Goal: Task Accomplishment & Management: Use online tool/utility

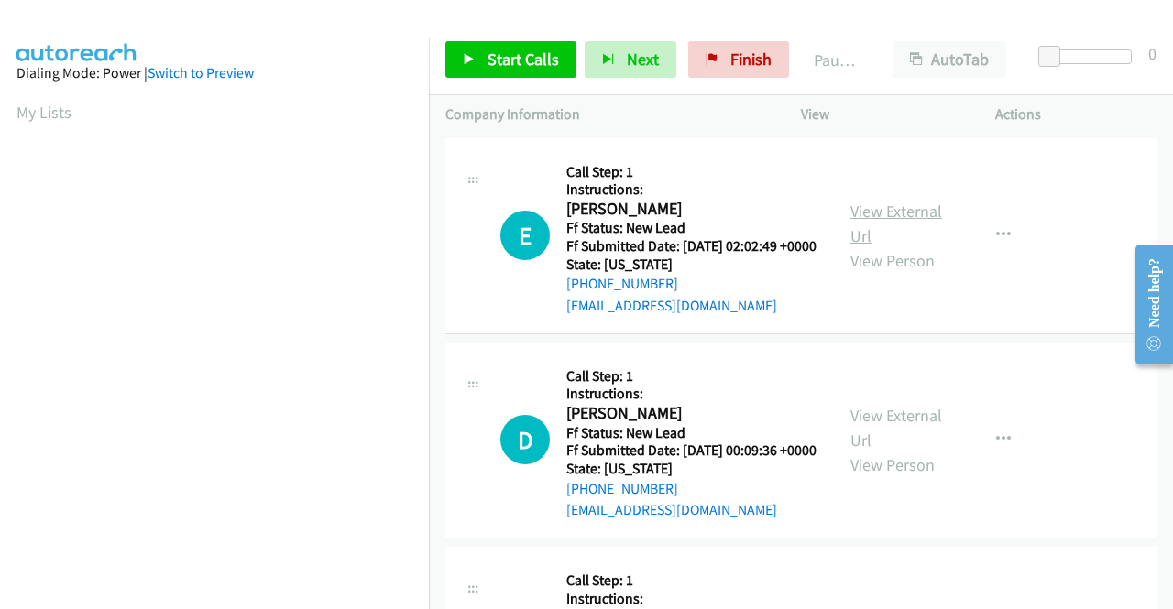
click at [919, 223] on link "View External Url" at bounding box center [896, 224] width 92 height 46
click at [923, 446] on link "View External Url" at bounding box center [896, 428] width 92 height 46
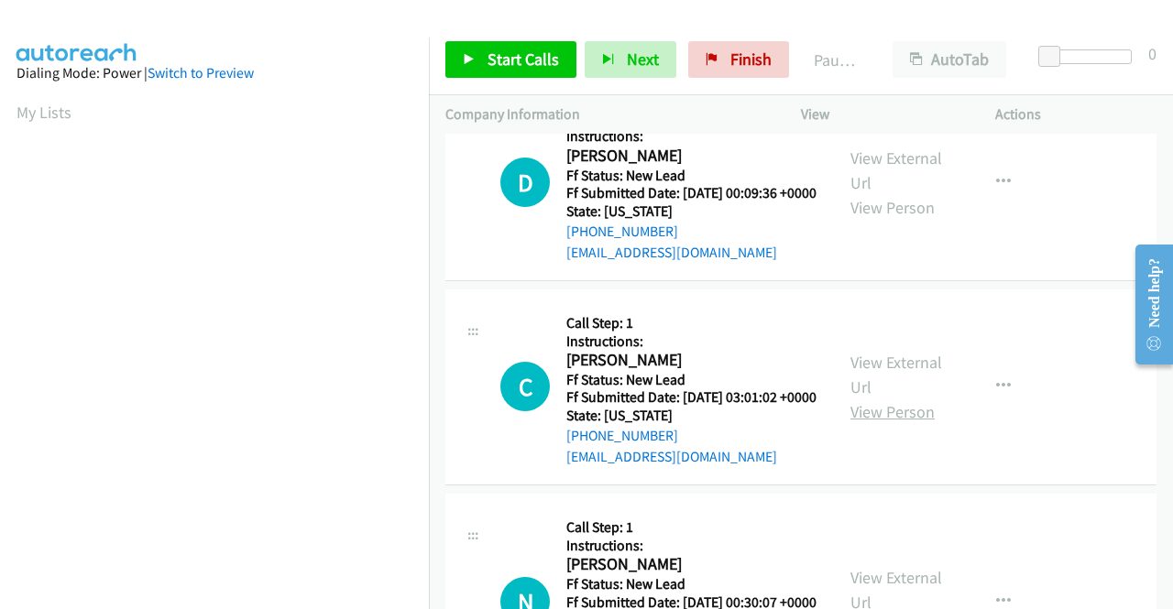
scroll to position [275, 0]
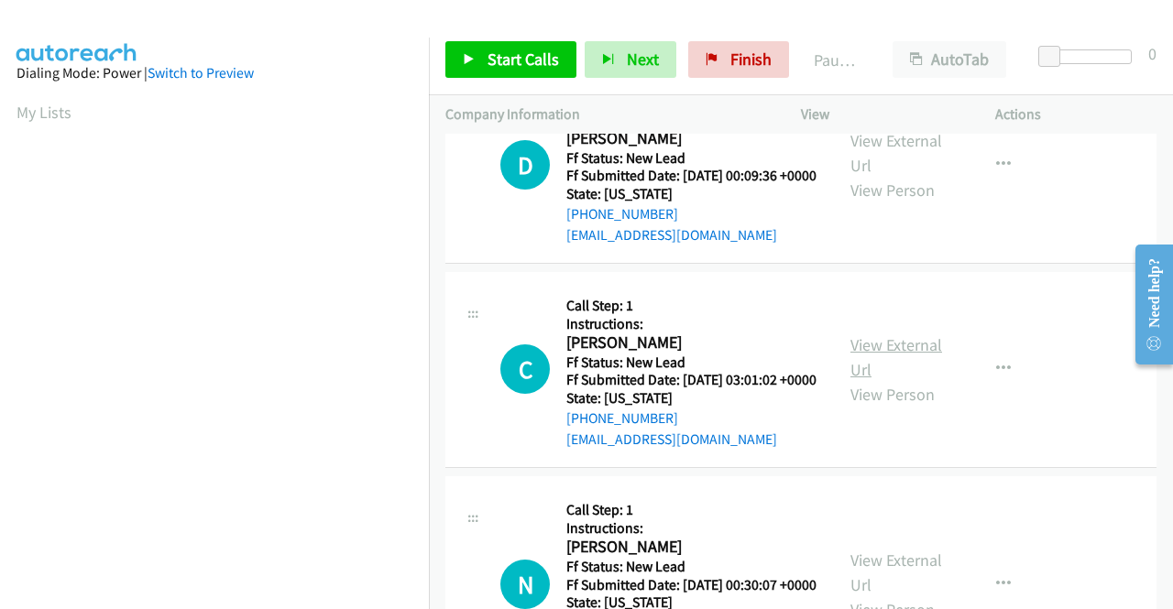
click at [893, 380] on link "View External Url" at bounding box center [896, 357] width 92 height 46
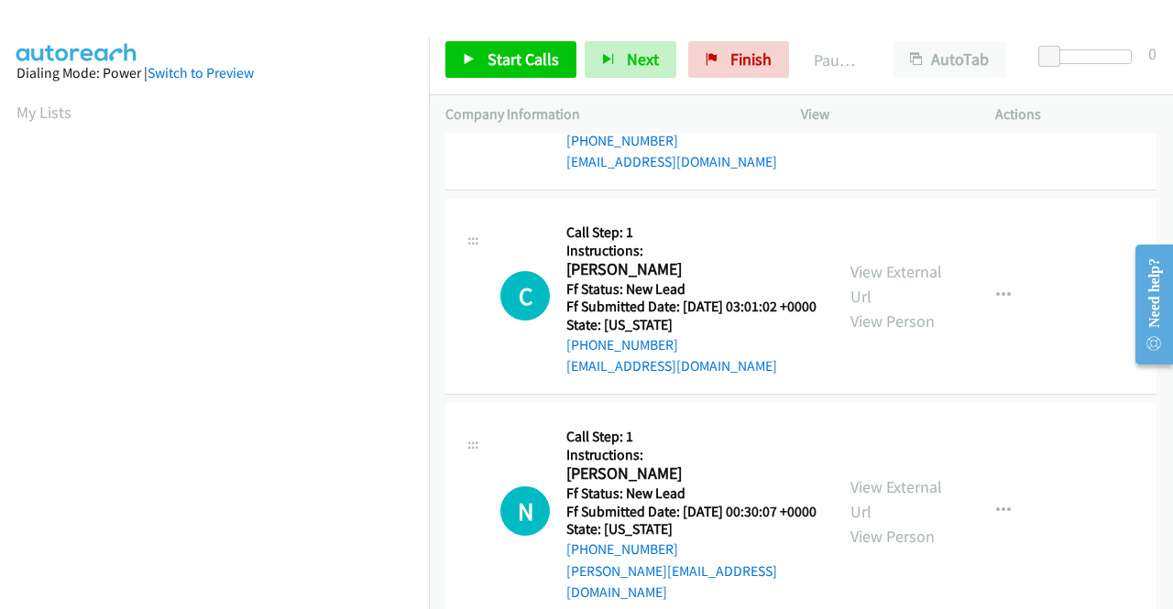
scroll to position [458, 0]
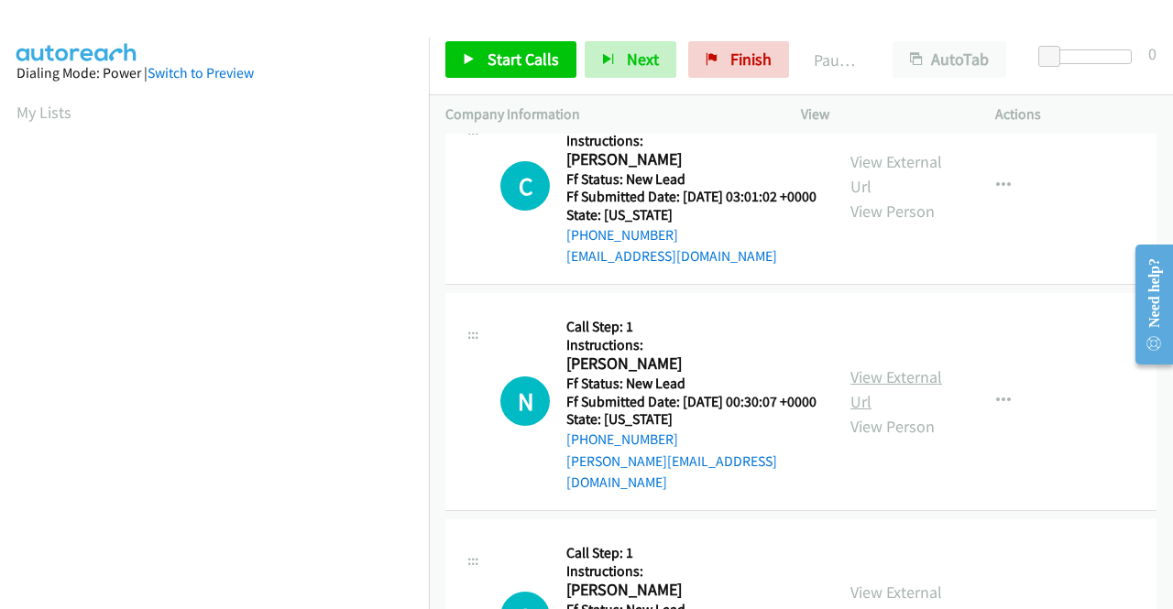
click at [931, 412] on link "View External Url" at bounding box center [896, 389] width 92 height 46
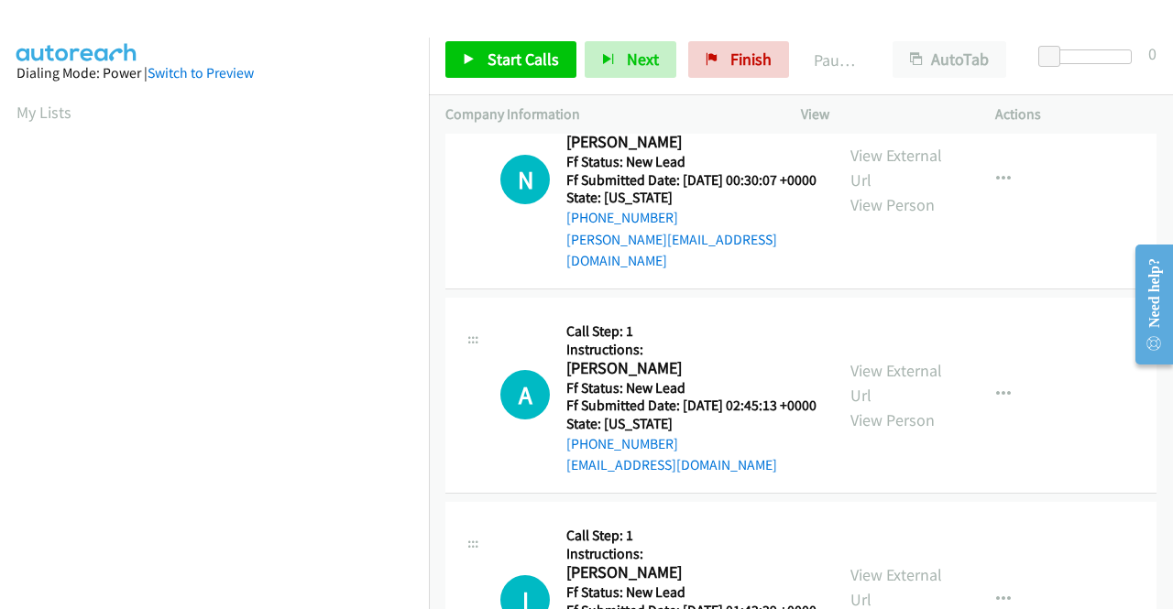
scroll to position [733, 0]
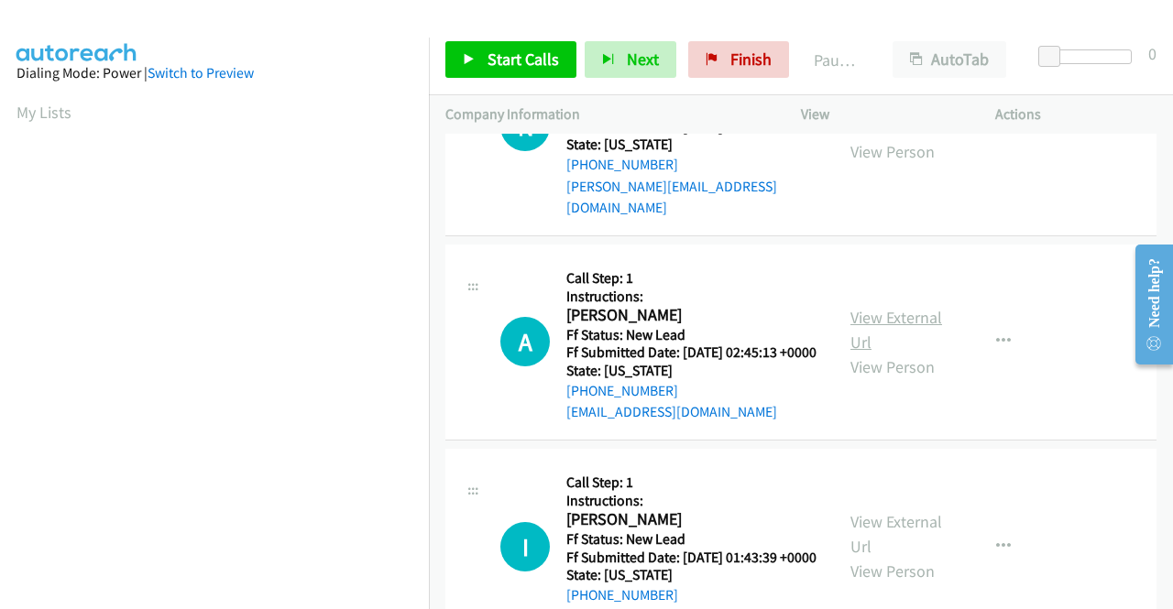
click at [879, 353] on link "View External Url" at bounding box center [896, 330] width 92 height 46
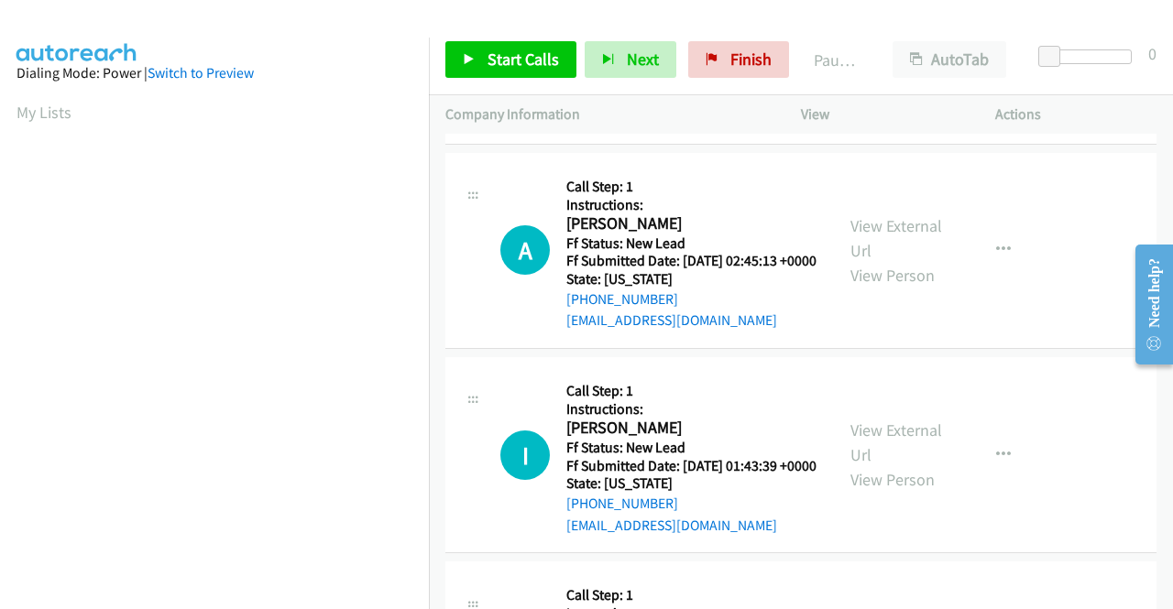
click at [934, 492] on div "View External Url View Person" at bounding box center [897, 455] width 95 height 74
click at [925, 465] on link "View External Url" at bounding box center [896, 443] width 92 height 46
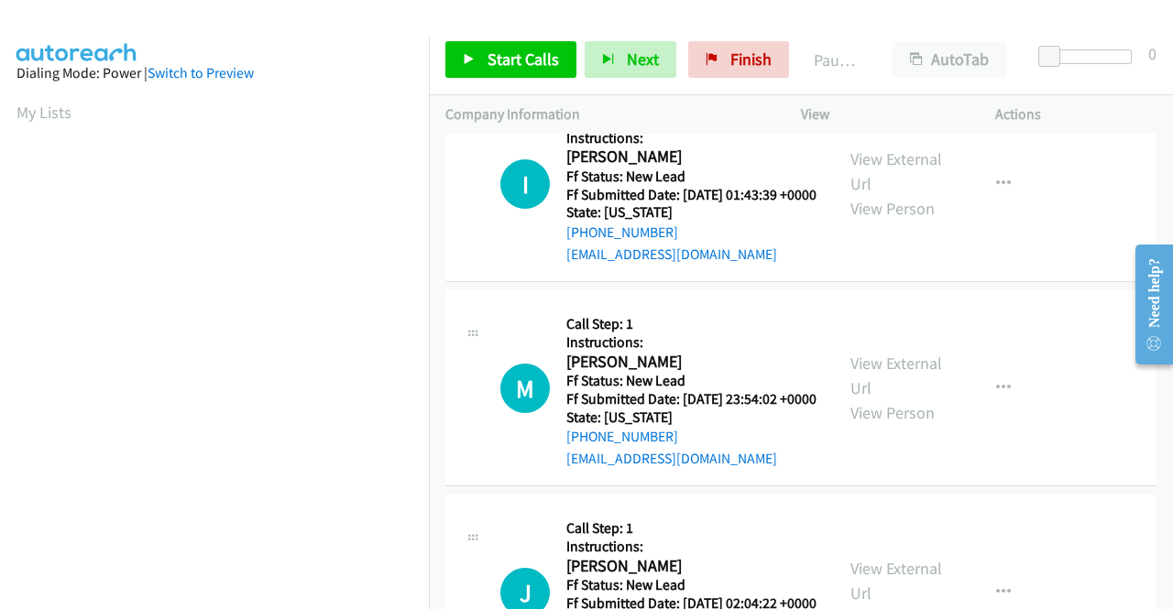
scroll to position [1099, 0]
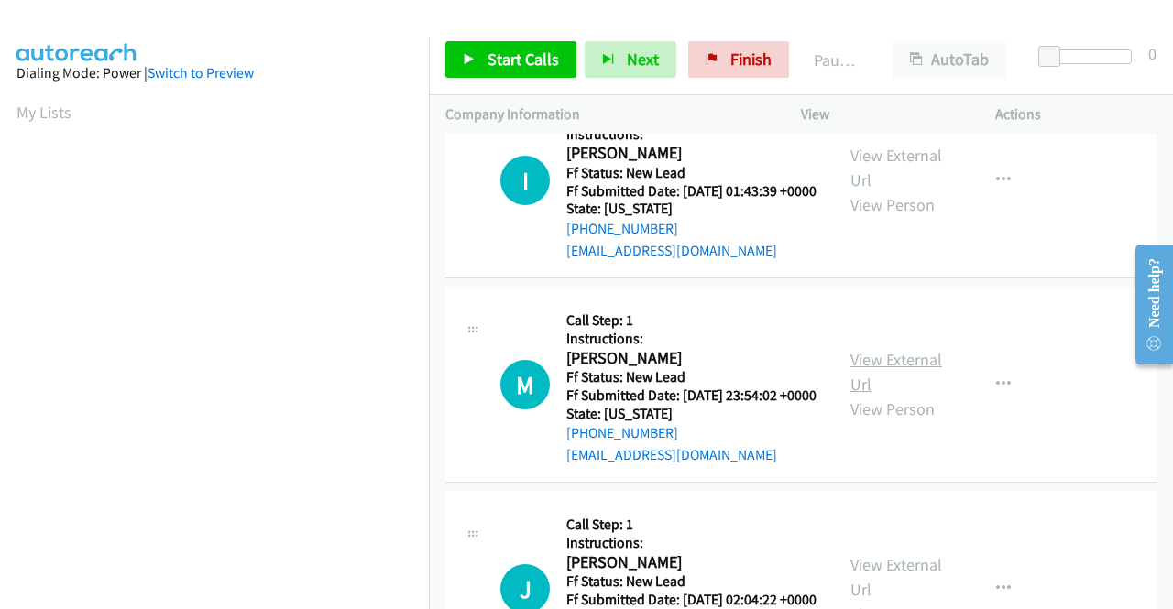
click at [873, 395] on link "View External Url" at bounding box center [896, 372] width 92 height 46
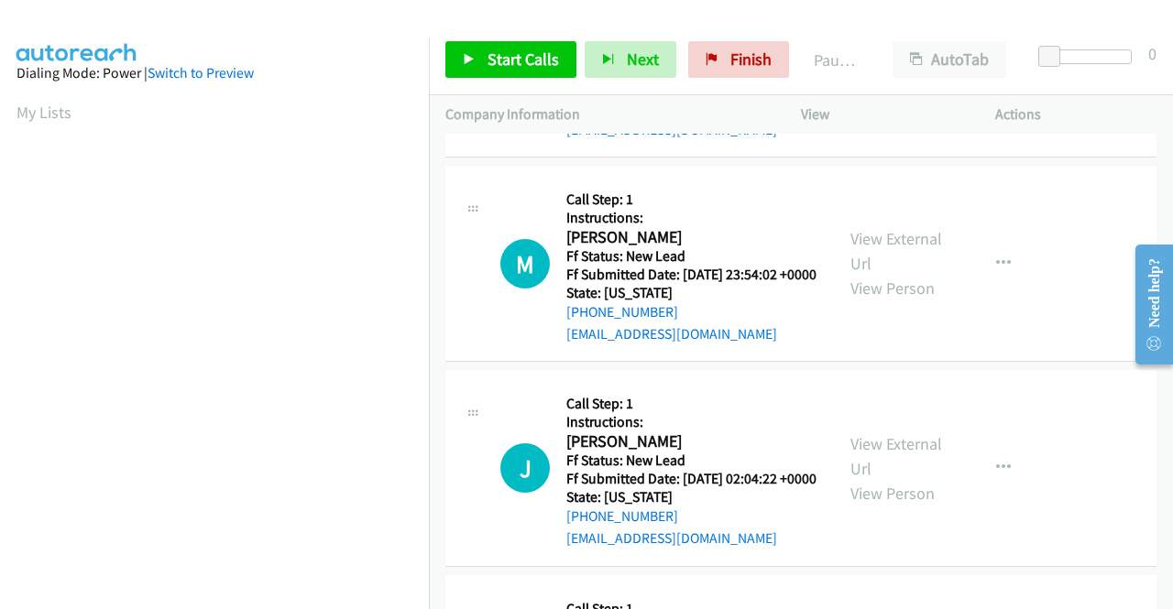
scroll to position [1374, 0]
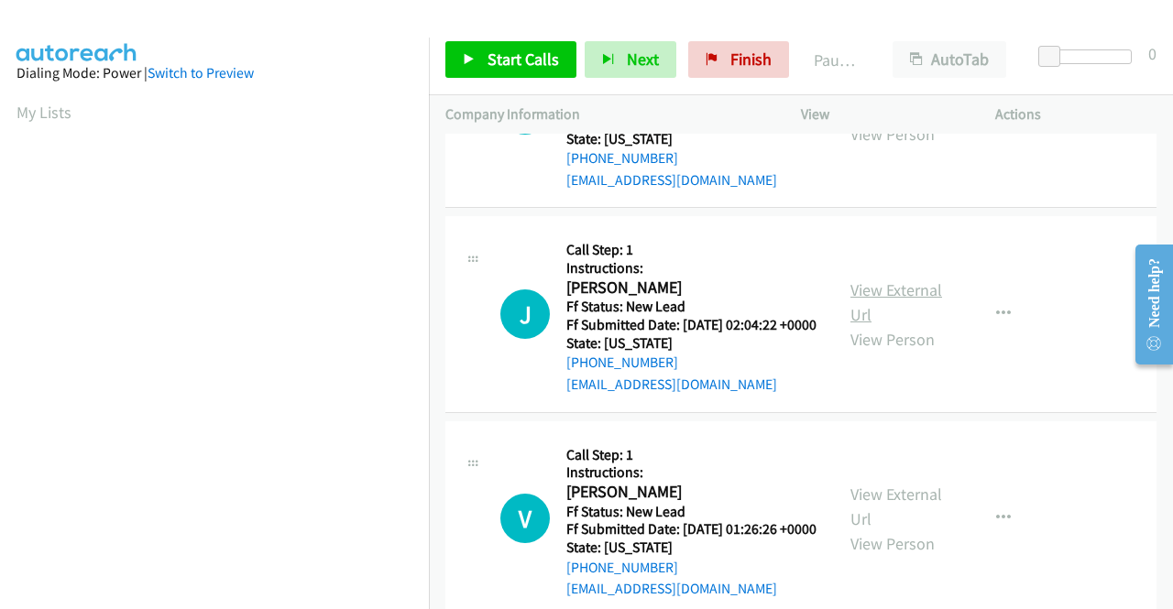
click at [906, 325] on link "View External Url" at bounding box center [896, 302] width 92 height 46
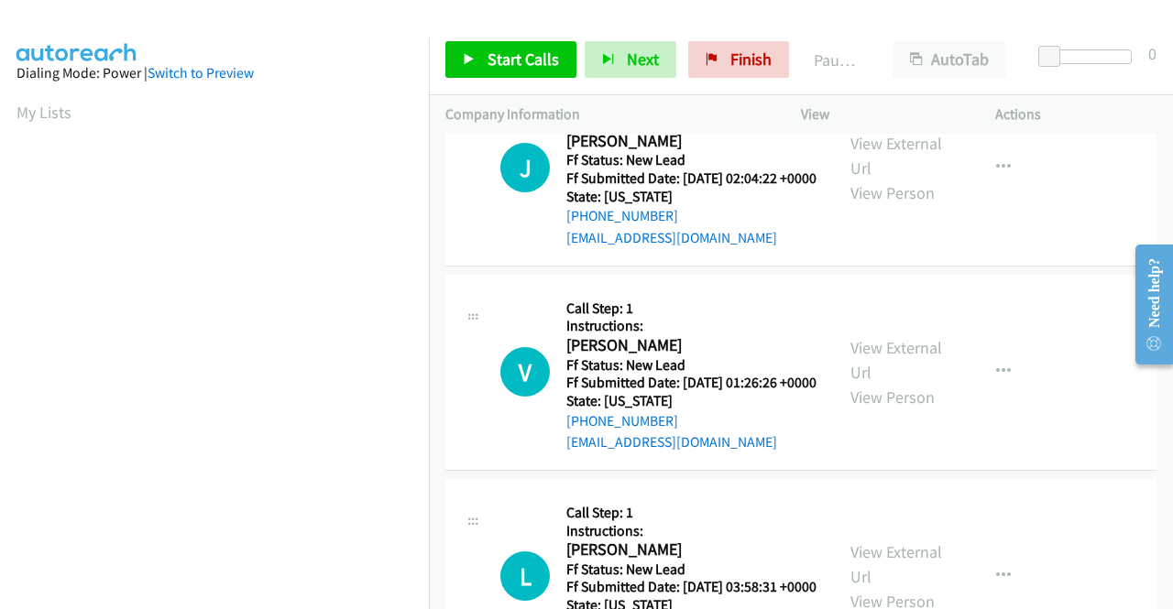
scroll to position [1557, 0]
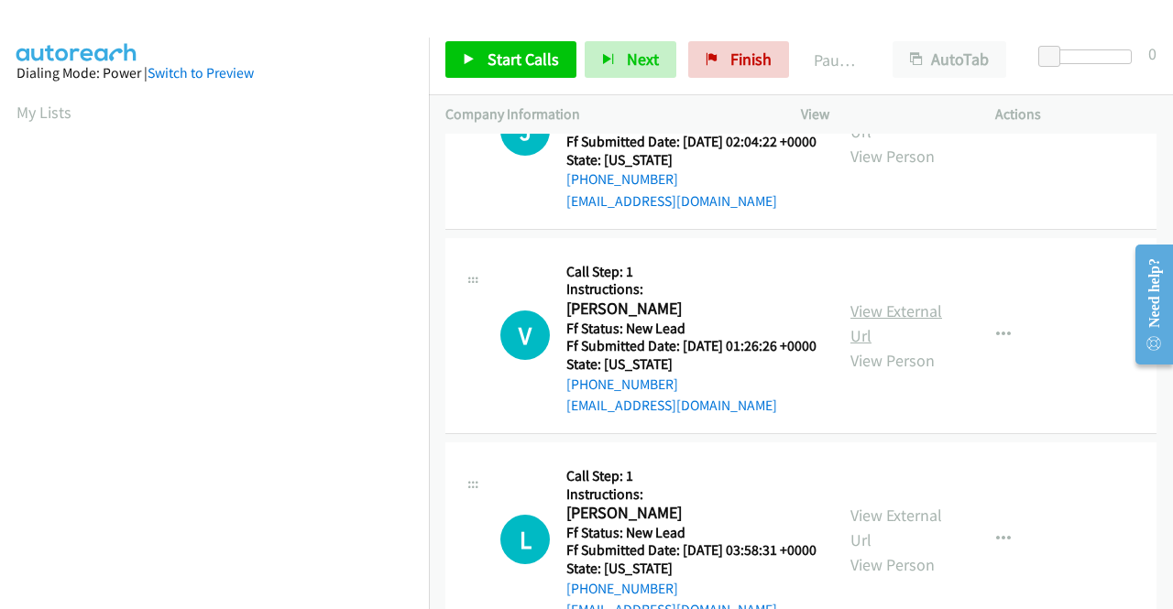
click at [889, 346] on link "View External Url" at bounding box center [896, 323] width 92 height 46
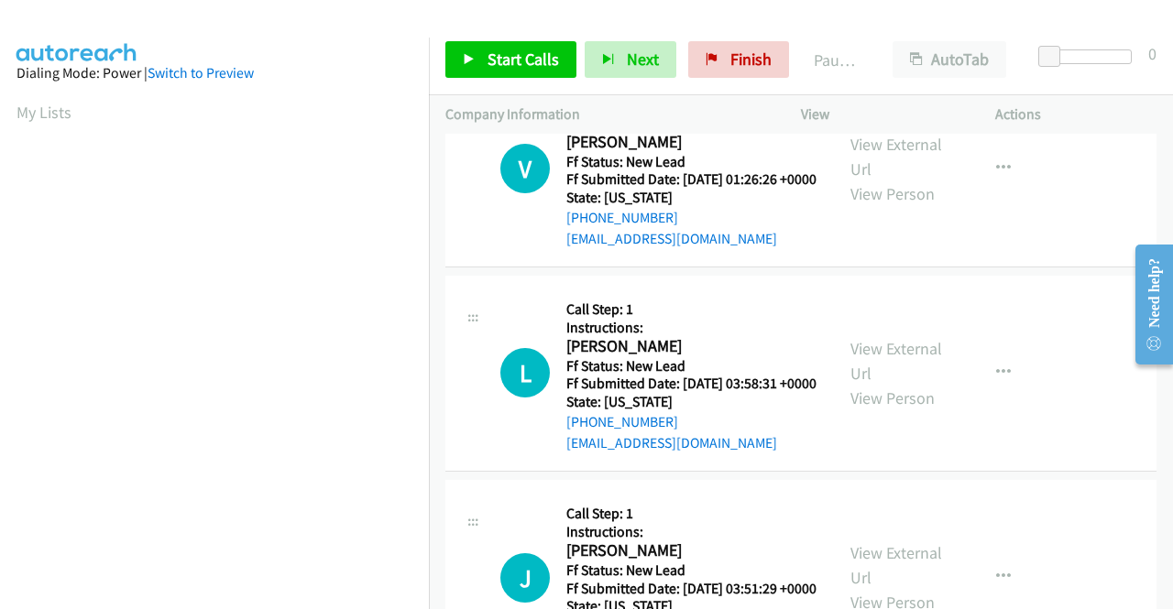
scroll to position [1741, 0]
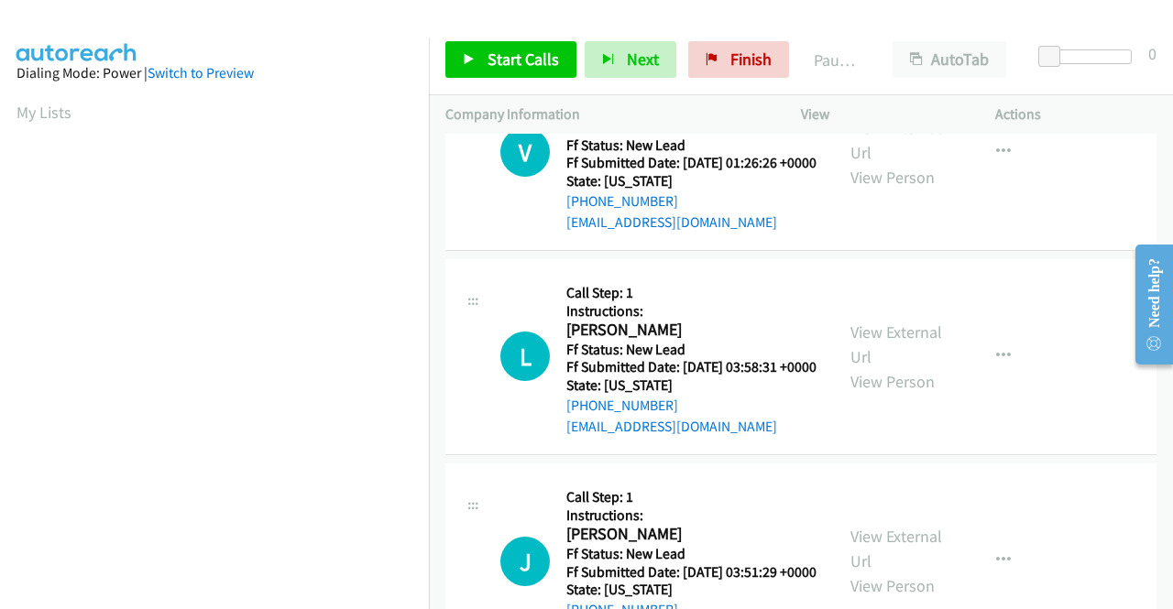
click at [881, 394] on div "View External Url View Person" at bounding box center [897, 357] width 95 height 74
click at [875, 367] on link "View External Url" at bounding box center [896, 345] width 92 height 46
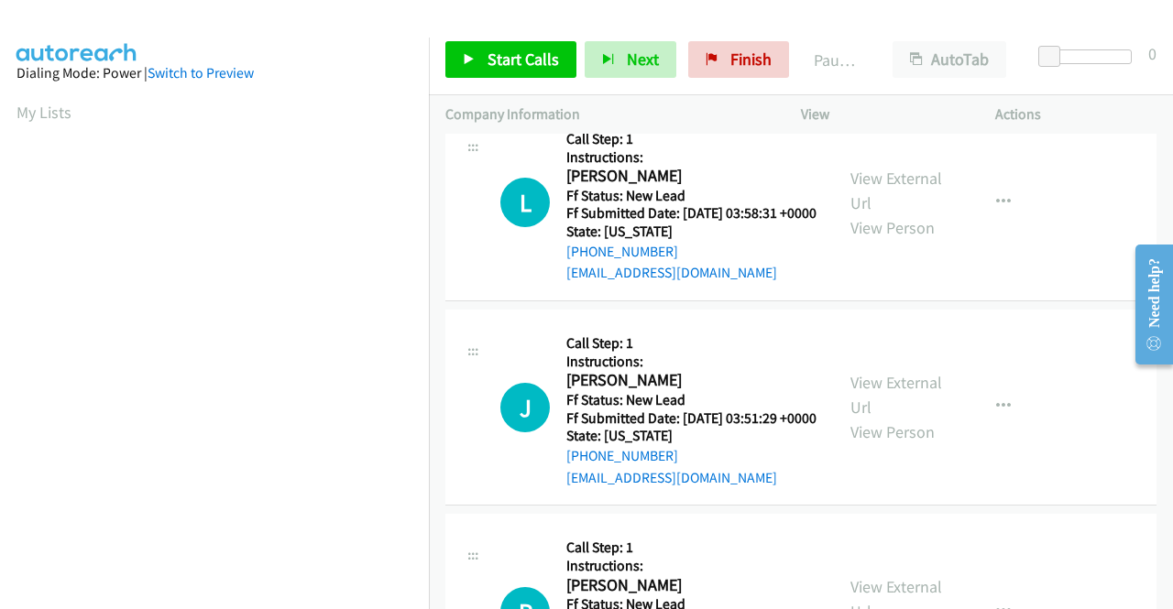
scroll to position [1924, 0]
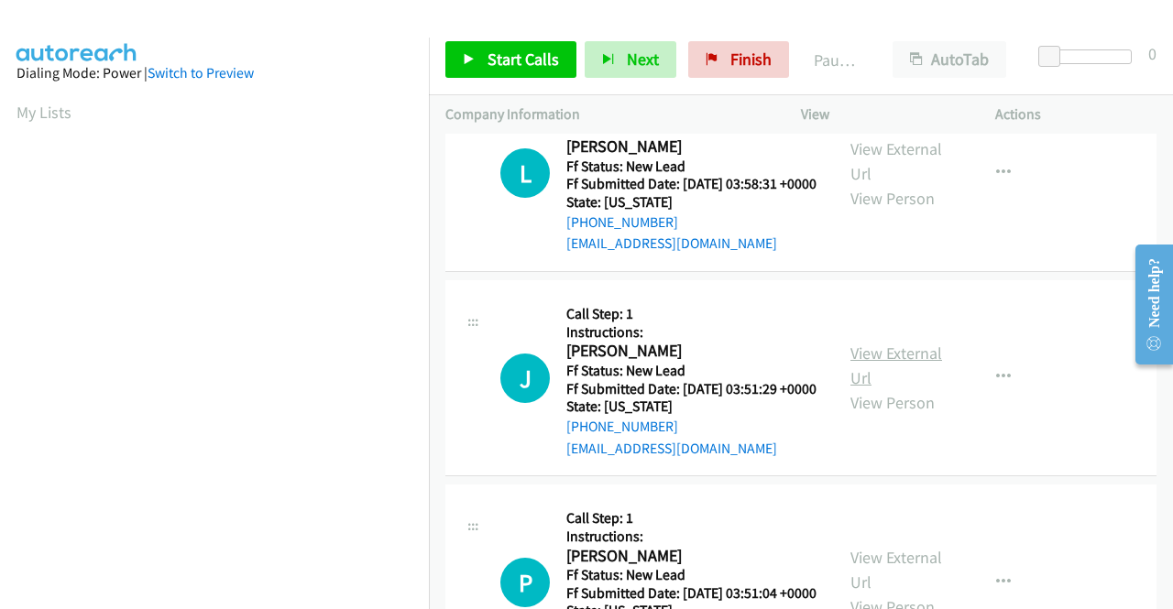
click at [889, 388] on link "View External Url" at bounding box center [896, 366] width 92 height 46
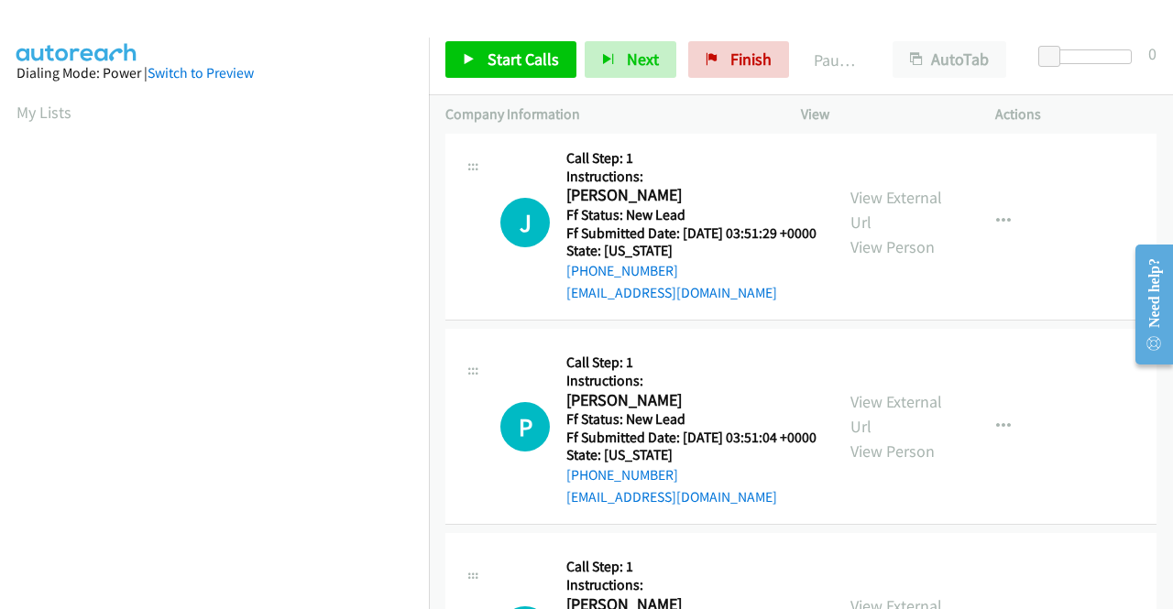
scroll to position [2107, 0]
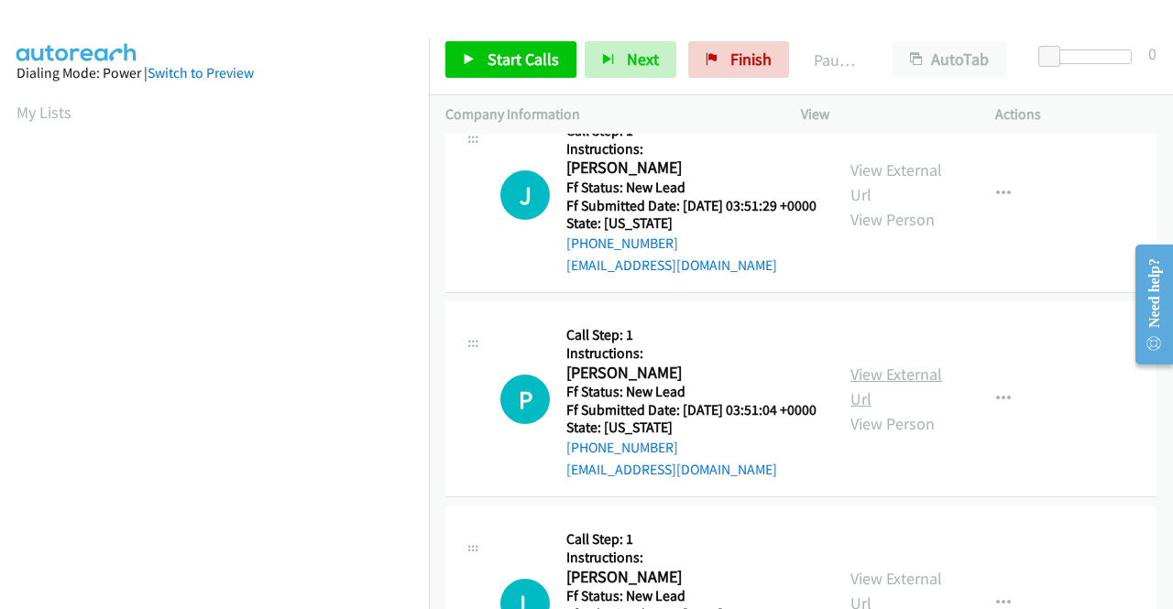
click at [891, 409] on link "View External Url" at bounding box center [896, 387] width 92 height 46
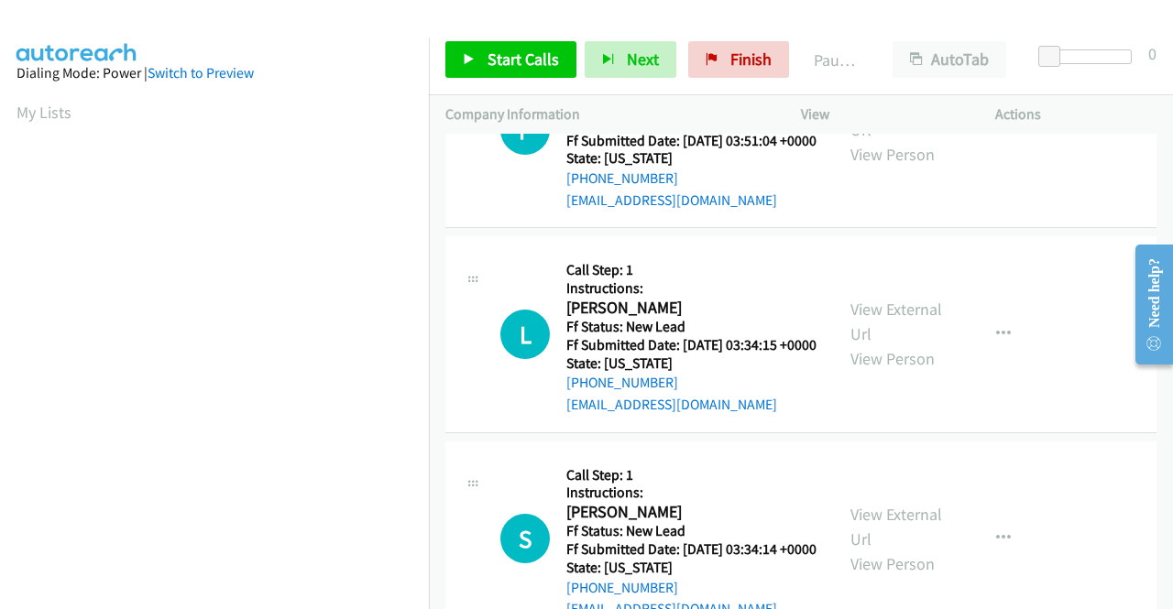
scroll to position [2382, 0]
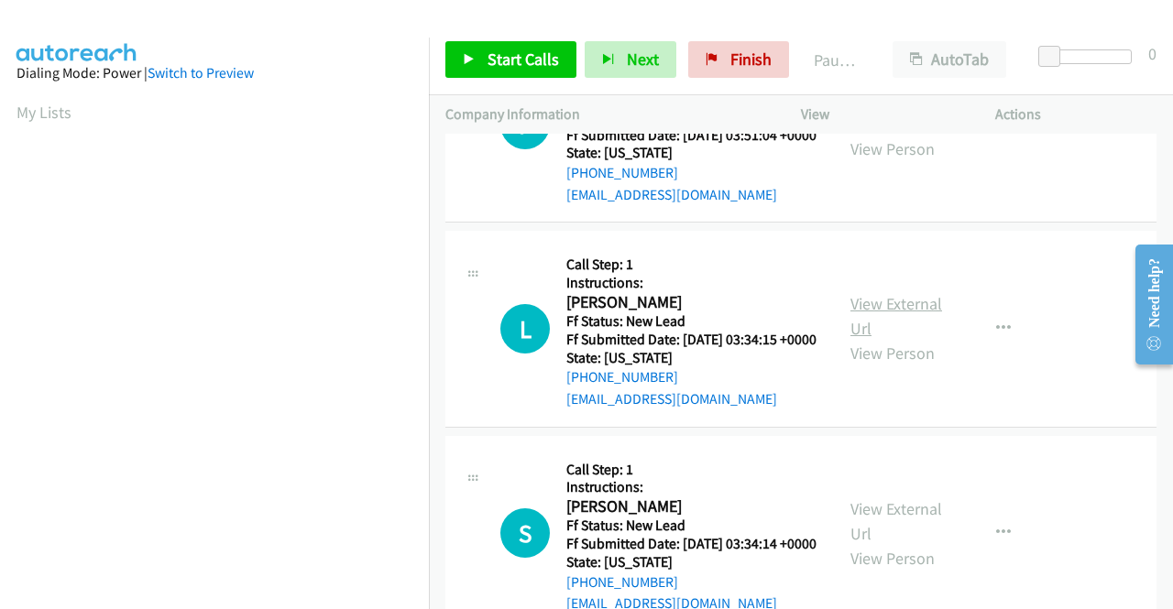
click at [913, 339] on link "View External Url" at bounding box center [896, 316] width 92 height 46
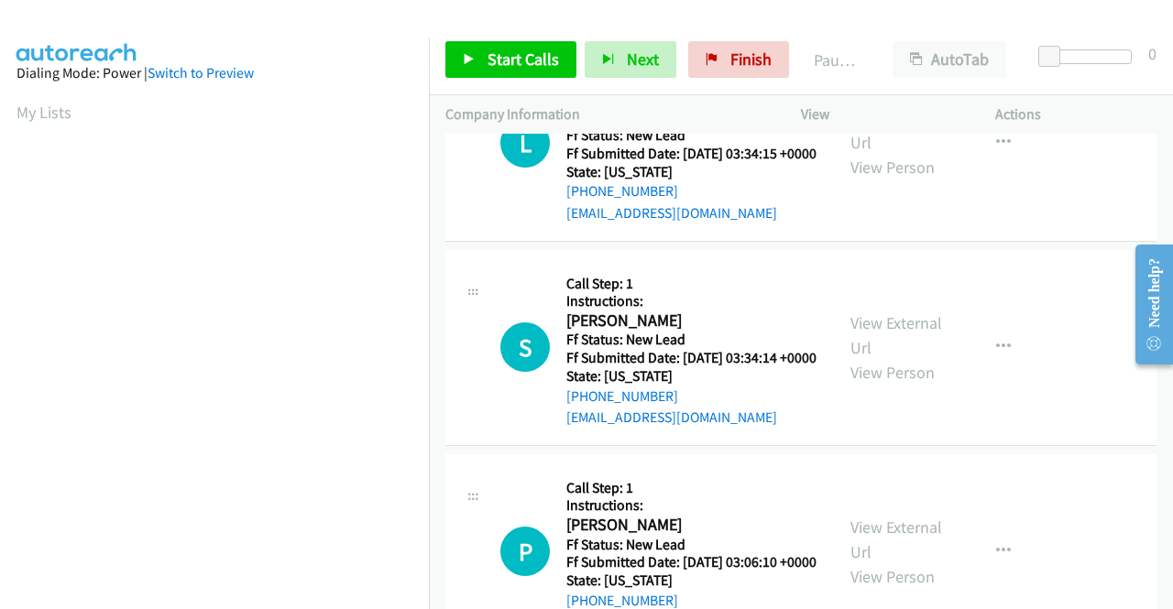
scroll to position [2657, 0]
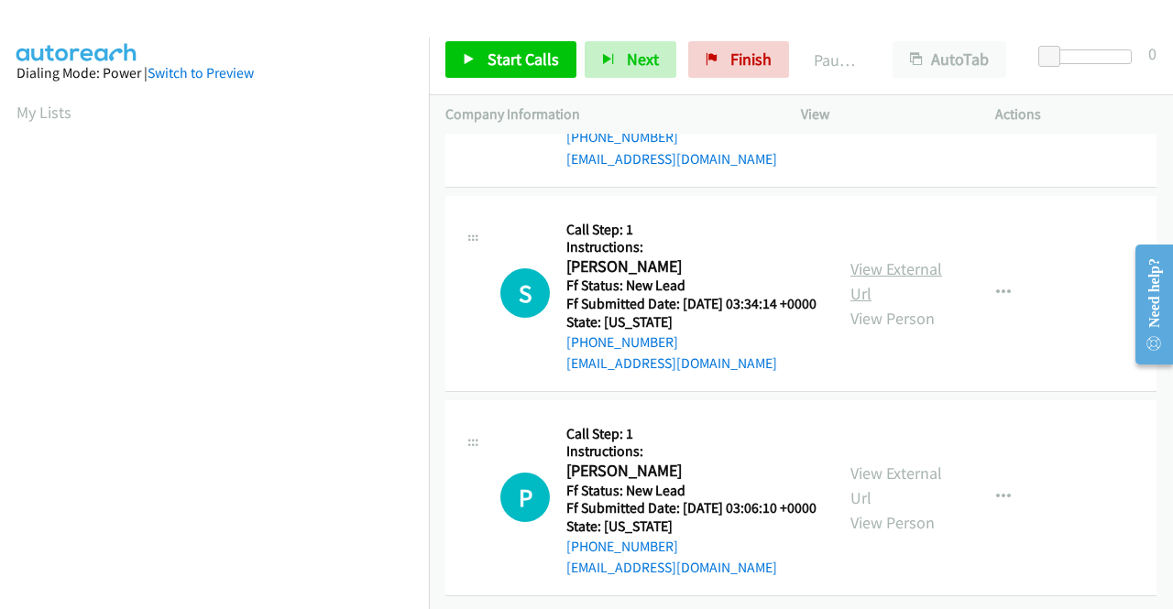
click at [912, 304] on link "View External Url" at bounding box center [896, 281] width 92 height 46
click at [864, 463] on link "View External Url" at bounding box center [896, 486] width 92 height 46
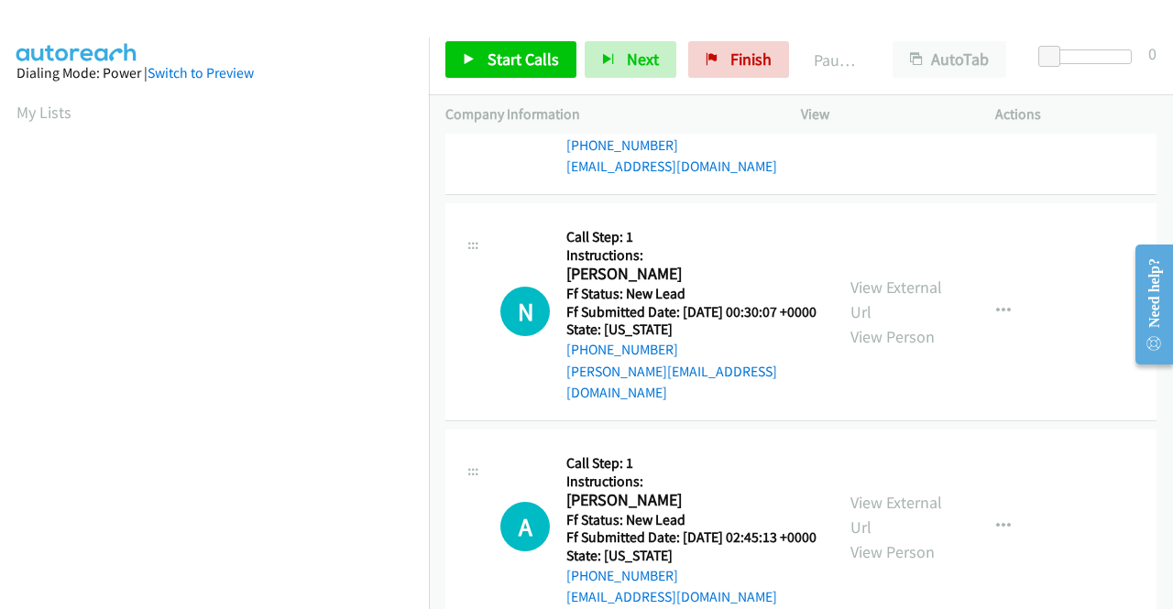
scroll to position [550, 0]
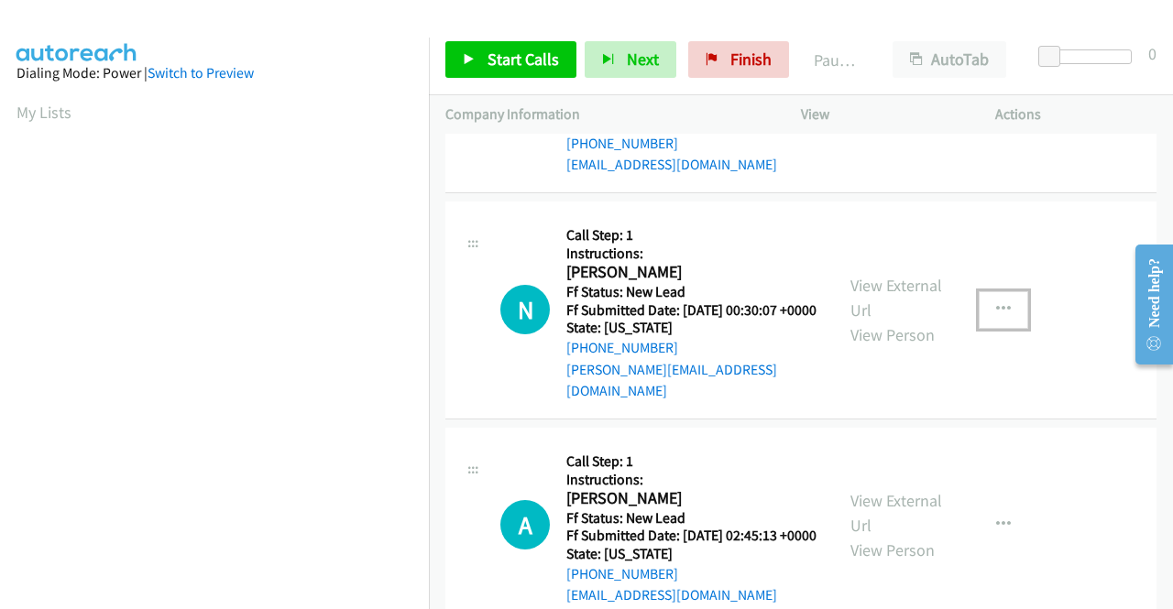
click at [996, 317] on icon "button" at bounding box center [1003, 309] width 15 height 15
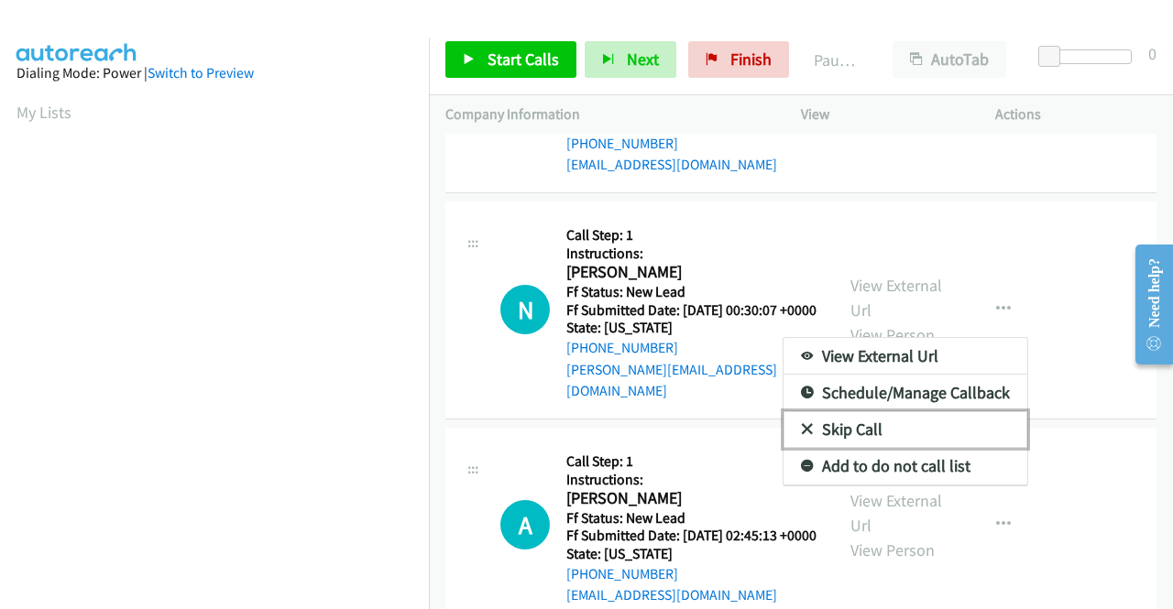
click at [895, 448] on link "Skip Call" at bounding box center [905, 429] width 244 height 37
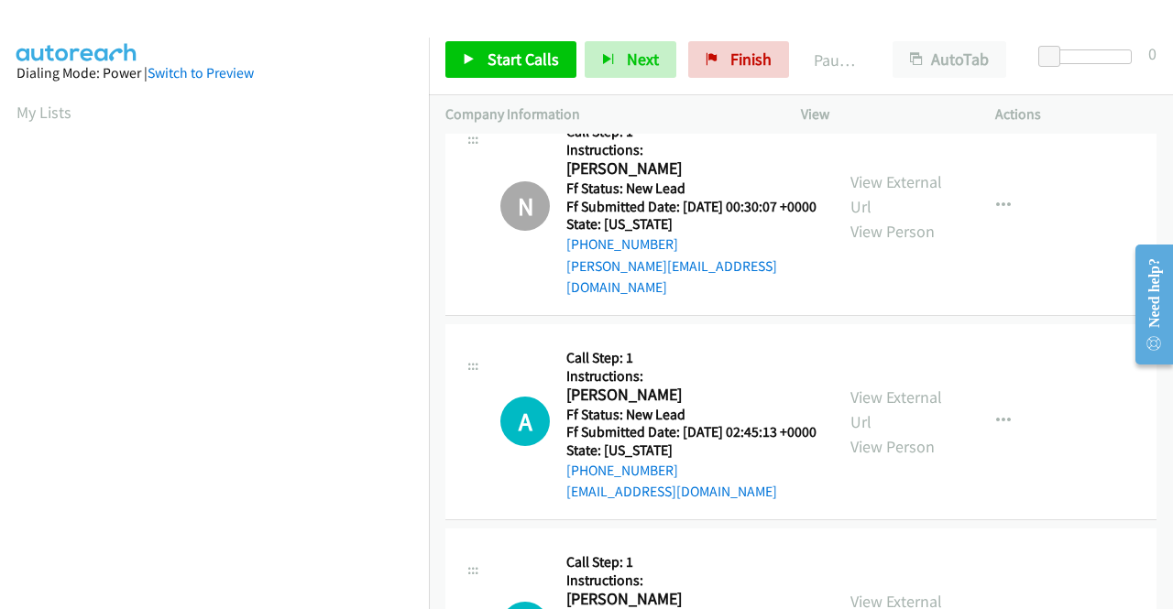
scroll to position [641, 0]
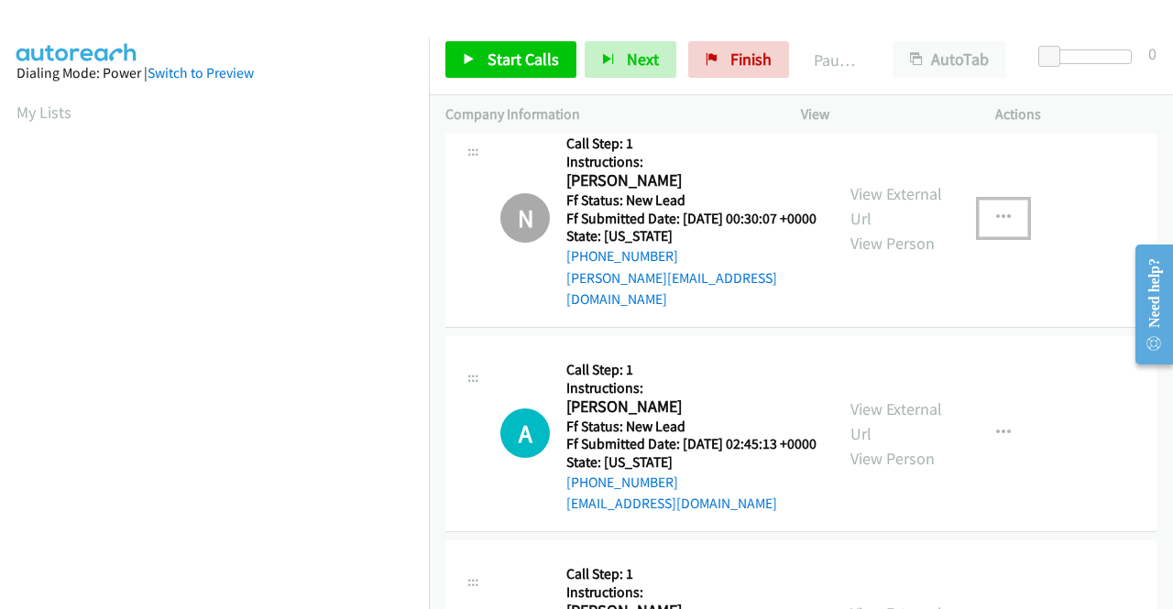
click at [985, 236] on button "button" at bounding box center [1002, 218] width 49 height 37
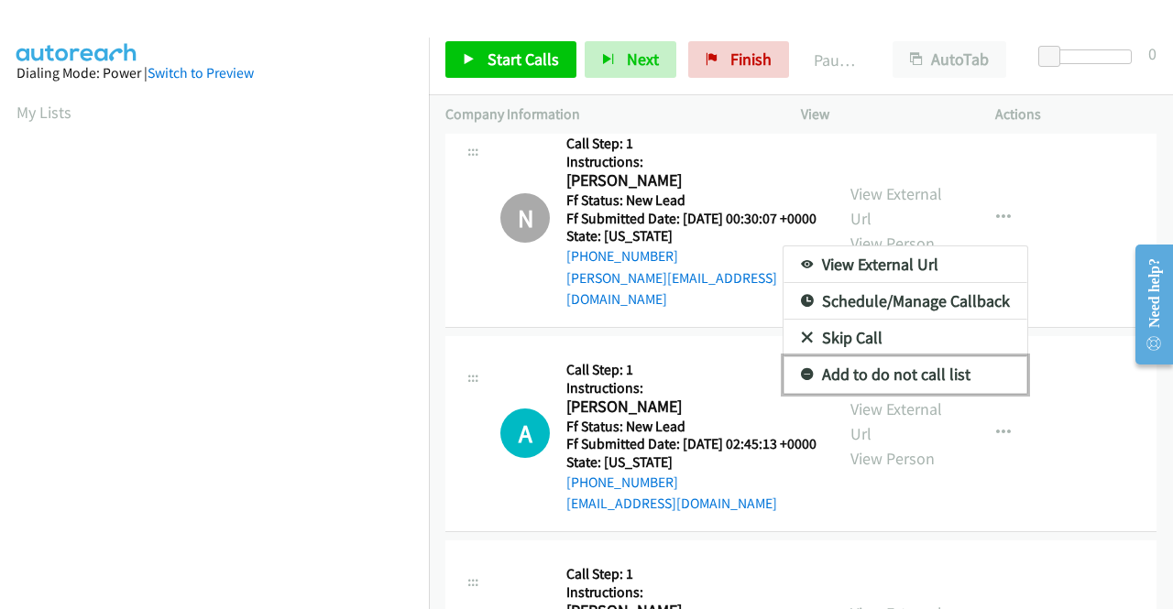
click at [923, 393] on link "Add to do not call list" at bounding box center [905, 374] width 244 height 37
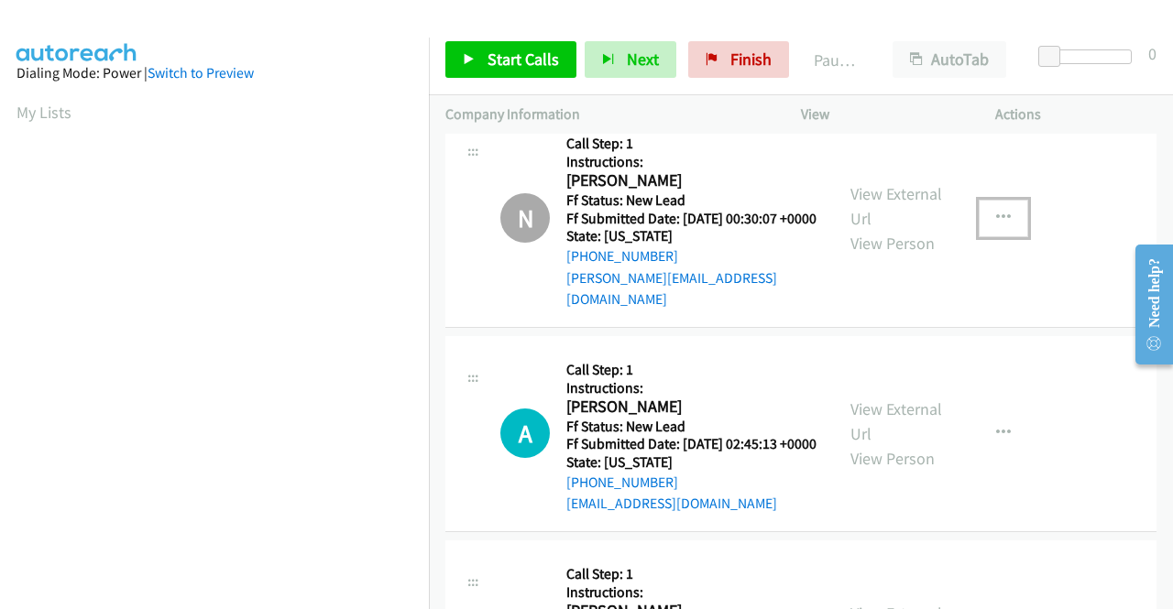
click at [996, 225] on icon "button" at bounding box center [1003, 218] width 15 height 15
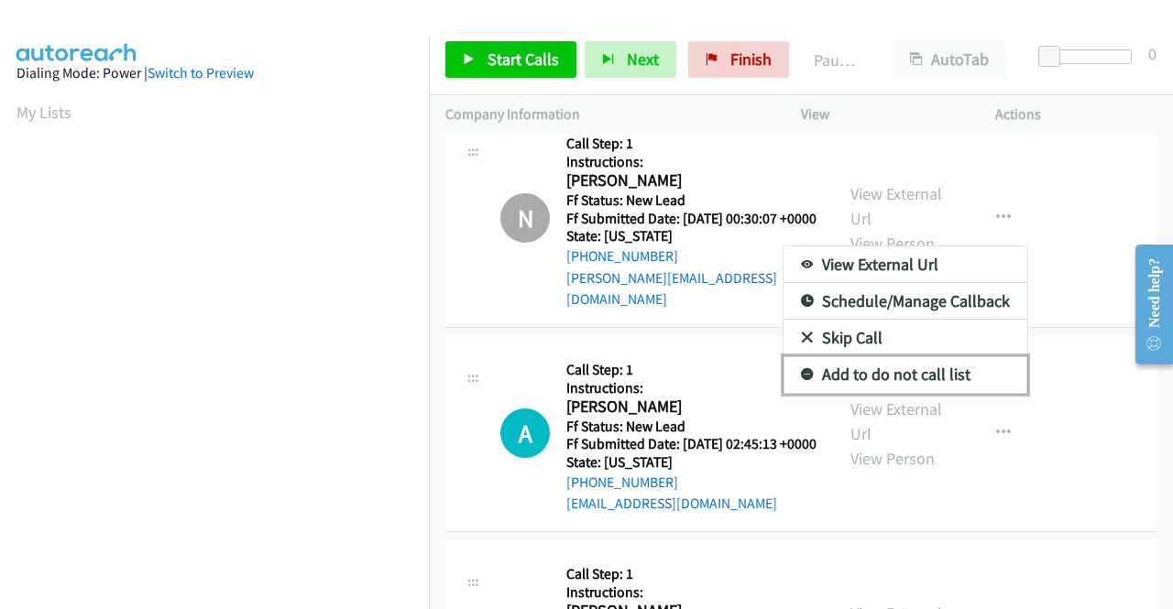
click at [840, 393] on link "Add to do not call list" at bounding box center [905, 374] width 244 height 37
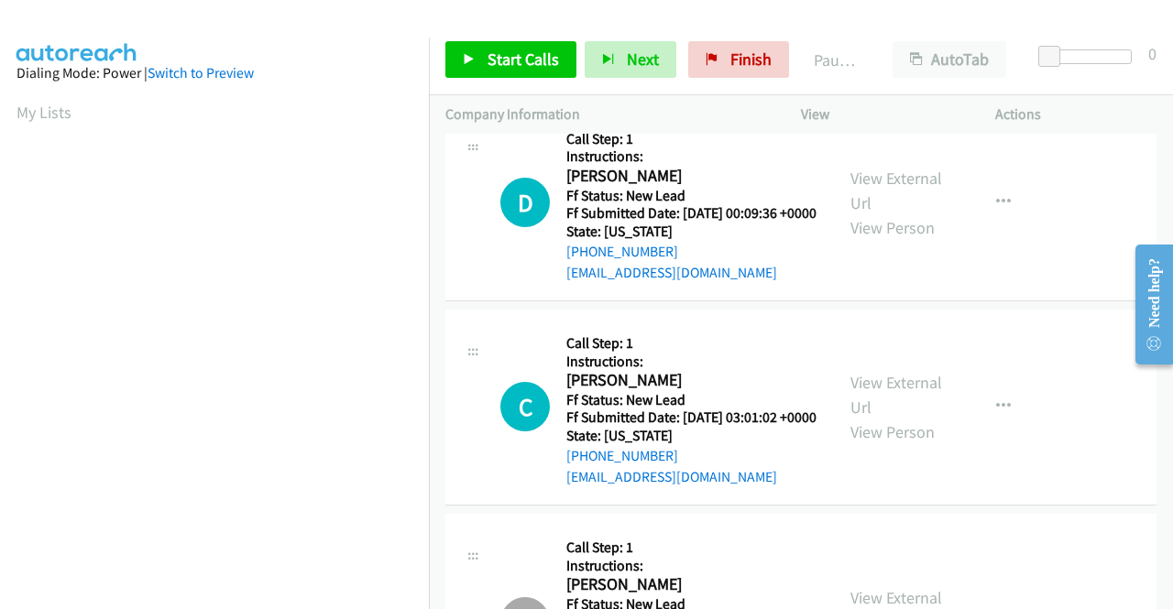
scroll to position [0, 0]
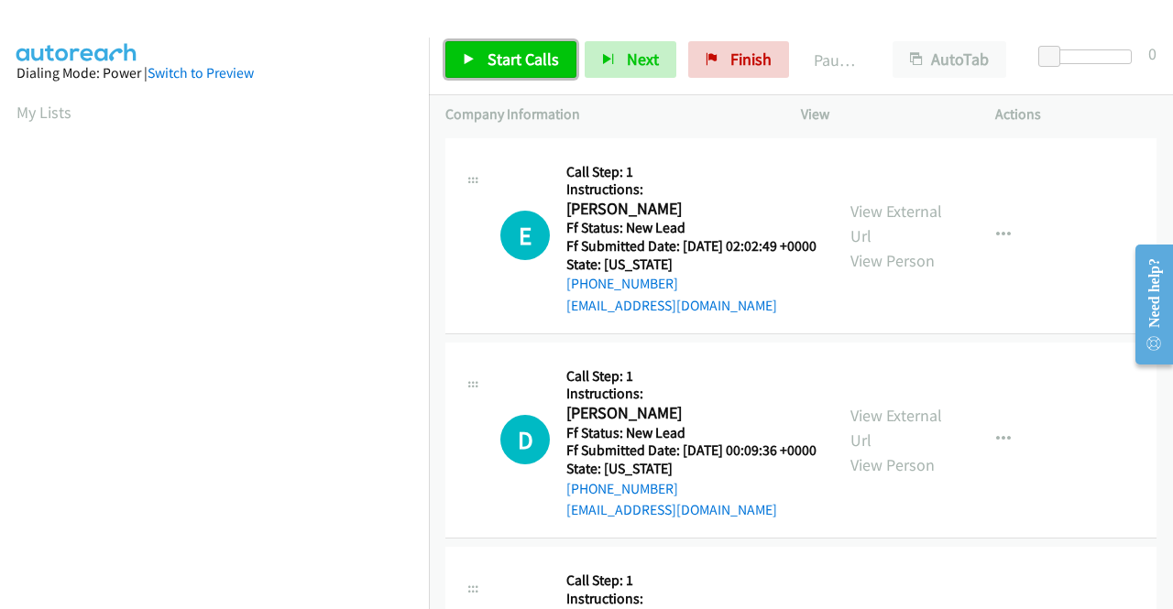
click at [531, 57] on span "Start Calls" at bounding box center [522, 59] width 71 height 21
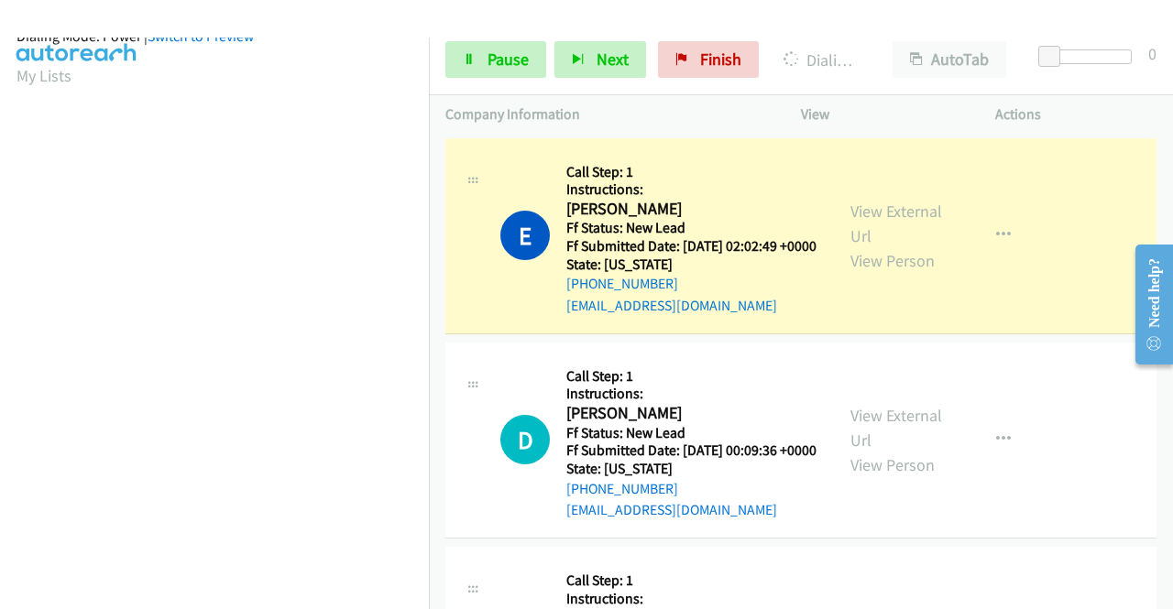
scroll to position [418, 0]
click at [504, 58] on span "Pause" at bounding box center [507, 59] width 41 height 21
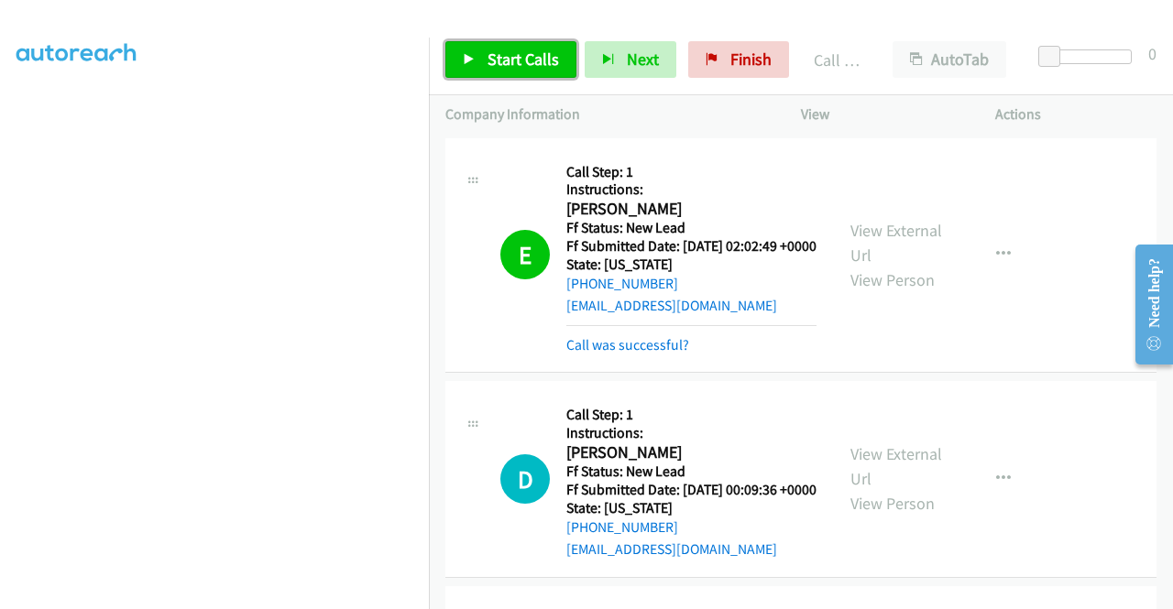
click at [529, 56] on span "Start Calls" at bounding box center [522, 59] width 71 height 21
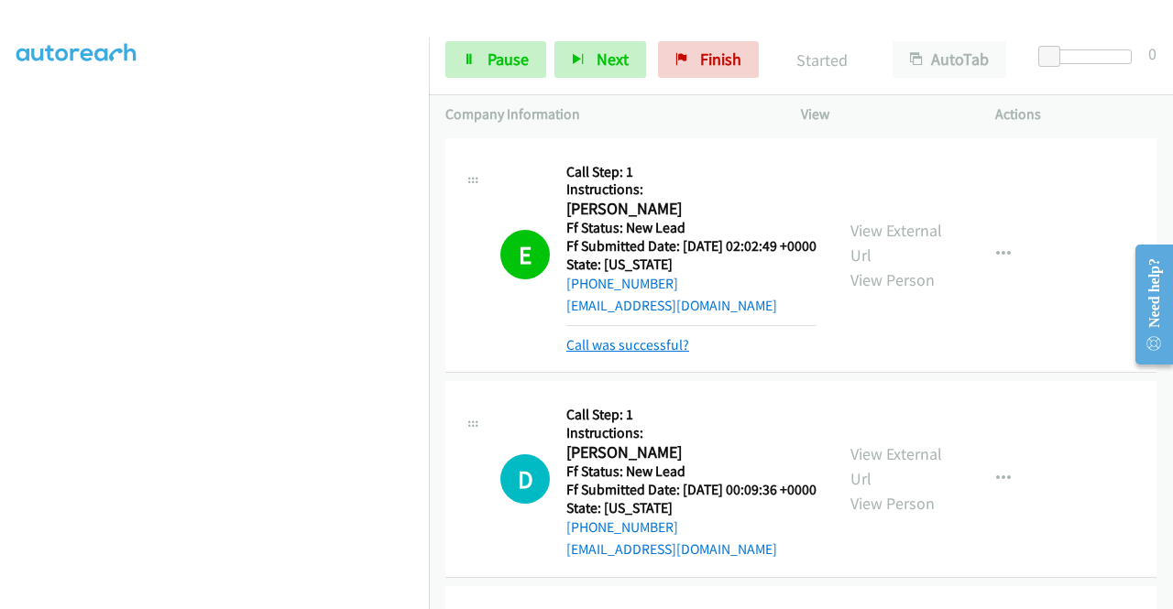
click at [660, 354] on link "Call was successful?" at bounding box center [627, 344] width 123 height 17
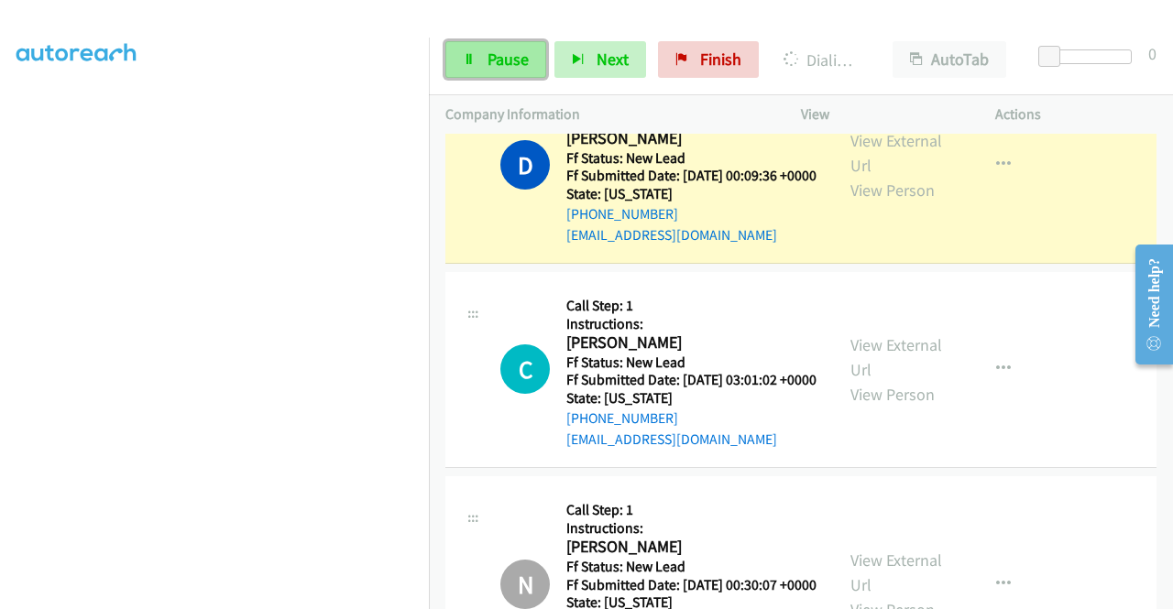
click at [506, 74] on link "Pause" at bounding box center [495, 59] width 101 height 37
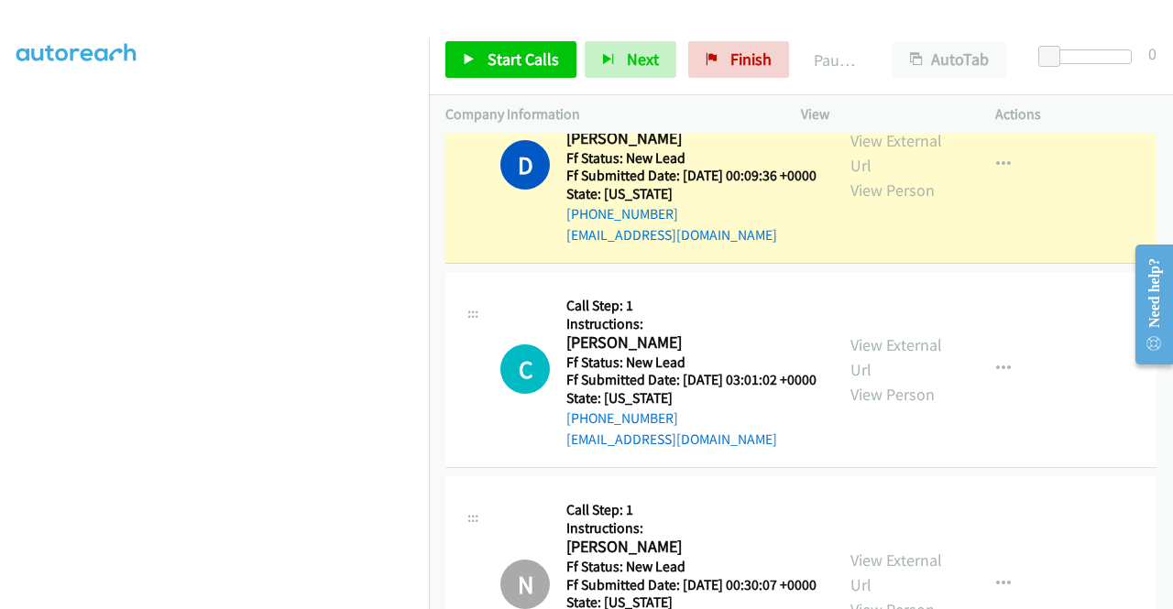
scroll to position [0, 0]
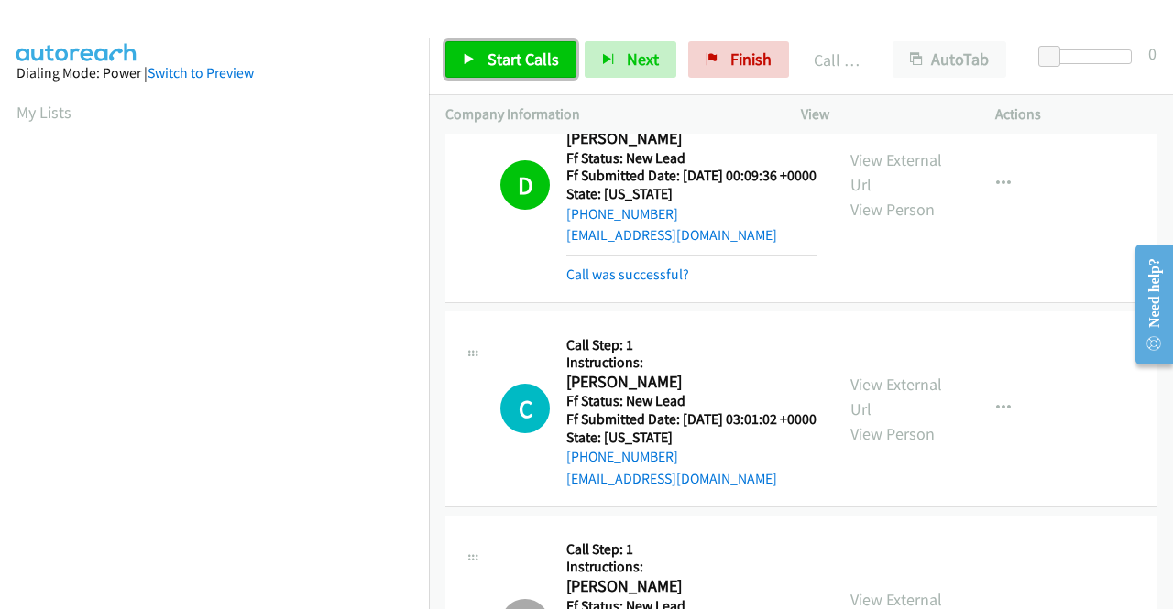
click at [535, 54] on span "Start Calls" at bounding box center [522, 59] width 71 height 21
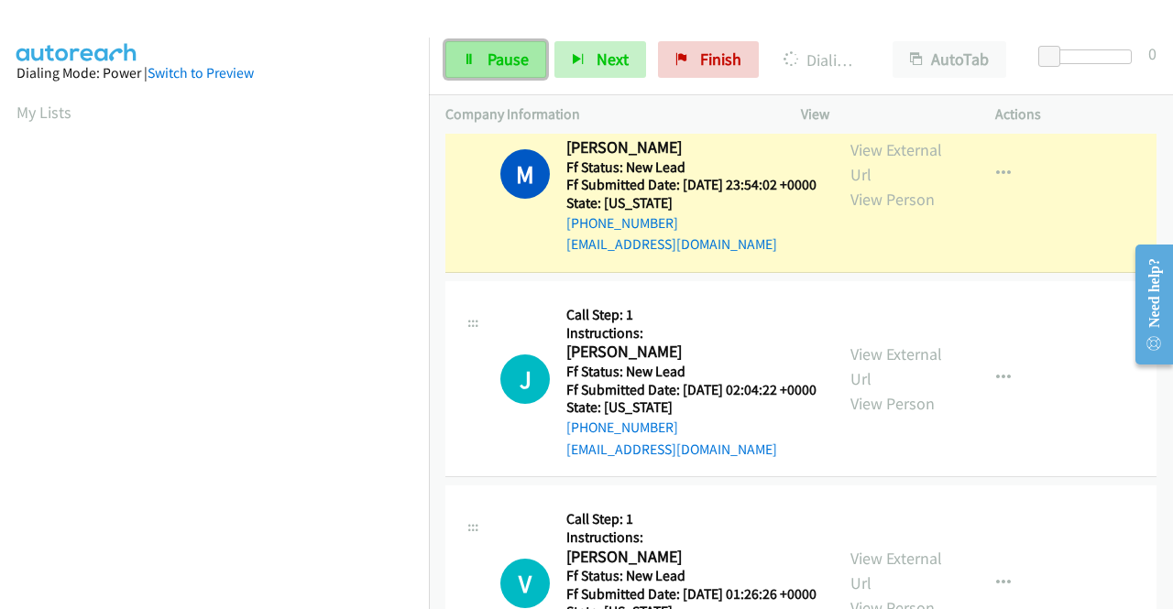
click at [489, 57] on span "Pause" at bounding box center [507, 59] width 41 height 21
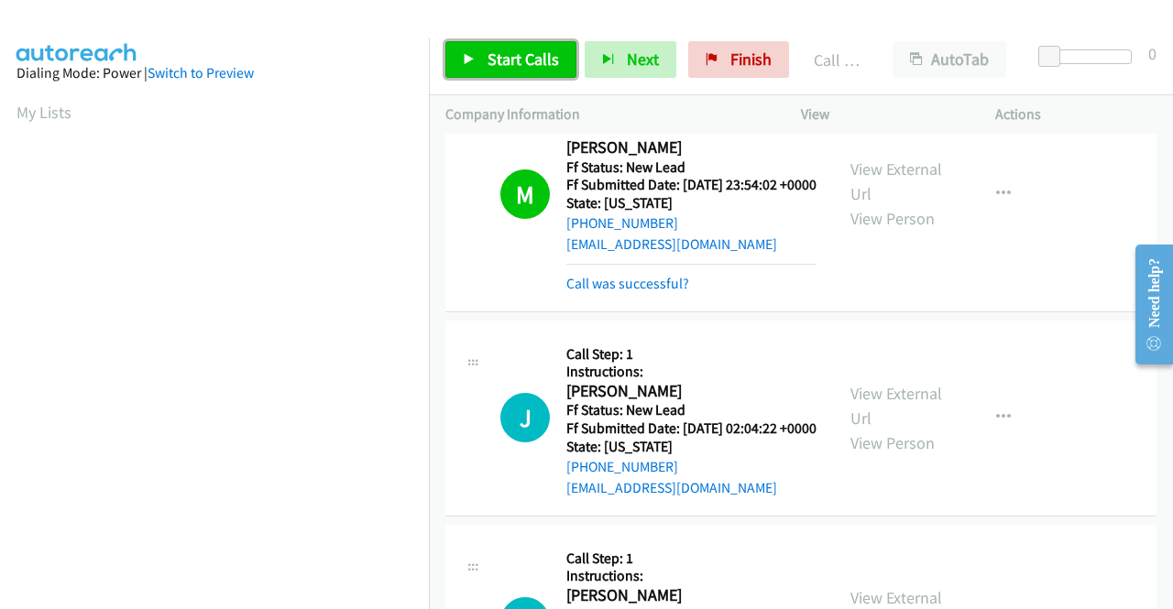
click at [504, 52] on span "Start Calls" at bounding box center [522, 59] width 71 height 21
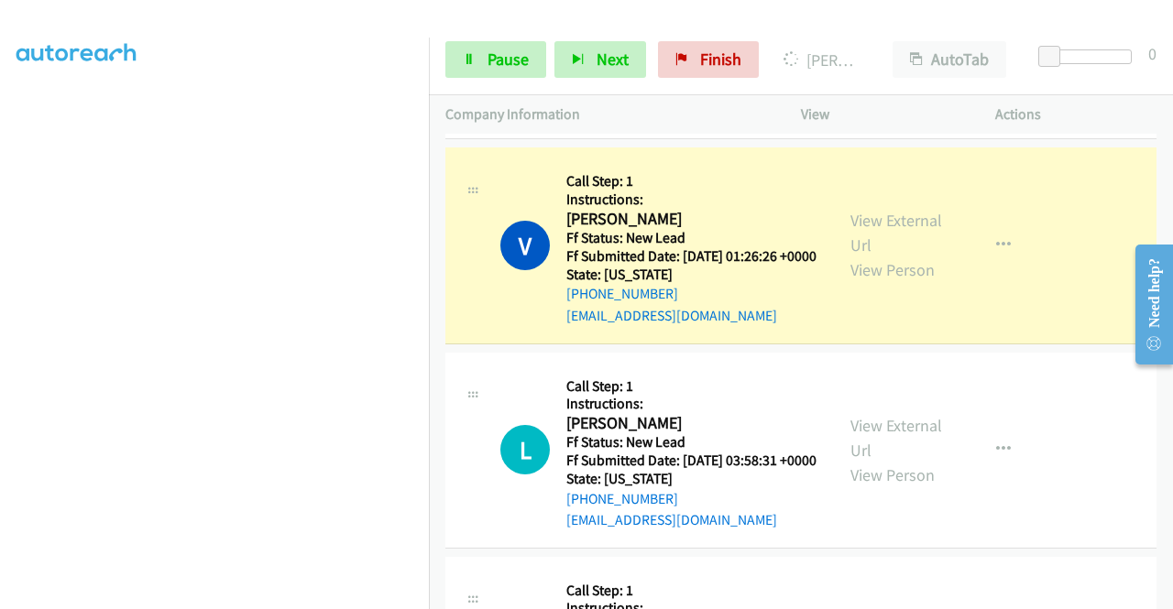
scroll to position [1924, 0]
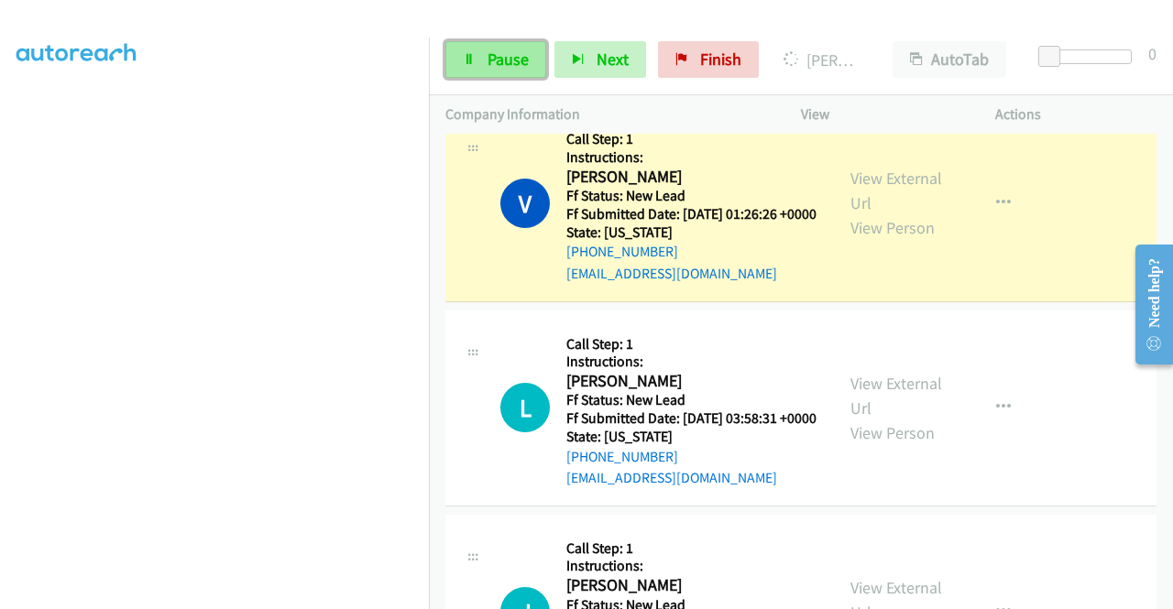
click at [525, 63] on span "Pause" at bounding box center [507, 59] width 41 height 21
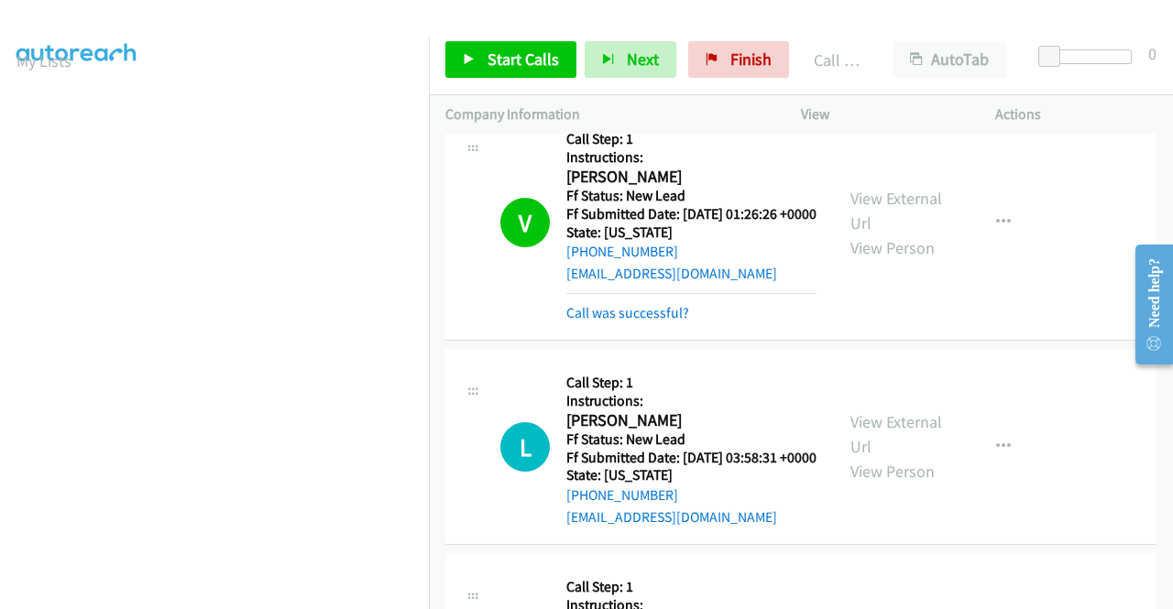
scroll to position [418, 0]
click at [483, 53] on link "Start Calls" at bounding box center [510, 59] width 131 height 37
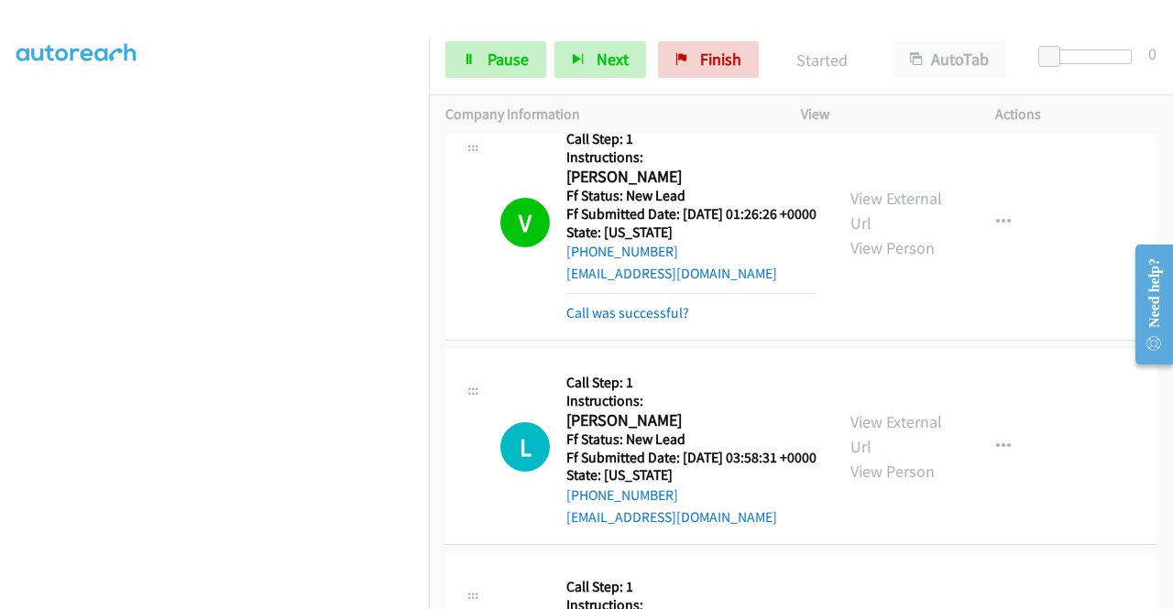
scroll to position [2107, 0]
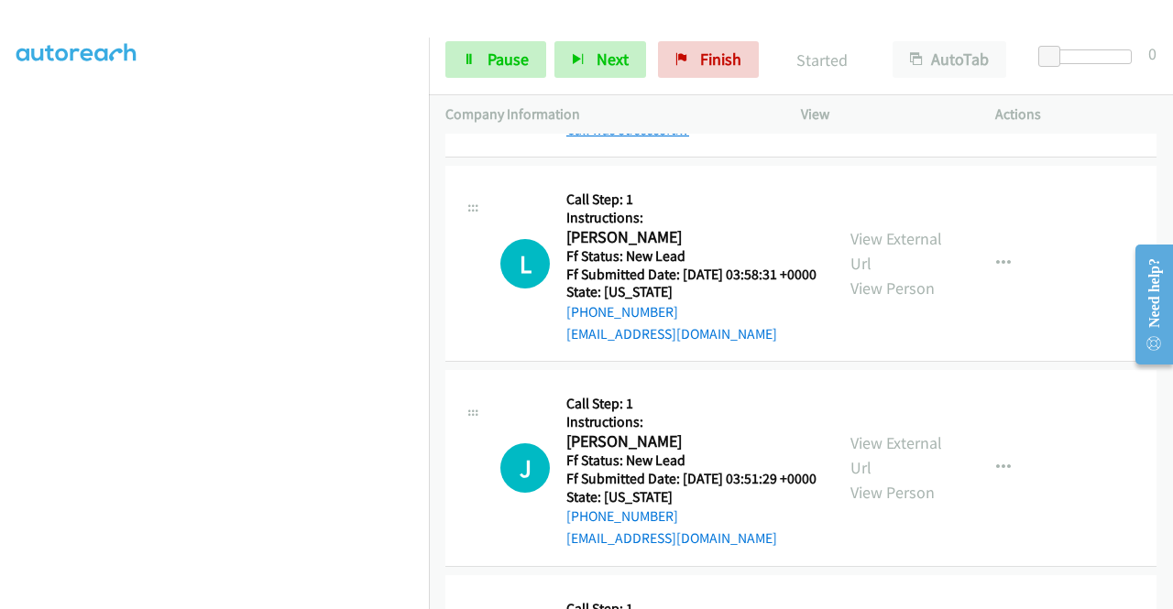
click at [660, 138] on link "Call was successful?" at bounding box center [627, 129] width 123 height 17
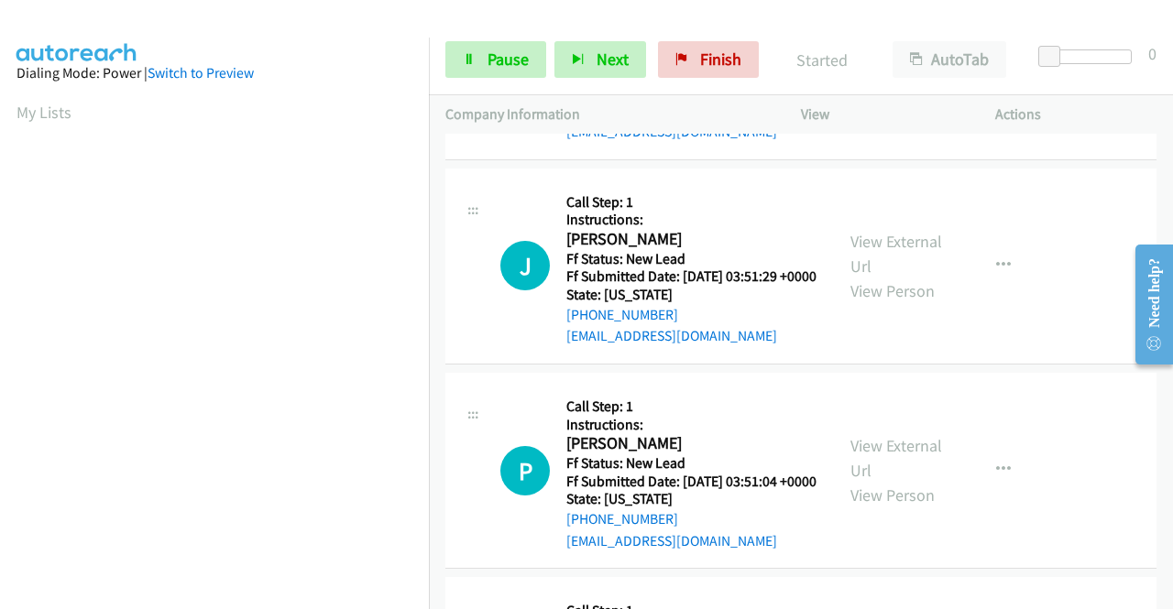
scroll to position [418, 0]
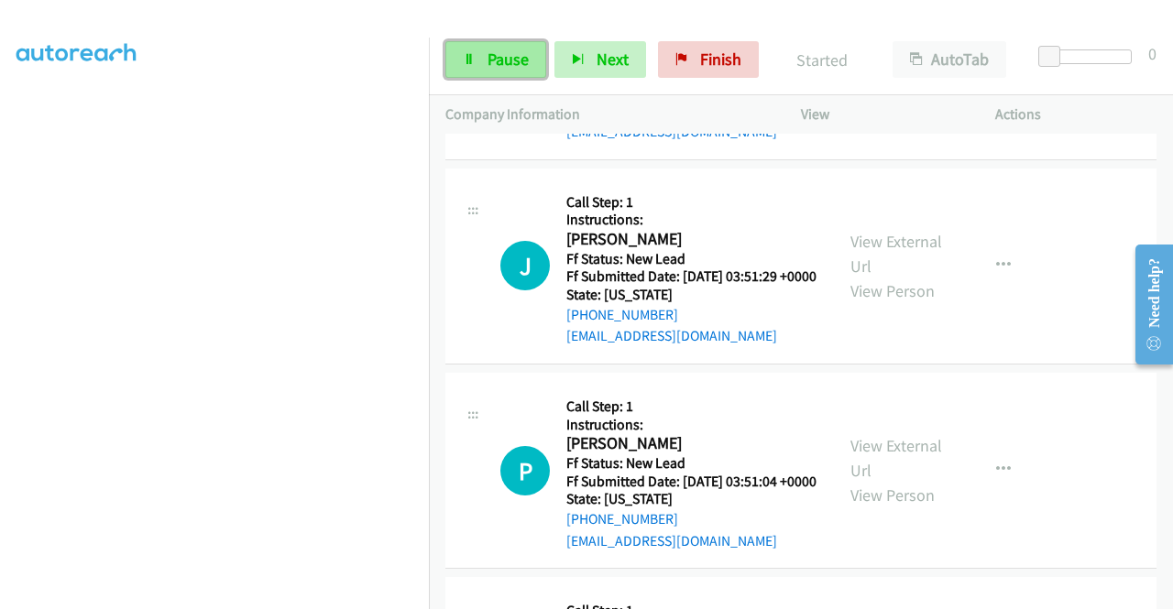
click at [519, 61] on span "Pause" at bounding box center [507, 59] width 41 height 21
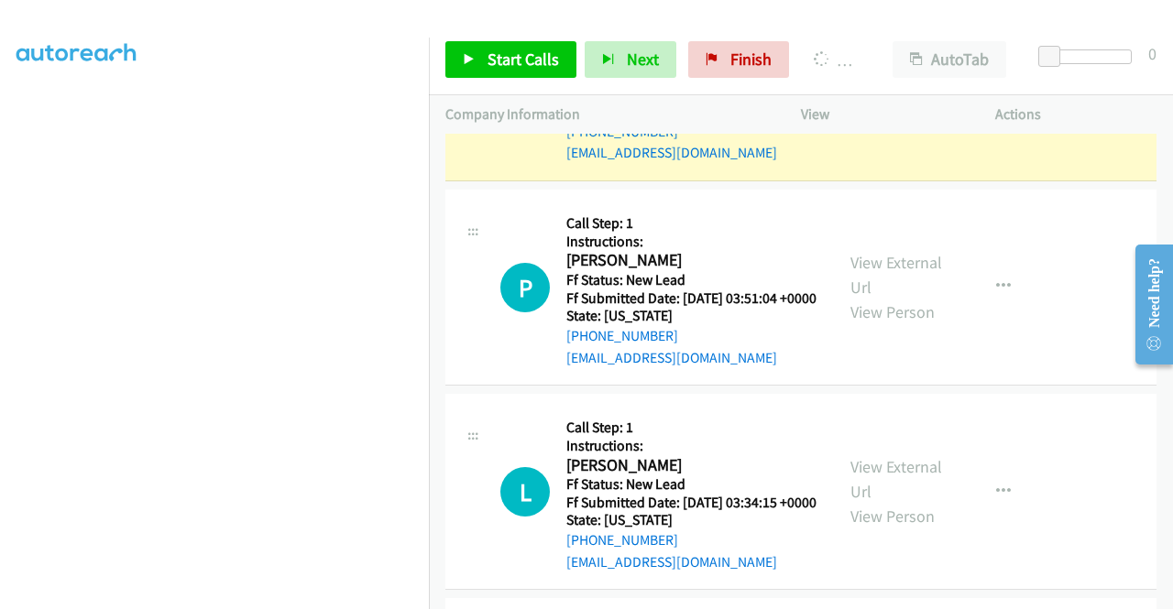
scroll to position [51, 0]
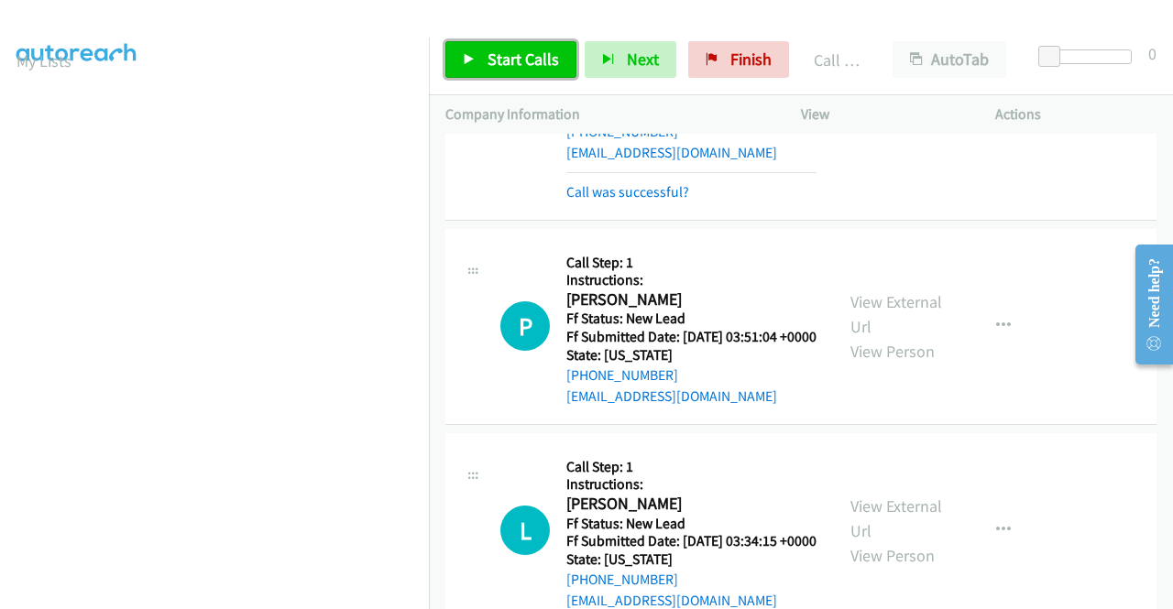
click at [551, 58] on span "Start Calls" at bounding box center [522, 59] width 71 height 21
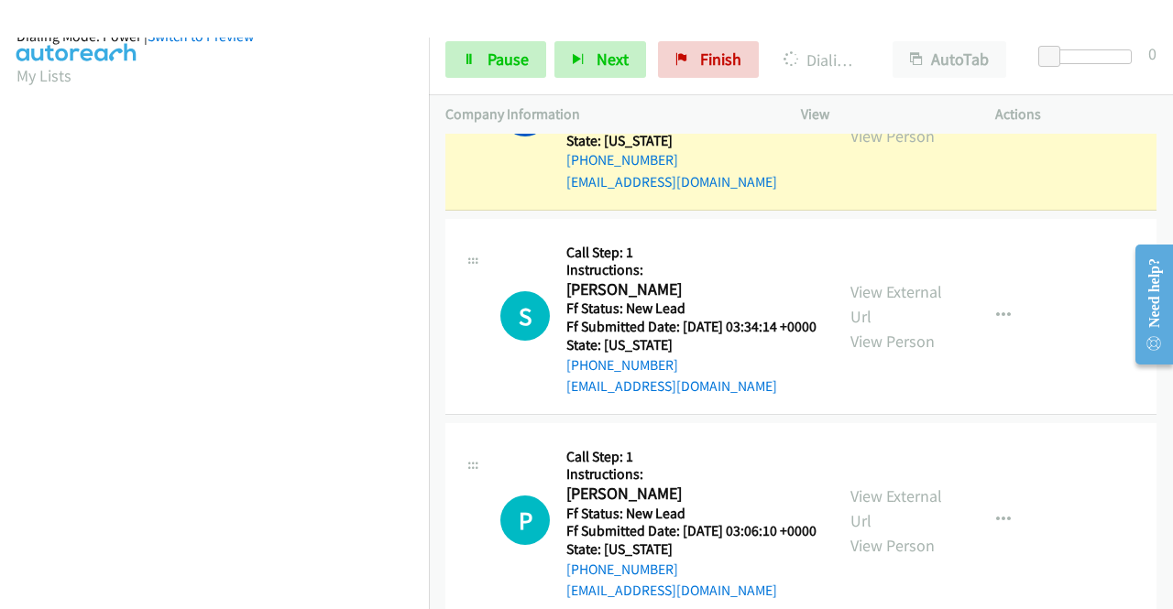
scroll to position [418, 0]
click at [476, 69] on link "Pause" at bounding box center [495, 59] width 101 height 37
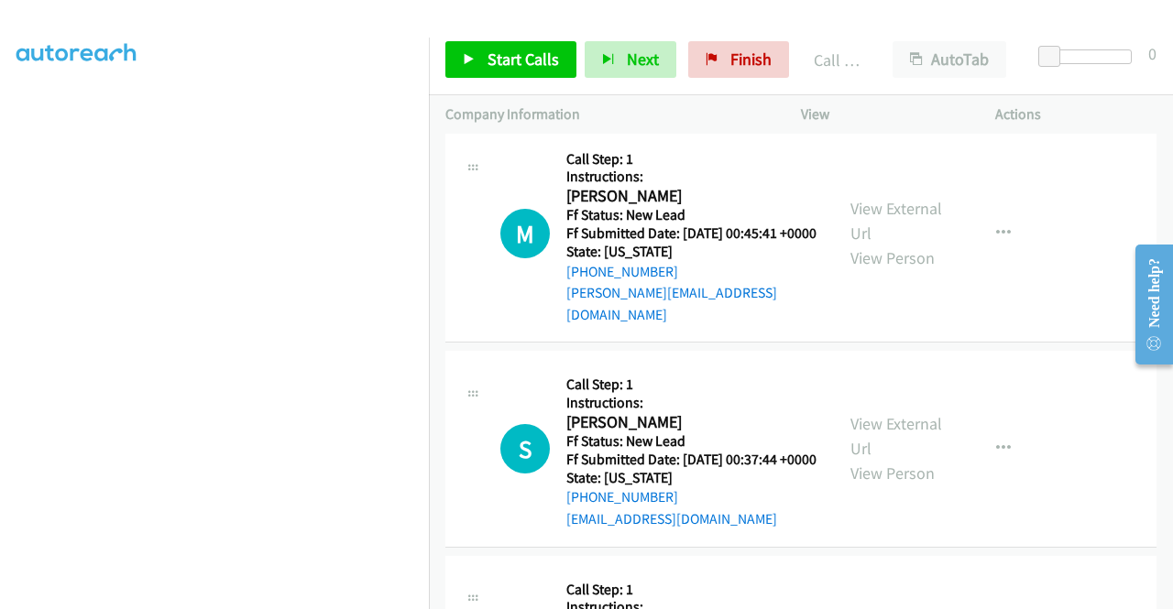
scroll to position [3461, 0]
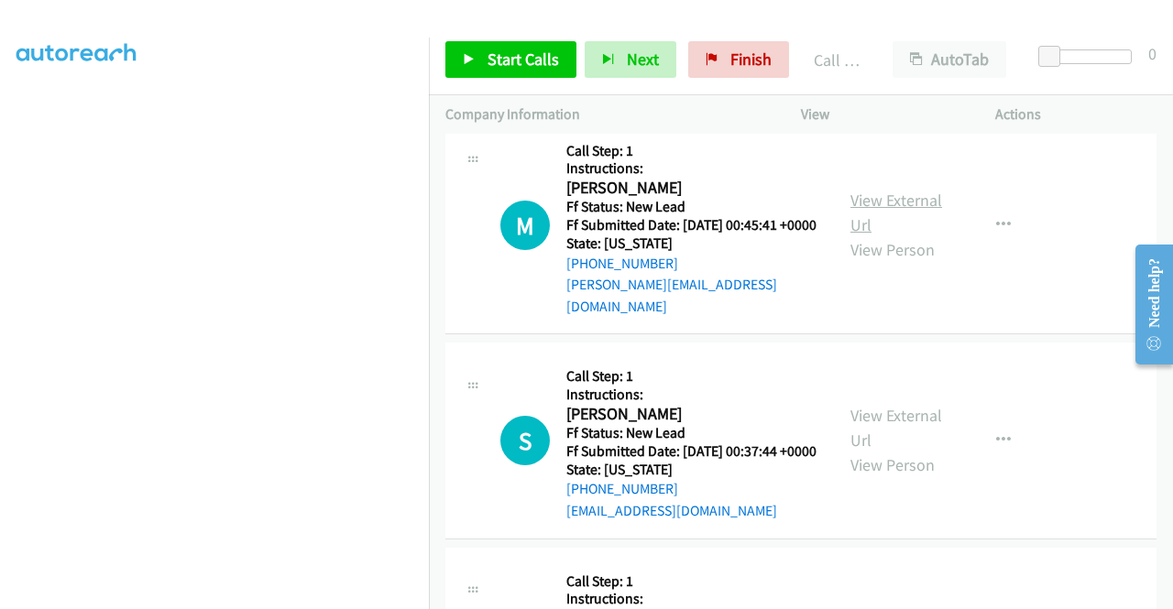
click at [903, 235] on link "View External Url" at bounding box center [896, 213] width 92 height 46
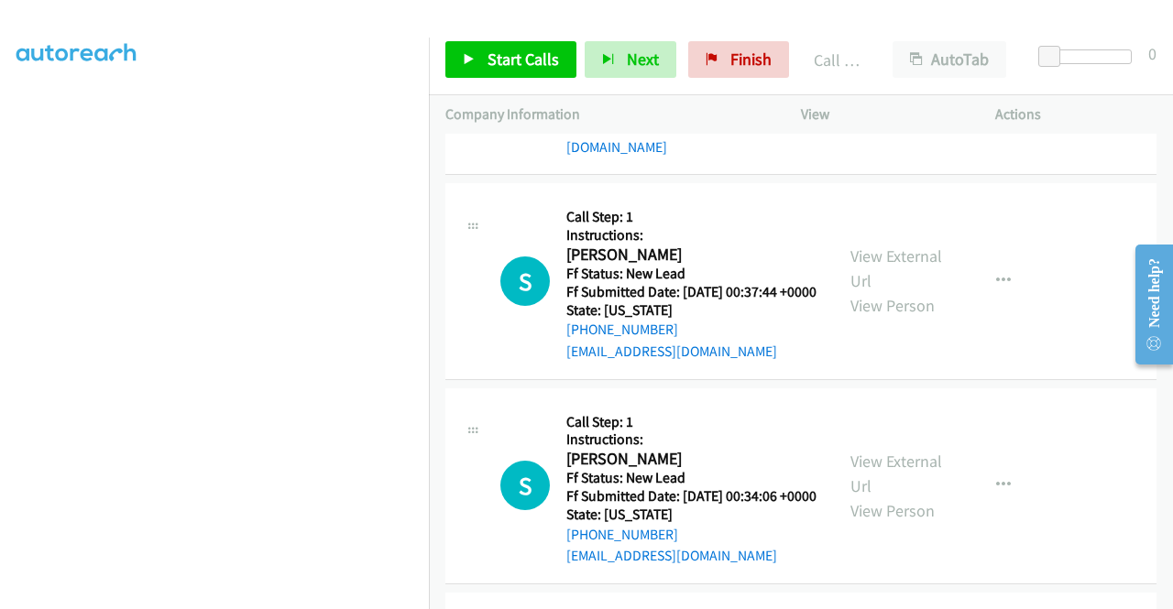
scroll to position [3644, 0]
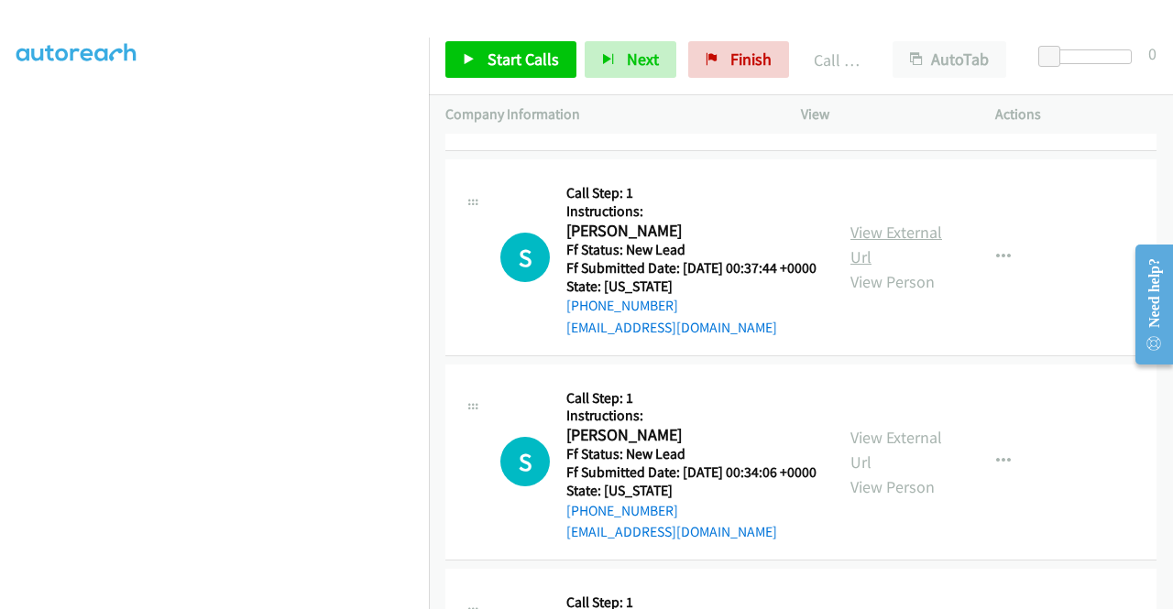
click at [881, 268] on link "View External Url" at bounding box center [896, 245] width 92 height 46
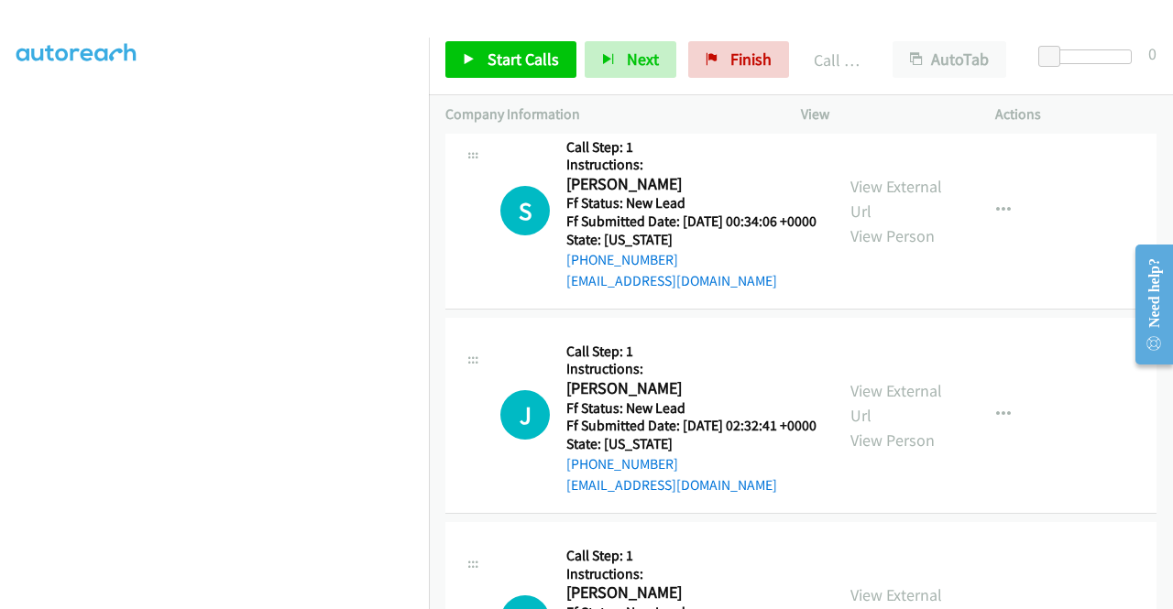
scroll to position [3919, 0]
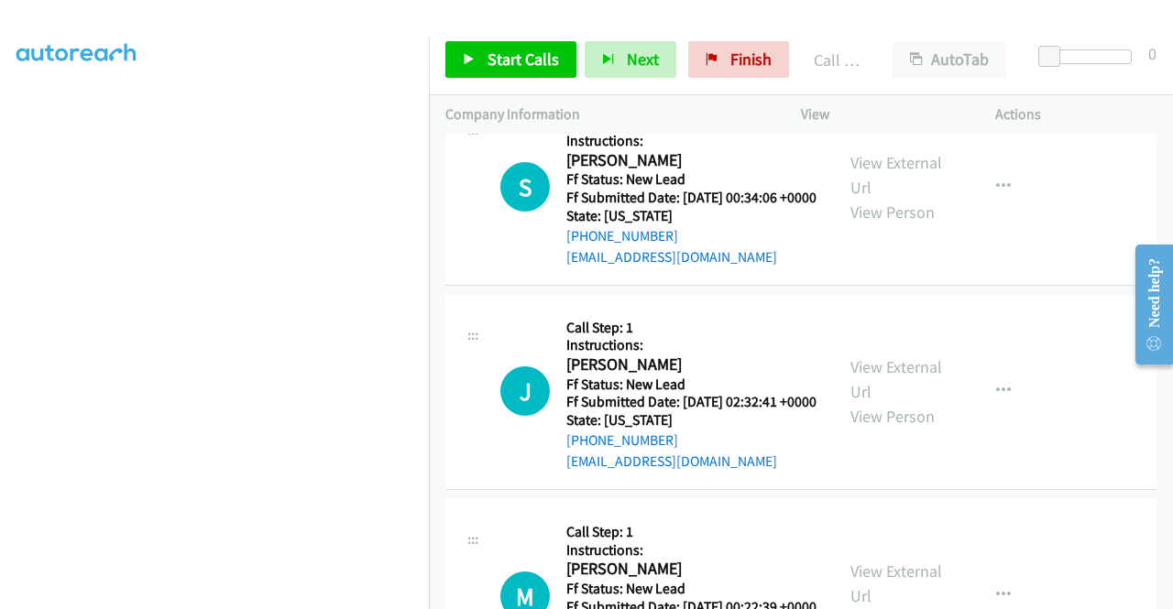
click at [873, 224] on div "View External Url View Person" at bounding box center [897, 187] width 95 height 74
click at [873, 198] on link "View External Url" at bounding box center [896, 175] width 92 height 46
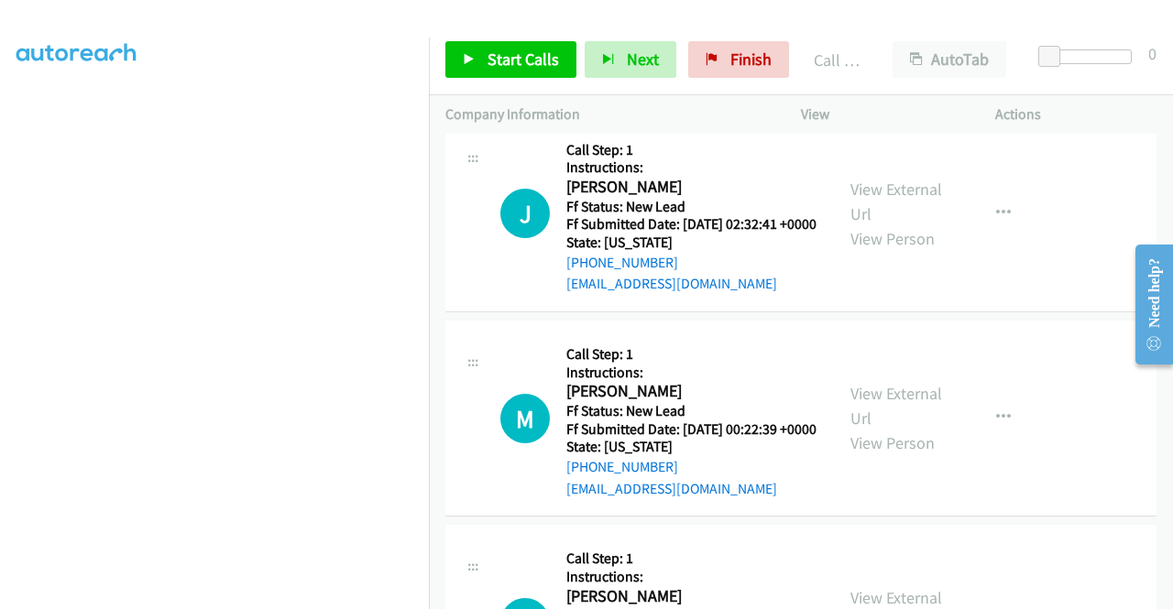
scroll to position [4102, 0]
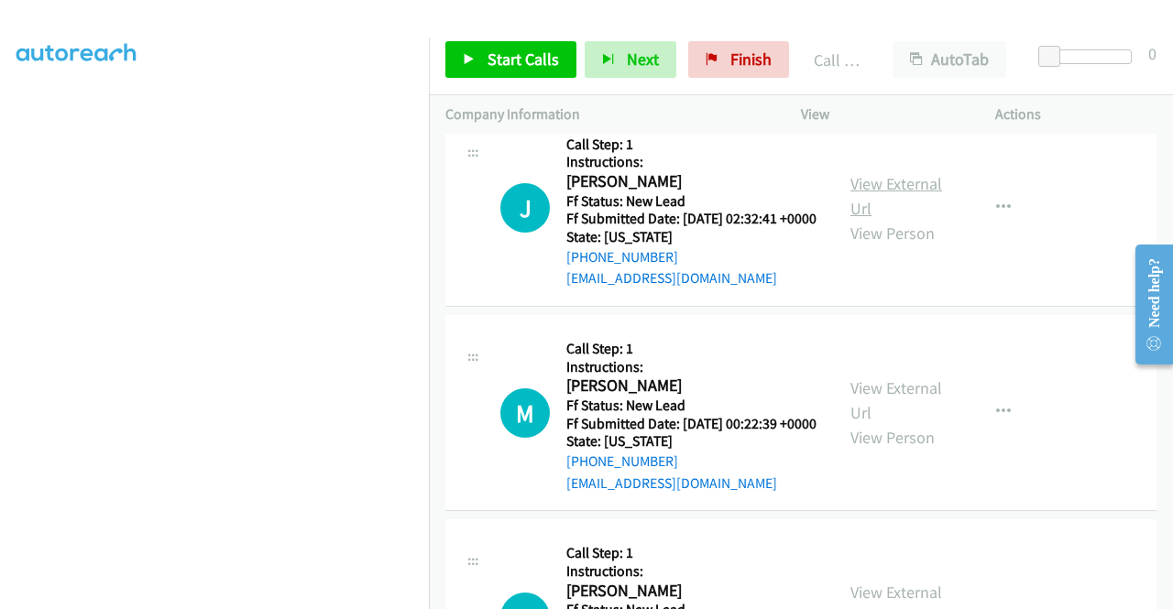
click at [873, 219] on link "View External Url" at bounding box center [896, 196] width 92 height 46
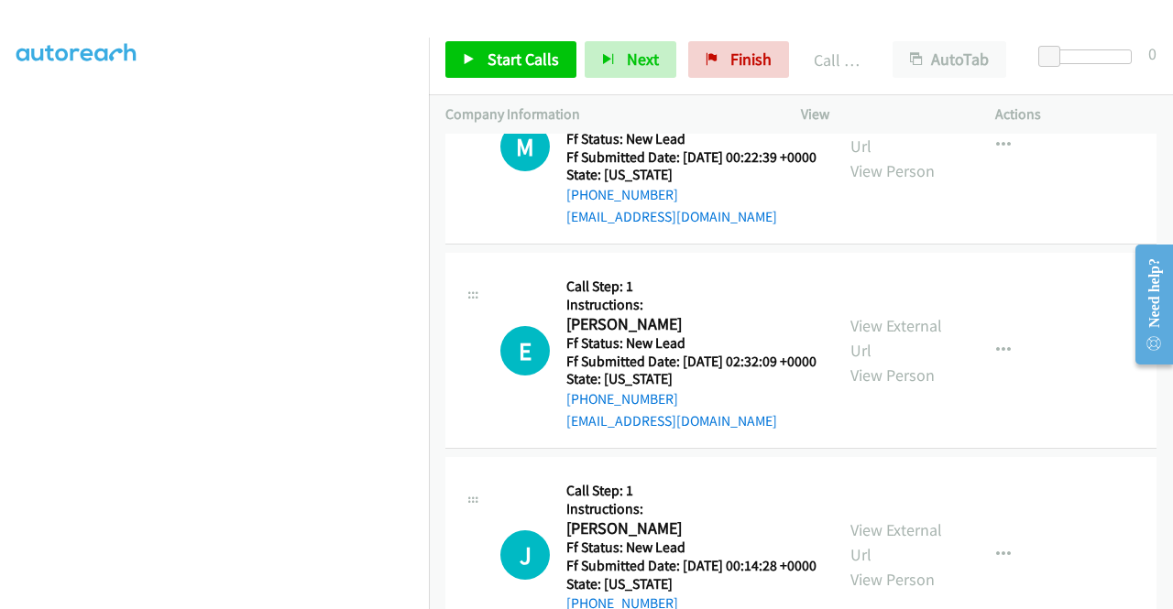
scroll to position [4377, 0]
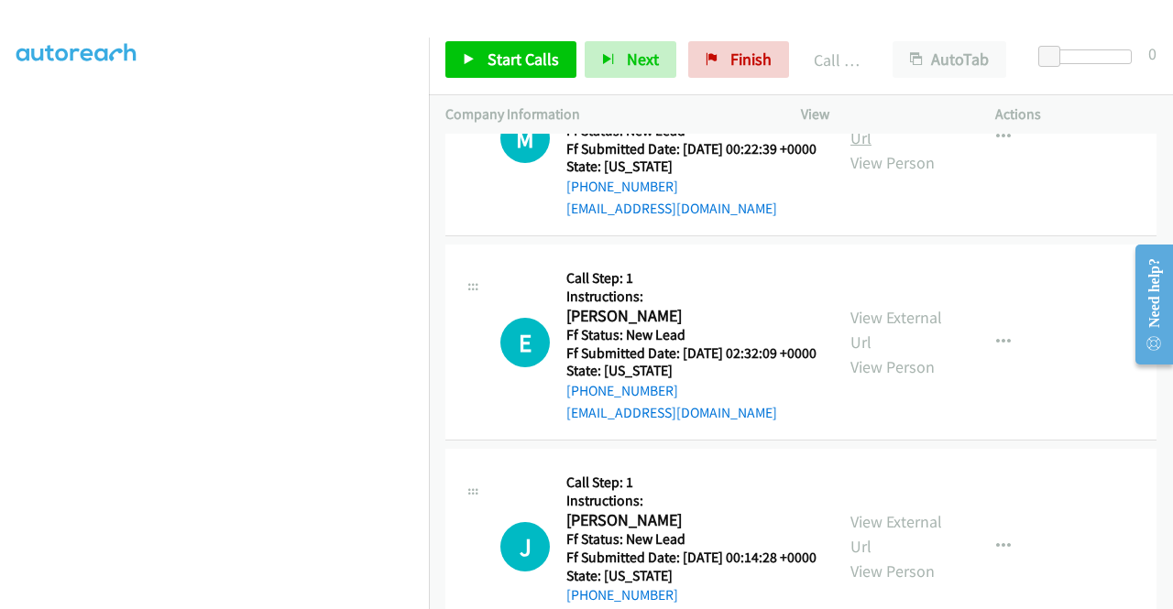
click at [890, 148] on link "View External Url" at bounding box center [896, 126] width 92 height 46
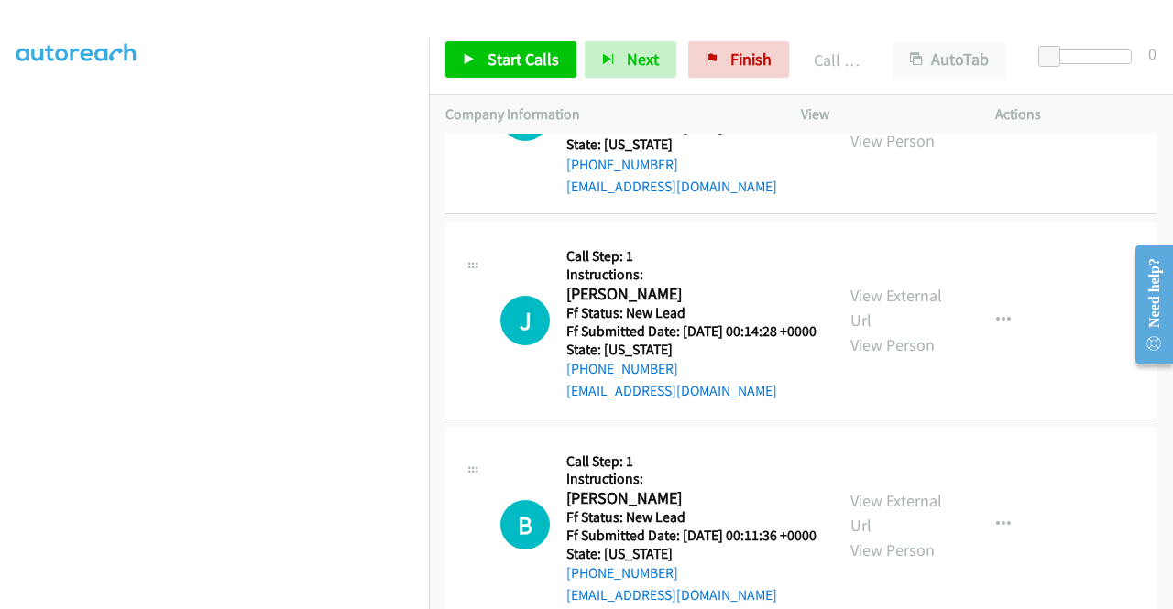
scroll to position [4652, 0]
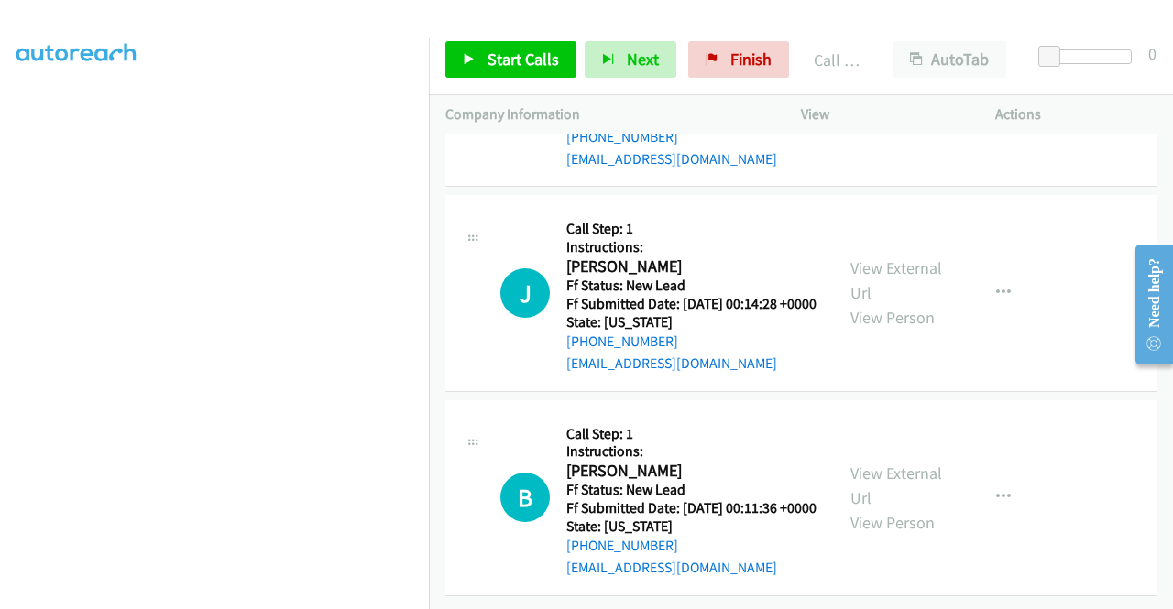
click at [876, 99] on link "View External Url" at bounding box center [896, 76] width 92 height 46
click at [914, 303] on link "View External Url" at bounding box center [896, 280] width 92 height 46
click at [911, 463] on link "View External Url" at bounding box center [896, 486] width 92 height 46
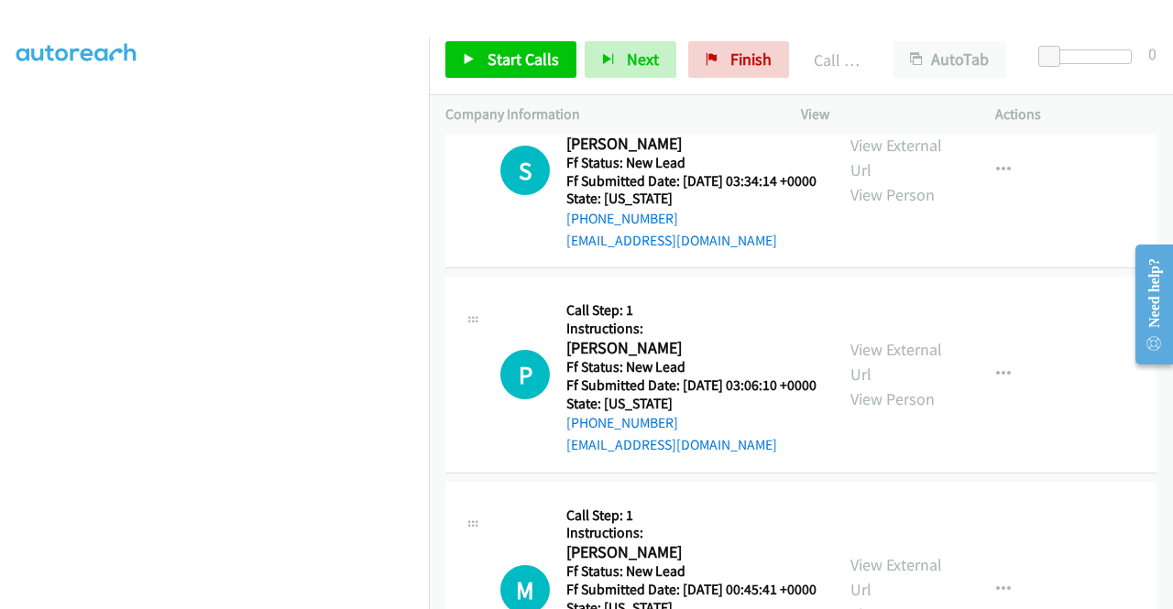
scroll to position [3101, 0]
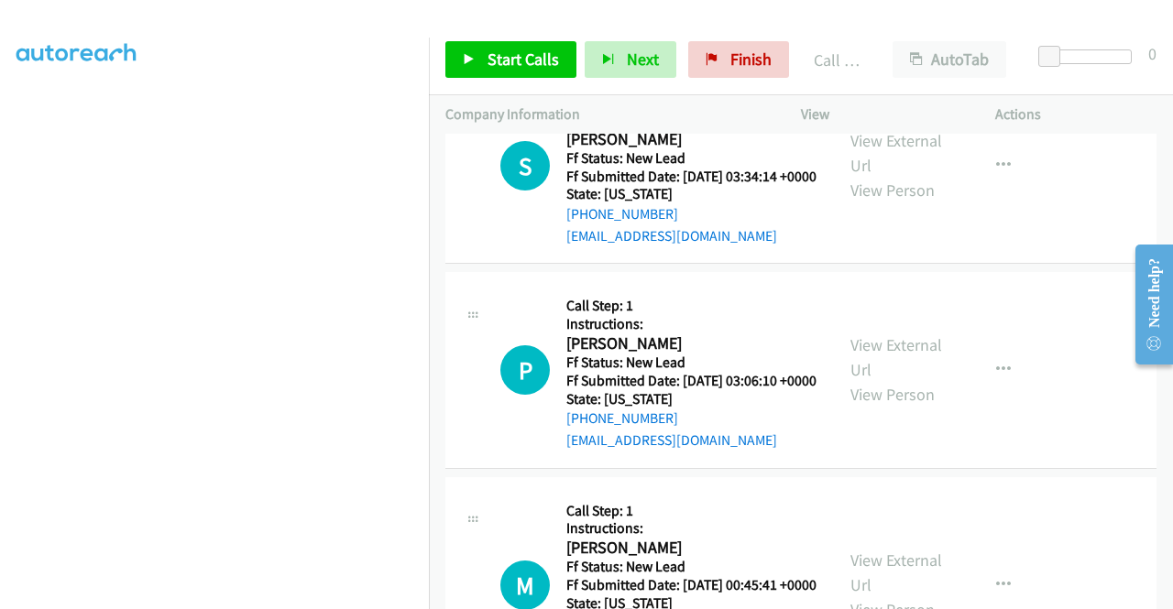
click at [519, 40] on div "Start Calls Pause Next Finish Call Completed AutoTab AutoTab 0" at bounding box center [801, 60] width 744 height 71
click at [519, 60] on span "Start Calls" at bounding box center [522, 59] width 71 height 21
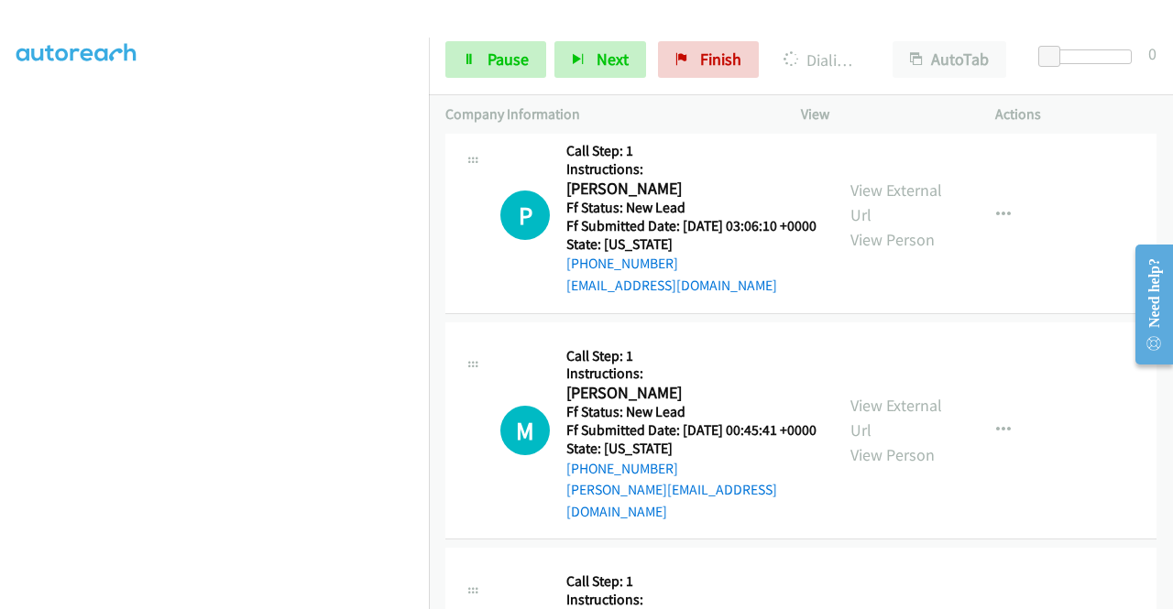
scroll to position [3284, 0]
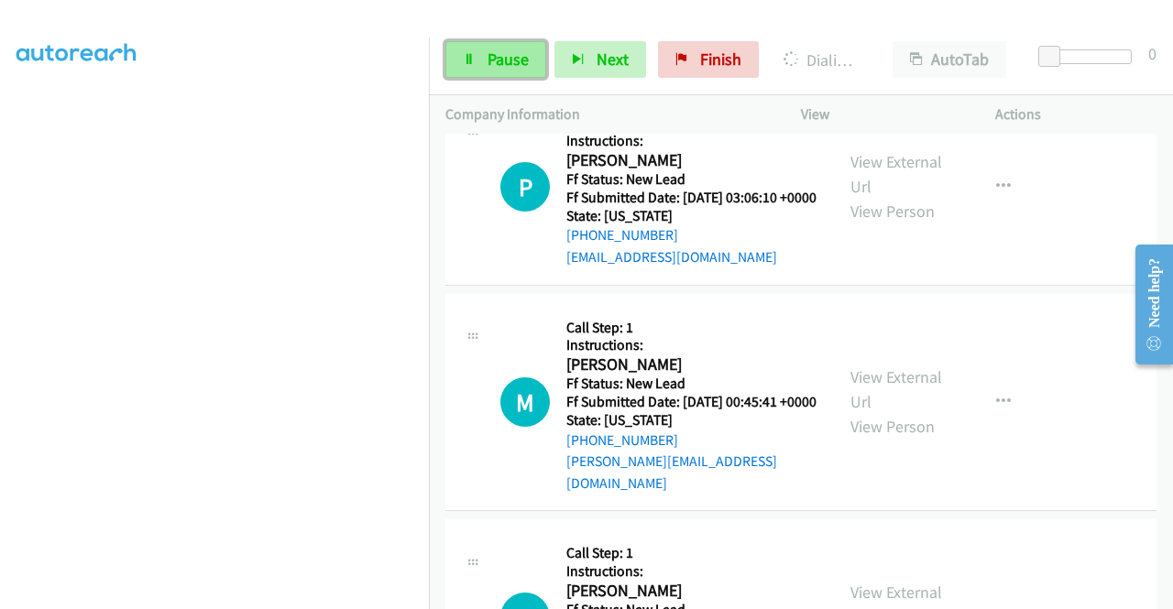
click at [482, 56] on link "Pause" at bounding box center [495, 59] width 101 height 37
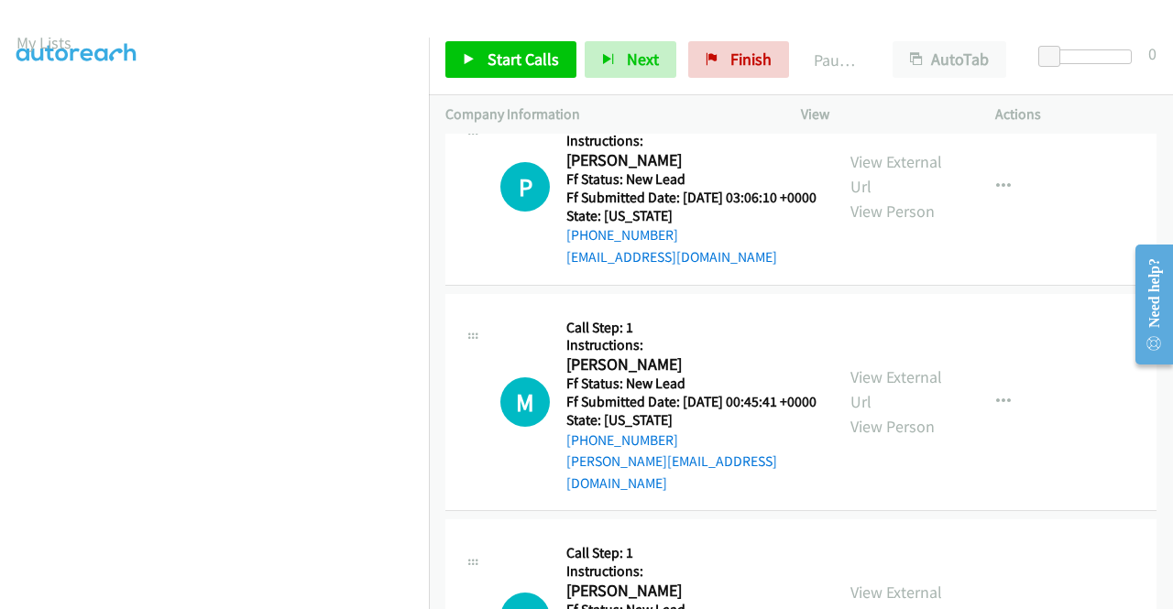
scroll to position [0, 0]
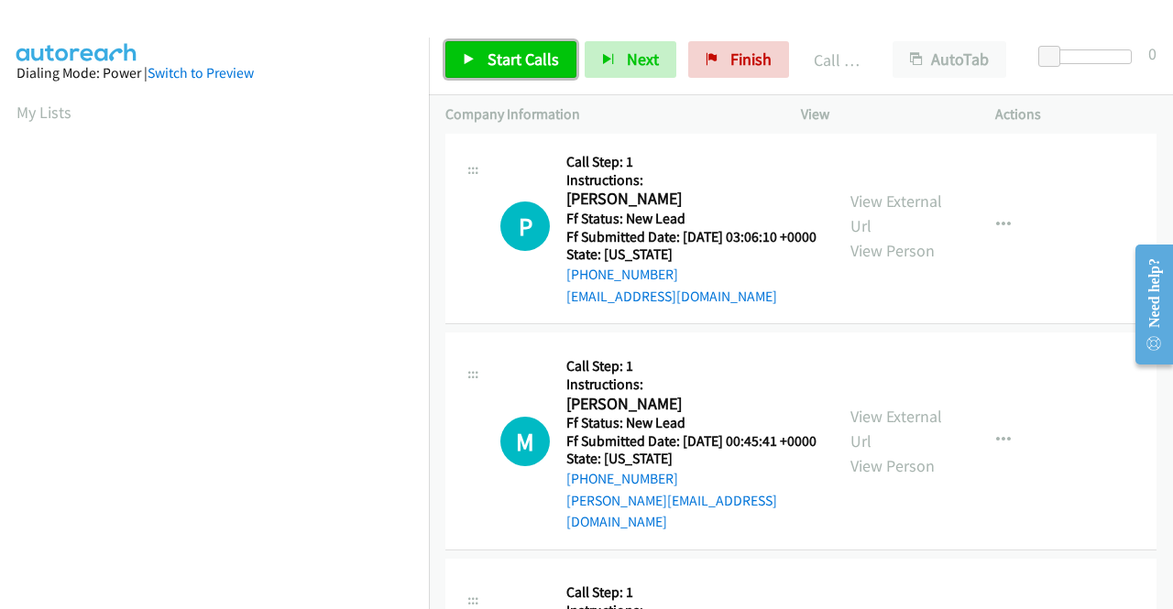
click at [508, 64] on span "Start Calls" at bounding box center [522, 59] width 71 height 21
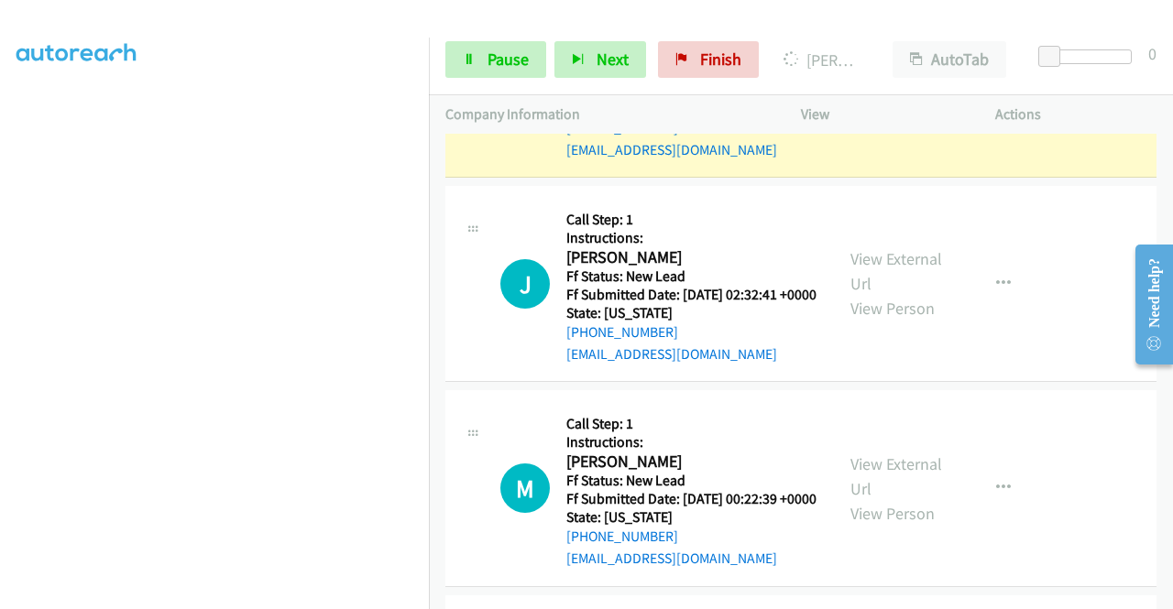
scroll to position [4200, 0]
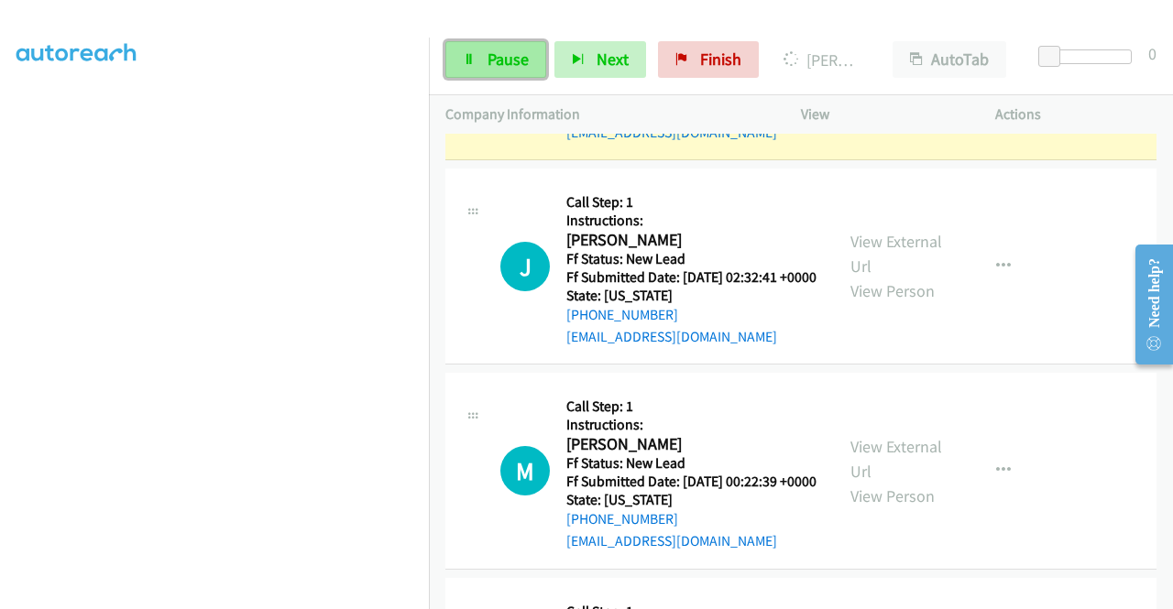
click at [497, 61] on span "Pause" at bounding box center [507, 59] width 41 height 21
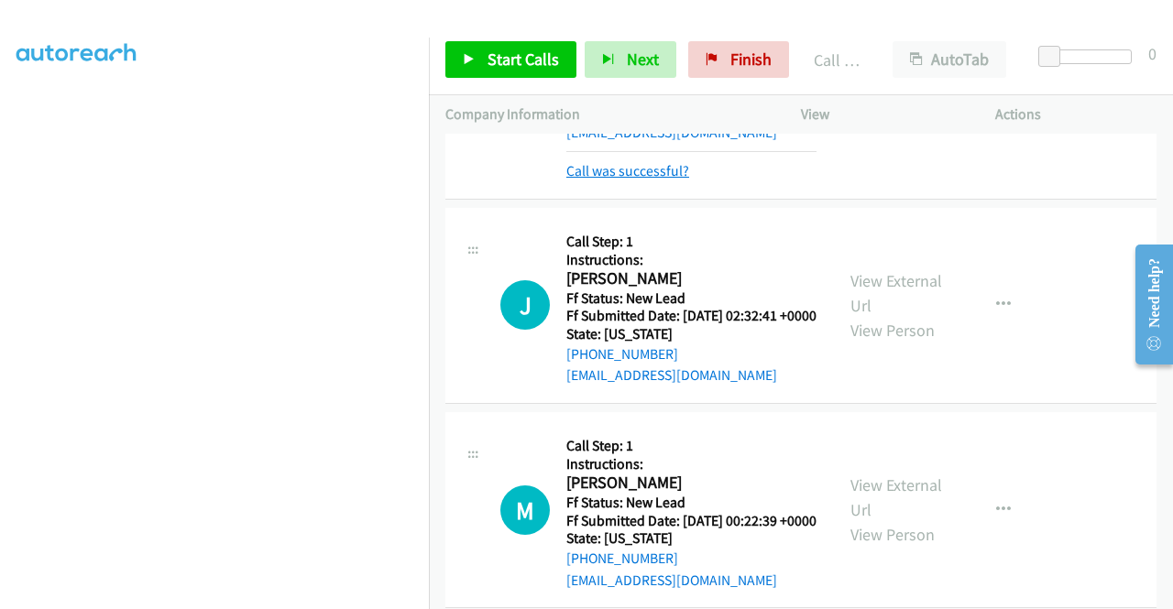
click at [667, 180] on link "Call was successful?" at bounding box center [627, 170] width 123 height 17
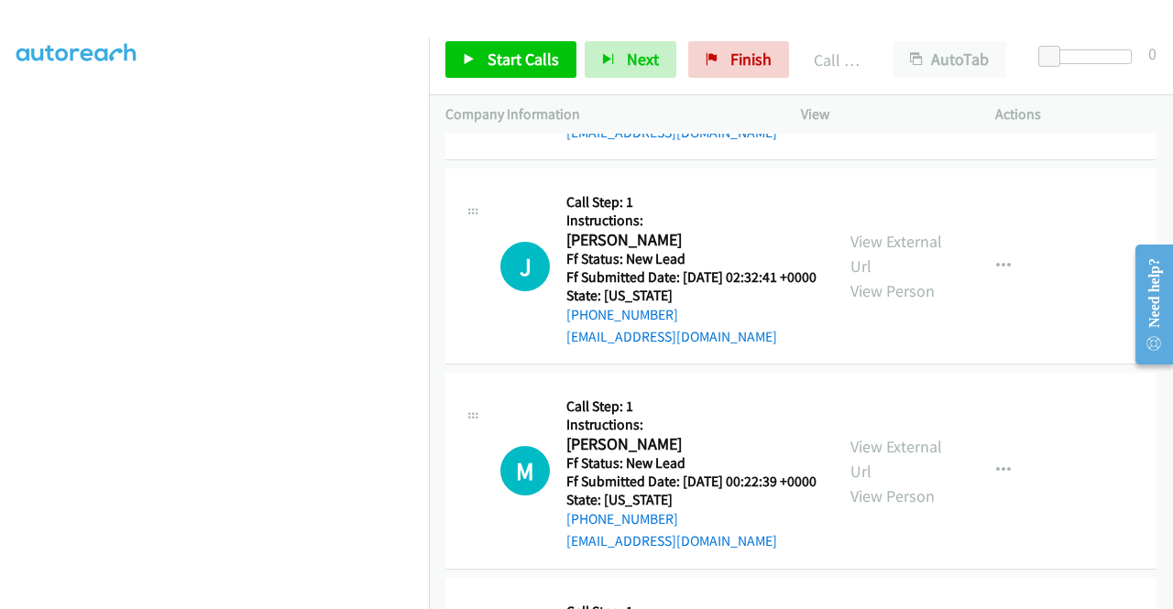
click at [1005, 81] on button "button" at bounding box center [1002, 62] width 49 height 37
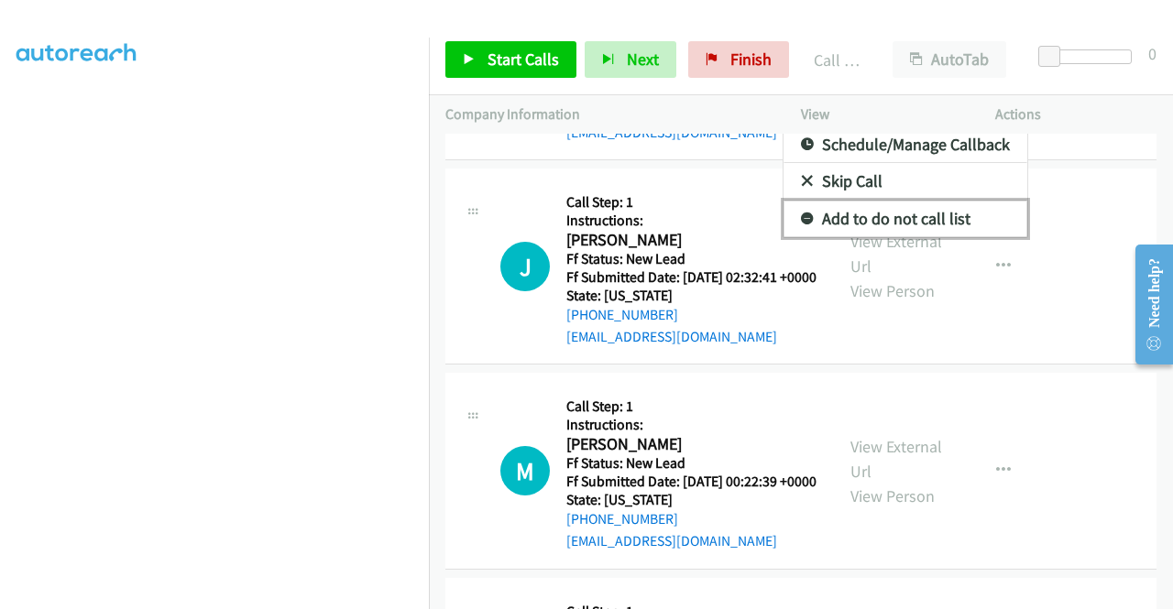
click at [933, 237] on link "Add to do not call list" at bounding box center [905, 219] width 244 height 37
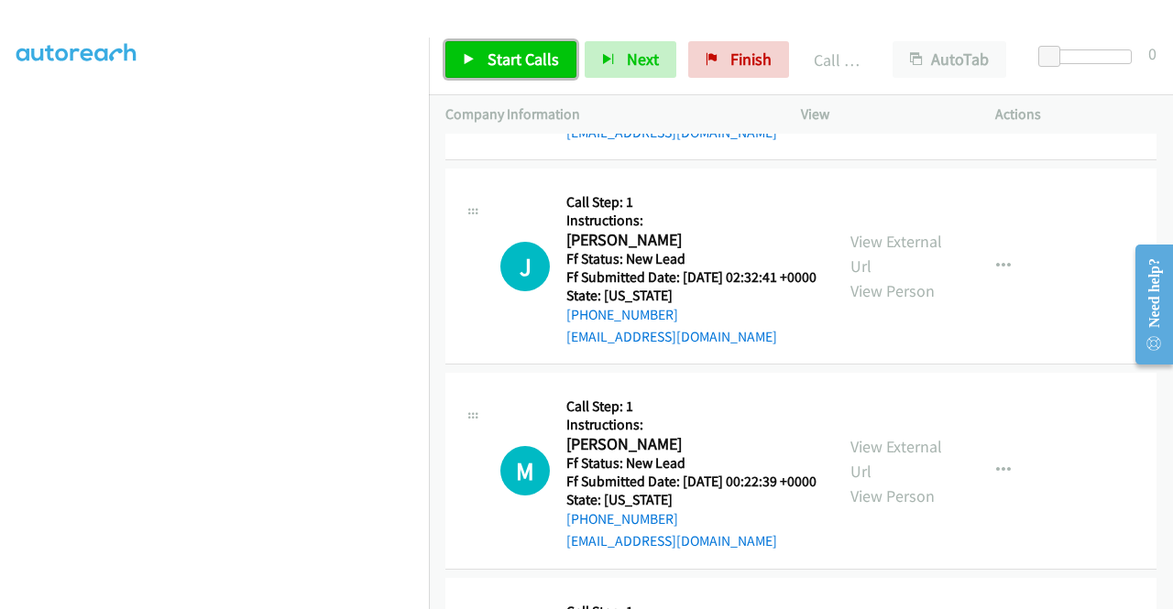
click at [490, 63] on span "Start Calls" at bounding box center [522, 59] width 71 height 21
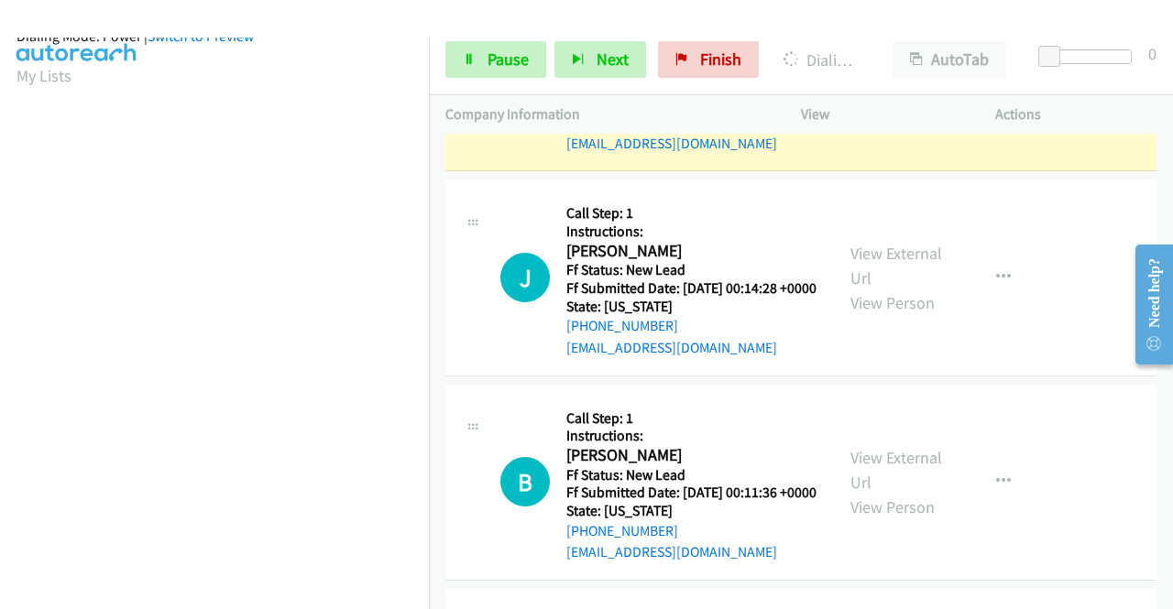
scroll to position [418, 0]
click at [517, 50] on span "Pause" at bounding box center [507, 59] width 41 height 21
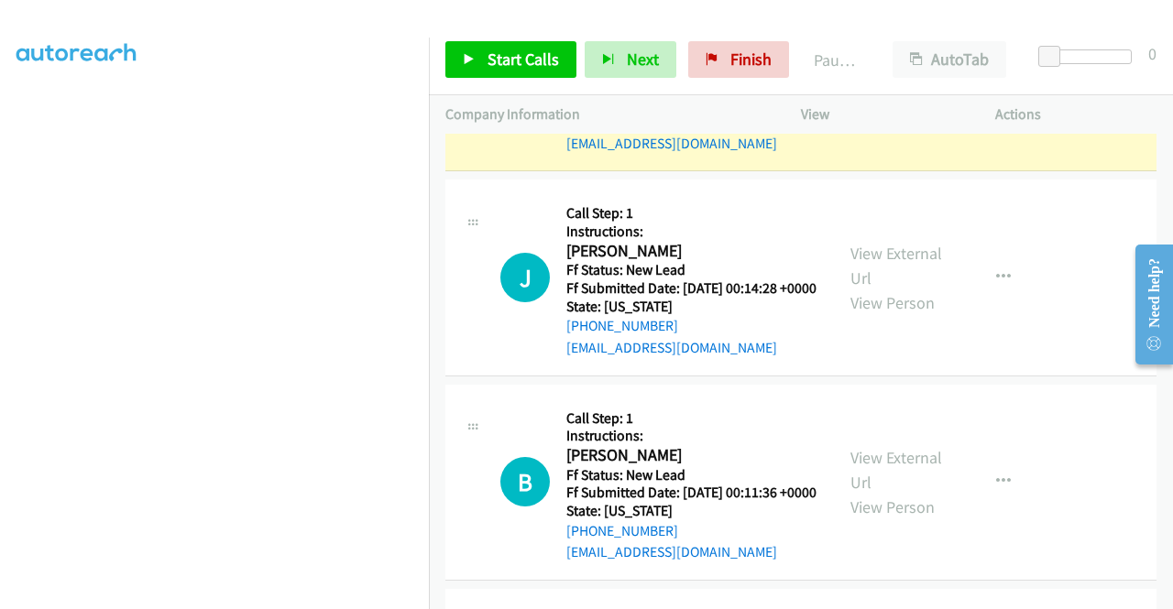
scroll to position [51, 0]
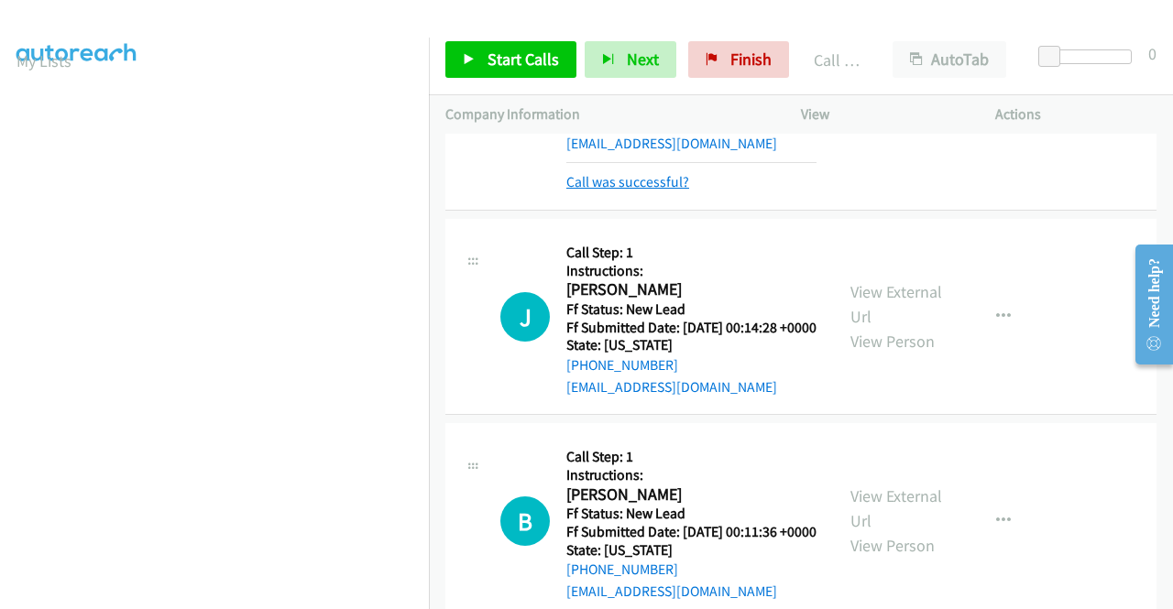
click at [659, 191] on link "Call was successful?" at bounding box center [627, 181] width 123 height 17
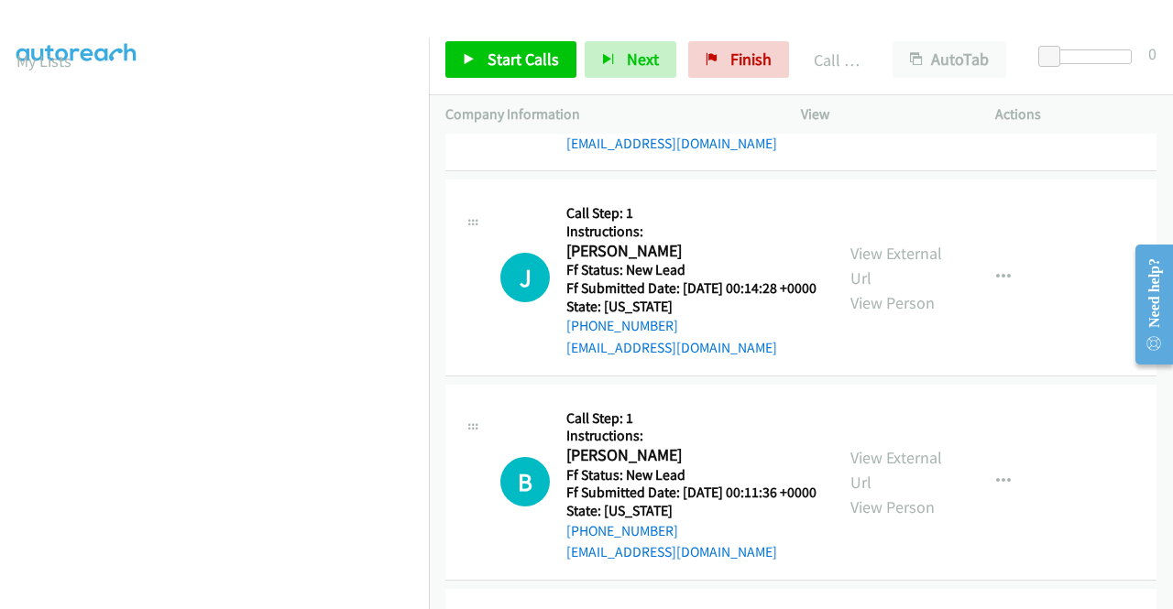
click at [996, 81] on icon "button" at bounding box center [1003, 73] width 15 height 15
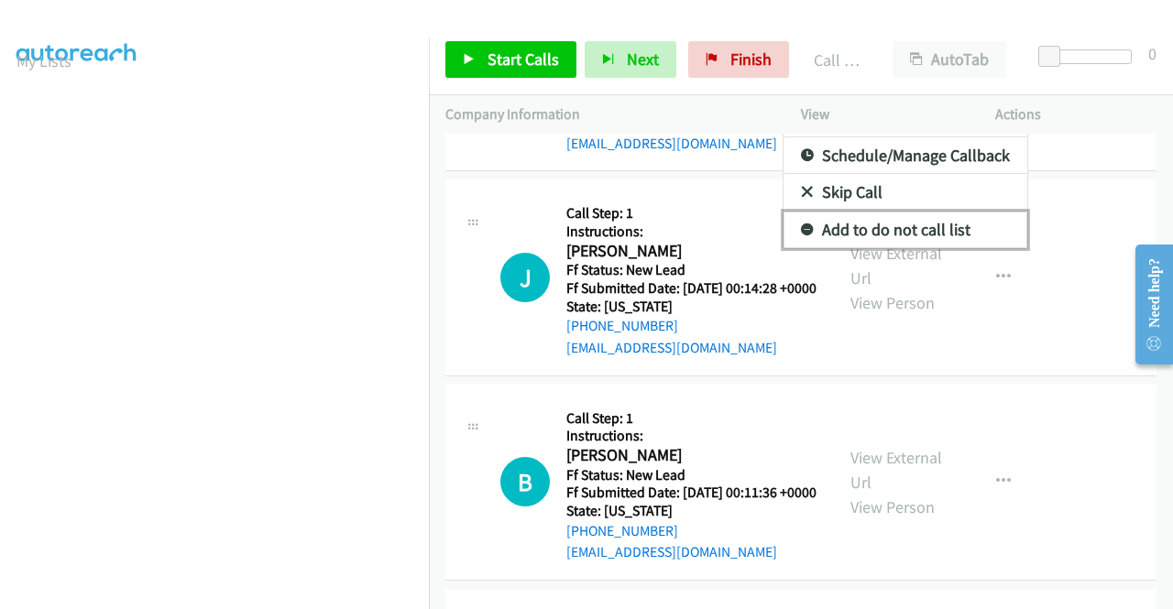
click at [913, 248] on link "Add to do not call list" at bounding box center [905, 230] width 244 height 37
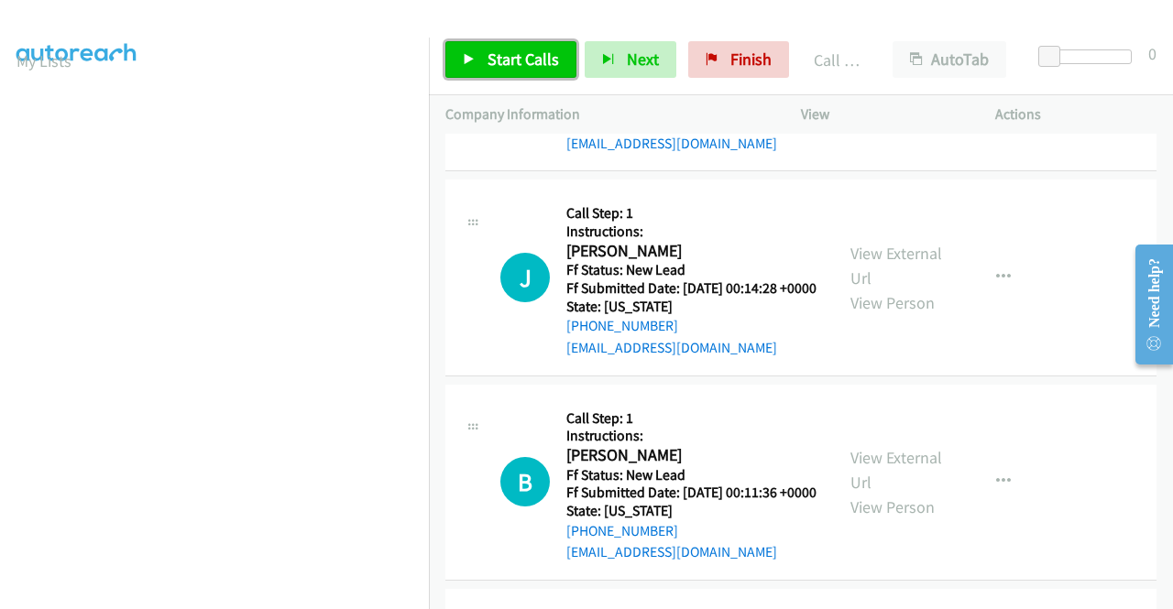
click at [555, 60] on span "Start Calls" at bounding box center [522, 59] width 71 height 21
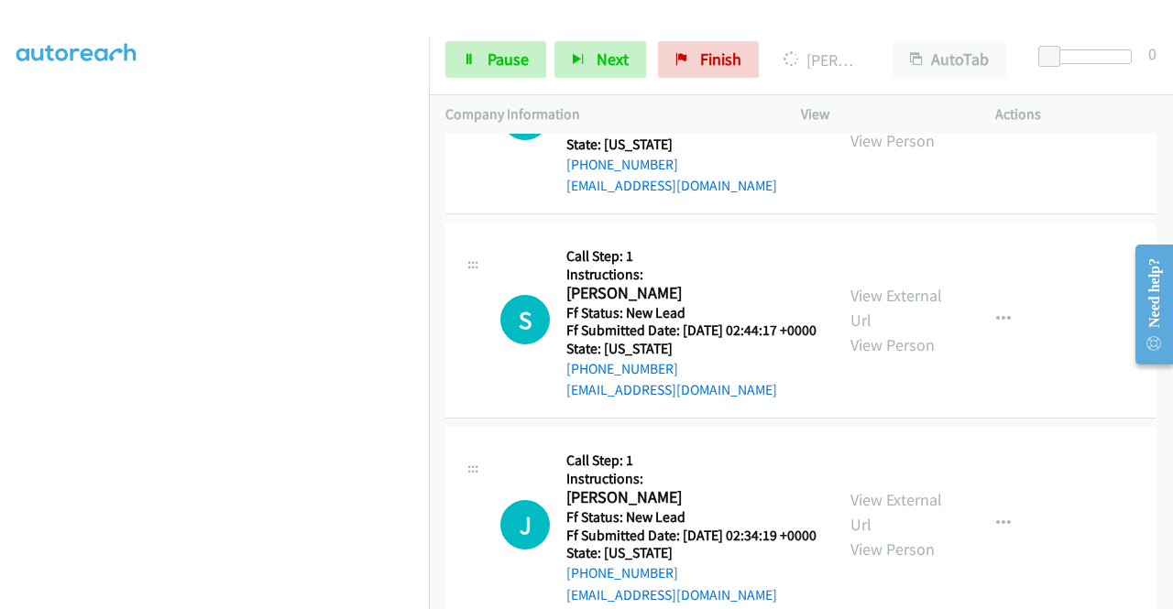
scroll to position [0, 0]
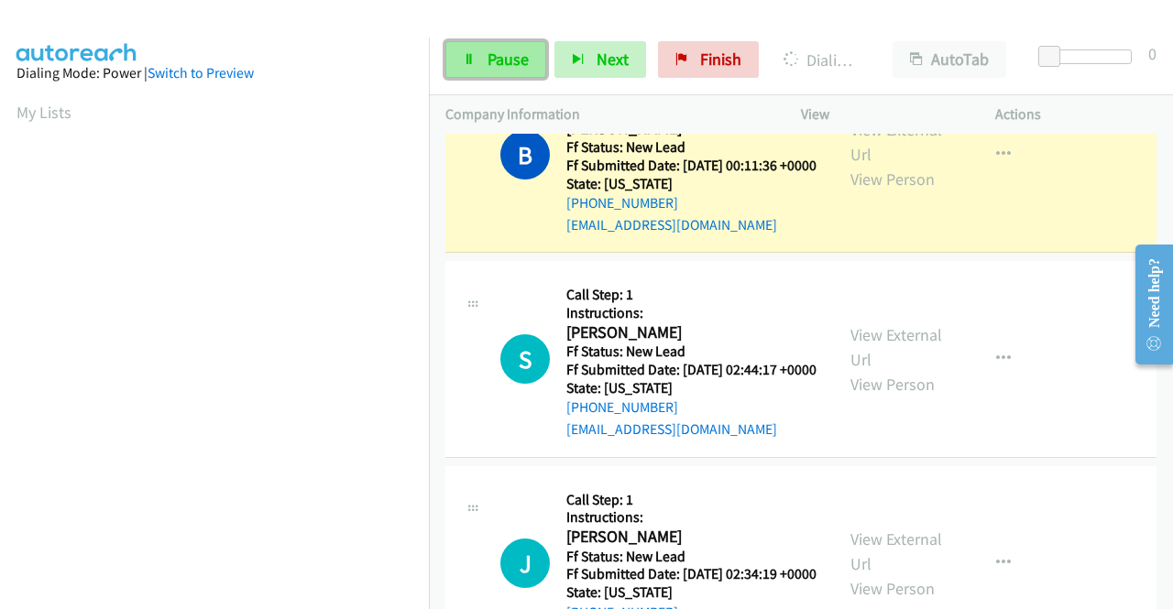
click at [514, 54] on span "Pause" at bounding box center [507, 59] width 41 height 21
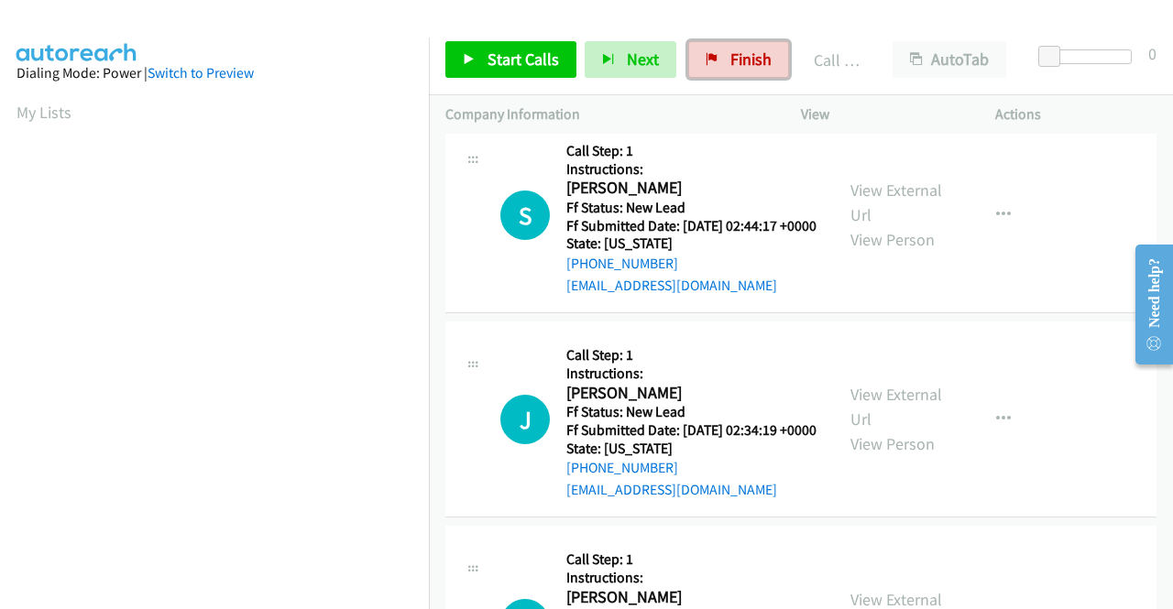
drag, startPoint x: 745, startPoint y: 67, endPoint x: 635, endPoint y: 97, distance: 114.0
click at [745, 67] on span "Finish" at bounding box center [750, 59] width 41 height 21
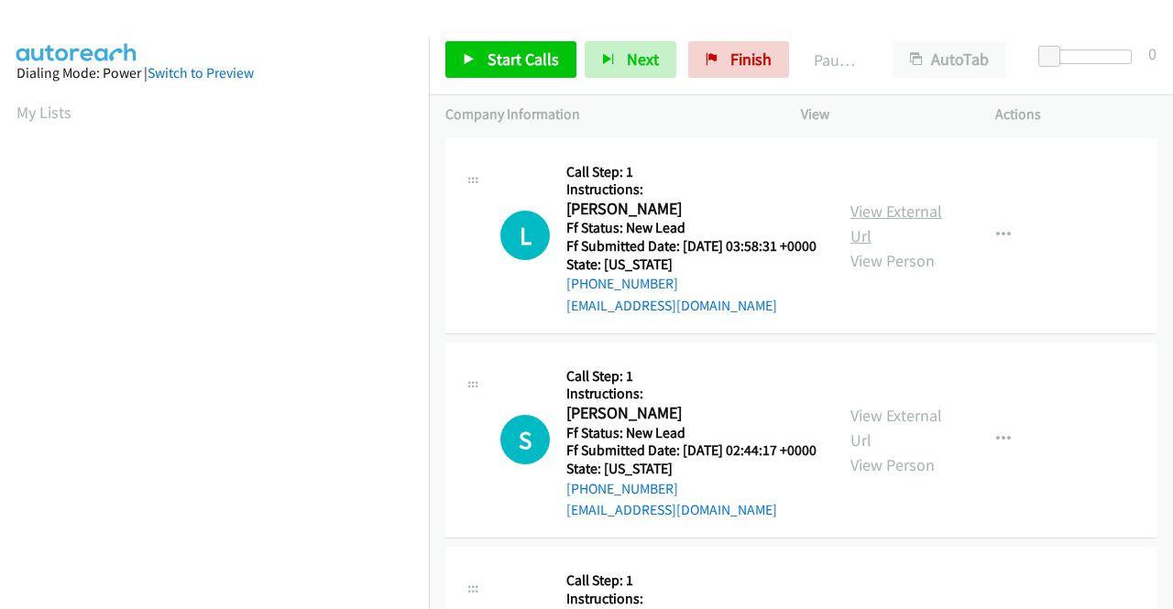
click at [883, 216] on link "View External Url" at bounding box center [896, 224] width 92 height 46
click at [885, 446] on link "View External Url" at bounding box center [896, 428] width 92 height 46
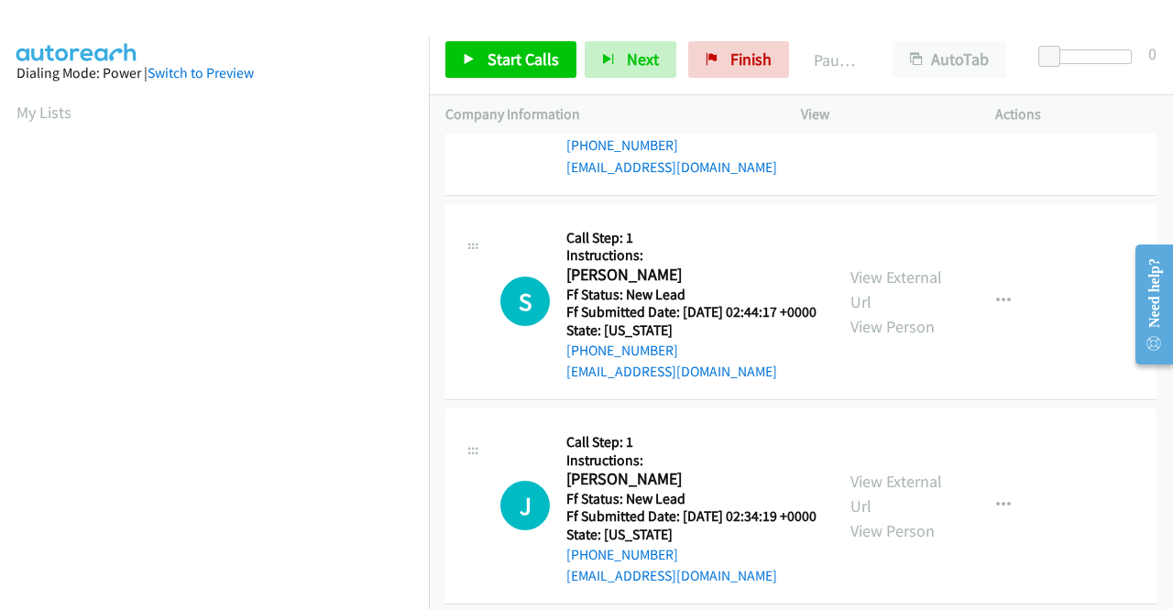
scroll to position [183, 0]
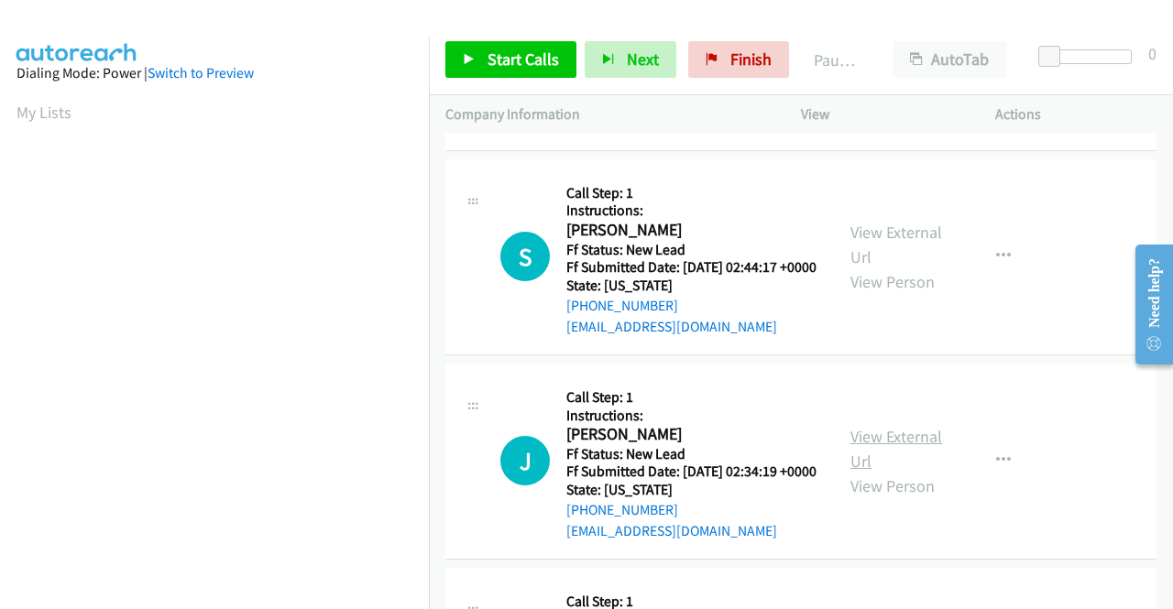
click at [909, 472] on link "View External Url" at bounding box center [896, 449] width 92 height 46
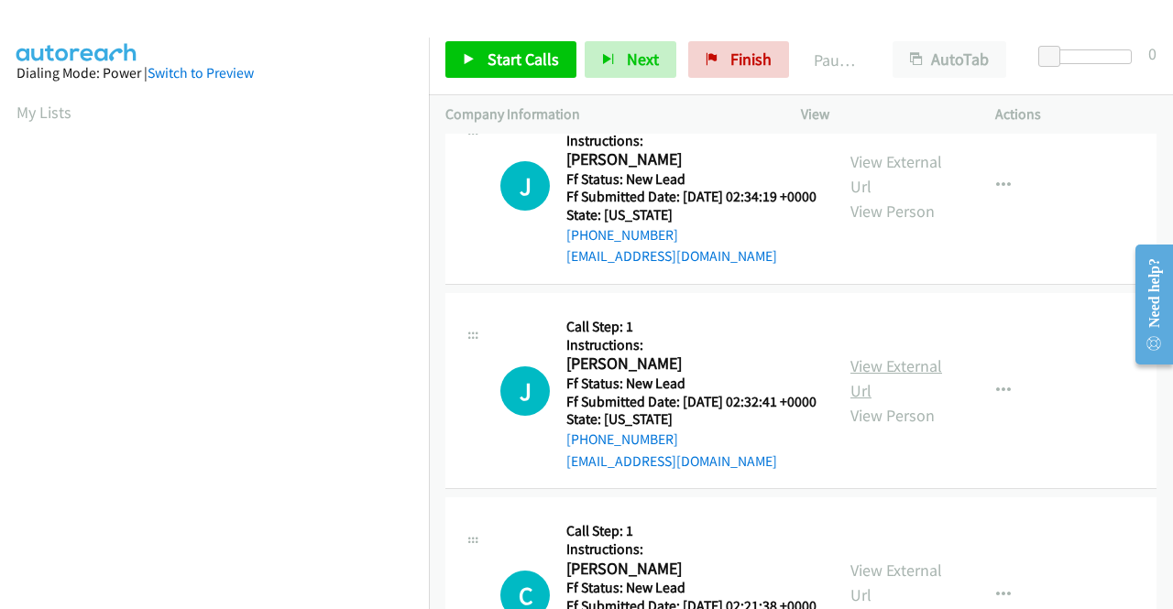
click at [864, 401] on link "View External Url" at bounding box center [896, 378] width 92 height 46
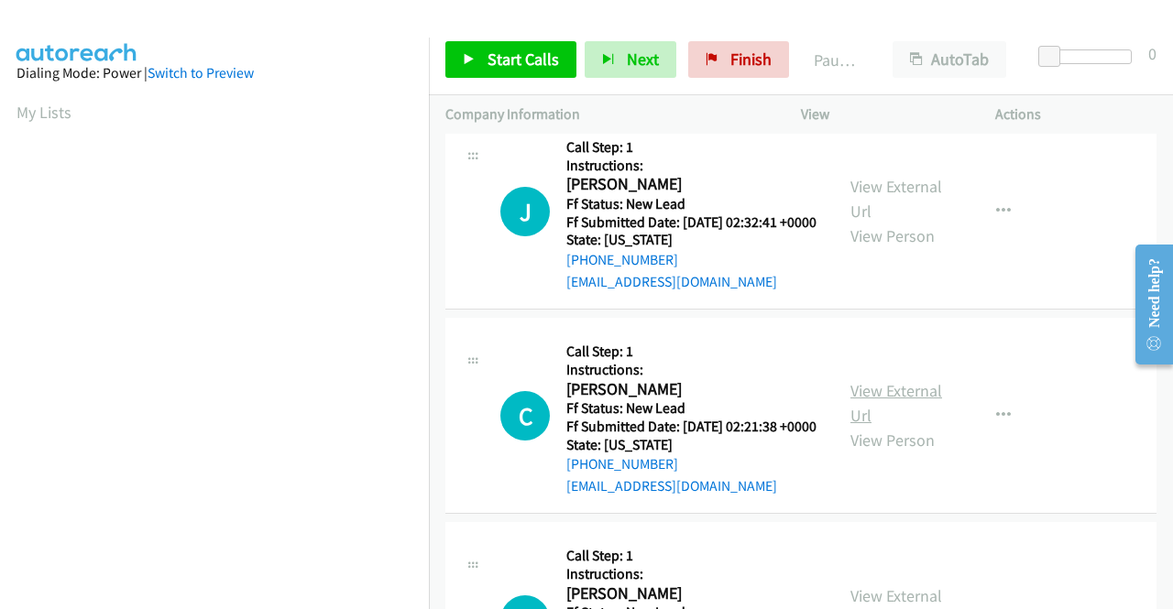
scroll to position [641, 0]
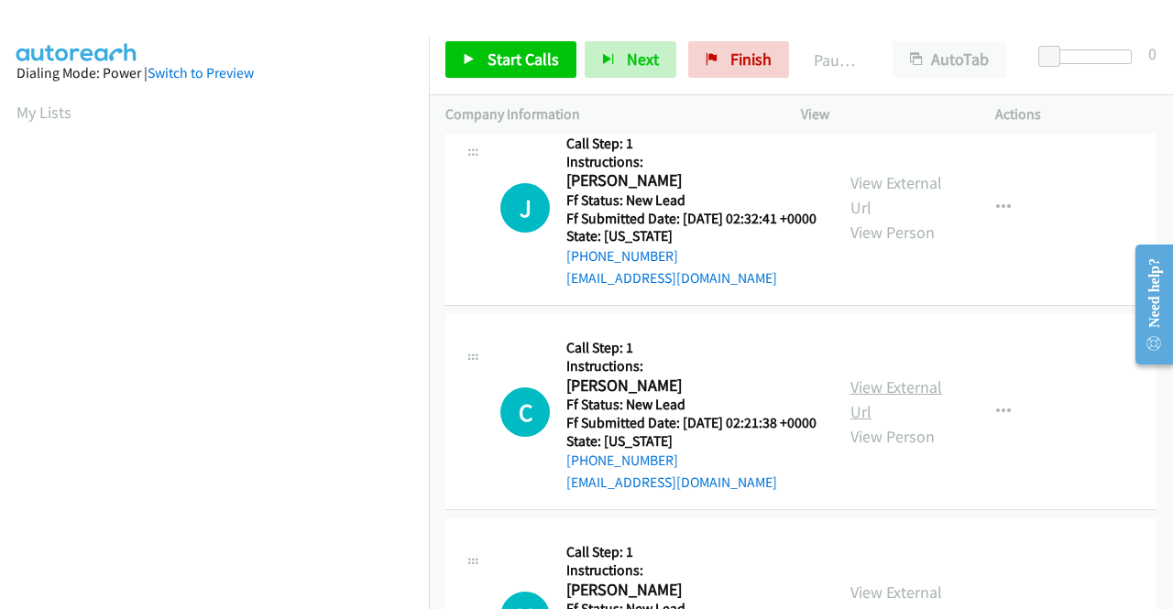
click at [912, 422] on link "View External Url" at bounding box center [896, 400] width 92 height 46
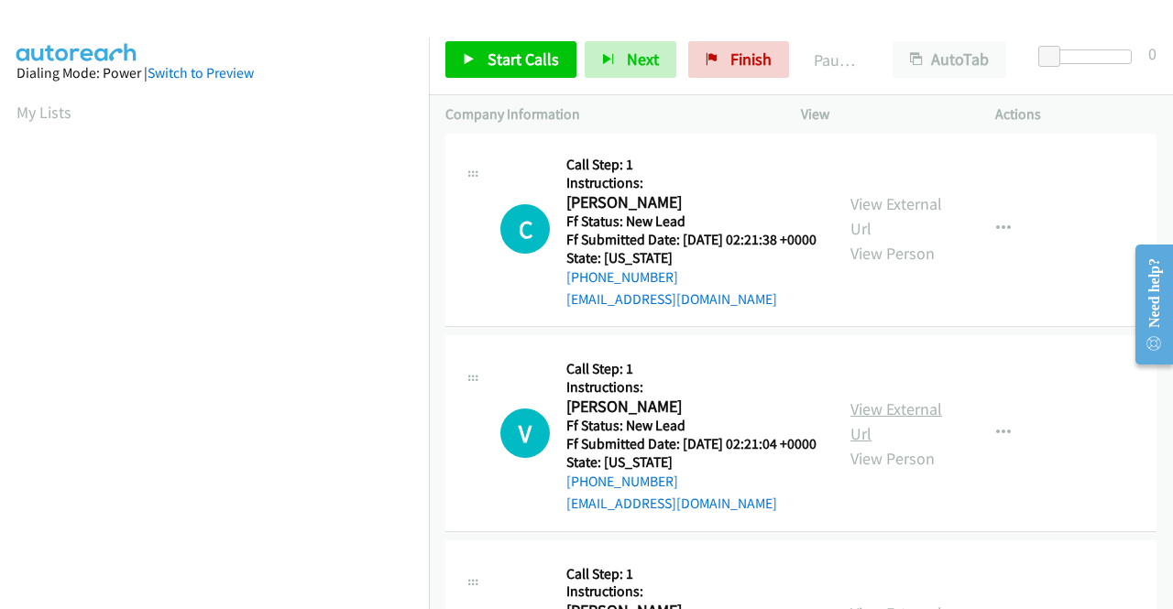
click at [890, 444] on link "View External Url" at bounding box center [896, 422] width 92 height 46
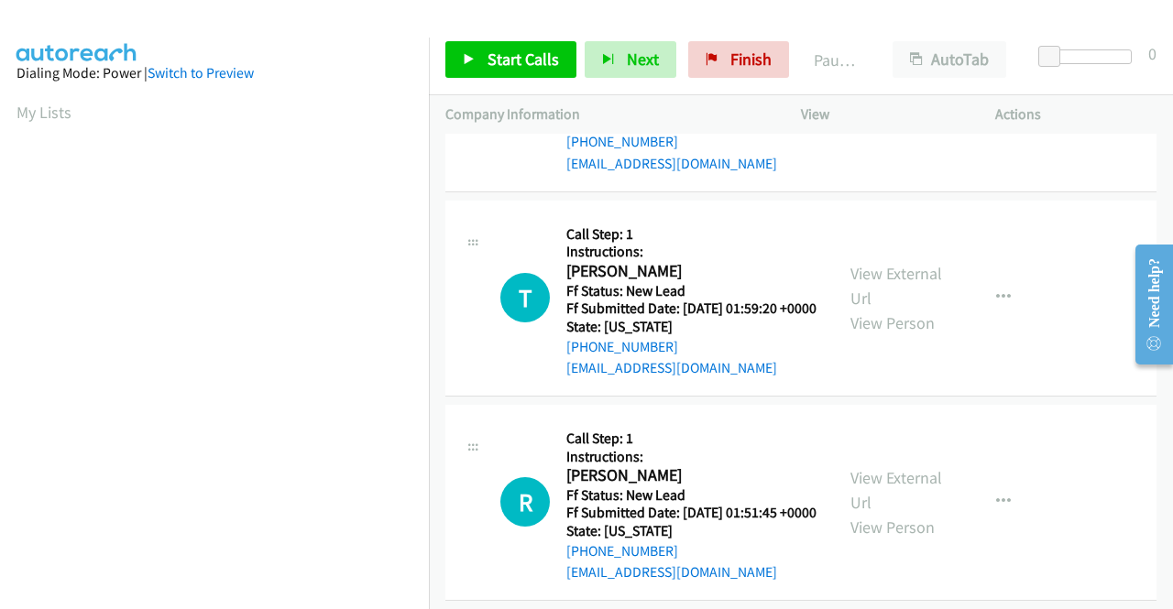
scroll to position [1191, 0]
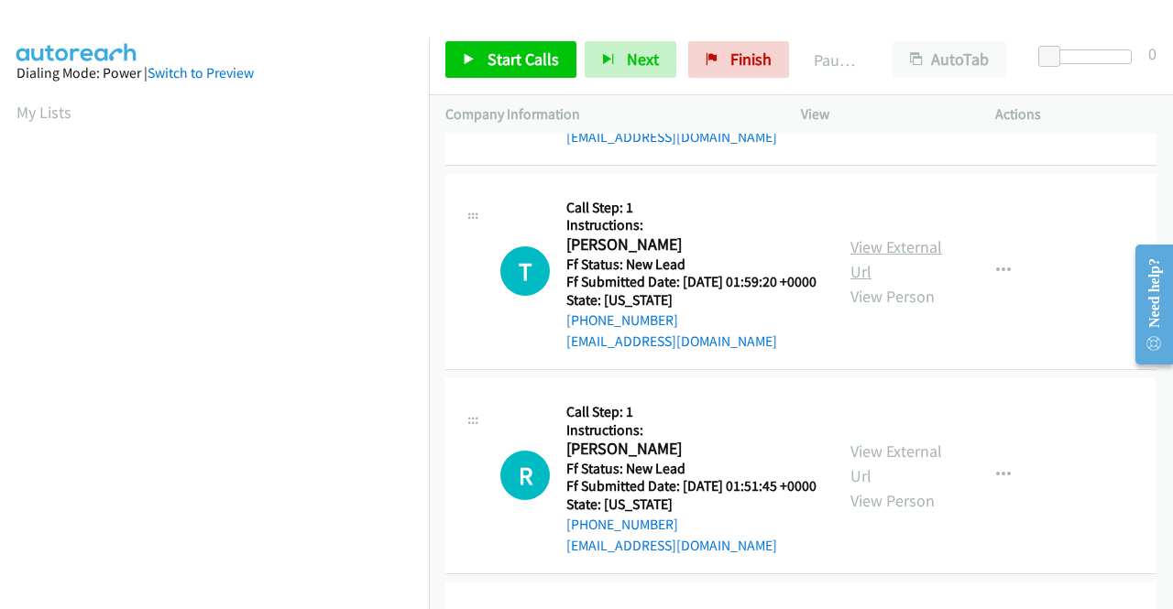
click at [856, 282] on link "View External Url" at bounding box center [896, 259] width 92 height 46
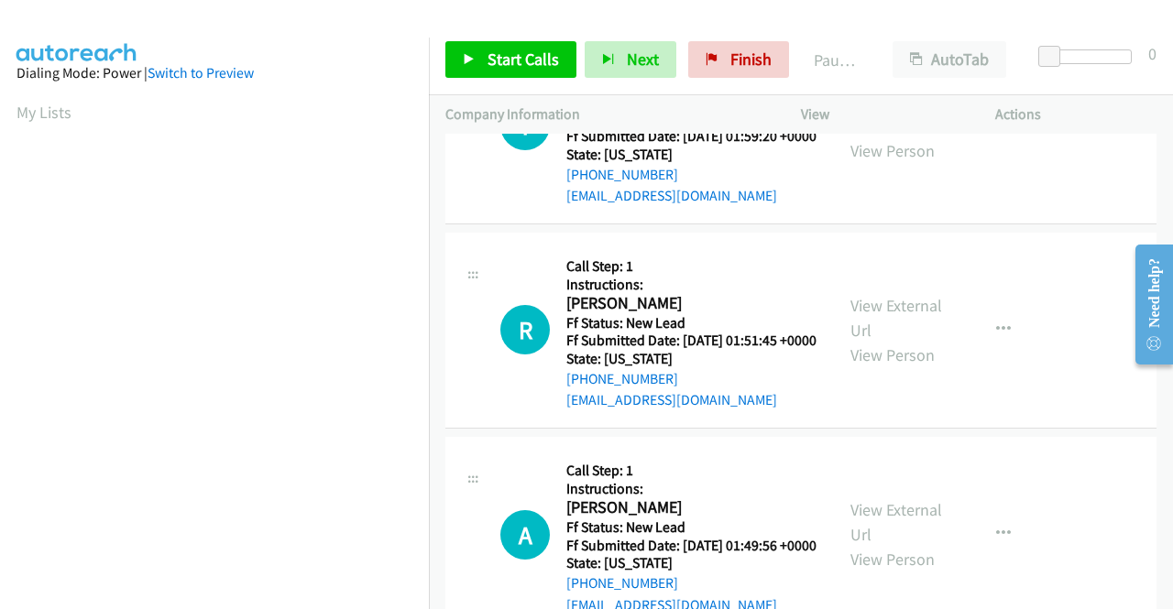
scroll to position [1374, 0]
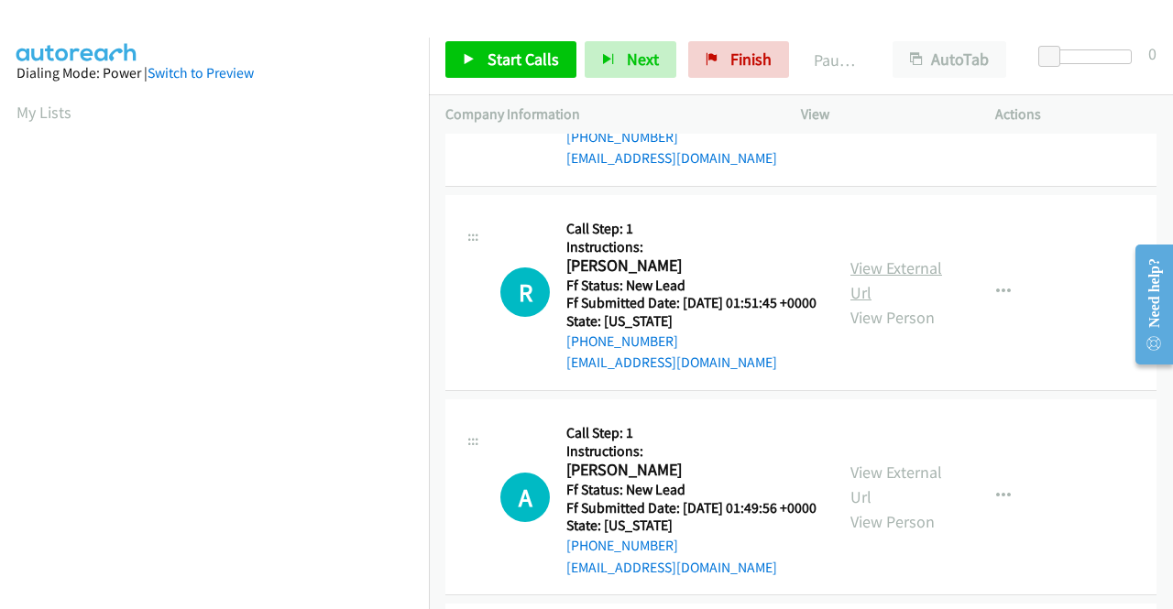
click at [916, 303] on link "View External Url" at bounding box center [896, 280] width 92 height 46
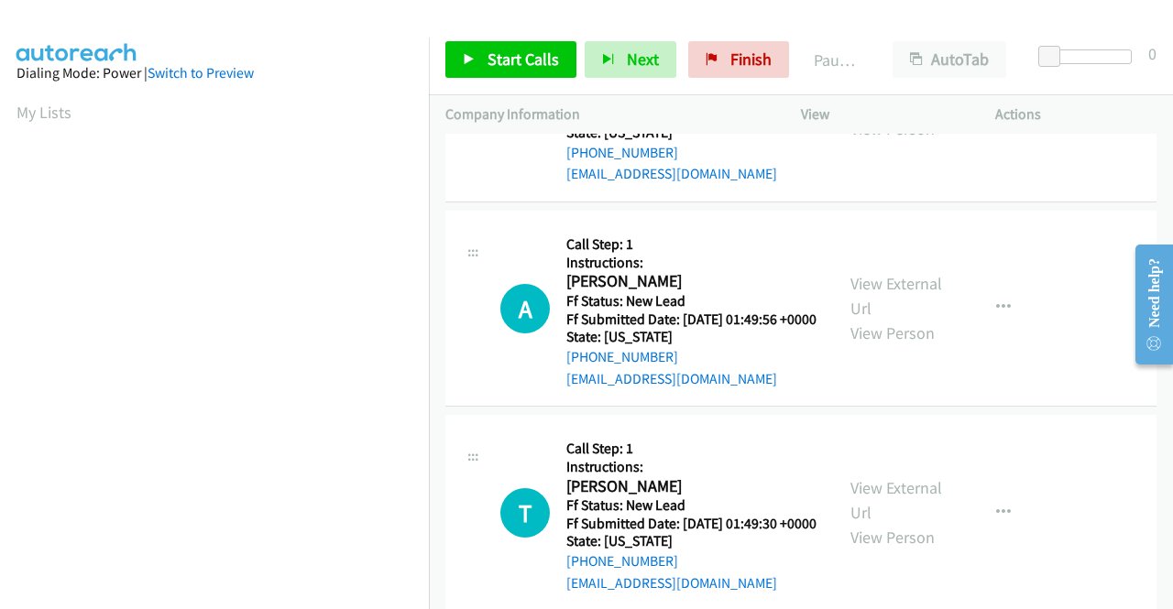
scroll to position [1649, 0]
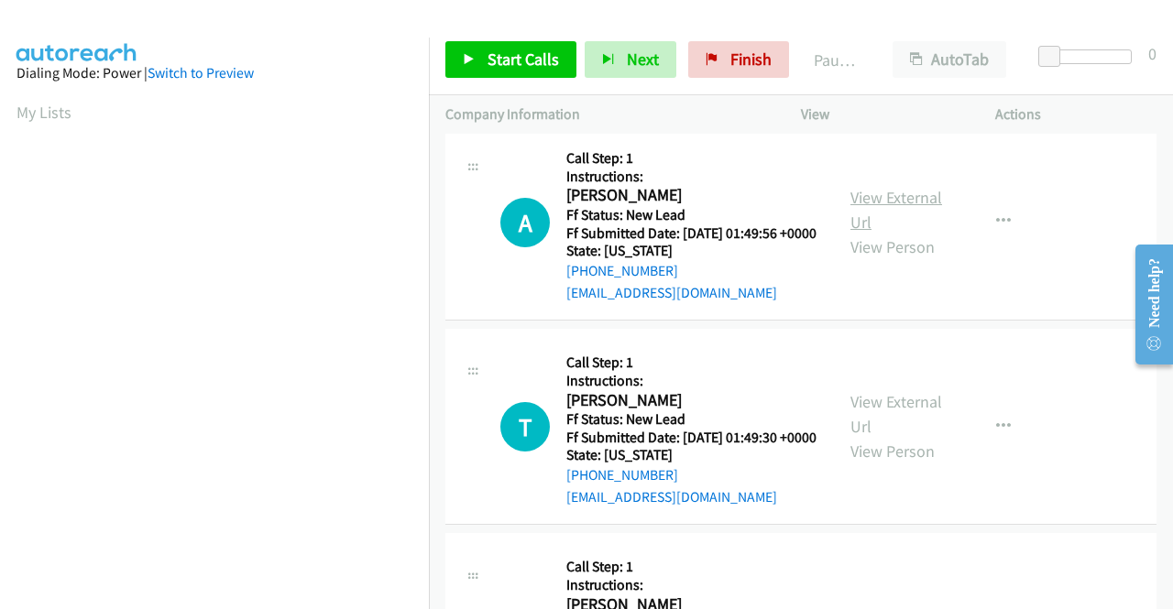
click at [903, 233] on link "View External Url" at bounding box center [896, 210] width 92 height 46
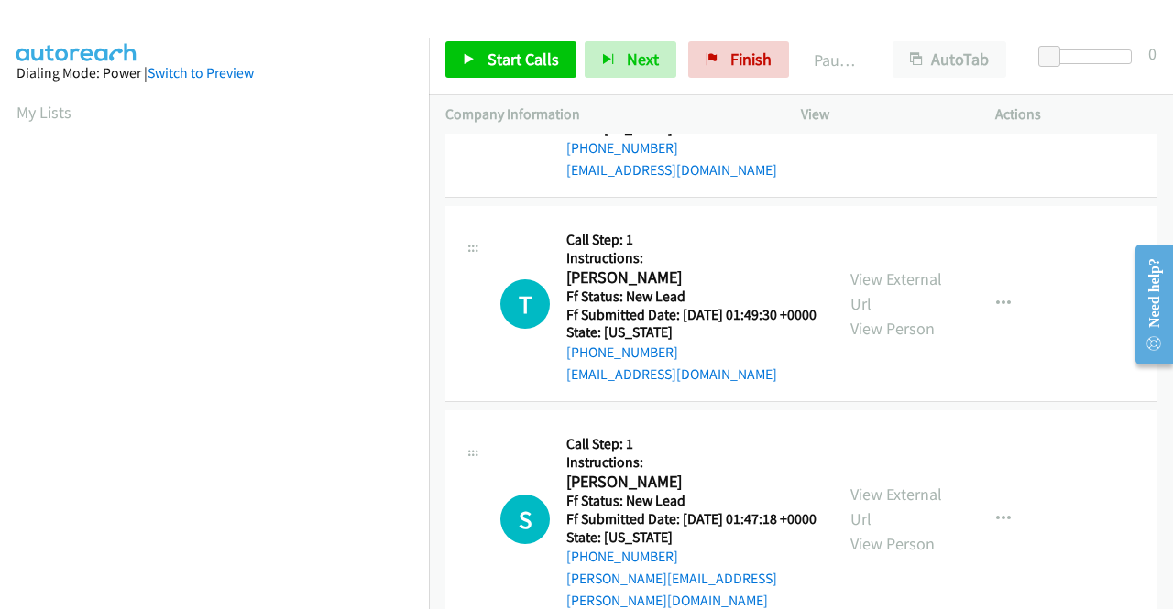
scroll to position [1832, 0]
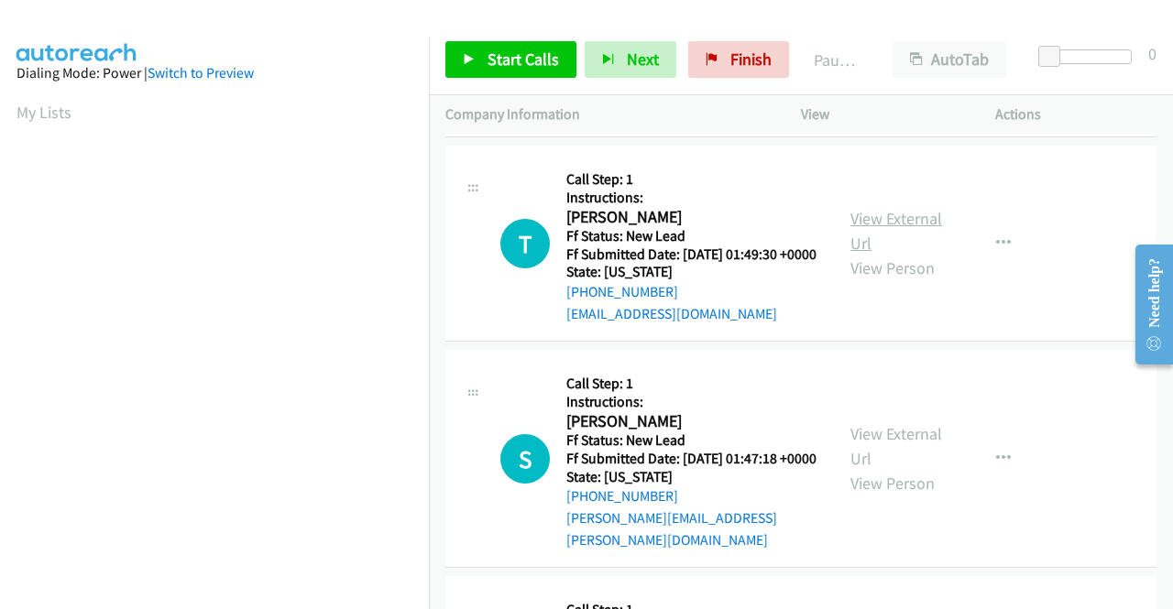
click at [863, 254] on link "View External Url" at bounding box center [896, 231] width 92 height 46
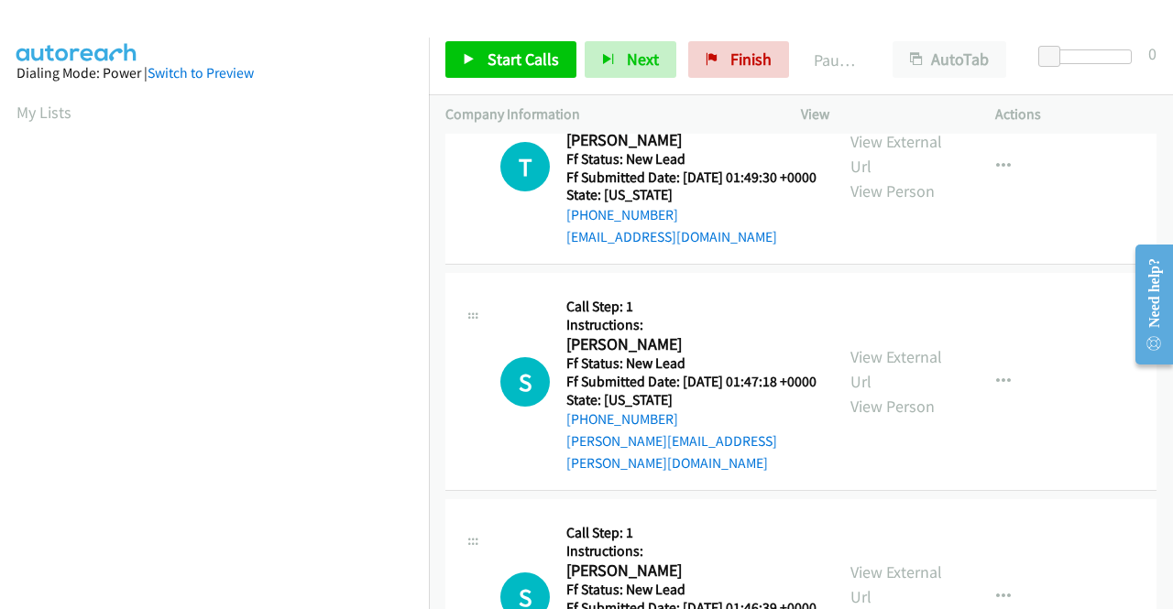
scroll to position [2015, 0]
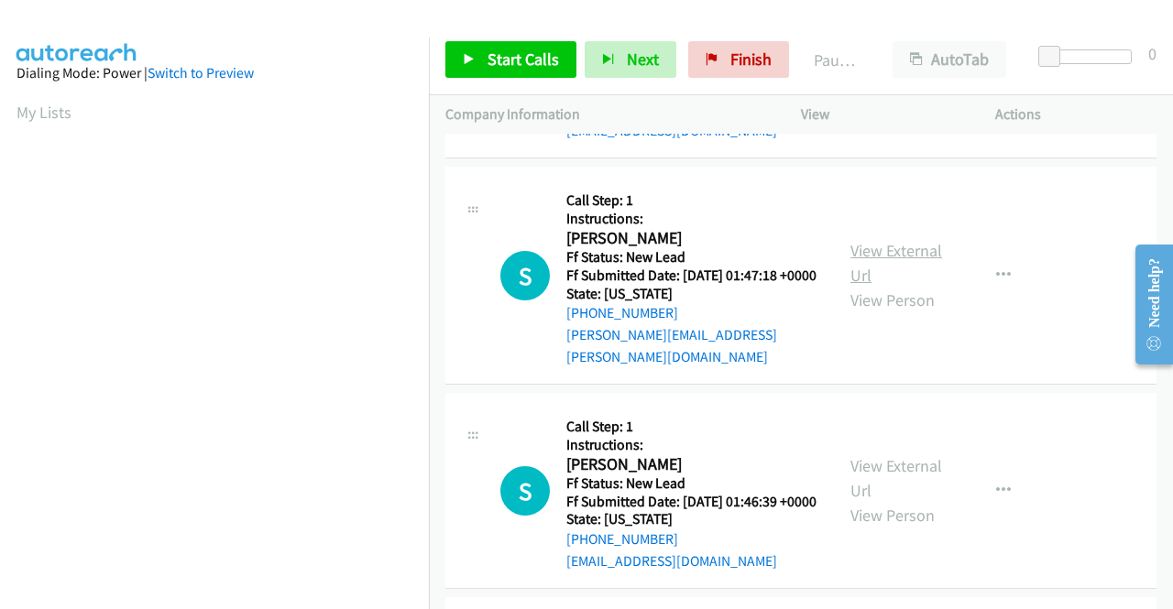
click at [880, 286] on link "View External Url" at bounding box center [896, 263] width 92 height 46
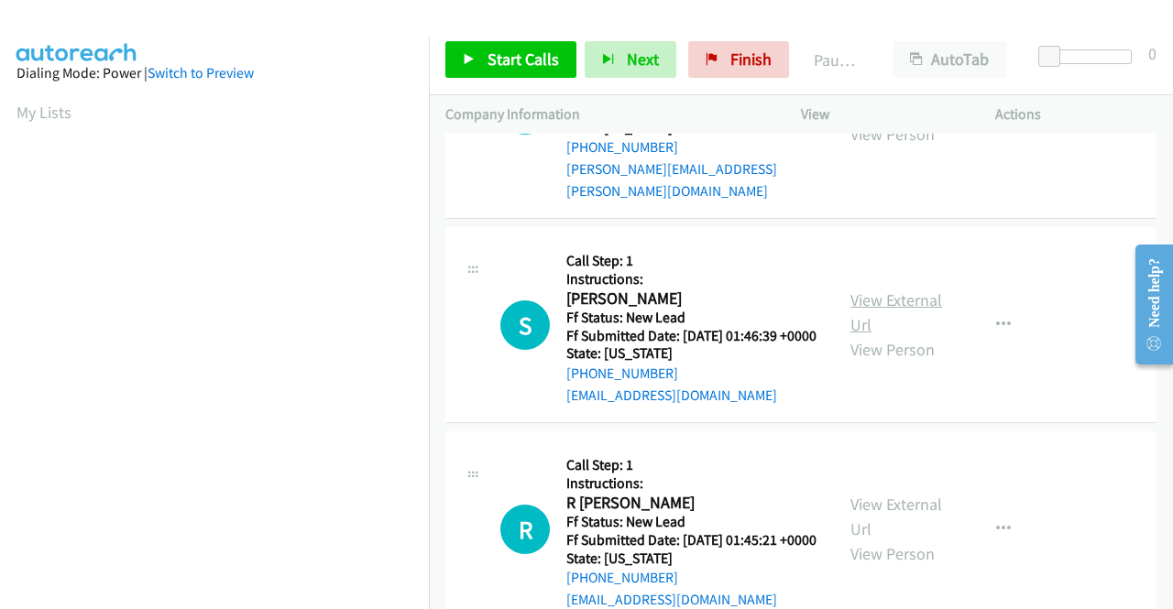
scroll to position [2199, 0]
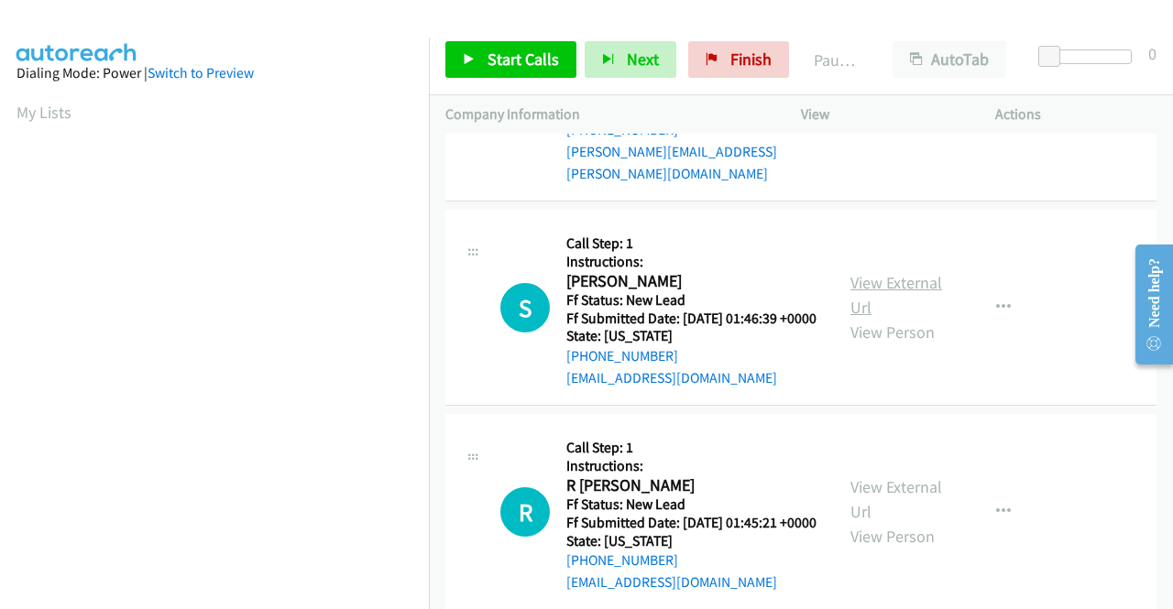
click at [911, 318] on link "View External Url" at bounding box center [896, 295] width 92 height 46
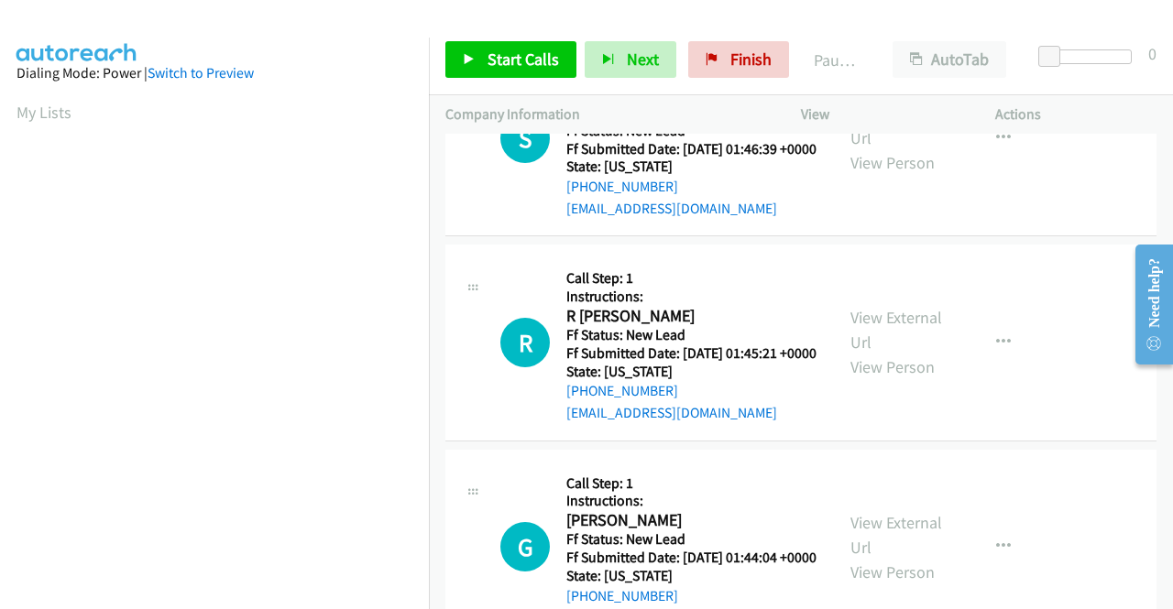
scroll to position [2382, 0]
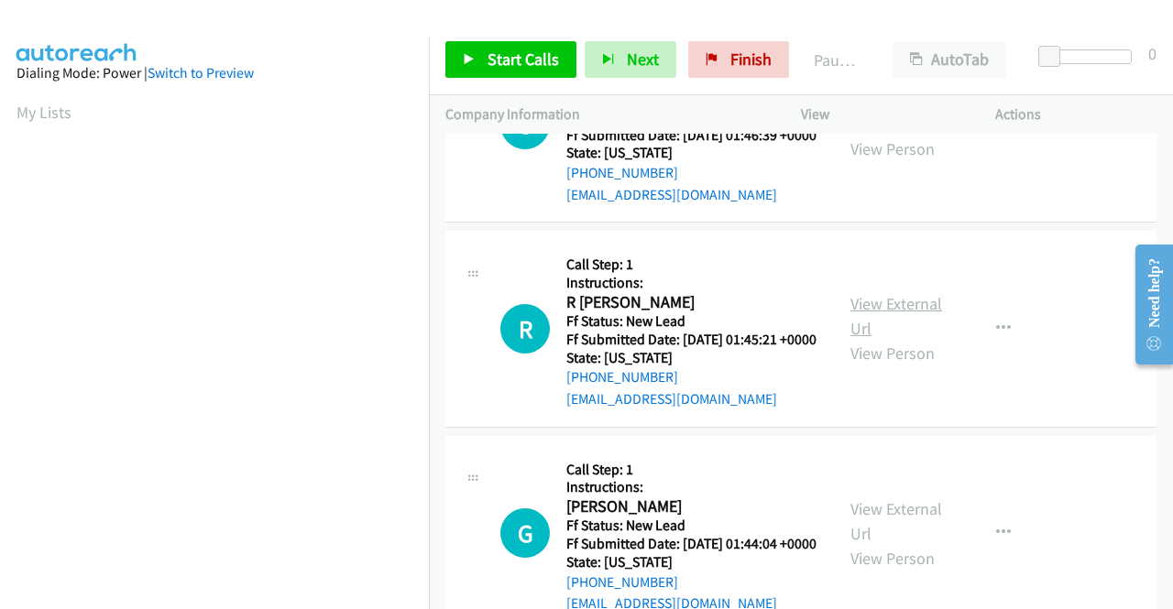
click at [927, 339] on link "View External Url" at bounding box center [896, 316] width 92 height 46
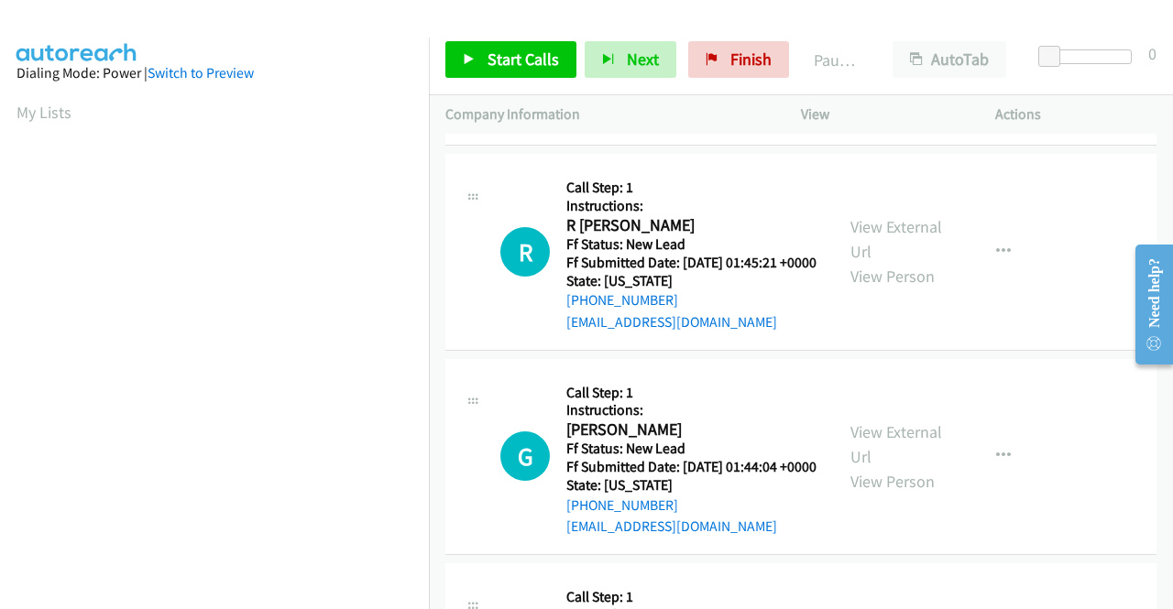
scroll to position [2565, 0]
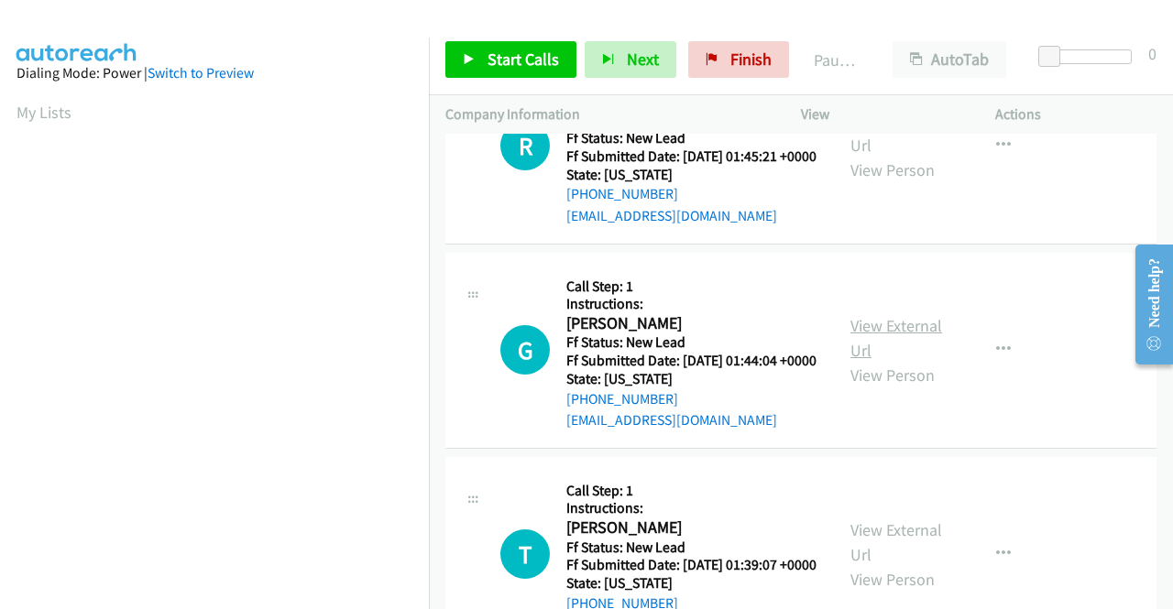
click at [891, 361] on link "View External Url" at bounding box center [896, 338] width 92 height 46
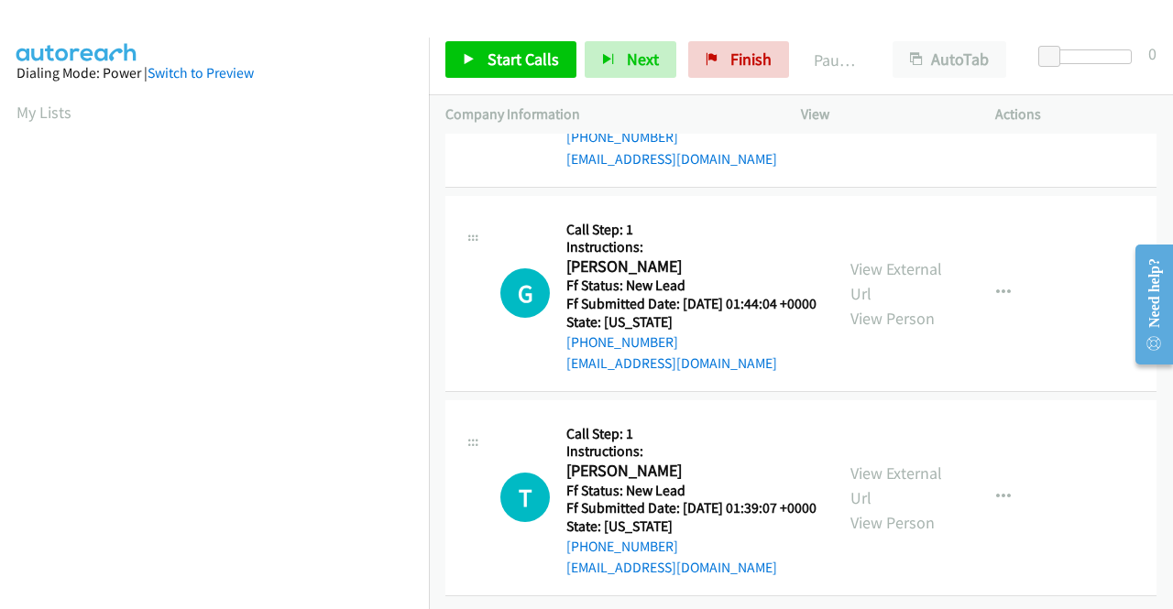
scroll to position [2840, 0]
click at [859, 487] on link "View External Url" at bounding box center [896, 486] width 92 height 46
click at [481, 58] on link "Start Calls" at bounding box center [510, 59] width 131 height 37
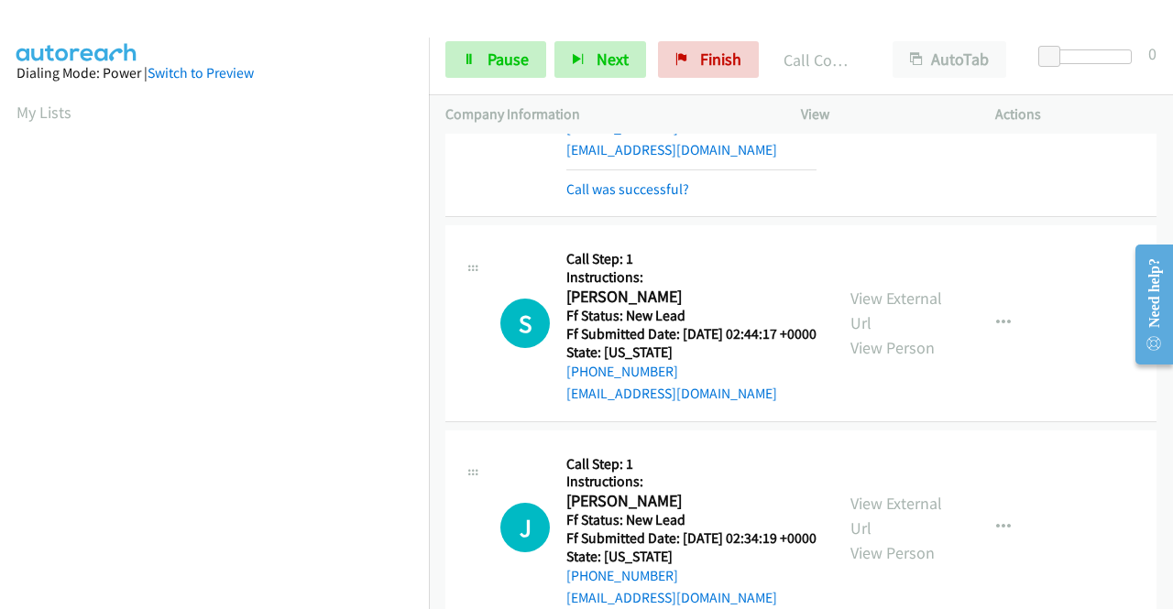
scroll to position [183, 0]
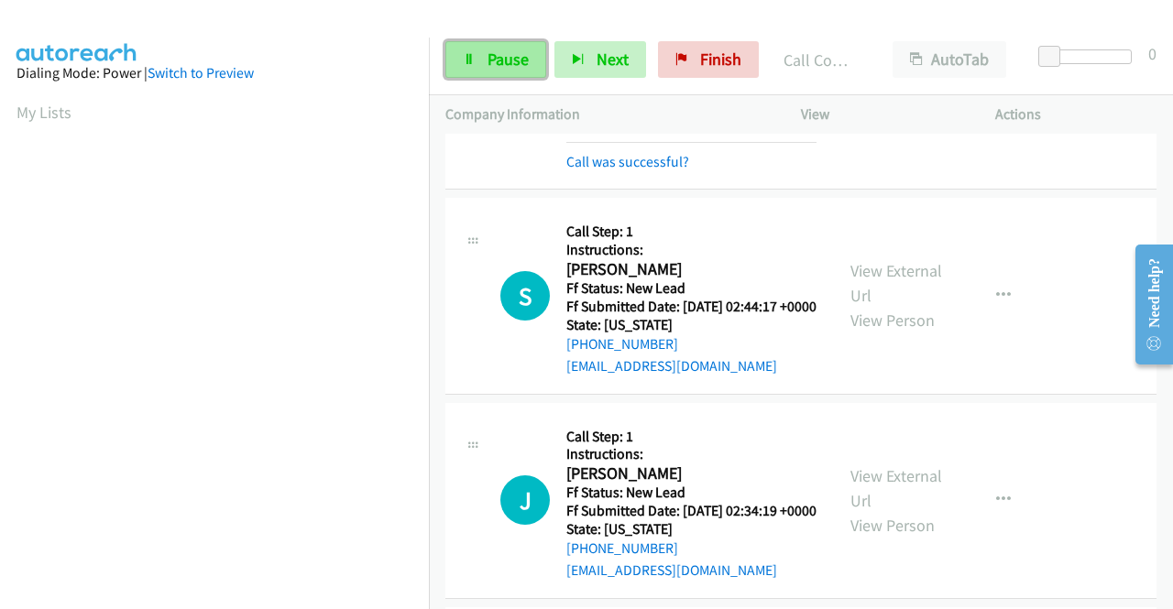
click at [480, 68] on link "Pause" at bounding box center [495, 59] width 101 height 37
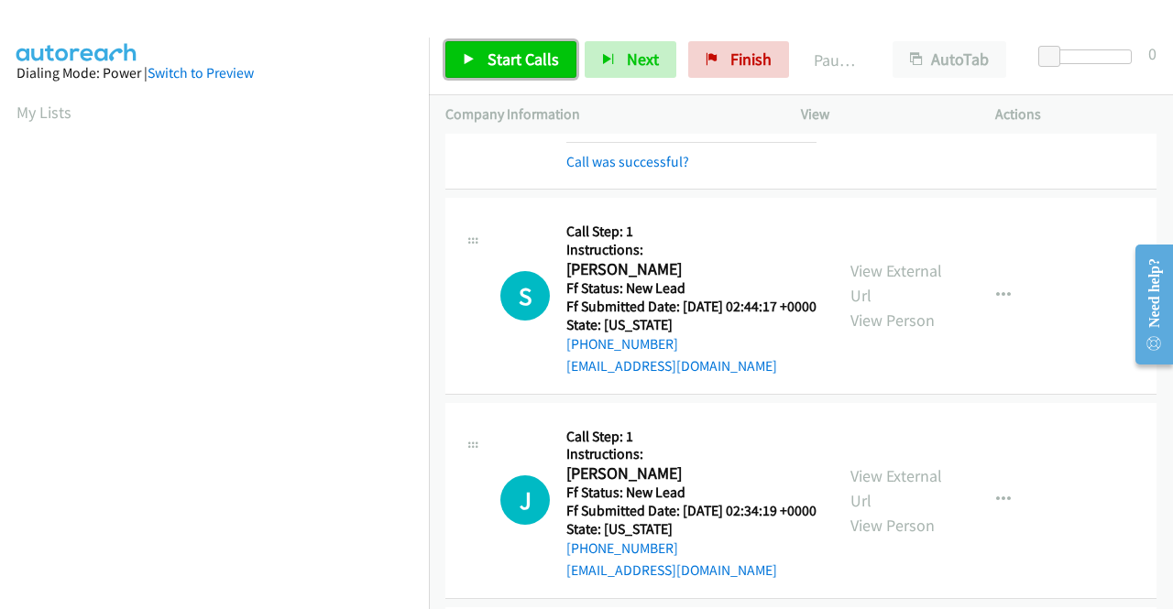
click at [480, 68] on link "Start Calls" at bounding box center [510, 59] width 131 height 37
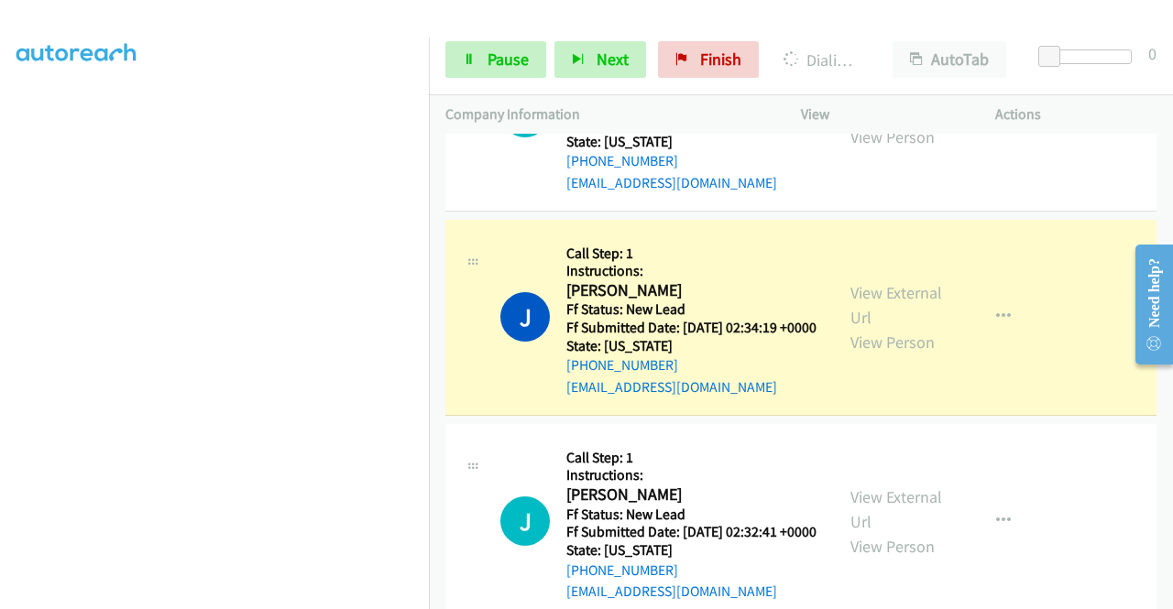
scroll to position [418, 0]
click at [267, 595] on section at bounding box center [214, 174] width 396 height 877
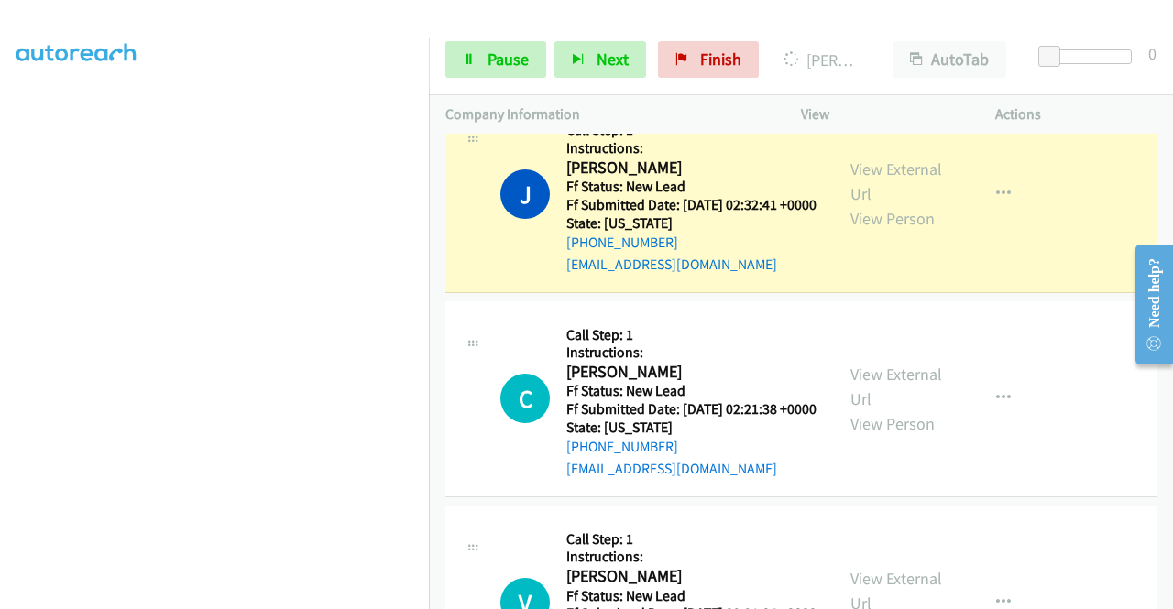
scroll to position [824, 0]
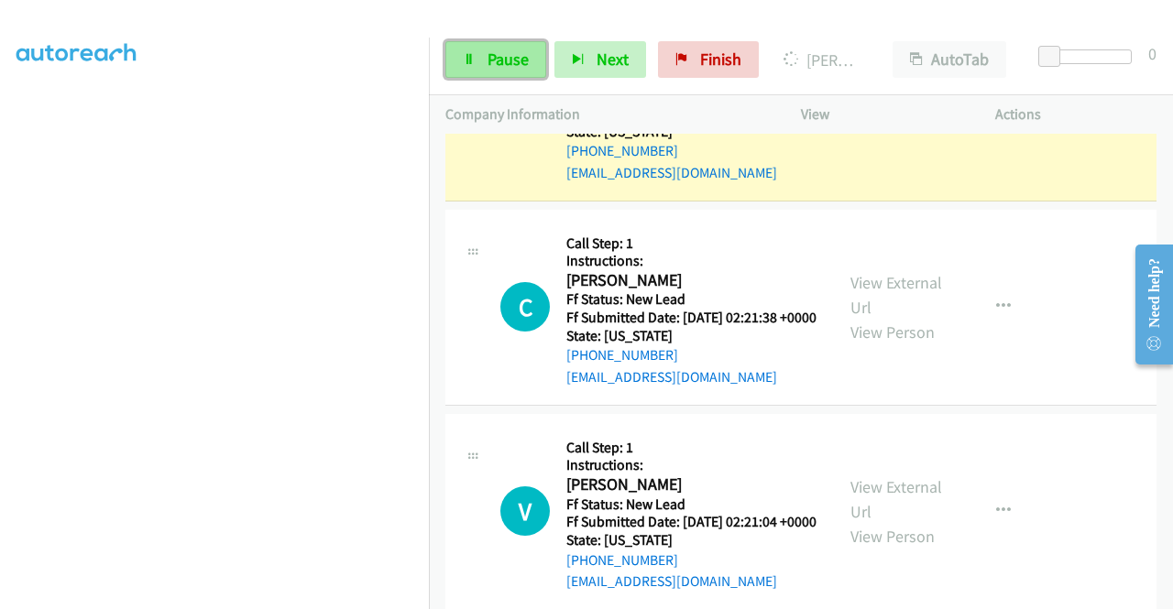
click at [467, 69] on link "Pause" at bounding box center [495, 59] width 101 height 37
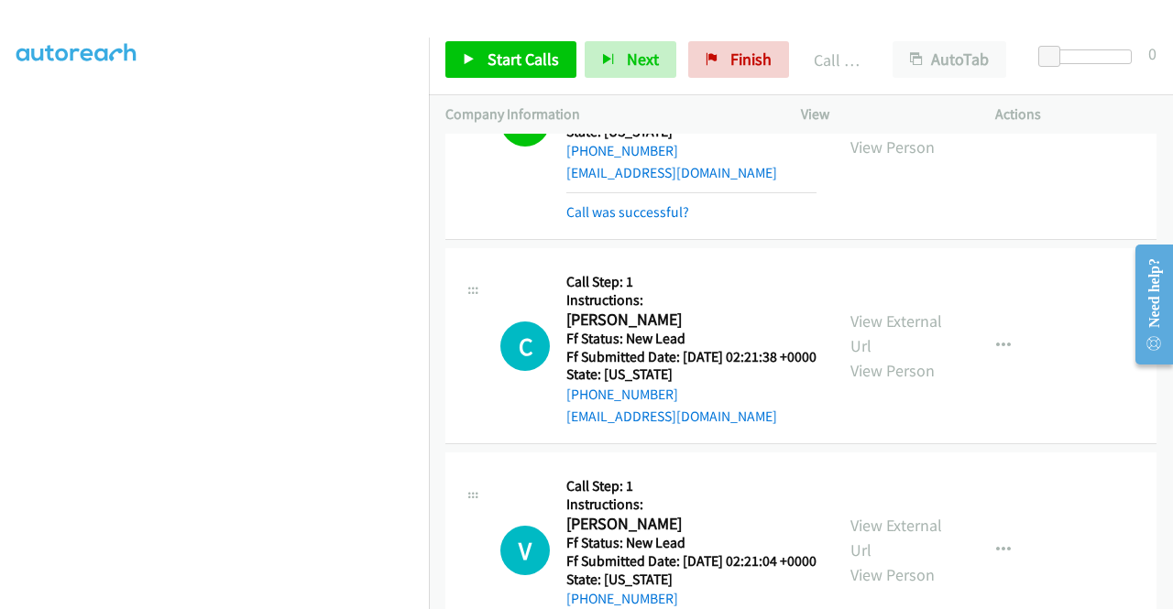
scroll to position [844, 0]
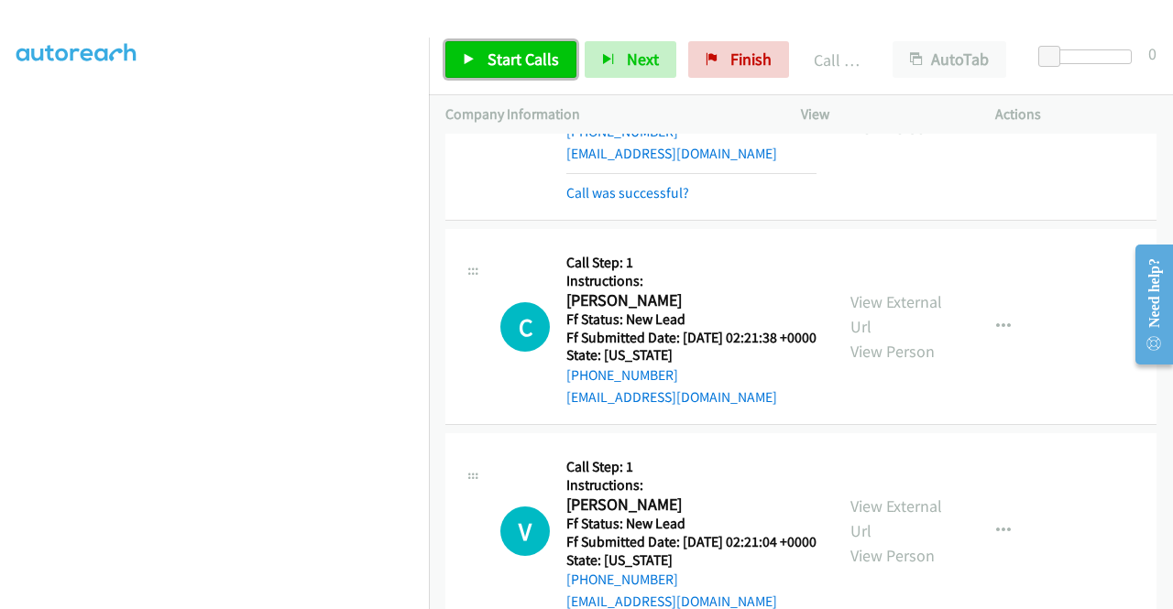
click at [513, 58] on span "Start Calls" at bounding box center [522, 59] width 71 height 21
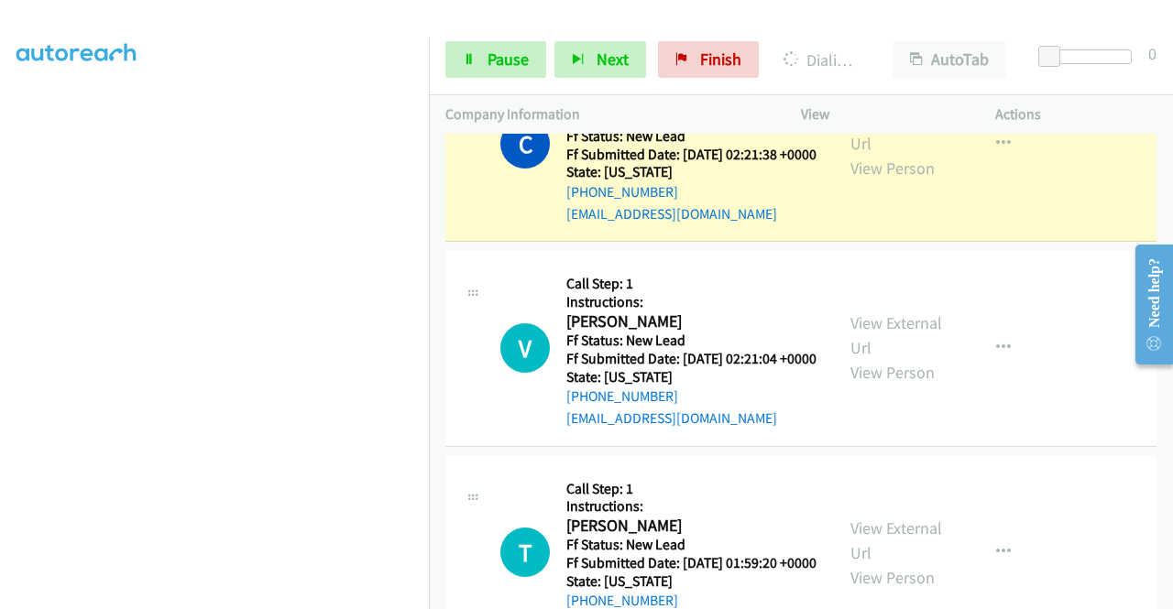
scroll to position [418, 0]
click at [511, 52] on span "Pause" at bounding box center [507, 59] width 41 height 21
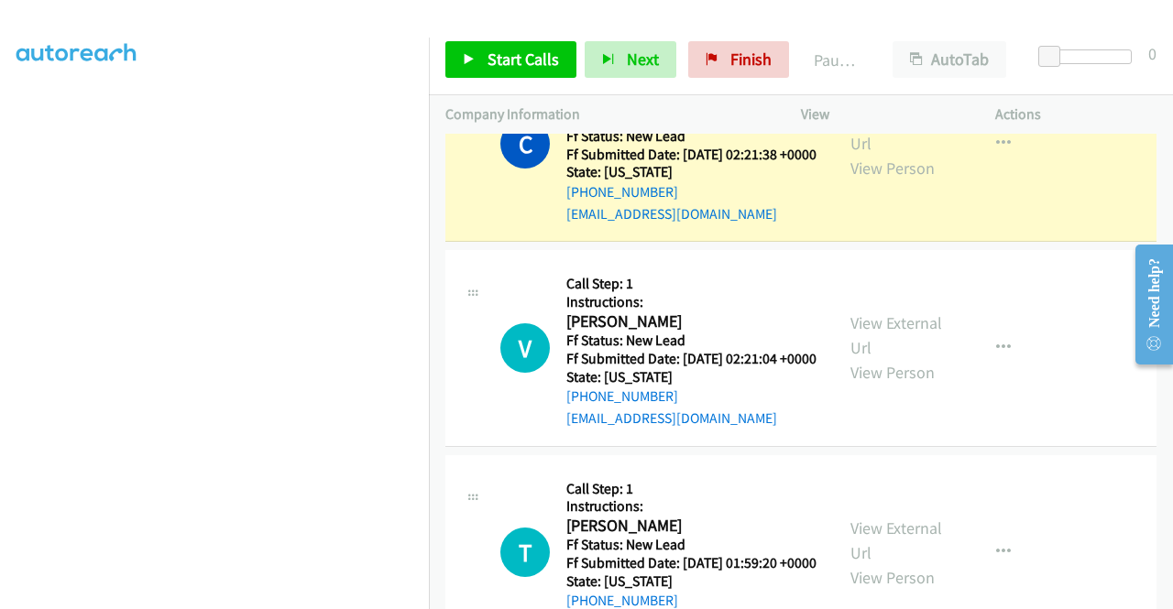
scroll to position [0, 0]
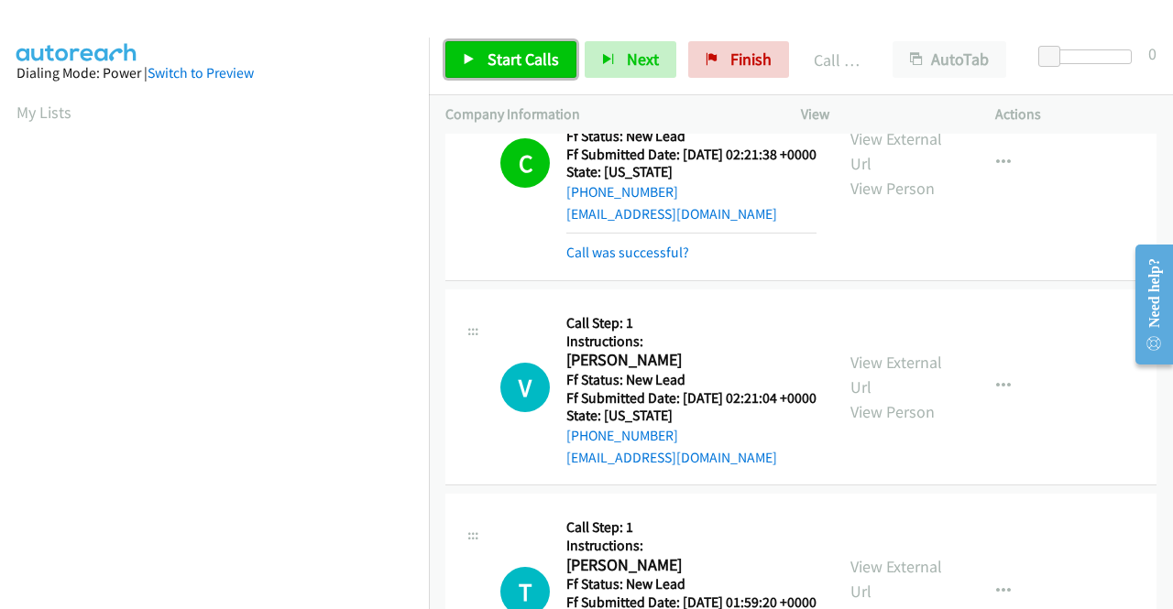
click at [491, 58] on span "Start Calls" at bounding box center [522, 59] width 71 height 21
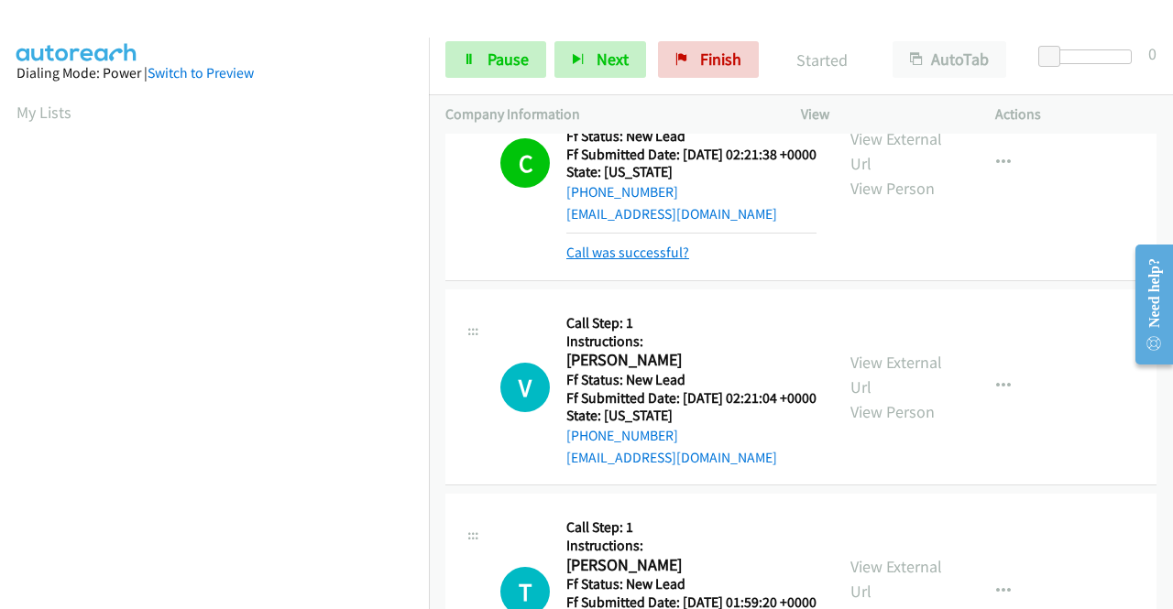
click at [631, 261] on link "Call was successful?" at bounding box center [627, 252] width 123 height 17
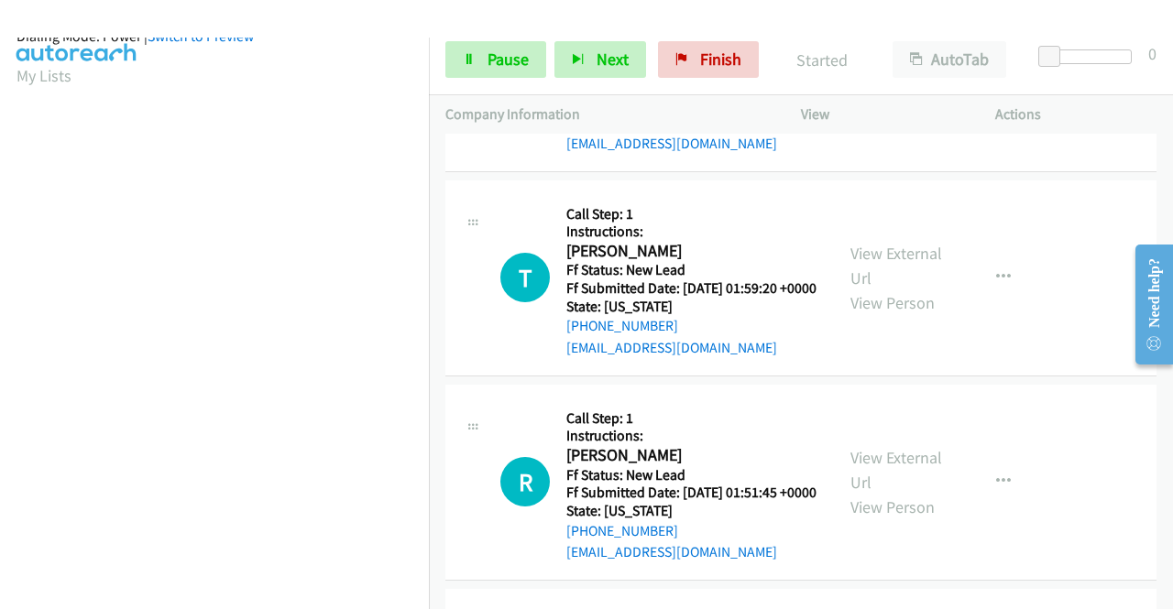
scroll to position [418, 0]
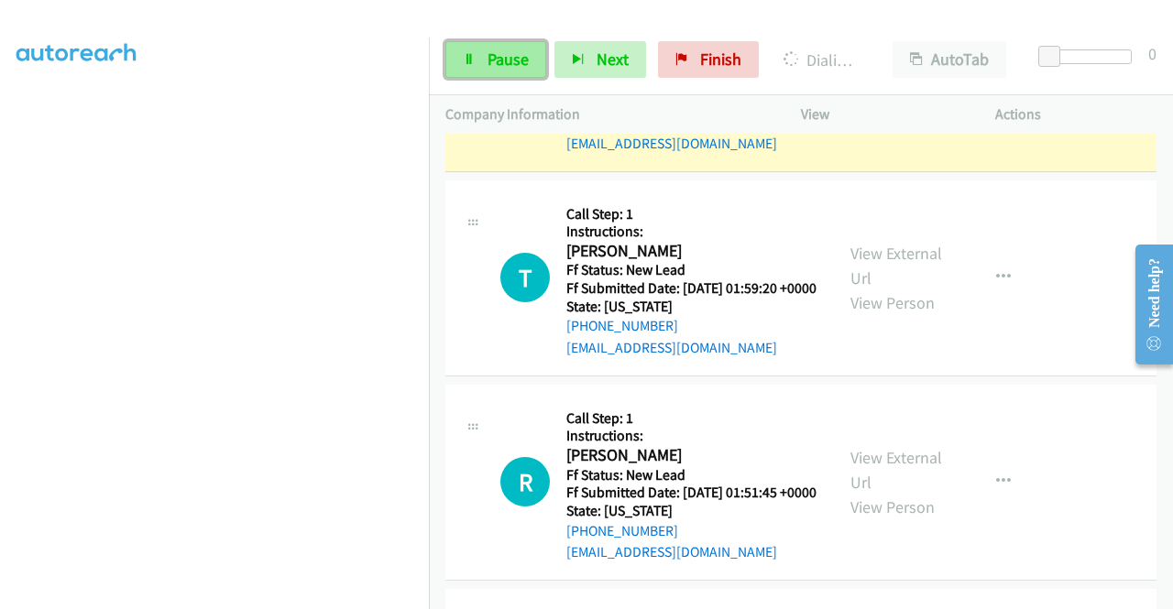
click at [489, 63] on span "Pause" at bounding box center [507, 59] width 41 height 21
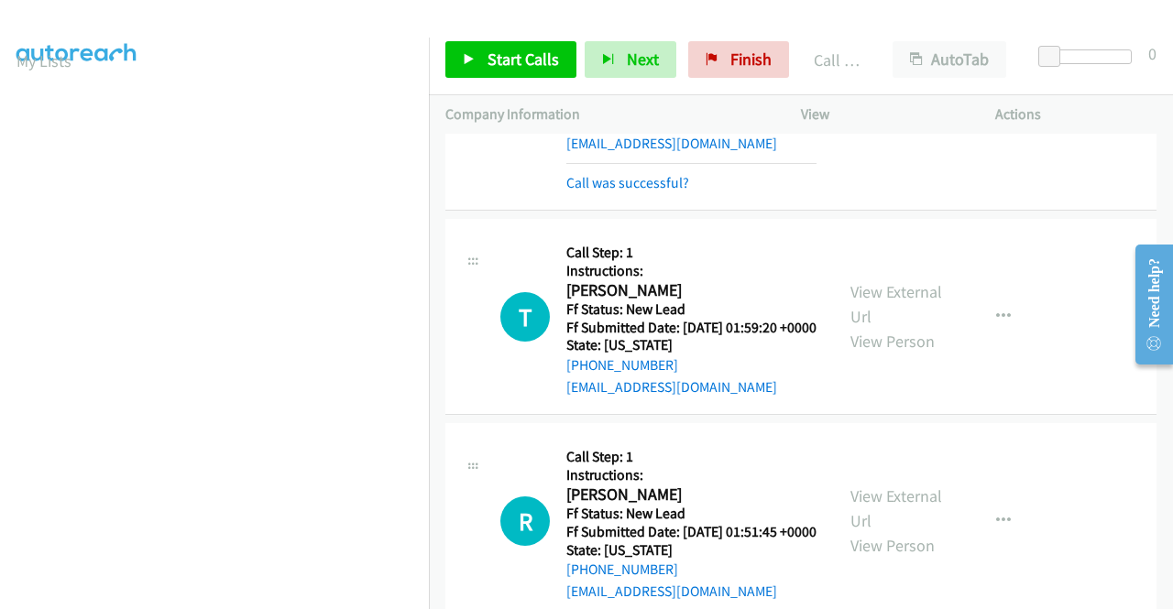
scroll to position [1321, 0]
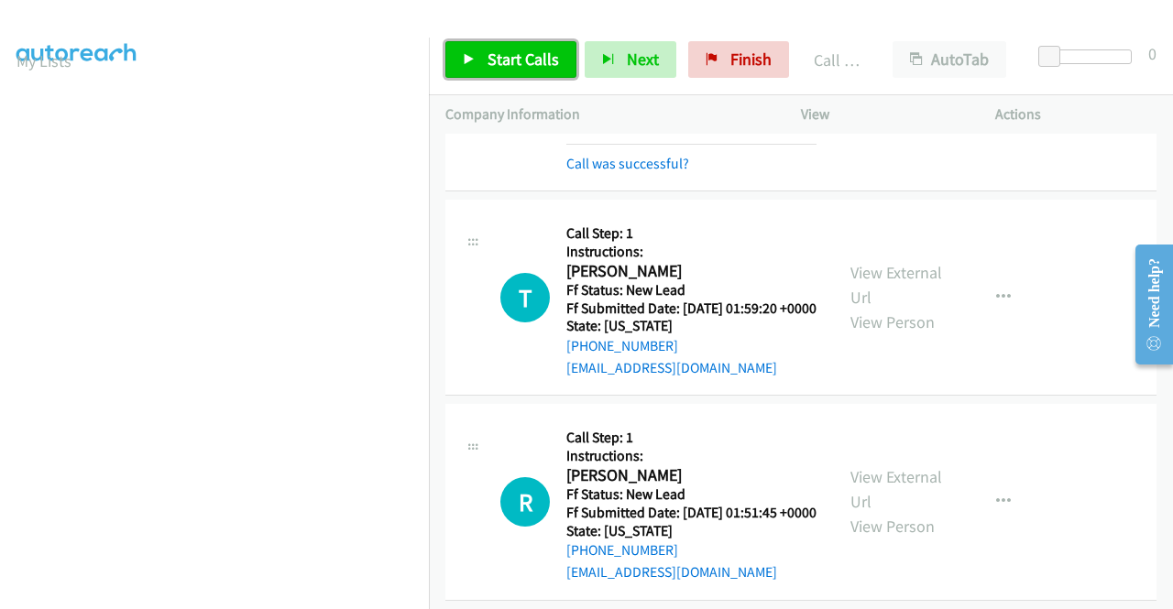
click at [511, 63] on span "Start Calls" at bounding box center [522, 59] width 71 height 21
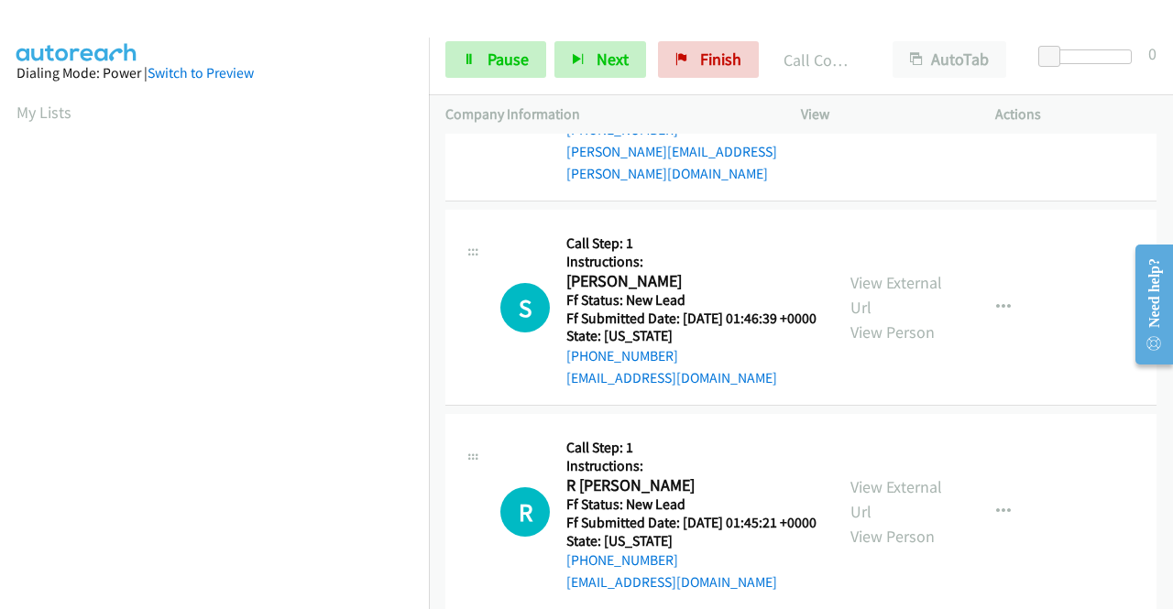
scroll to position [2512, 0]
click at [491, 47] on link "Pause" at bounding box center [495, 59] width 101 height 37
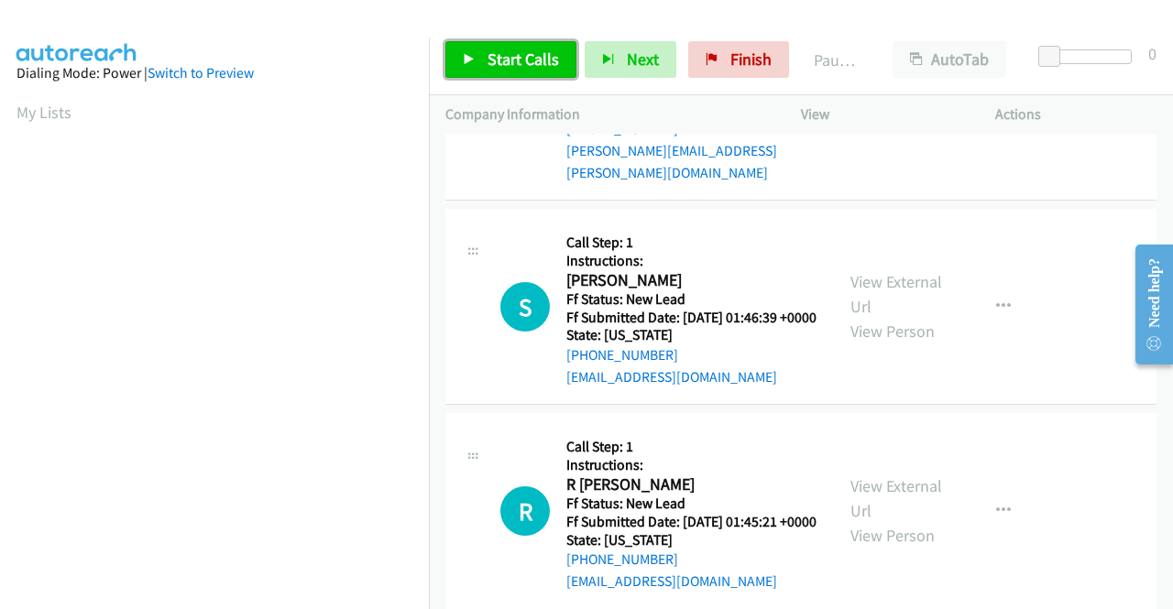
click at [491, 47] on link "Start Calls" at bounding box center [510, 59] width 131 height 37
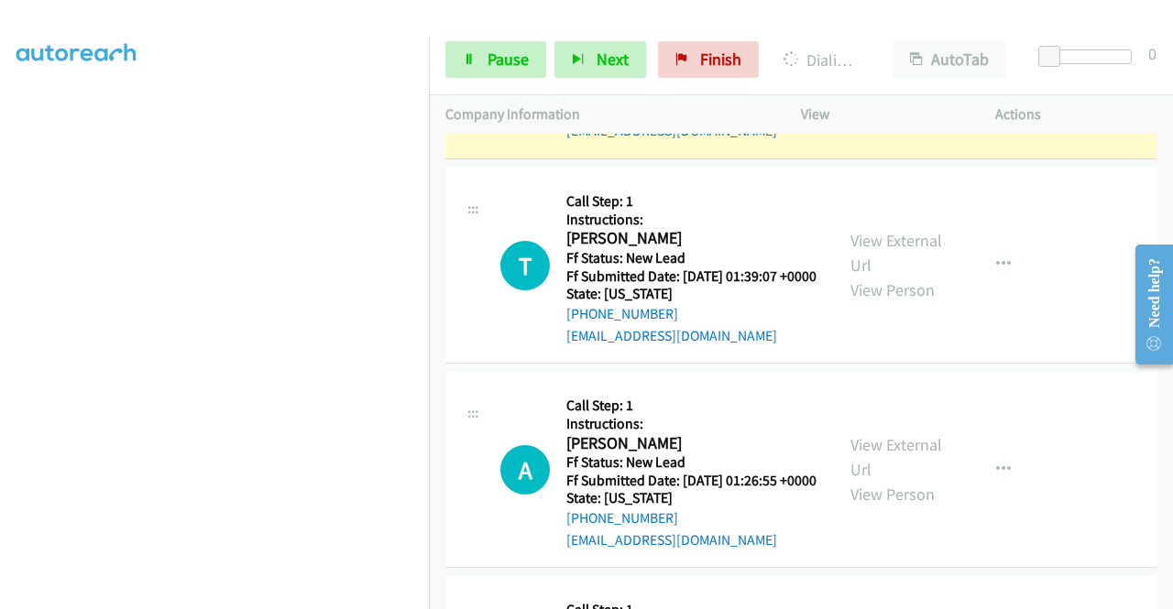
scroll to position [0, 0]
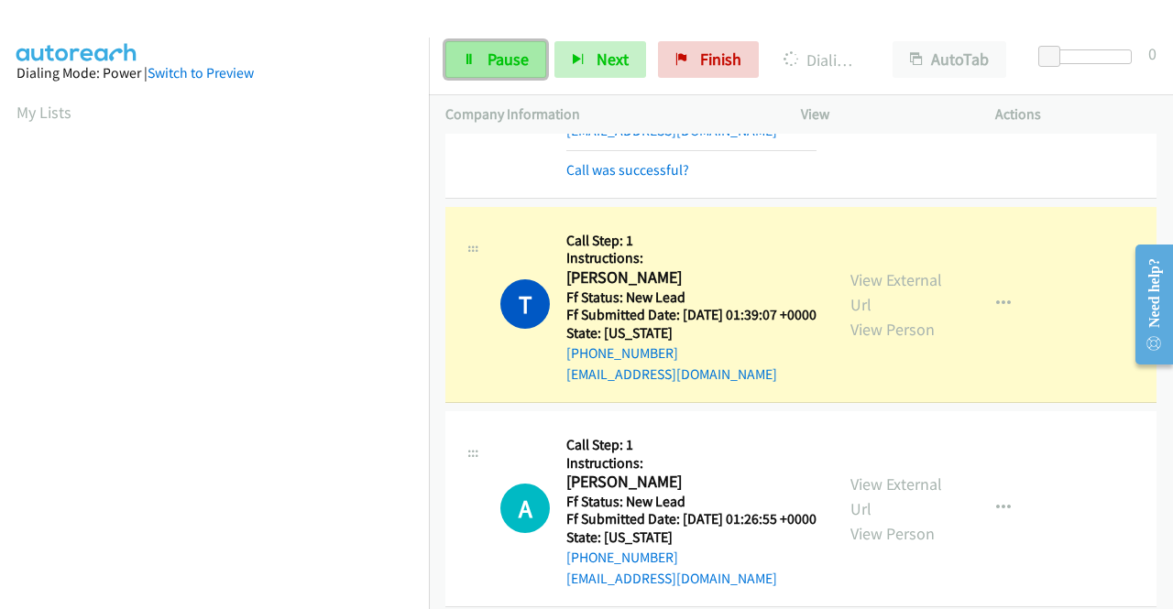
click at [495, 52] on span "Pause" at bounding box center [507, 59] width 41 height 21
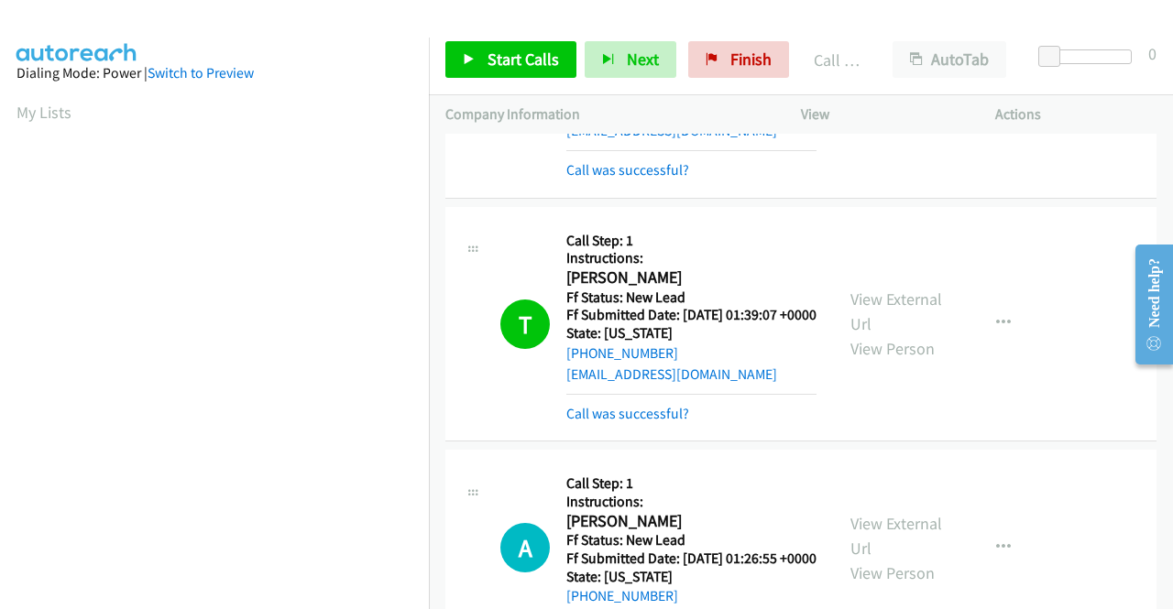
scroll to position [418, 0]
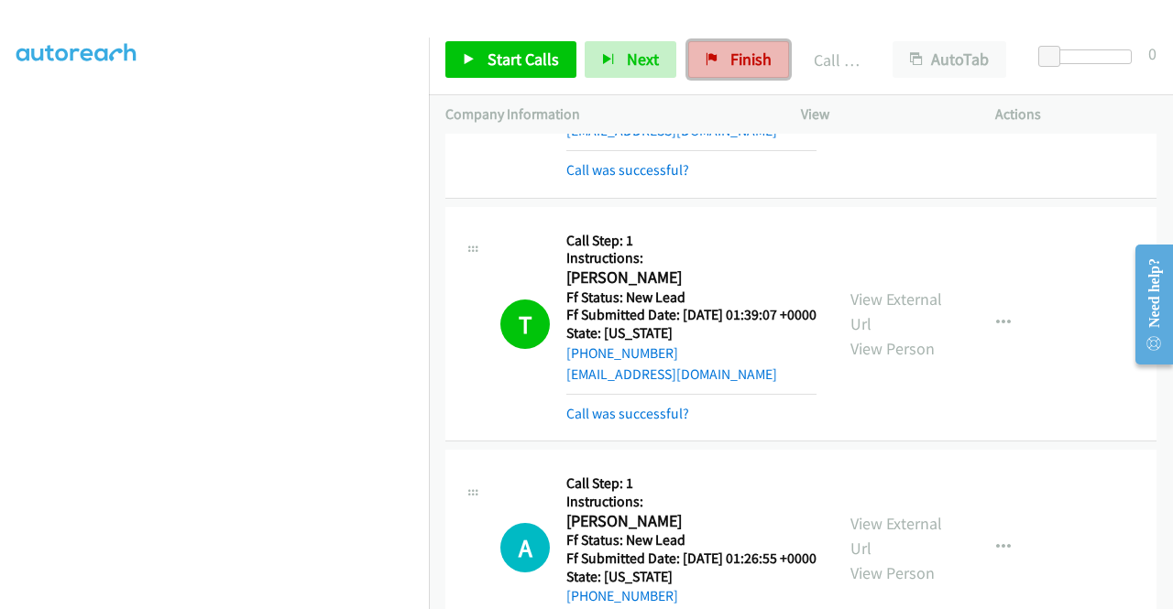
click at [750, 56] on span "Finish" at bounding box center [750, 59] width 41 height 21
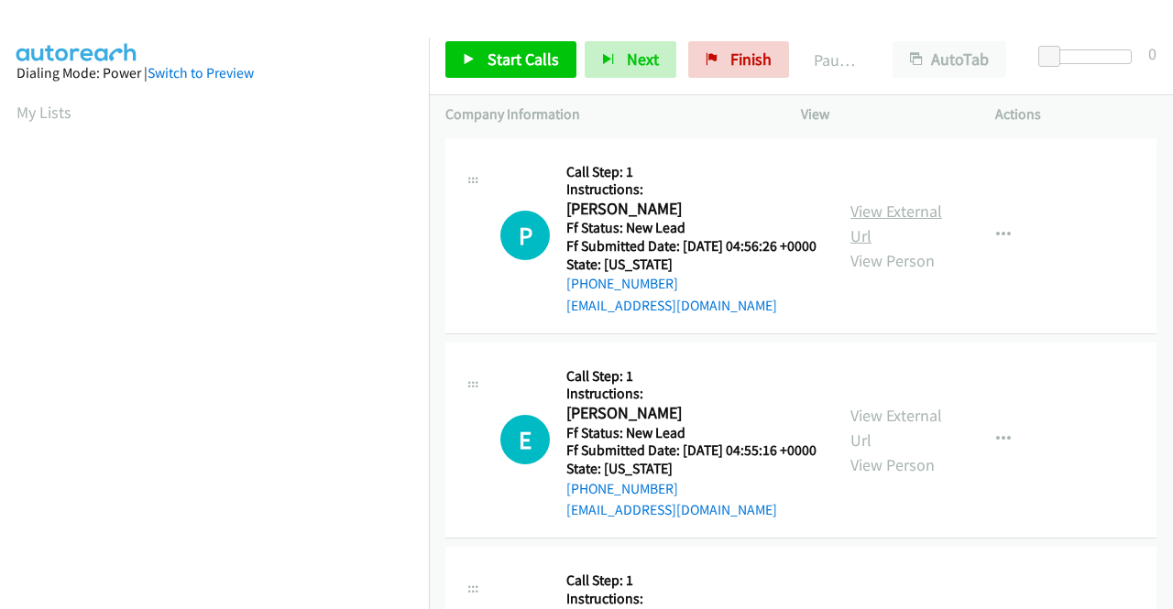
click at [900, 224] on link "View External Url" at bounding box center [896, 224] width 92 height 46
click at [894, 441] on link "View External Url" at bounding box center [896, 428] width 92 height 46
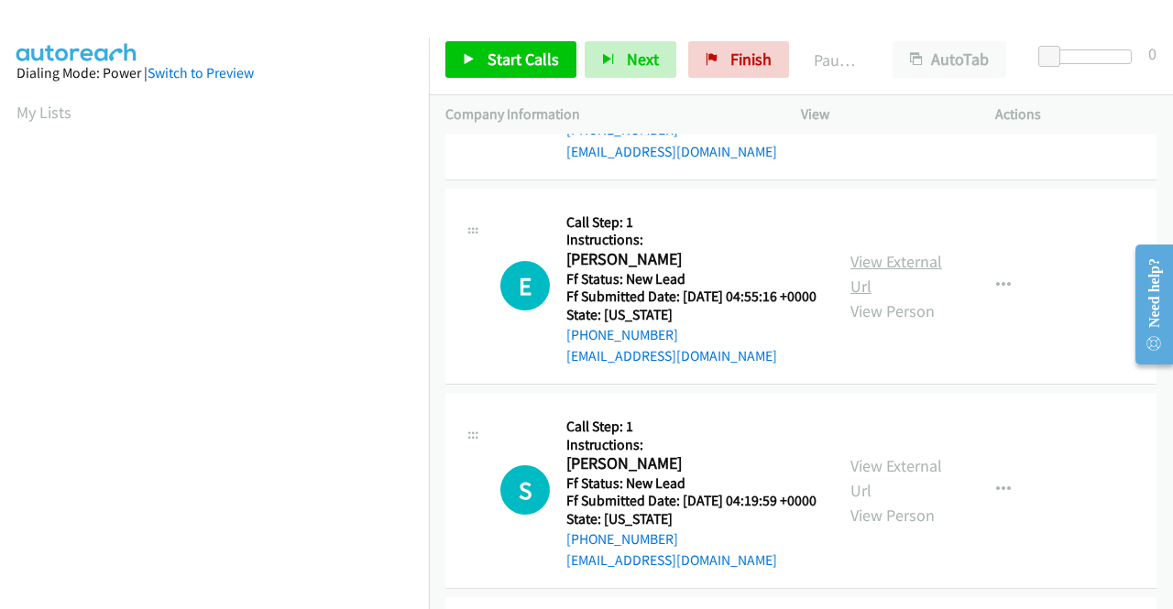
scroll to position [183, 0]
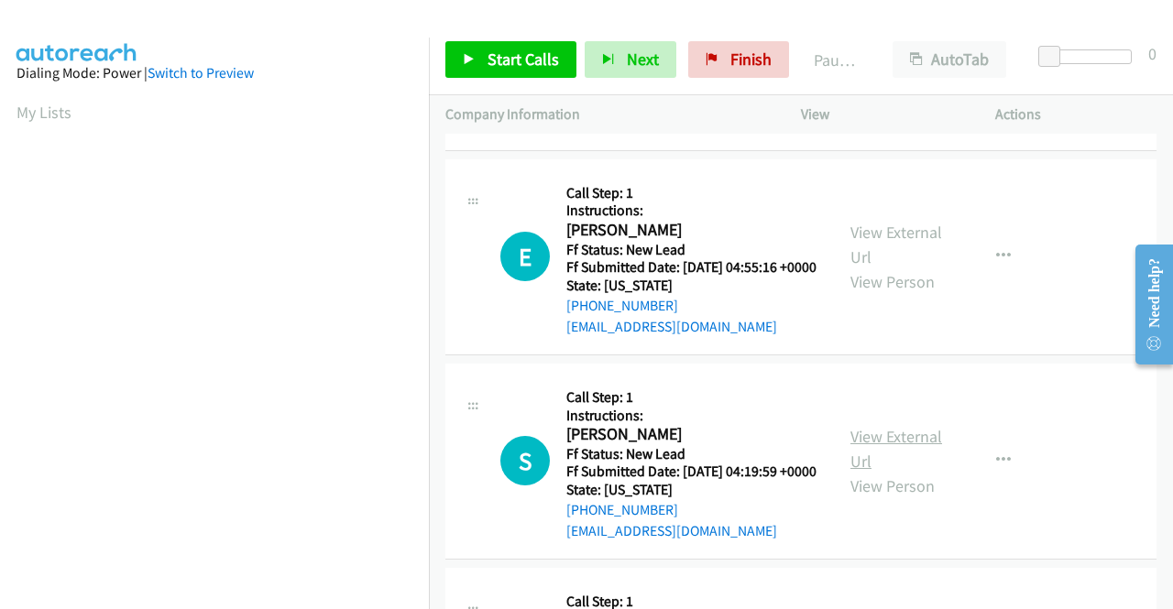
click at [867, 472] on link "View External Url" at bounding box center [896, 449] width 92 height 46
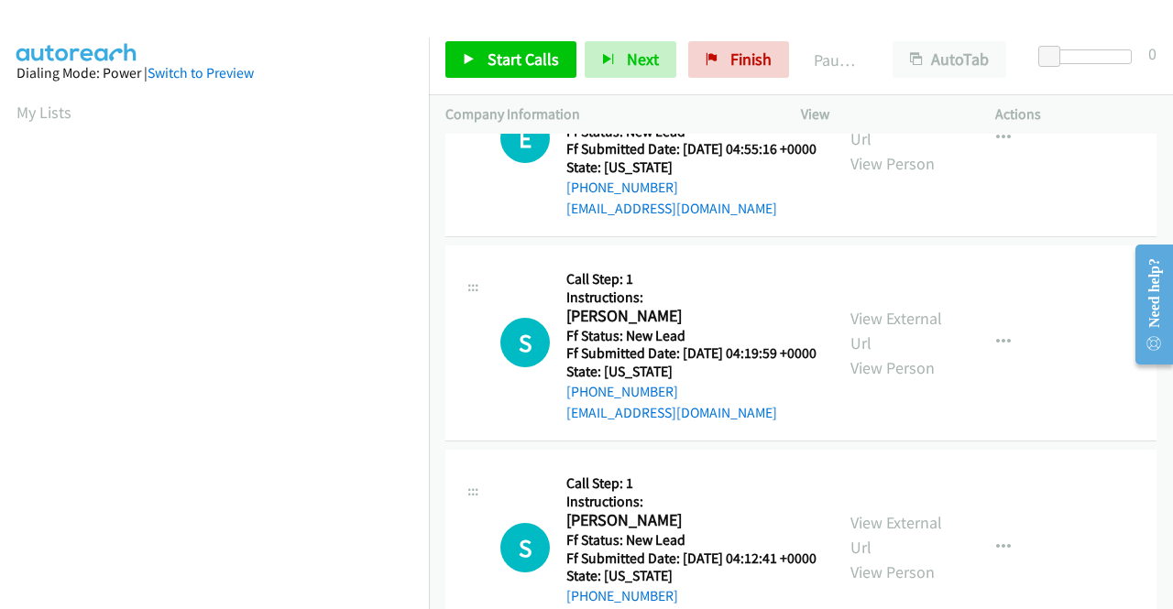
scroll to position [366, 0]
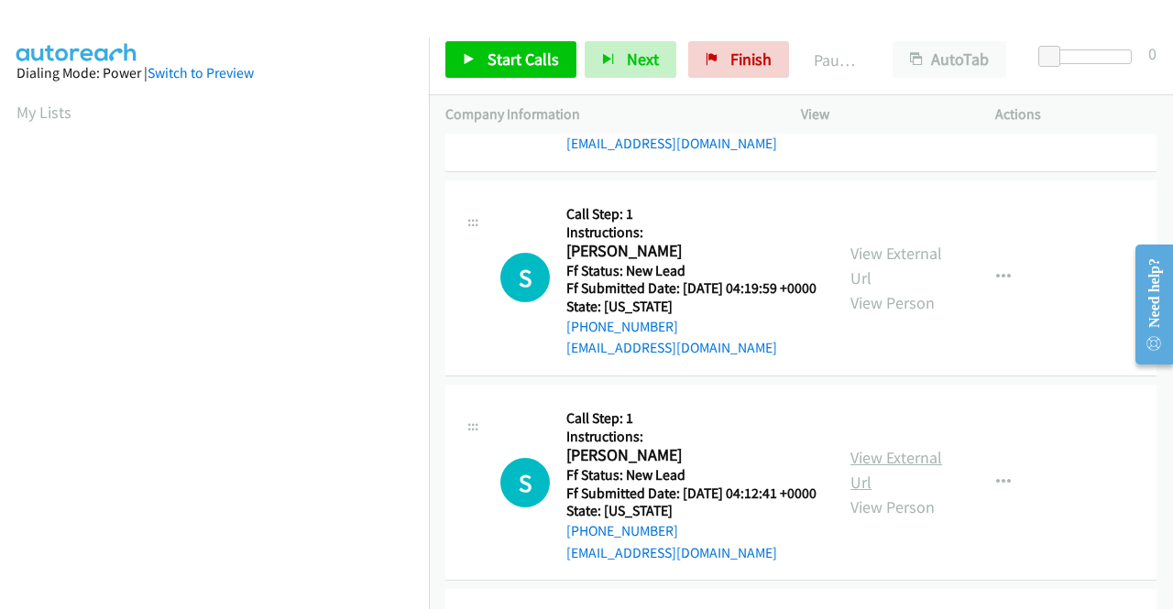
click at [883, 493] on link "View External Url" at bounding box center [896, 470] width 92 height 46
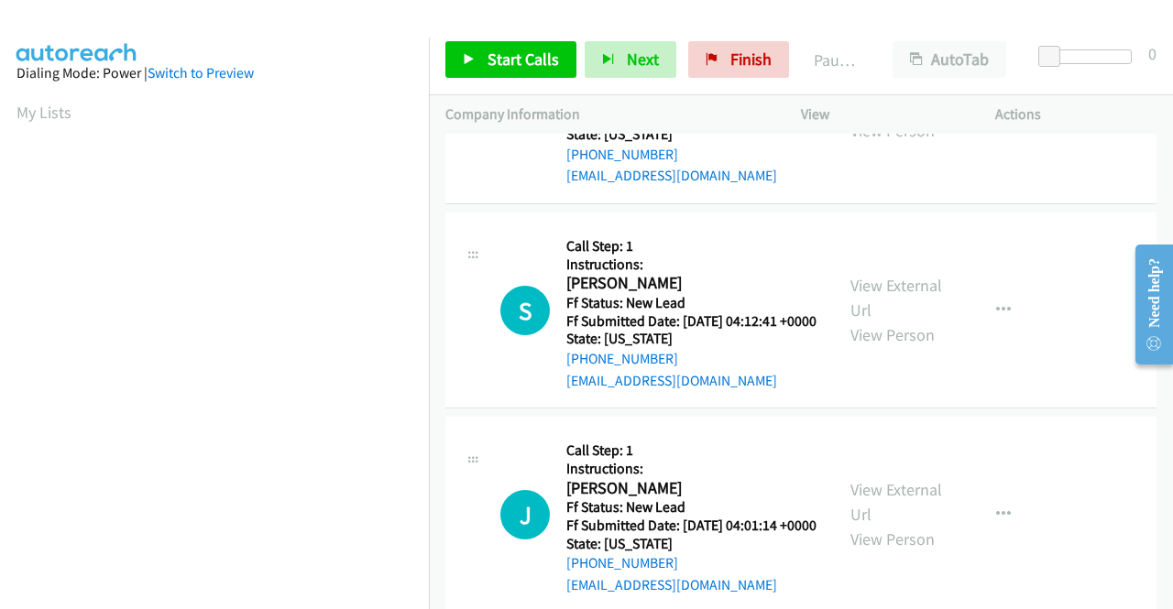
scroll to position [550, 0]
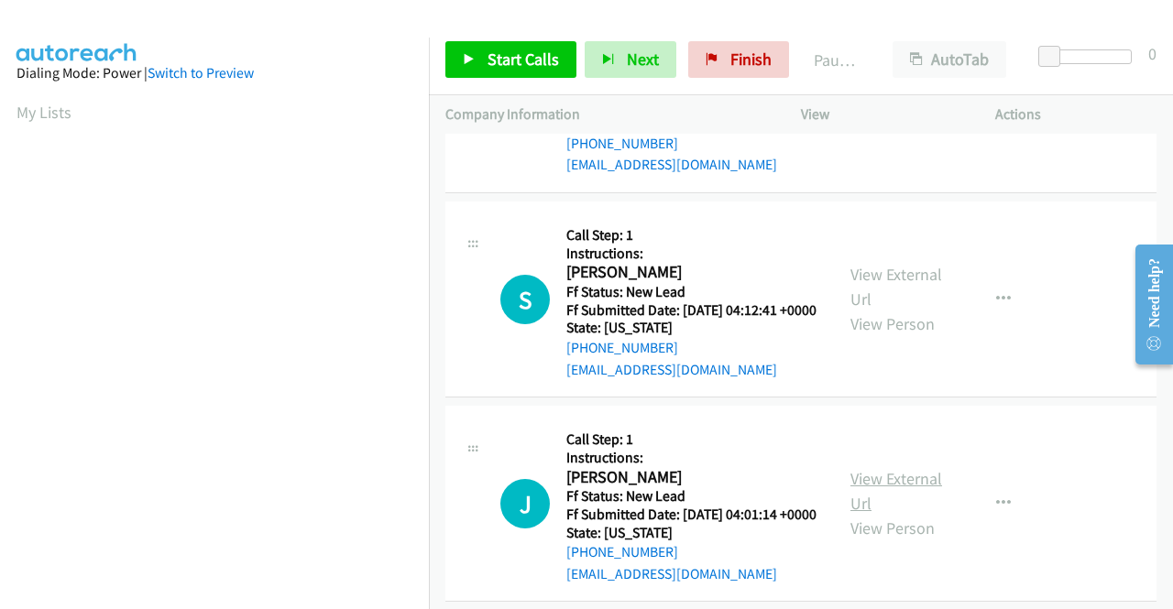
click at [859, 514] on link "View External Url" at bounding box center [896, 491] width 92 height 46
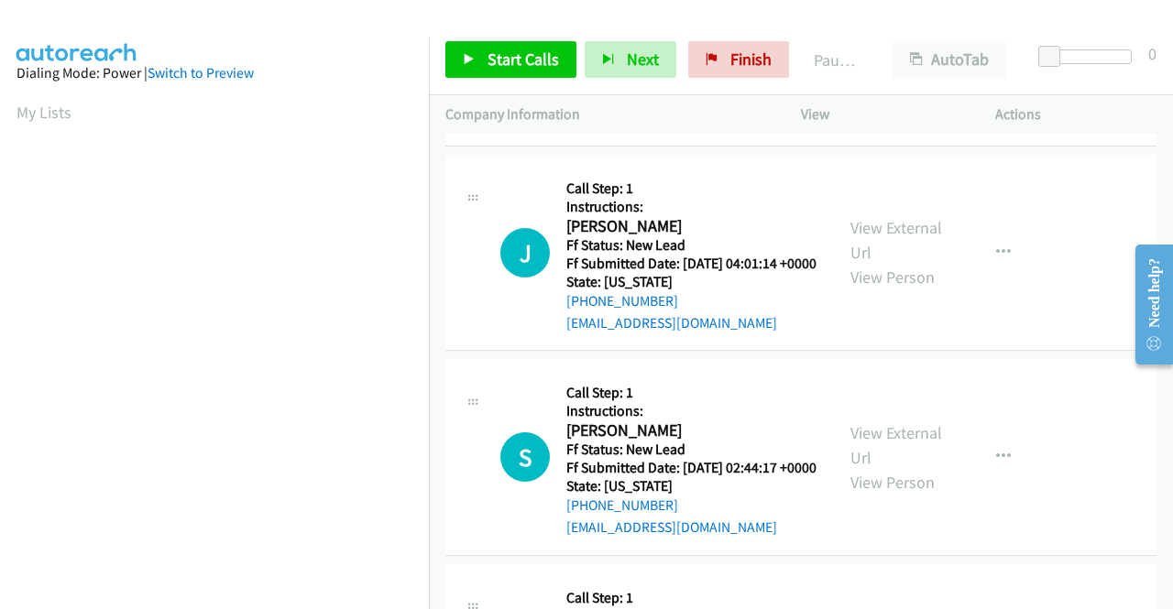
scroll to position [824, 0]
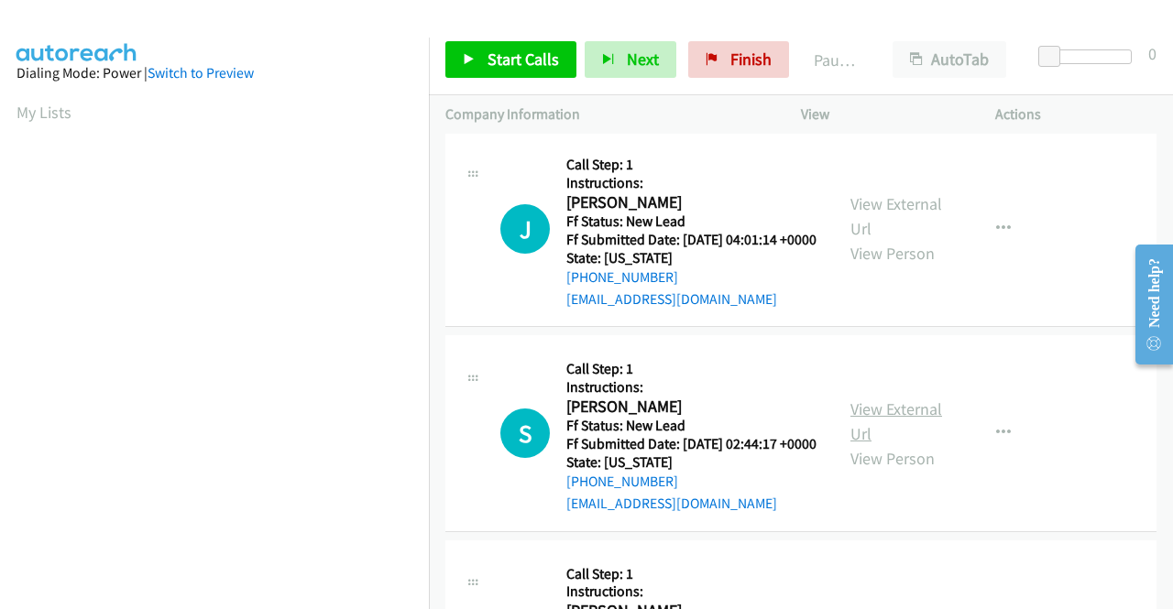
click at [904, 444] on link "View External Url" at bounding box center [896, 422] width 92 height 46
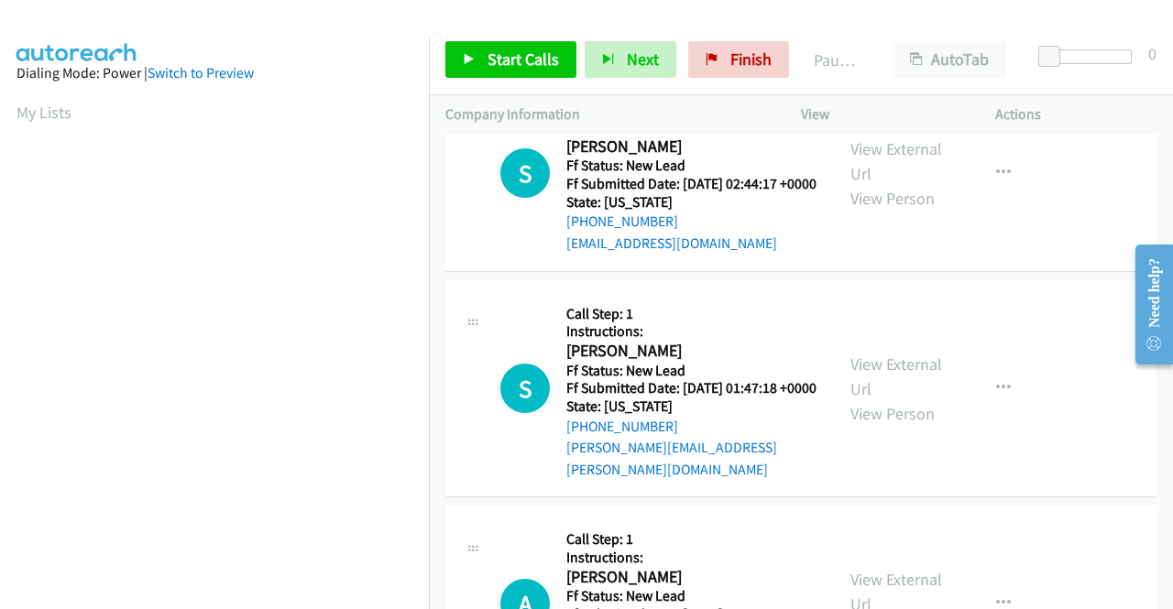
scroll to position [1099, 0]
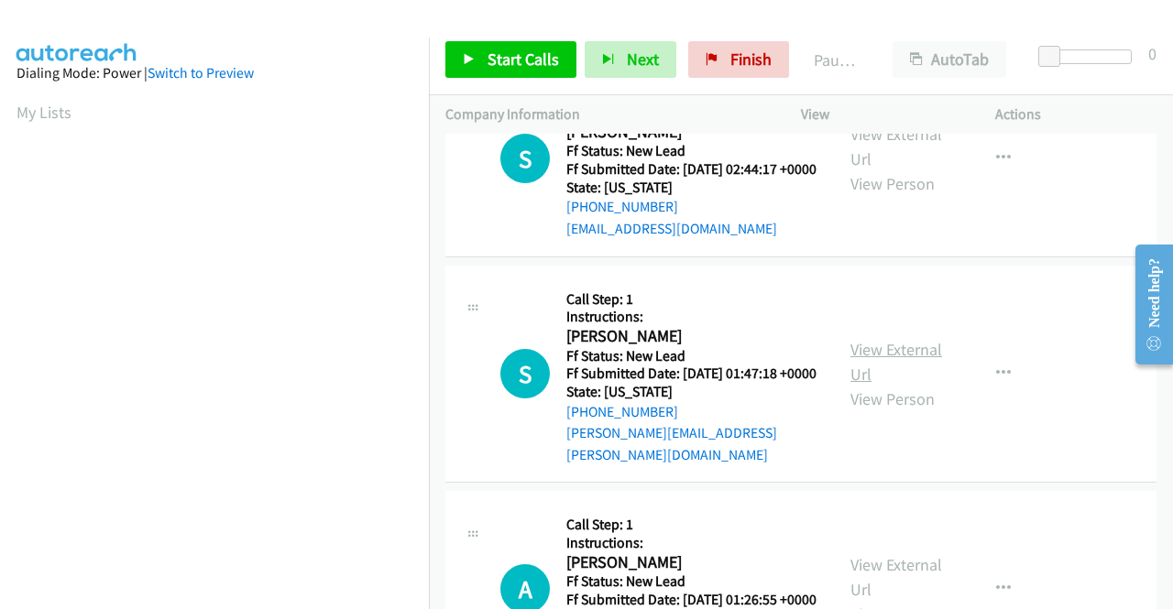
click at [912, 385] on link "View External Url" at bounding box center [896, 362] width 92 height 46
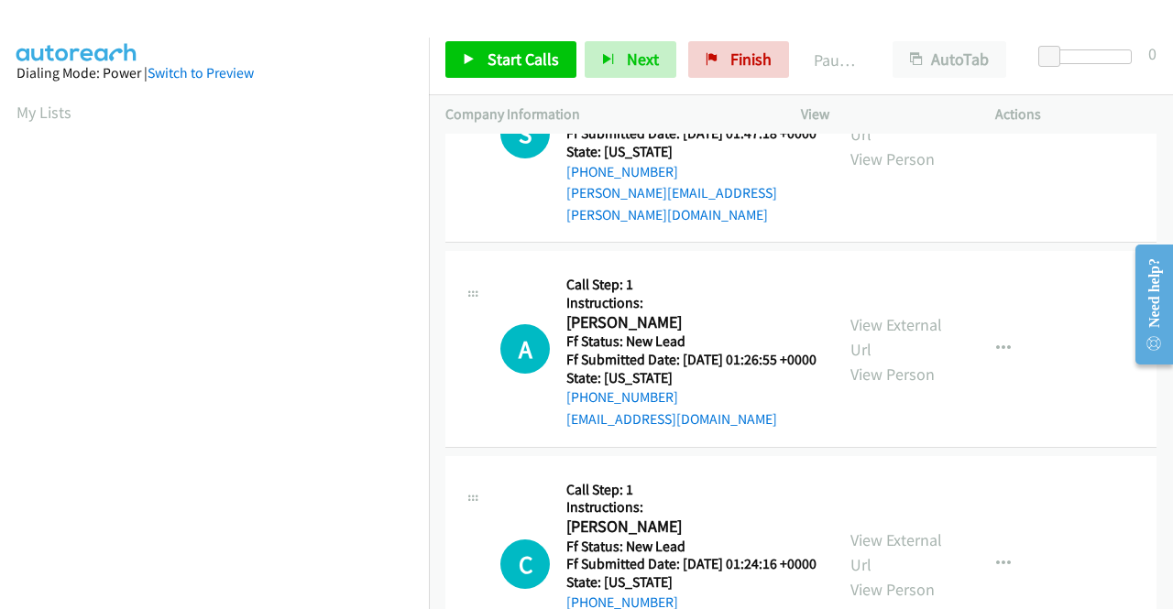
scroll to position [1374, 0]
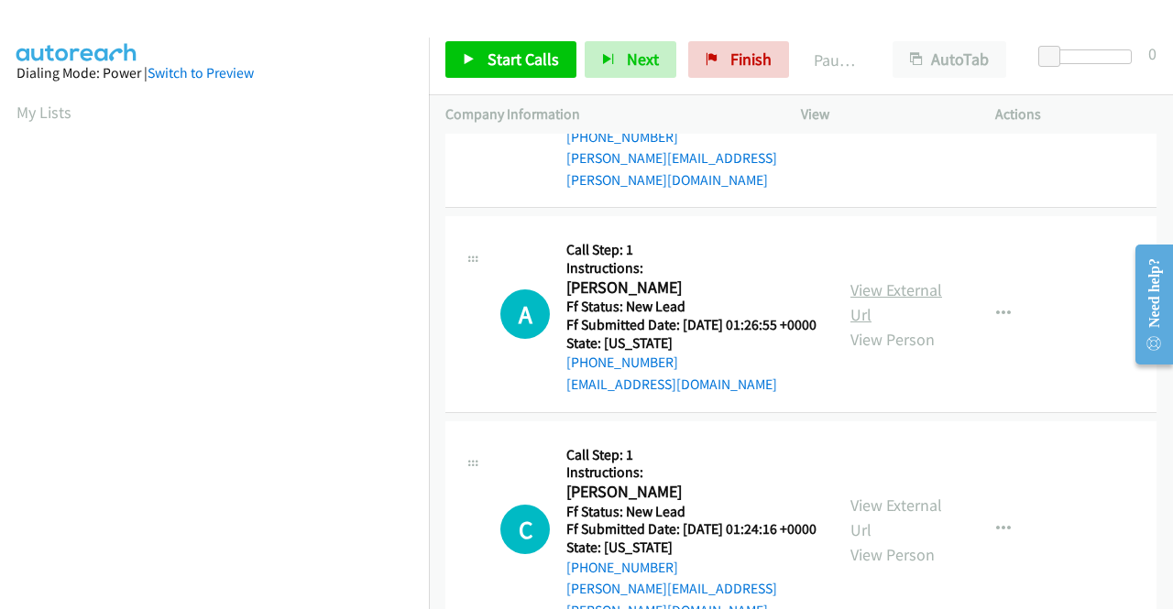
click at [890, 325] on link "View External Url" at bounding box center [896, 302] width 92 height 46
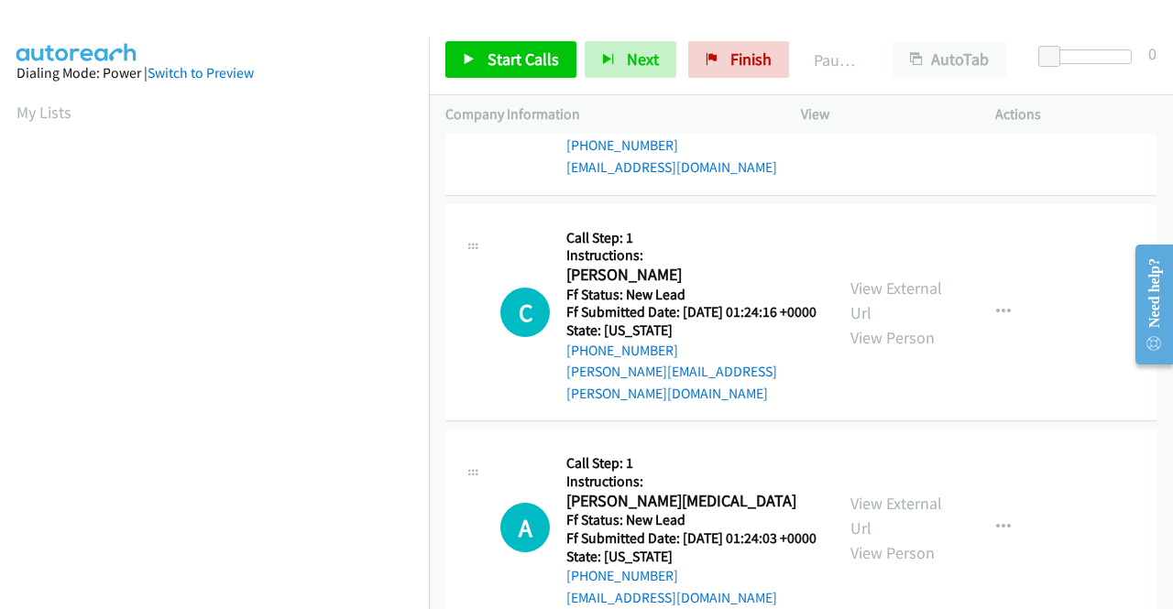
scroll to position [1649, 0]
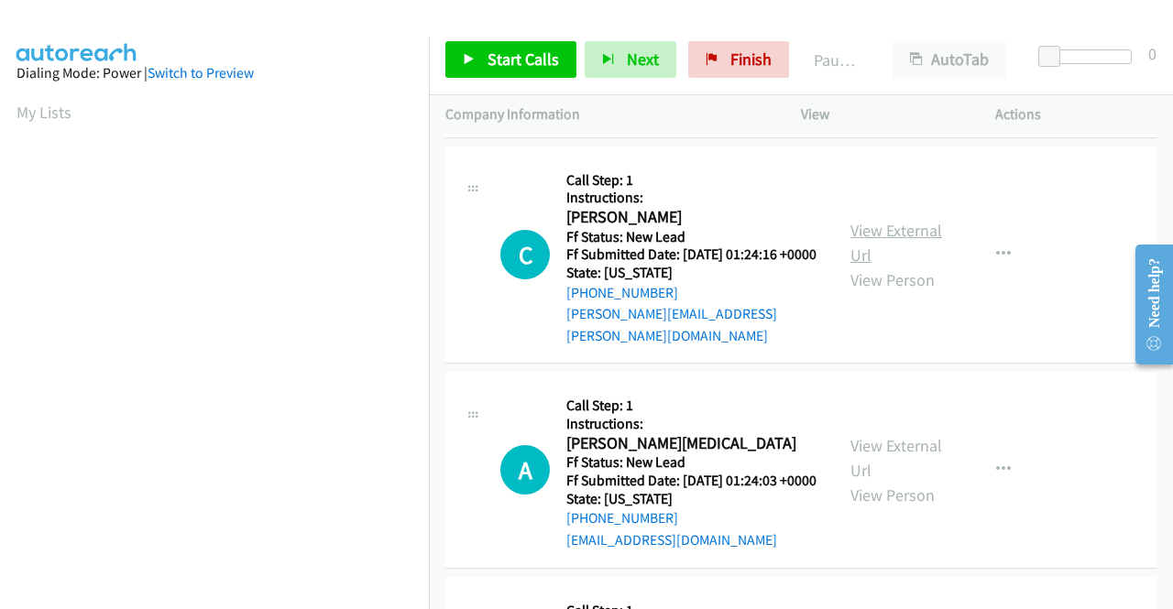
click at [890, 266] on link "View External Url" at bounding box center [896, 243] width 92 height 46
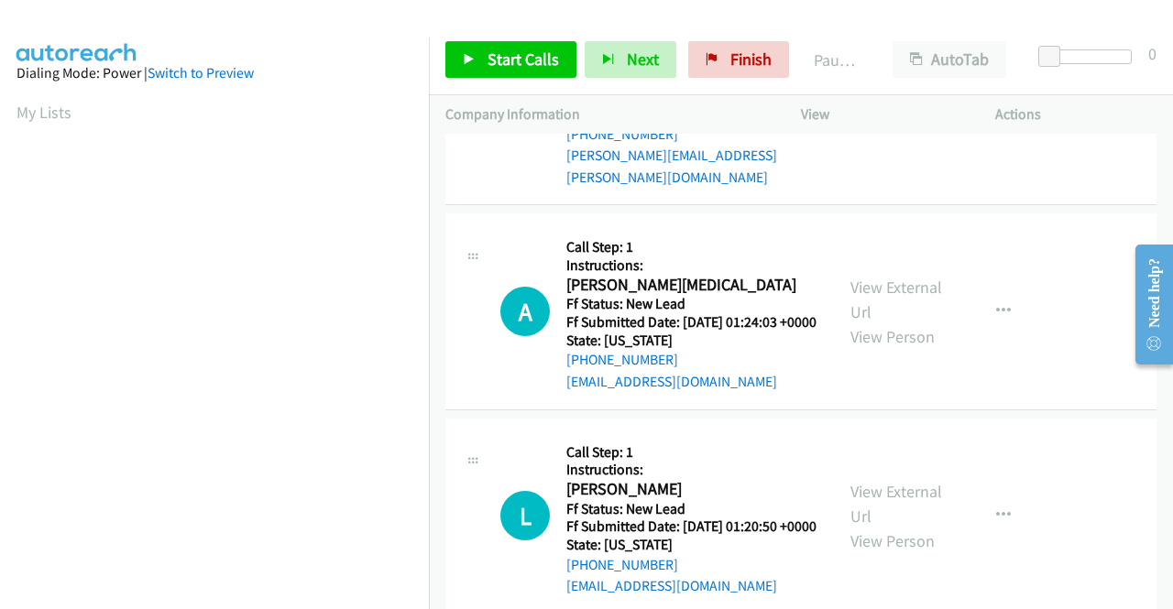
scroll to position [1832, 0]
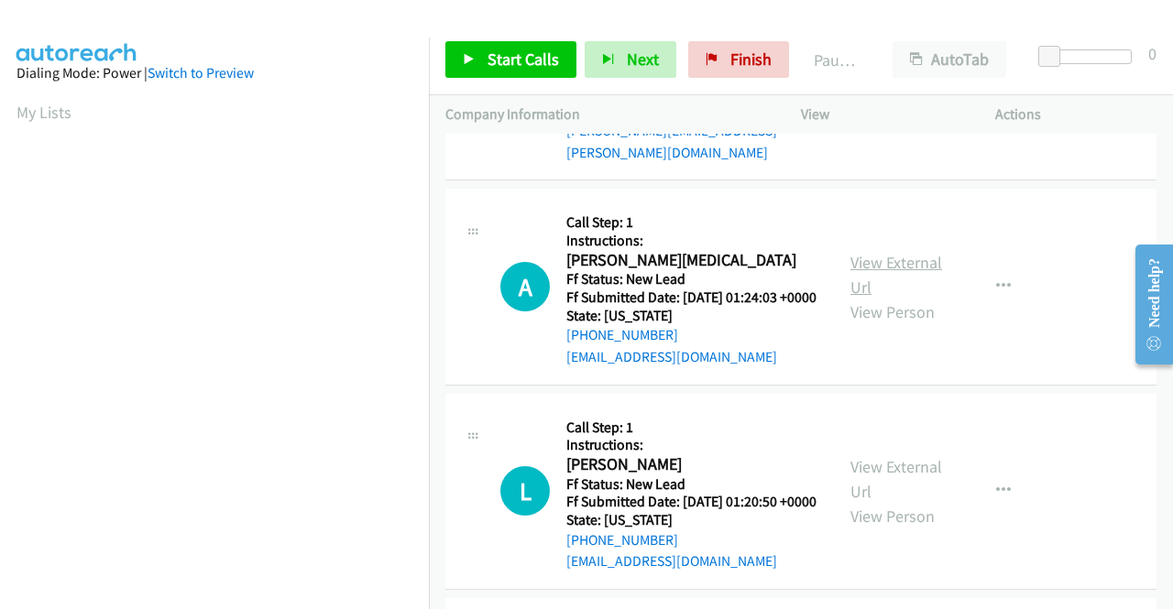
click at [865, 298] on link "View External Url" at bounding box center [896, 275] width 92 height 46
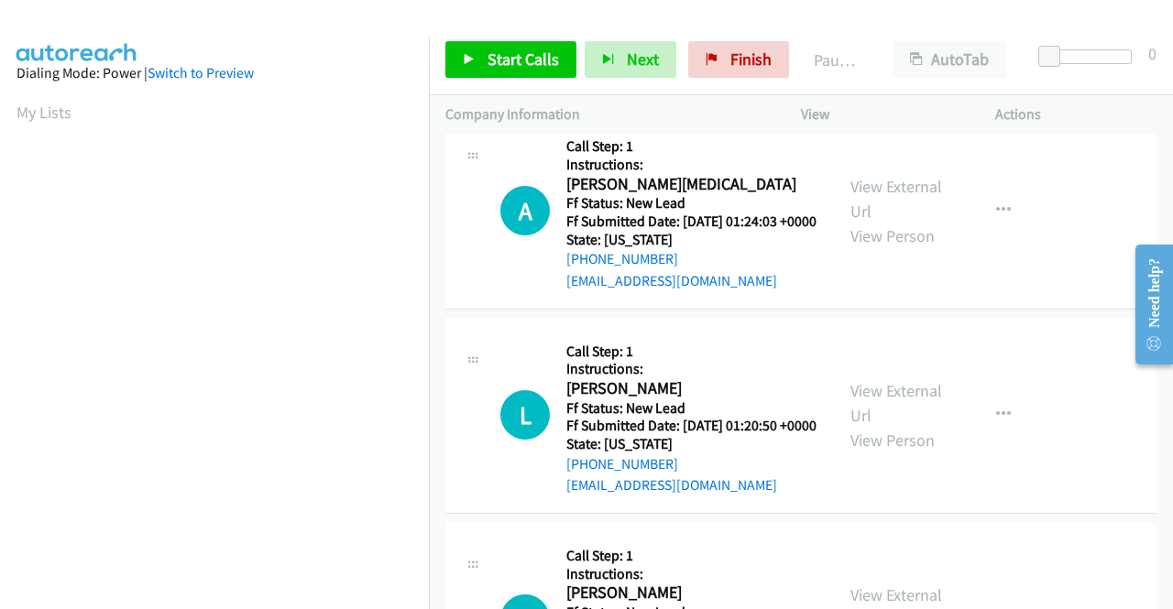
scroll to position [2015, 0]
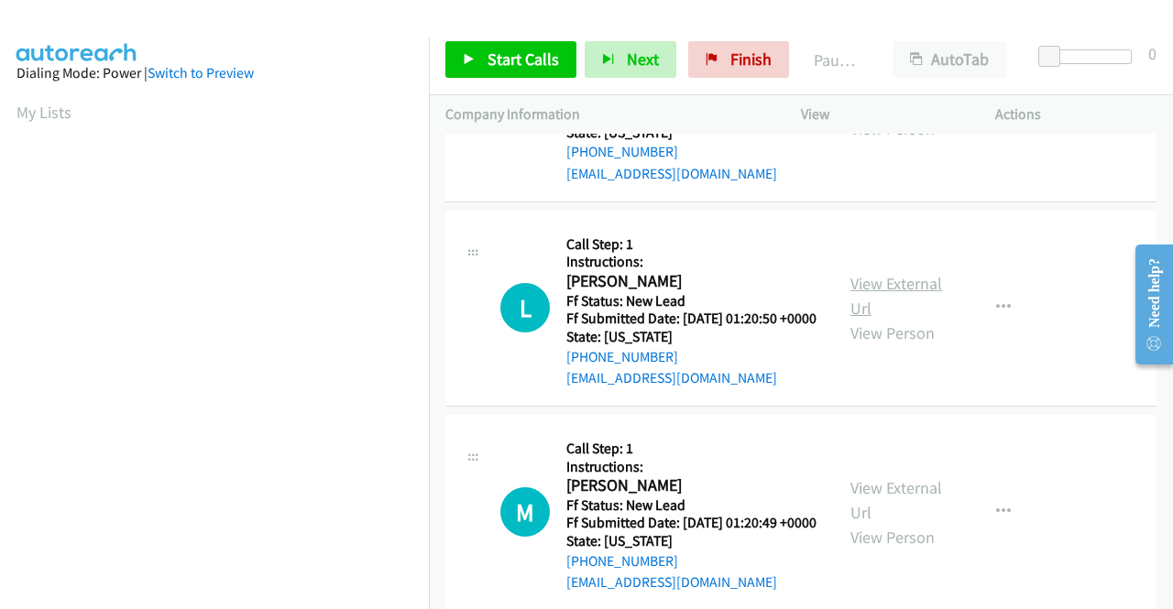
click at [875, 319] on link "View External Url" at bounding box center [896, 296] width 92 height 46
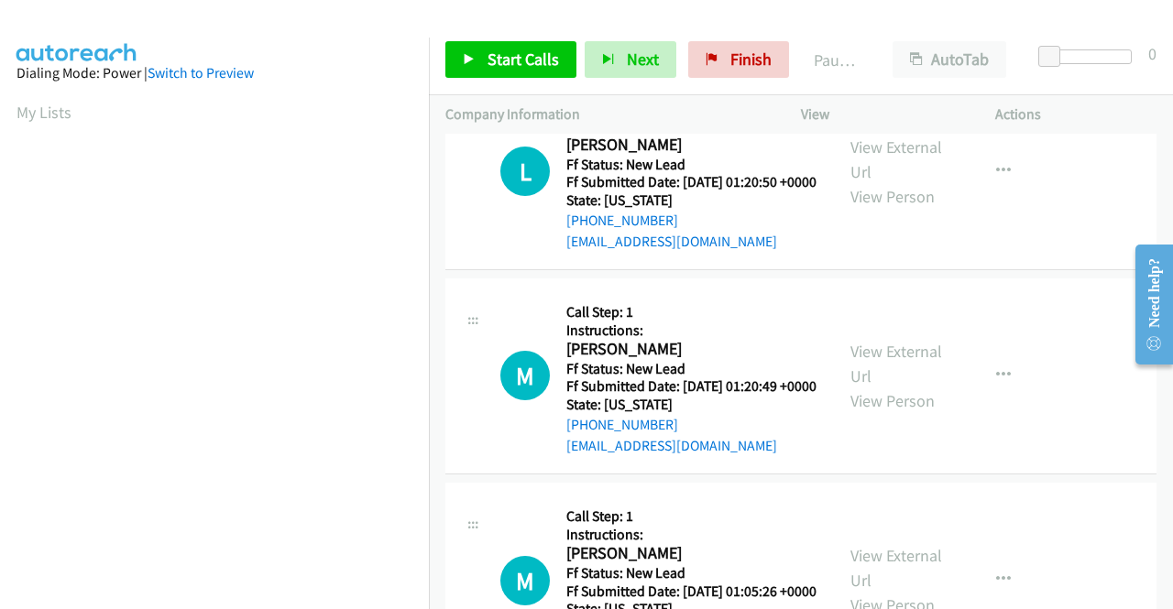
scroll to position [2199, 0]
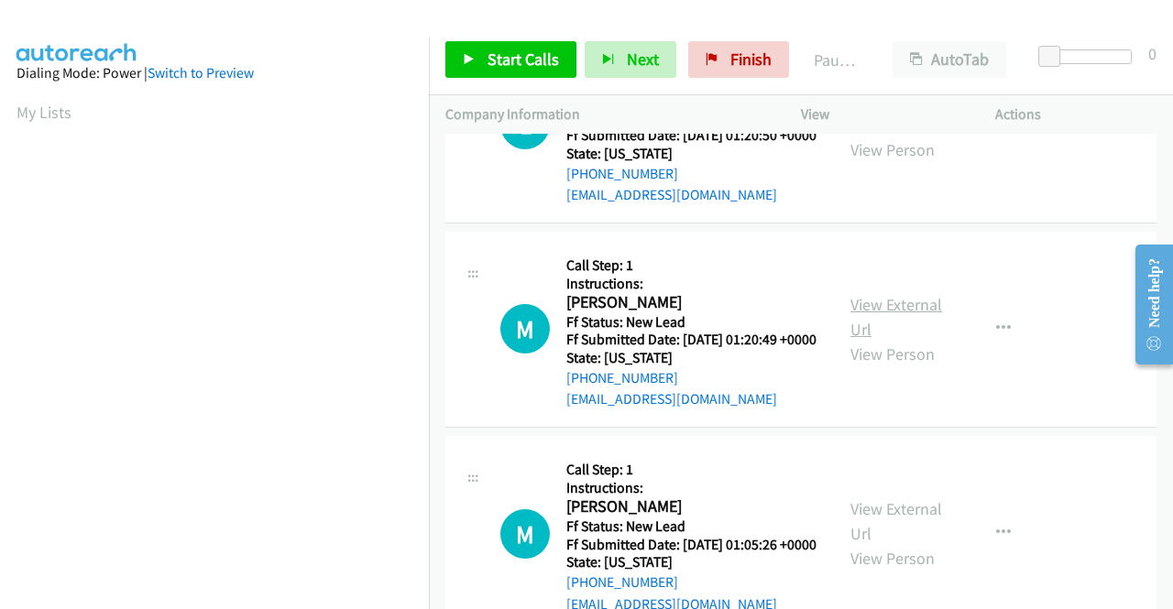
click at [881, 340] on link "View External Url" at bounding box center [896, 317] width 92 height 46
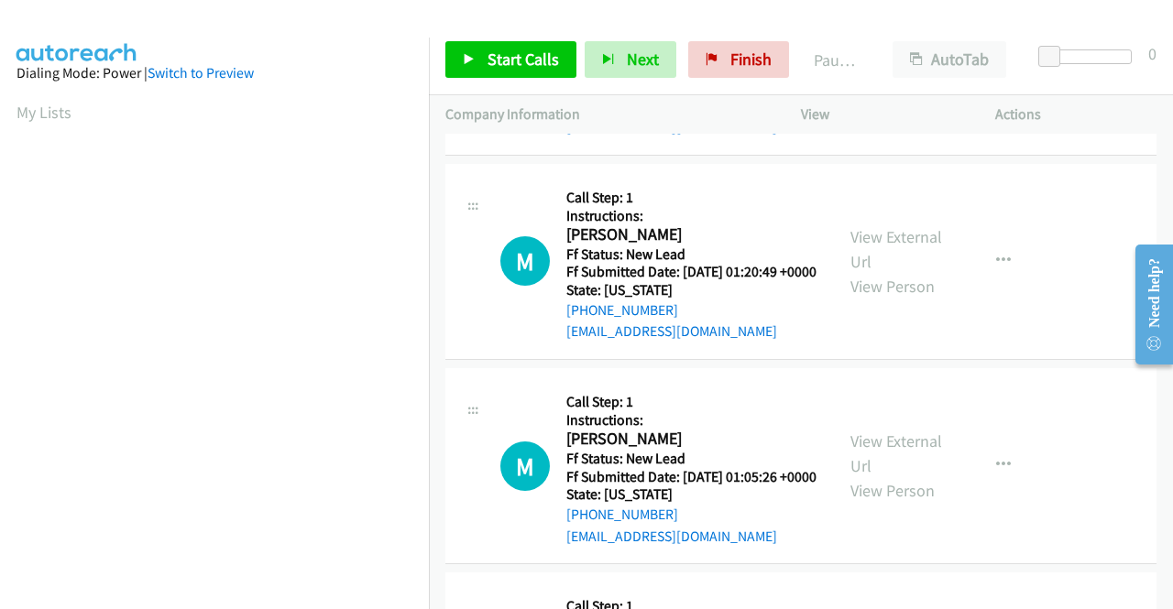
scroll to position [2382, 0]
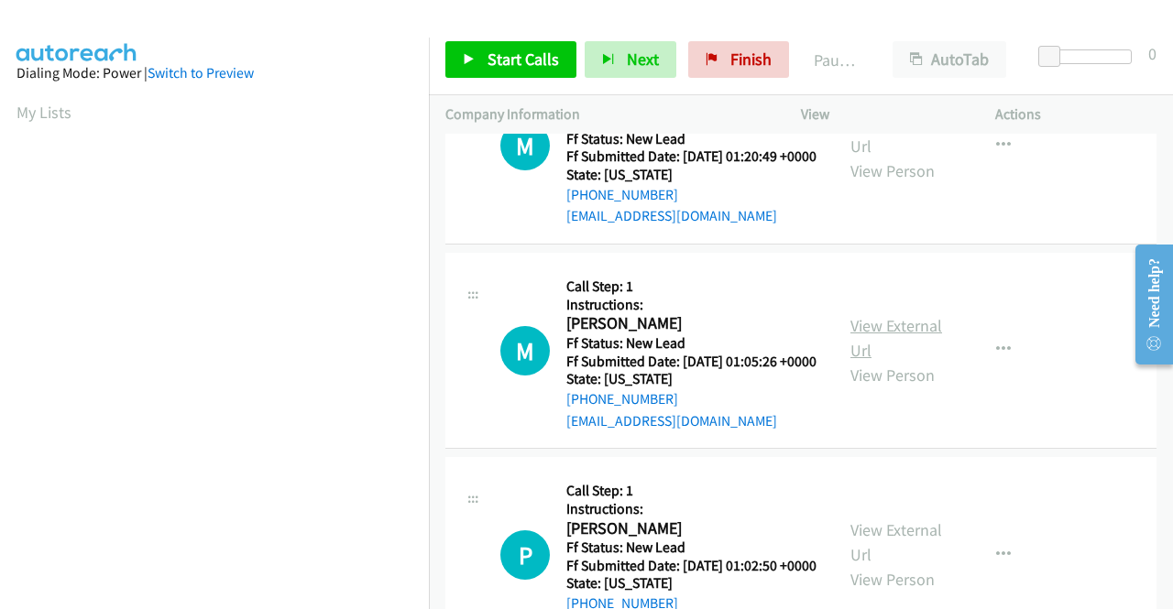
click at [891, 361] on link "View External Url" at bounding box center [896, 338] width 92 height 46
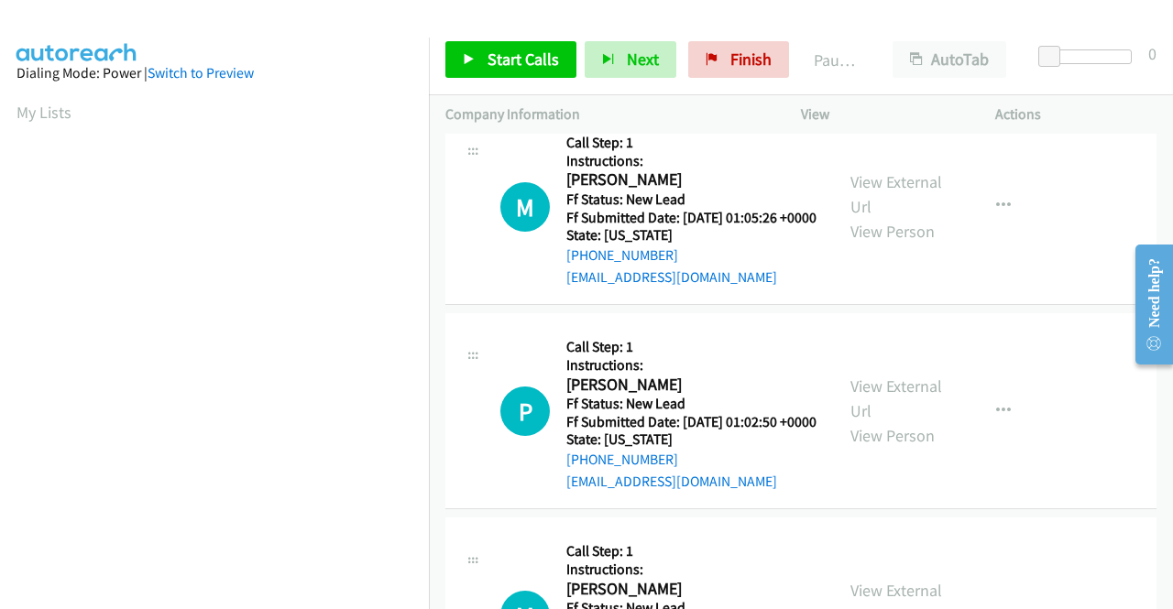
scroll to position [2565, 0]
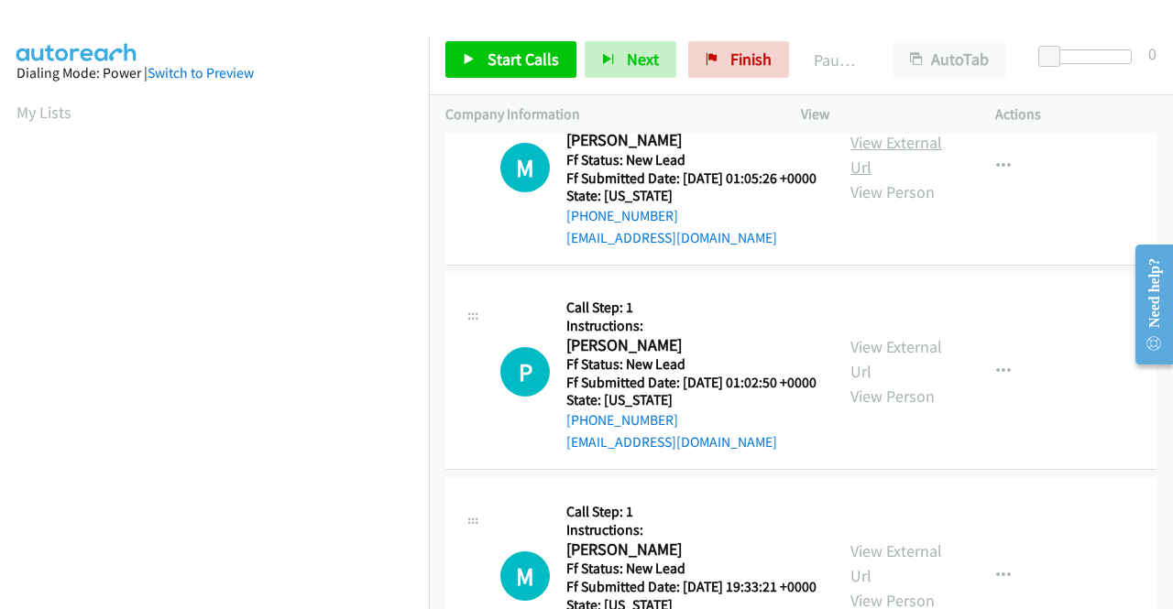
click at [863, 178] on link "View External Url" at bounding box center [896, 155] width 92 height 46
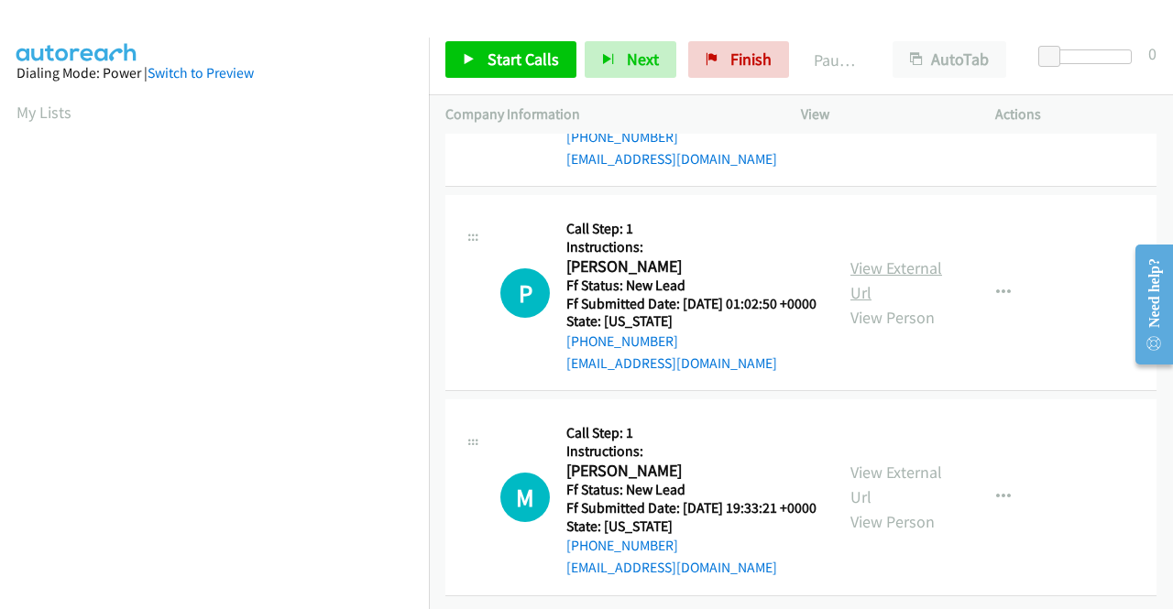
scroll to position [2748, 0]
click at [871, 303] on link "View External Url" at bounding box center [896, 280] width 92 height 46
click at [886, 462] on link "View External Url" at bounding box center [896, 485] width 92 height 46
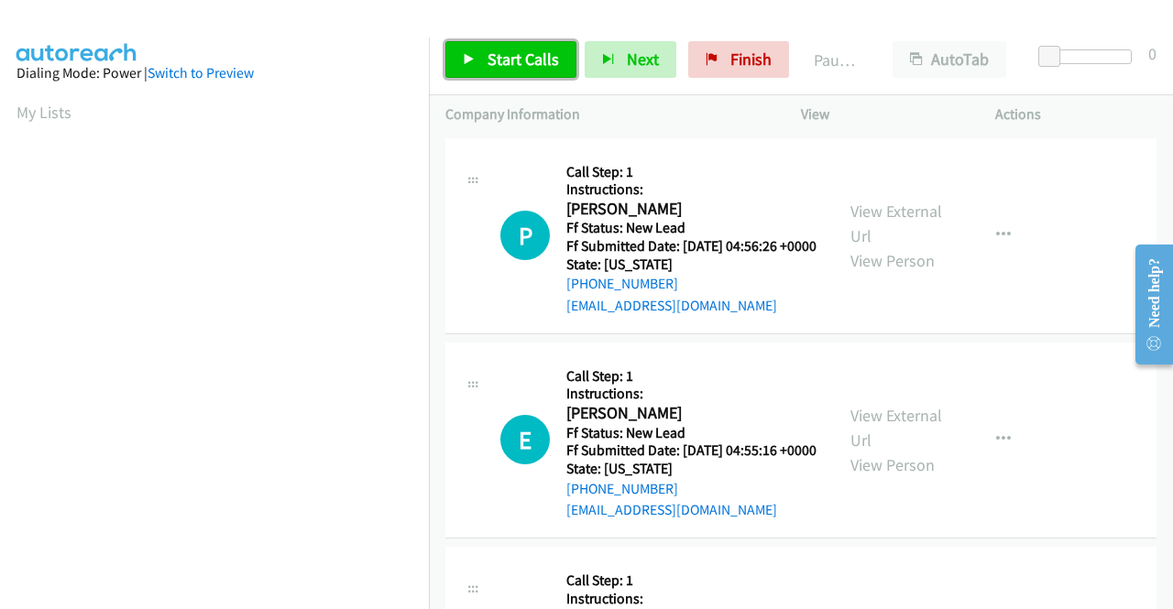
click at [546, 64] on span "Start Calls" at bounding box center [522, 59] width 71 height 21
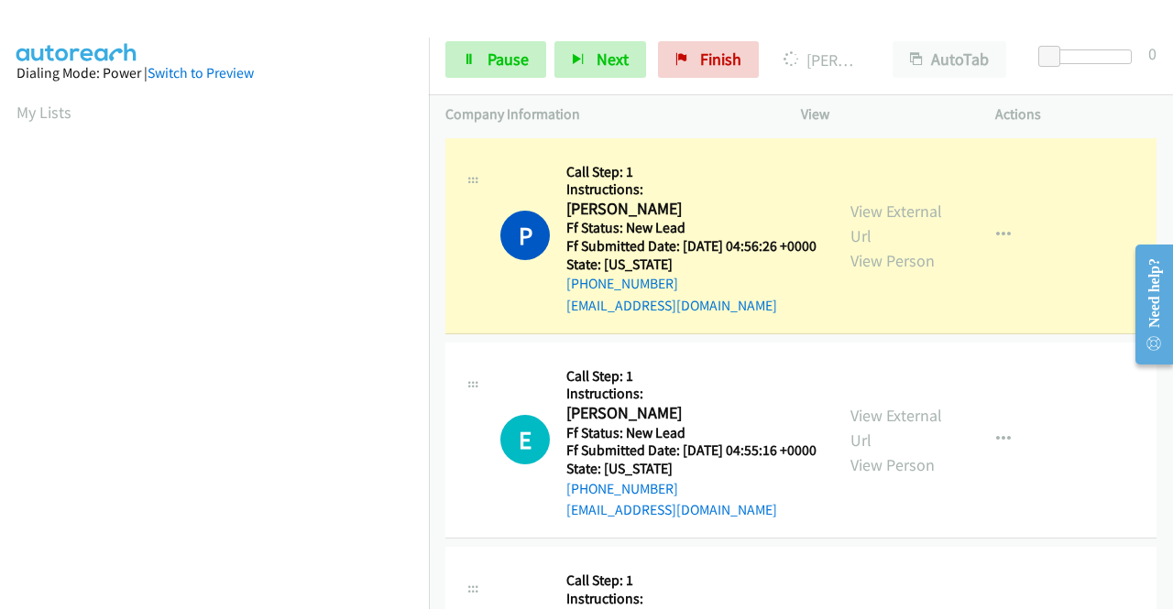
scroll to position [418, 0]
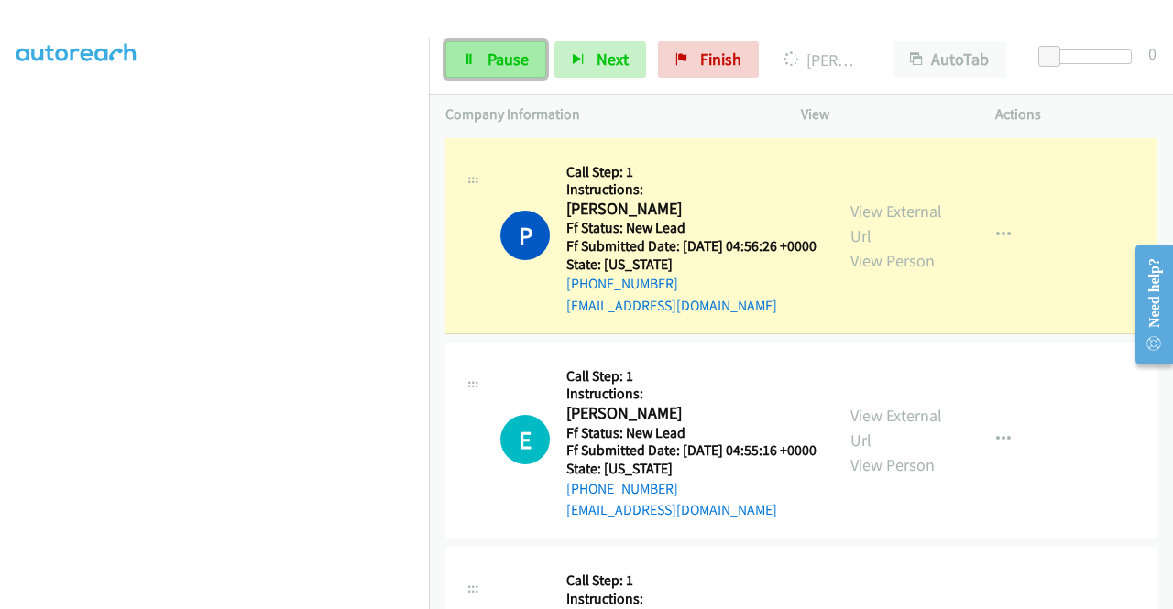
click at [502, 61] on span "Pause" at bounding box center [507, 59] width 41 height 21
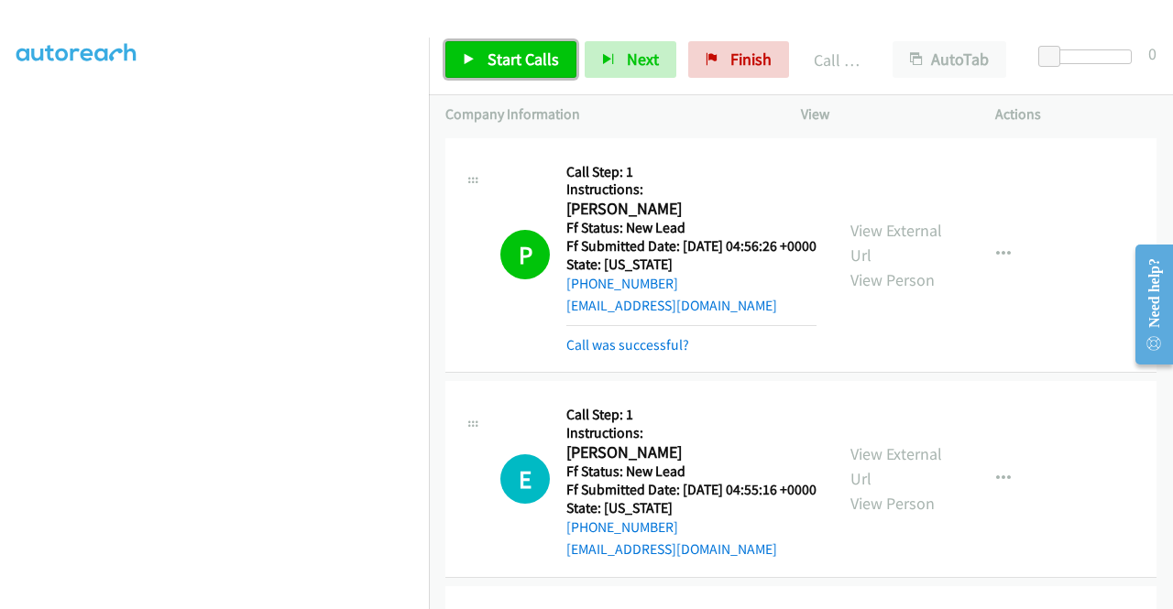
click at [530, 47] on link "Start Calls" at bounding box center [510, 59] width 131 height 37
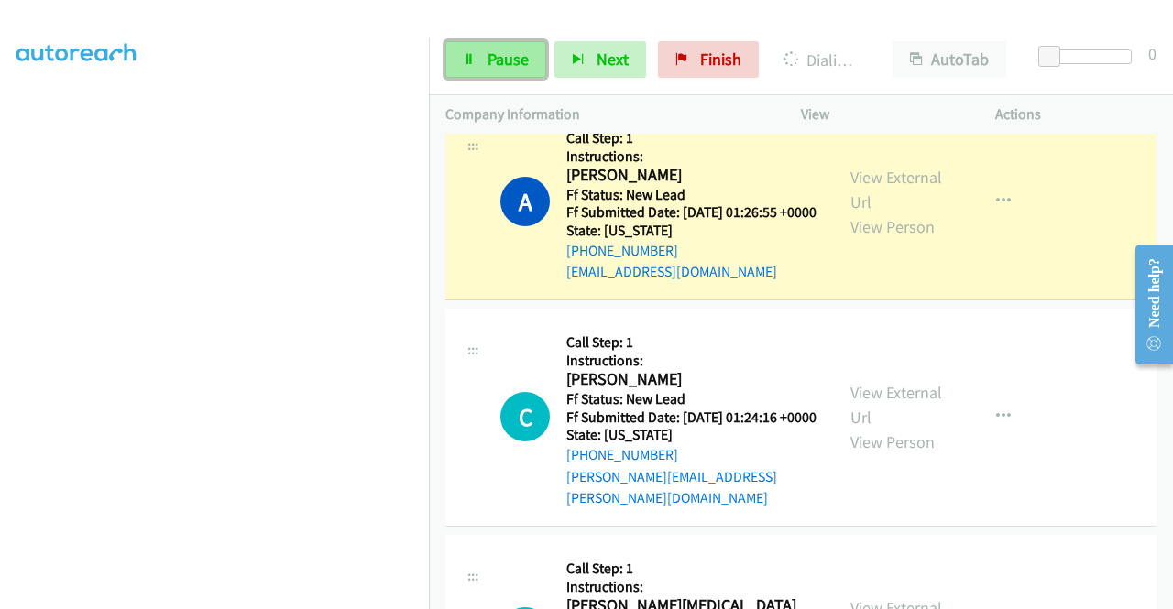
click at [471, 52] on link "Pause" at bounding box center [495, 59] width 101 height 37
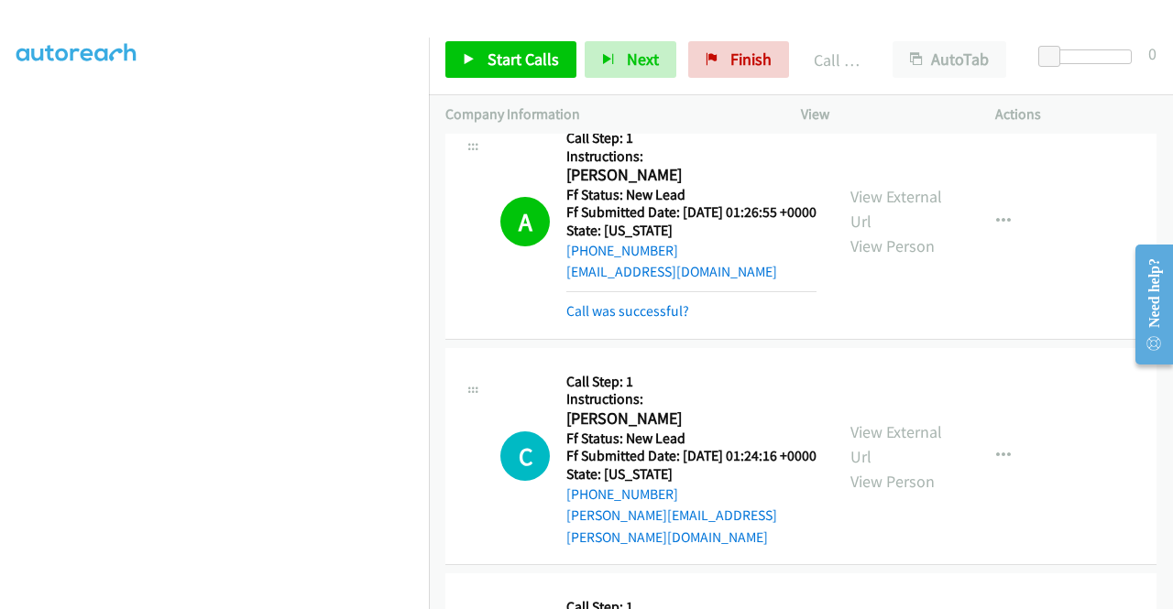
scroll to position [1943, 0]
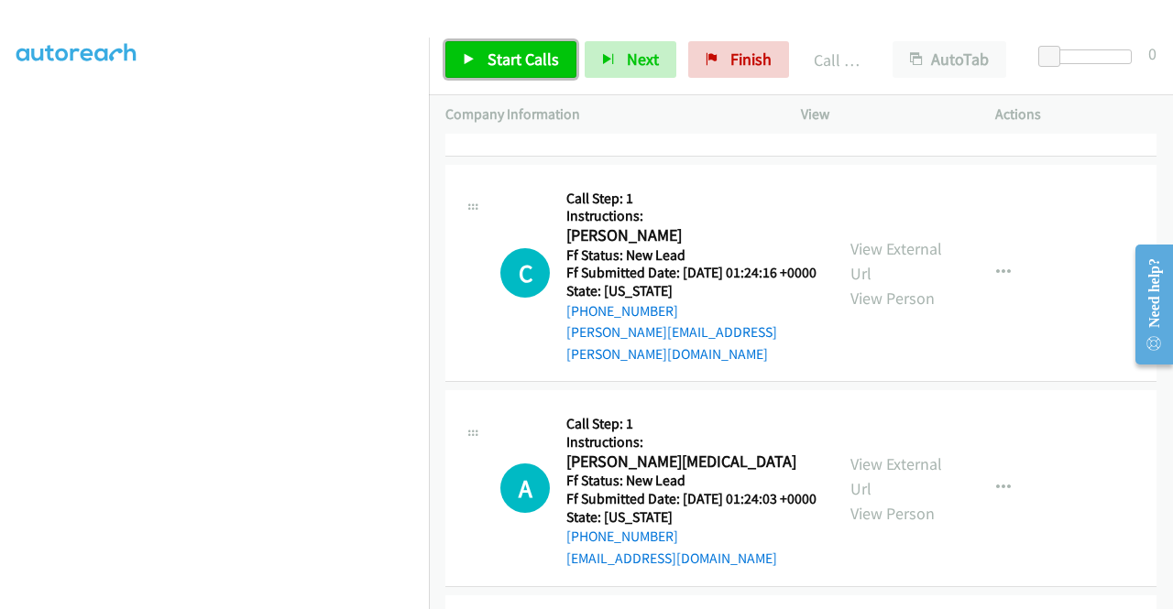
click at [534, 66] on span "Start Calls" at bounding box center [522, 59] width 71 height 21
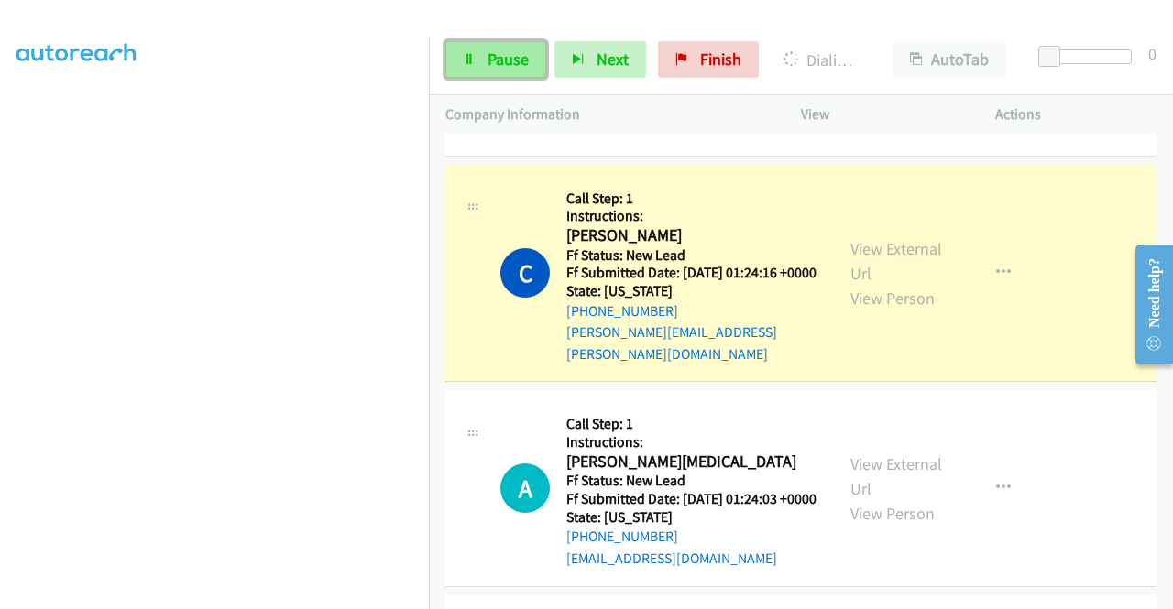
click at [469, 70] on link "Pause" at bounding box center [495, 59] width 101 height 37
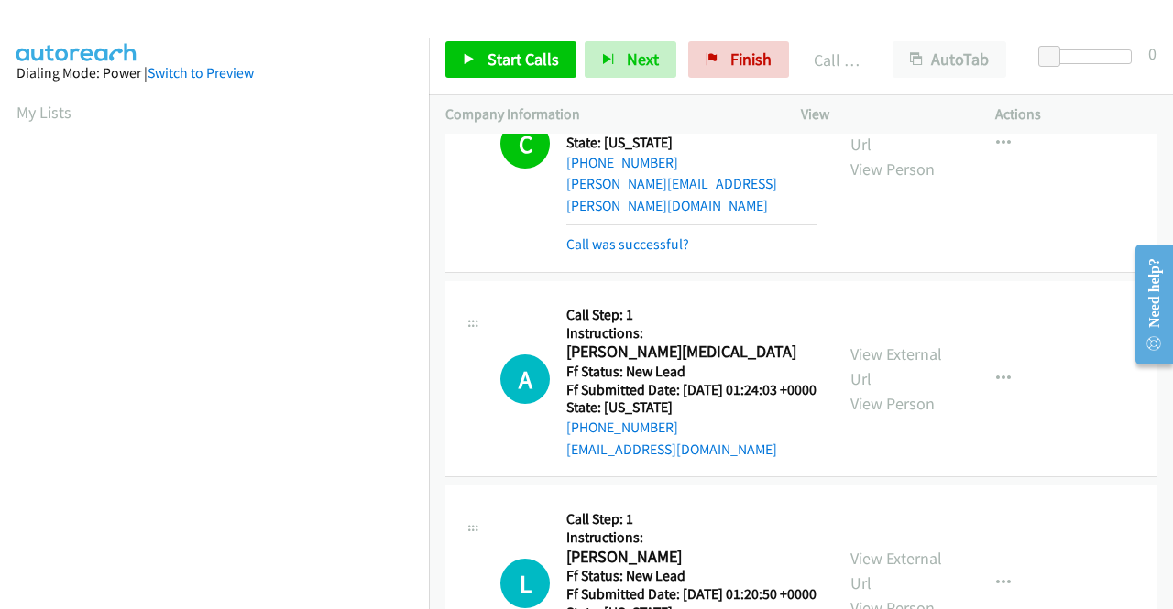
scroll to position [2074, 0]
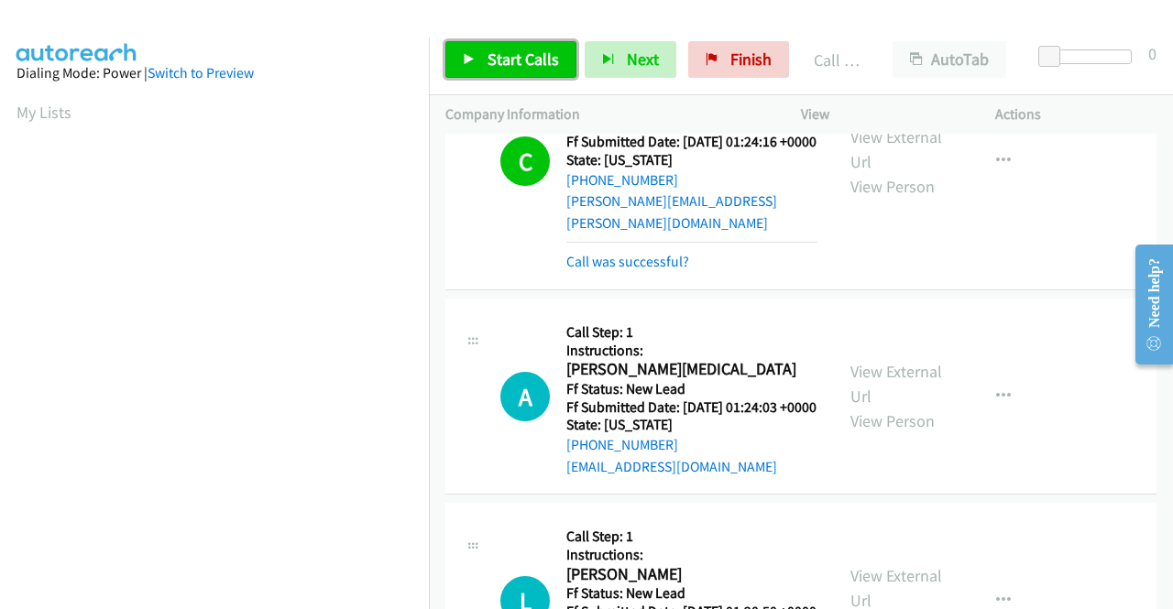
click at [508, 58] on span "Start Calls" at bounding box center [522, 59] width 71 height 21
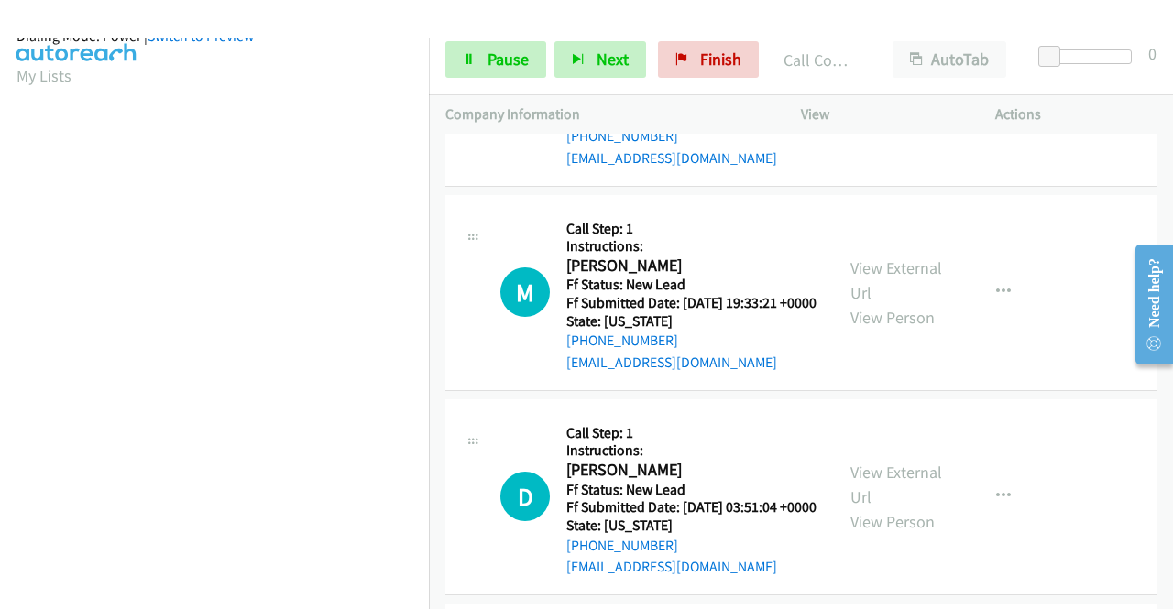
scroll to position [403, 0]
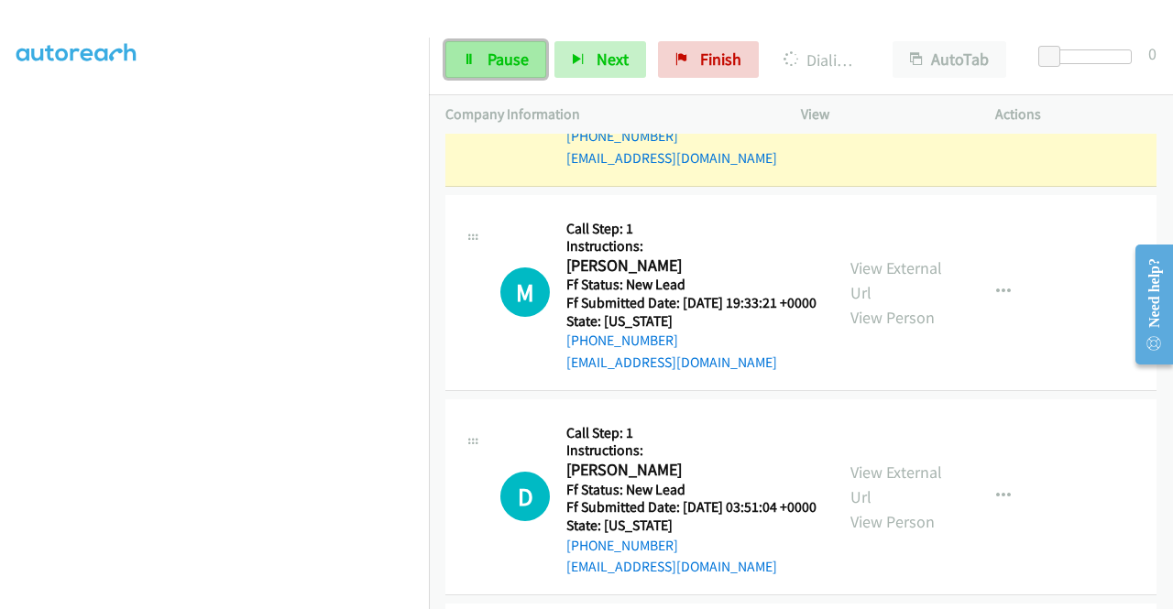
click at [498, 65] on span "Pause" at bounding box center [507, 59] width 41 height 21
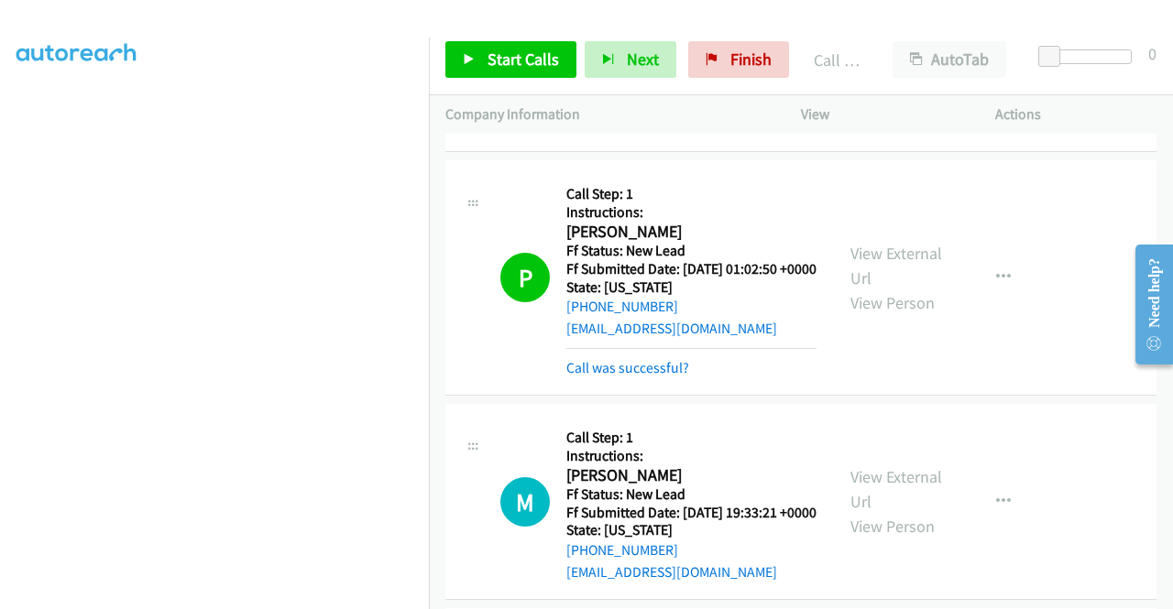
scroll to position [3173, 0]
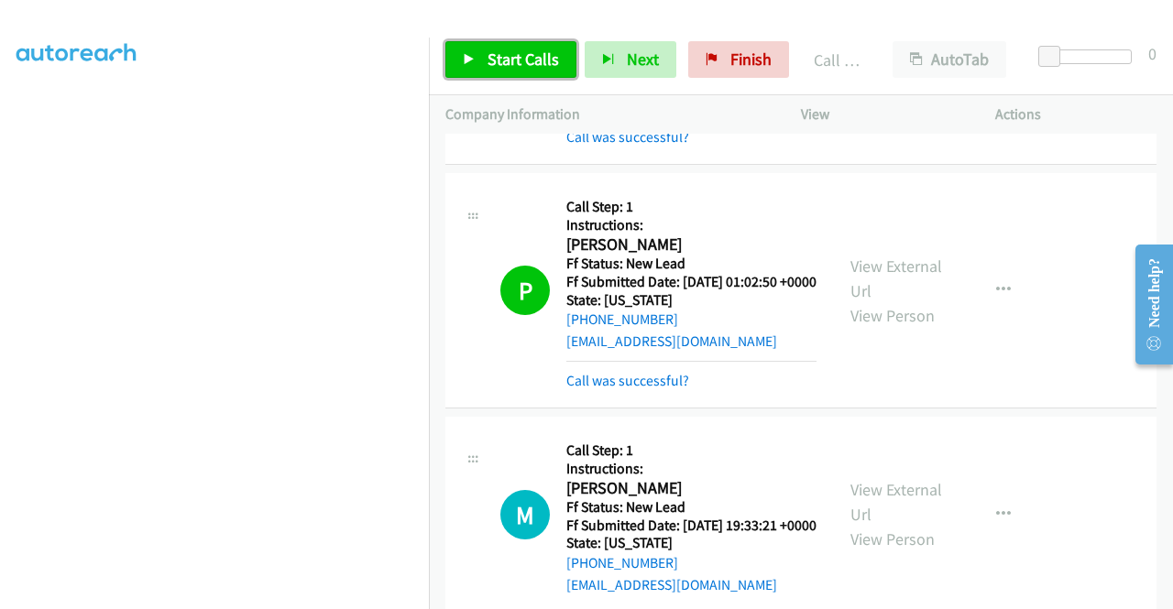
drag, startPoint x: 513, startPoint y: 49, endPoint x: 518, endPoint y: 67, distance: 18.9
click at [513, 49] on span "Start Calls" at bounding box center [522, 59] width 71 height 21
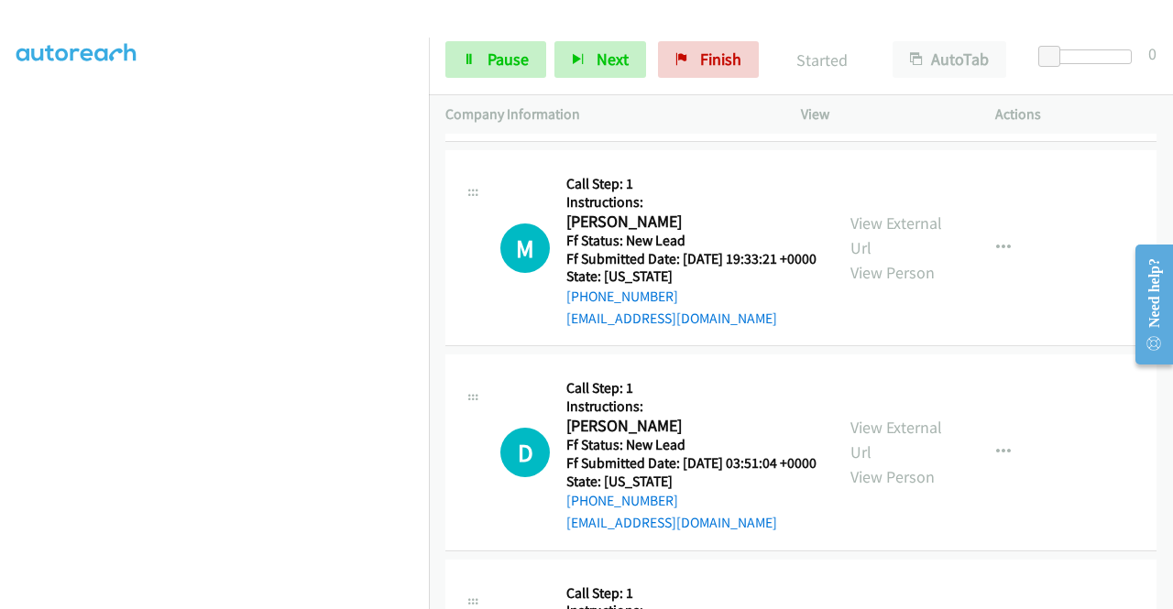
scroll to position [3448, 0]
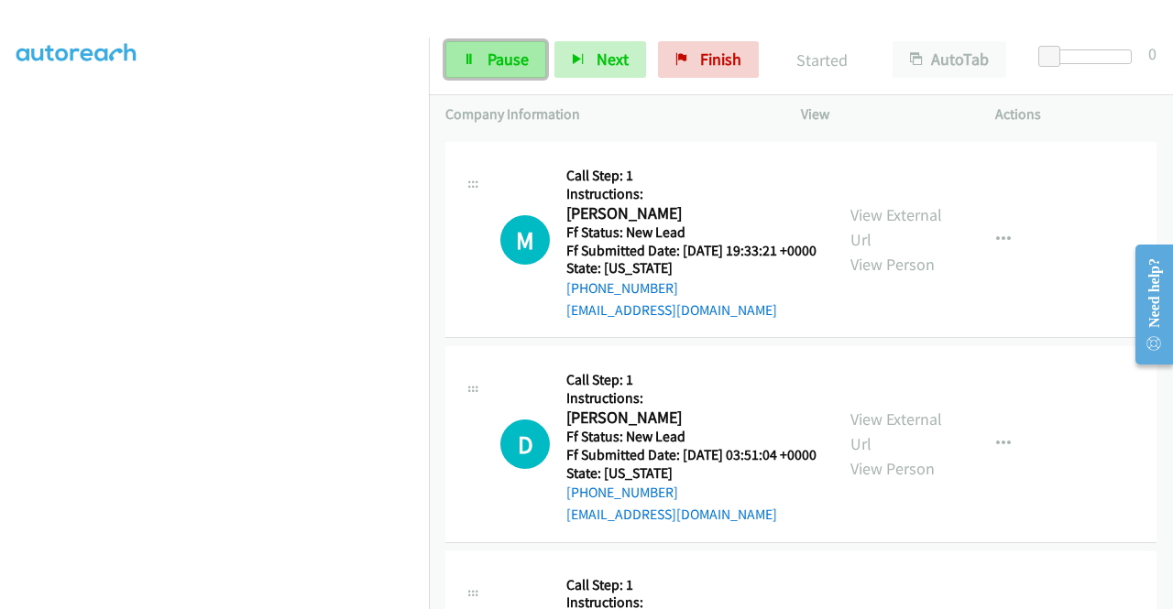
click at [496, 52] on span "Pause" at bounding box center [507, 59] width 41 height 21
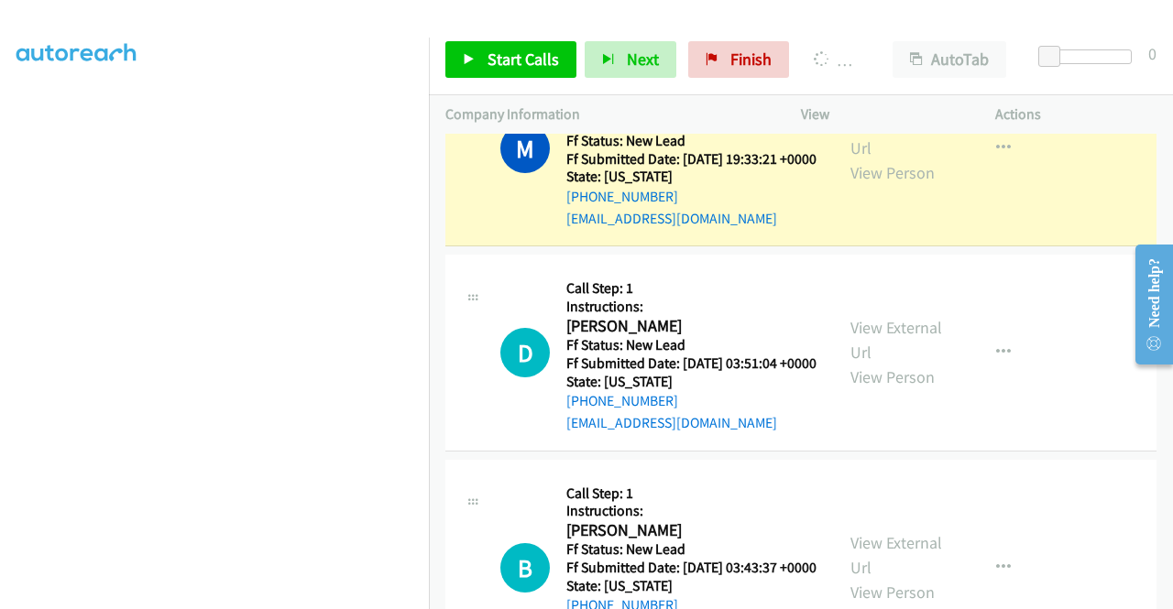
scroll to position [0, 0]
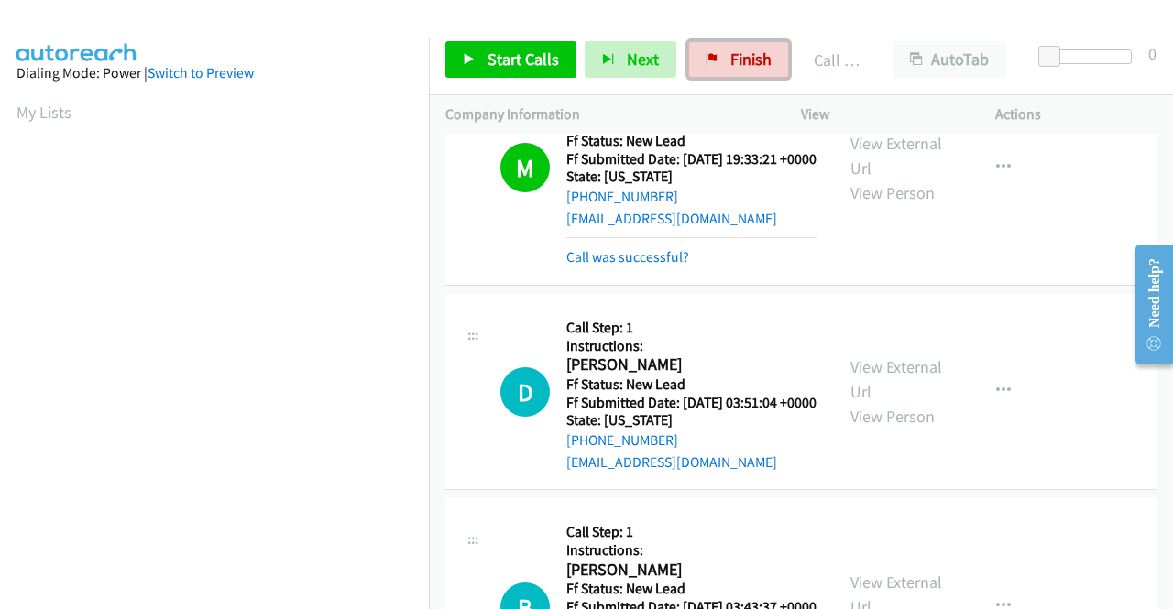
drag, startPoint x: 749, startPoint y: 48, endPoint x: 661, endPoint y: 93, distance: 98.7
click at [748, 48] on link "Finish" at bounding box center [738, 59] width 101 height 37
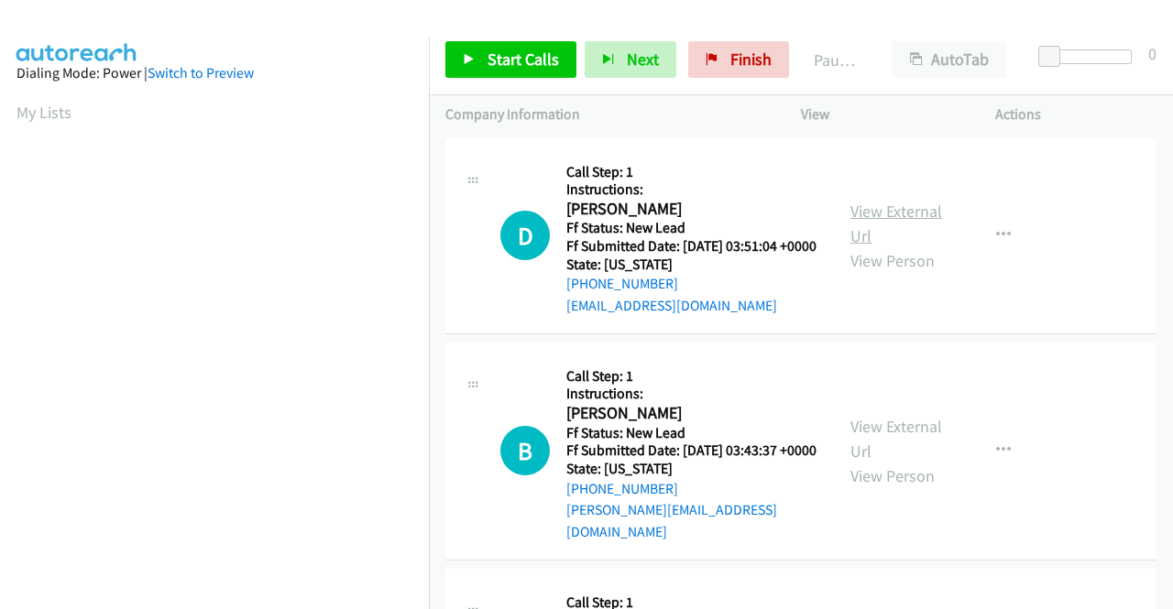
click at [890, 223] on link "View External Url" at bounding box center [896, 224] width 92 height 46
click at [856, 437] on link "View External Url" at bounding box center [896, 439] width 92 height 46
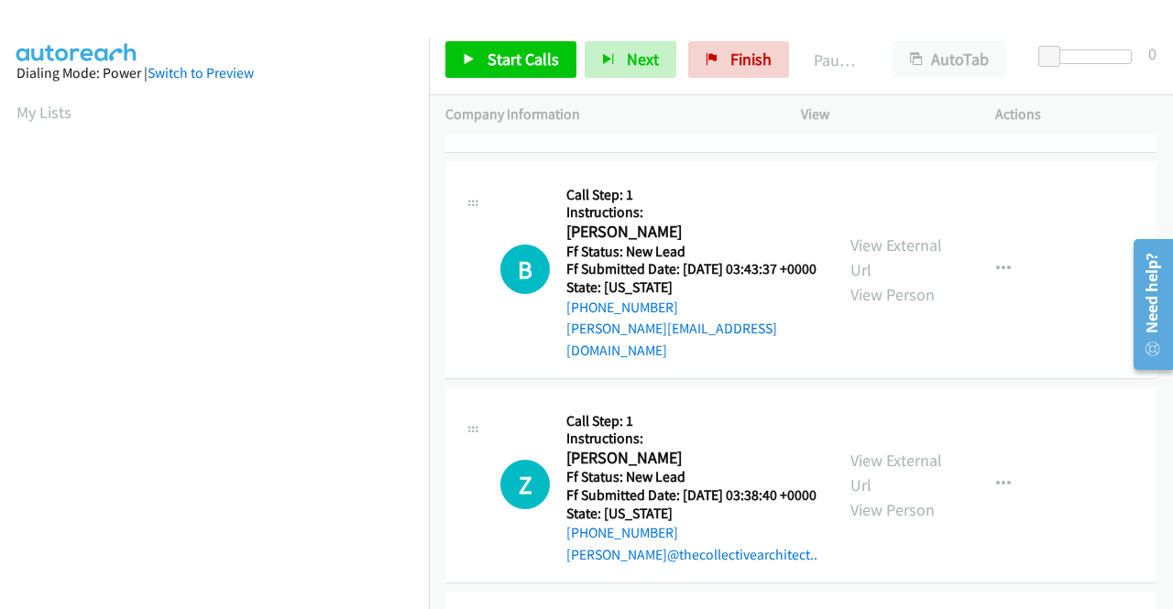
scroll to position [183, 0]
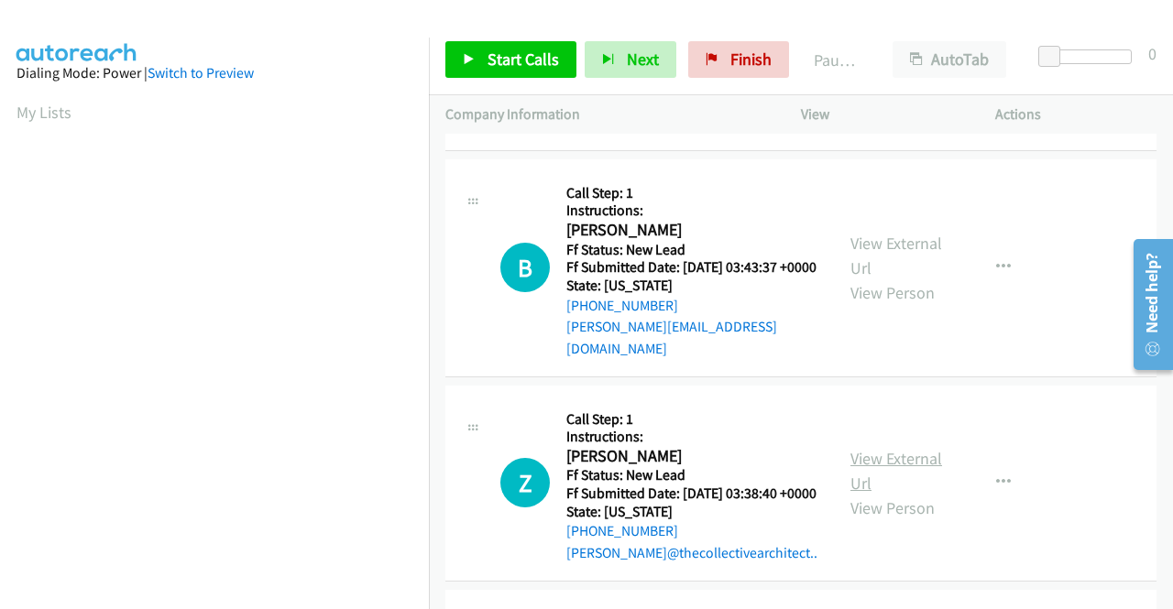
click at [868, 473] on link "View External Url" at bounding box center [896, 471] width 92 height 46
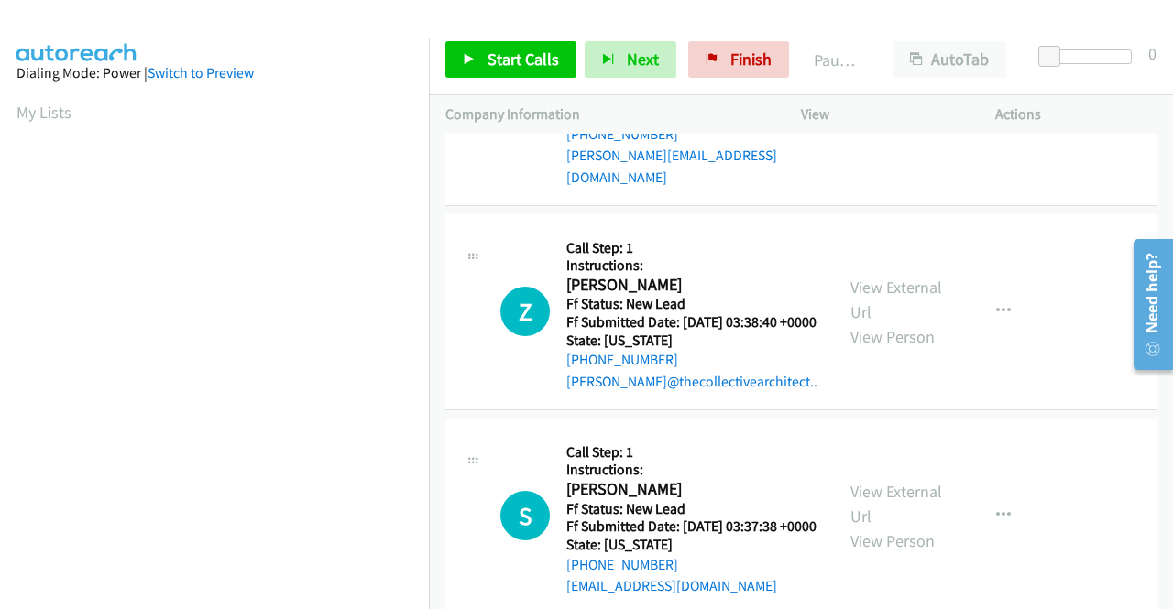
scroll to position [366, 0]
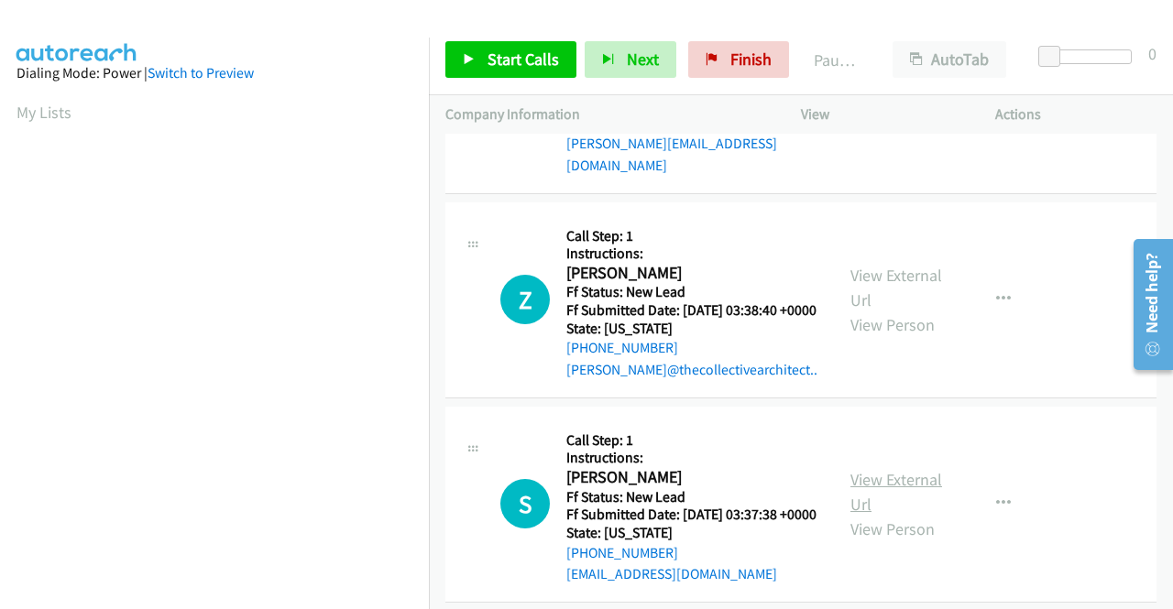
click at [882, 515] on link "View External Url" at bounding box center [896, 492] width 92 height 46
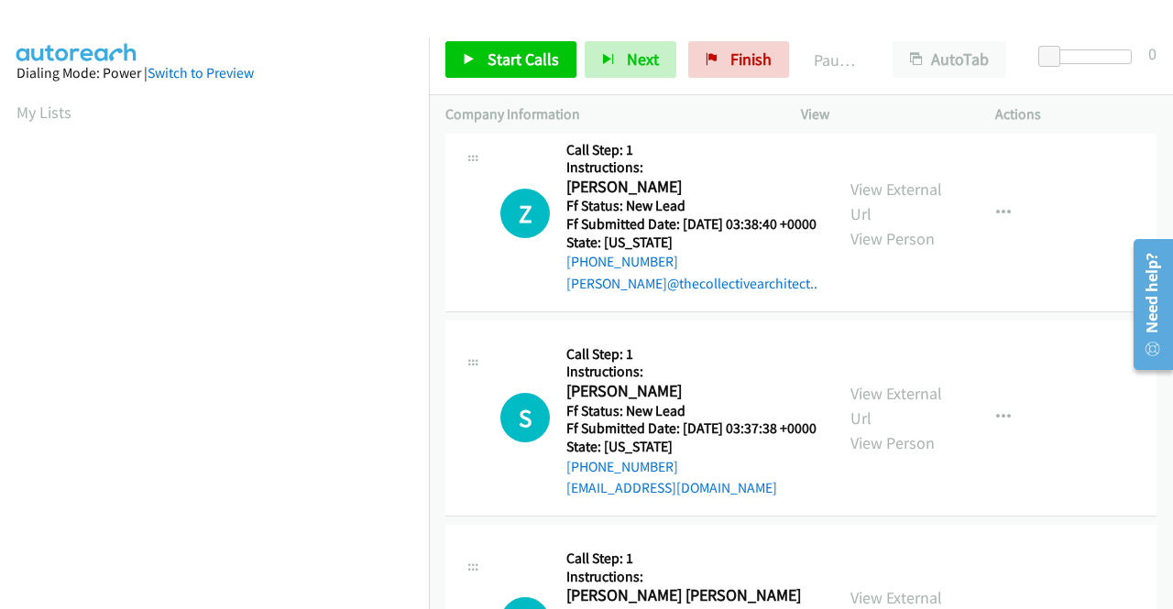
scroll to position [641, 0]
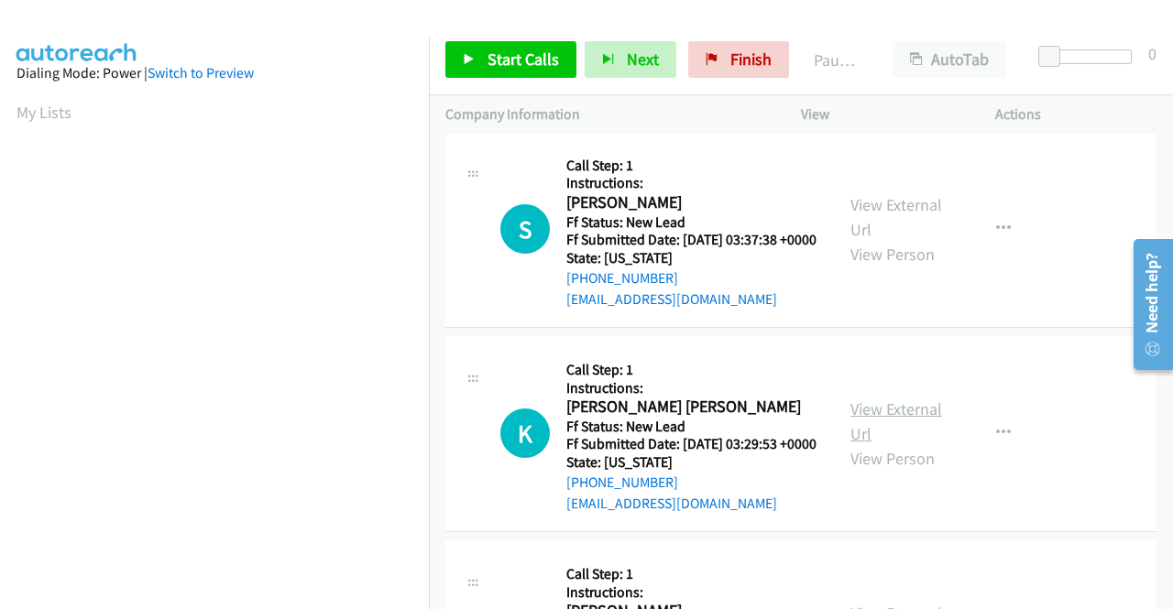
click at [855, 444] on link "View External Url" at bounding box center [896, 422] width 92 height 46
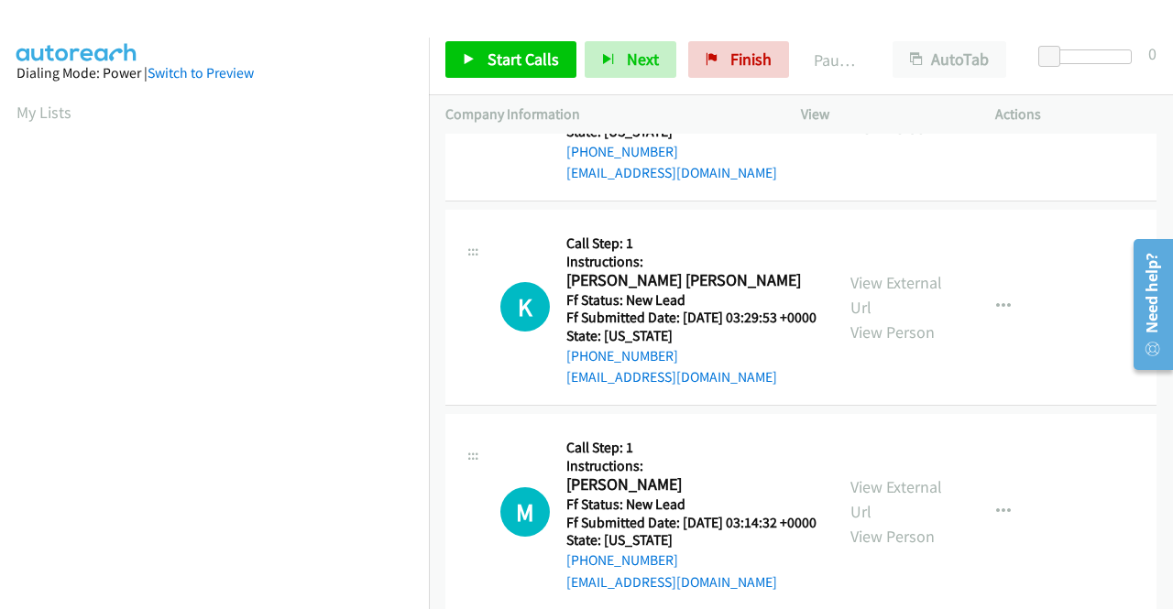
scroll to position [916, 0]
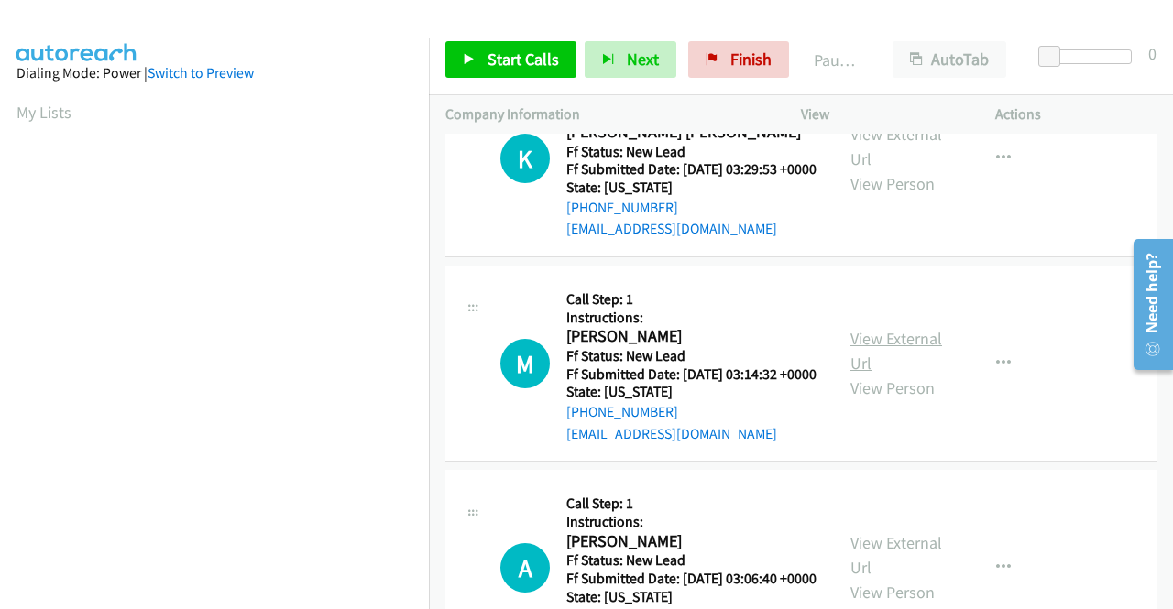
click at [905, 374] on link "View External Url" at bounding box center [896, 351] width 92 height 46
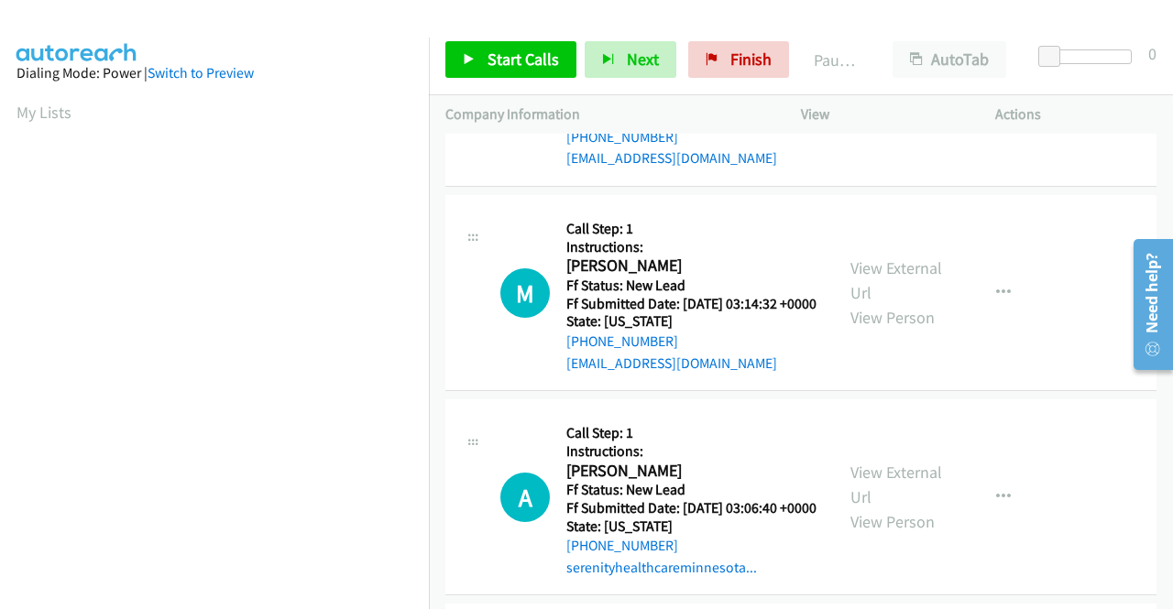
scroll to position [1099, 0]
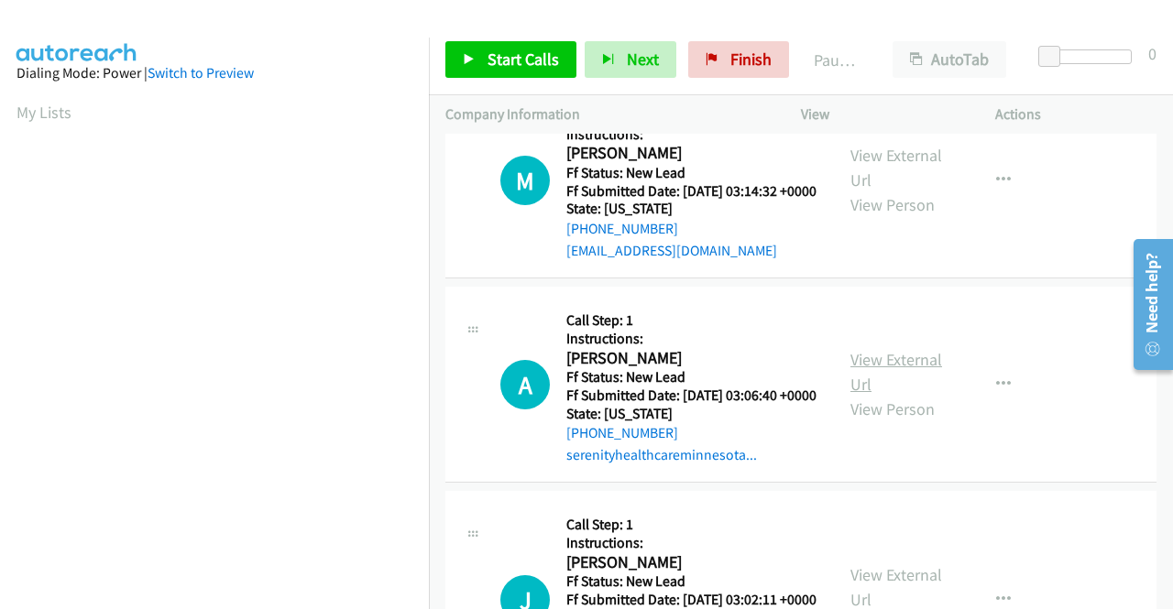
click at [870, 395] on link "View External Url" at bounding box center [896, 372] width 92 height 46
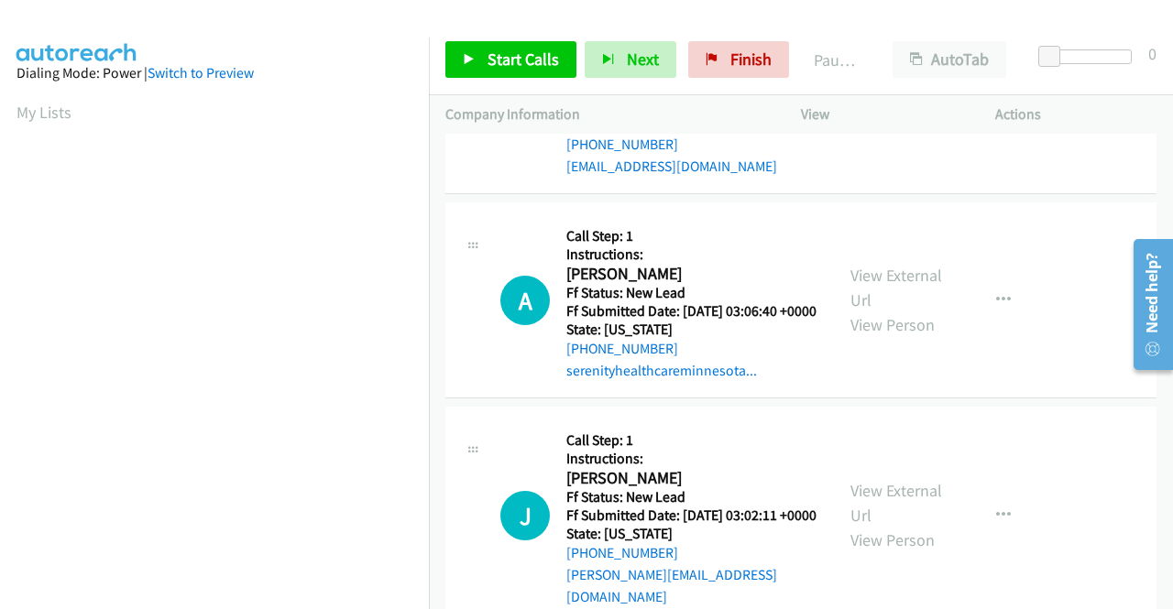
scroll to position [1466, 0]
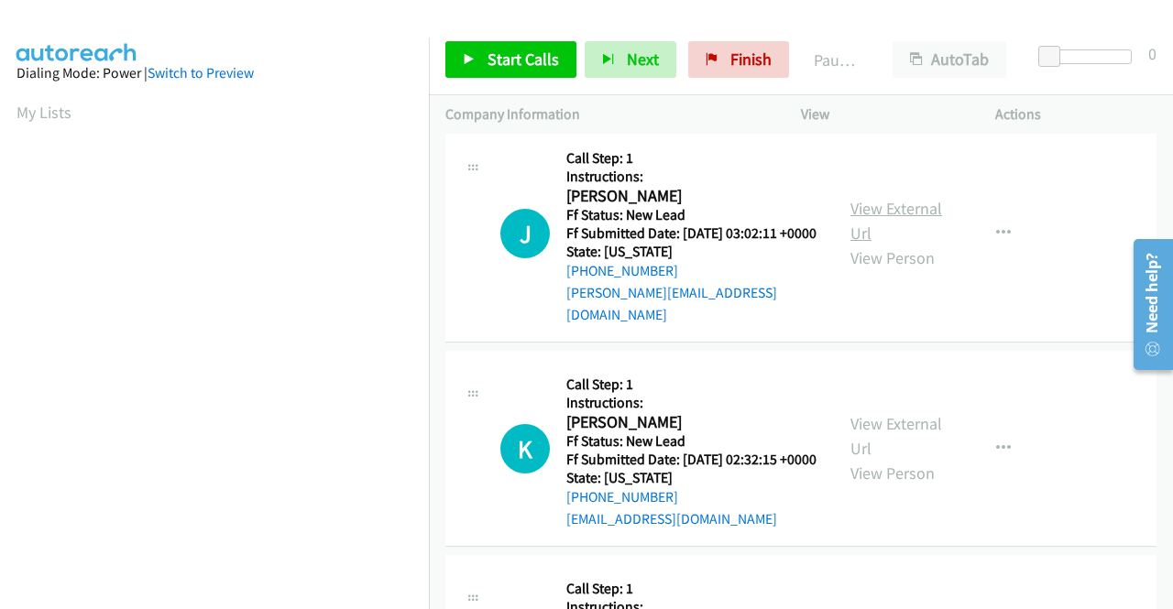
click at [887, 244] on link "View External Url" at bounding box center [896, 221] width 92 height 46
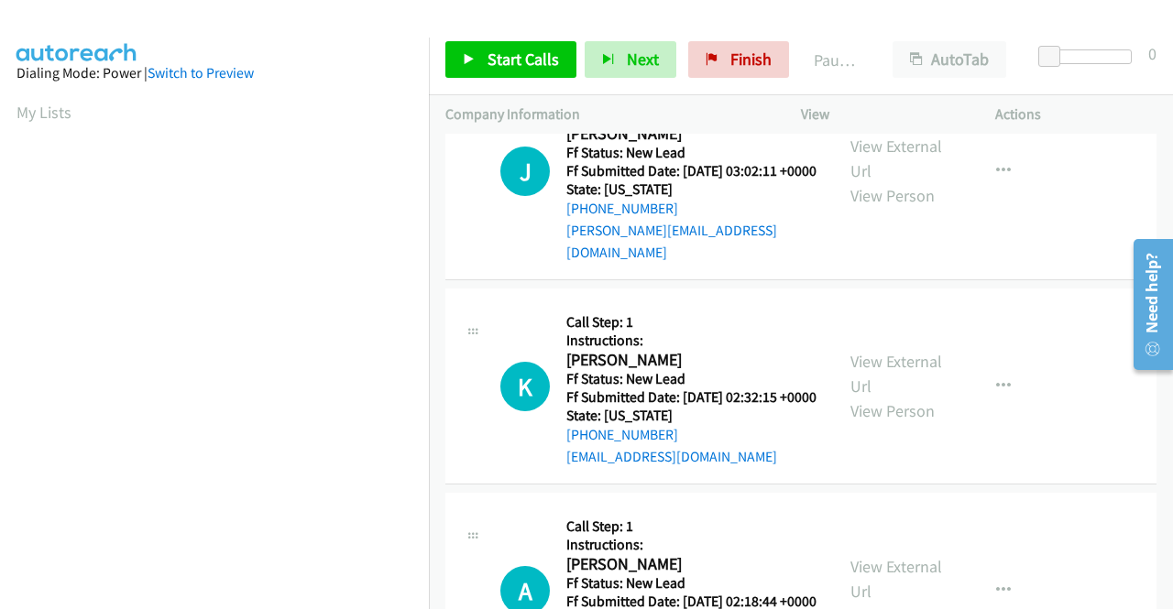
scroll to position [1557, 0]
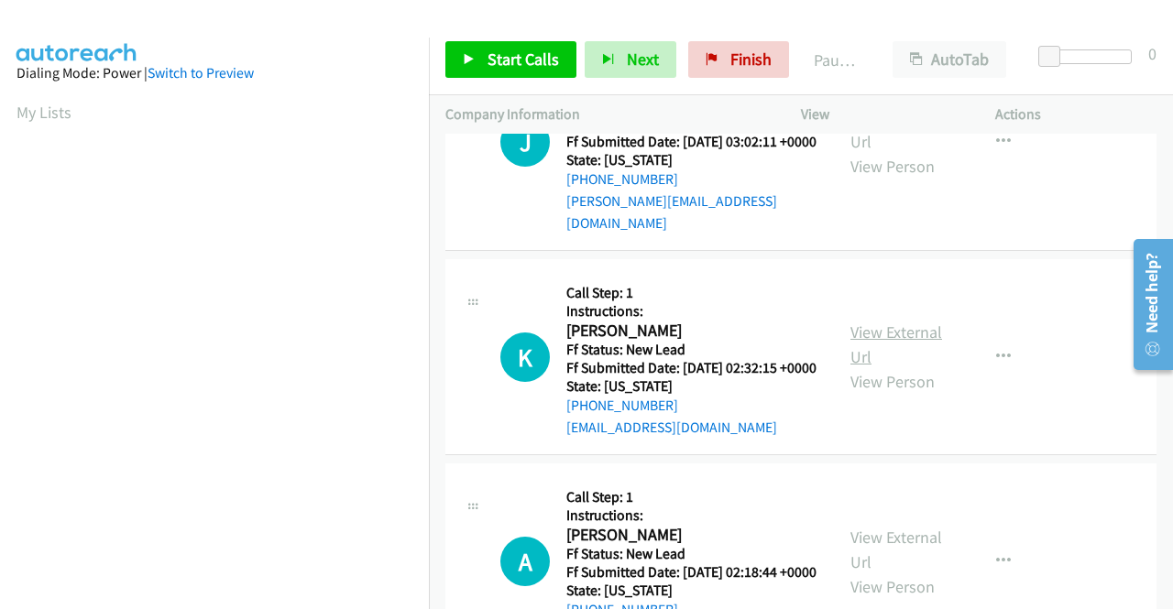
click at [909, 367] on link "View External Url" at bounding box center [896, 345] width 92 height 46
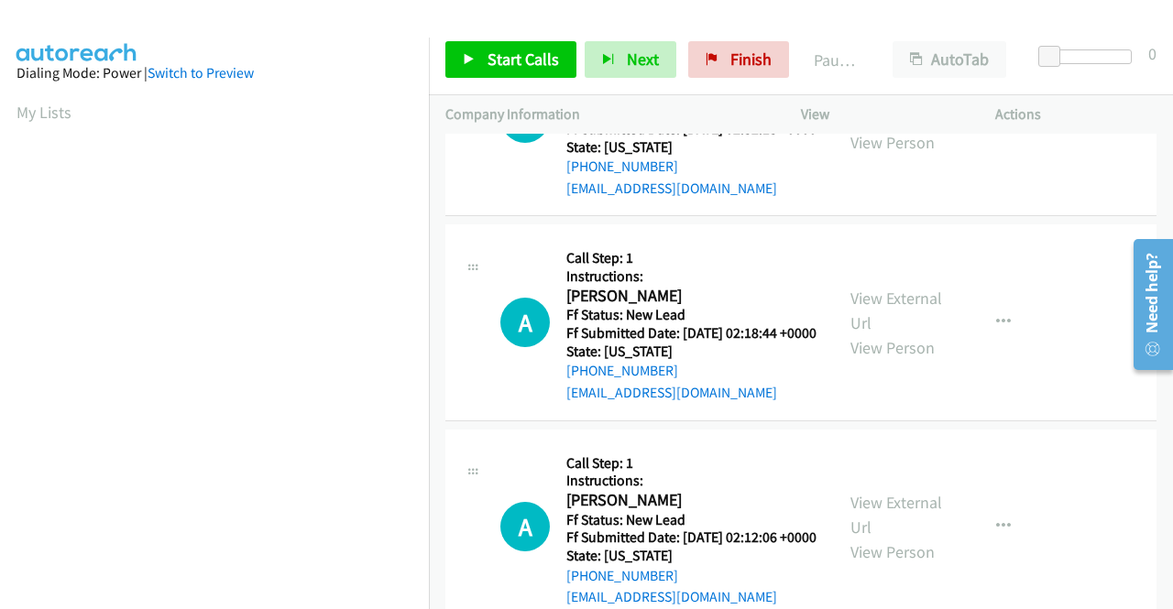
scroll to position [1832, 0]
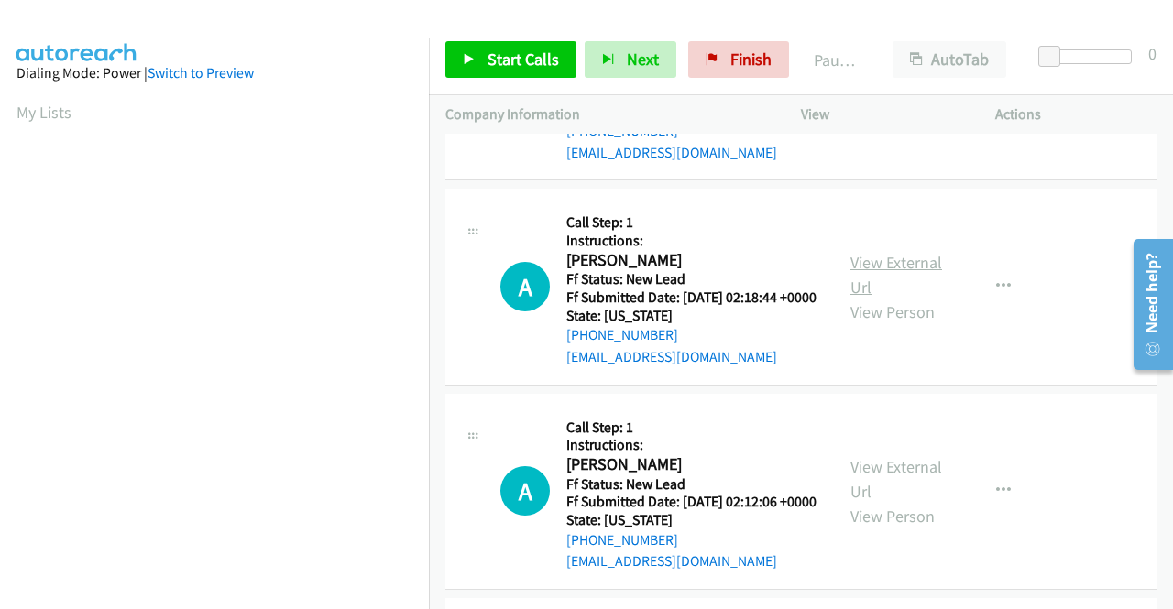
click at [869, 298] on link "View External Url" at bounding box center [896, 275] width 92 height 46
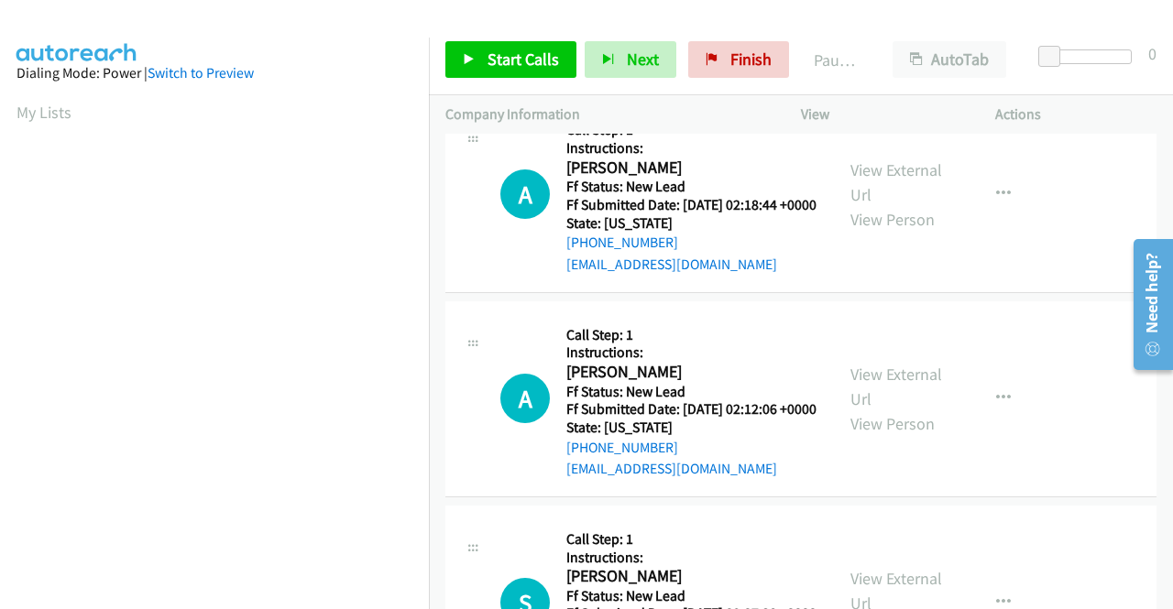
scroll to position [2015, 0]
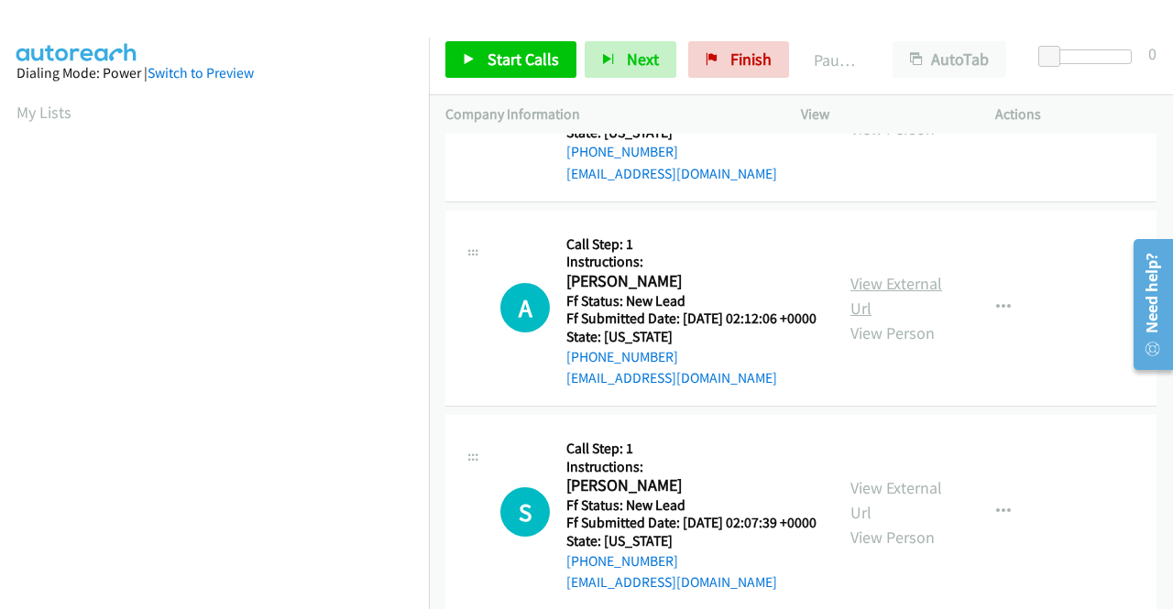
click at [874, 319] on link "View External Url" at bounding box center [896, 296] width 92 height 46
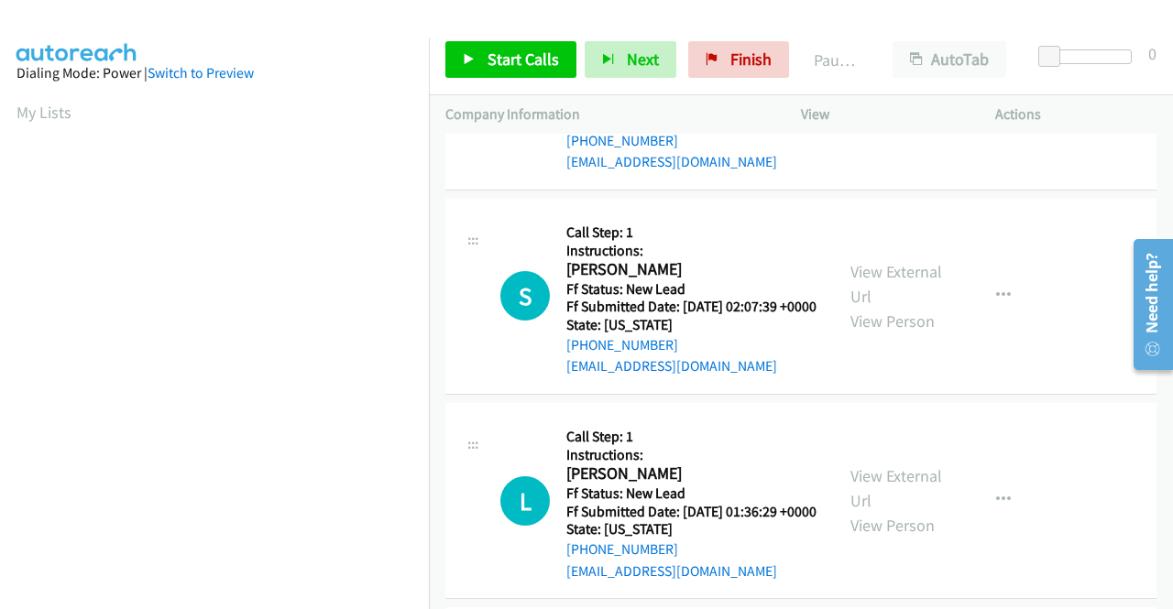
scroll to position [2290, 0]
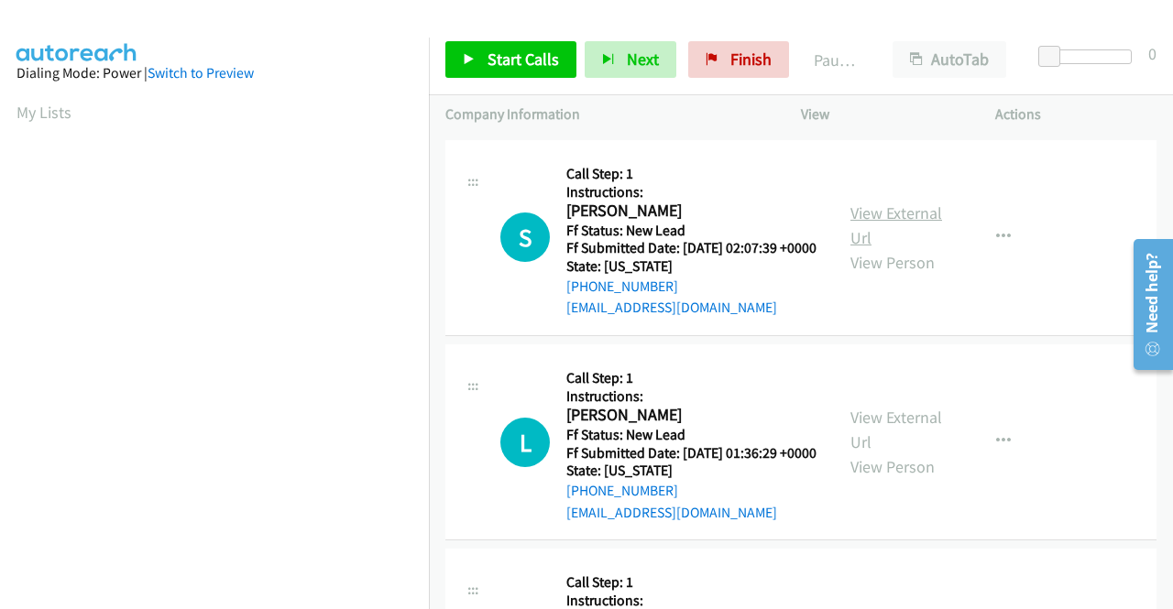
click at [881, 248] on link "View External Url" at bounding box center [896, 225] width 92 height 46
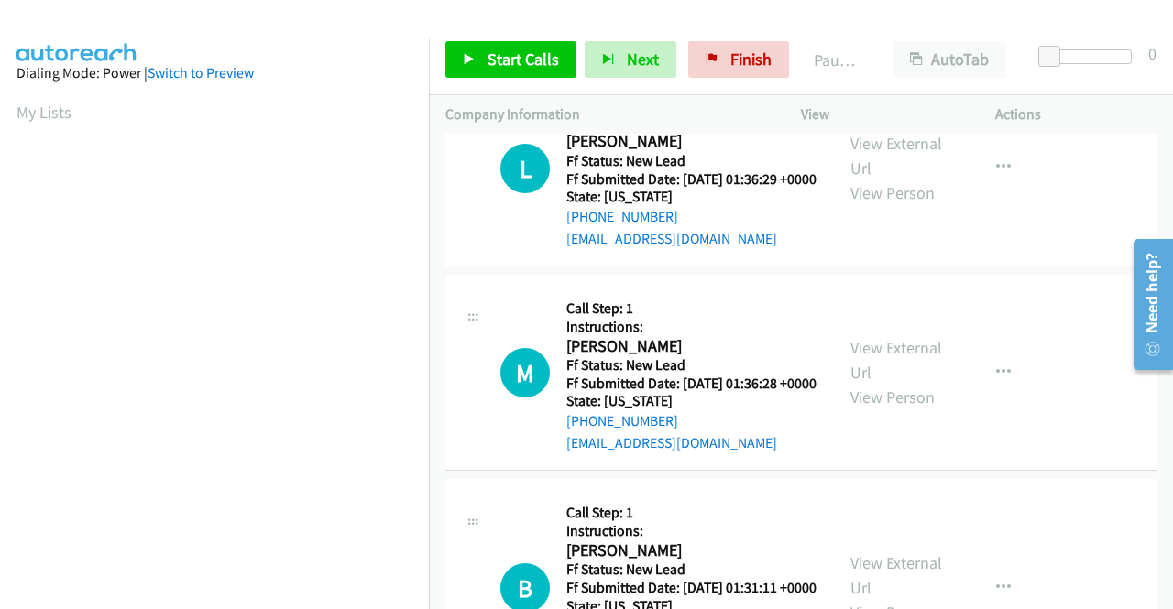
scroll to position [2565, 0]
click at [865, 178] on link "View External Url" at bounding box center [896, 155] width 92 height 46
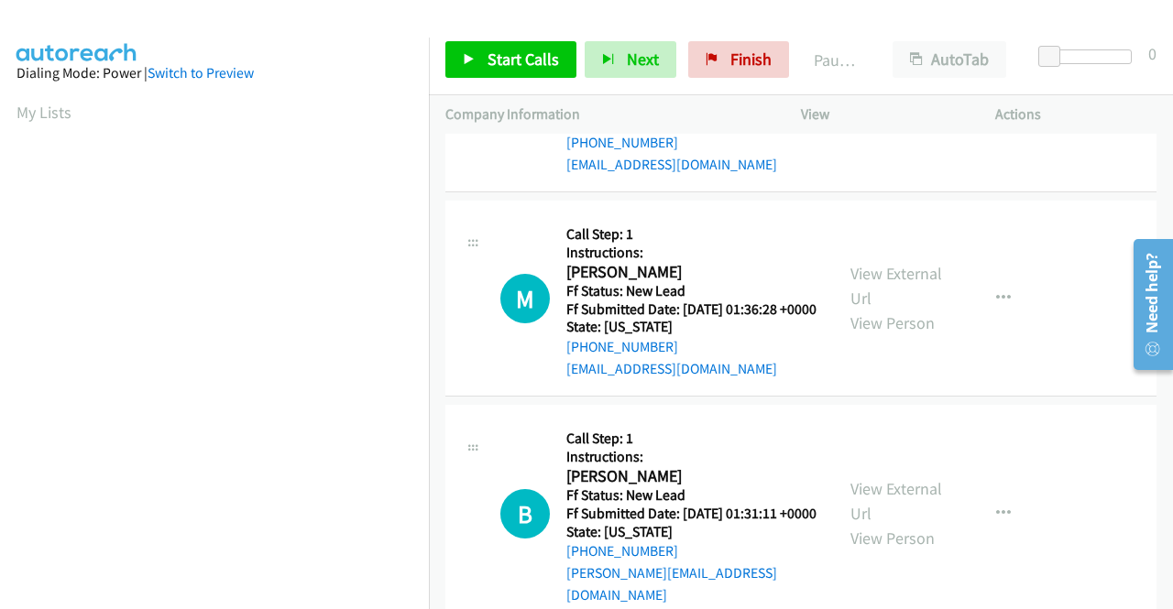
scroll to position [2748, 0]
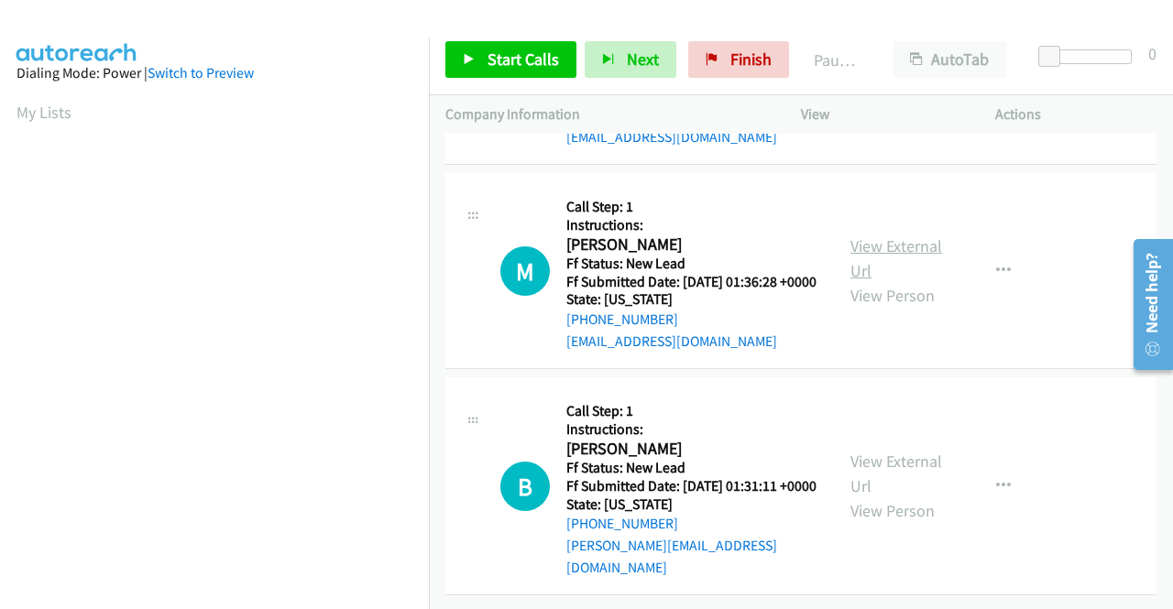
click at [889, 281] on link "View External Url" at bounding box center [896, 258] width 92 height 46
click at [877, 451] on link "View External Url" at bounding box center [896, 474] width 92 height 46
click at [482, 66] on link "Start Calls" at bounding box center [510, 59] width 131 height 37
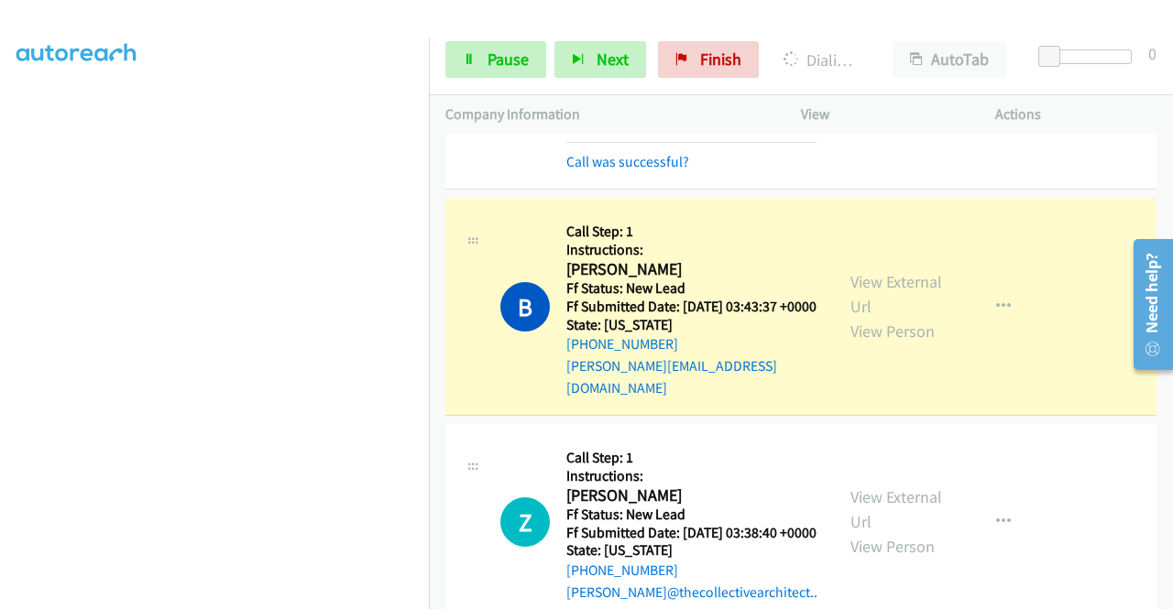
scroll to position [418, 0]
click at [506, 61] on span "Pause" at bounding box center [507, 59] width 41 height 21
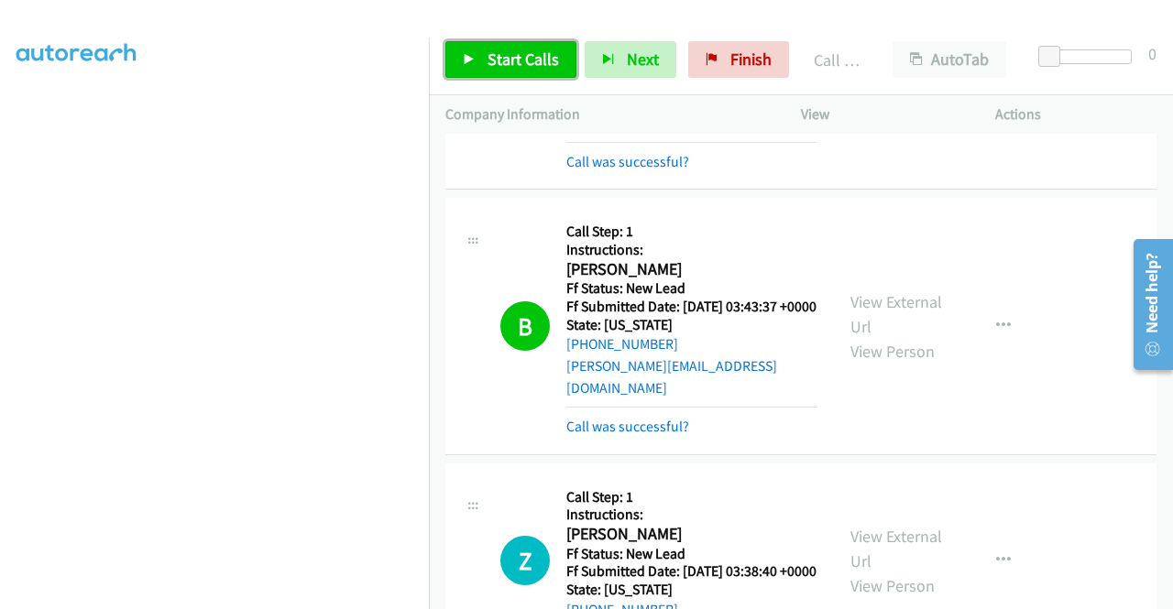
click at [498, 56] on span "Start Calls" at bounding box center [522, 59] width 71 height 21
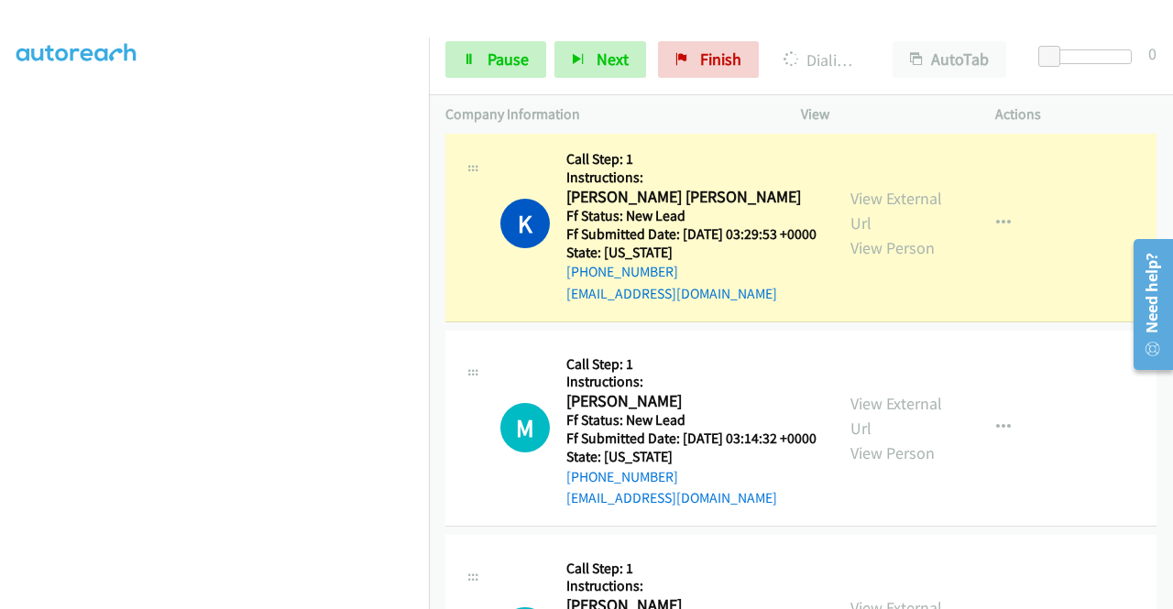
scroll to position [0, 0]
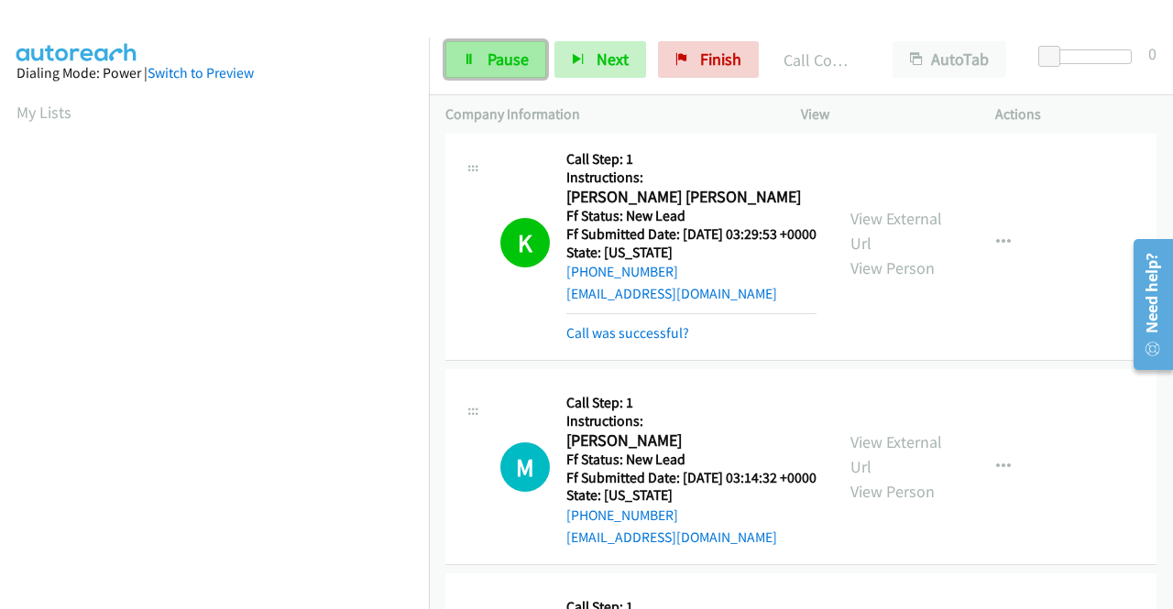
click at [493, 60] on span "Pause" at bounding box center [507, 59] width 41 height 21
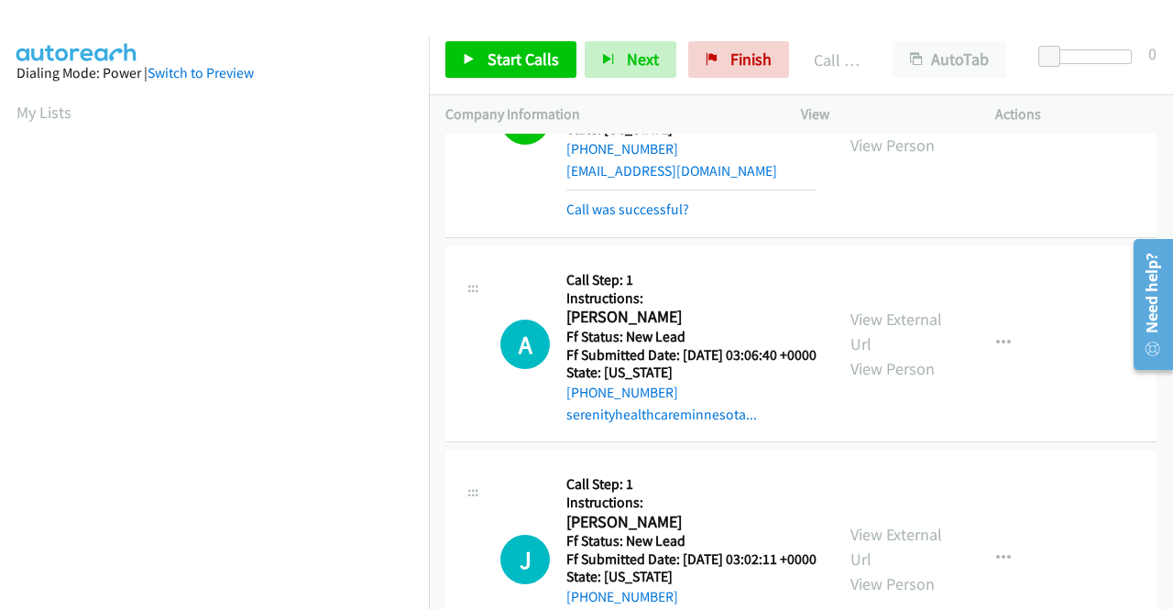
scroll to position [1283, 0]
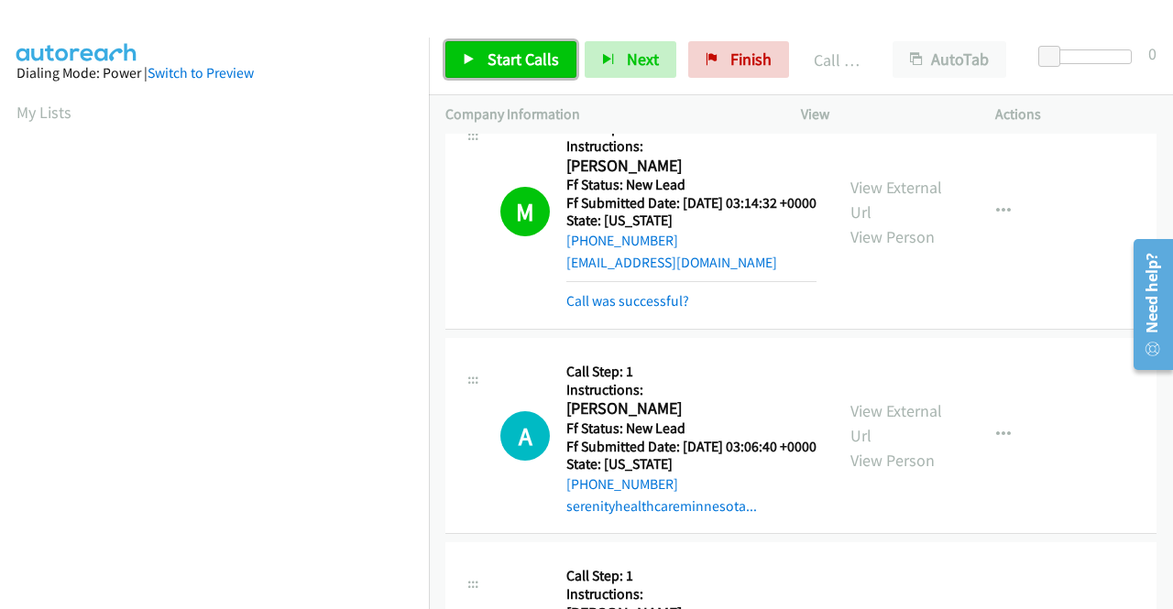
click at [495, 68] on span "Start Calls" at bounding box center [522, 59] width 71 height 21
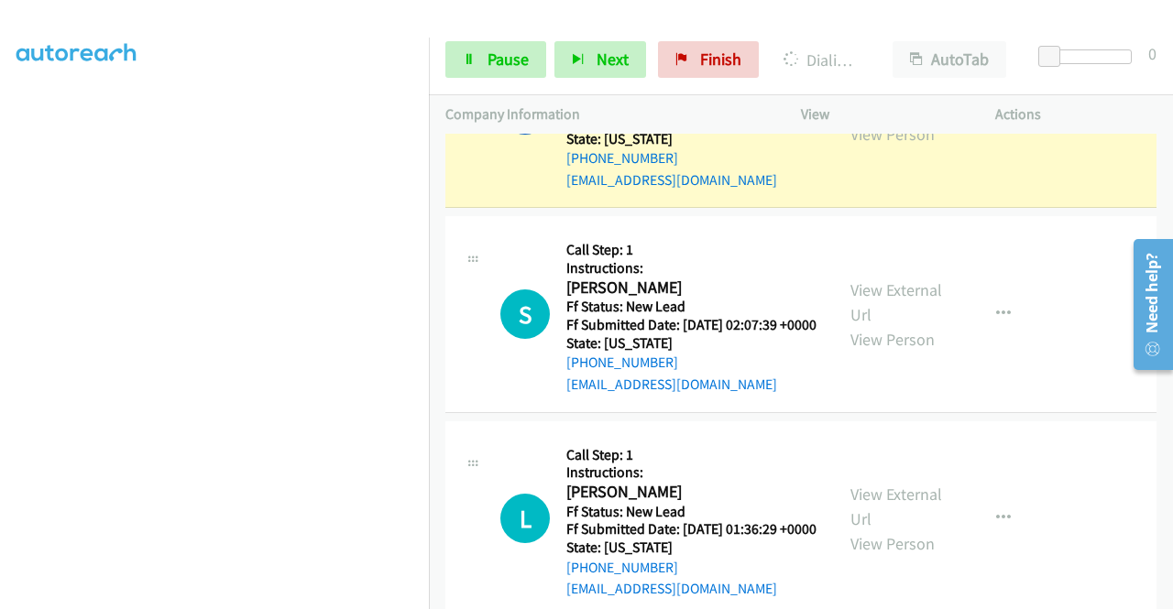
scroll to position [418, 0]
click at [512, 49] on span "Pause" at bounding box center [507, 59] width 41 height 21
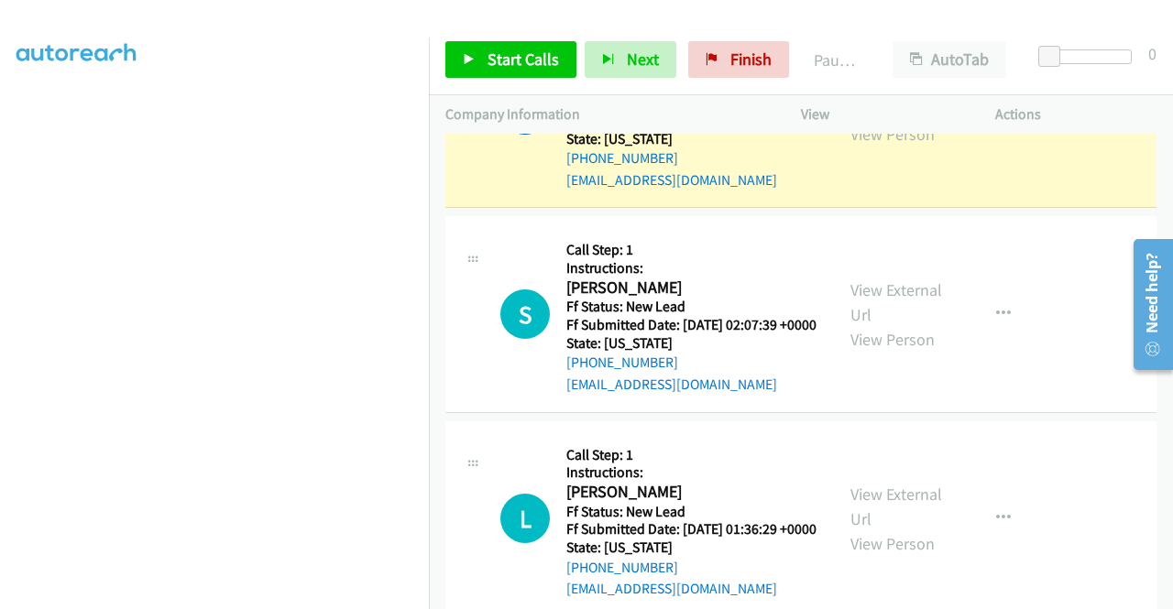
scroll to position [0, 0]
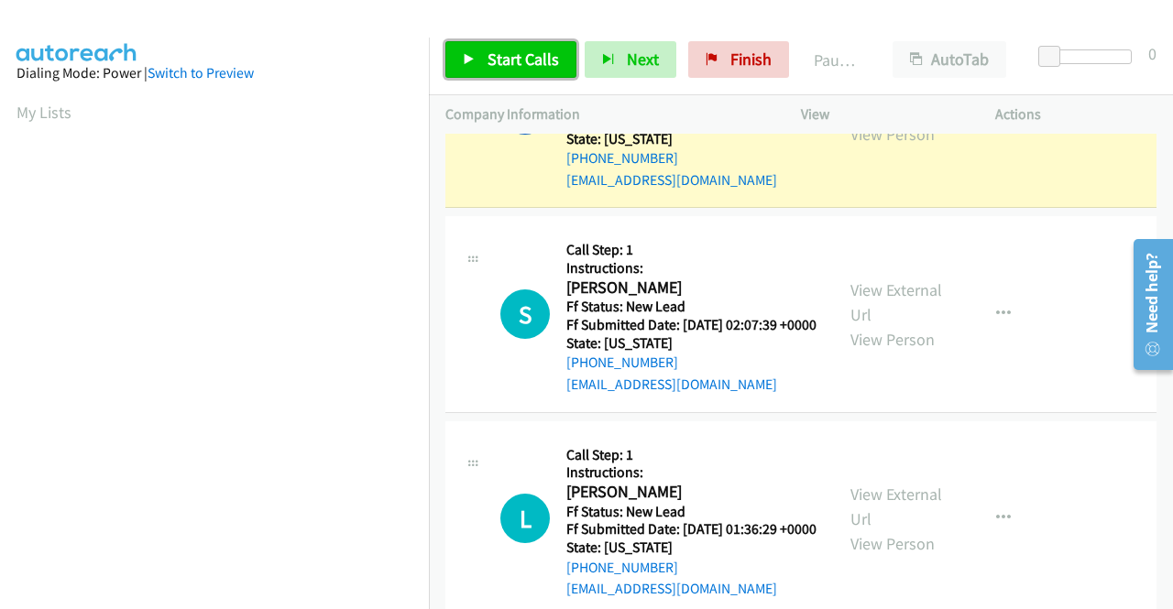
click at [499, 60] on span "Start Calls" at bounding box center [522, 59] width 71 height 21
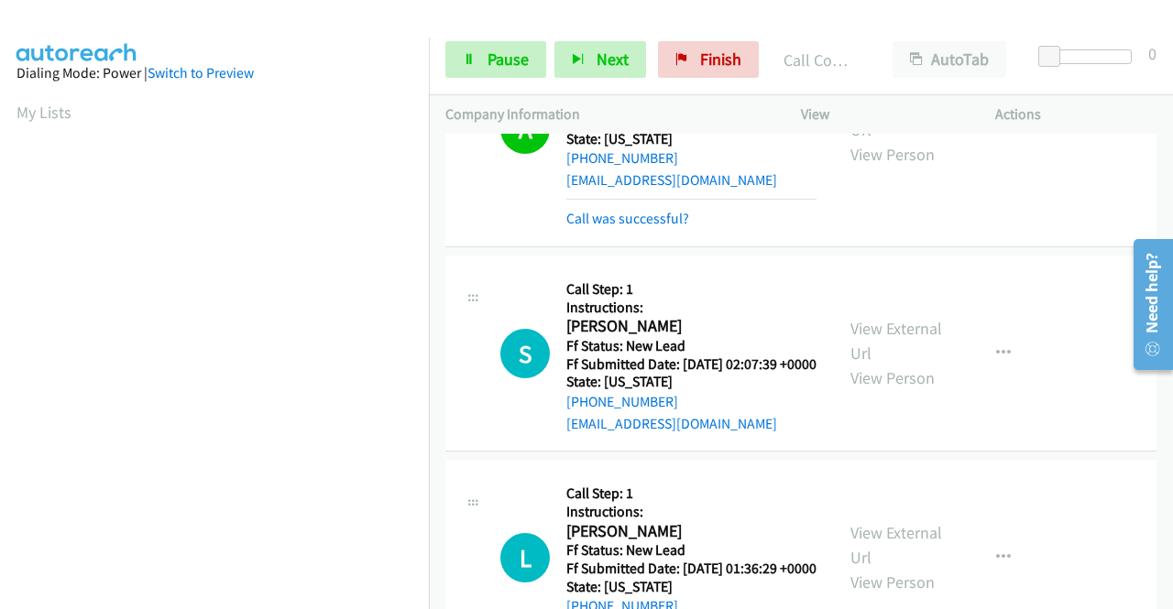
click at [687, 230] on div "Call was successful?" at bounding box center [691, 219] width 250 height 22
click at [669, 227] on link "Call was successful?" at bounding box center [627, 218] width 123 height 17
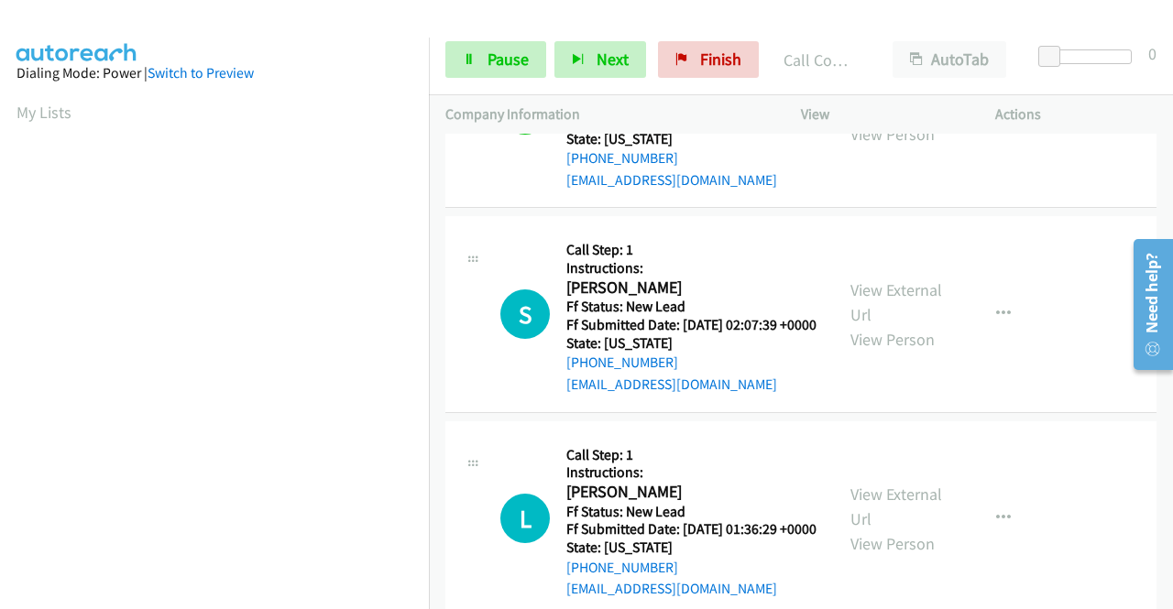
click at [996, 117] on icon "button" at bounding box center [1003, 110] width 15 height 15
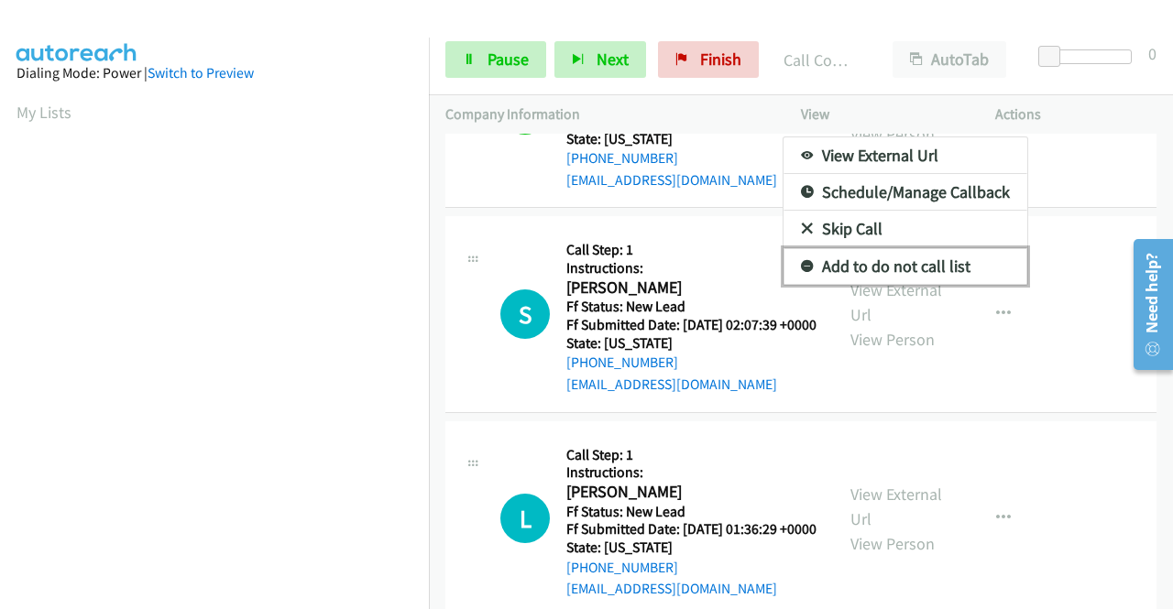
click at [868, 285] on link "Add to do not call list" at bounding box center [905, 266] width 244 height 37
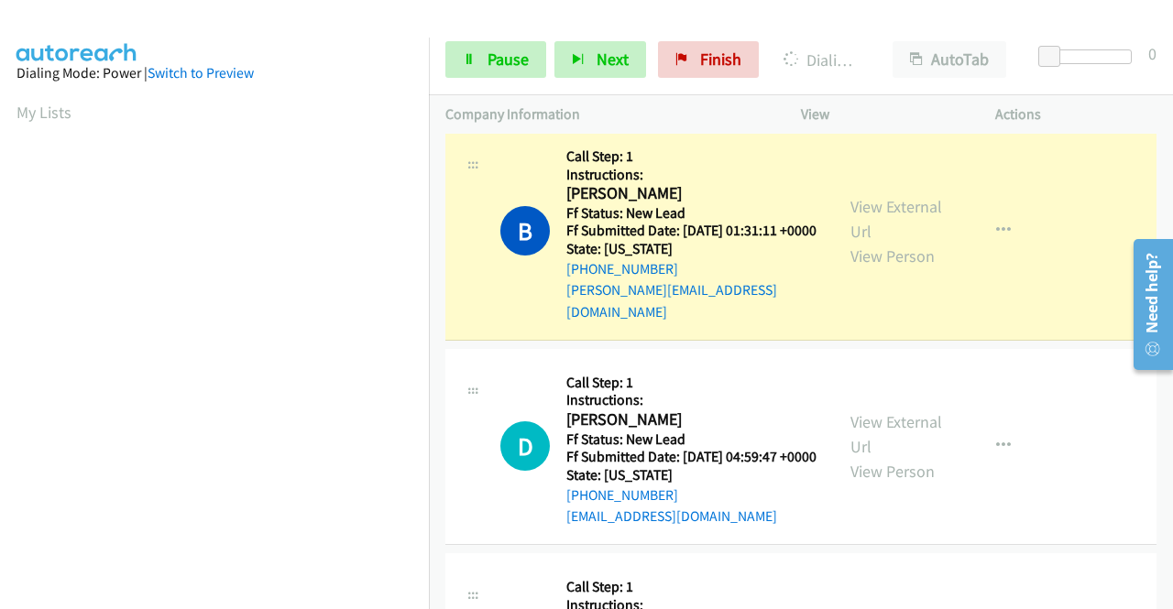
scroll to position [3409, 0]
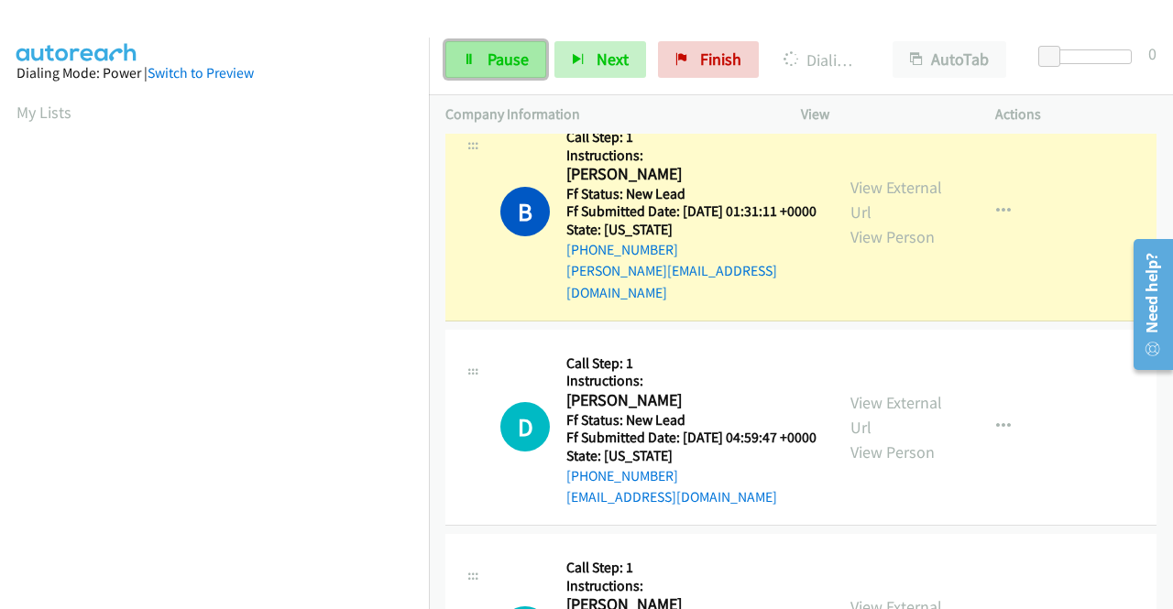
click at [509, 54] on span "Pause" at bounding box center [507, 59] width 41 height 21
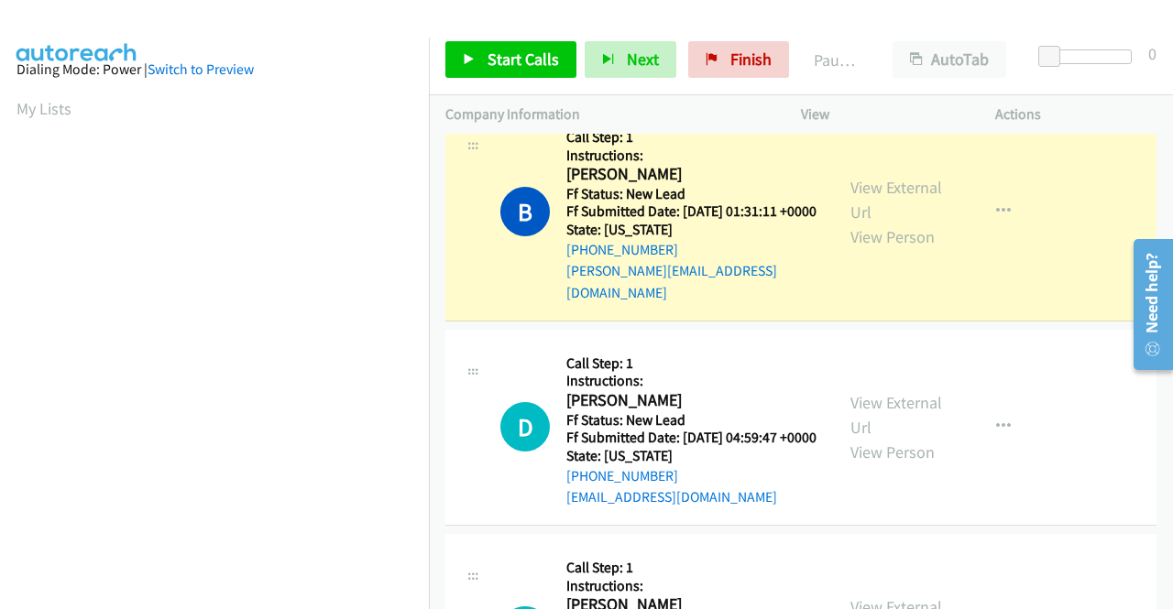
scroll to position [0, 0]
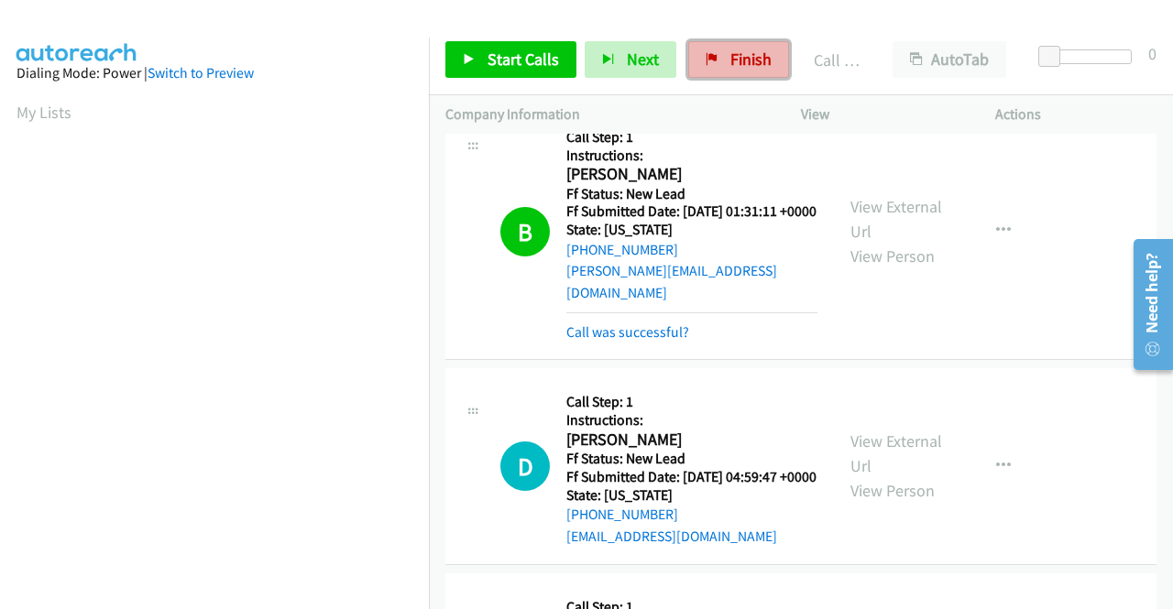
click at [715, 67] on link "Finish" at bounding box center [738, 59] width 101 height 37
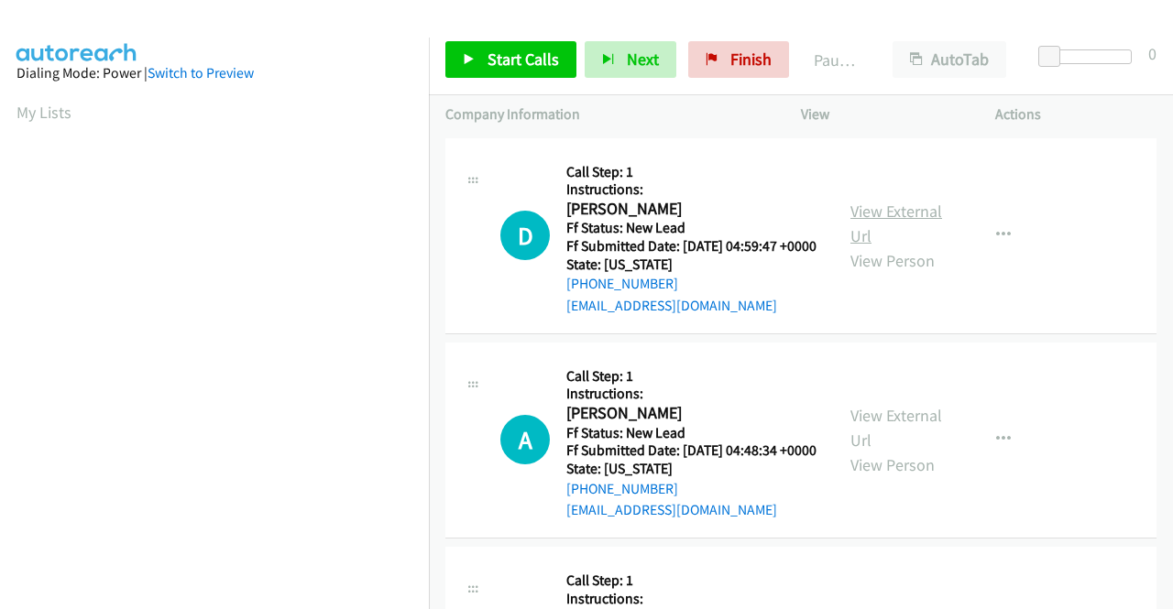
click at [880, 224] on link "View External Url" at bounding box center [896, 224] width 92 height 46
click at [931, 446] on link "View External Url" at bounding box center [896, 428] width 92 height 46
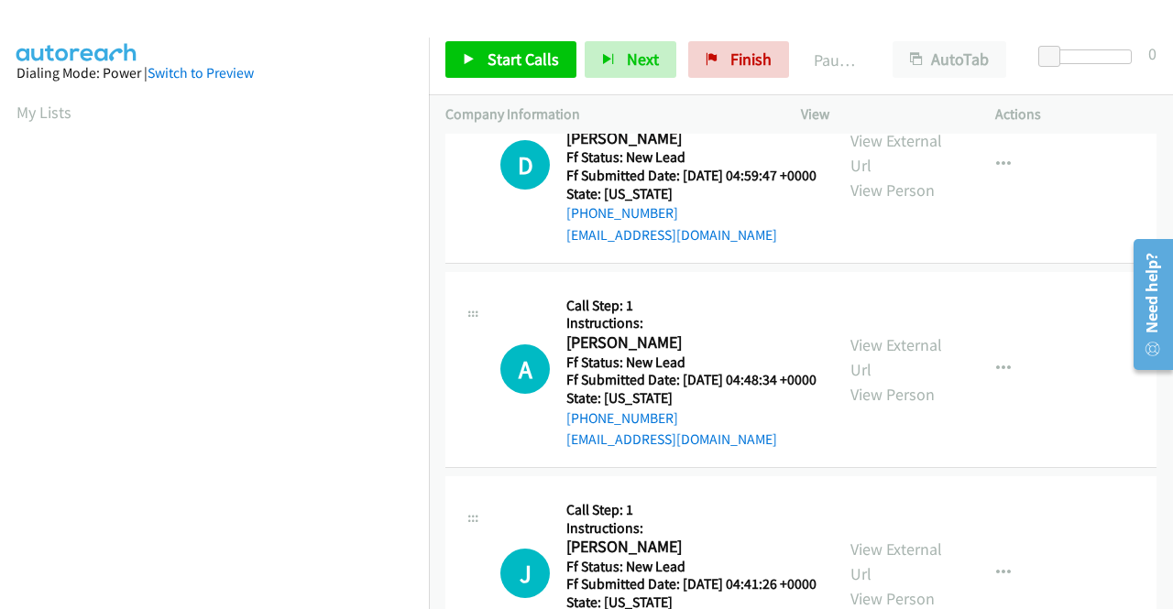
scroll to position [183, 0]
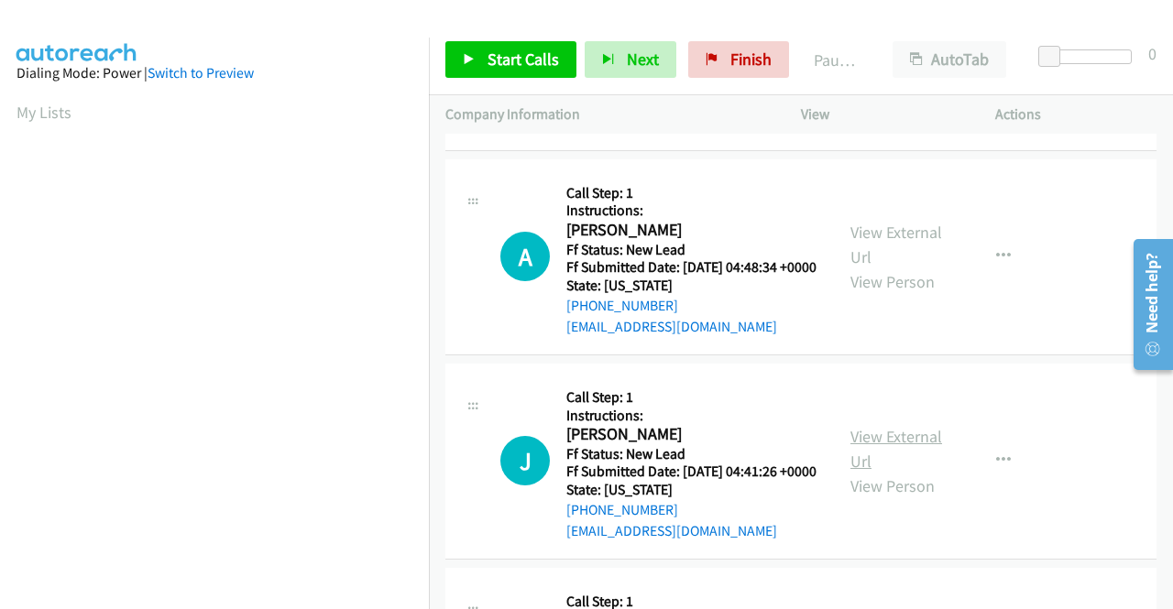
click at [918, 472] on link "View External Url" at bounding box center [896, 449] width 92 height 46
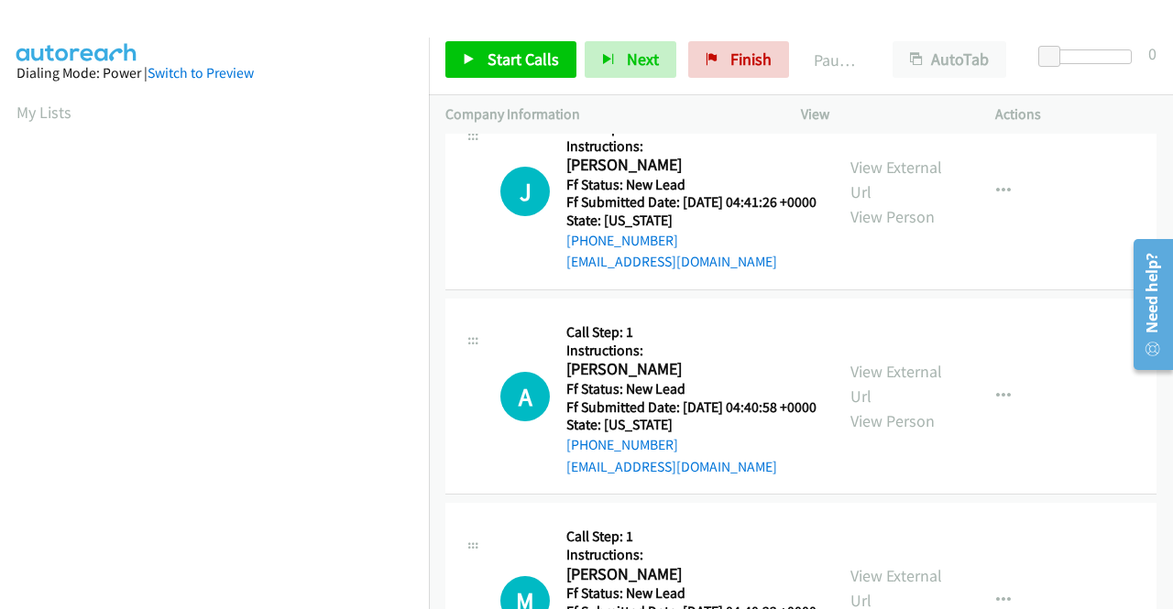
scroll to position [458, 0]
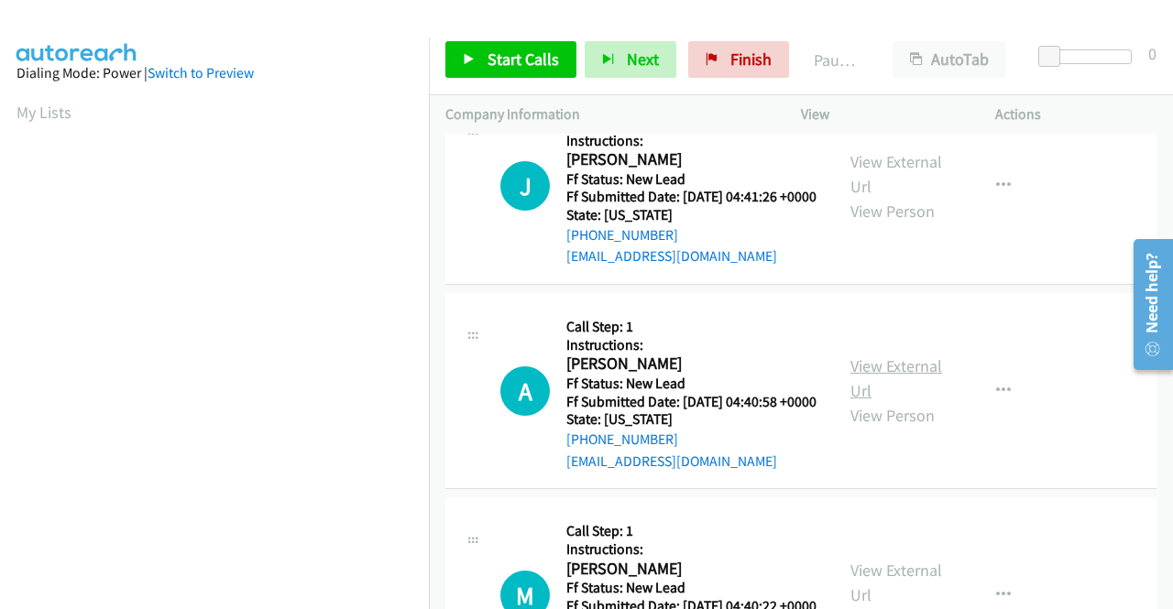
click at [914, 401] on link "View External Url" at bounding box center [896, 378] width 92 height 46
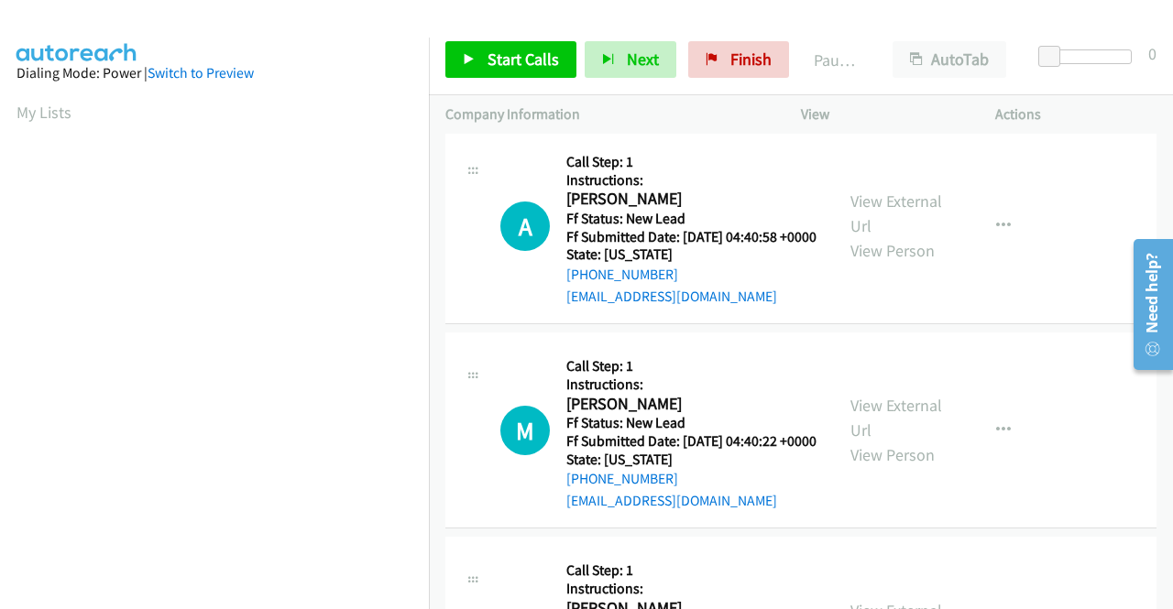
scroll to position [641, 0]
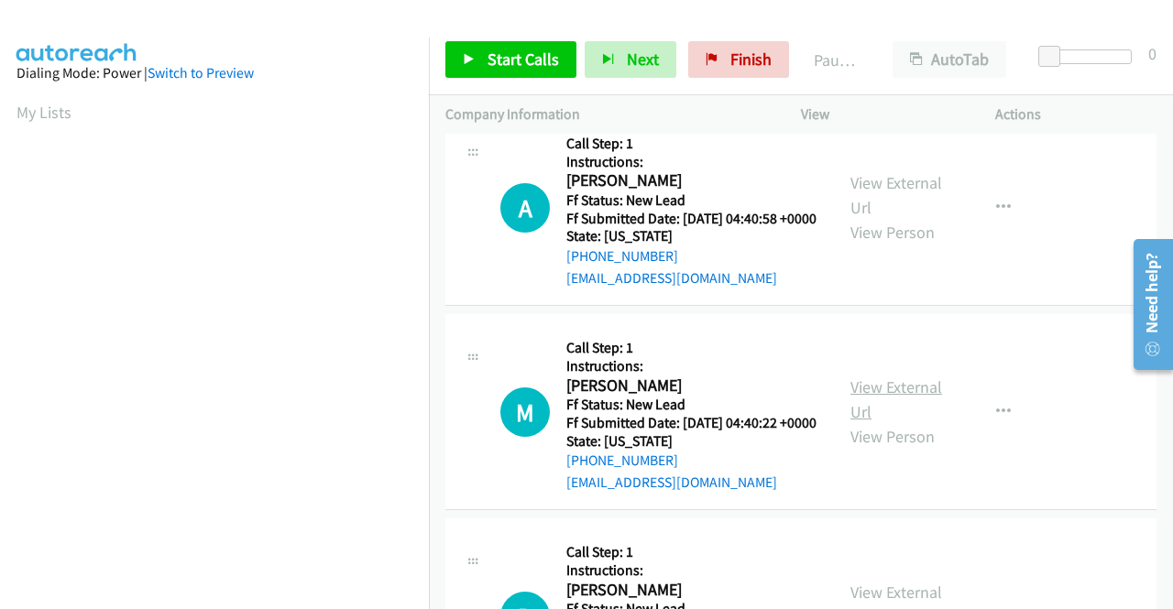
click at [911, 422] on link "View External Url" at bounding box center [896, 400] width 92 height 46
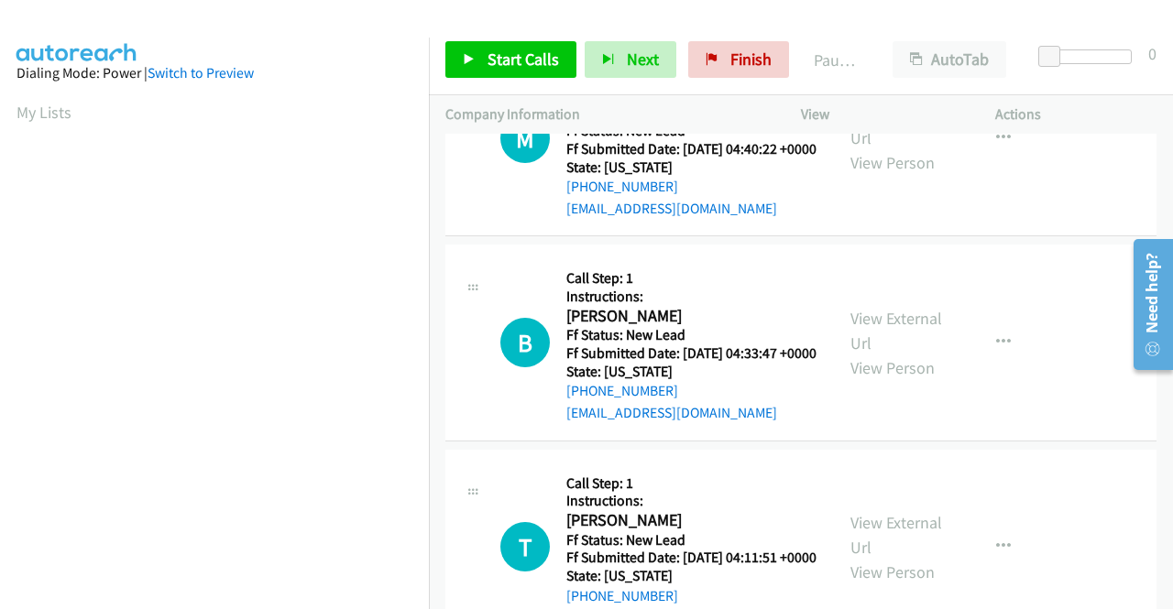
scroll to position [916, 0]
click at [895, 353] on link "View External Url" at bounding box center [896, 330] width 92 height 46
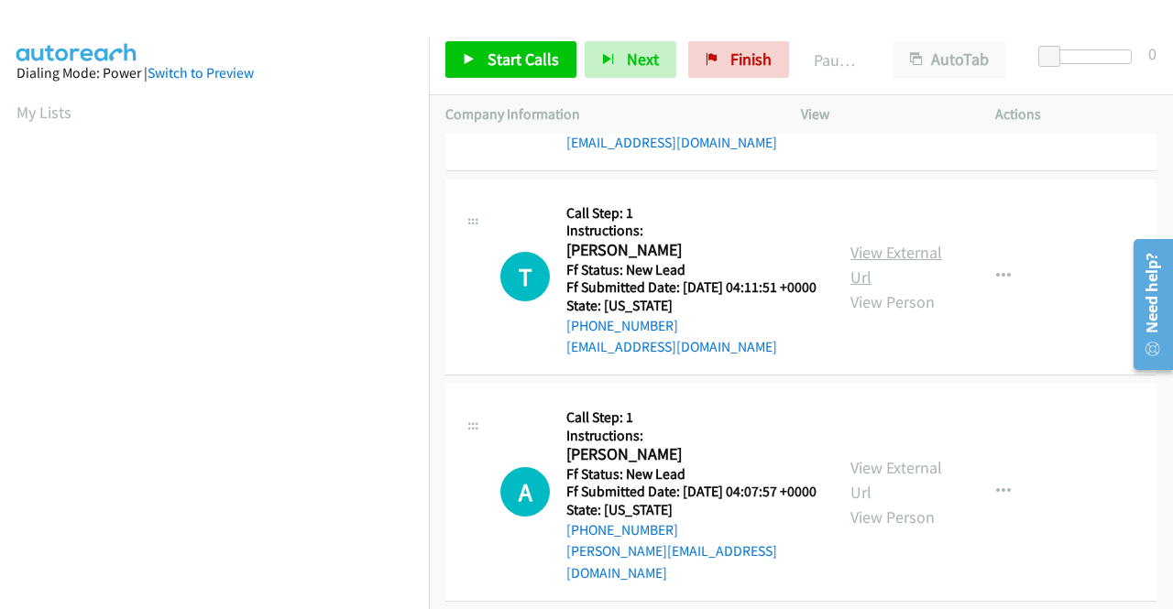
scroll to position [1191, 0]
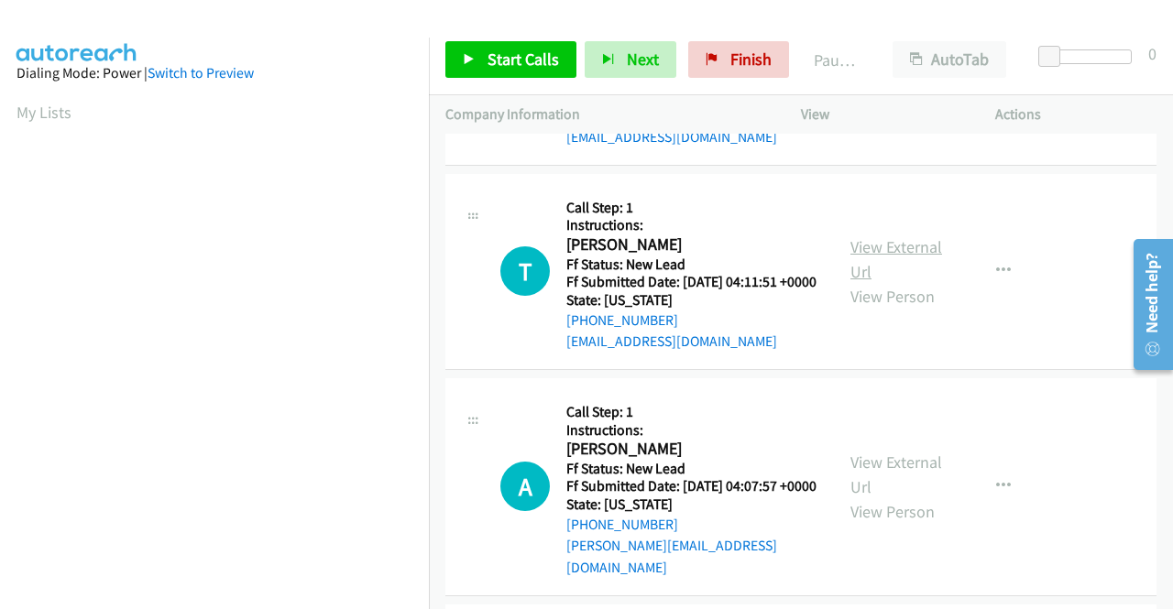
click at [859, 282] on link "View External Url" at bounding box center [896, 259] width 92 height 46
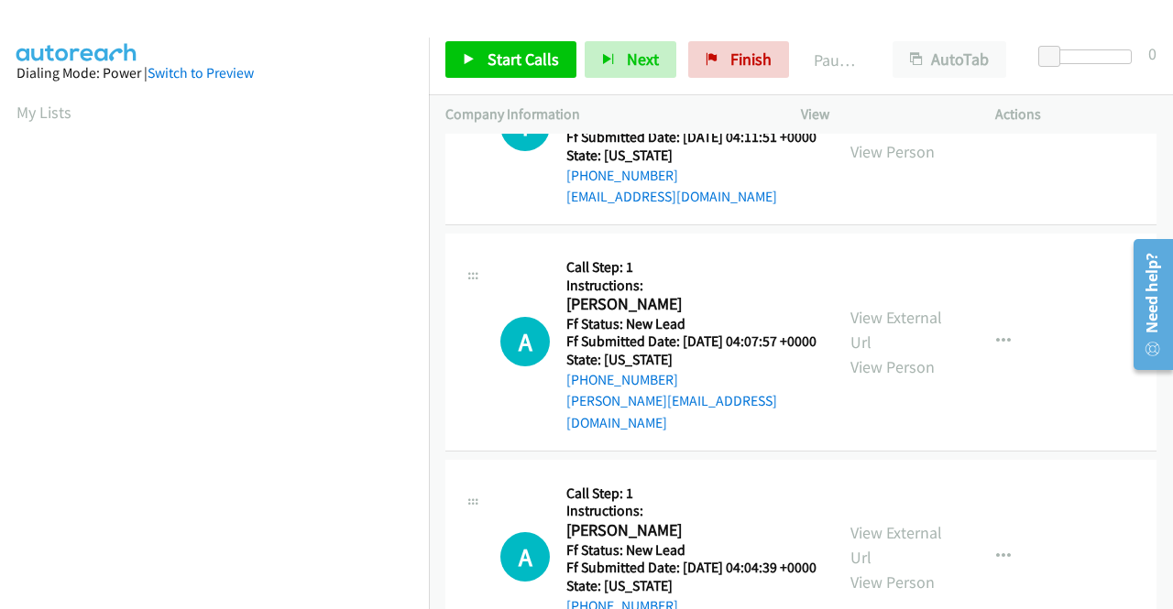
scroll to position [1374, 0]
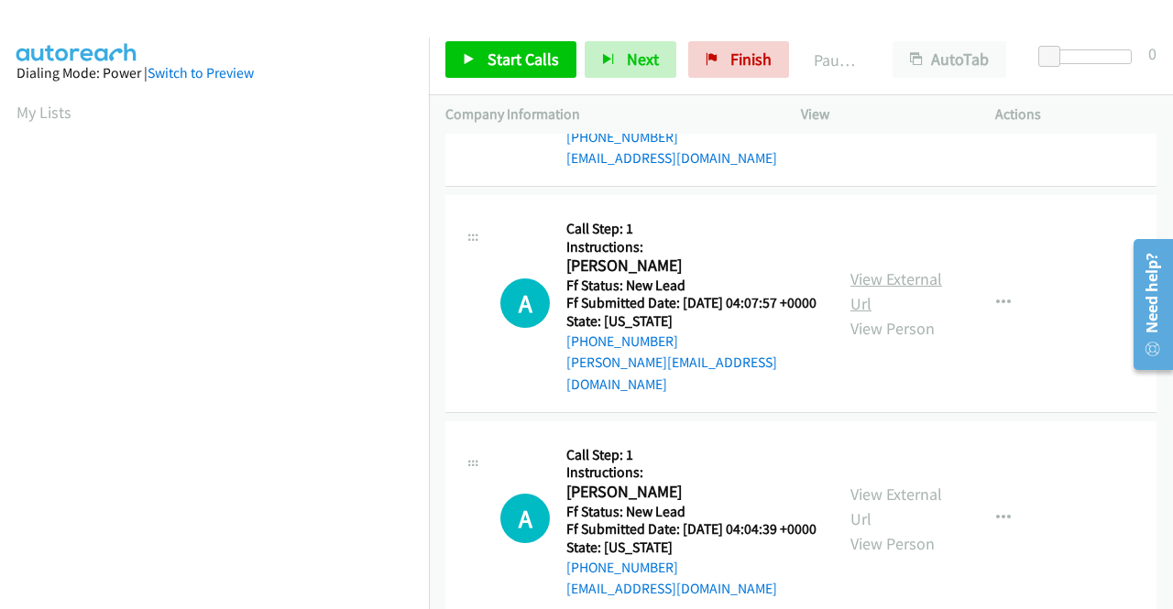
click at [869, 314] on link "View External Url" at bounding box center [896, 291] width 92 height 46
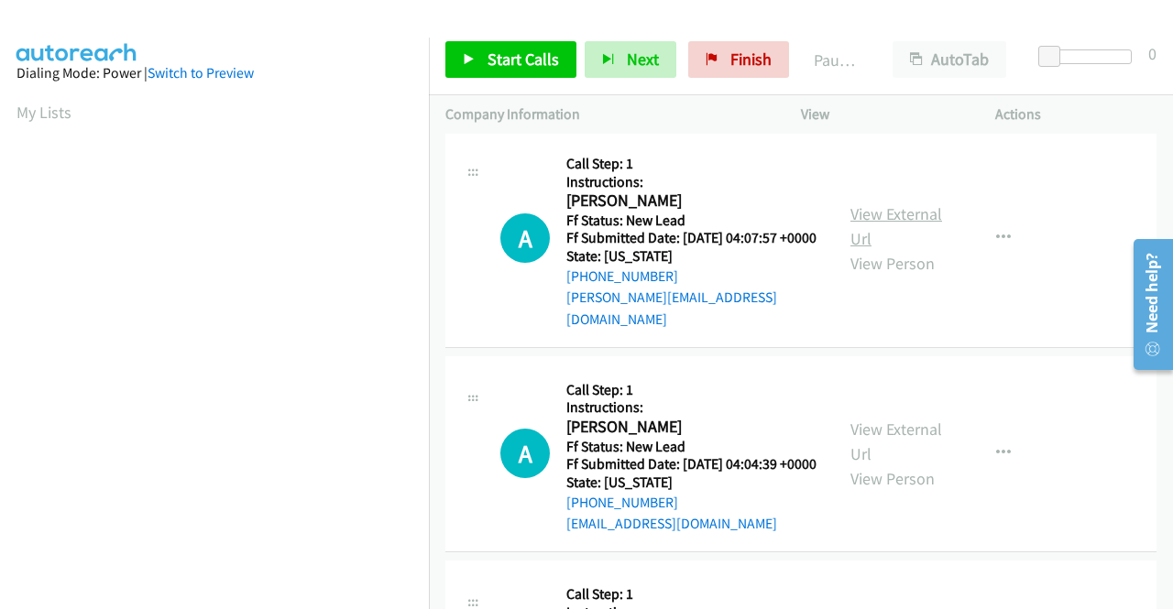
scroll to position [1557, 0]
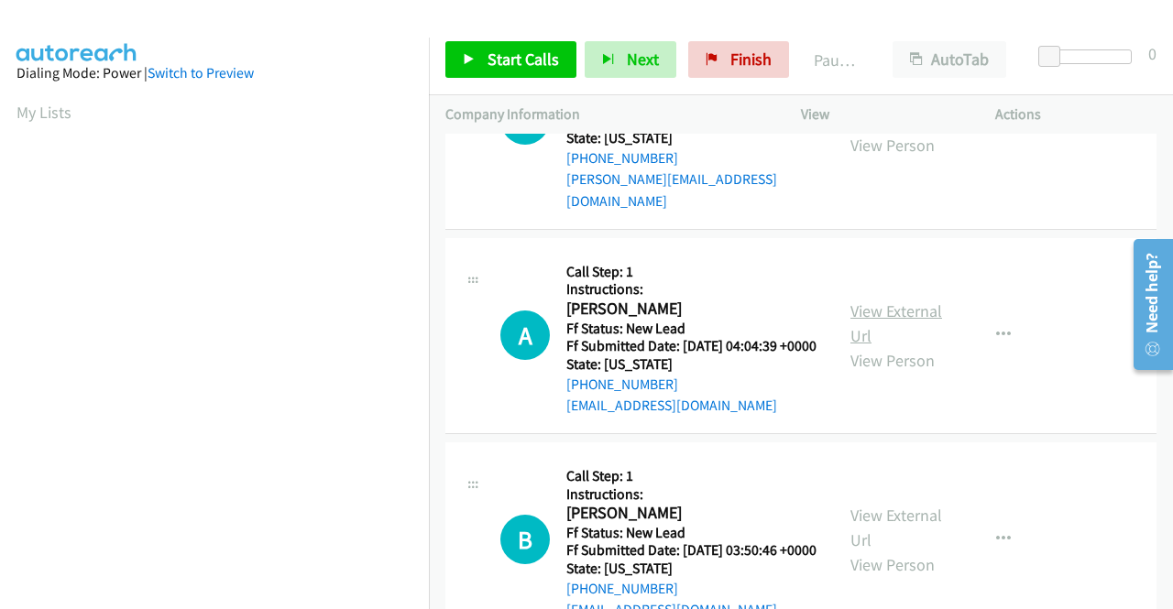
click at [901, 346] on link "View External Url" at bounding box center [896, 323] width 92 height 46
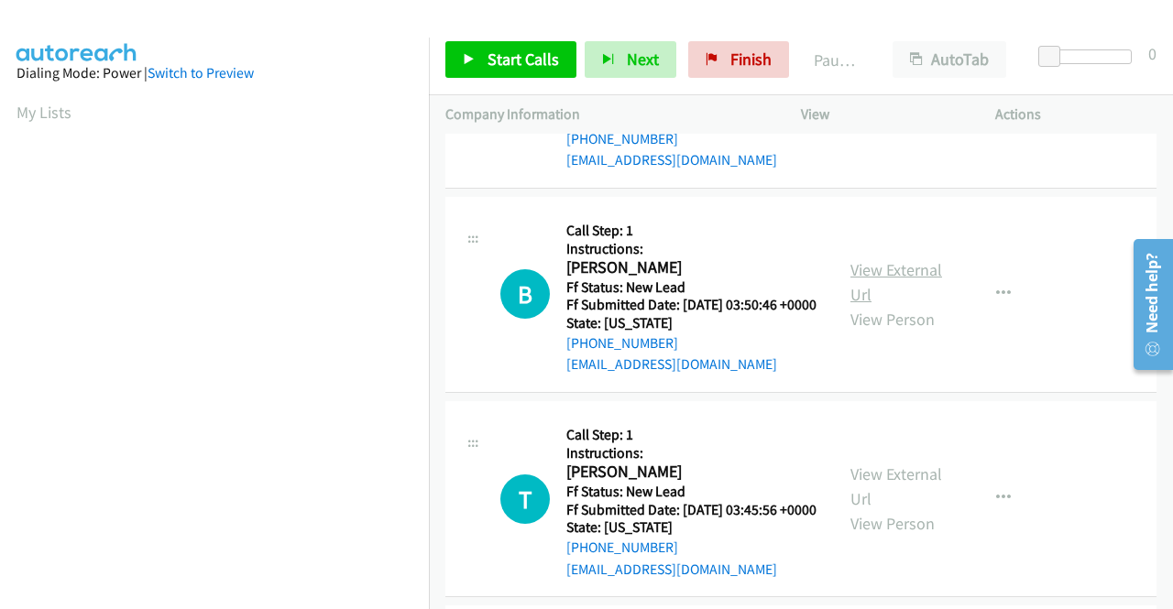
scroll to position [1832, 0]
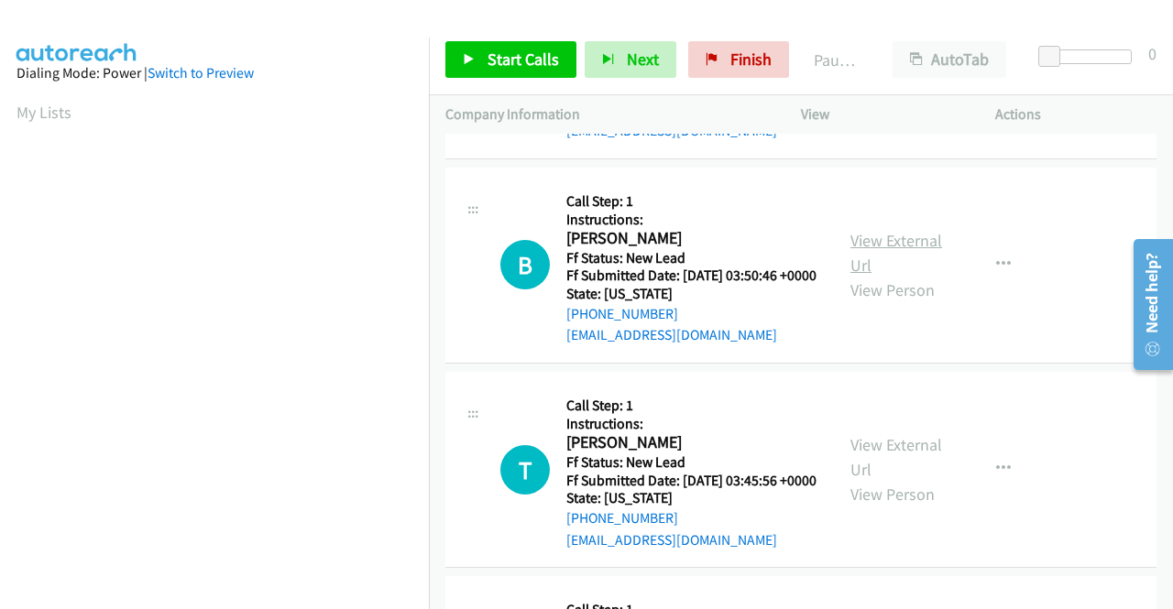
click at [859, 276] on link "View External Url" at bounding box center [896, 253] width 92 height 46
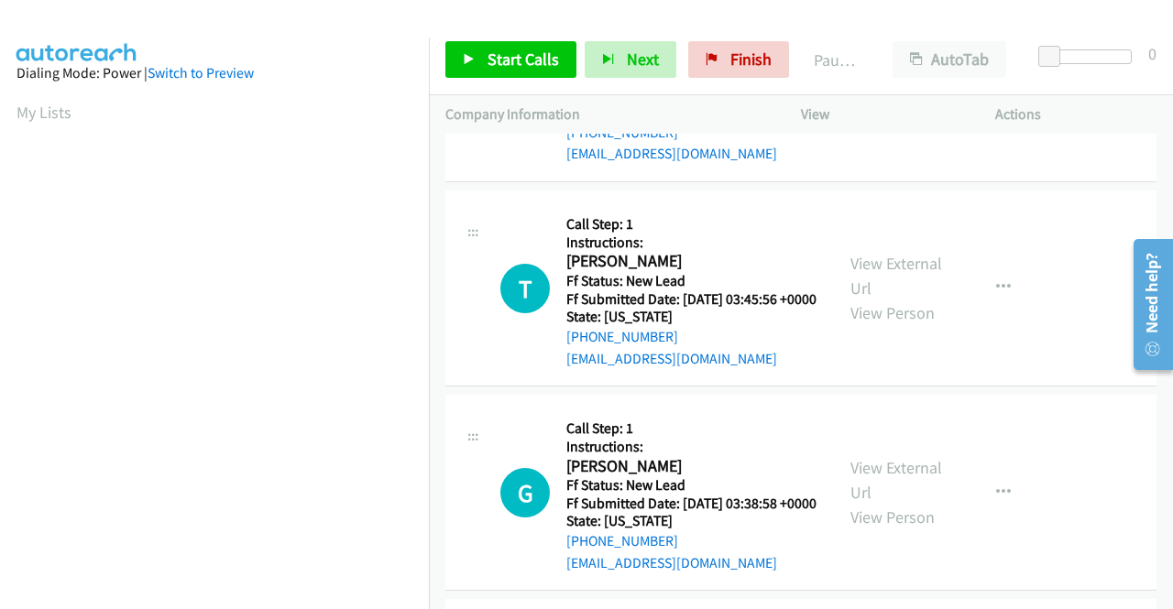
scroll to position [2015, 0]
click at [857, 297] on link "View External Url" at bounding box center [896, 274] width 92 height 46
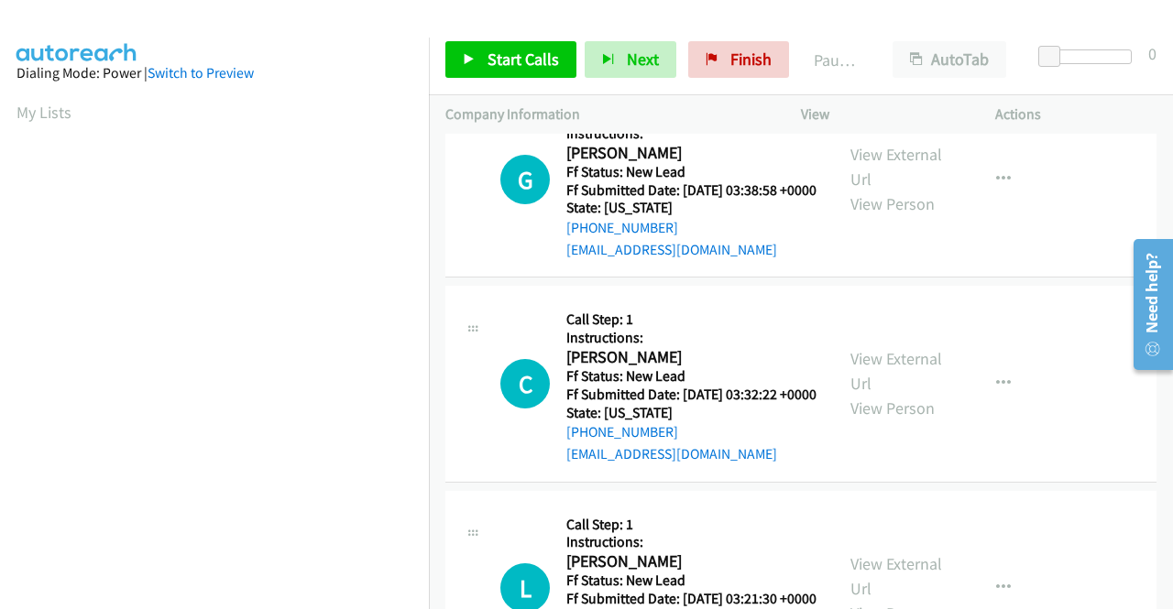
scroll to position [2382, 0]
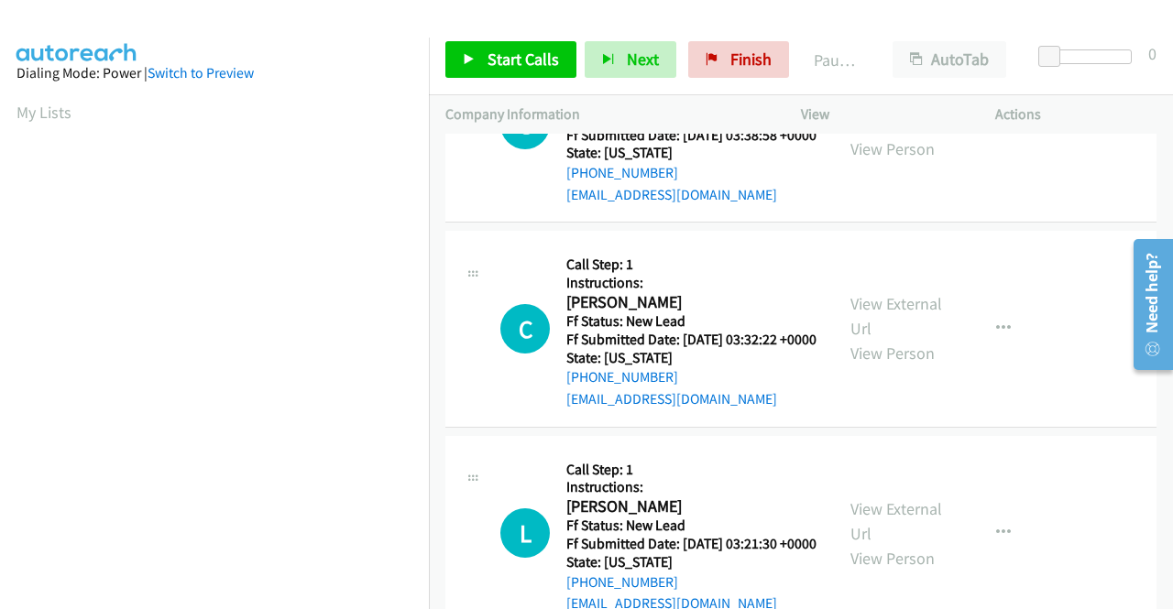
click at [868, 135] on link "View External Url" at bounding box center [896, 112] width 92 height 46
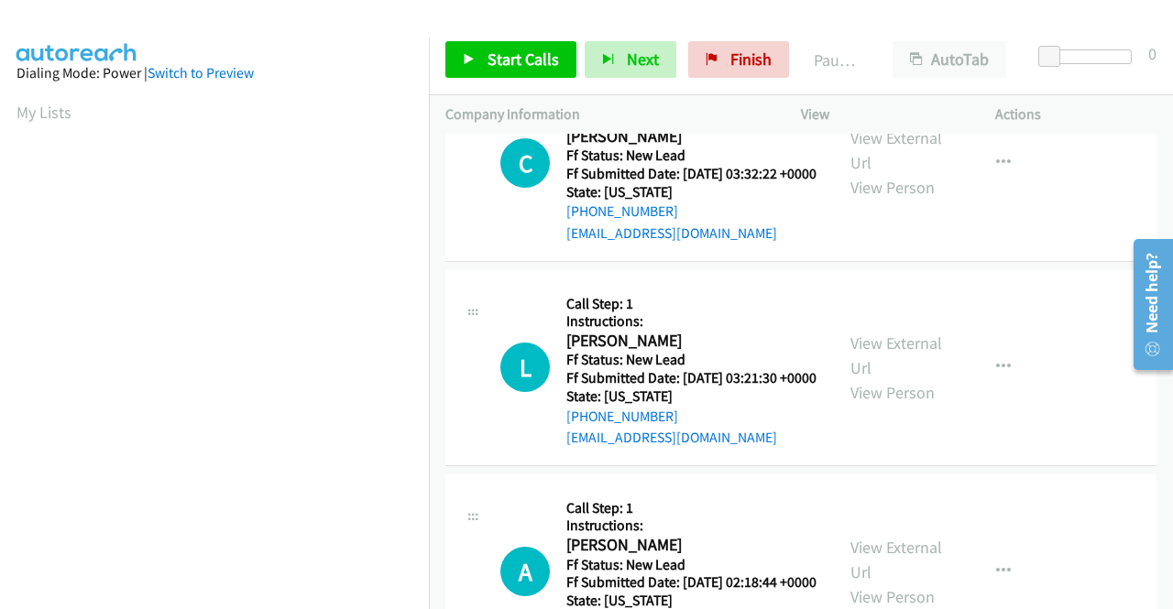
scroll to position [2565, 0]
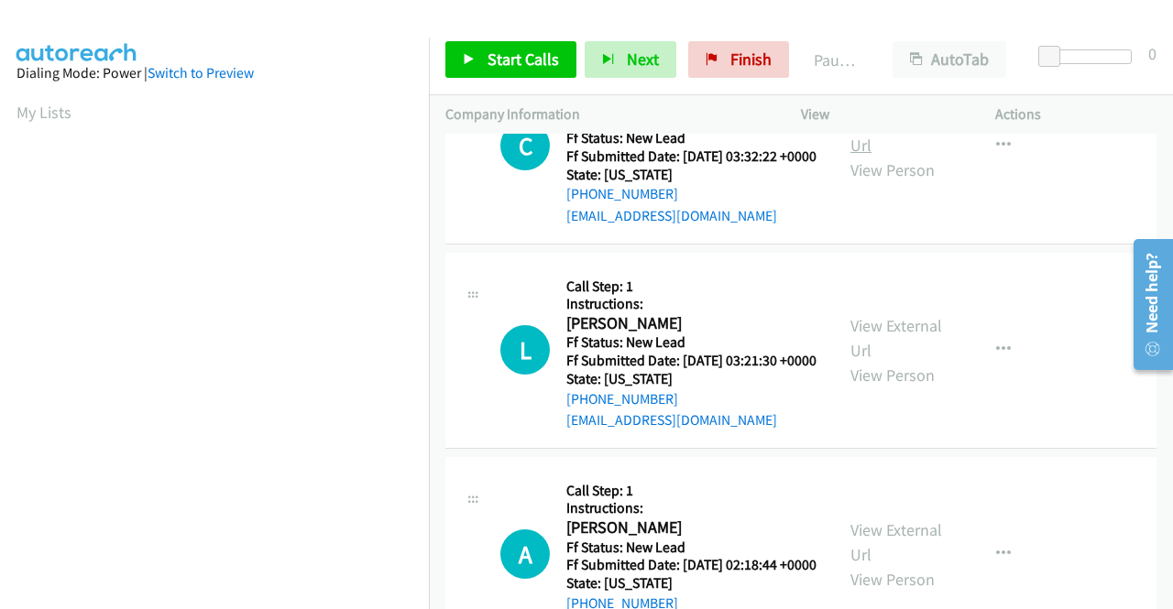
click at [916, 156] on link "View External Url" at bounding box center [896, 133] width 92 height 46
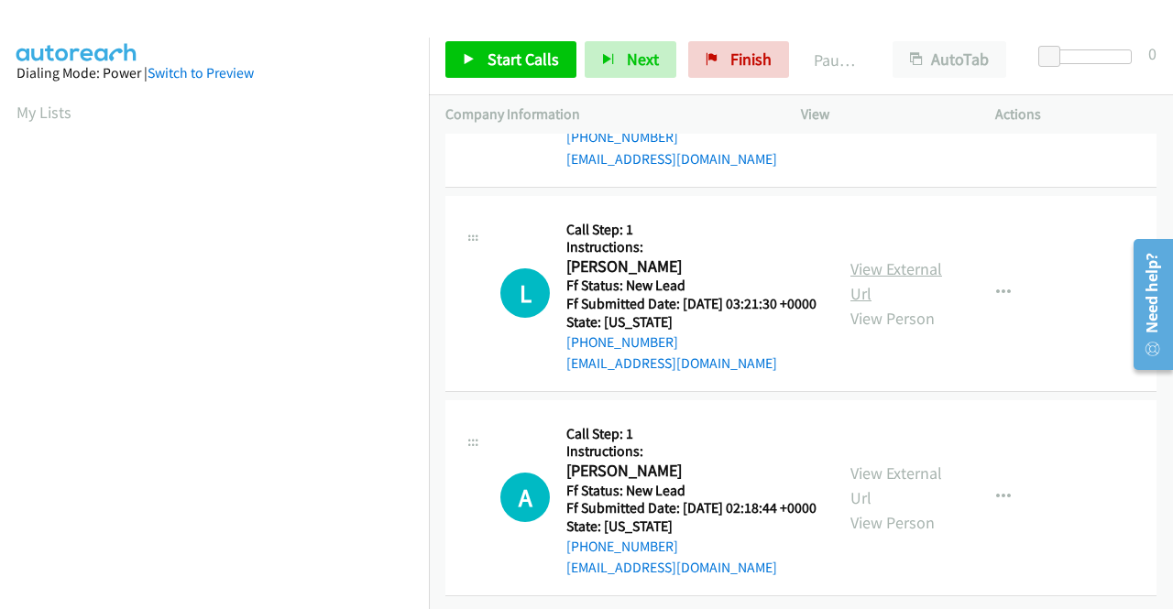
click at [879, 304] on link "View External Url" at bounding box center [896, 281] width 92 height 46
click at [889, 463] on link "View External Url" at bounding box center [896, 486] width 92 height 46
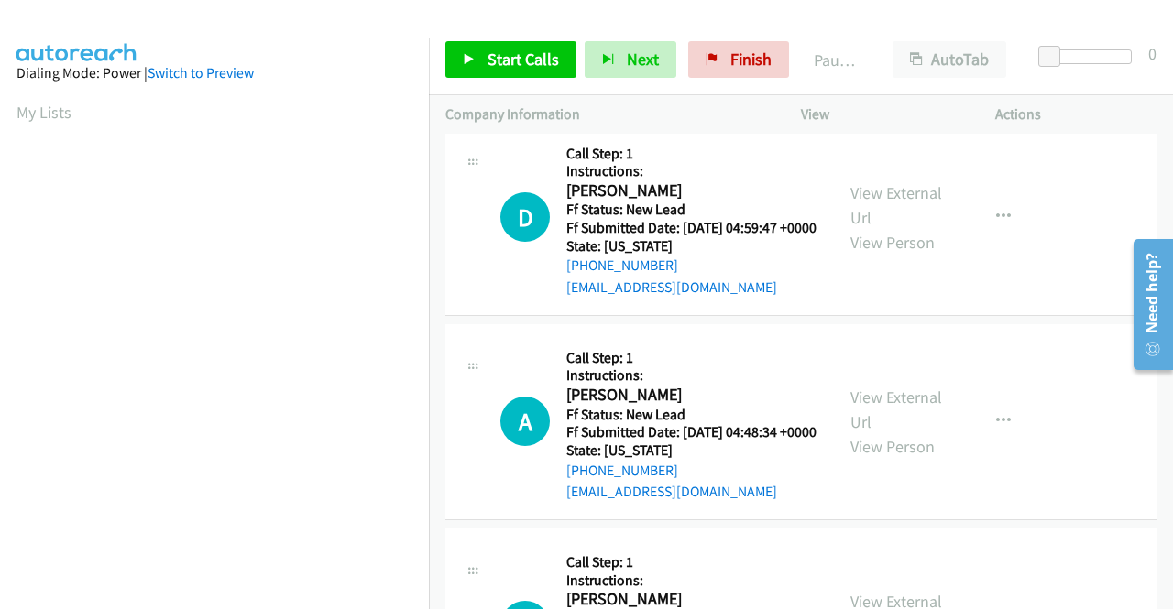
scroll to position [0, 0]
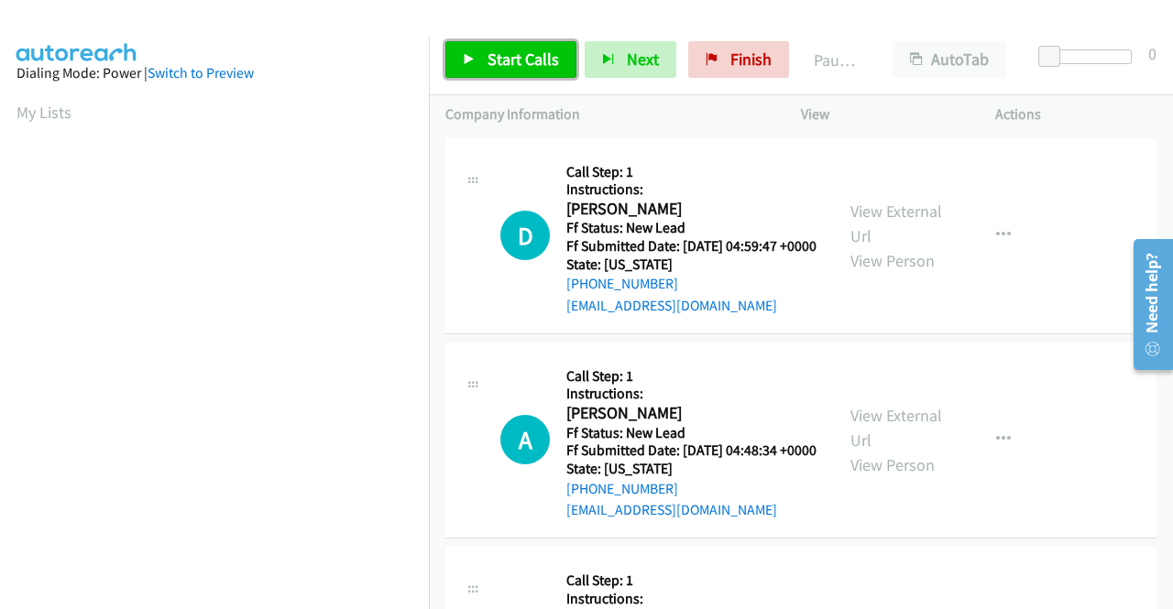
click at [511, 51] on span "Start Calls" at bounding box center [522, 59] width 71 height 21
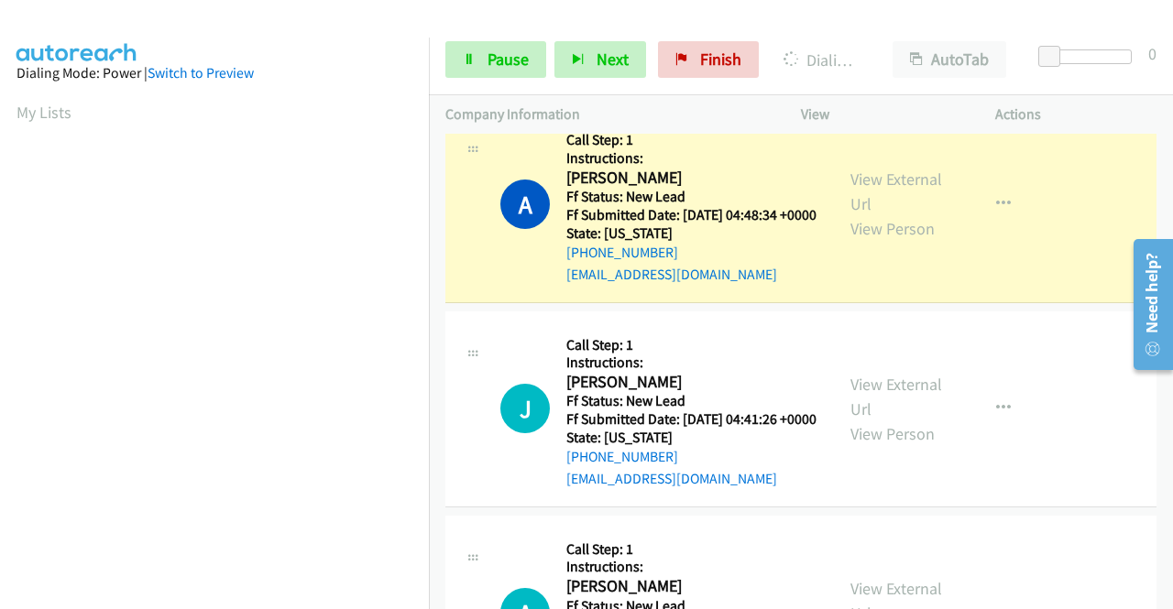
scroll to position [418, 0]
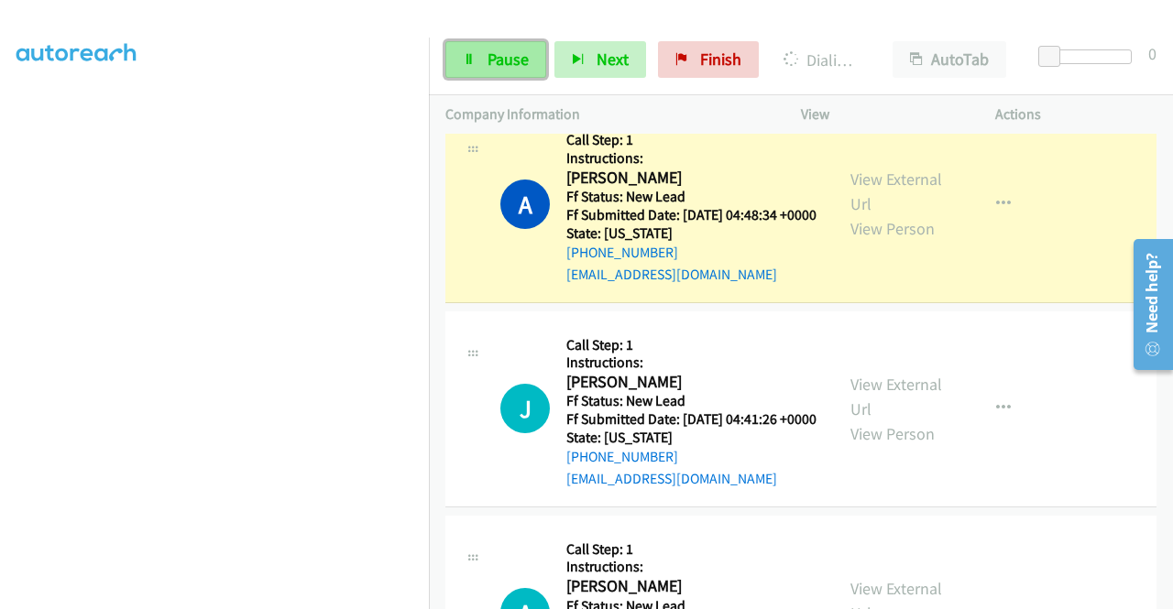
click at [490, 61] on span "Pause" at bounding box center [507, 59] width 41 height 21
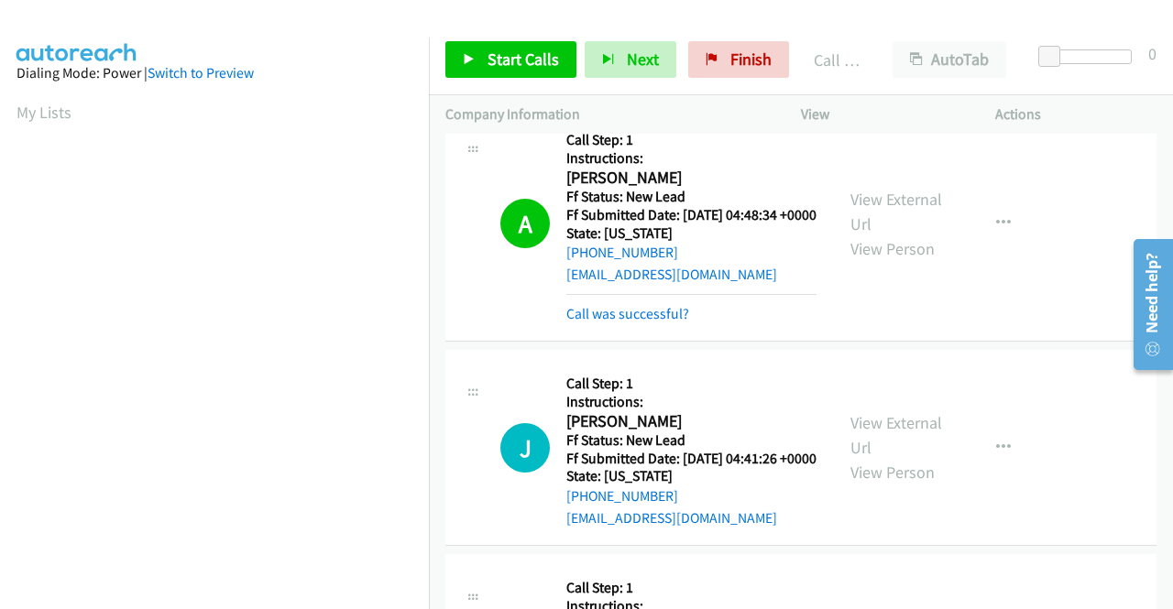
scroll to position [366, 0]
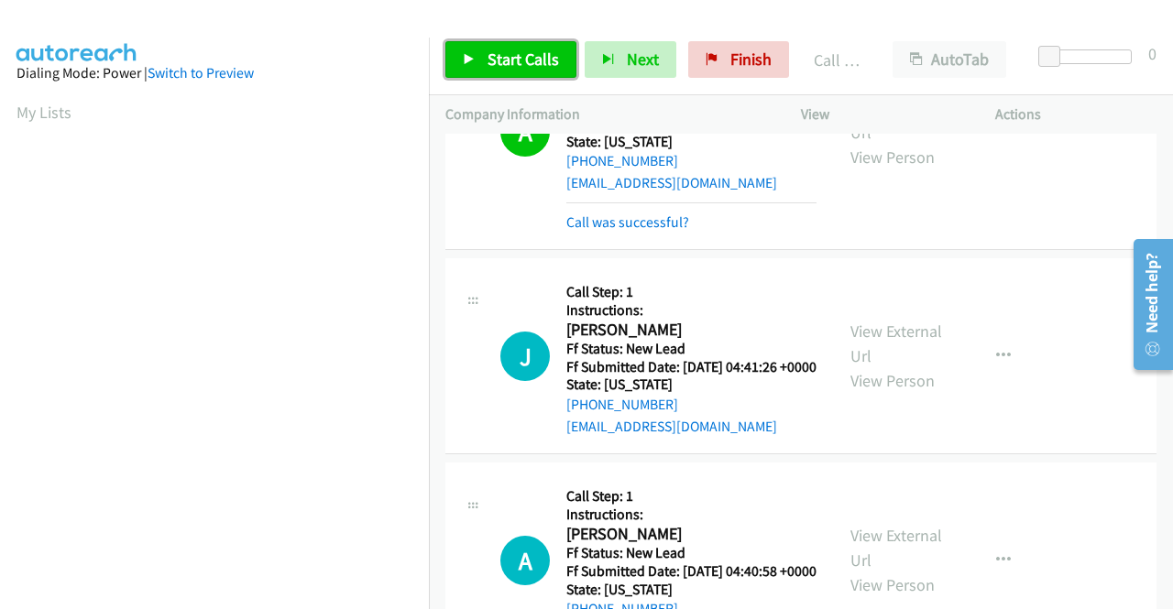
click at [549, 48] on link "Start Calls" at bounding box center [510, 59] width 131 height 37
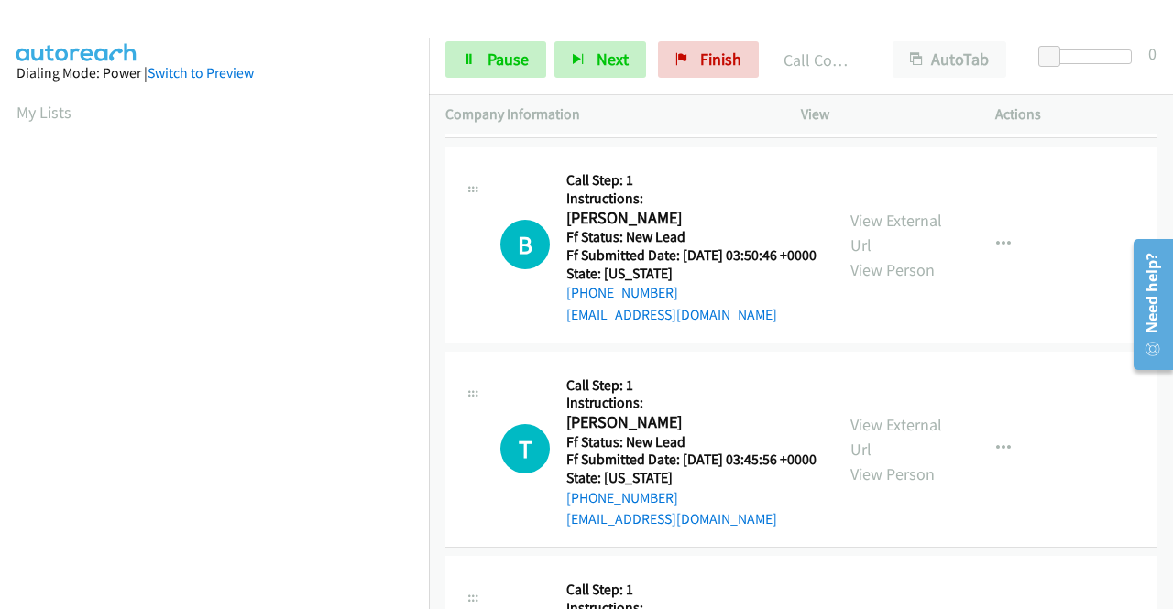
scroll to position [2290, 0]
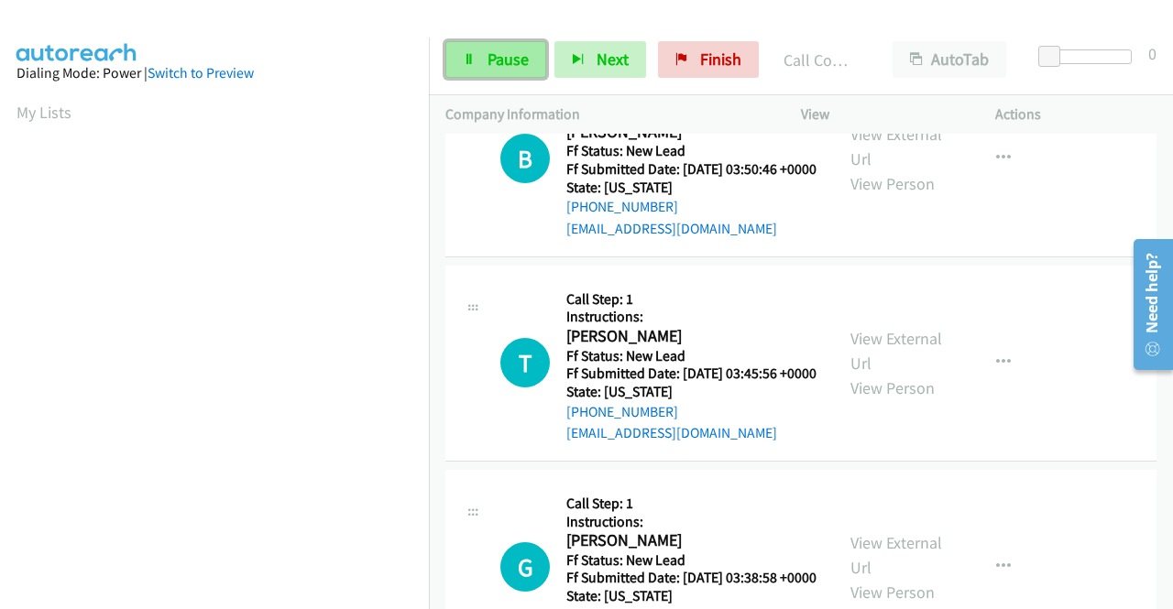
click at [462, 51] on link "Pause" at bounding box center [495, 59] width 101 height 37
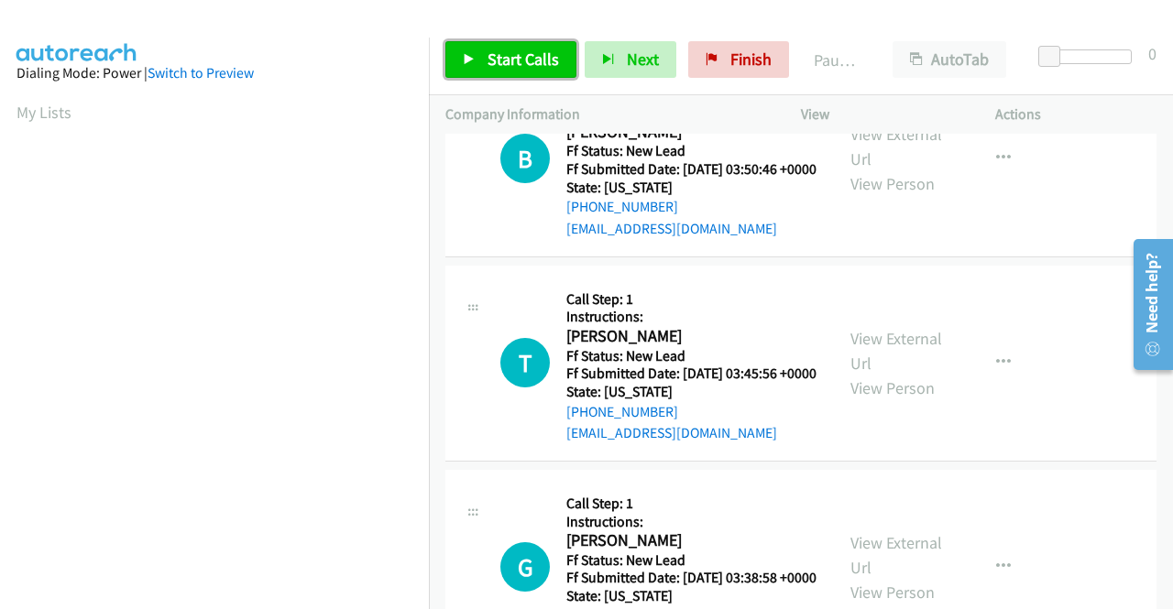
click at [462, 51] on link "Start Calls" at bounding box center [510, 59] width 131 height 37
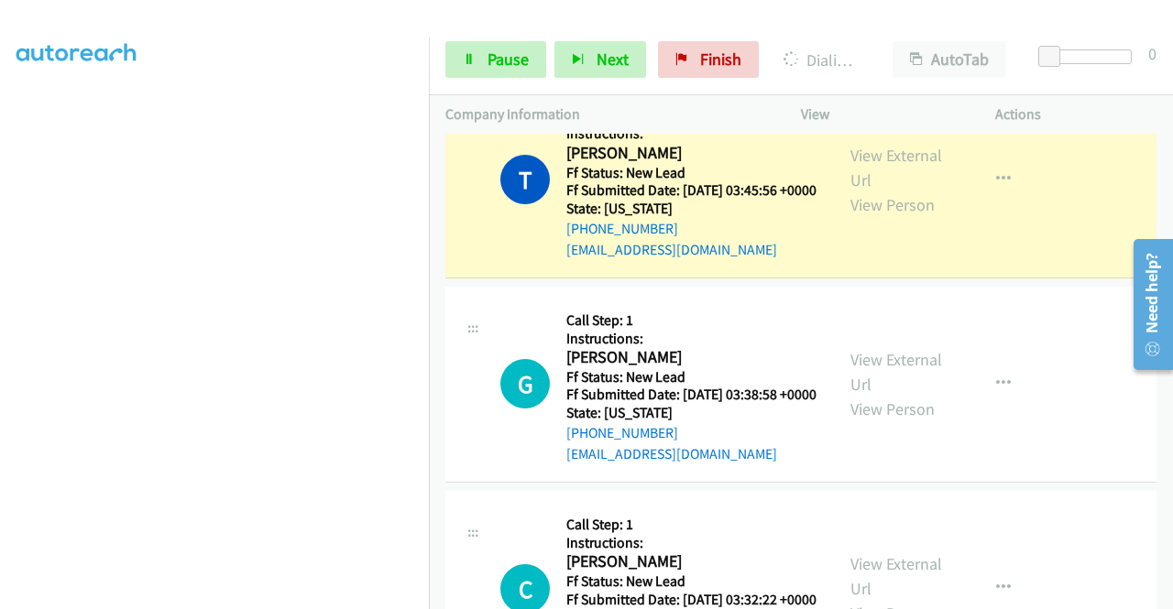
scroll to position [403, 0]
click at [465, 60] on icon at bounding box center [469, 60] width 13 height 13
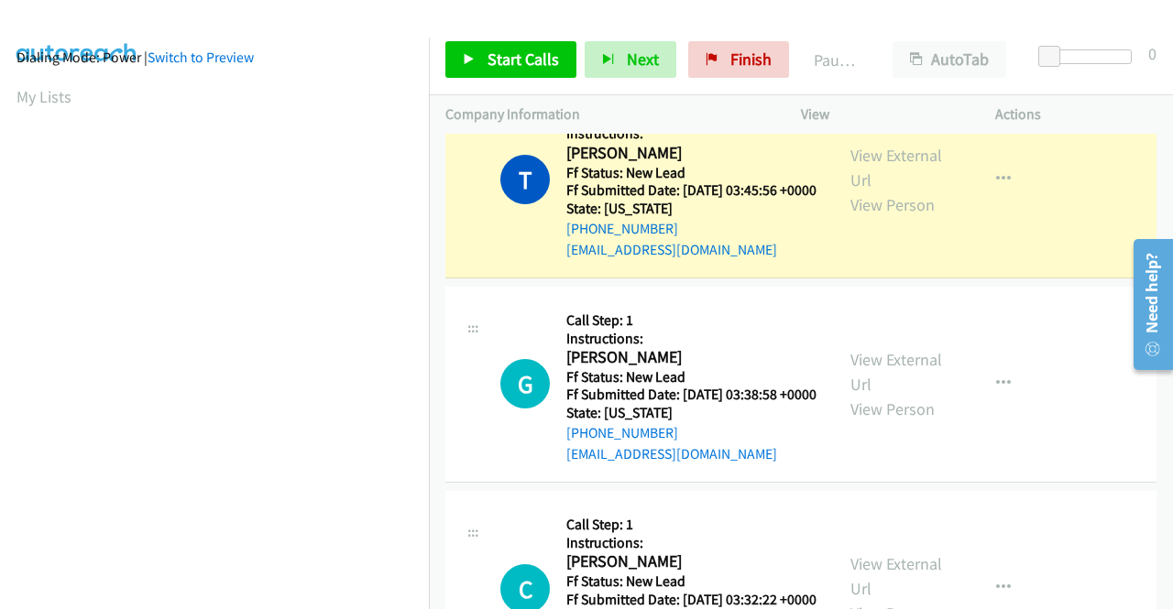
scroll to position [0, 0]
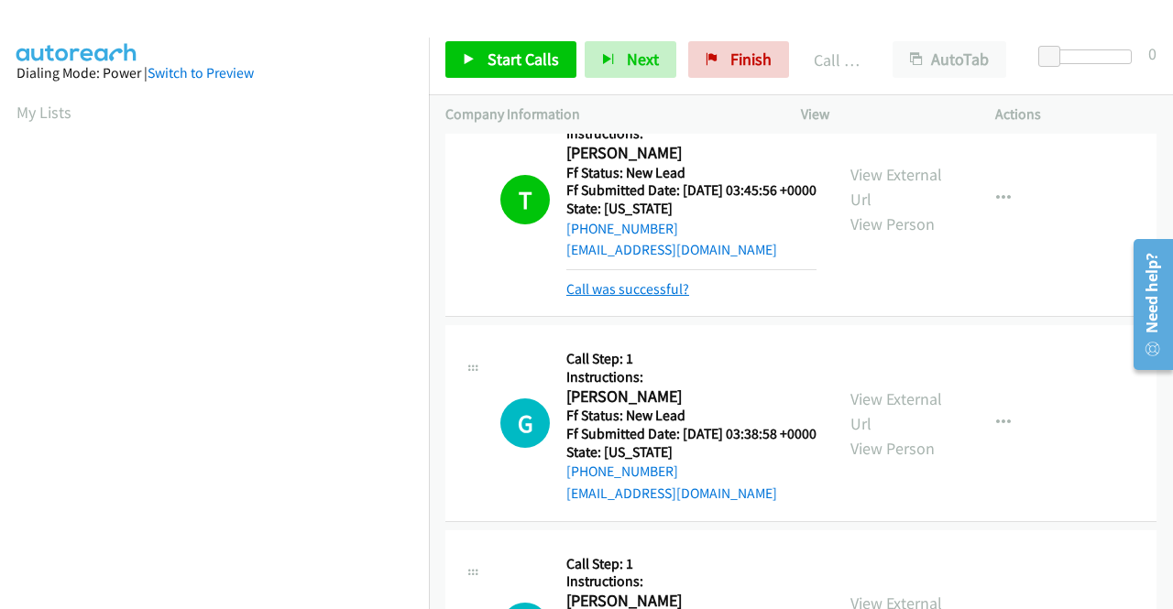
click at [633, 298] on link "Call was successful?" at bounding box center [627, 288] width 123 height 17
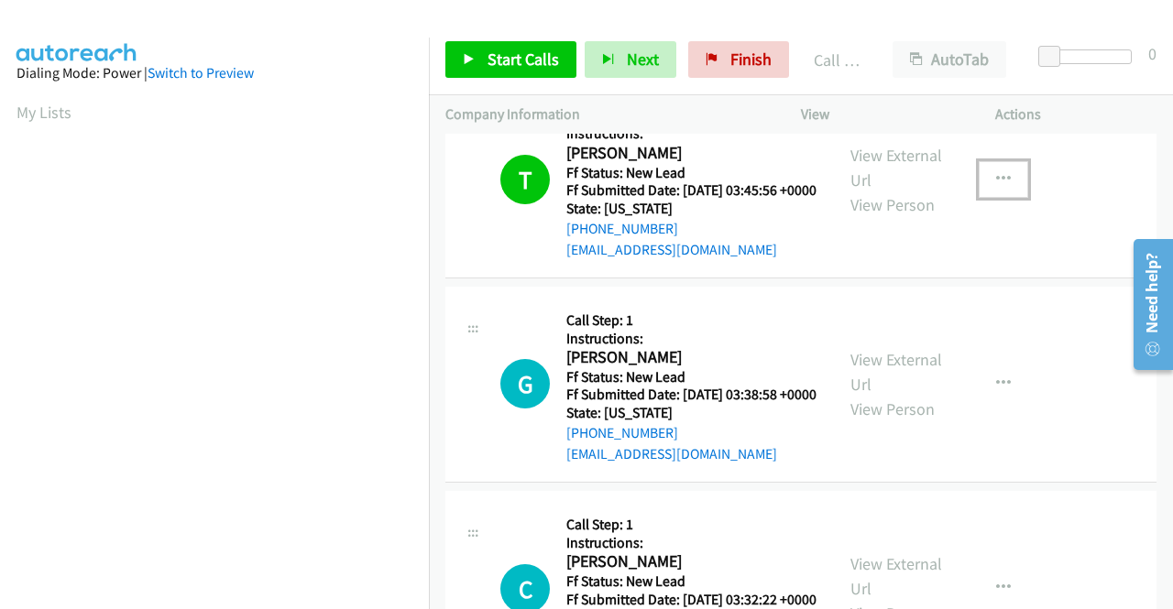
click at [996, 187] on icon "button" at bounding box center [1003, 179] width 15 height 15
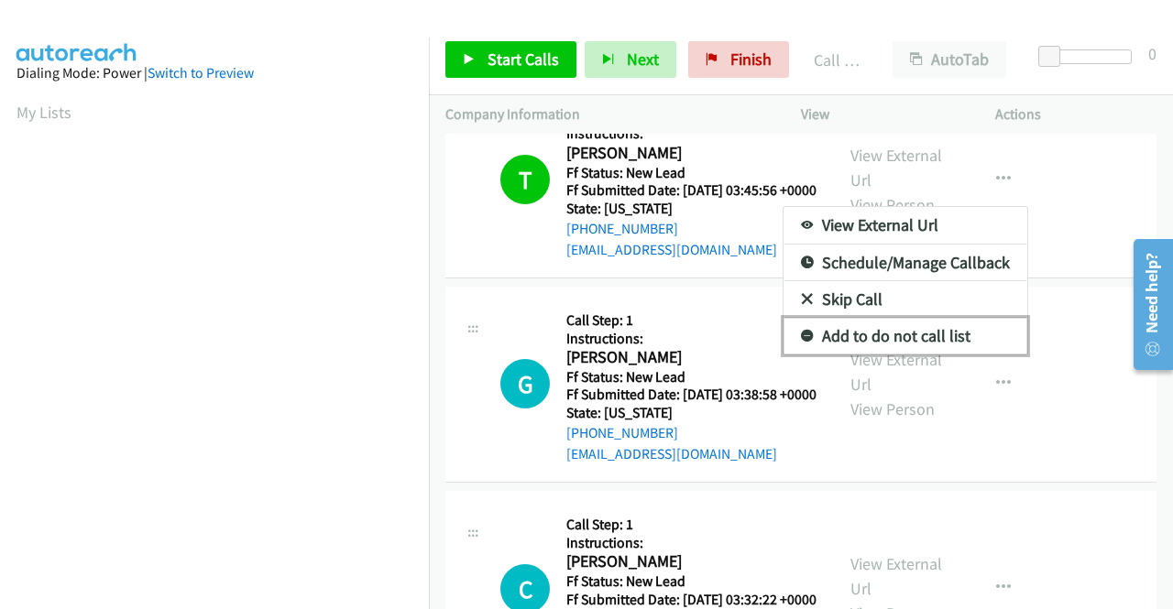
click at [925, 355] on link "Add to do not call list" at bounding box center [905, 336] width 244 height 37
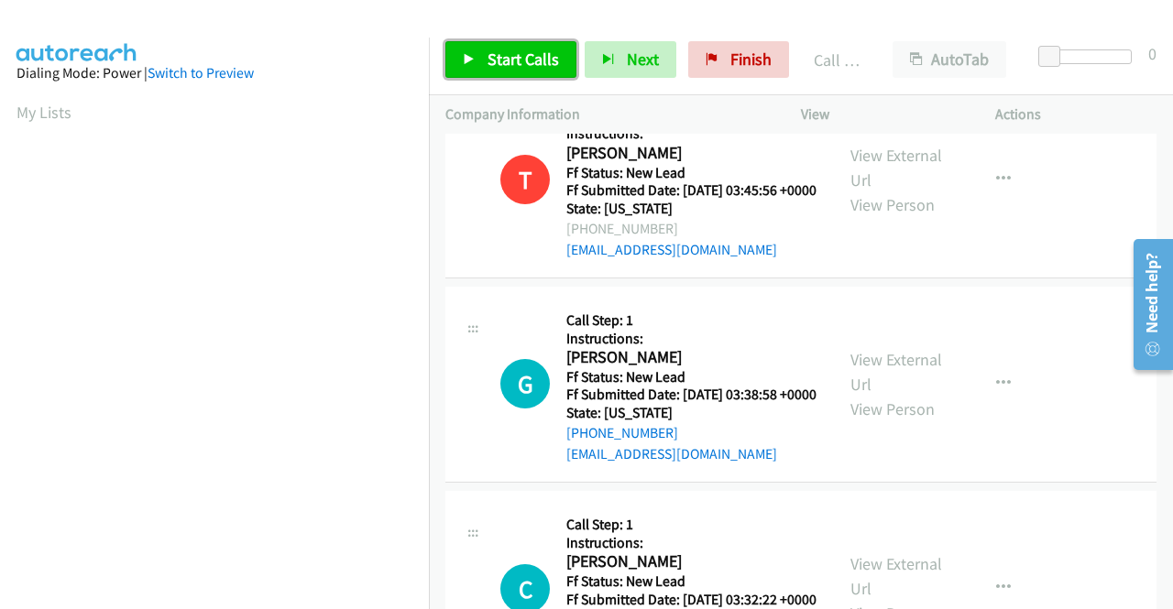
click at [508, 49] on span "Start Calls" at bounding box center [522, 59] width 71 height 21
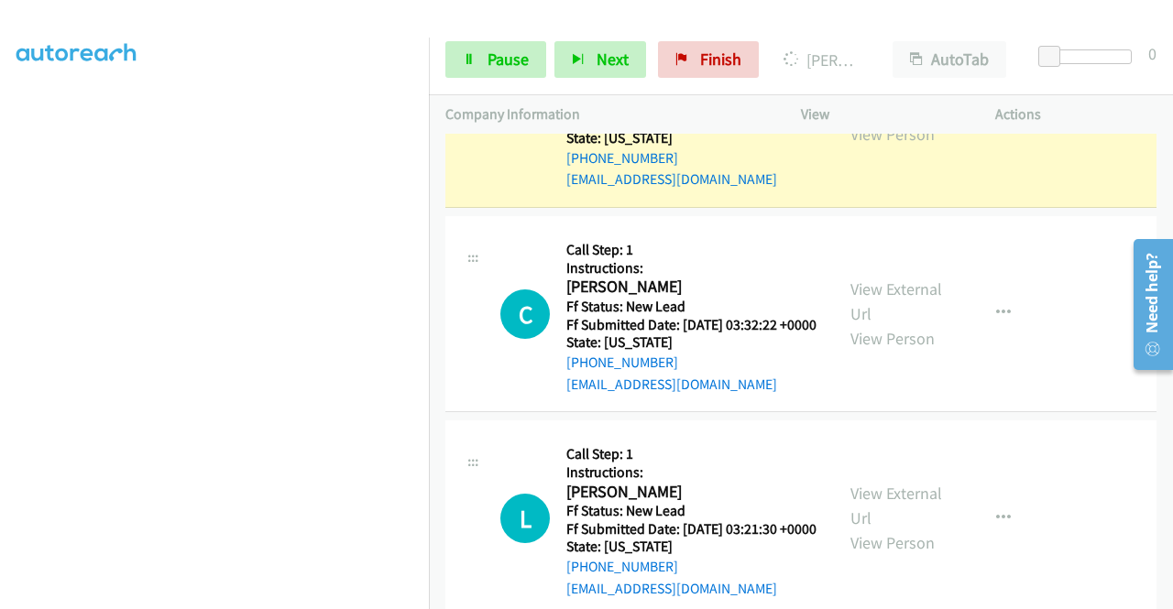
scroll to position [418, 0]
click at [498, 76] on link "Pause" at bounding box center [495, 59] width 101 height 37
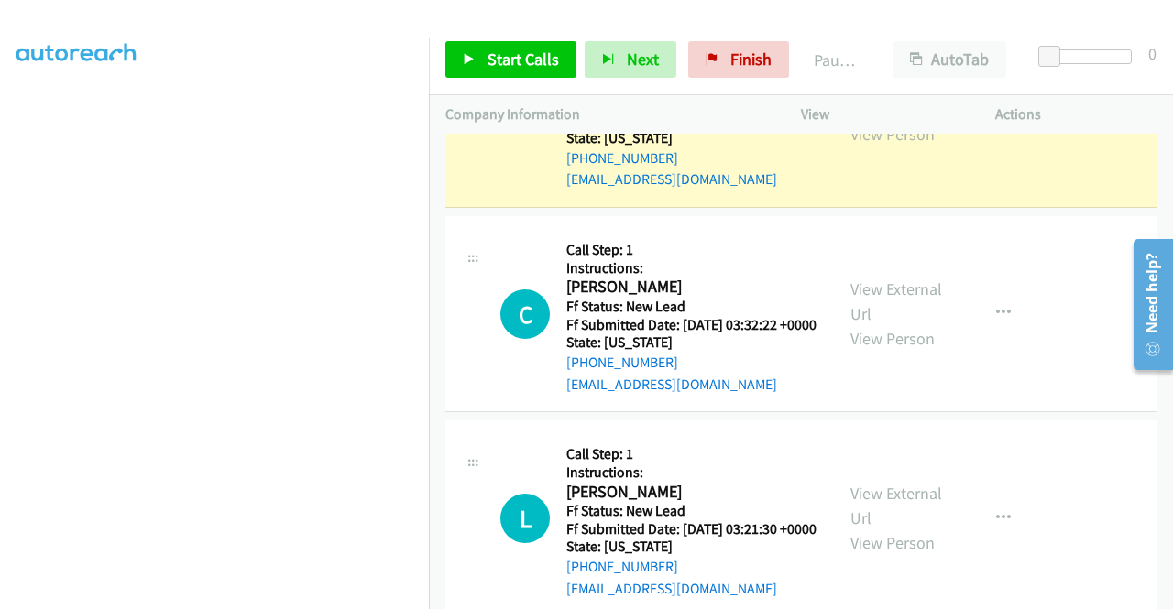
scroll to position [0, 0]
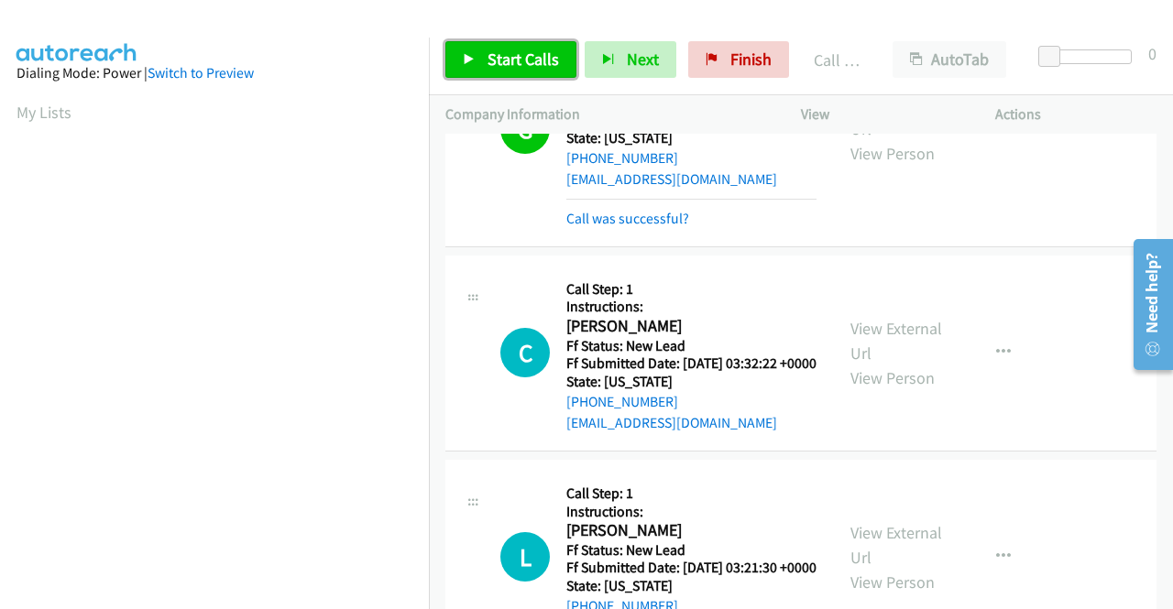
click at [500, 60] on span "Start Calls" at bounding box center [522, 59] width 71 height 21
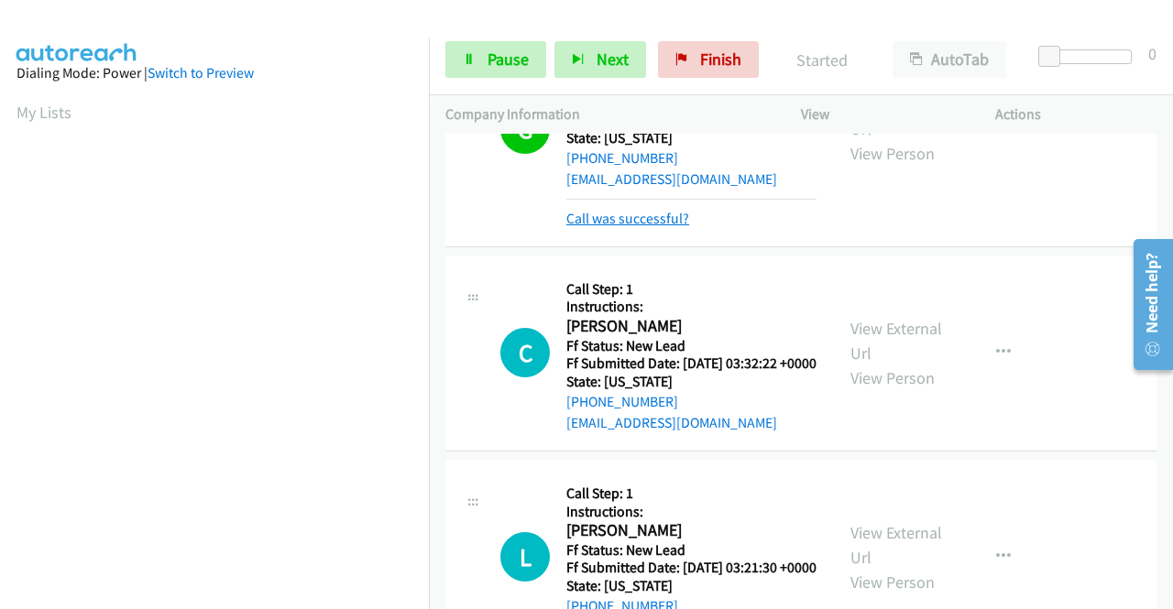
click at [639, 227] on link "Call was successful?" at bounding box center [627, 218] width 123 height 17
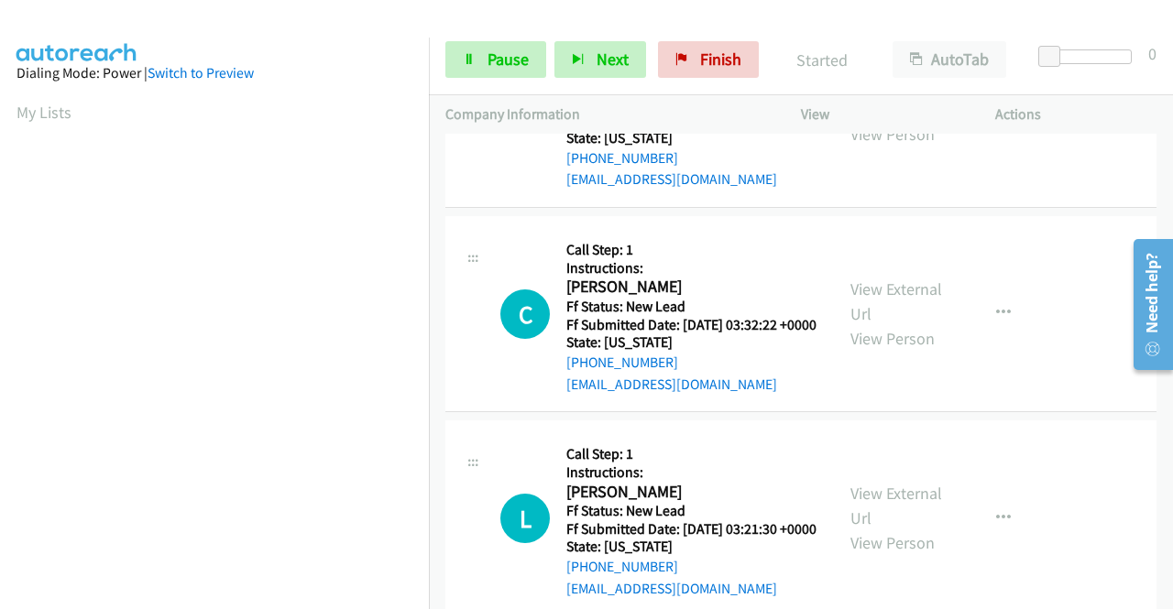
click at [1000, 127] on button "button" at bounding box center [1002, 109] width 49 height 37
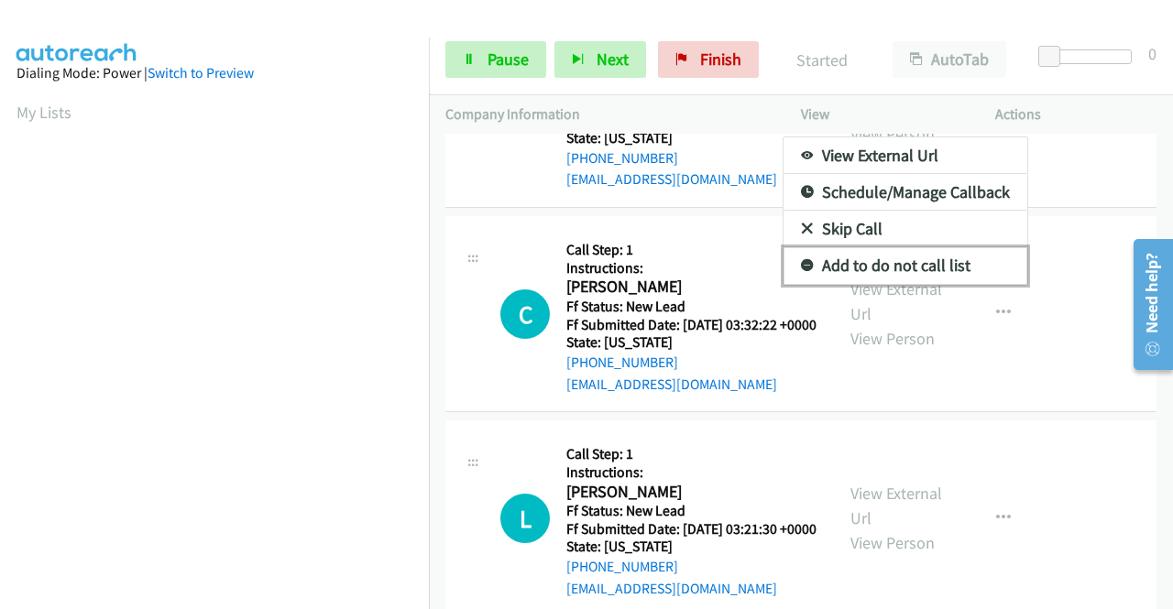
click at [912, 284] on link "Add to do not call list" at bounding box center [905, 265] width 244 height 37
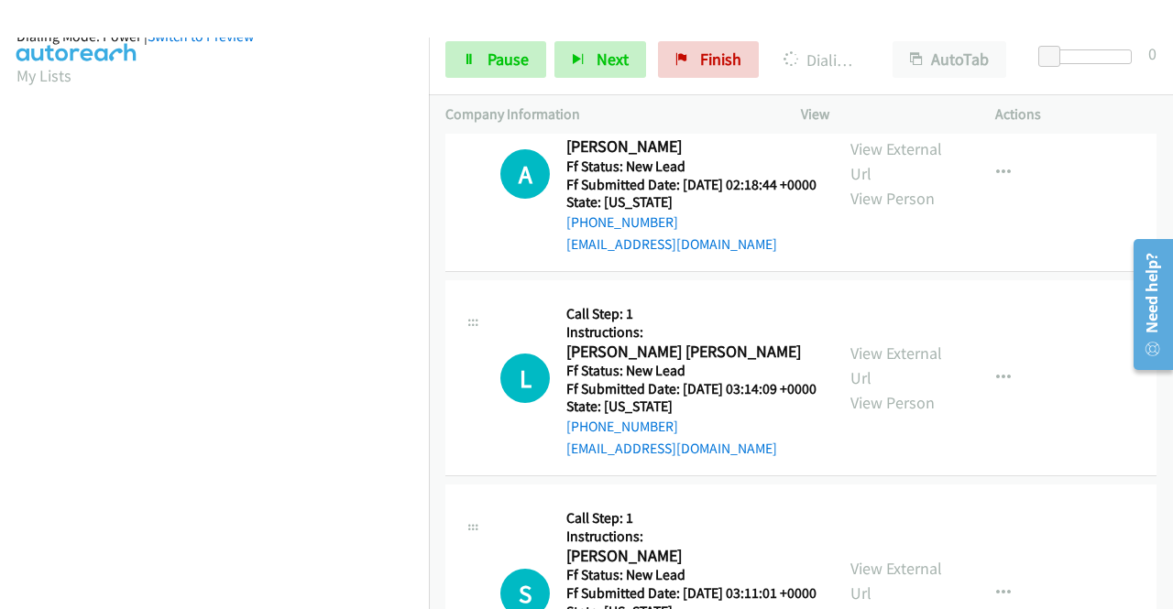
scroll to position [418, 0]
click at [519, 67] on span "Pause" at bounding box center [507, 59] width 41 height 21
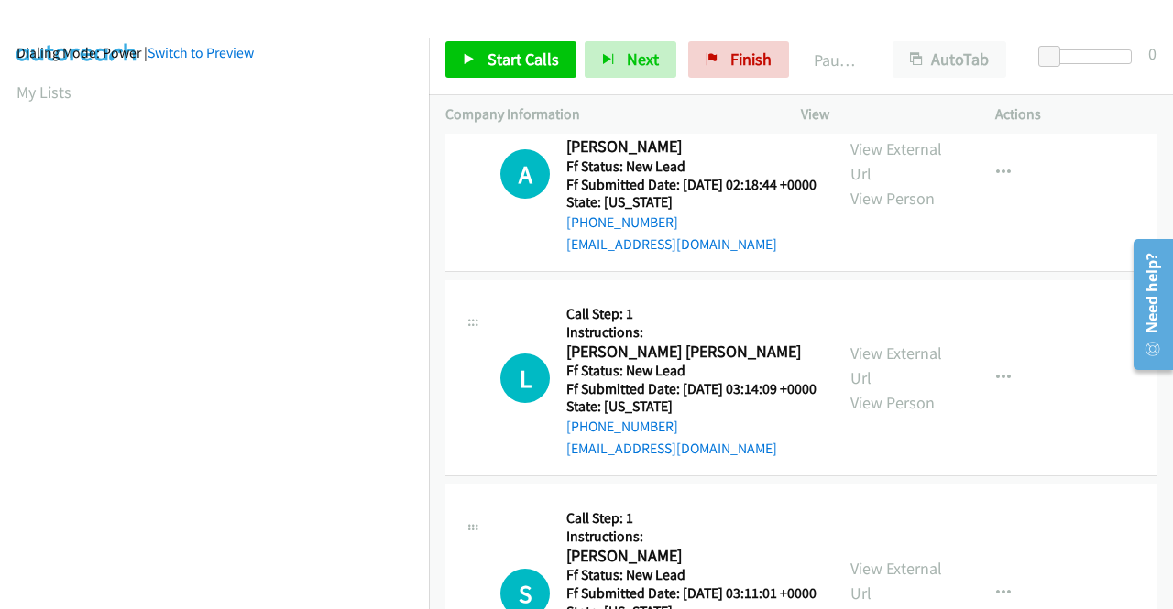
scroll to position [0, 0]
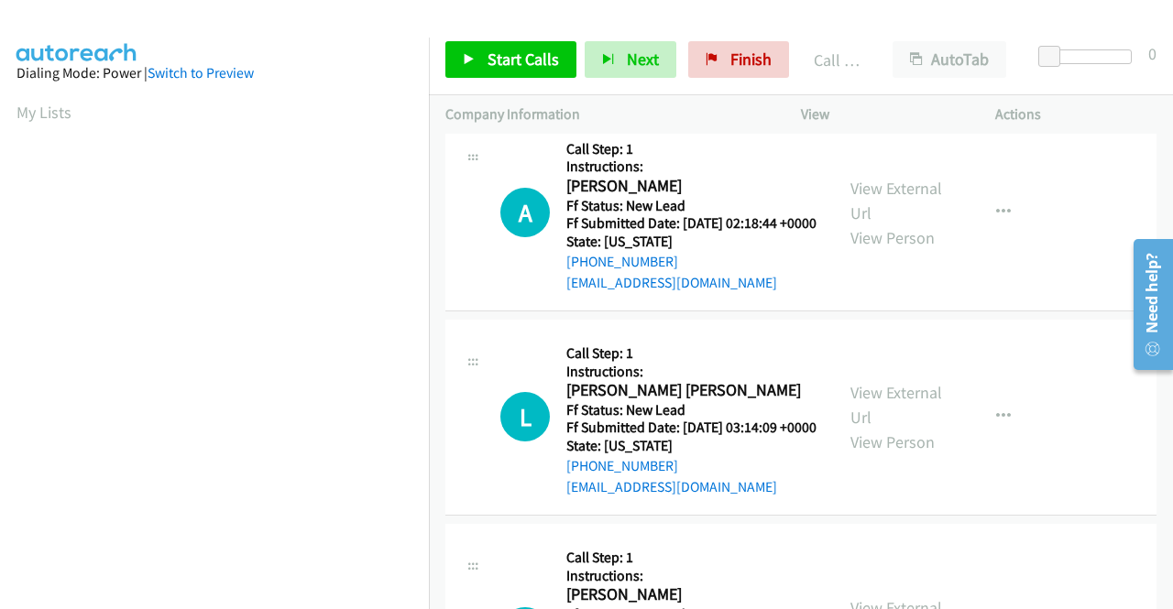
click at [669, 87] on link "Call was successful?" at bounding box center [627, 78] width 123 height 17
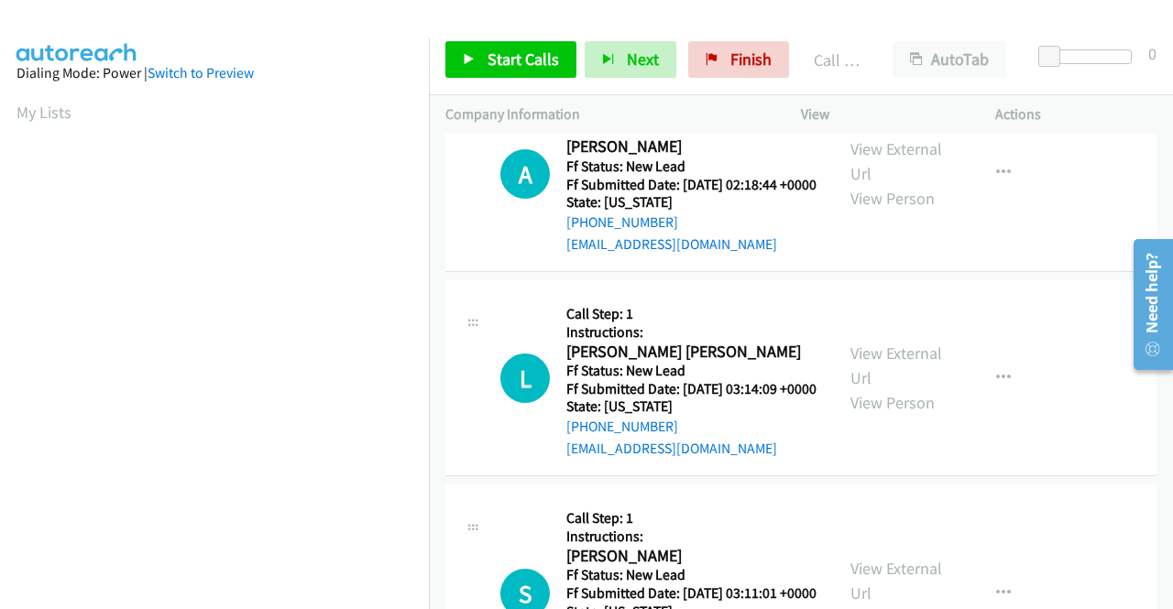
click at [909, 144] on link "Add to do not call list" at bounding box center [905, 125] width 244 height 37
click at [520, 49] on span "Start Calls" at bounding box center [522, 59] width 71 height 21
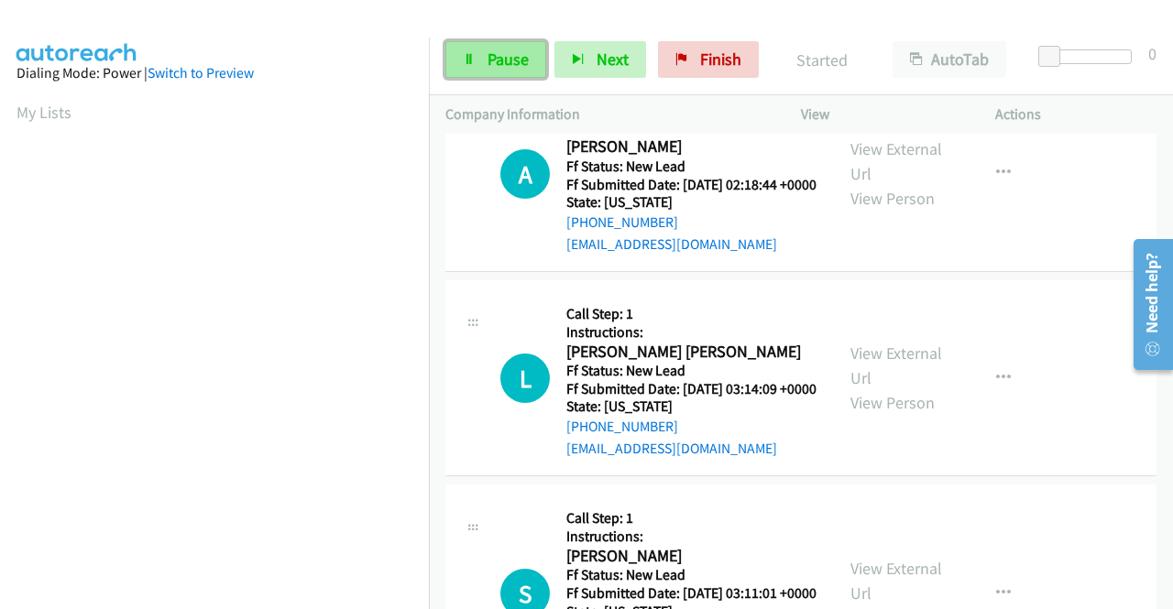
click at [516, 63] on span "Pause" at bounding box center [507, 59] width 41 height 21
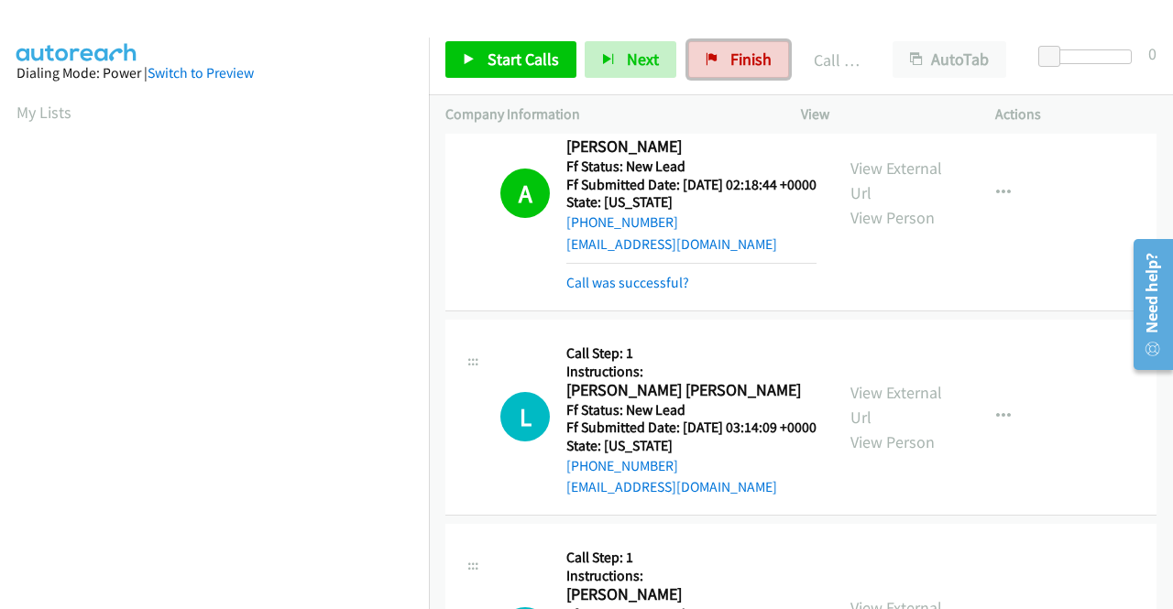
drag, startPoint x: 725, startPoint y: 63, endPoint x: 669, endPoint y: 104, distance: 68.9
click at [730, 63] on span "Finish" at bounding box center [750, 59] width 41 height 21
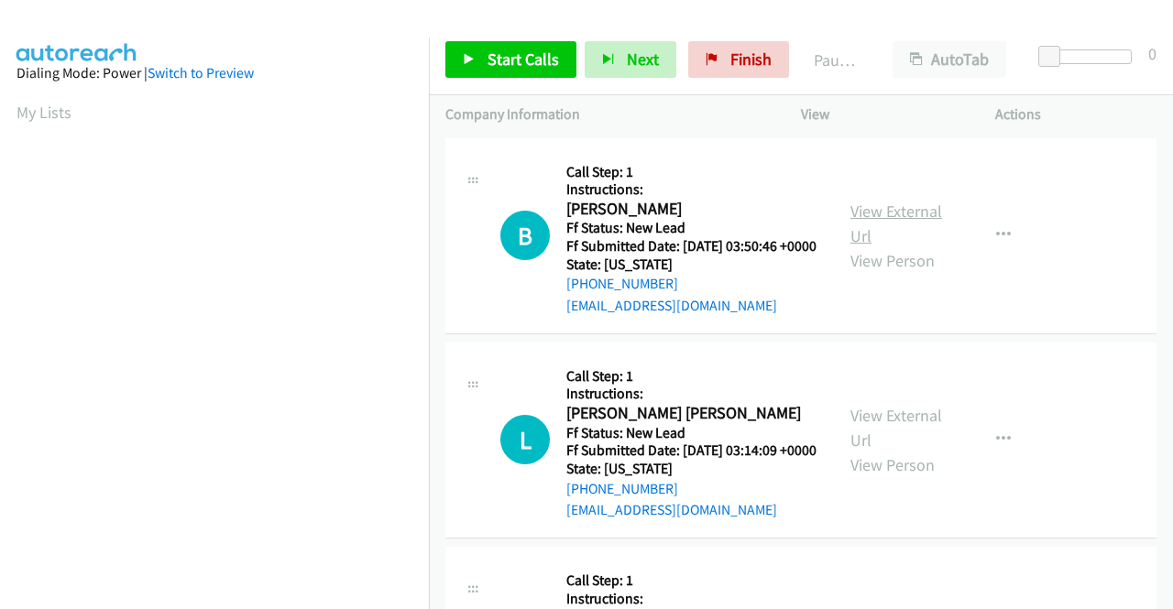
click at [877, 213] on link "View External Url" at bounding box center [896, 224] width 92 height 46
click at [916, 445] on link "View External Url" at bounding box center [896, 428] width 92 height 46
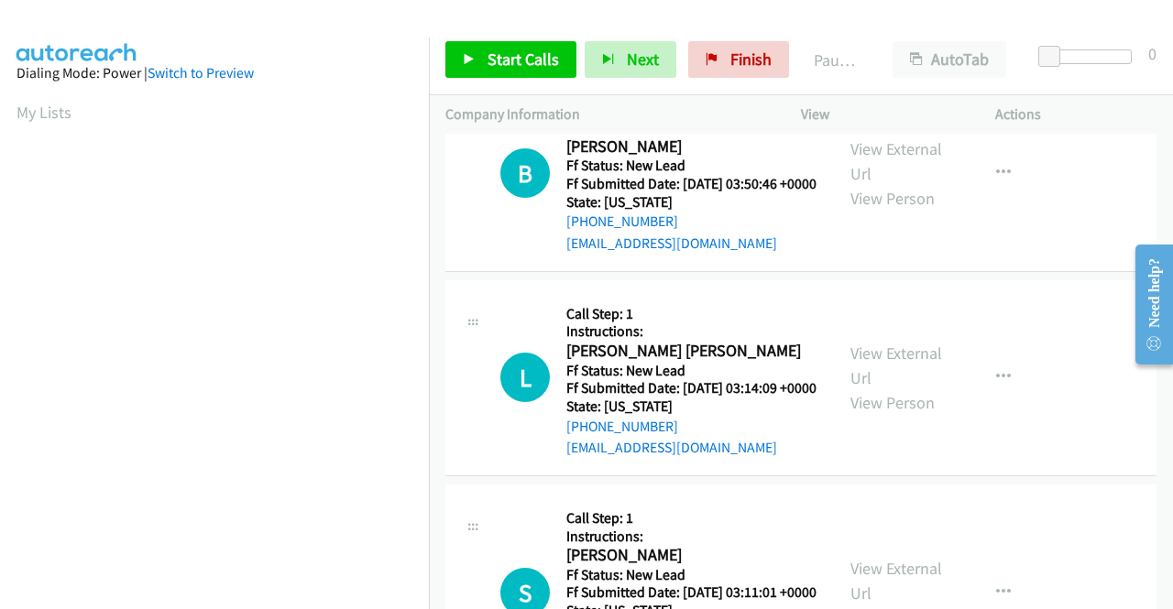
scroll to position [92, 0]
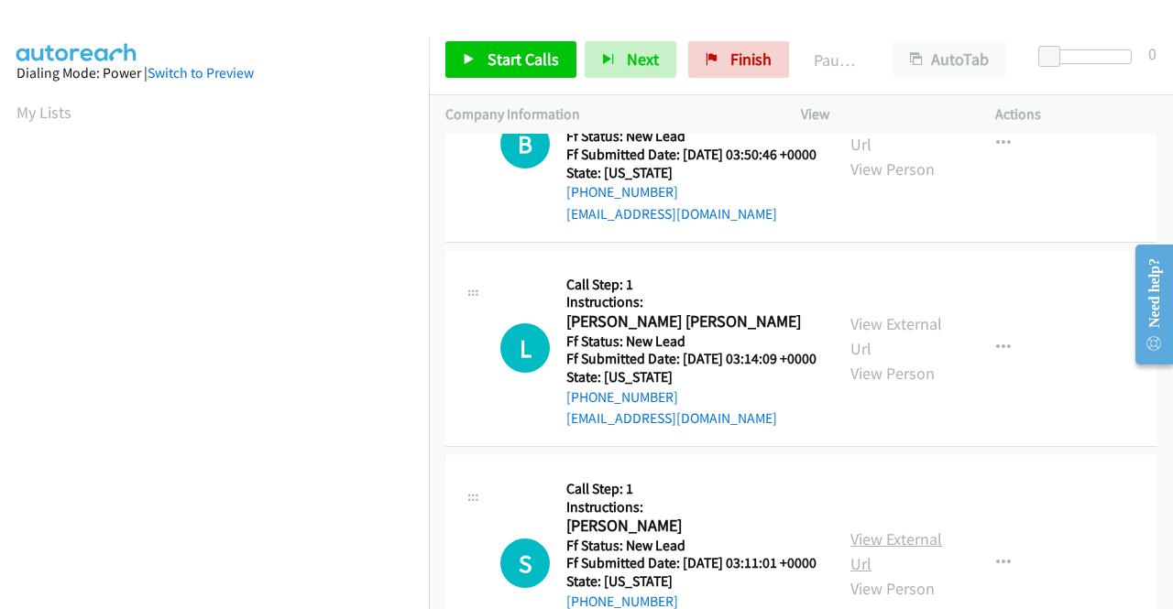
click at [868, 574] on link "View External Url" at bounding box center [896, 552] width 92 height 46
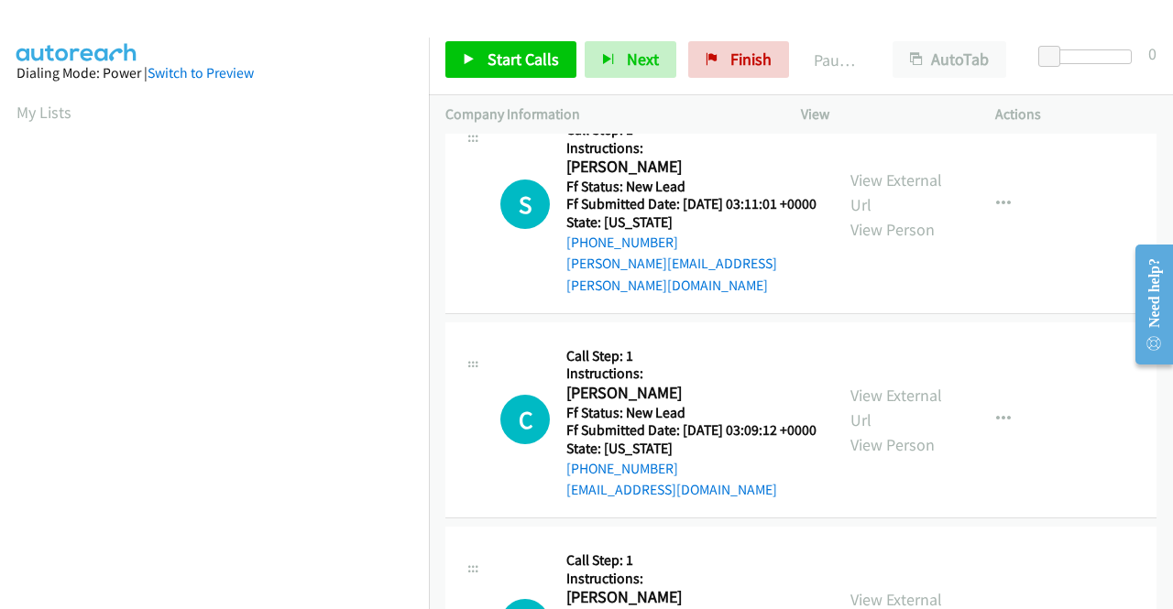
scroll to position [458, 0]
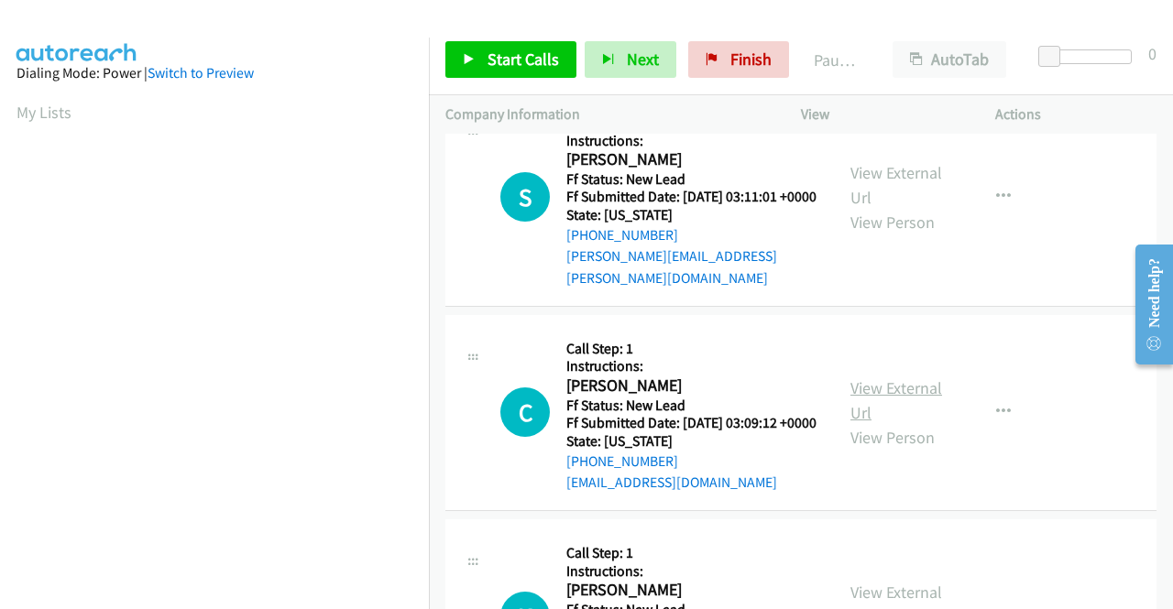
click at [899, 423] on link "View External Url" at bounding box center [896, 400] width 92 height 46
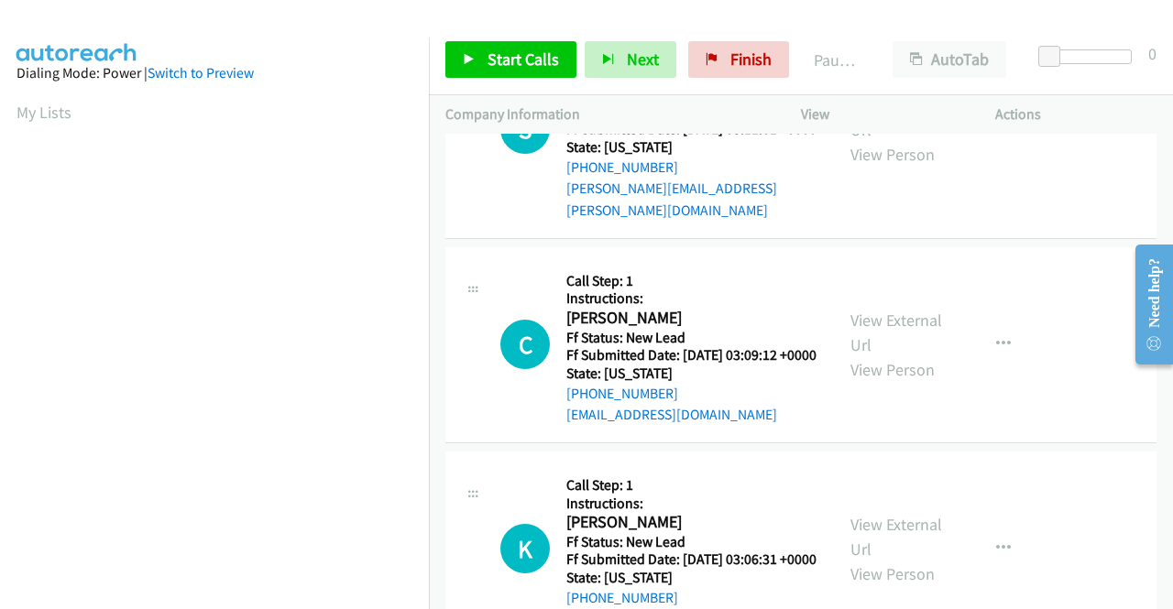
scroll to position [641, 0]
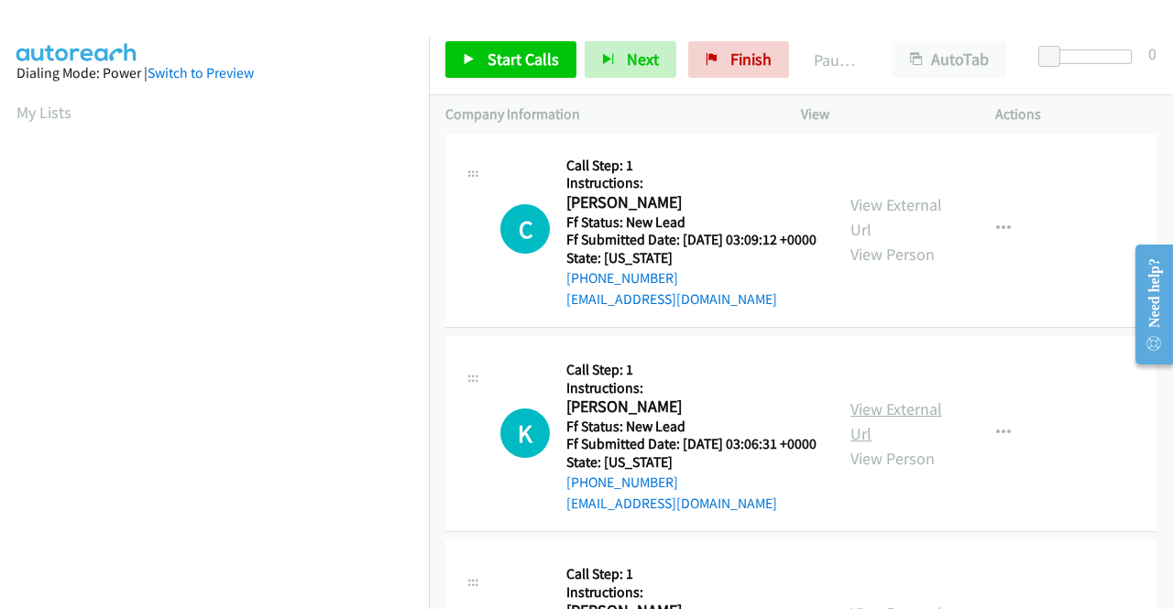
click at [865, 444] on link "View External Url" at bounding box center [896, 422] width 92 height 46
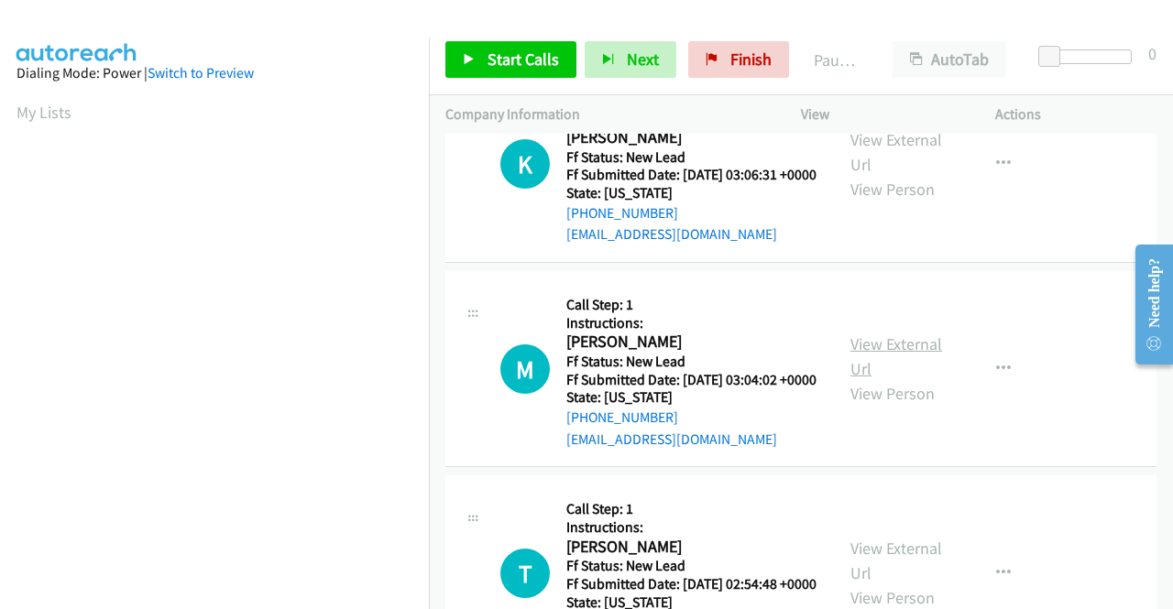
scroll to position [916, 0]
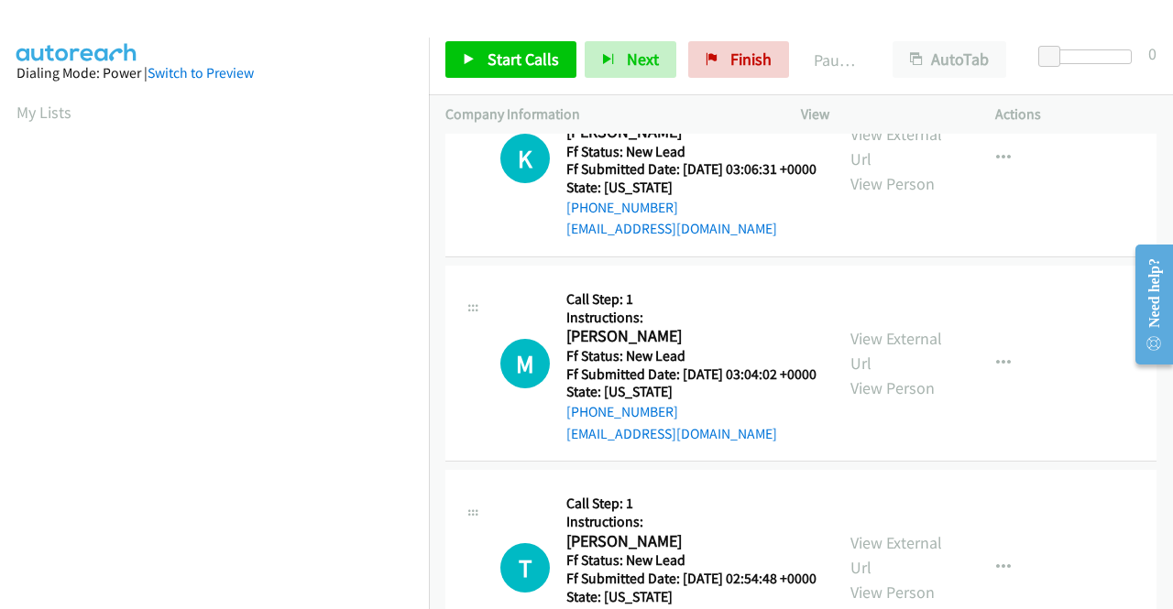
click at [894, 400] on div "View External Url View Person" at bounding box center [897, 363] width 95 height 74
click at [898, 374] on link "View External Url" at bounding box center [896, 351] width 92 height 46
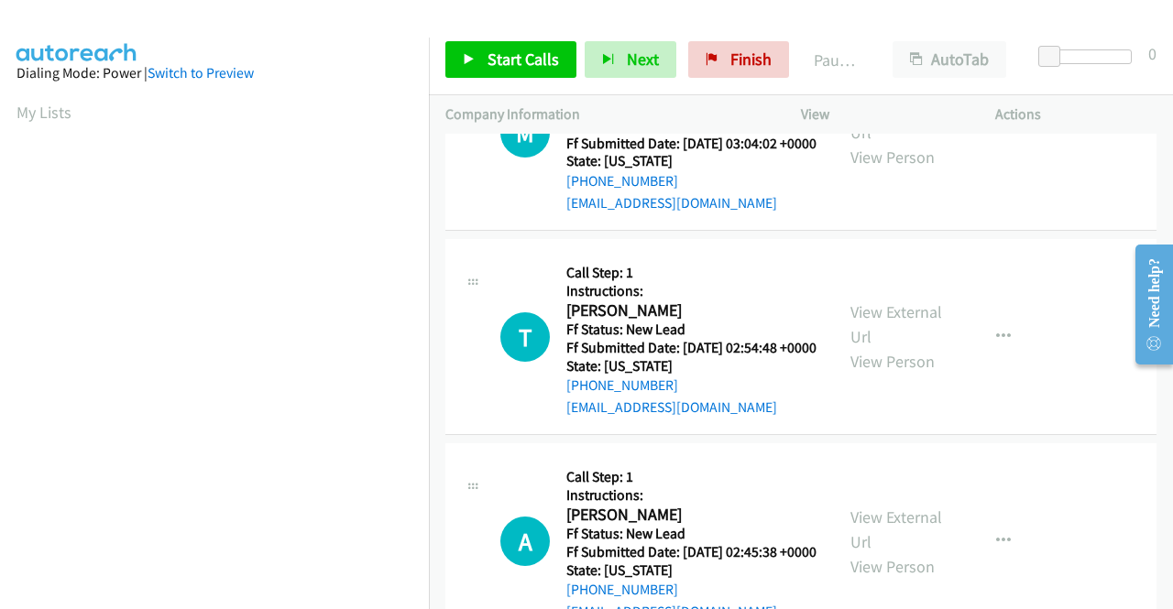
scroll to position [1191, 0]
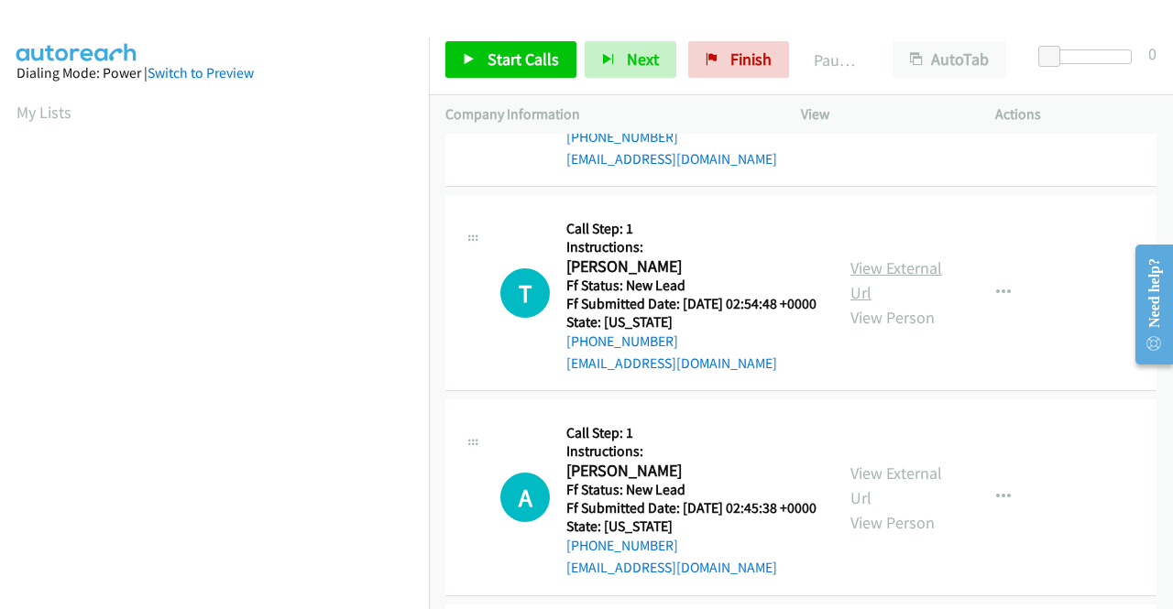
click at [884, 303] on link "View External Url" at bounding box center [896, 280] width 92 height 46
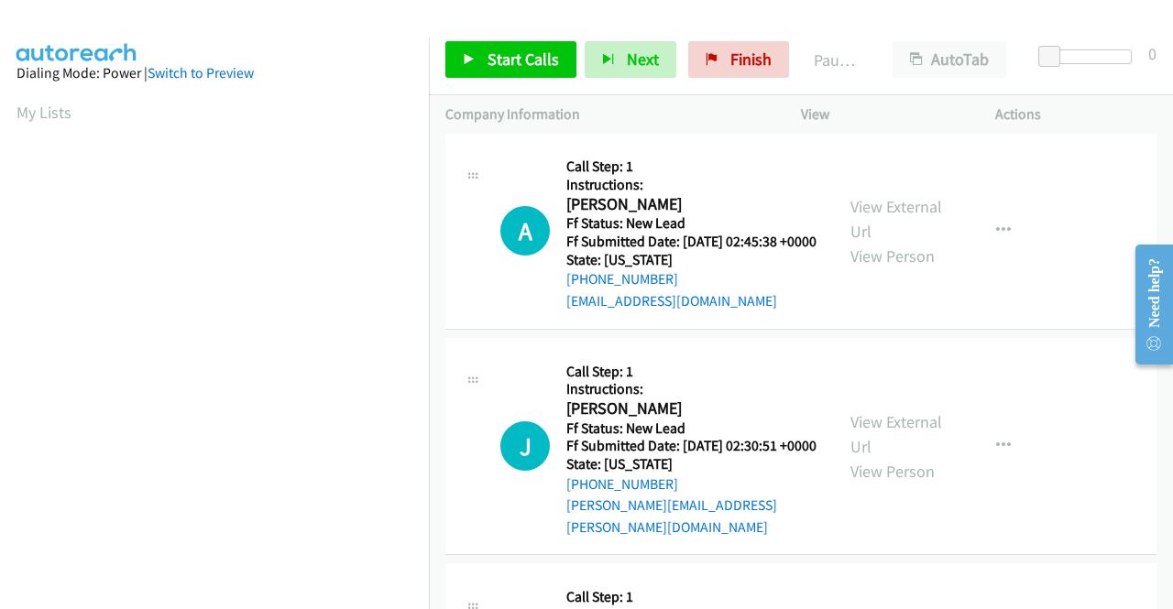
scroll to position [1466, 0]
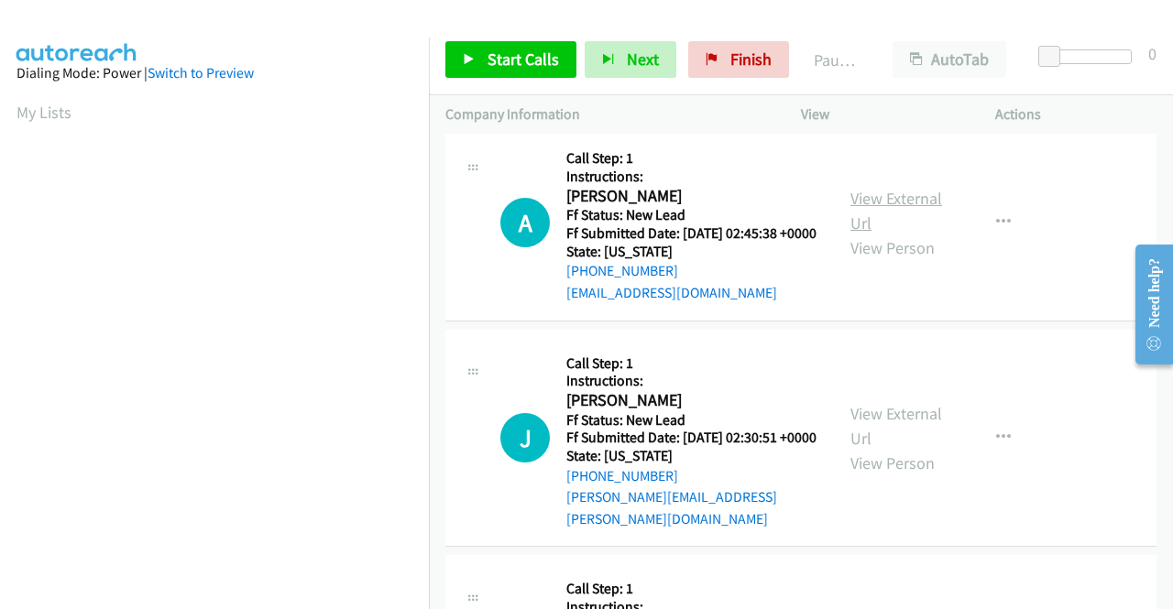
click at [901, 234] on link "View External Url" at bounding box center [896, 211] width 92 height 46
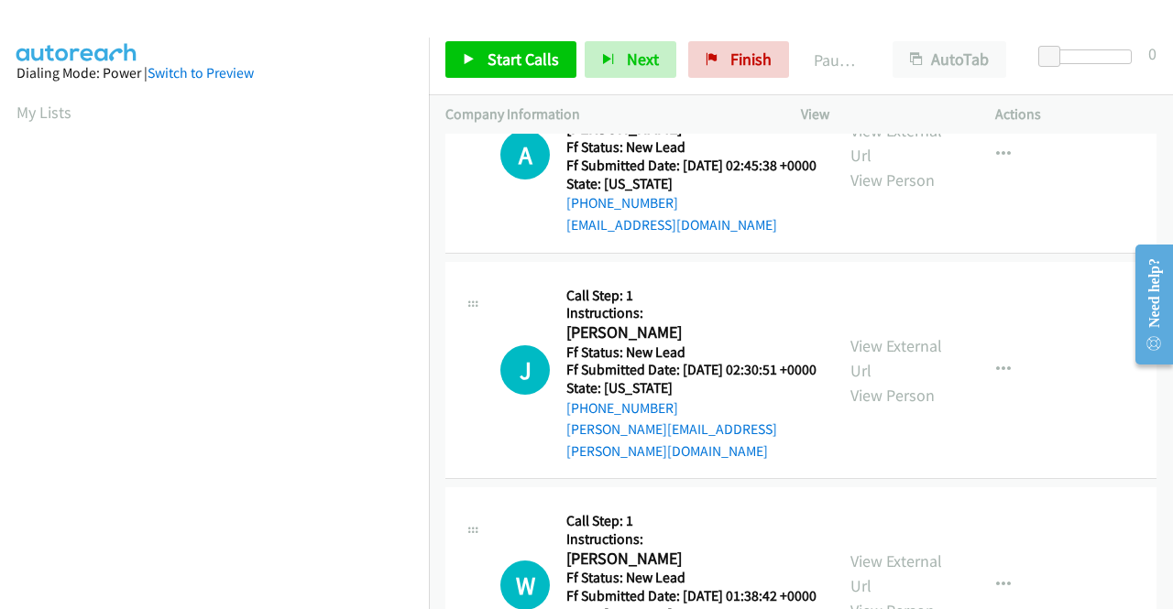
scroll to position [1649, 0]
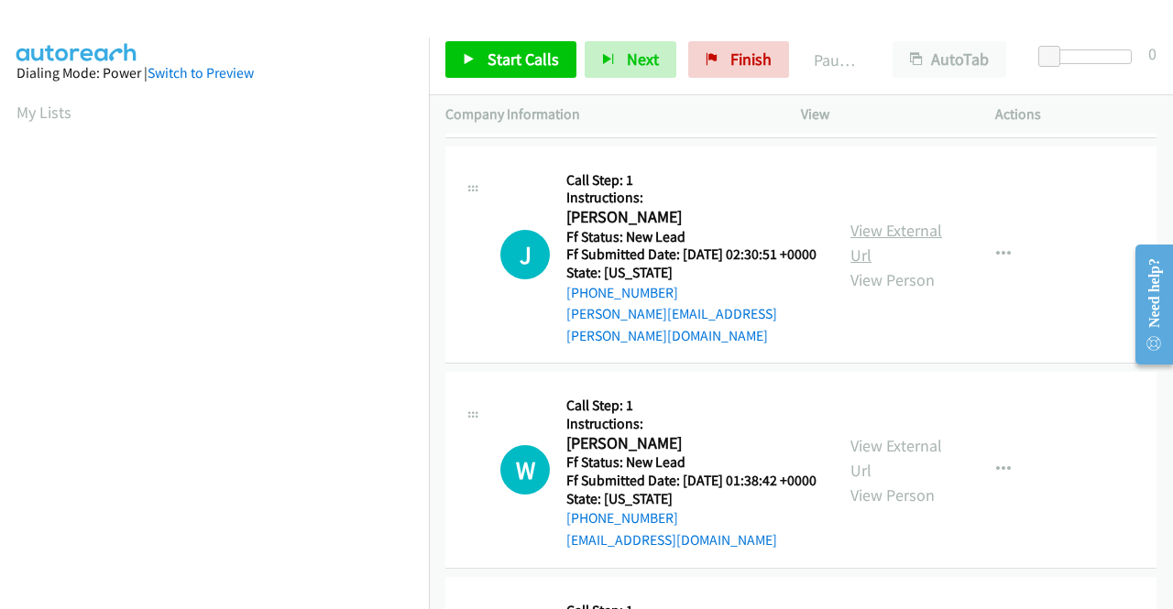
click at [905, 266] on link "View External Url" at bounding box center [896, 243] width 92 height 46
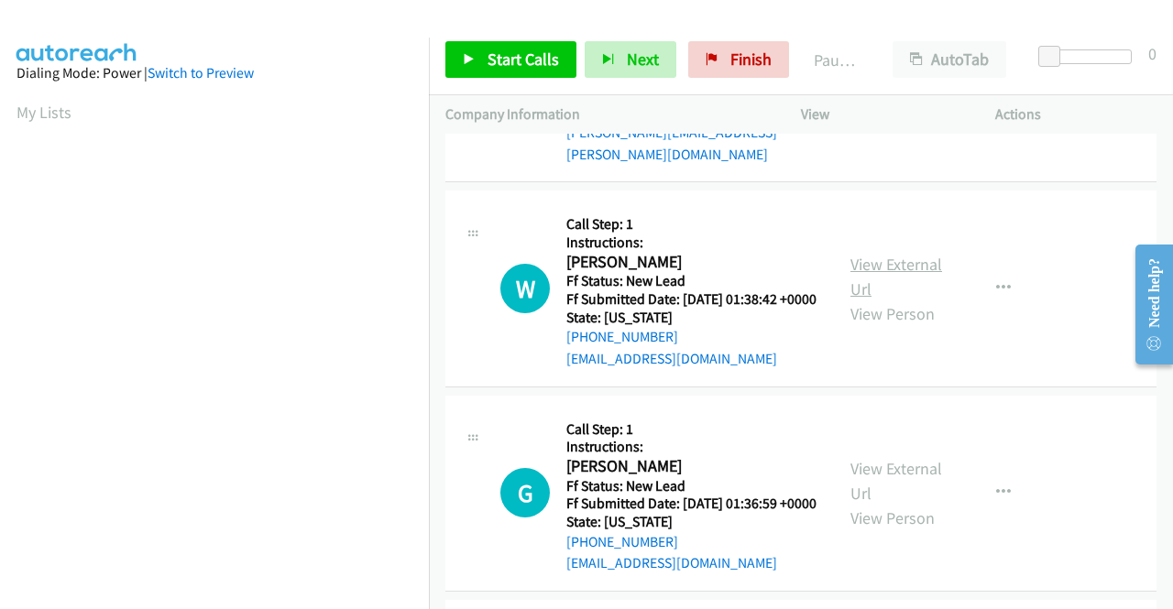
scroll to position [1832, 0]
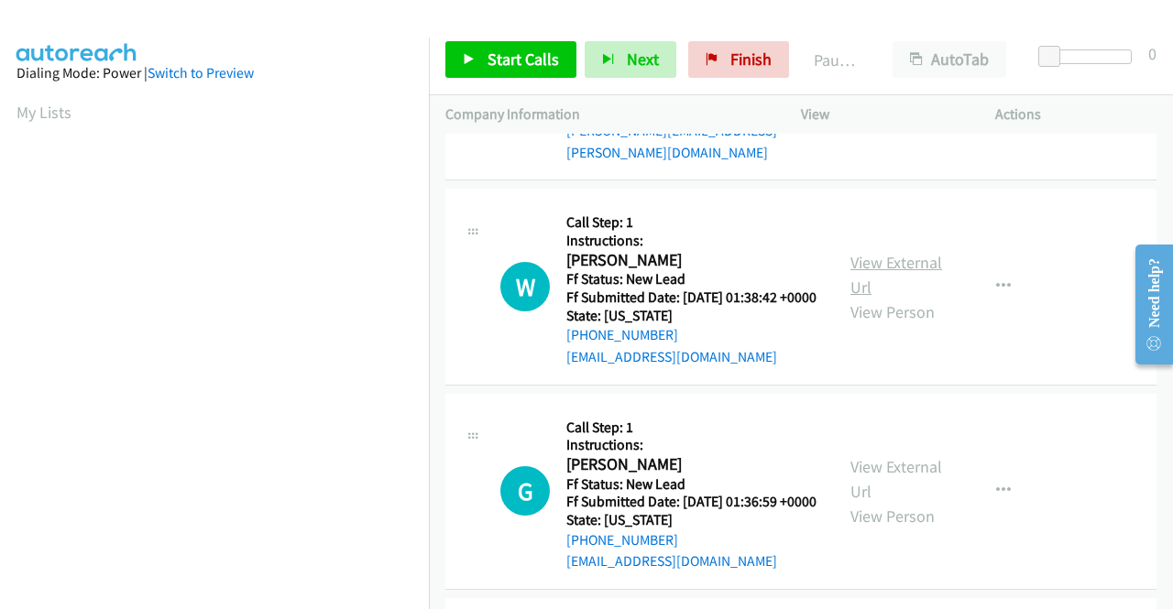
click at [883, 298] on link "View External Url" at bounding box center [896, 275] width 92 height 46
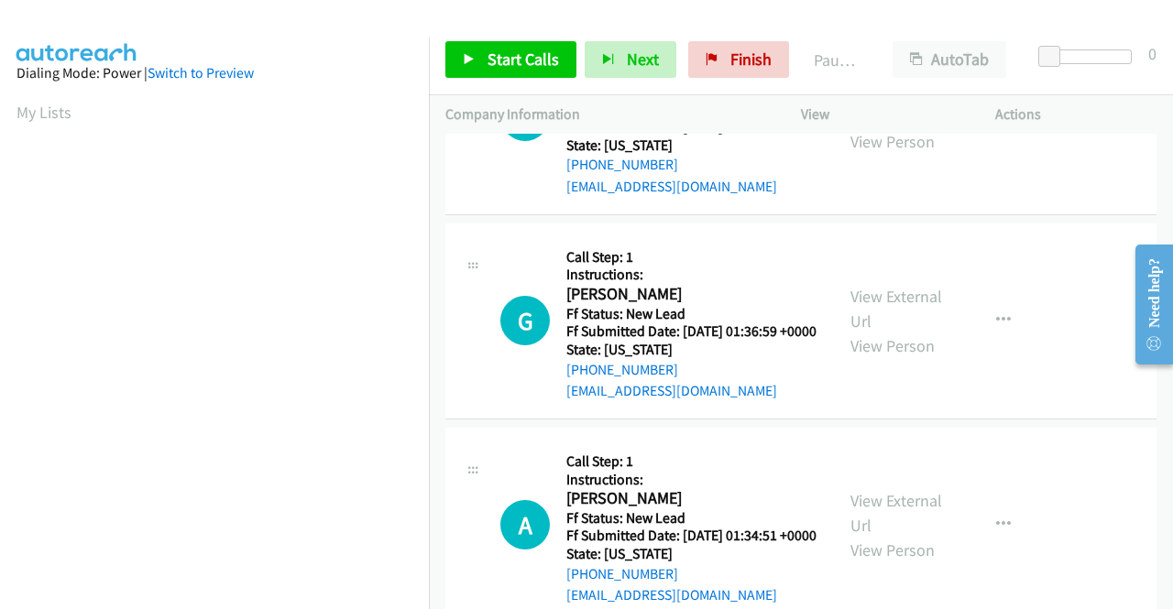
scroll to position [2015, 0]
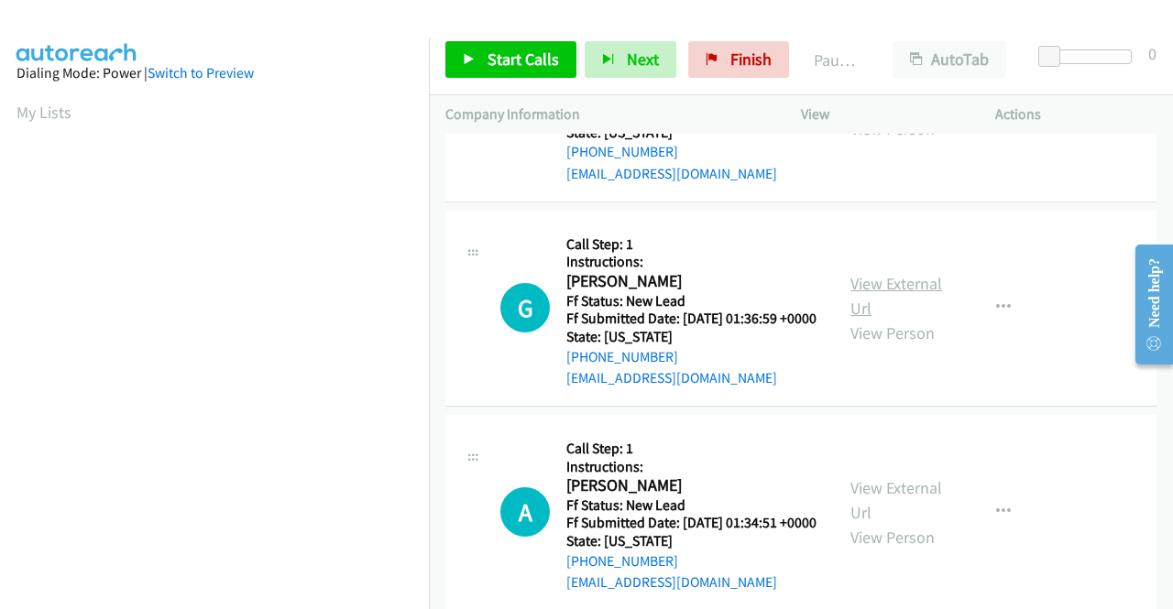
click at [893, 319] on link "View External Url" at bounding box center [896, 296] width 92 height 46
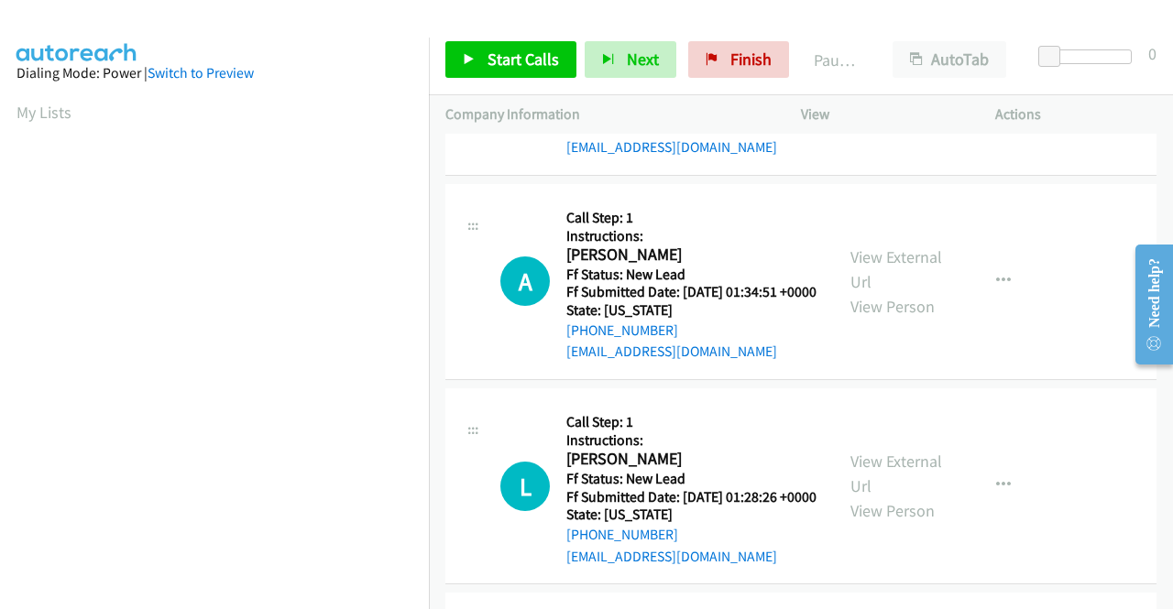
scroll to position [2290, 0]
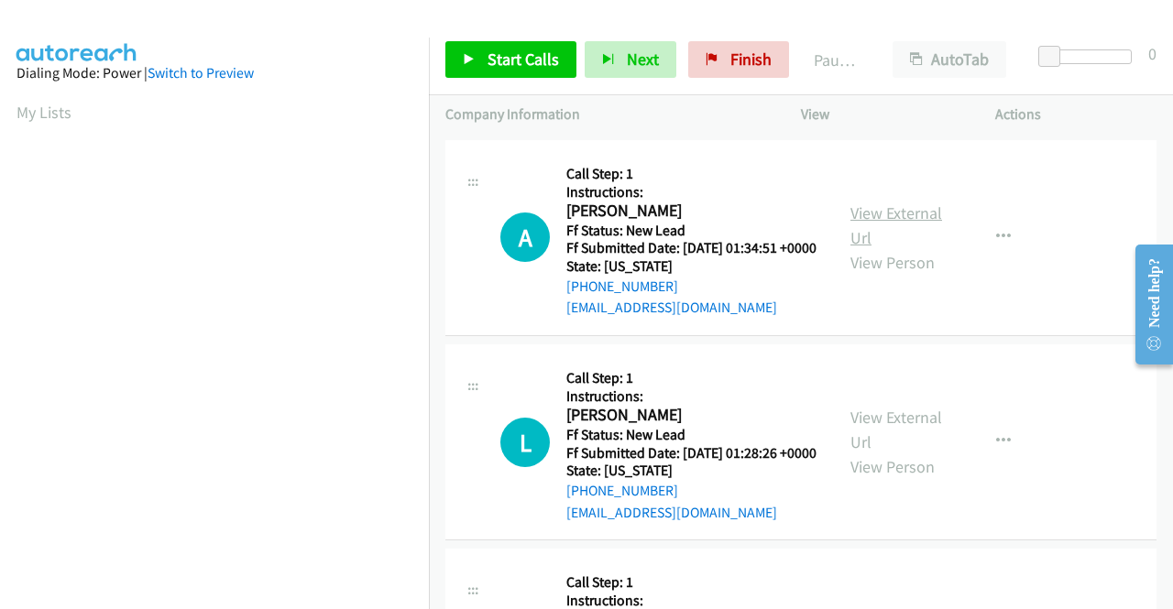
click at [885, 248] on link "View External Url" at bounding box center [896, 225] width 92 height 46
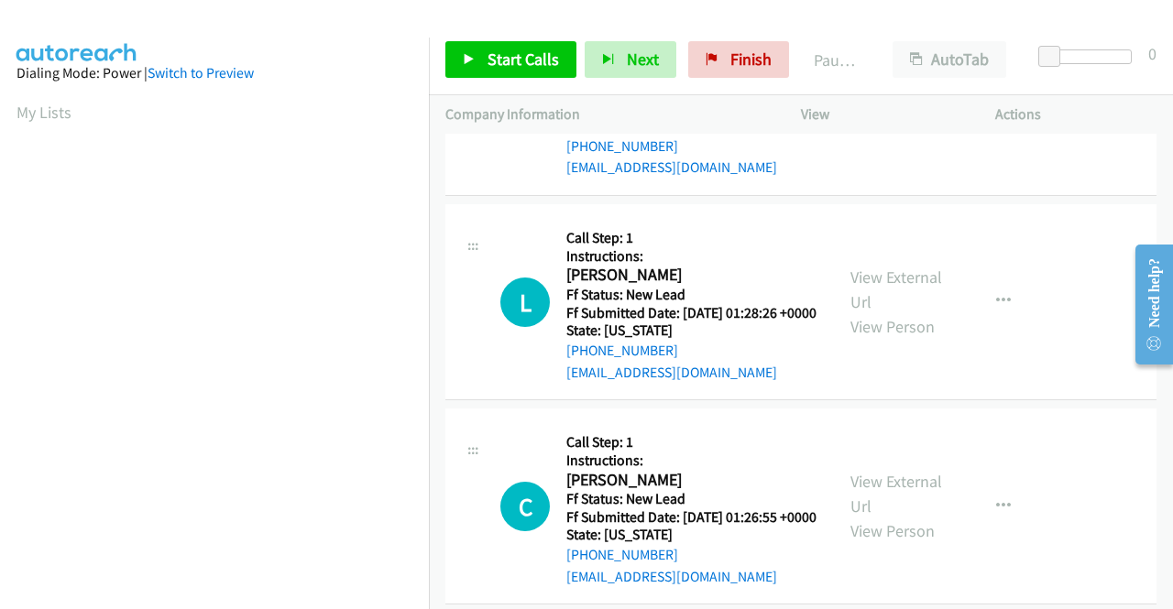
scroll to position [2473, 0]
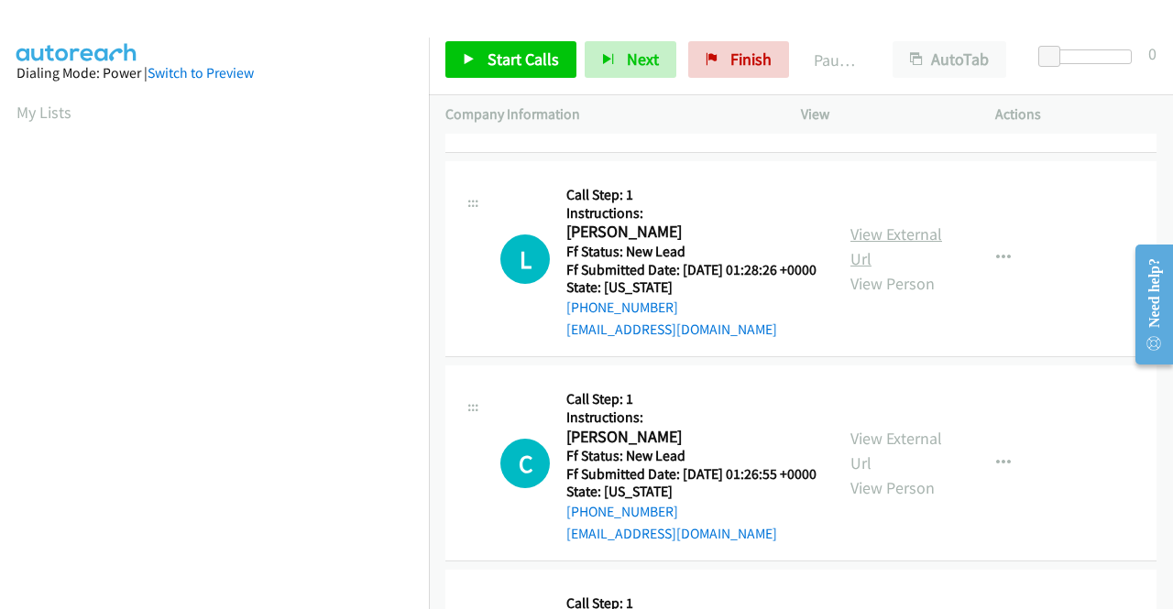
click at [912, 269] on link "View External Url" at bounding box center [896, 247] width 92 height 46
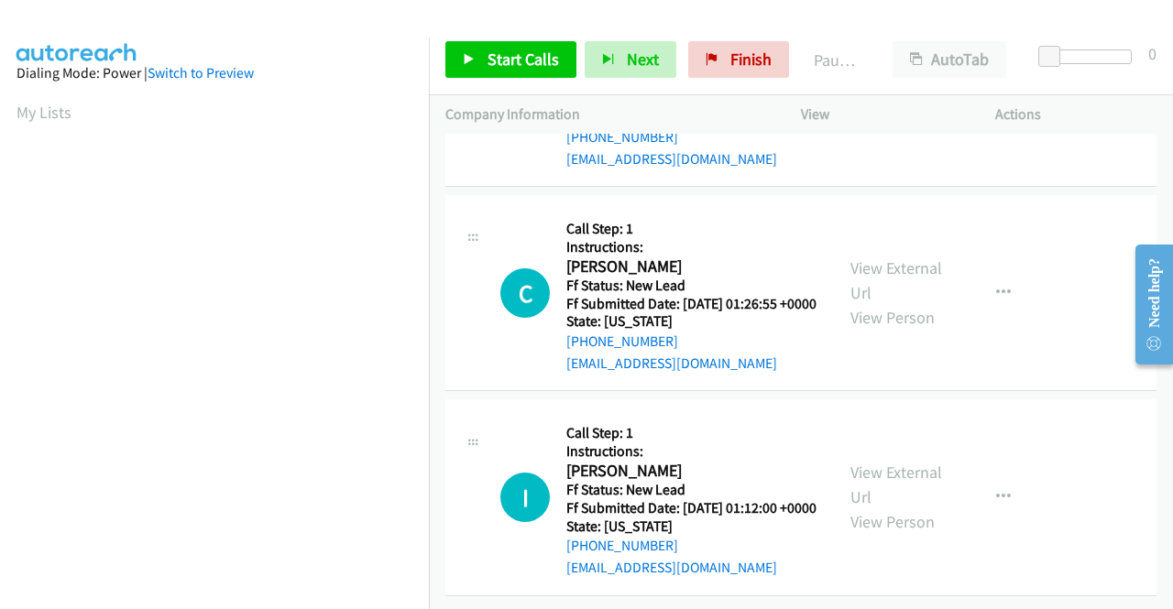
scroll to position [2748, 0]
click at [891, 303] on link "View External Url" at bounding box center [896, 280] width 92 height 46
click at [901, 462] on link "View External Url" at bounding box center [896, 485] width 92 height 46
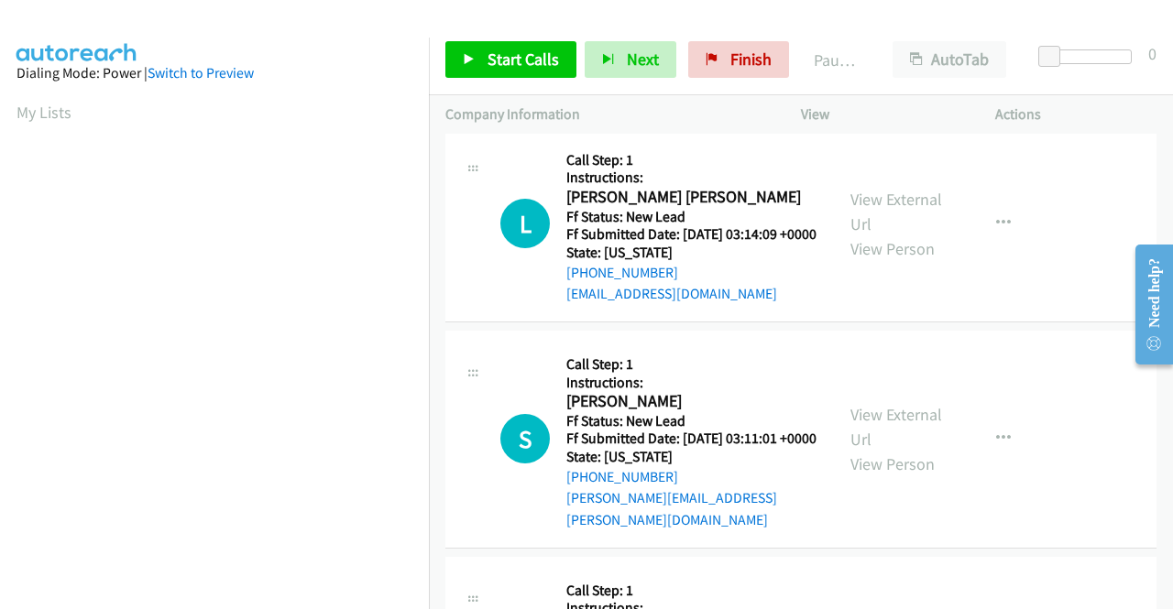
scroll to position [0, 0]
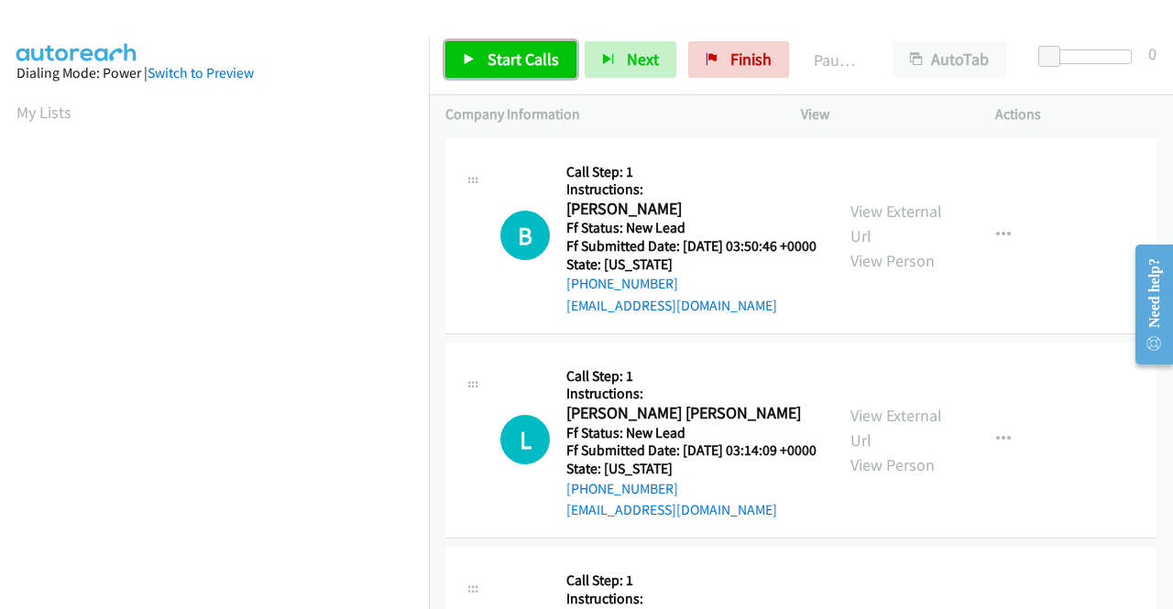
click at [531, 63] on span "Start Calls" at bounding box center [522, 59] width 71 height 21
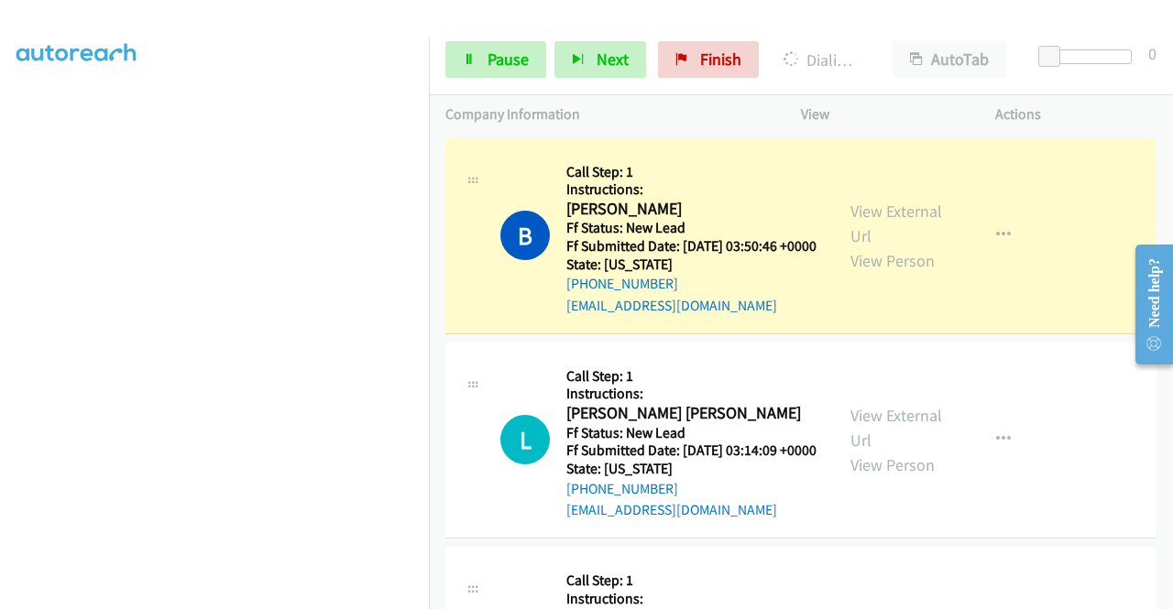
scroll to position [418, 0]
click at [481, 54] on link "Pause" at bounding box center [495, 59] width 101 height 37
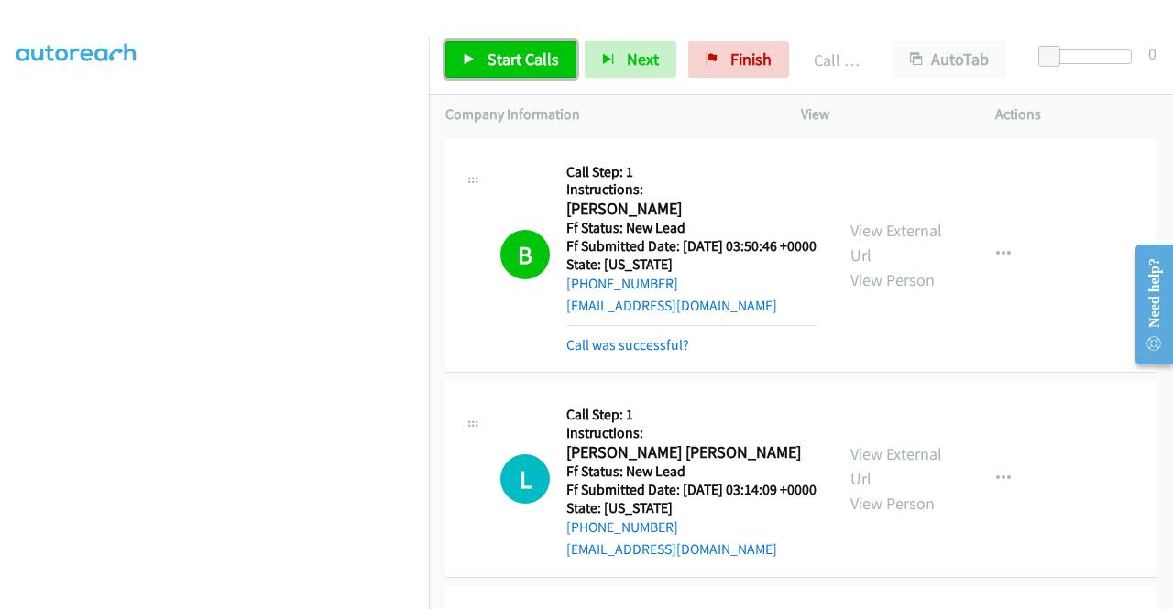
click at [524, 50] on span "Start Calls" at bounding box center [522, 59] width 71 height 21
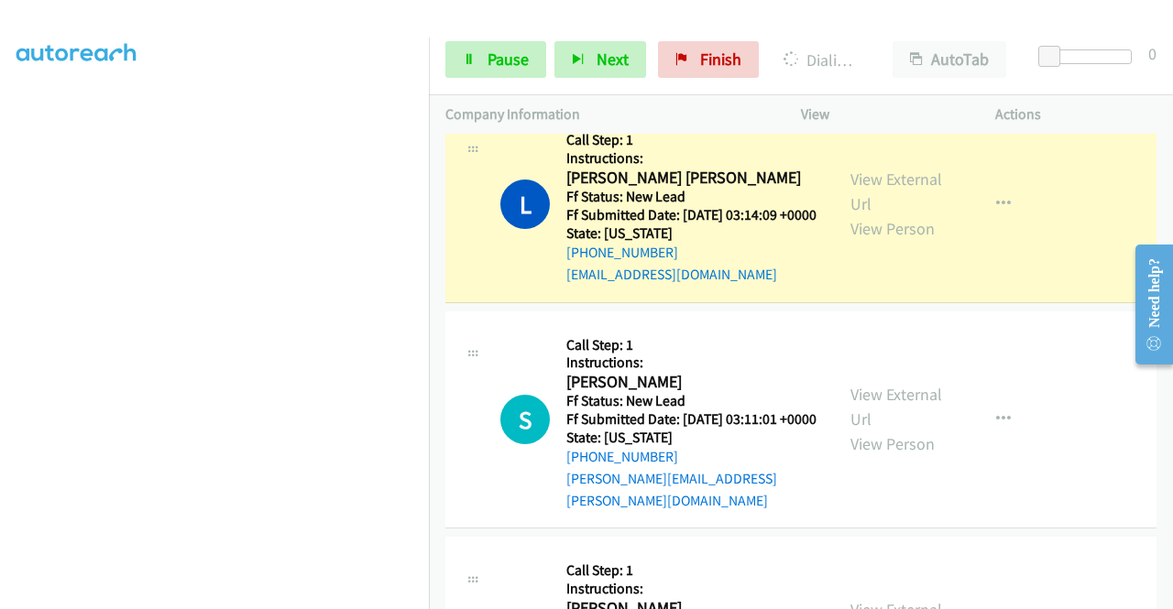
scroll to position [366, 0]
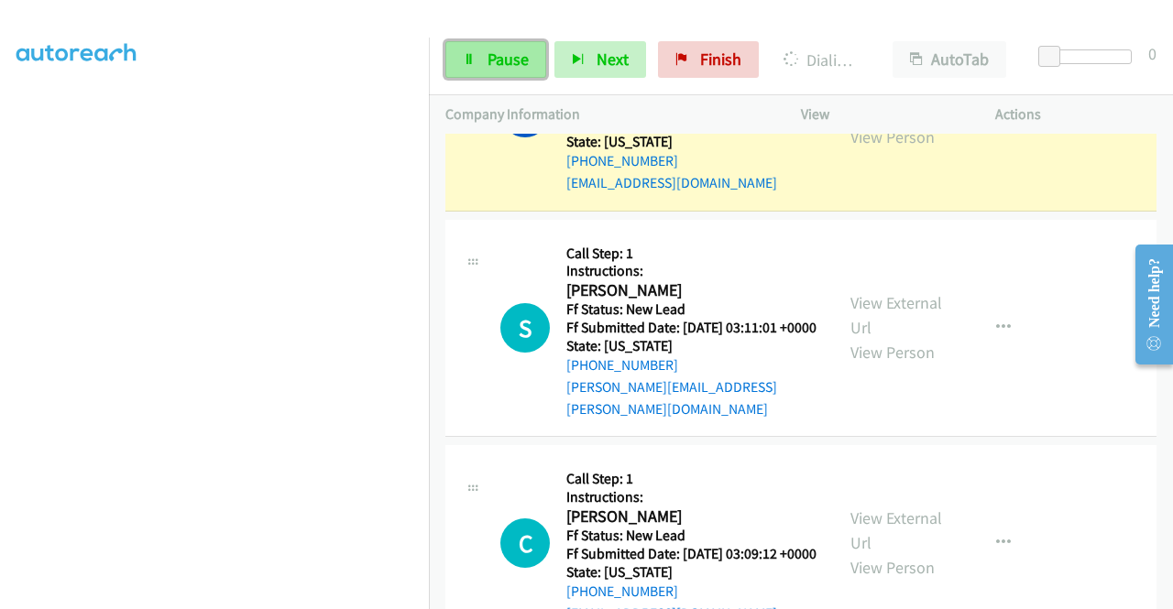
click at [502, 55] on span "Pause" at bounding box center [507, 59] width 41 height 21
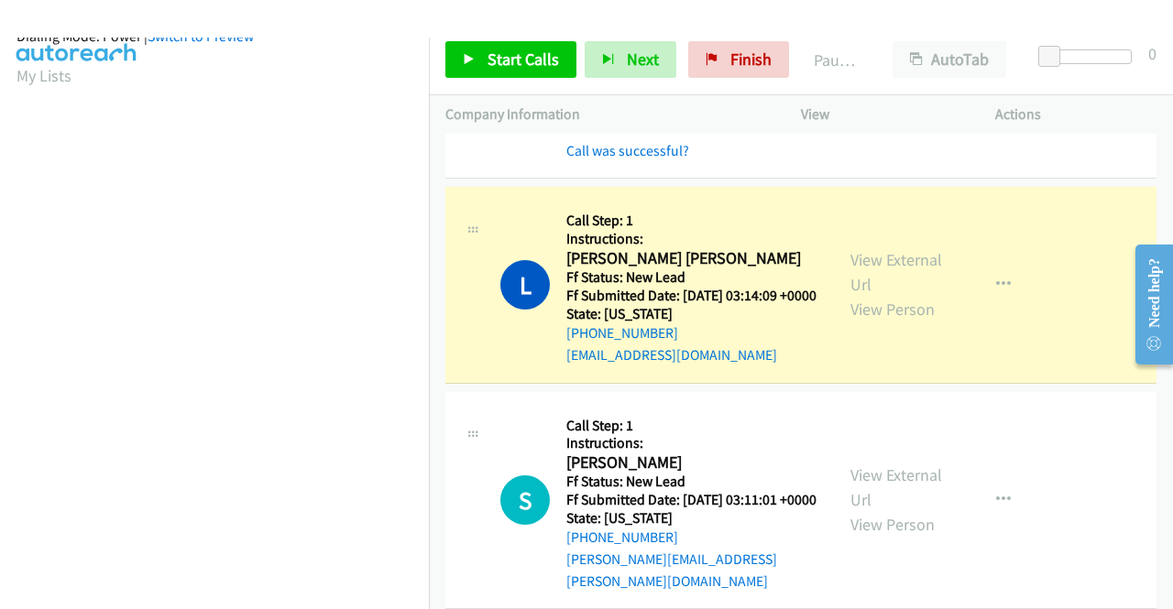
scroll to position [183, 0]
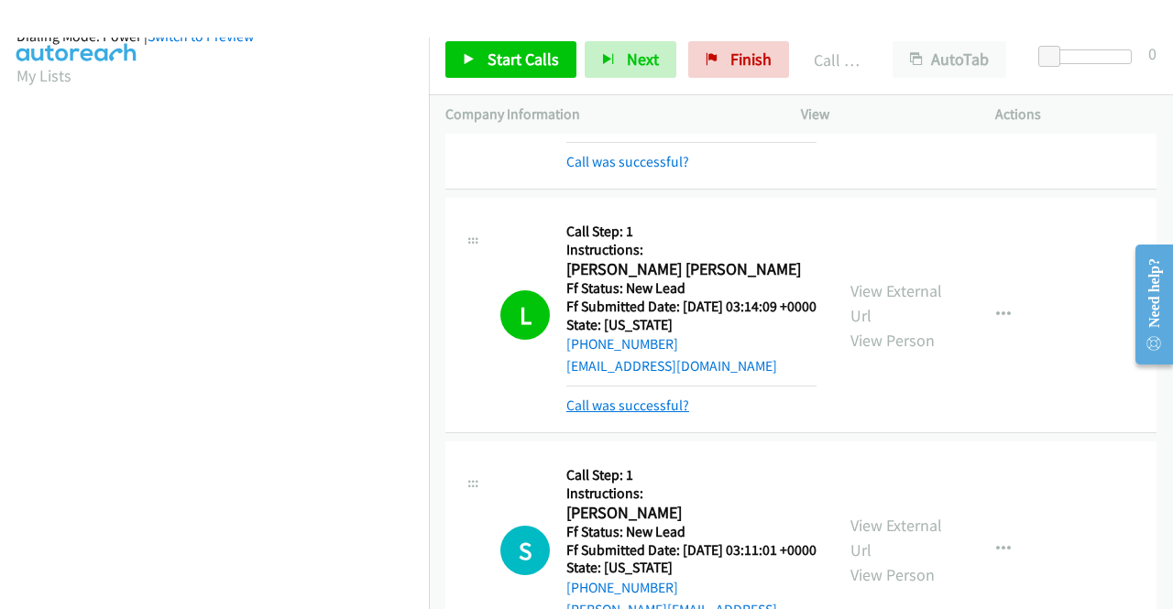
click at [628, 414] on link "Call was successful?" at bounding box center [627, 405] width 123 height 17
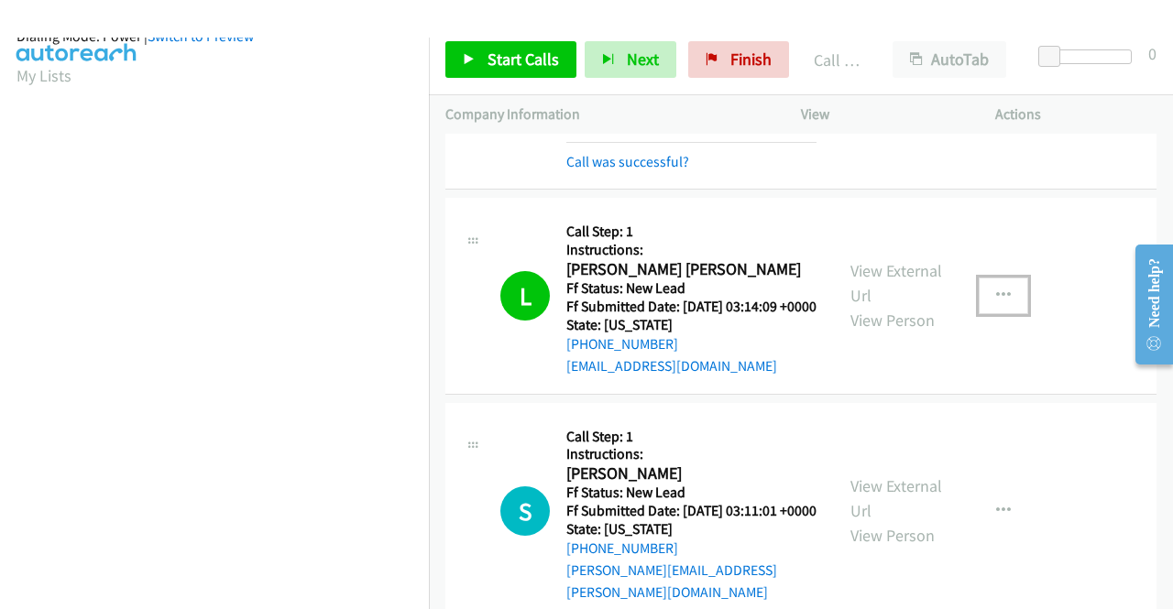
click at [996, 303] on icon "button" at bounding box center [1003, 296] width 15 height 15
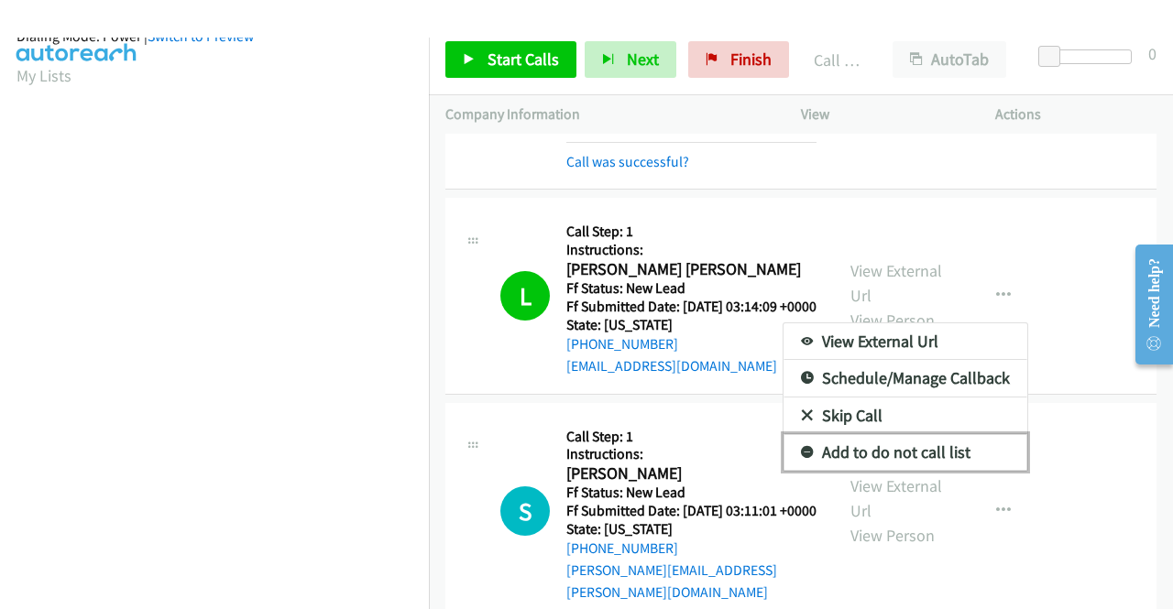
click at [907, 468] on link "Add to do not call list" at bounding box center [905, 452] width 244 height 37
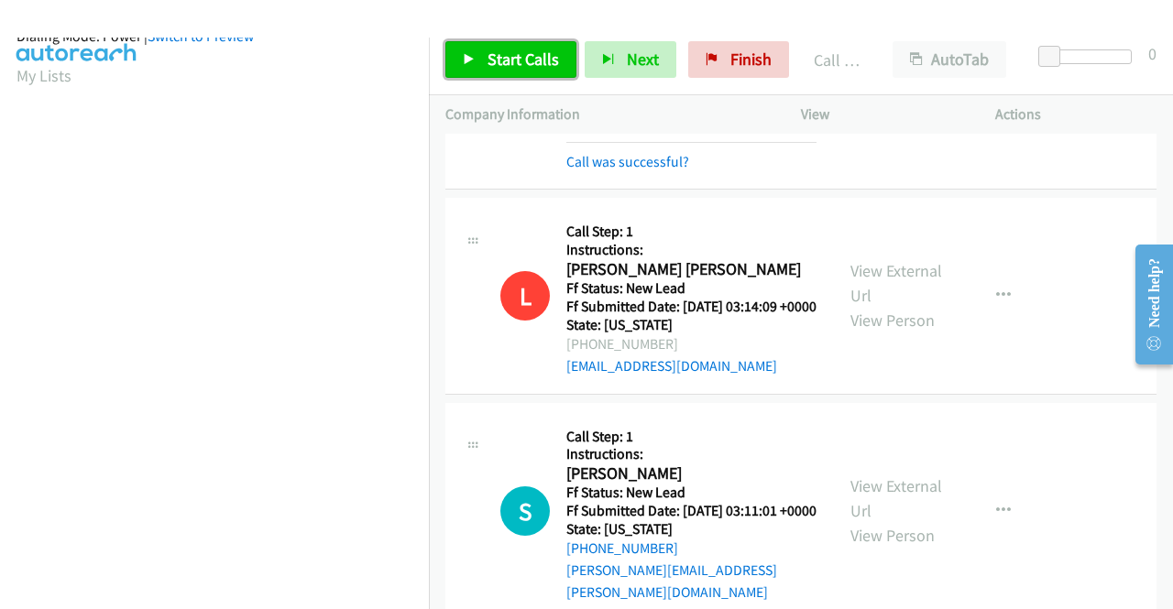
click at [551, 60] on span "Start Calls" at bounding box center [522, 59] width 71 height 21
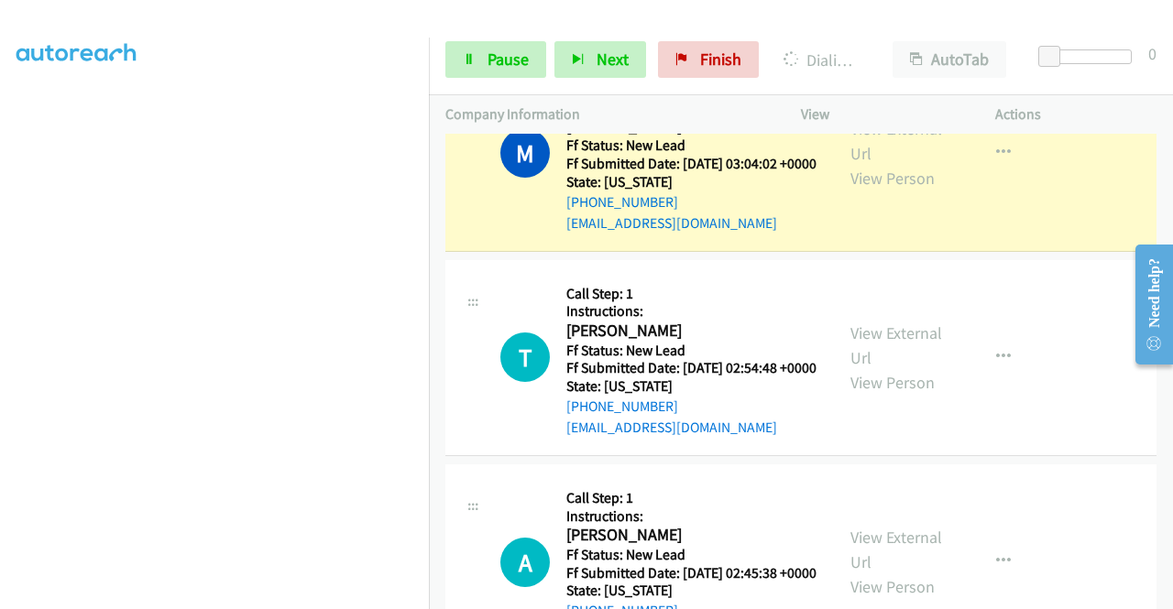
scroll to position [418, 0]
click at [513, 62] on span "Pause" at bounding box center [507, 59] width 41 height 21
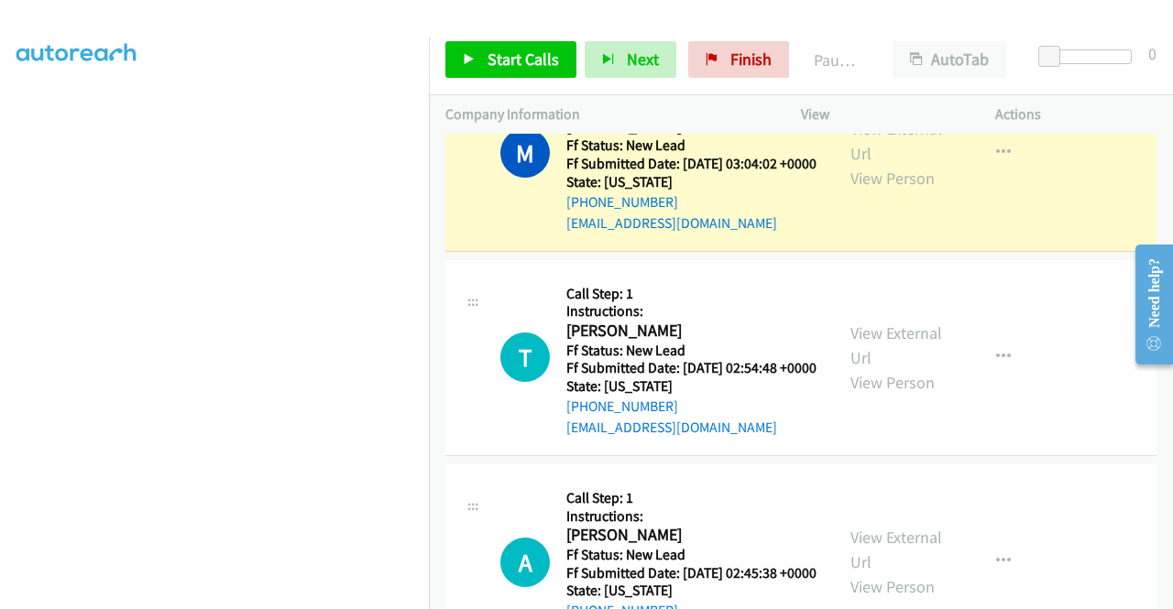
scroll to position [51, 0]
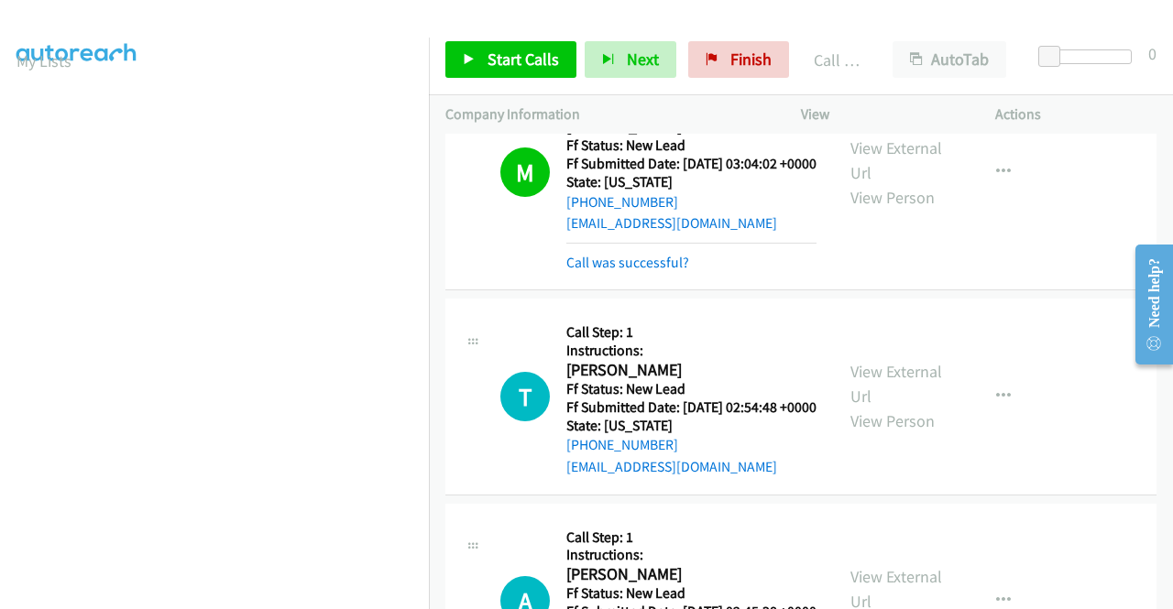
click at [463, 40] on div "Start Calls Pause Next Finish Call Completed AutoTab AutoTab 0" at bounding box center [801, 60] width 744 height 71
click at [468, 47] on link "Start Calls" at bounding box center [510, 59] width 131 height 37
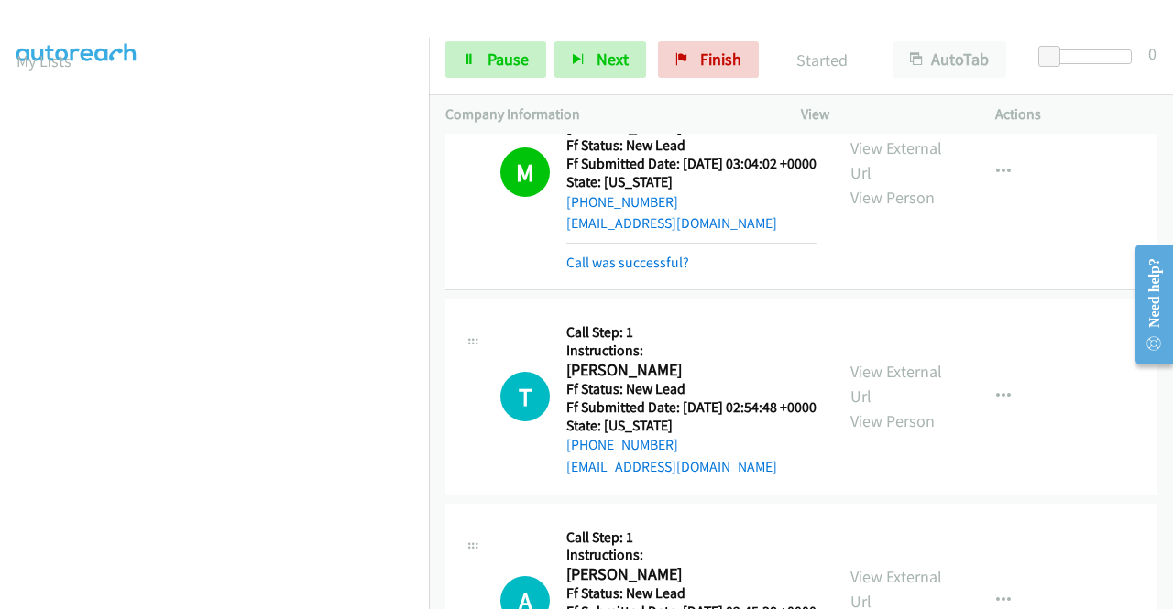
scroll to position [1374, 0]
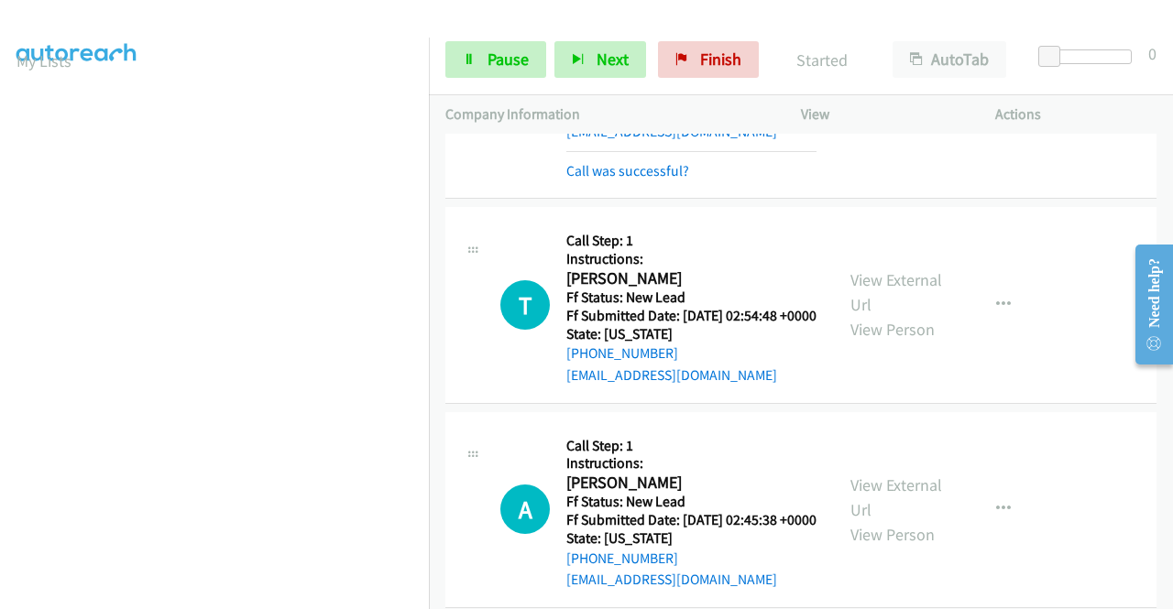
click at [665, 182] on div "Call was successful?" at bounding box center [691, 171] width 250 height 22
click at [655, 180] on link "Call was successful?" at bounding box center [627, 170] width 123 height 17
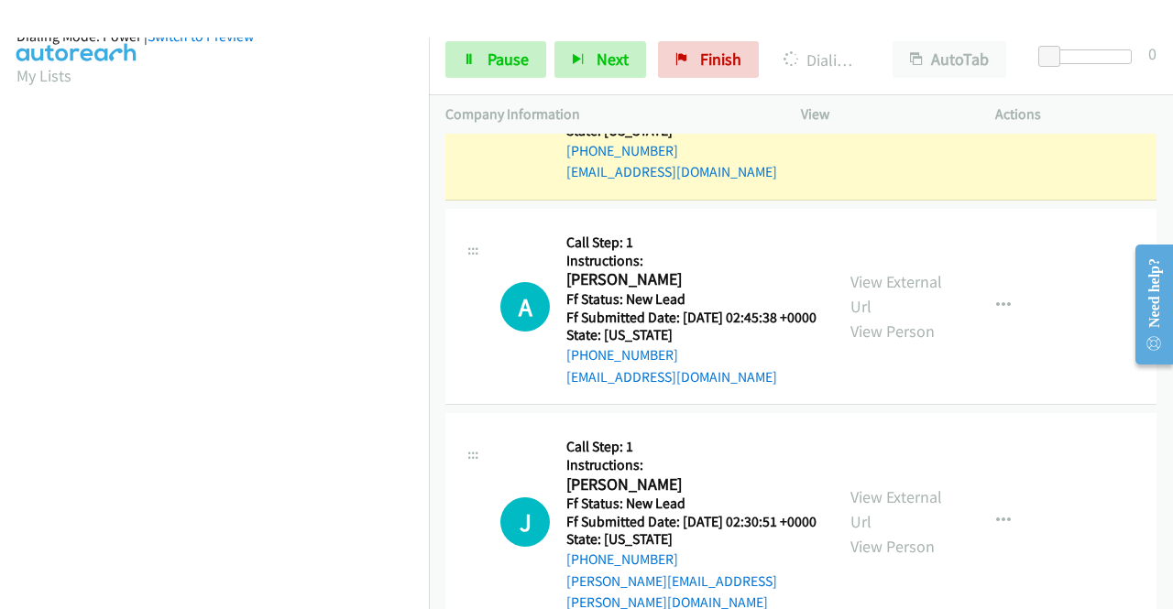
scroll to position [418, 0]
click at [473, 55] on icon at bounding box center [469, 60] width 13 height 13
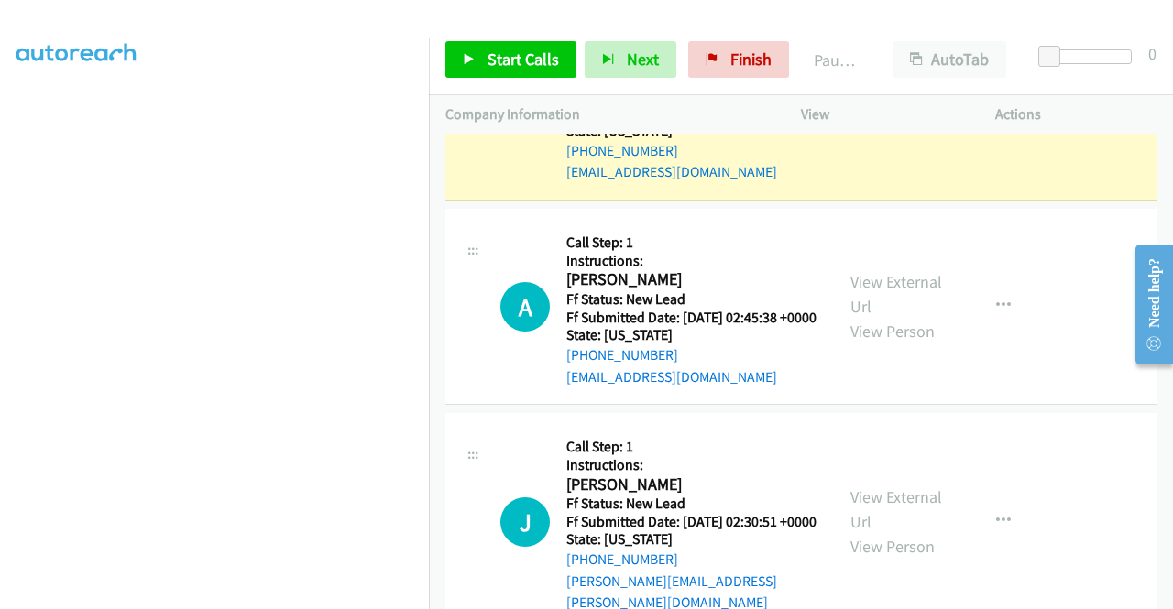
scroll to position [0, 0]
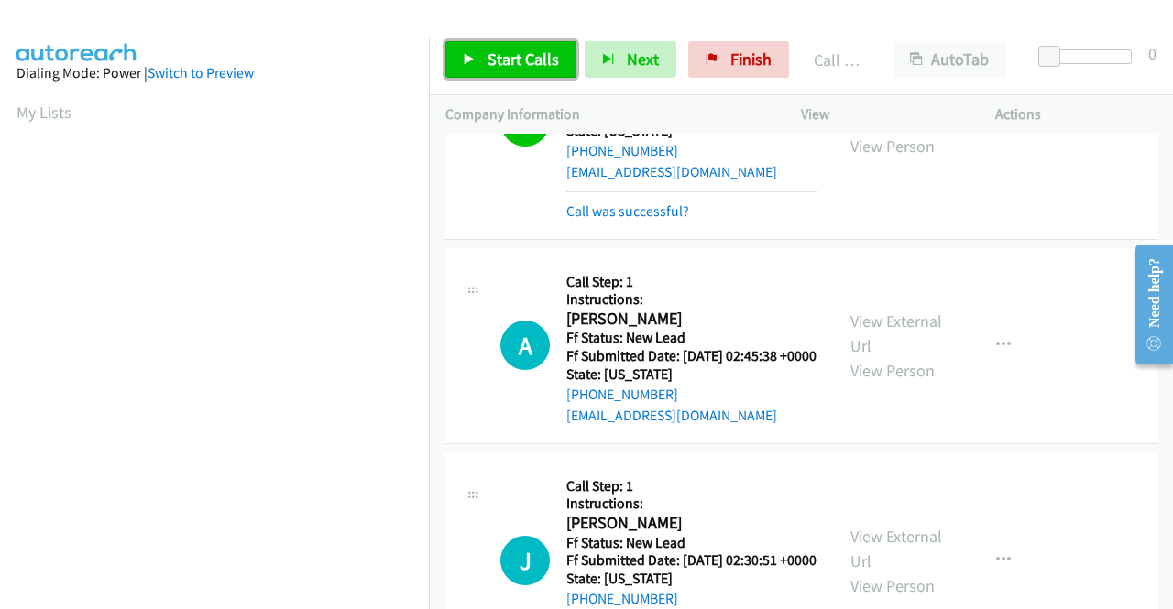
click at [508, 63] on span "Start Calls" at bounding box center [522, 59] width 71 height 21
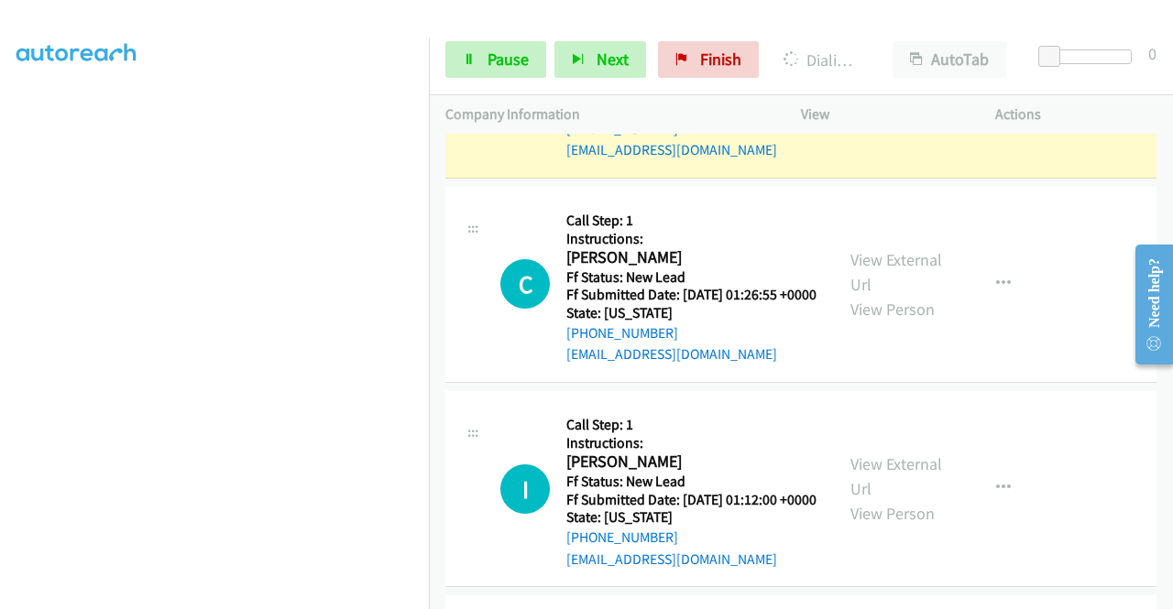
scroll to position [418, 0]
click at [470, 69] on link "Pause" at bounding box center [495, 59] width 101 height 37
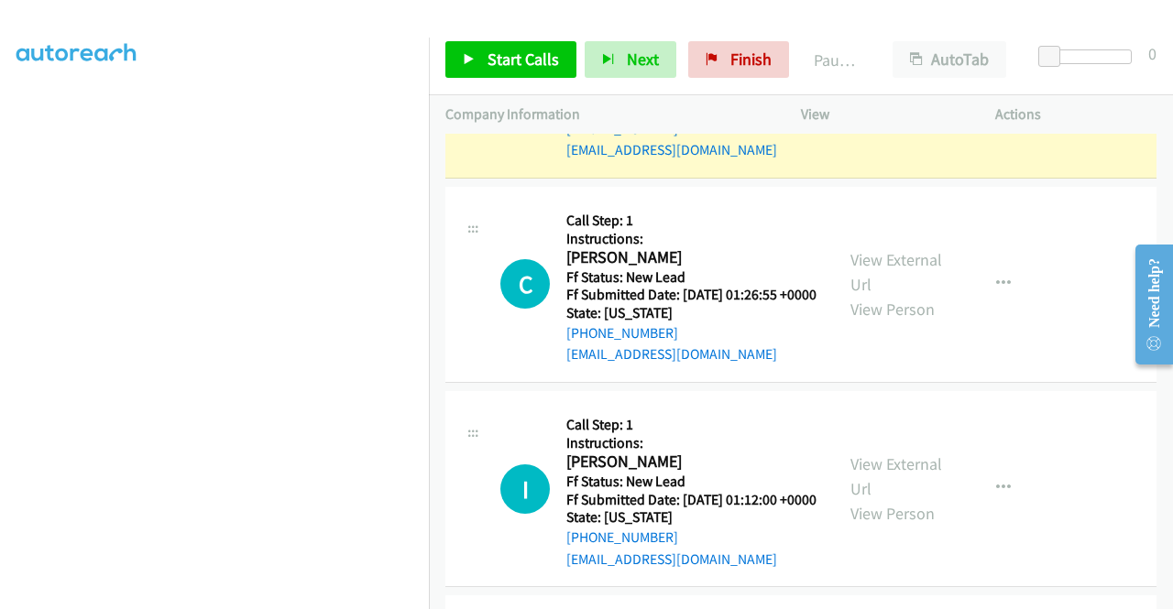
scroll to position [0, 0]
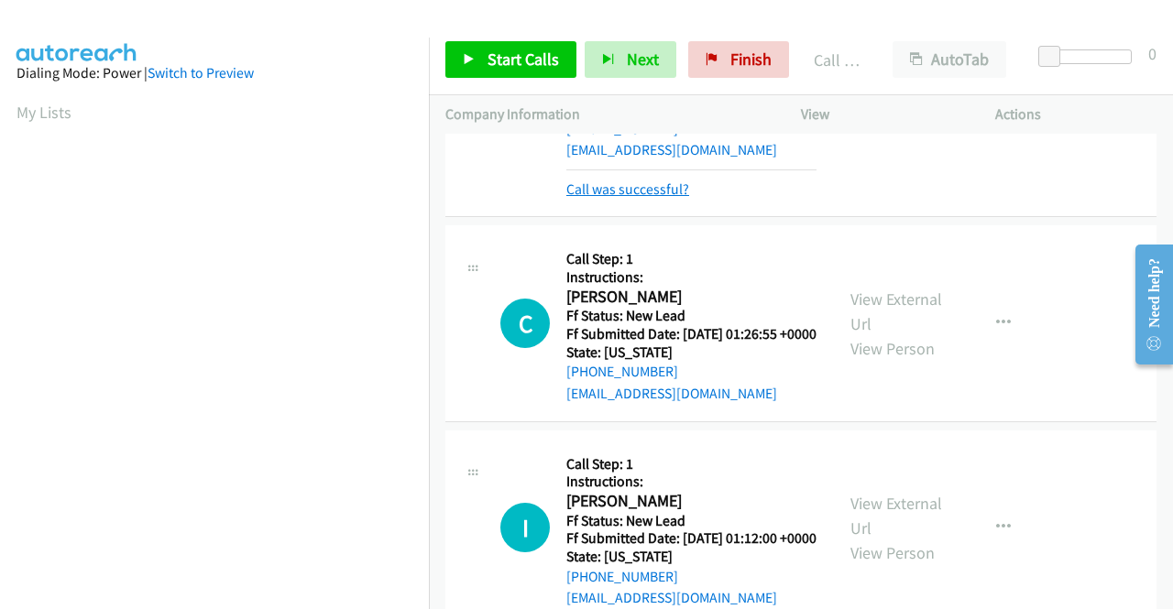
click at [652, 198] on link "Call was successful?" at bounding box center [627, 188] width 123 height 17
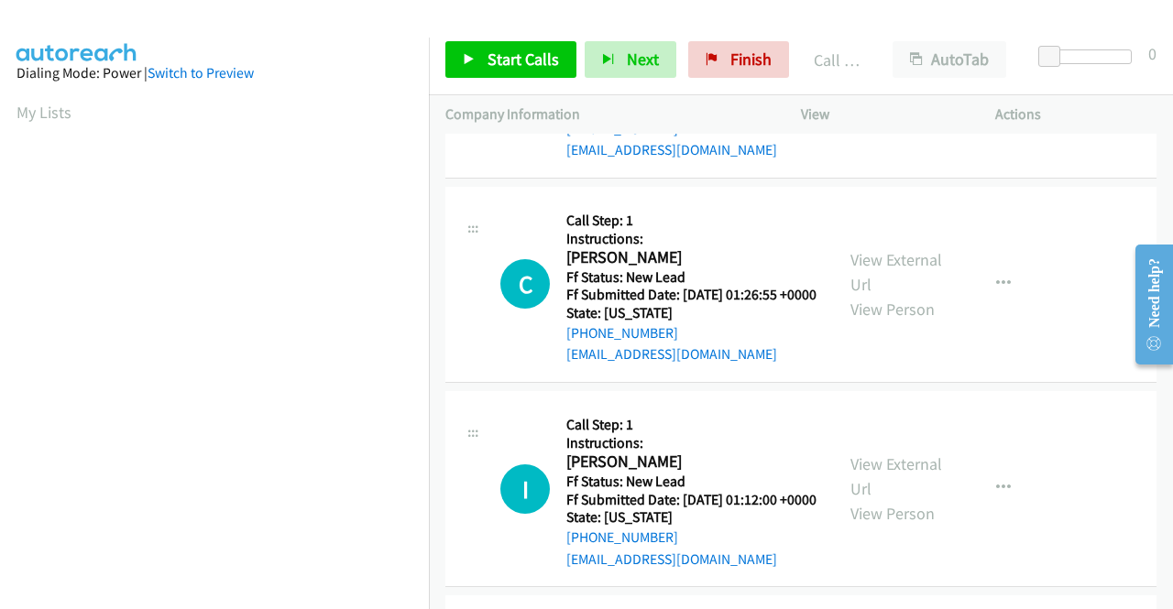
click at [991, 98] on button "button" at bounding box center [1002, 79] width 49 height 37
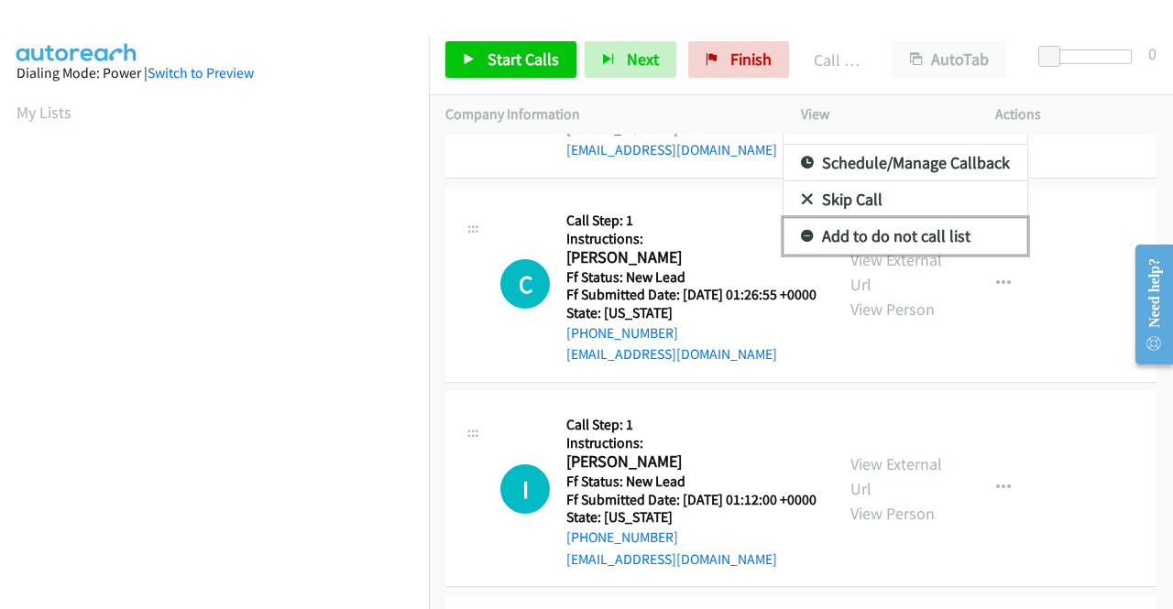
click at [889, 255] on link "Add to do not call list" at bounding box center [905, 236] width 244 height 37
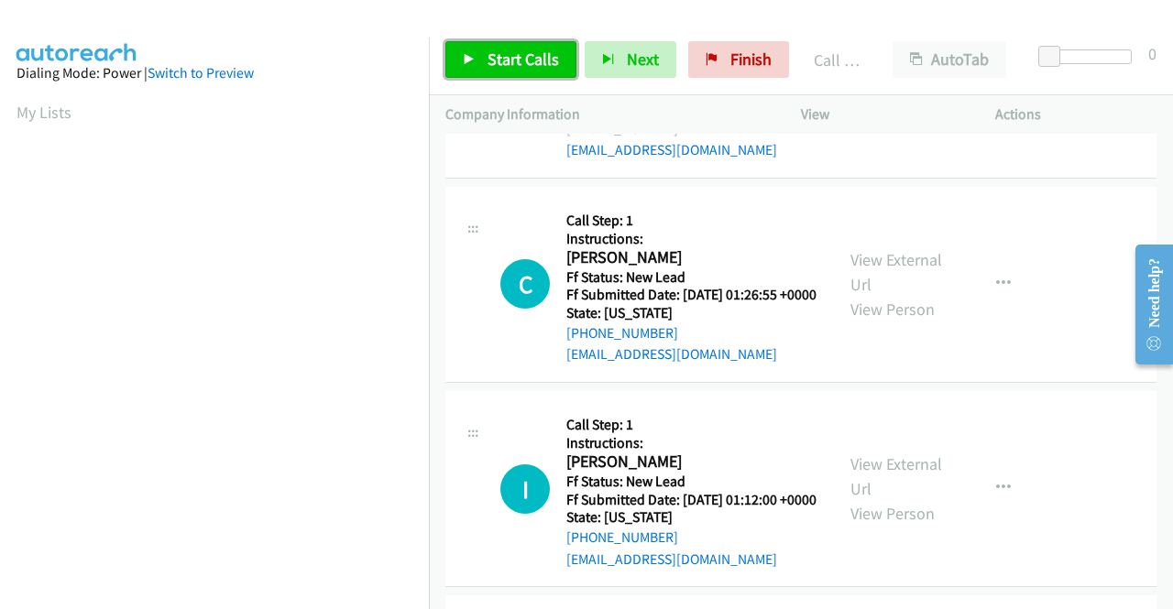
click at [539, 54] on span "Start Calls" at bounding box center [522, 59] width 71 height 21
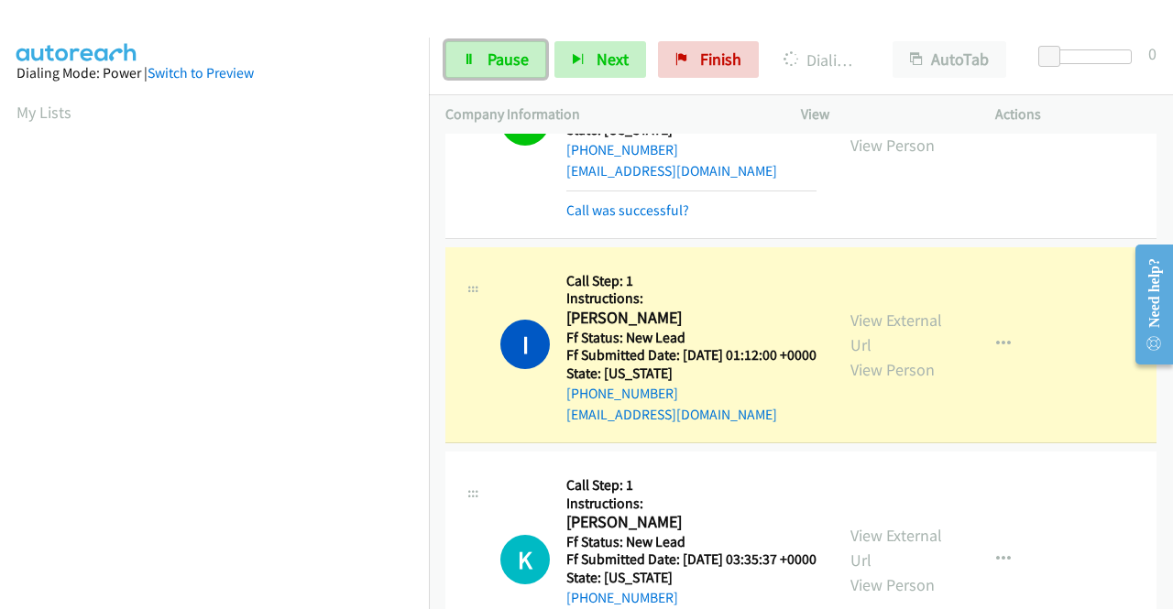
drag, startPoint x: 489, startPoint y: 60, endPoint x: 494, endPoint y: 83, distance: 23.4
click at [489, 60] on span "Pause" at bounding box center [507, 59] width 41 height 21
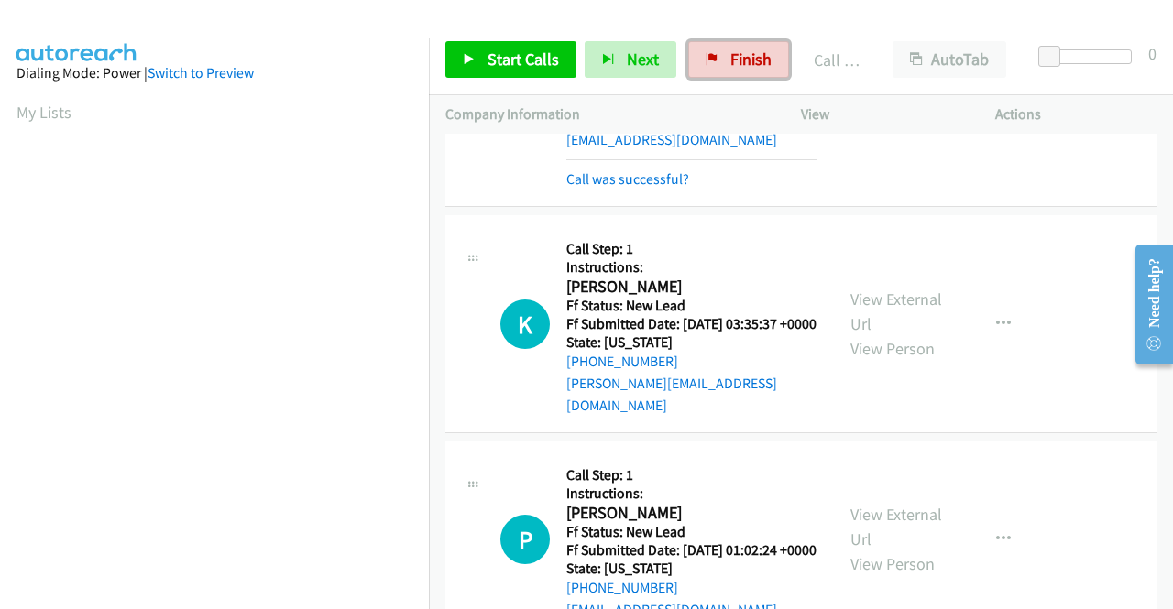
drag, startPoint x: 702, startPoint y: 53, endPoint x: 653, endPoint y: 105, distance: 71.3
click at [705, 54] on icon at bounding box center [711, 60] width 13 height 13
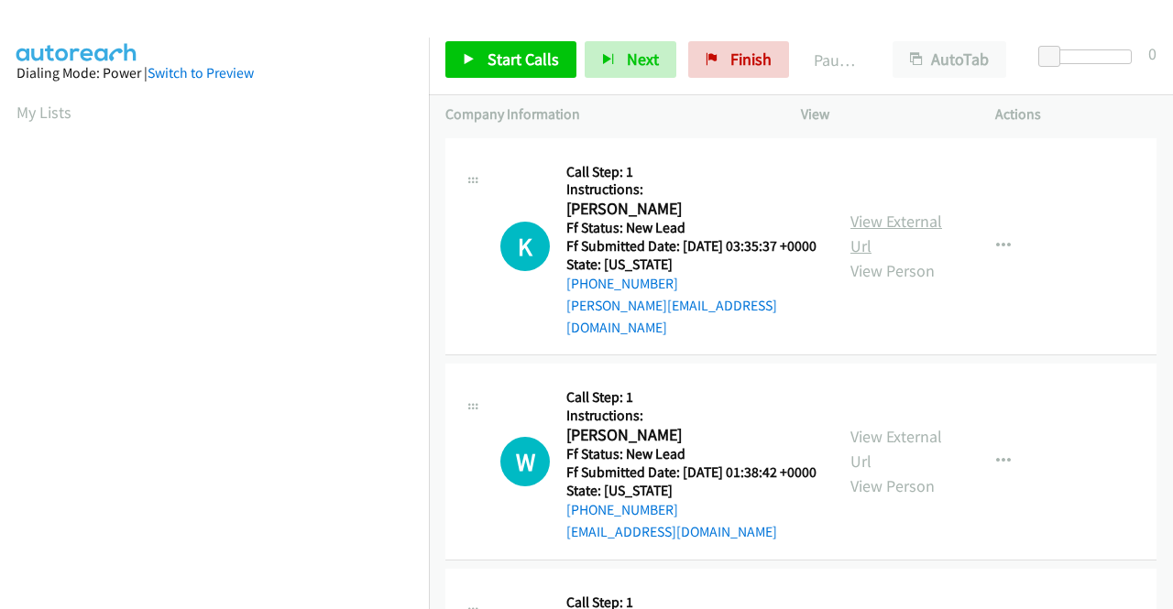
click at [923, 221] on link "View External Url" at bounding box center [896, 234] width 92 height 46
click at [870, 450] on link "View External Url" at bounding box center [896, 449] width 92 height 46
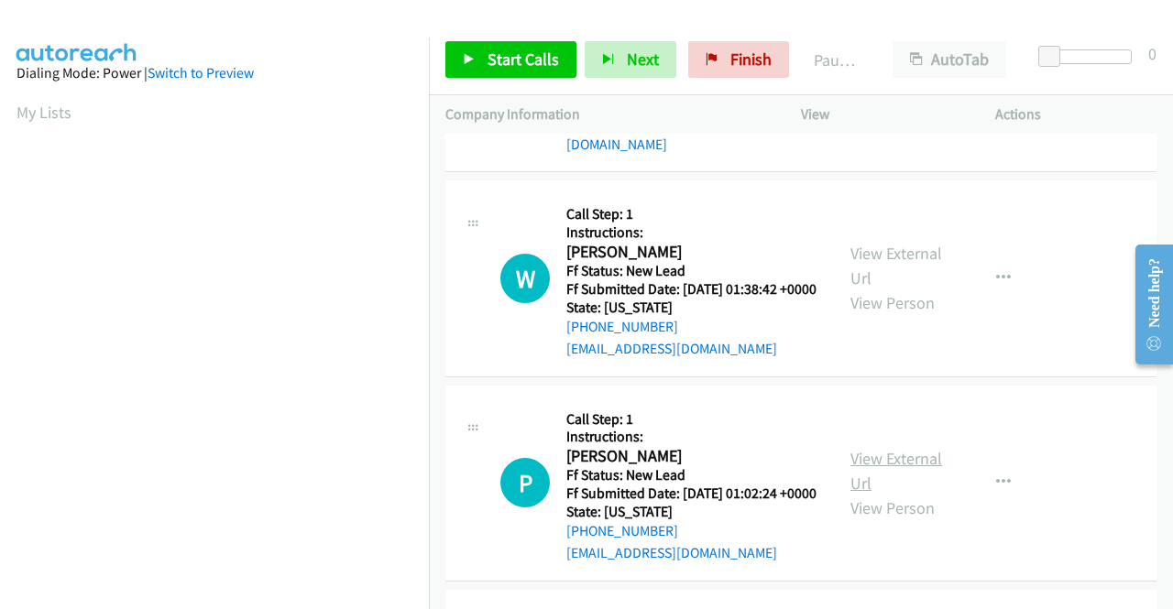
click at [900, 484] on link "View External Url" at bounding box center [896, 471] width 92 height 46
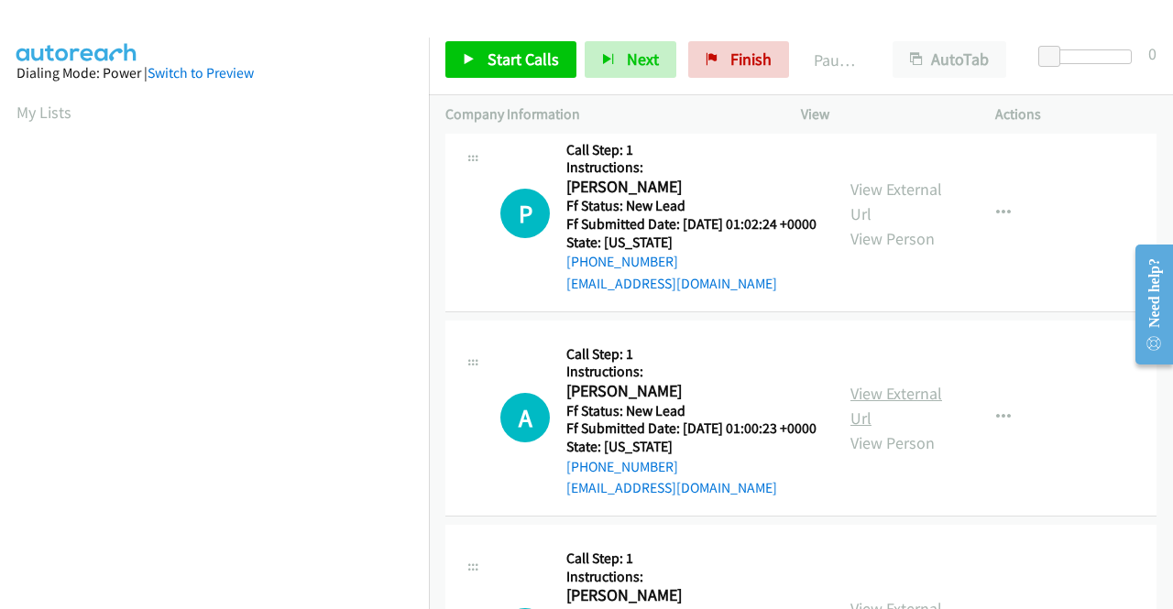
scroll to position [458, 0]
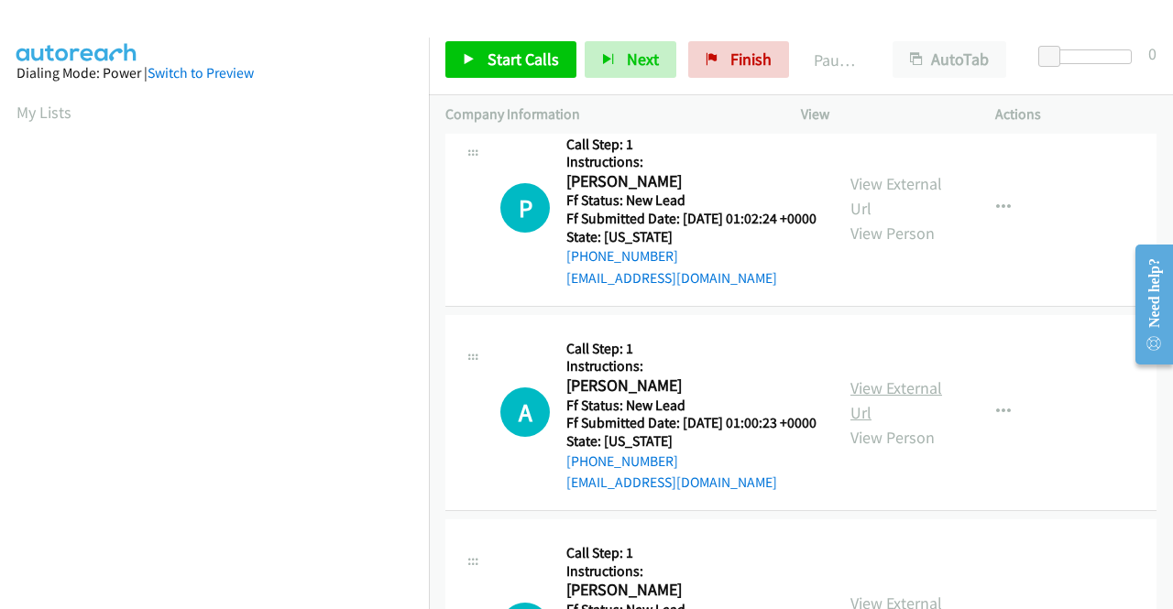
click at [907, 422] on link "View External Url" at bounding box center [896, 400] width 92 height 46
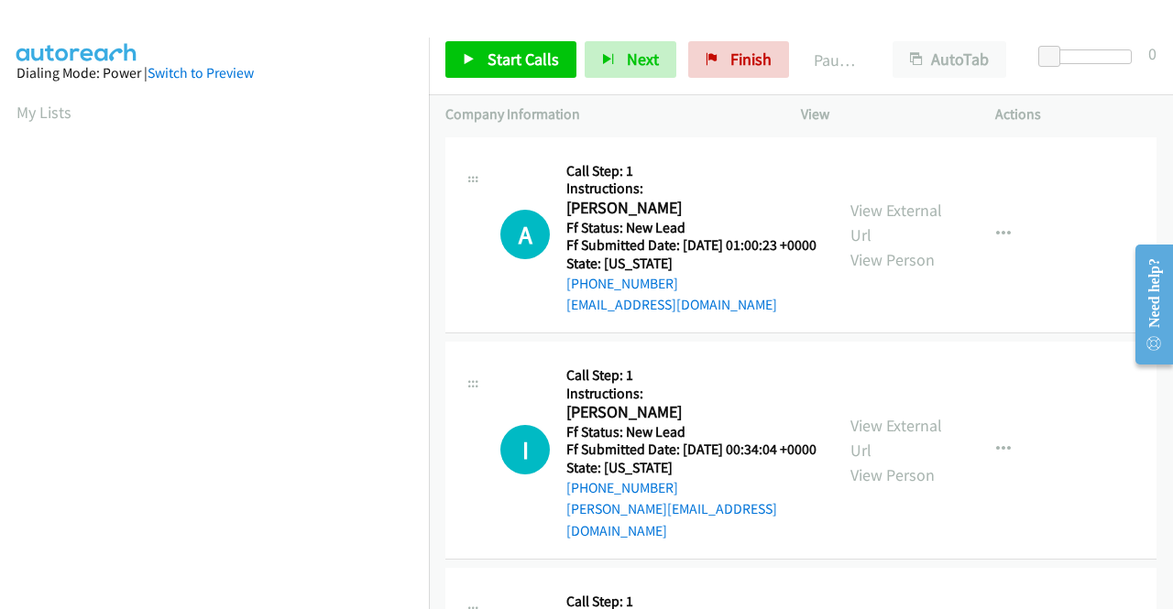
scroll to position [641, 0]
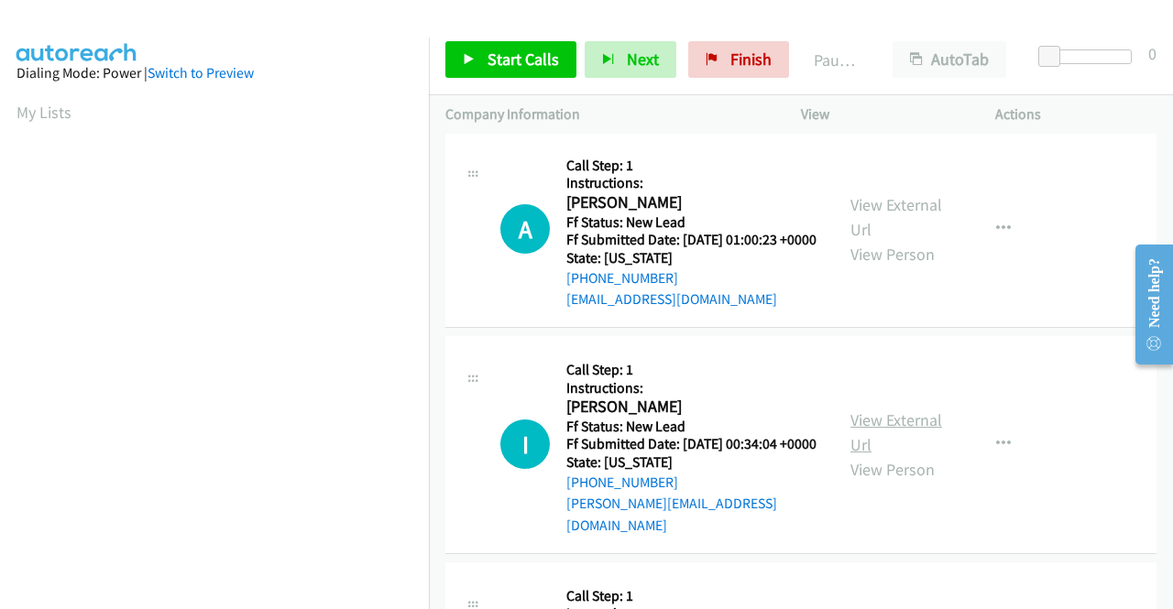
click at [879, 455] on link "View External Url" at bounding box center [896, 432] width 92 height 46
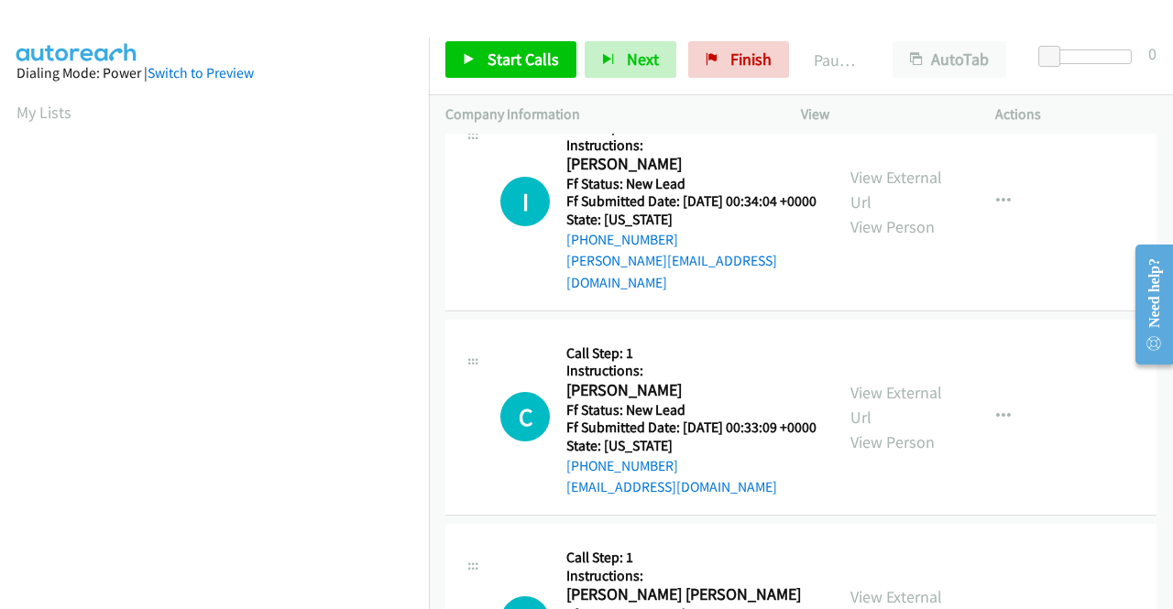
scroll to position [916, 0]
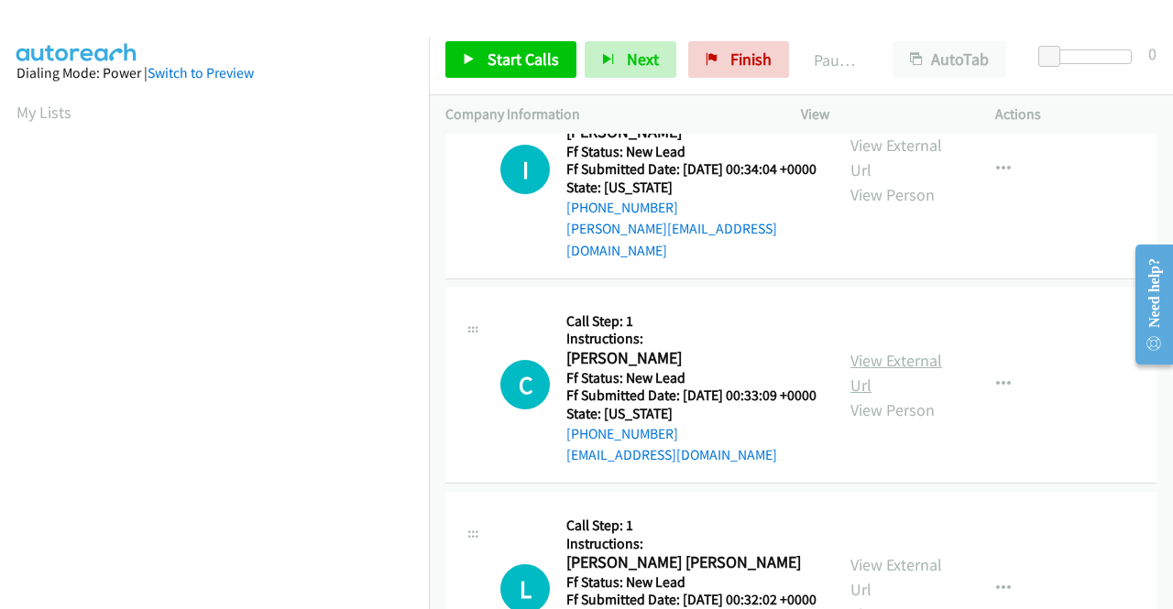
click at [879, 396] on link "View External Url" at bounding box center [896, 373] width 92 height 46
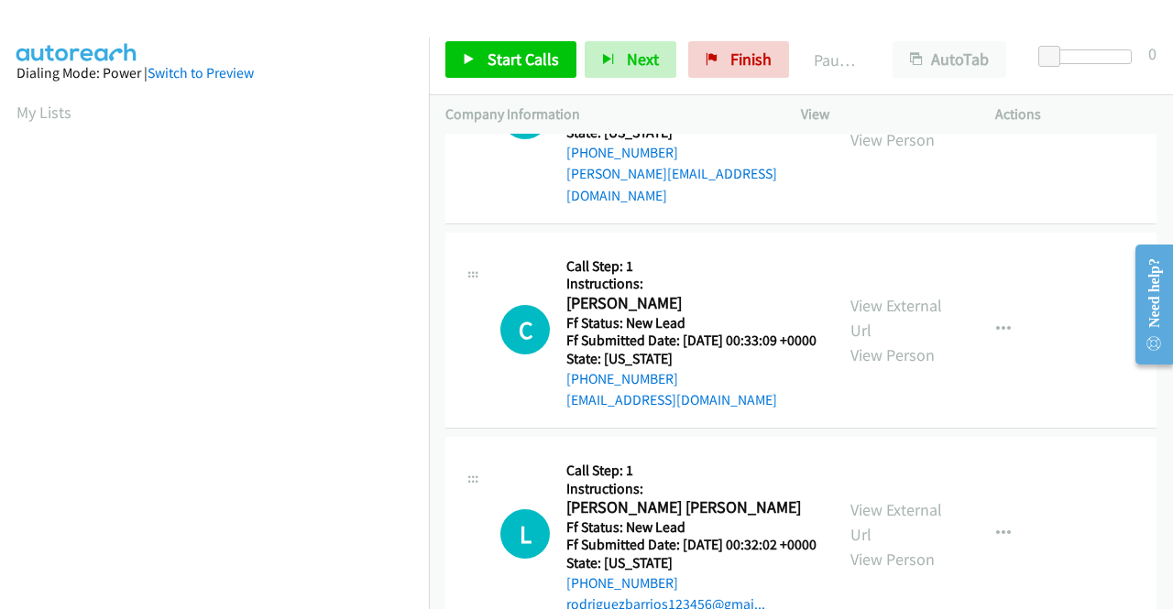
scroll to position [1008, 0]
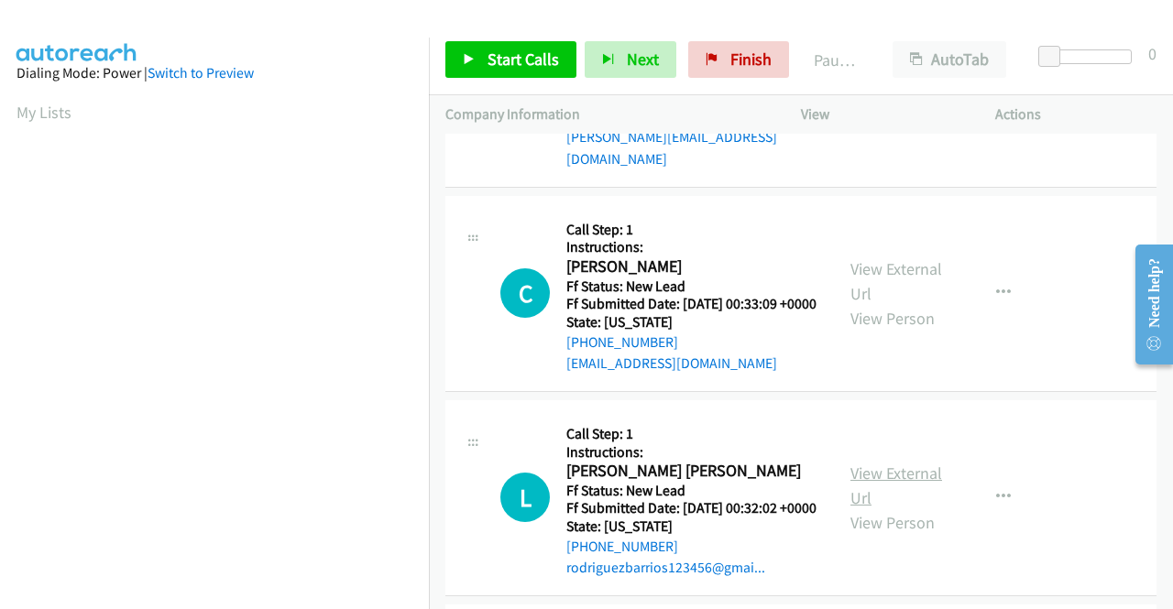
click at [878, 508] on link "View External Url" at bounding box center [896, 486] width 92 height 46
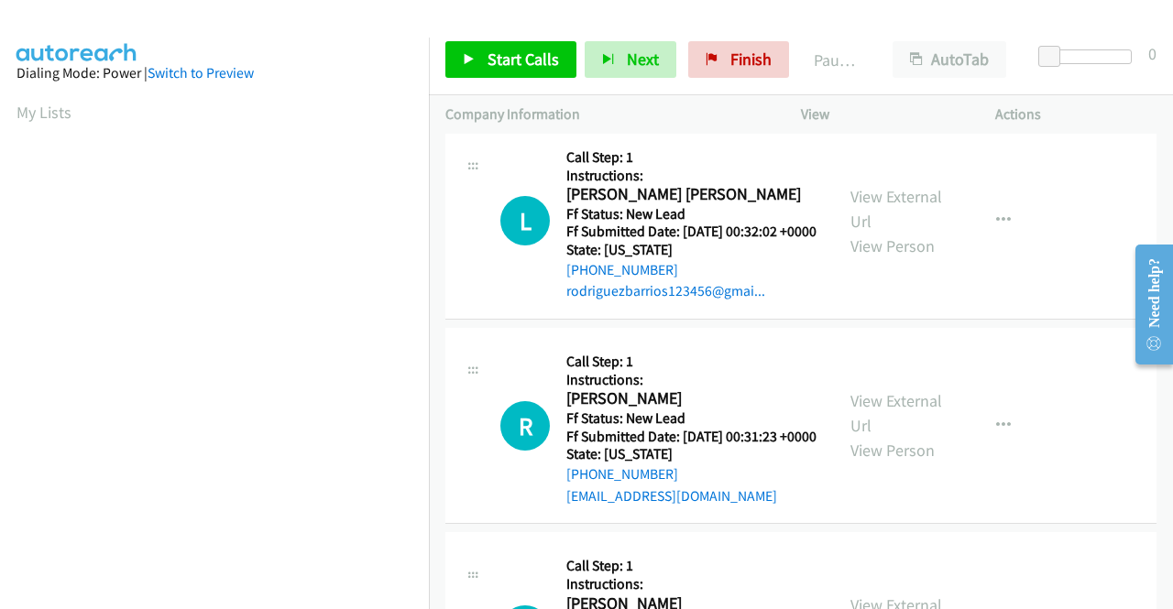
scroll to position [1374, 0]
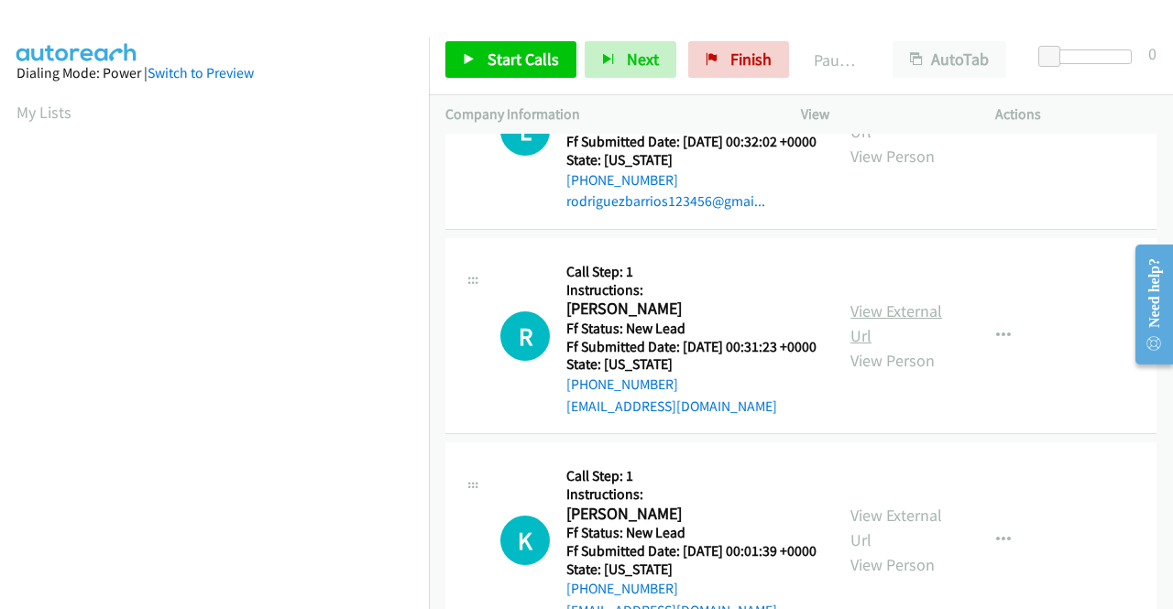
click at [916, 346] on link "View External Url" at bounding box center [896, 323] width 92 height 46
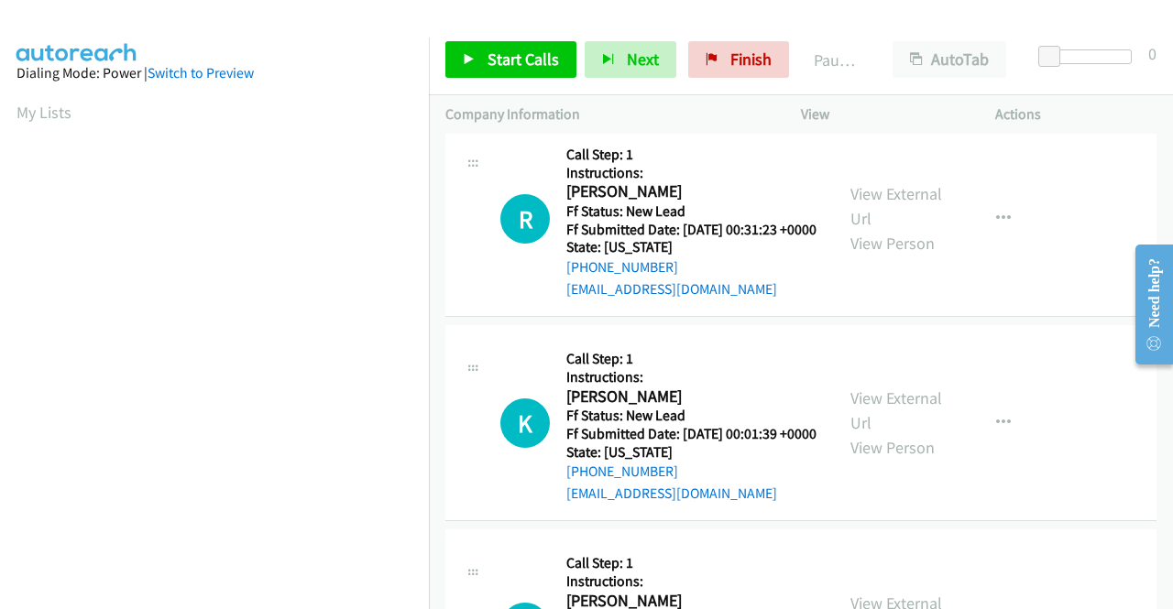
scroll to position [1557, 0]
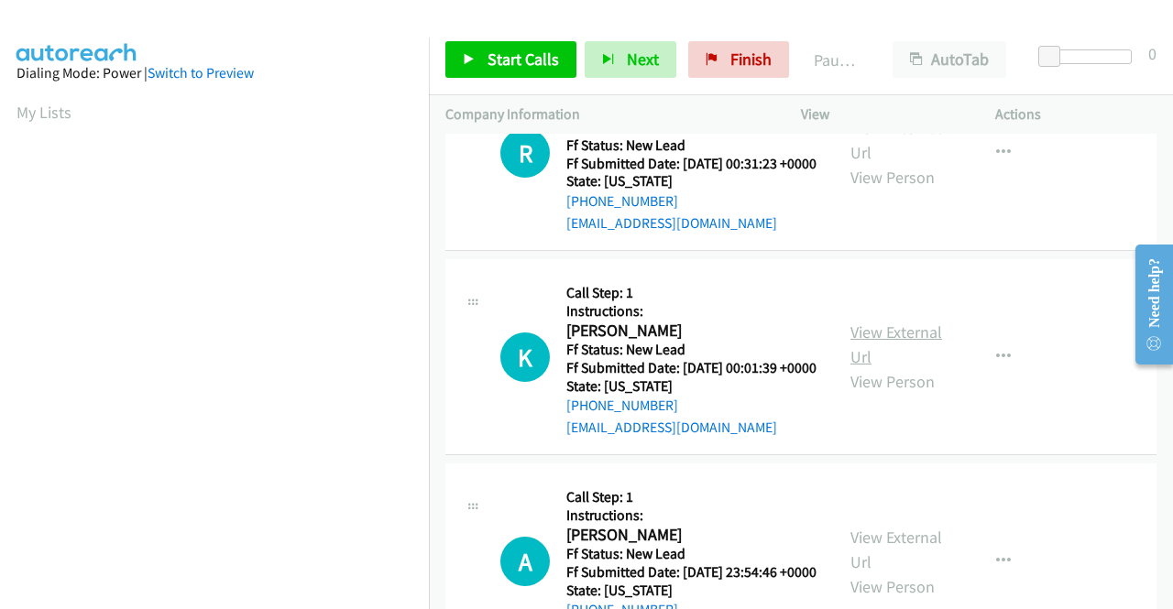
click at [879, 367] on link "View External Url" at bounding box center [896, 345] width 92 height 46
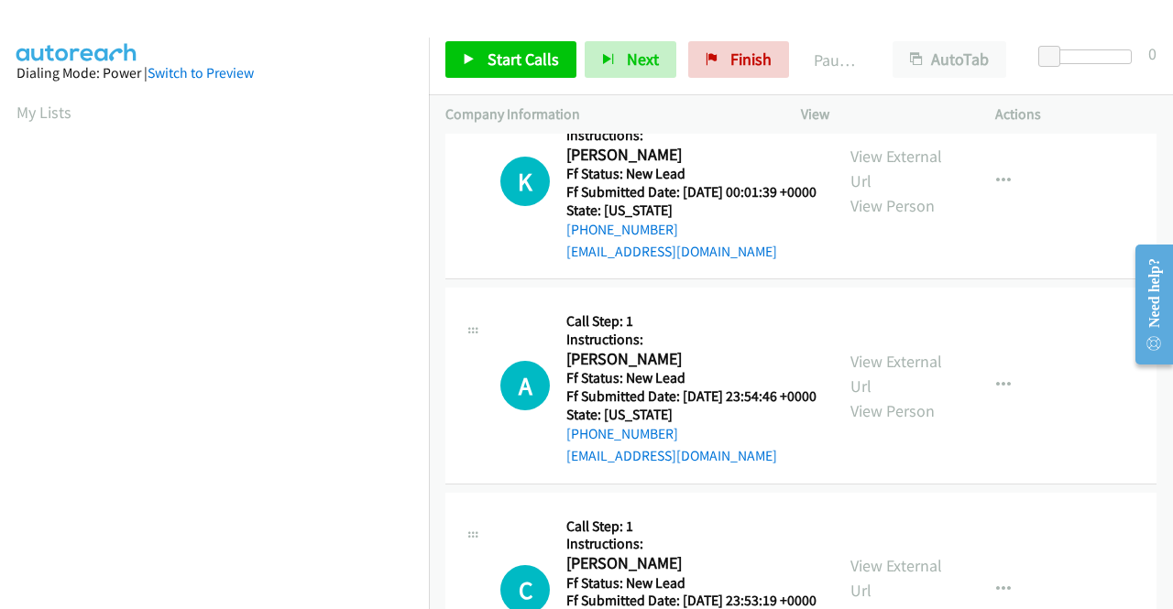
scroll to position [1741, 0]
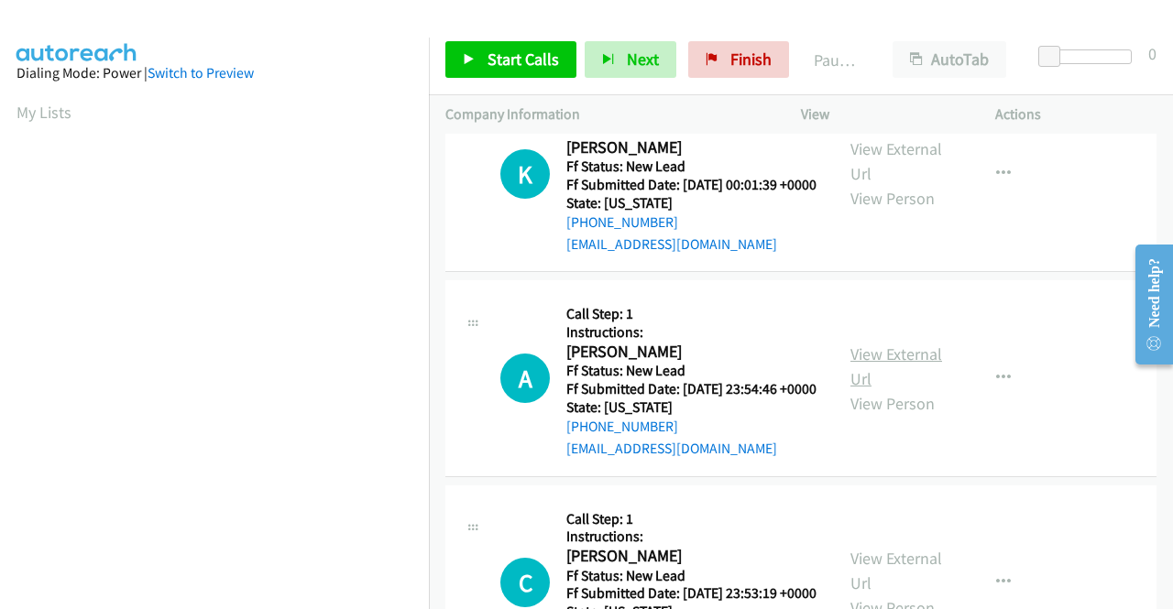
click at [858, 389] on link "View External Url" at bounding box center [896, 367] width 92 height 46
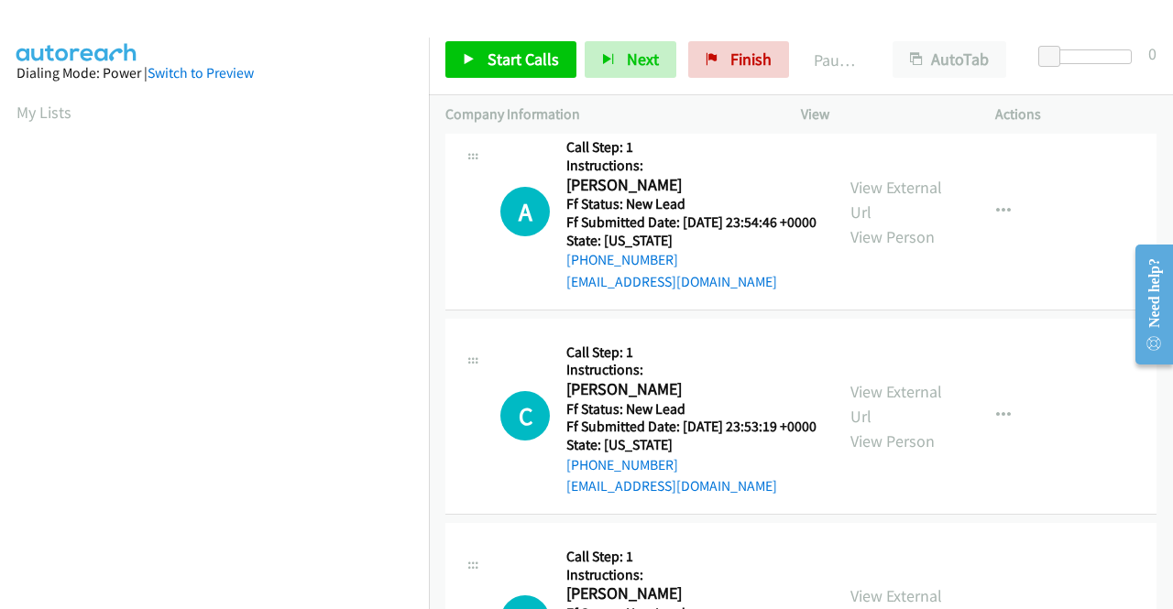
scroll to position [2015, 0]
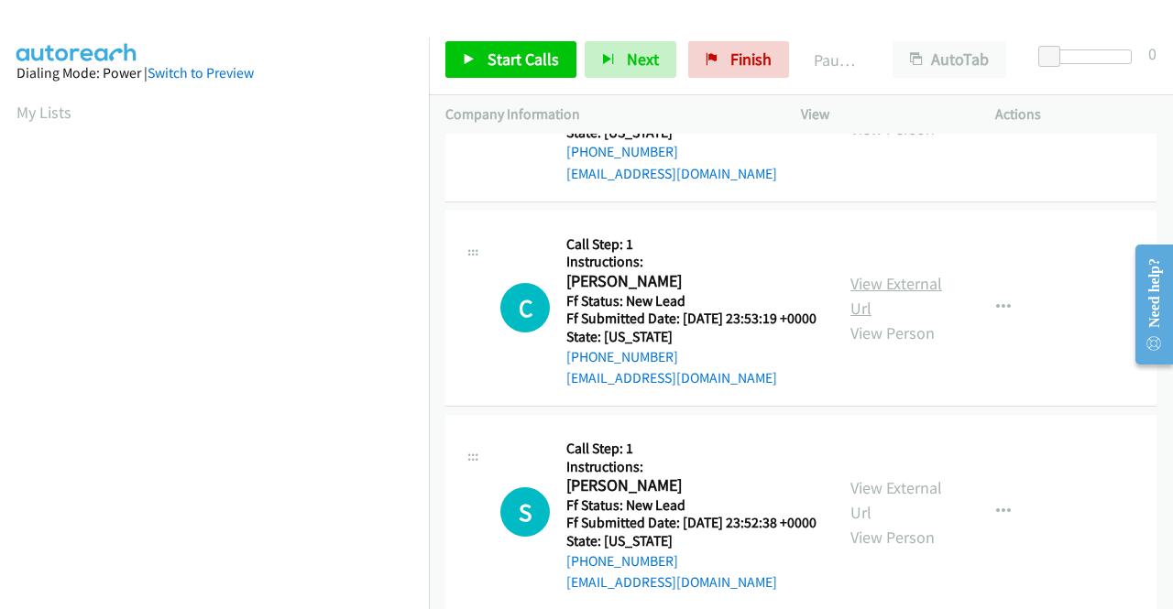
click at [904, 319] on link "View External Url" at bounding box center [896, 296] width 92 height 46
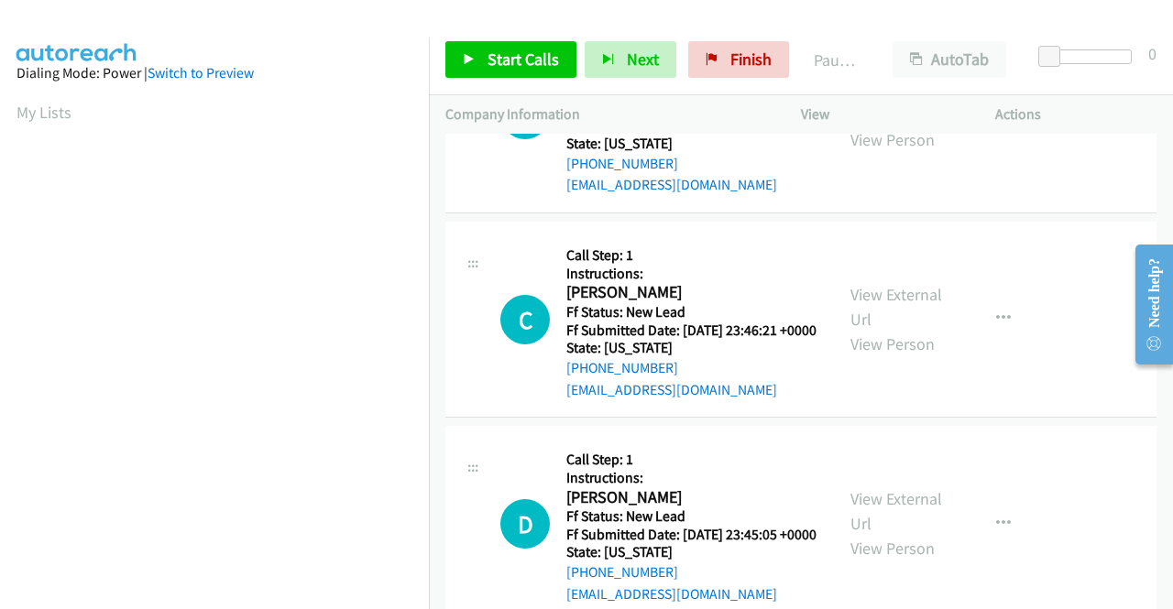
scroll to position [2473, 0]
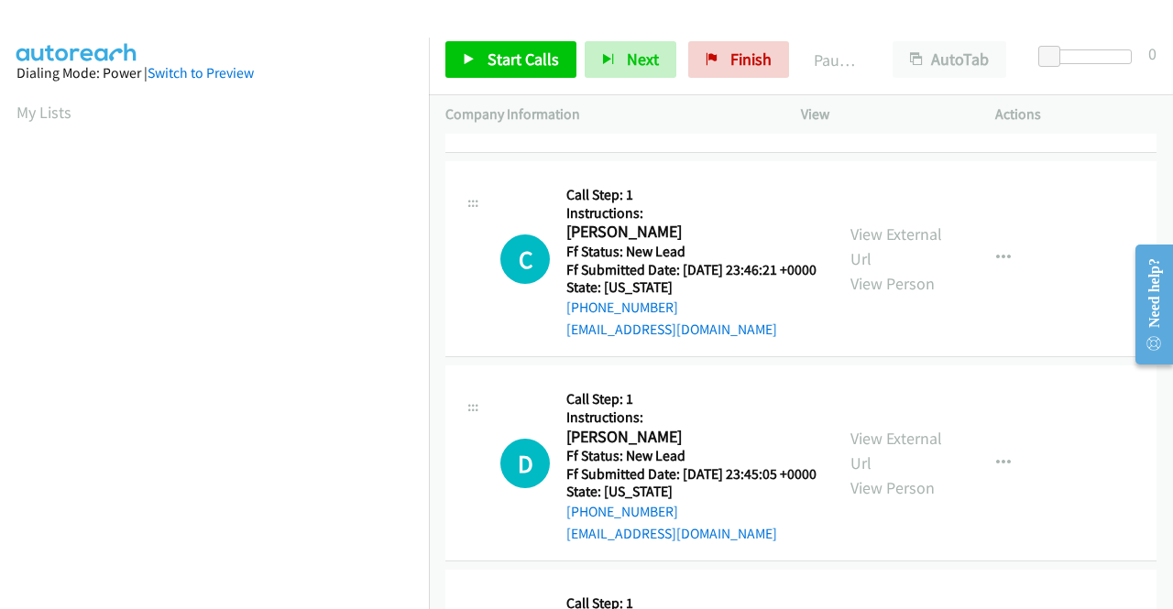
click at [882, 65] on link "View External Url" at bounding box center [896, 42] width 92 height 46
click at [850, 269] on link "View External Url" at bounding box center [896, 247] width 92 height 46
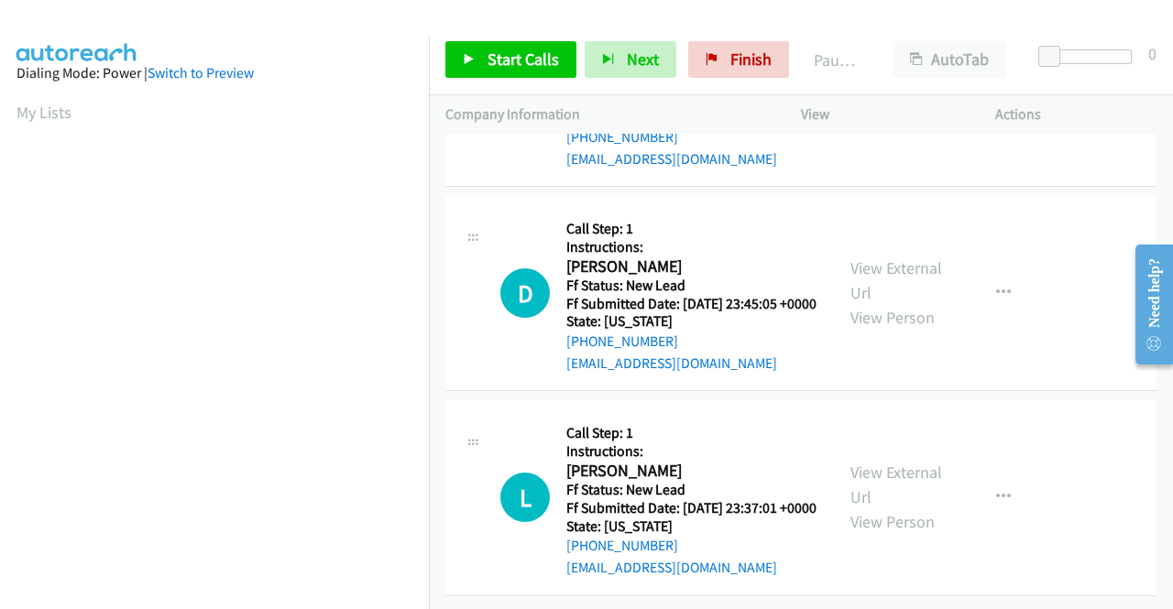
scroll to position [2748, 0]
click at [930, 303] on link "View External Url" at bounding box center [896, 280] width 92 height 46
click at [850, 462] on link "View External Url" at bounding box center [896, 485] width 92 height 46
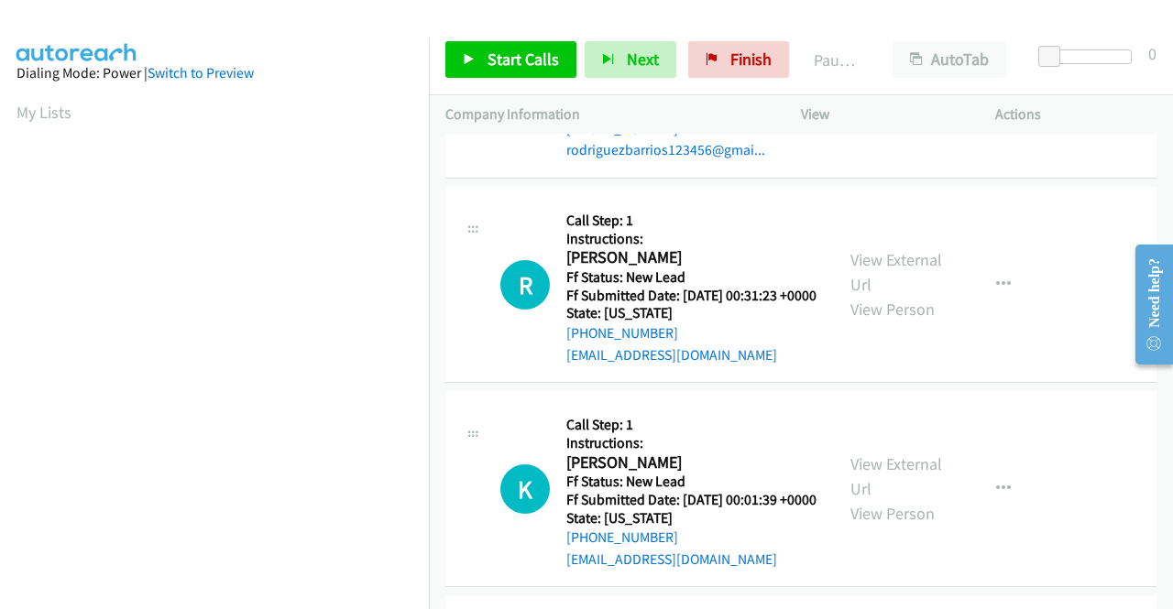
scroll to position [0, 0]
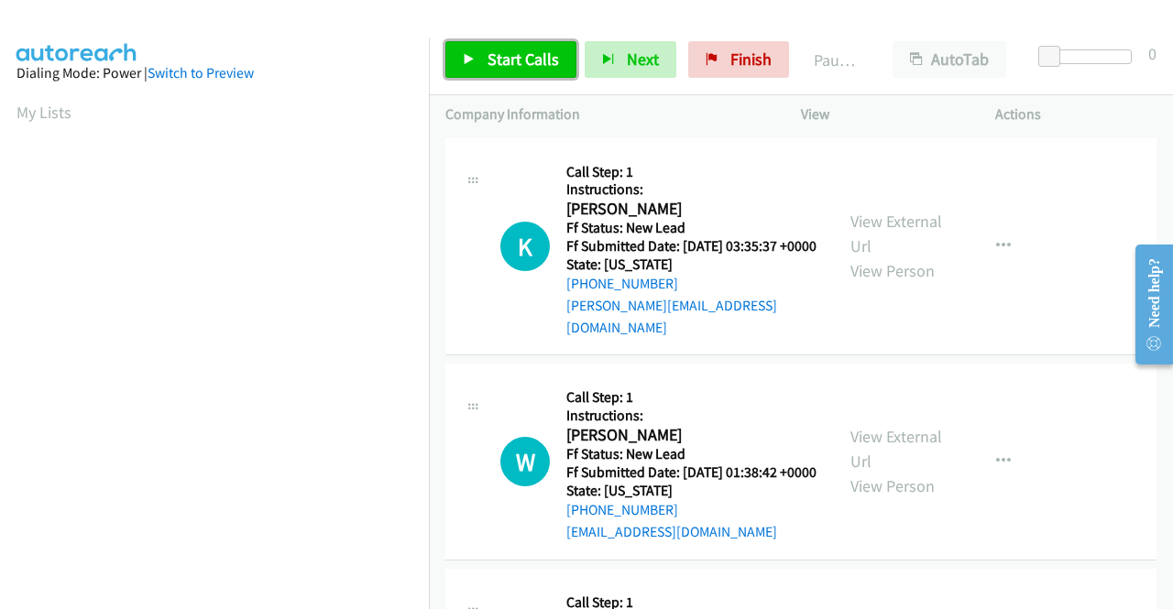
click at [503, 65] on span "Start Calls" at bounding box center [522, 59] width 71 height 21
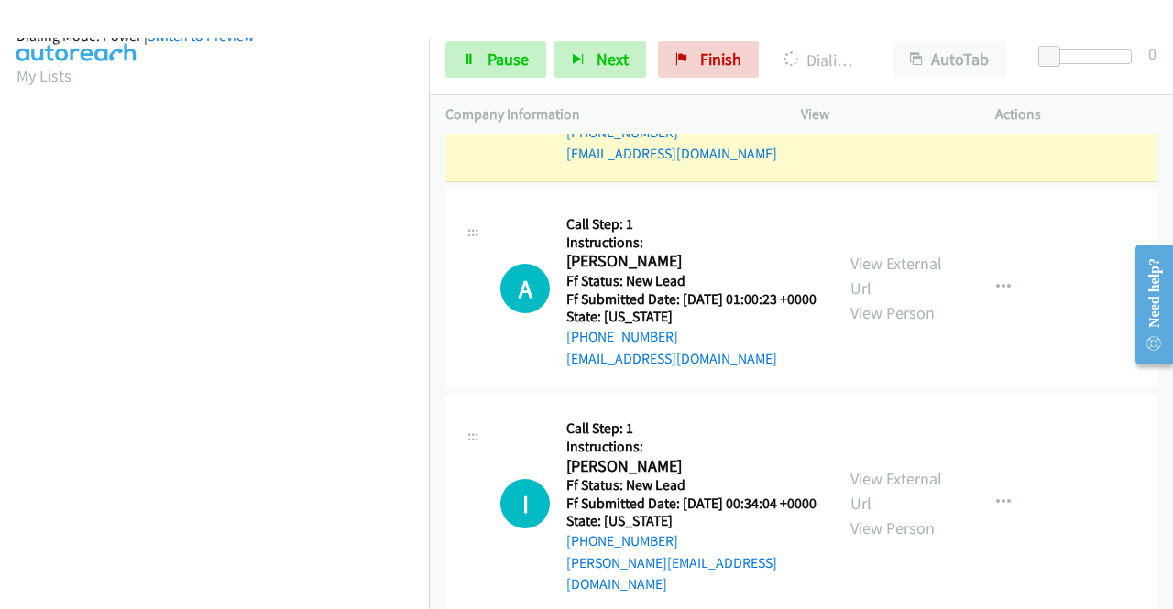
scroll to position [418, 0]
click at [491, 67] on span "Pause" at bounding box center [507, 59] width 41 height 21
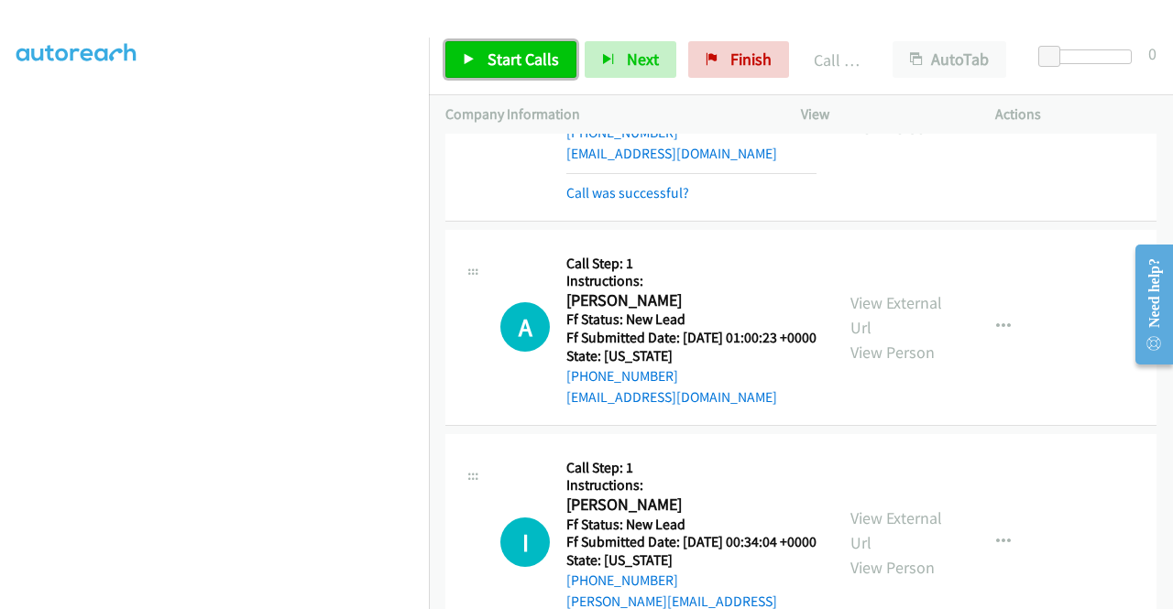
click at [536, 59] on span "Start Calls" at bounding box center [522, 59] width 71 height 21
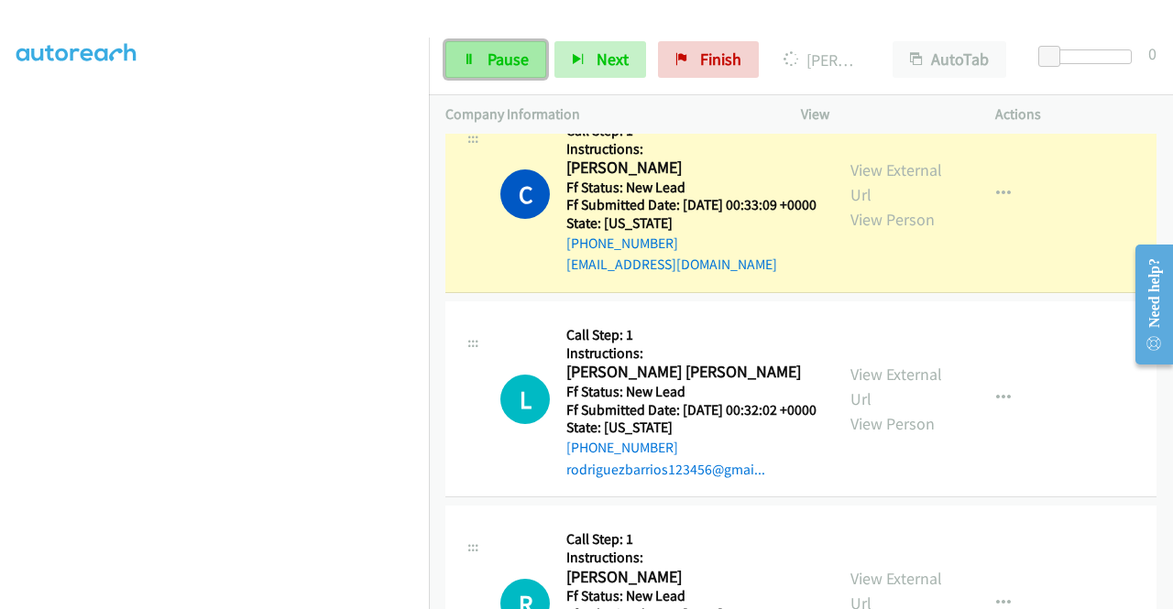
click at [475, 54] on link "Pause" at bounding box center [495, 59] width 101 height 37
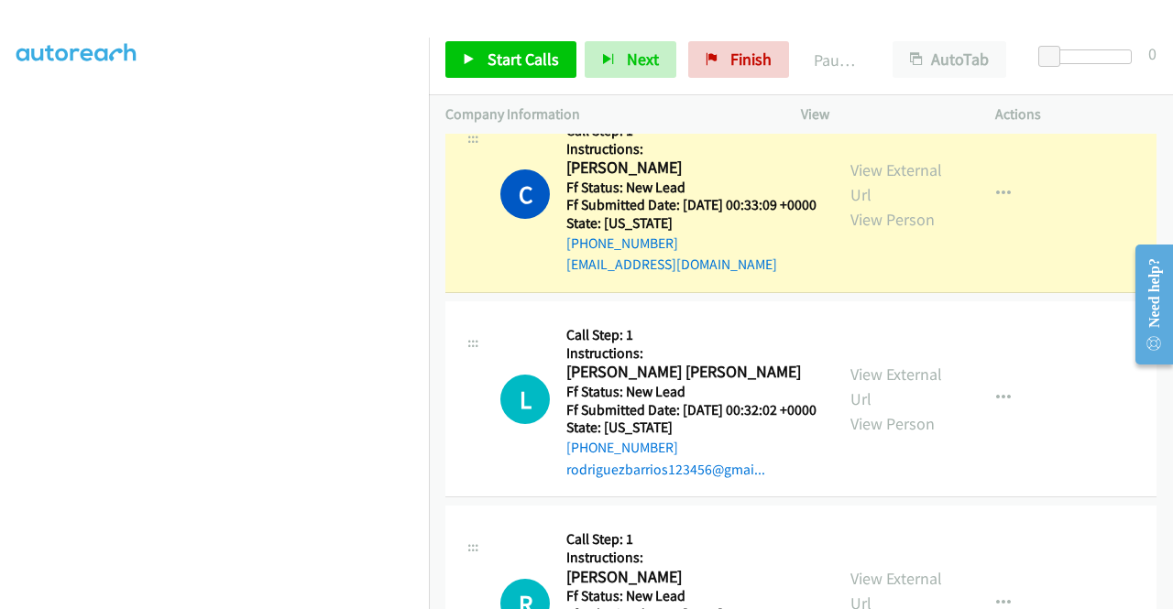
scroll to position [143, 0]
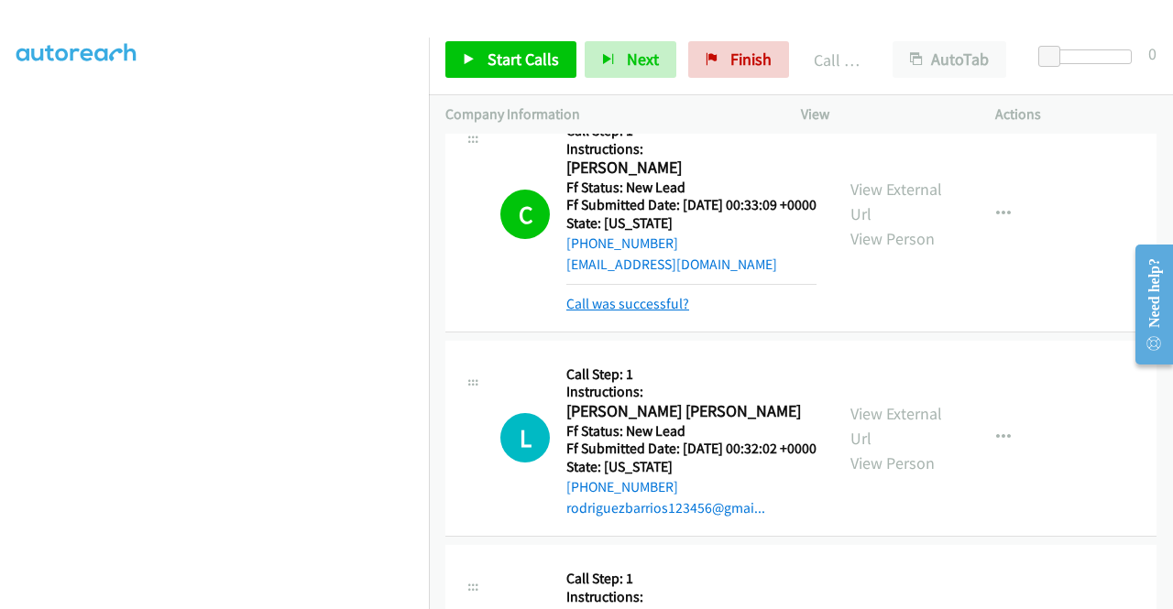
click at [649, 312] on link "Call was successful?" at bounding box center [627, 303] width 123 height 17
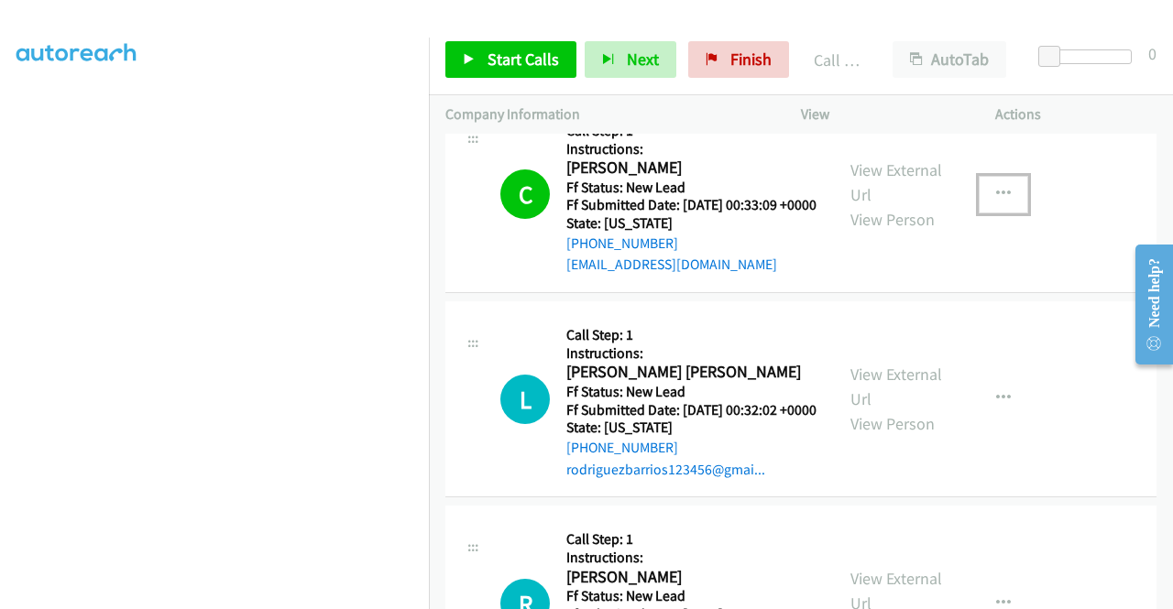
click at [996, 202] on icon "button" at bounding box center [1003, 194] width 15 height 15
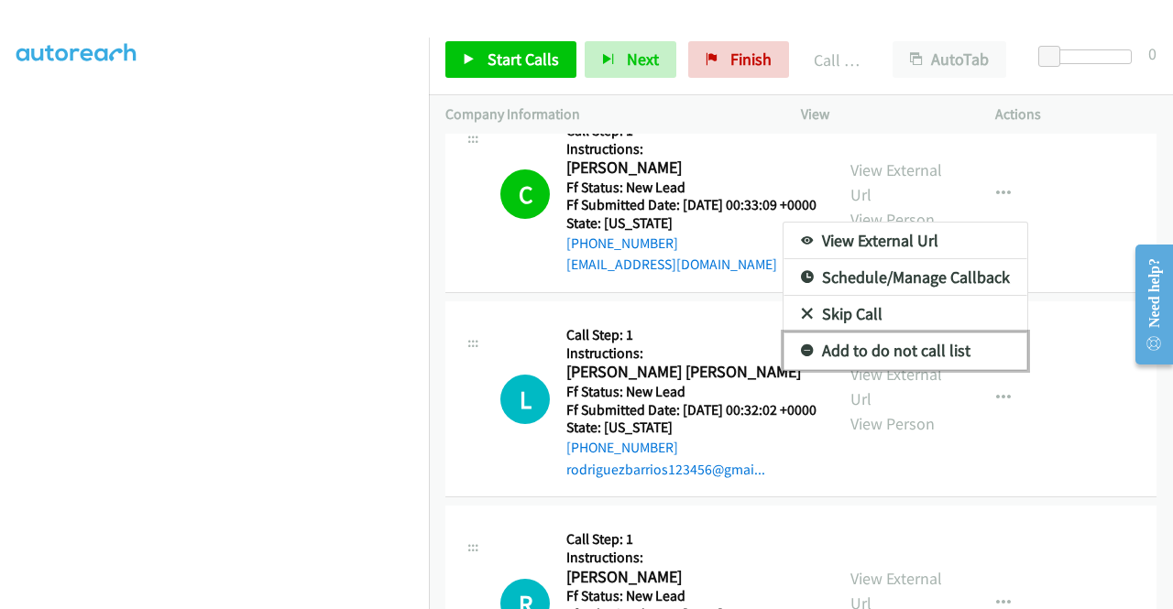
click at [888, 369] on link "Add to do not call list" at bounding box center [905, 351] width 244 height 37
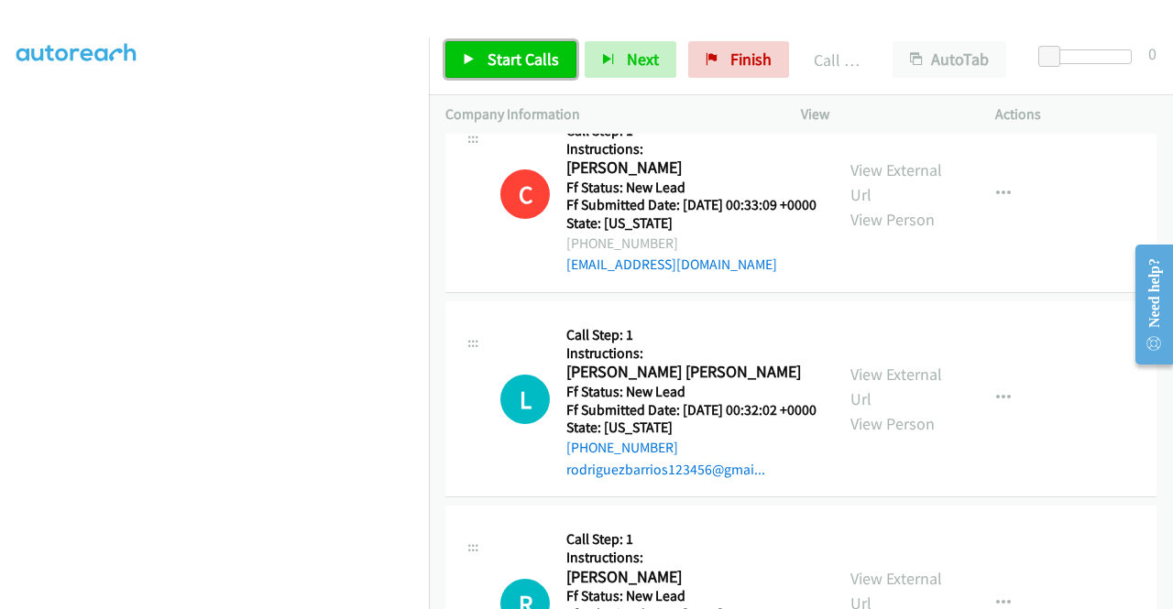
click at [526, 49] on span "Start Calls" at bounding box center [522, 59] width 71 height 21
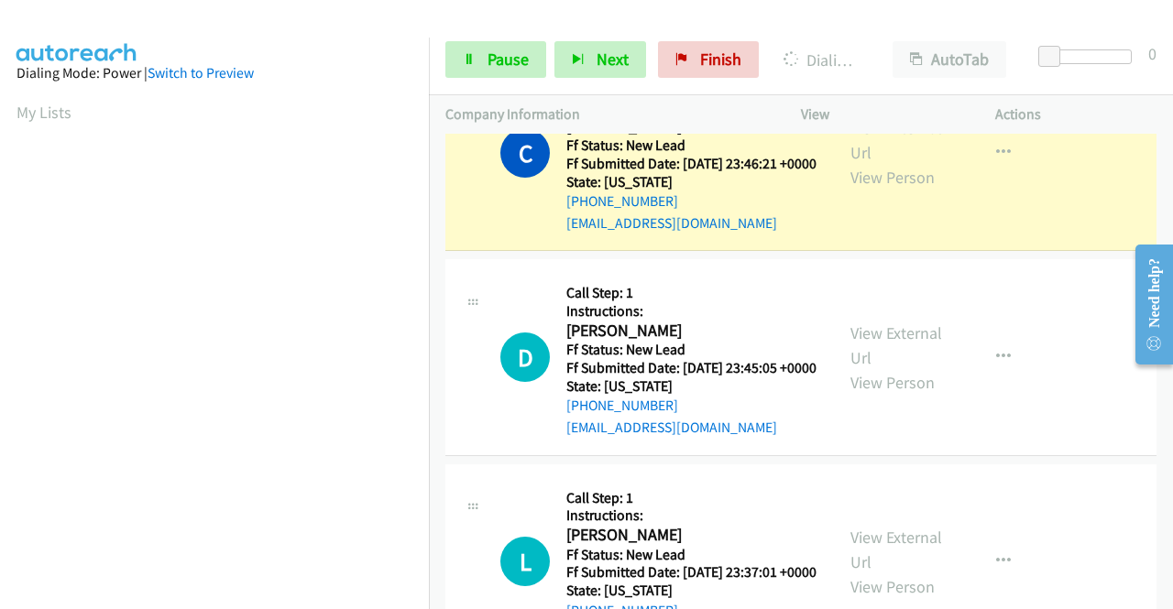
scroll to position [418, 0]
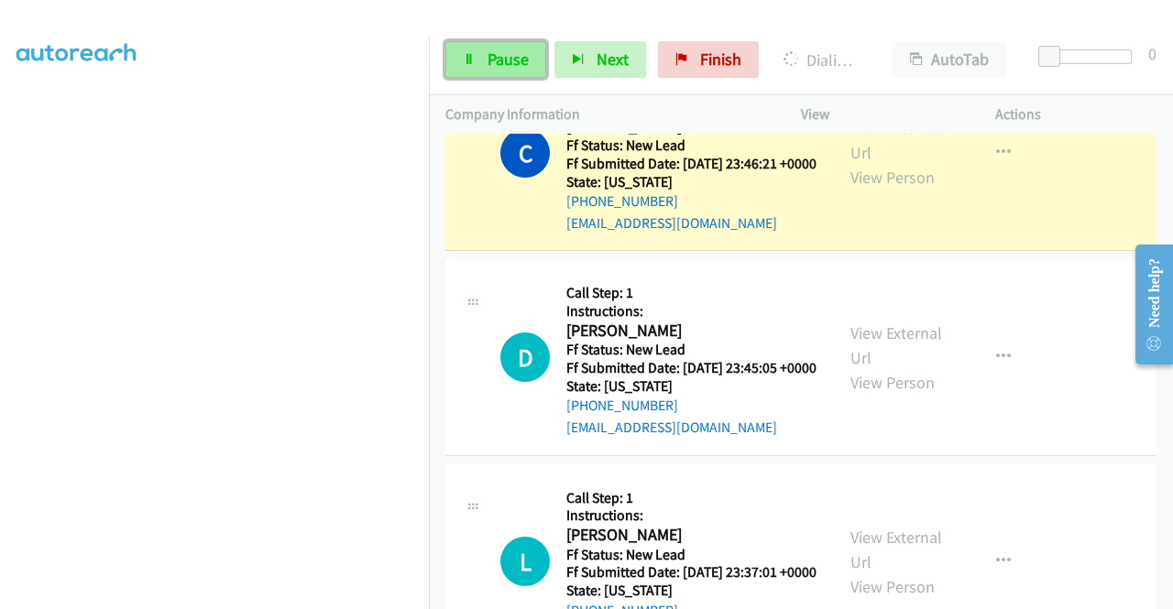
click at [491, 52] on span "Pause" at bounding box center [507, 59] width 41 height 21
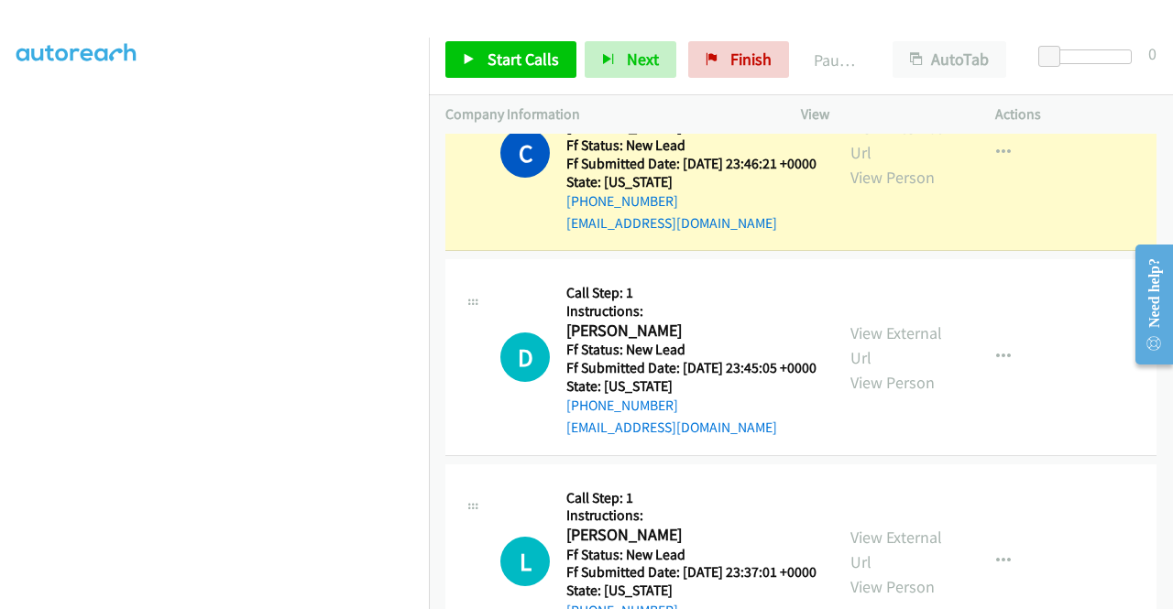
scroll to position [0, 0]
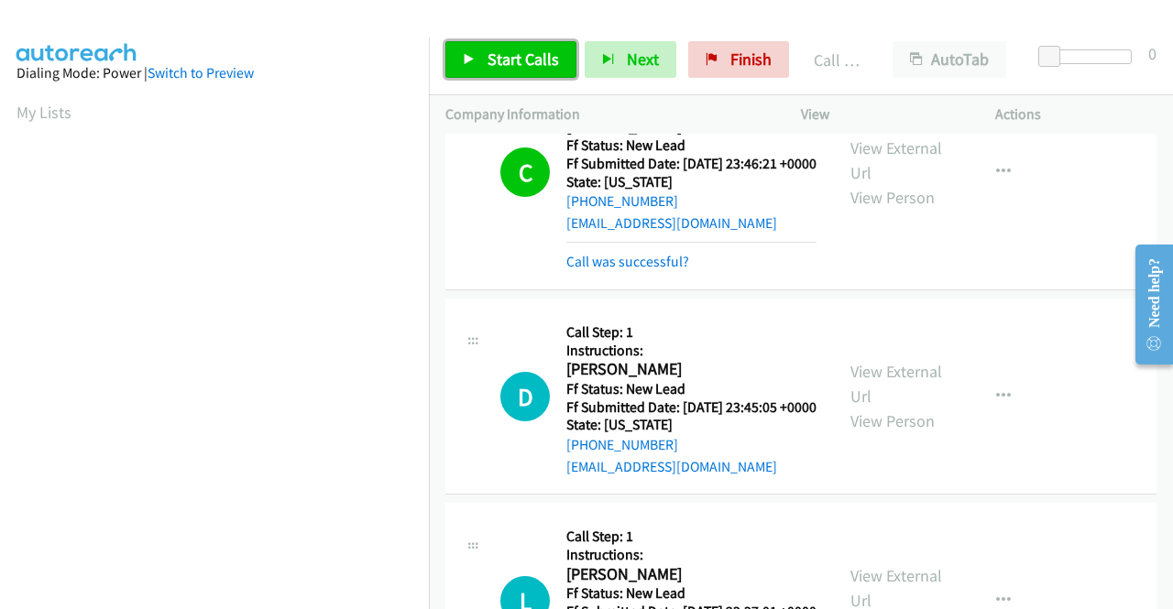
click at [534, 63] on span "Start Calls" at bounding box center [522, 59] width 71 height 21
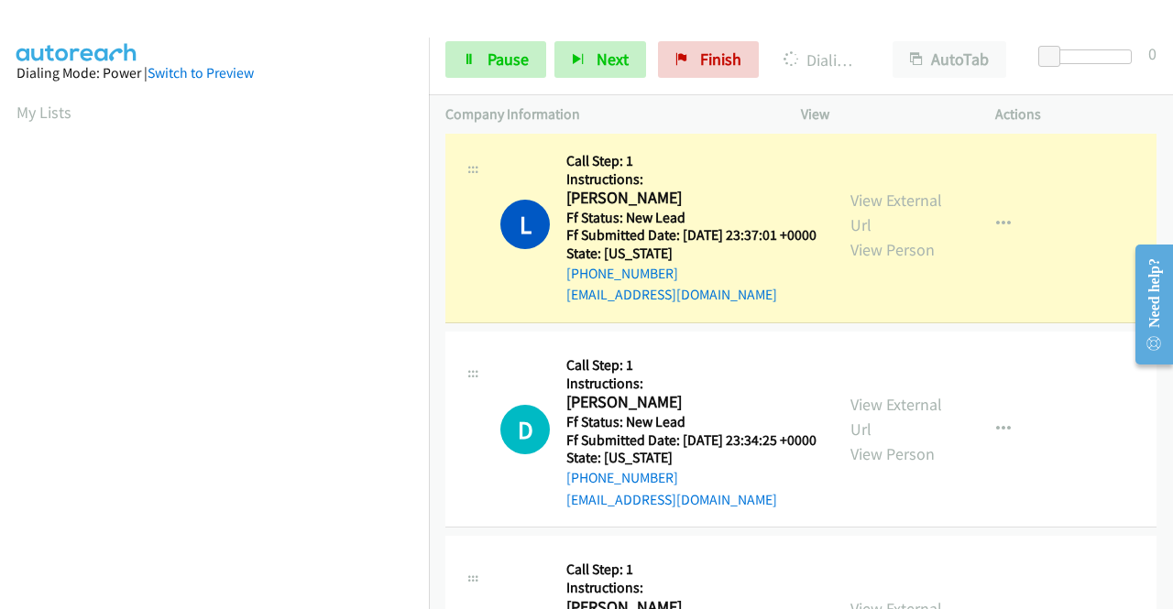
scroll to position [3428, 0]
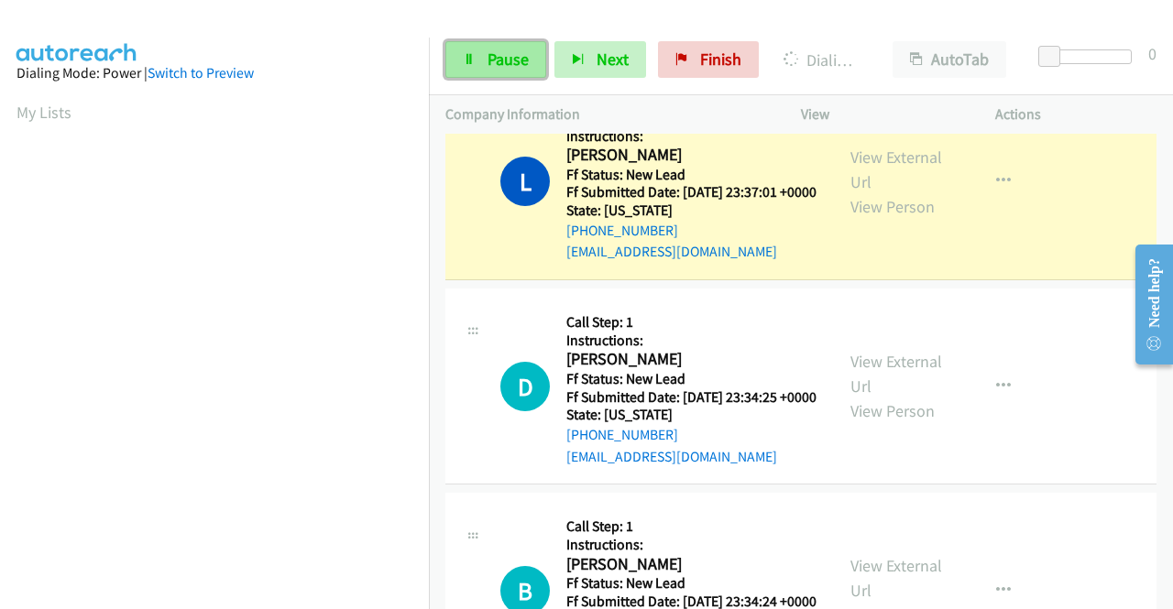
click at [498, 49] on span "Pause" at bounding box center [507, 59] width 41 height 21
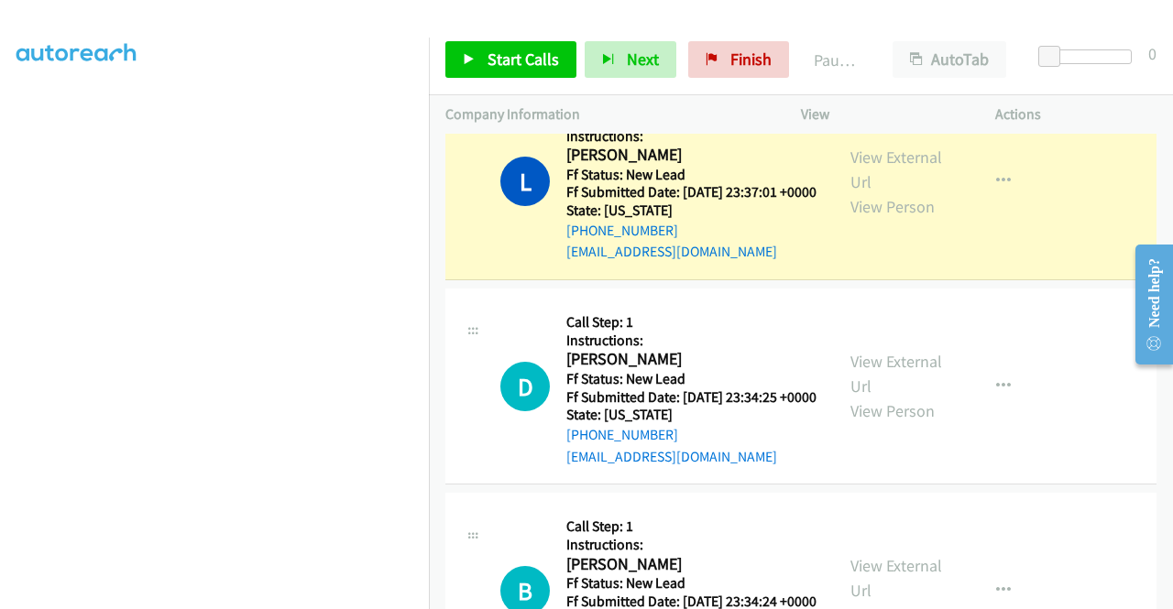
scroll to position [0, 0]
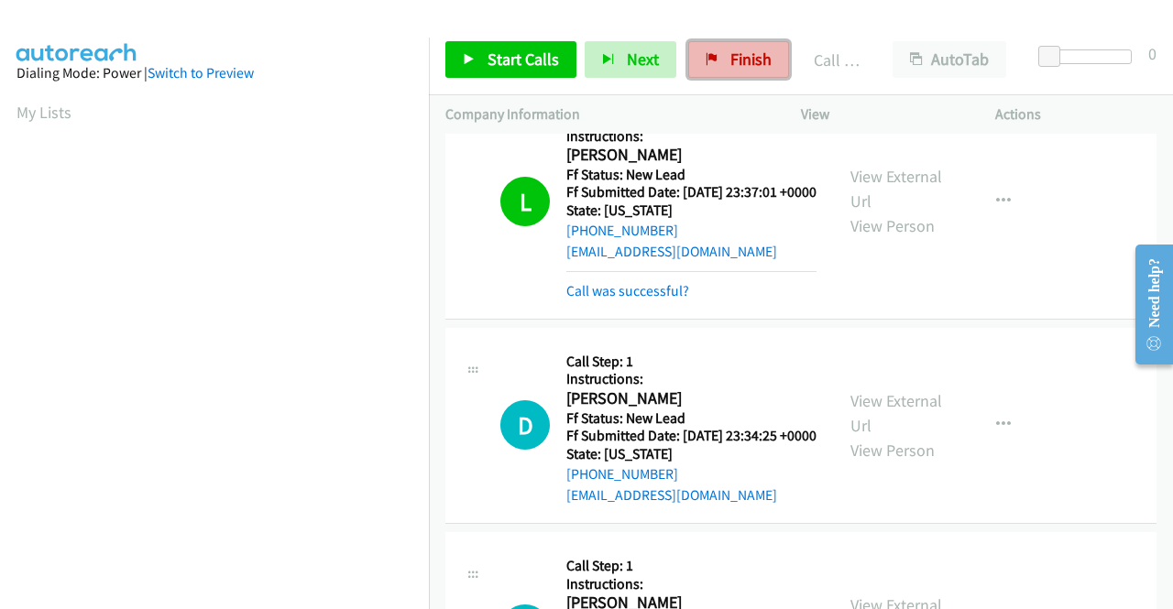
click at [712, 63] on link "Finish" at bounding box center [738, 59] width 101 height 37
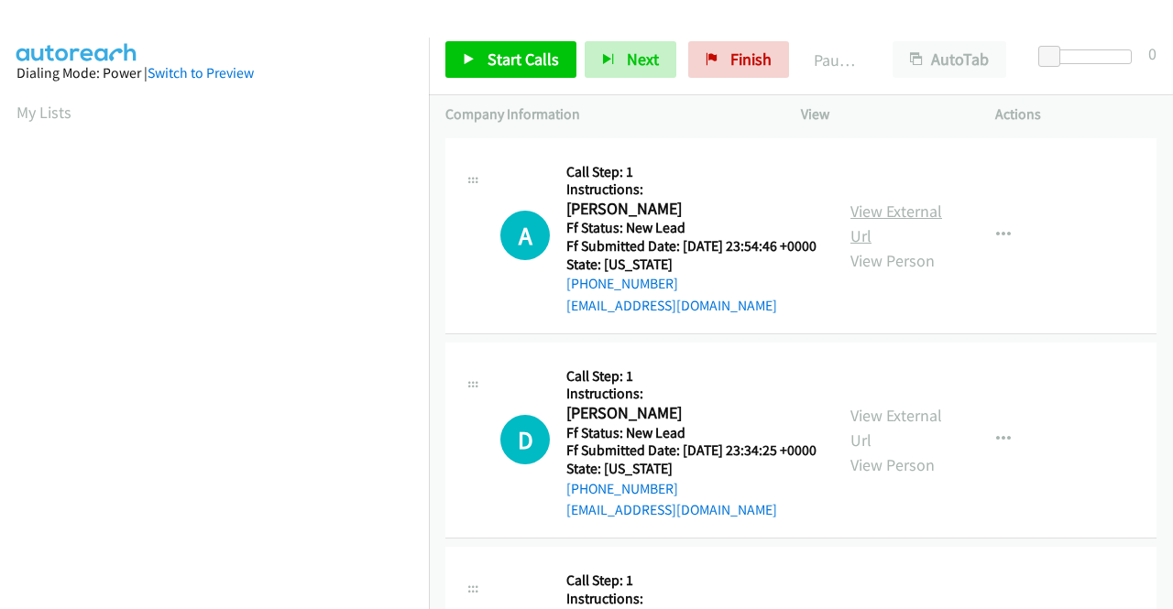
click at [901, 213] on link "View External Url" at bounding box center [896, 224] width 92 height 46
click at [872, 438] on link "View External Url" at bounding box center [896, 428] width 92 height 46
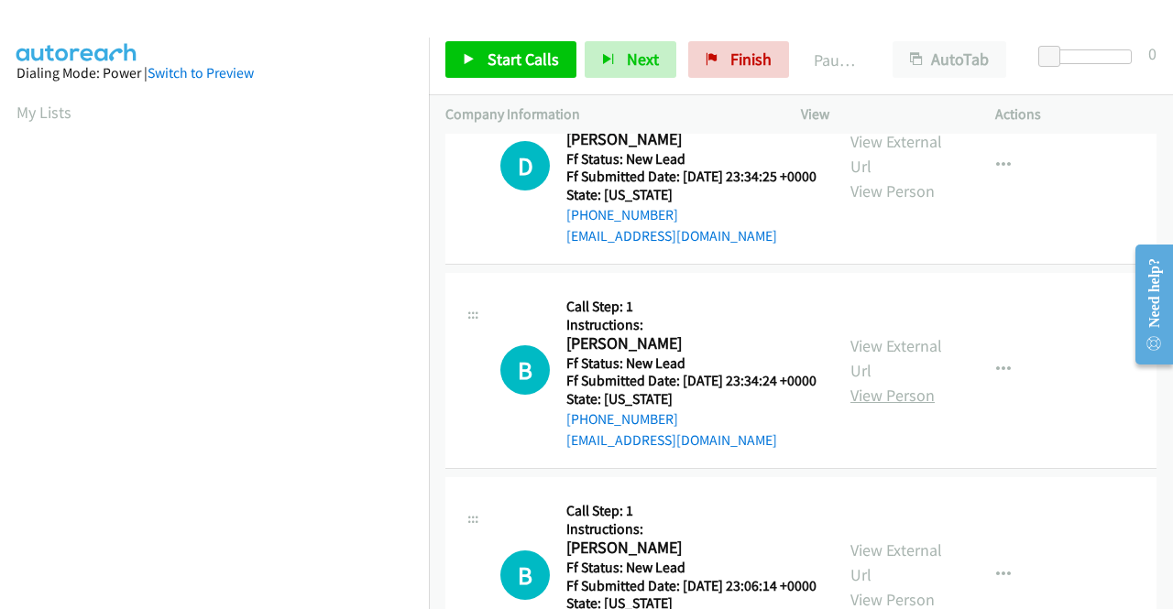
scroll to position [275, 0]
click at [922, 373] on div "View External Url View Person View External Url Email Schedule/Manage Callback …" at bounding box center [939, 370] width 211 height 162
click at [919, 380] on link "View External Url" at bounding box center [896, 357] width 92 height 46
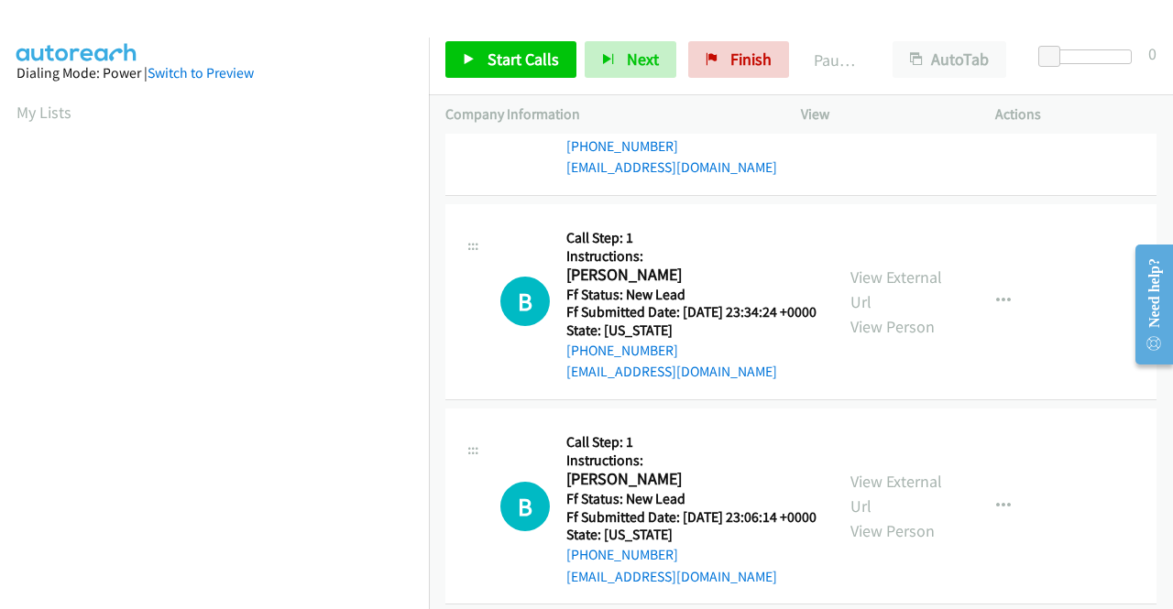
scroll to position [458, 0]
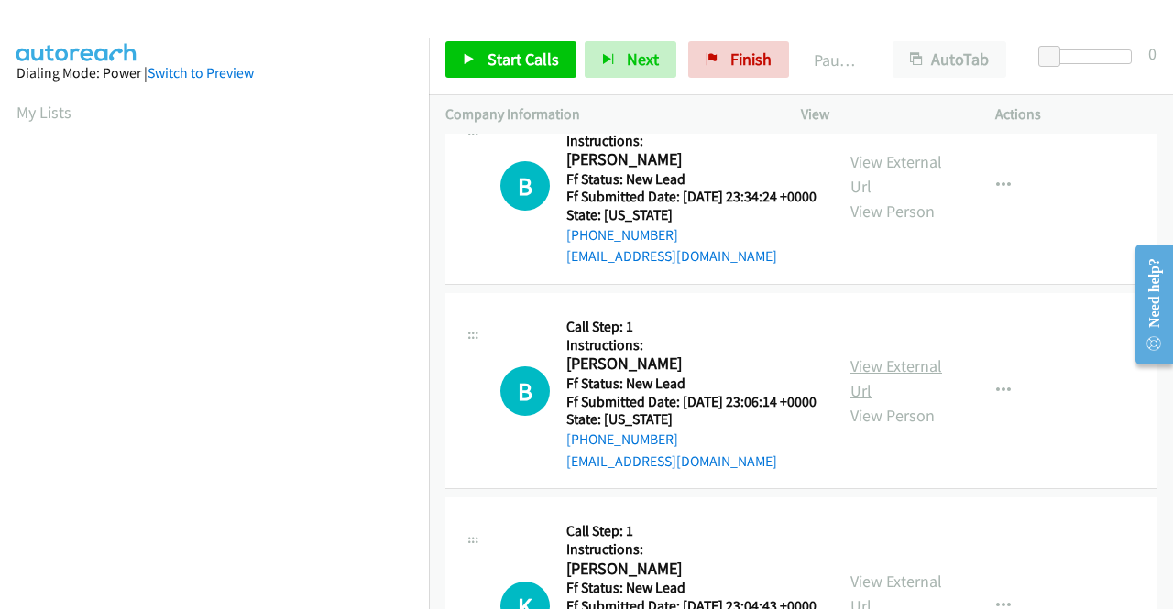
click at [892, 401] on link "View External Url" at bounding box center [896, 378] width 92 height 46
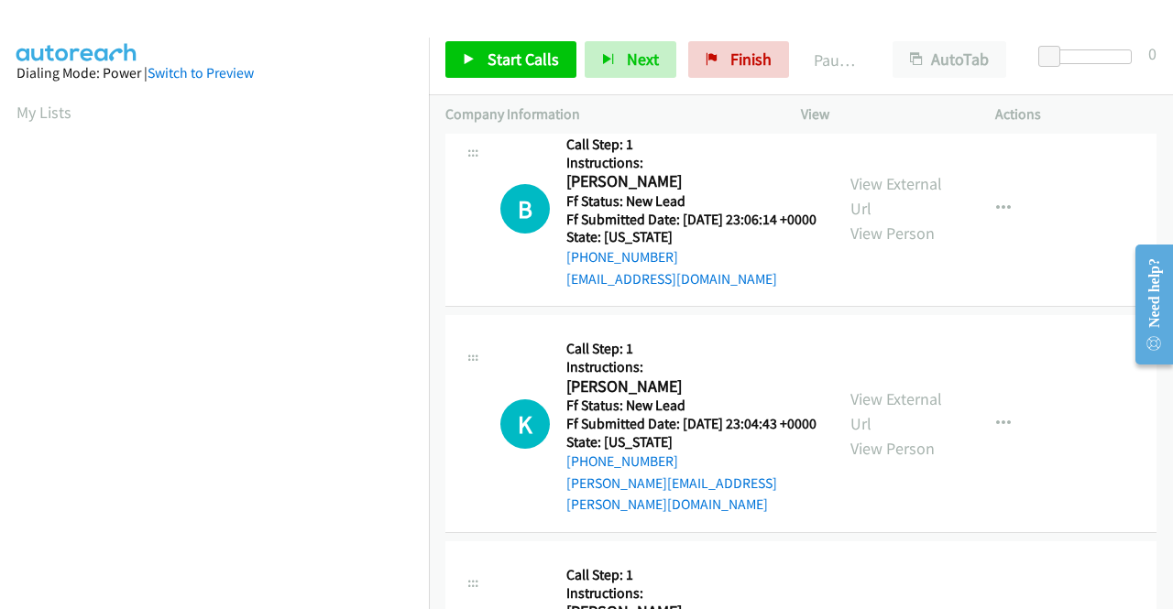
scroll to position [641, 0]
click at [896, 433] on link "View External Url" at bounding box center [896, 411] width 92 height 46
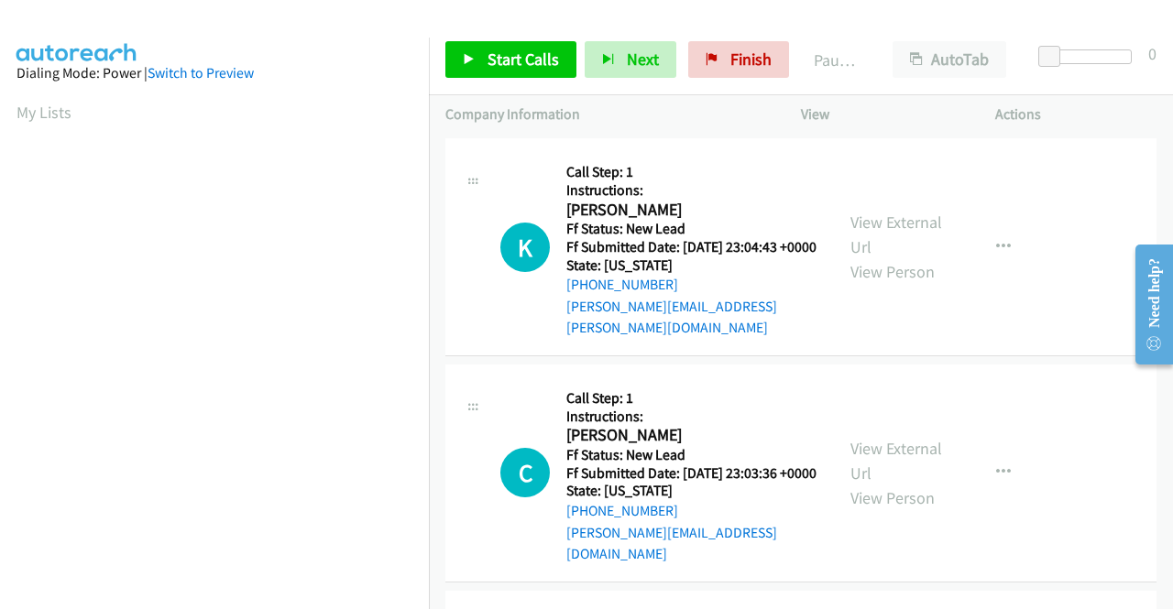
scroll to position [824, 0]
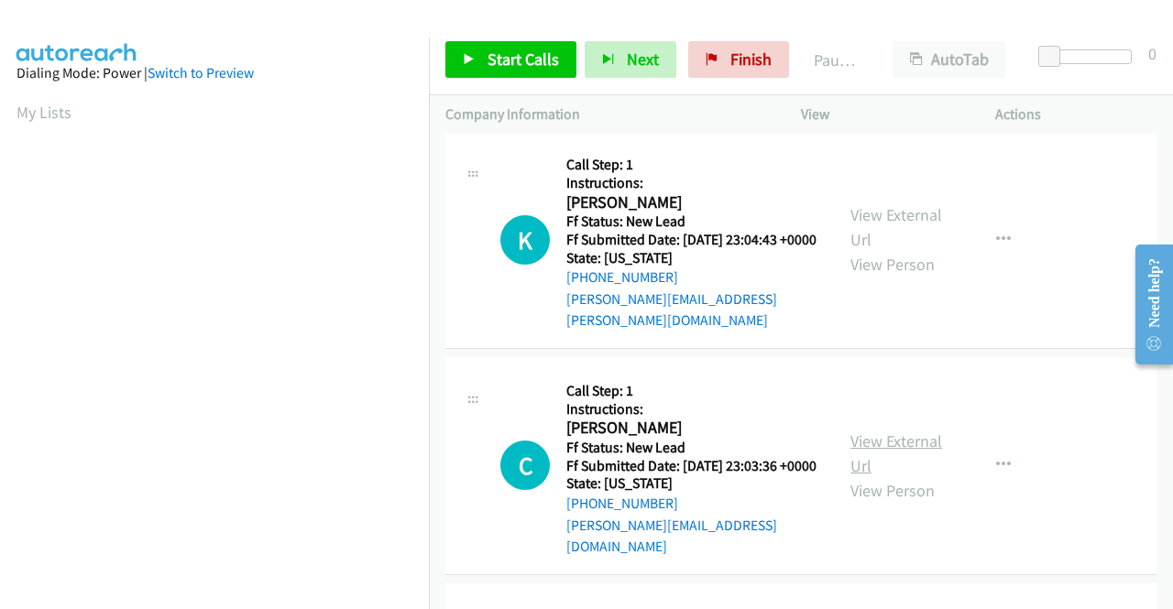
click at [873, 476] on link "View External Url" at bounding box center [896, 454] width 92 height 46
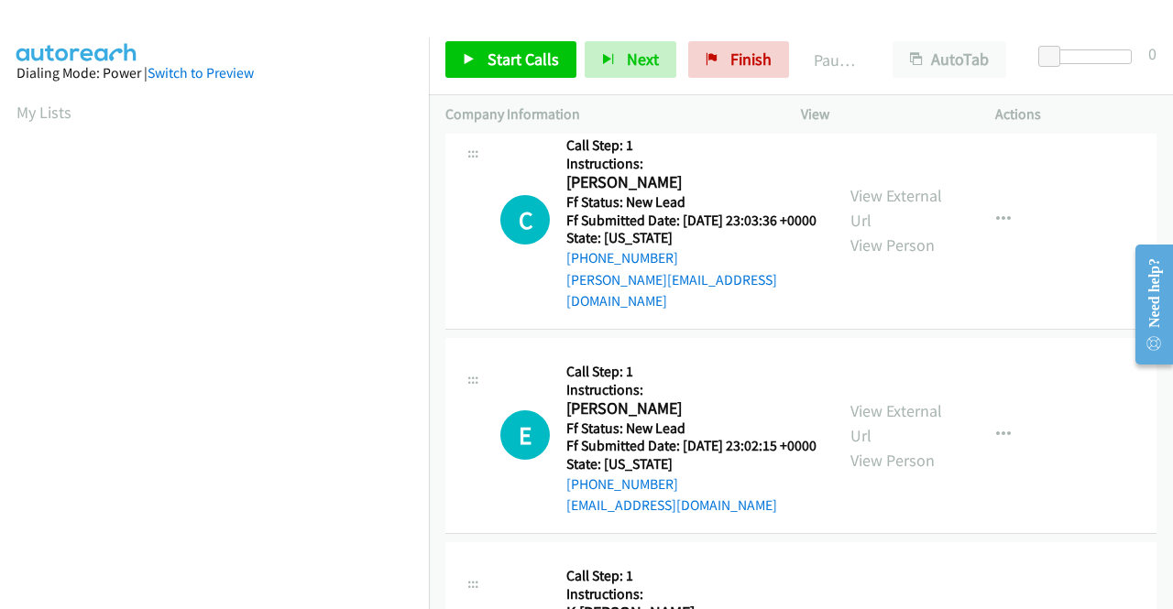
scroll to position [1191, 0]
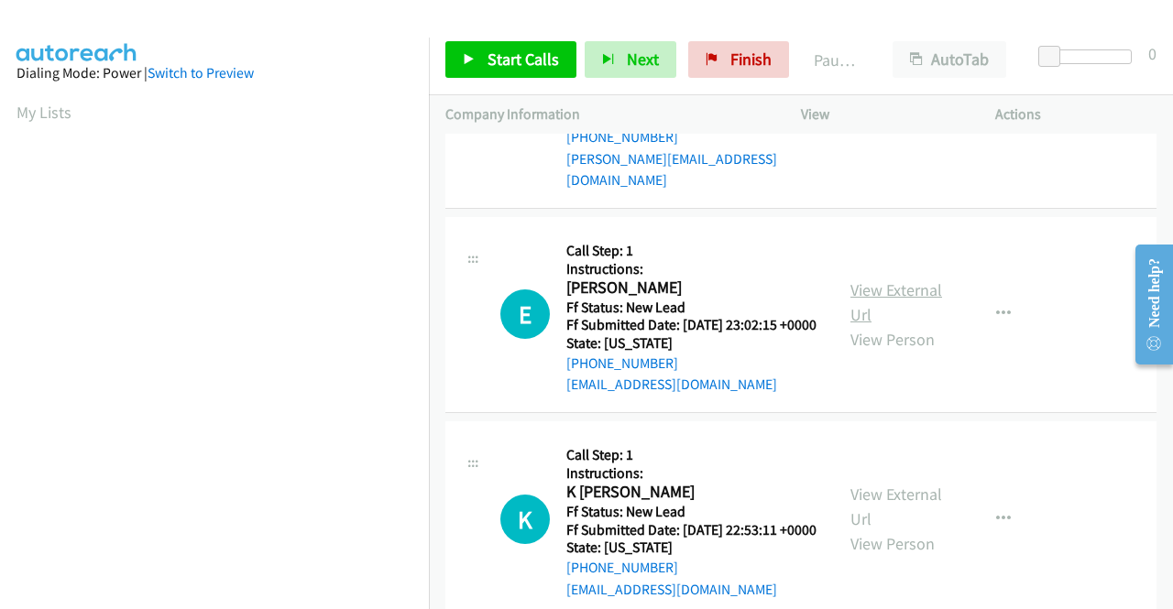
click at [885, 325] on link "View External Url" at bounding box center [896, 302] width 92 height 46
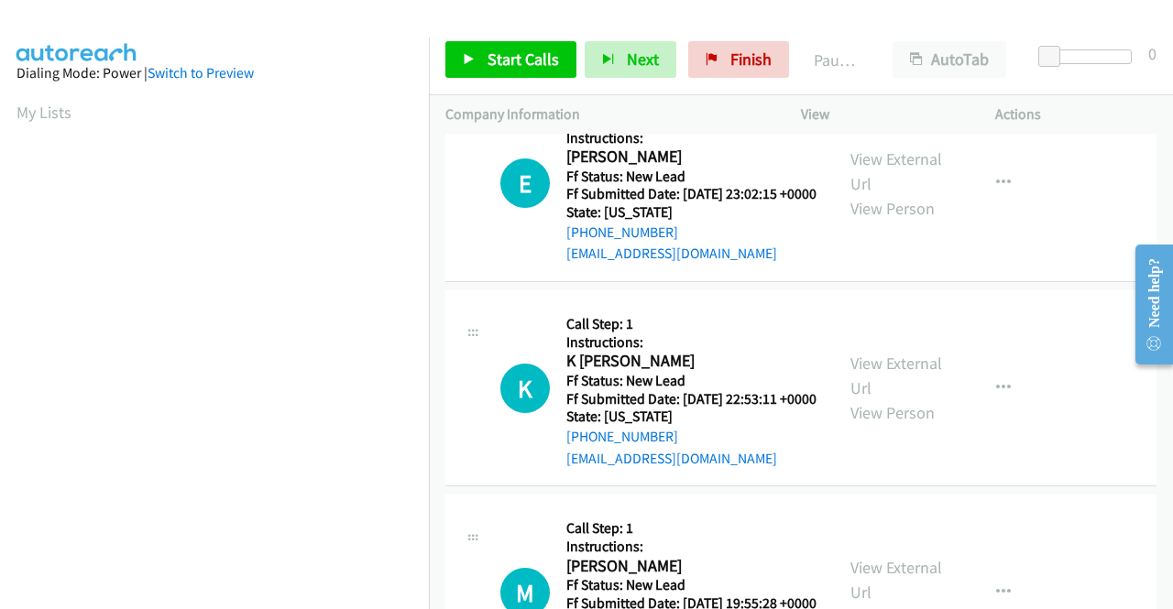
scroll to position [1374, 0]
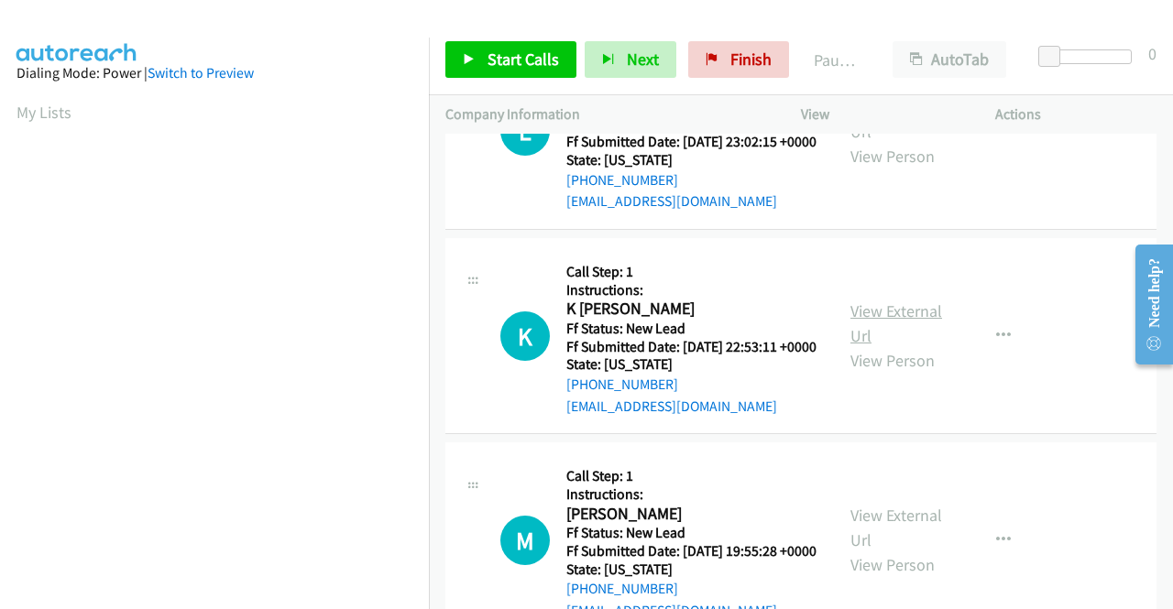
click at [883, 346] on link "View External Url" at bounding box center [896, 323] width 92 height 46
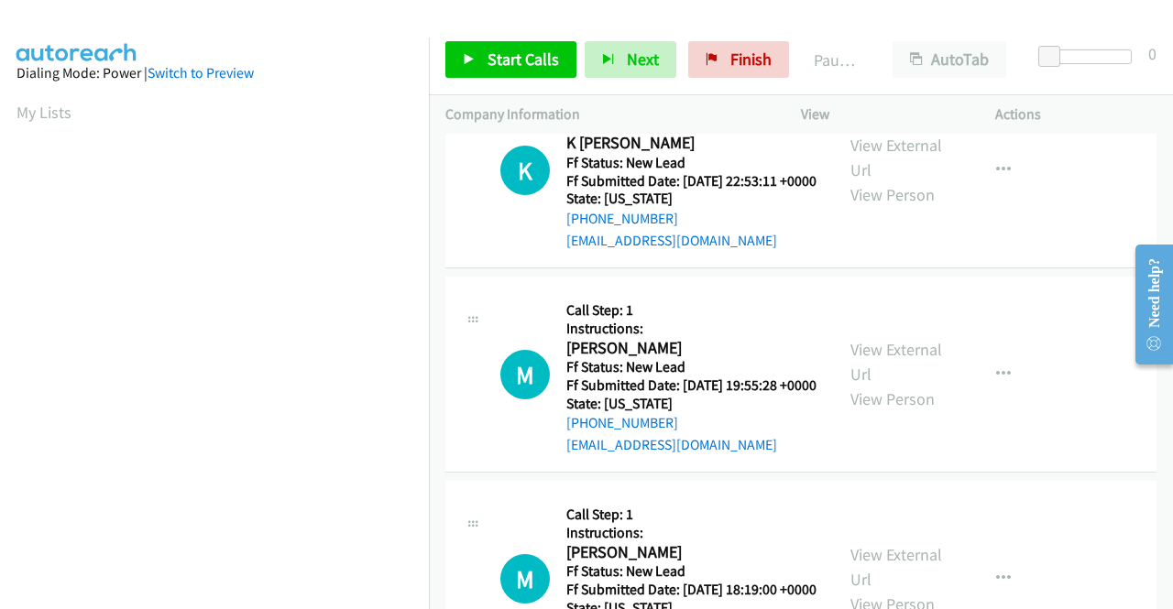
scroll to position [1557, 0]
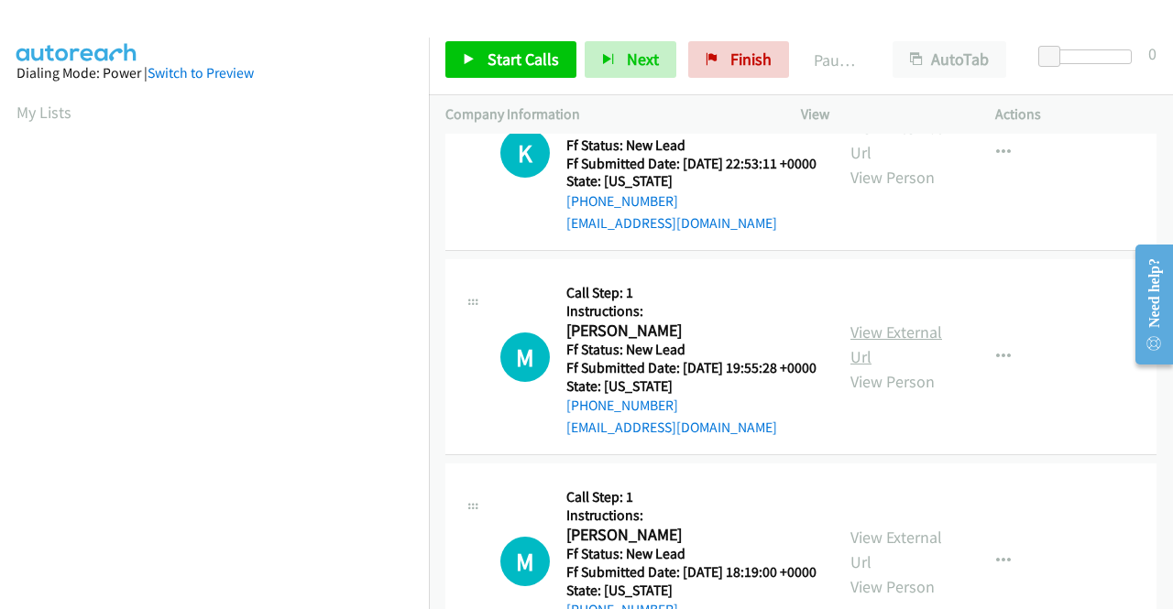
click at [872, 394] on div "View External Url View Person" at bounding box center [897, 357] width 95 height 74
click at [879, 367] on link "View External Url" at bounding box center [896, 345] width 92 height 46
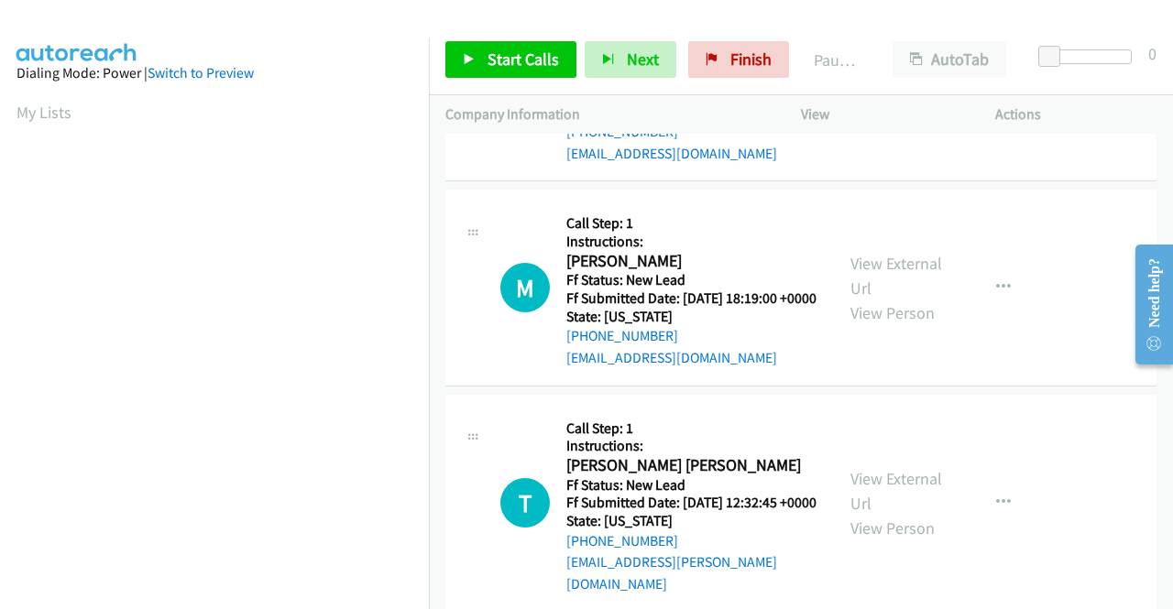
scroll to position [1832, 0]
click at [884, 298] on link "View External Url" at bounding box center [896, 275] width 92 height 46
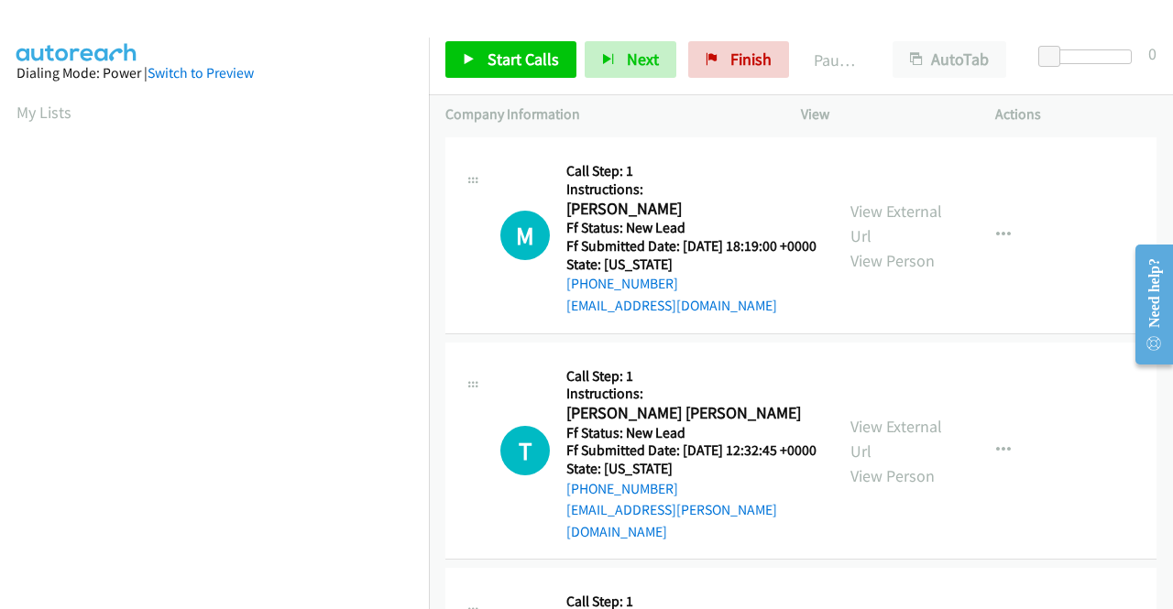
scroll to position [2015, 0]
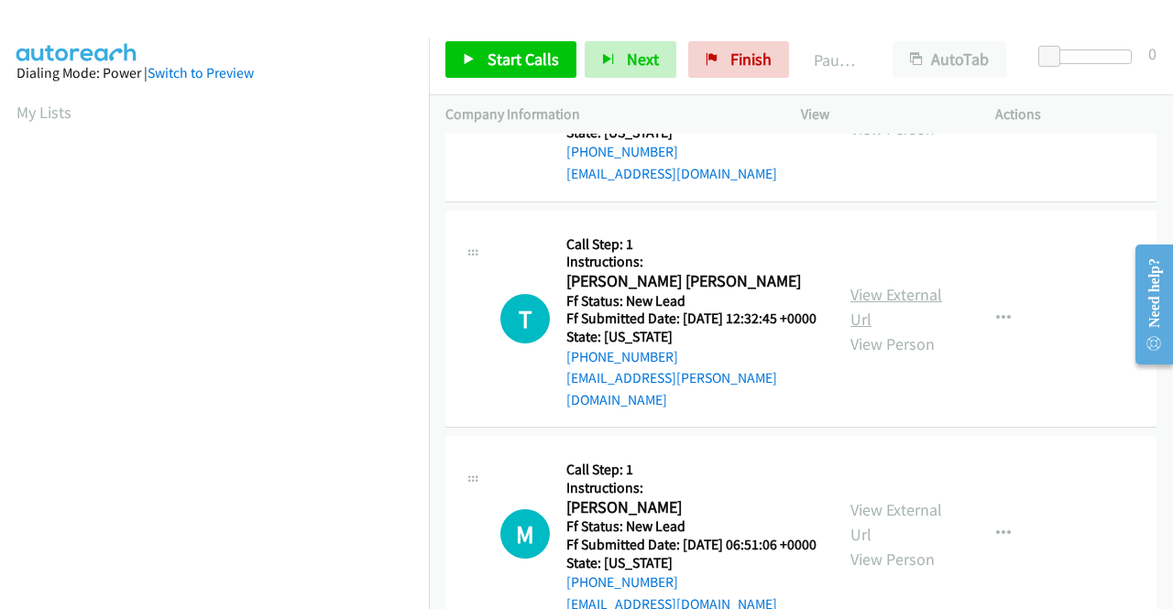
click at [878, 330] on link "View External Url" at bounding box center [896, 307] width 92 height 46
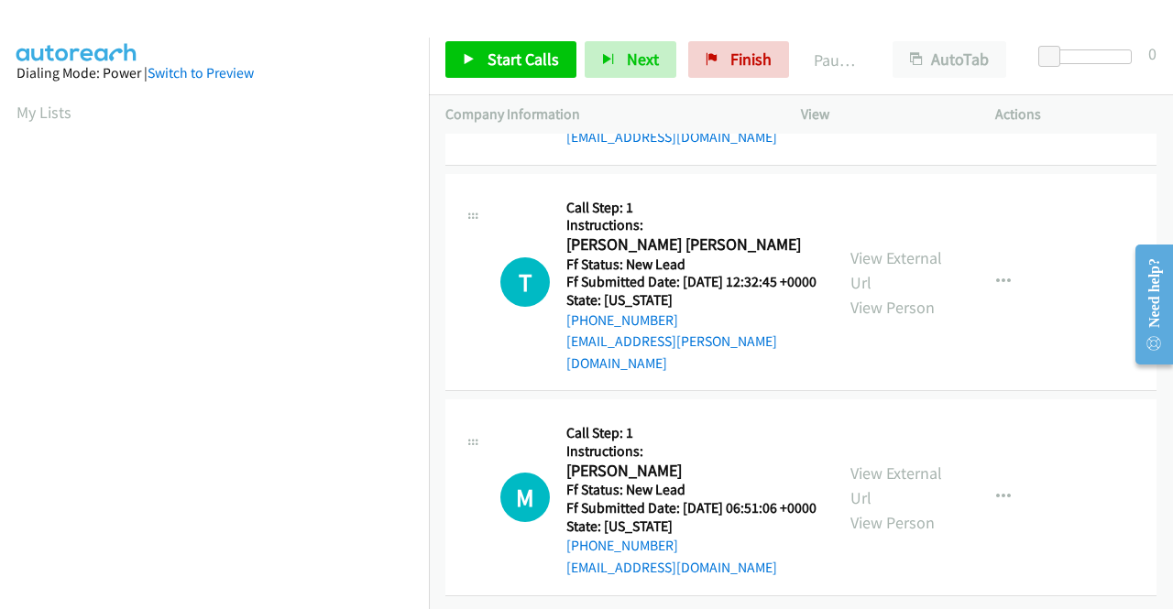
scroll to position [2213, 0]
click at [863, 463] on link "View External Url" at bounding box center [896, 486] width 92 height 46
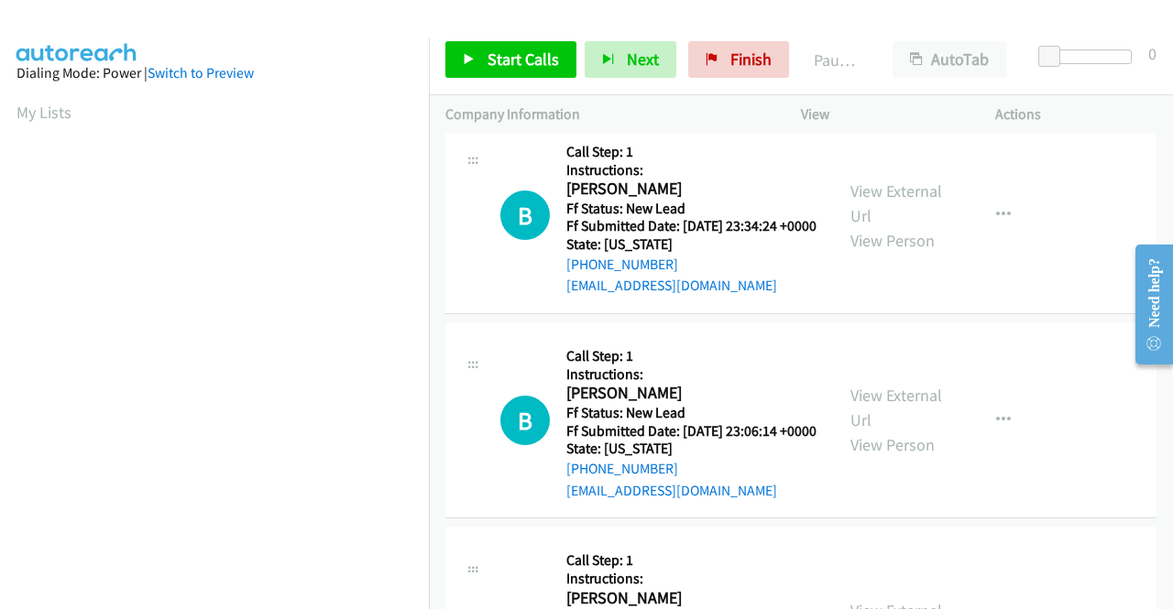
scroll to position [0, 0]
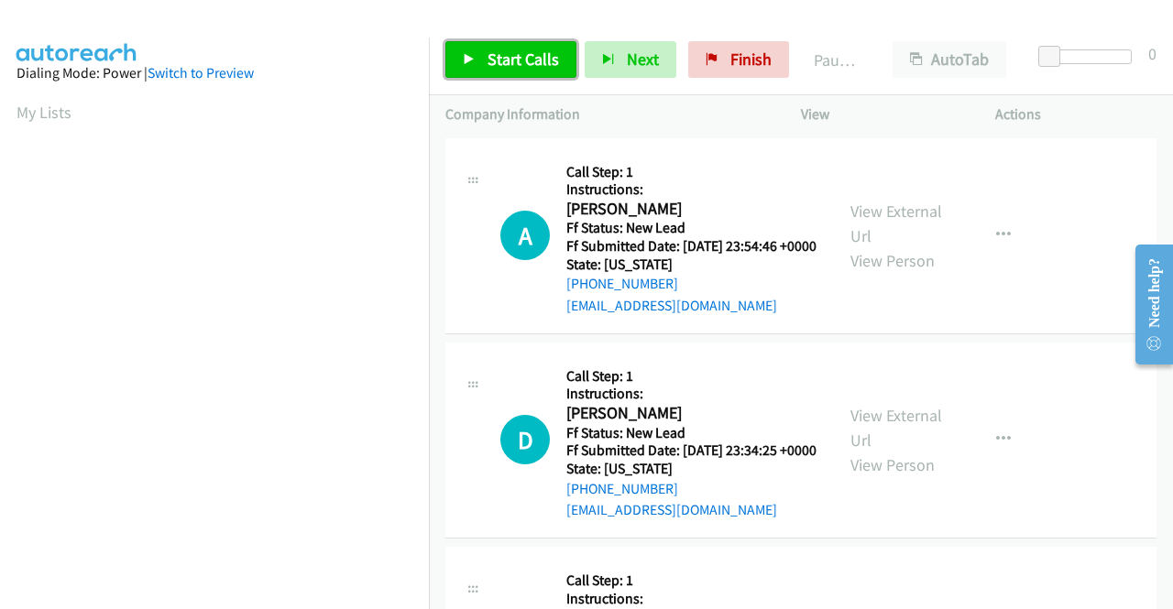
click at [540, 64] on span "Start Calls" at bounding box center [522, 59] width 71 height 21
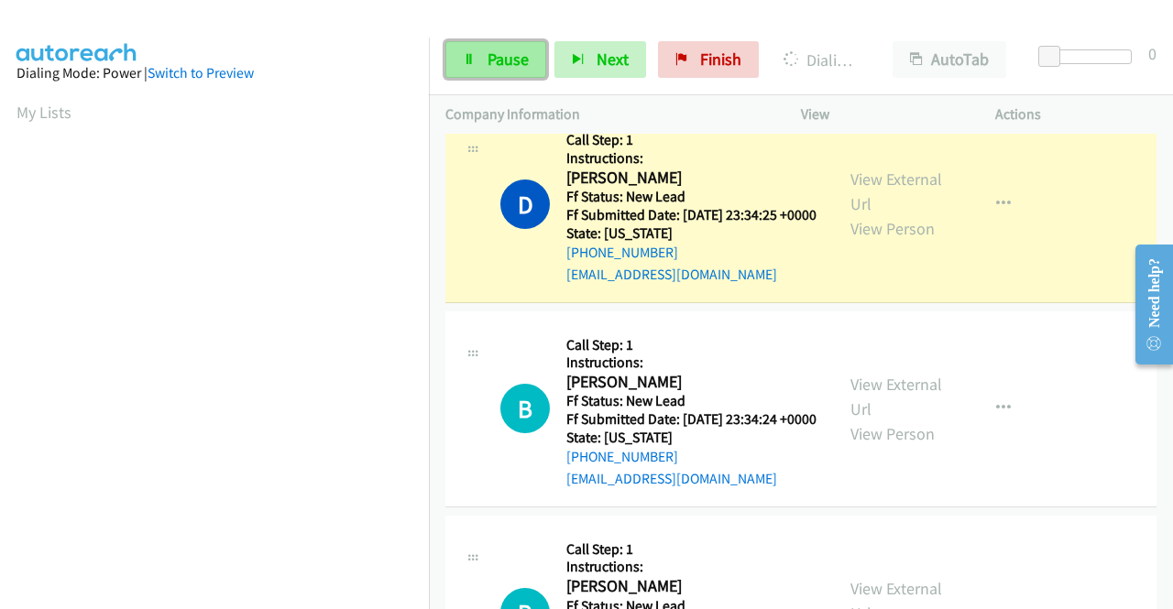
click at [498, 47] on link "Pause" at bounding box center [495, 59] width 101 height 37
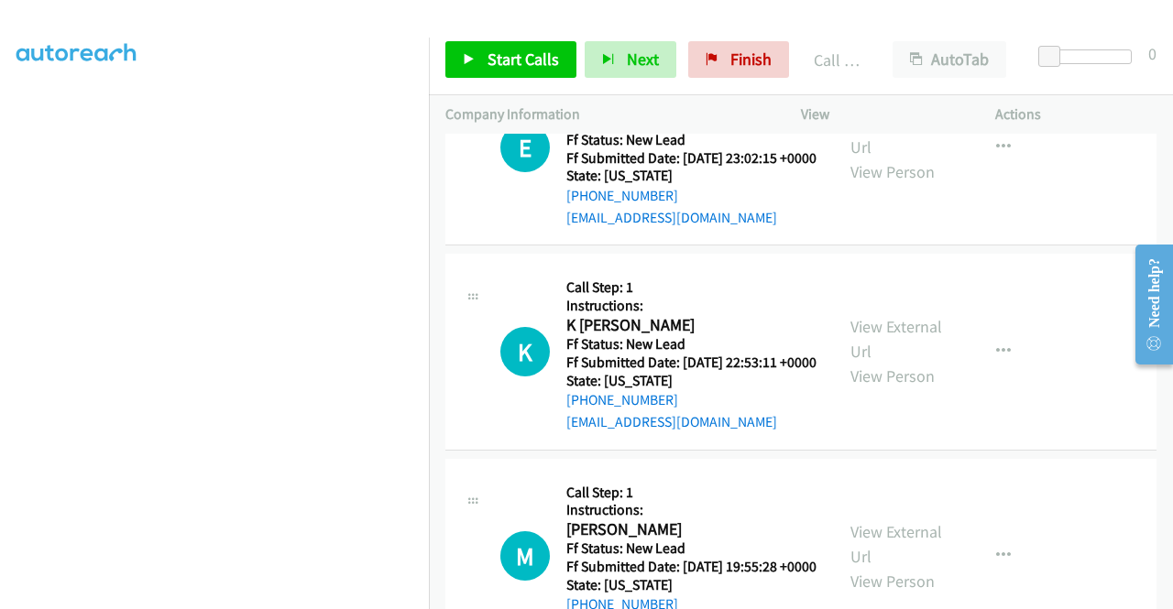
scroll to position [1466, 0]
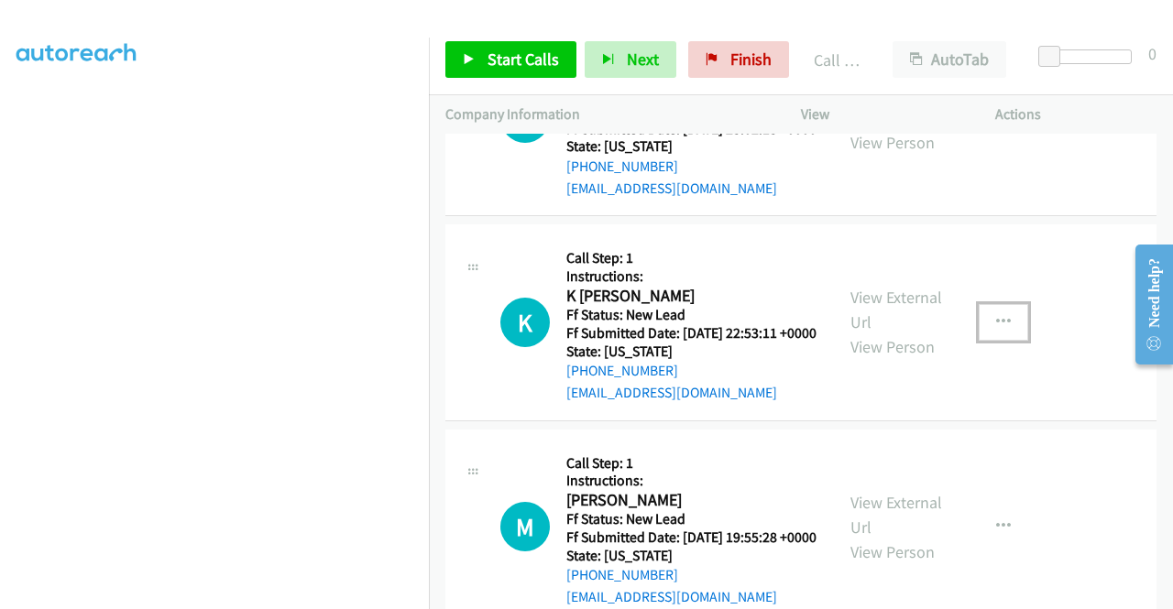
click at [996, 330] on icon "button" at bounding box center [1003, 322] width 15 height 15
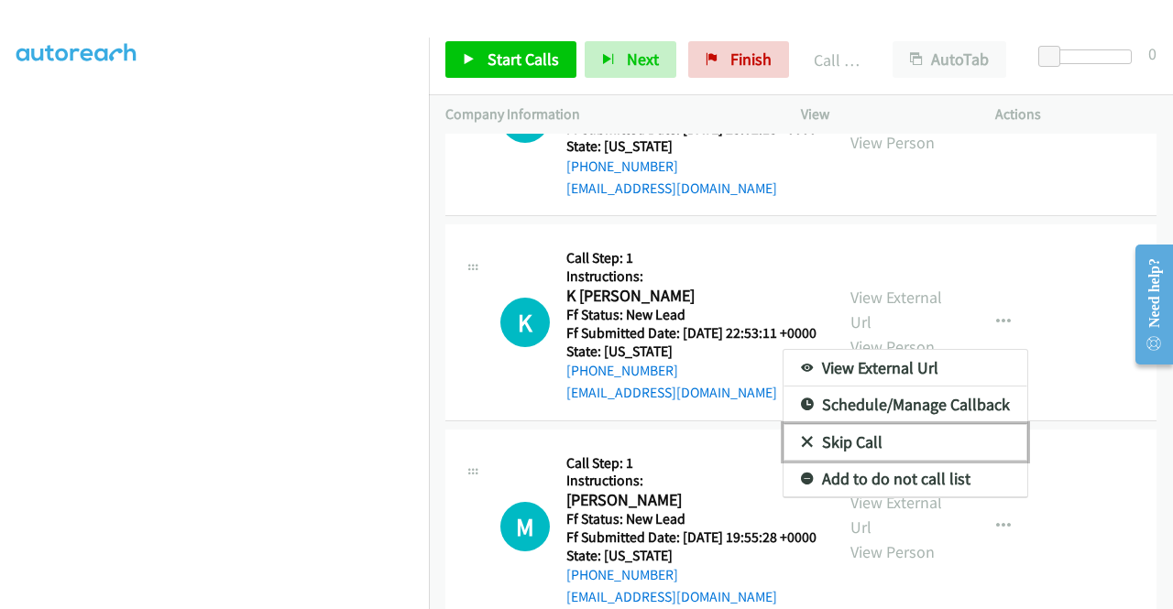
click at [876, 461] on link "Skip Call" at bounding box center [905, 442] width 244 height 37
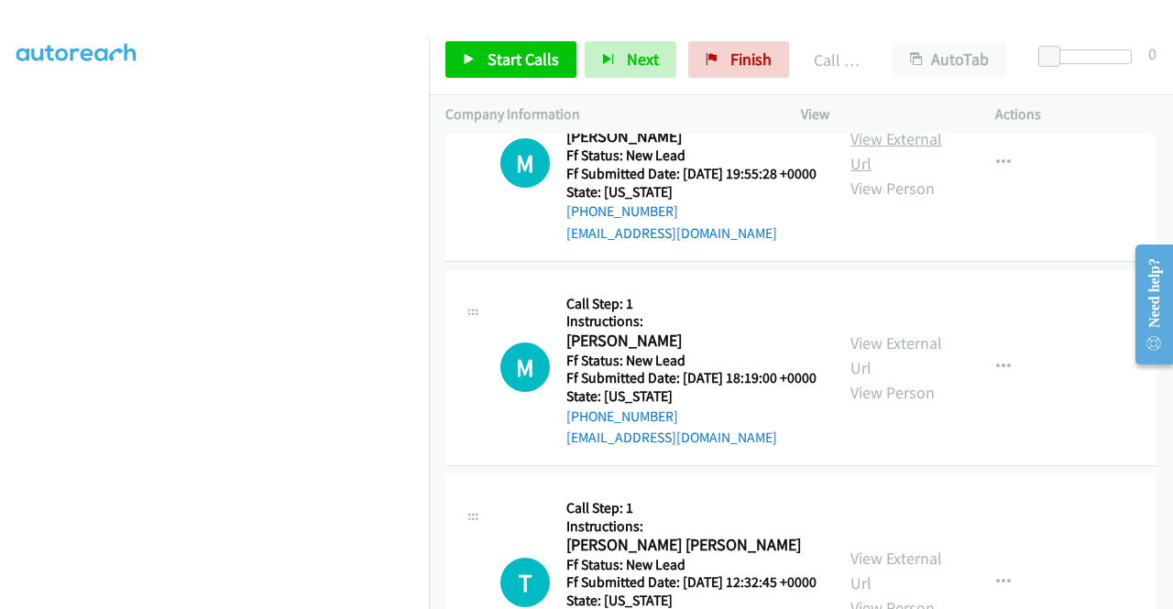
scroll to position [1832, 0]
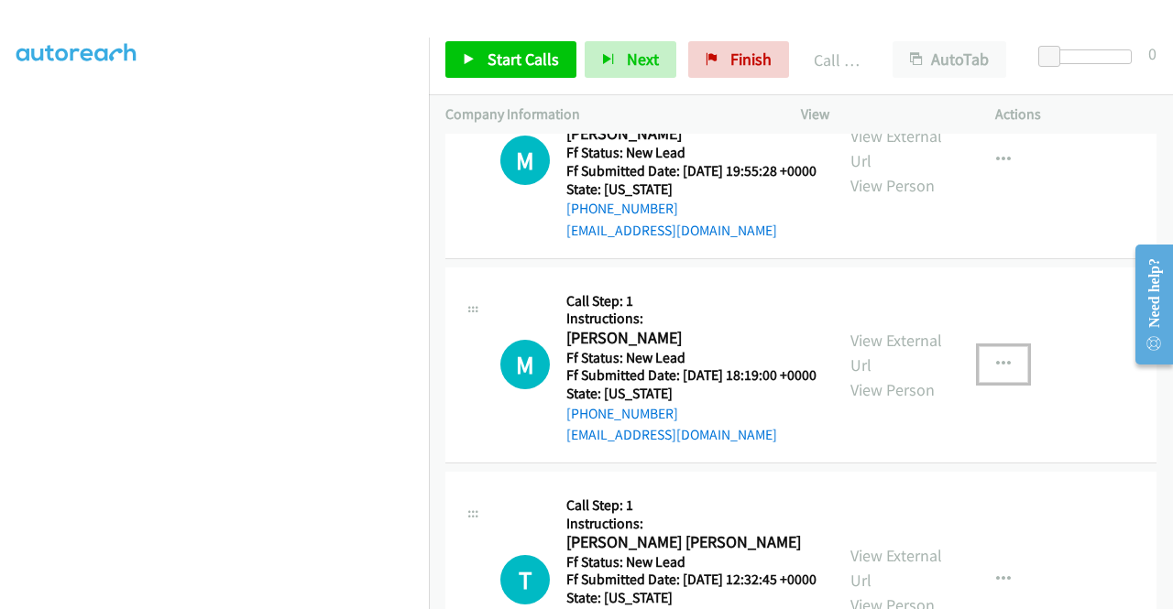
click at [996, 372] on icon "button" at bounding box center [1003, 364] width 15 height 15
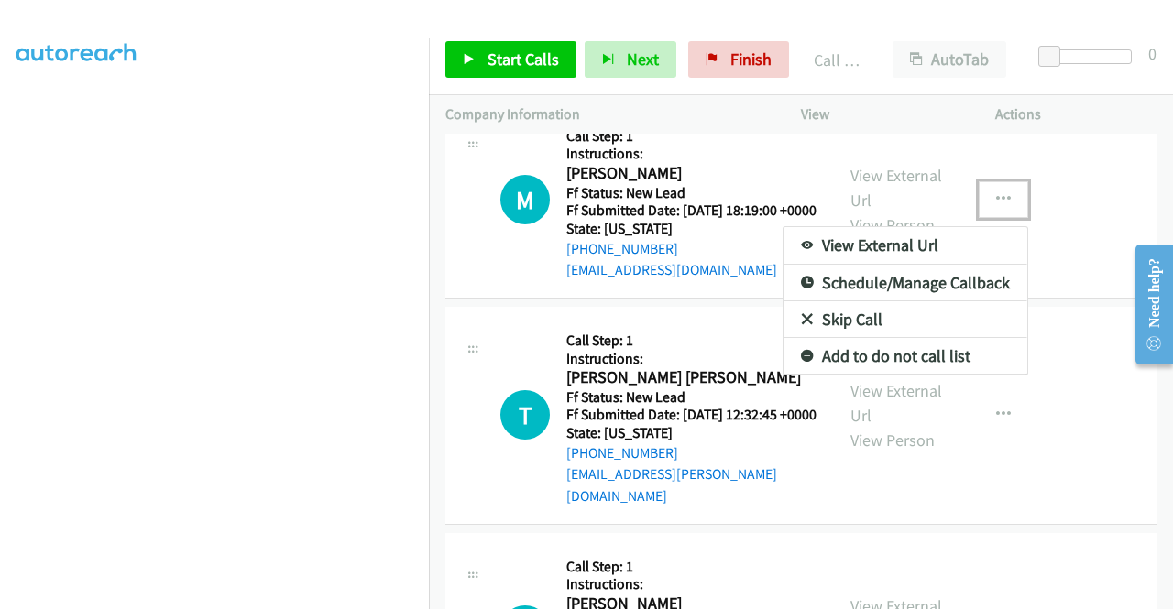
scroll to position [2015, 0]
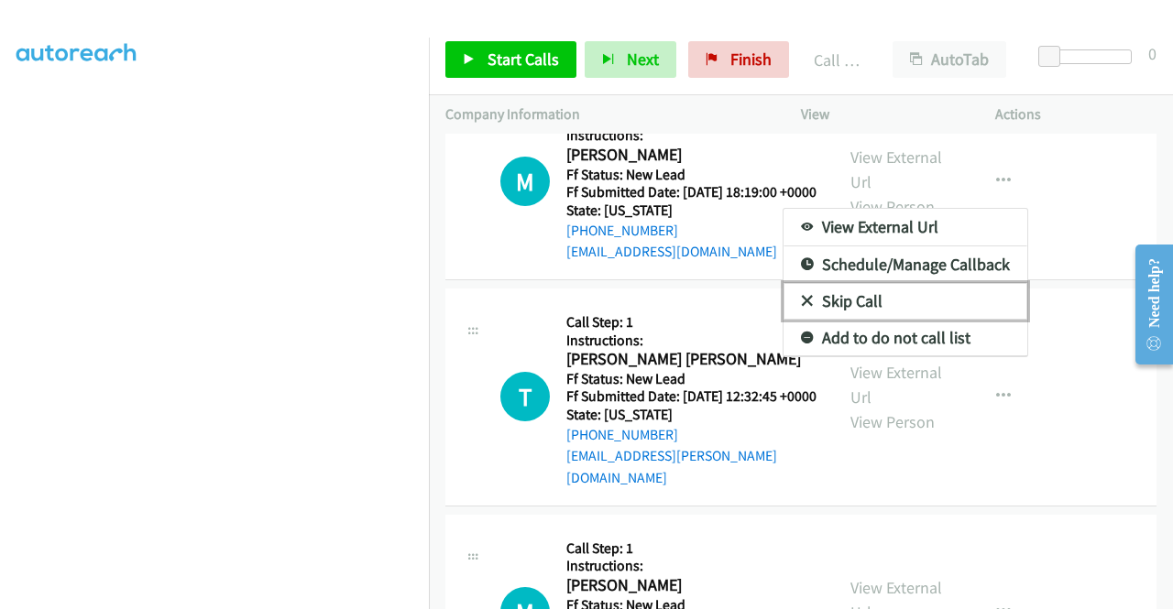
click at [876, 320] on link "Skip Call" at bounding box center [905, 301] width 244 height 37
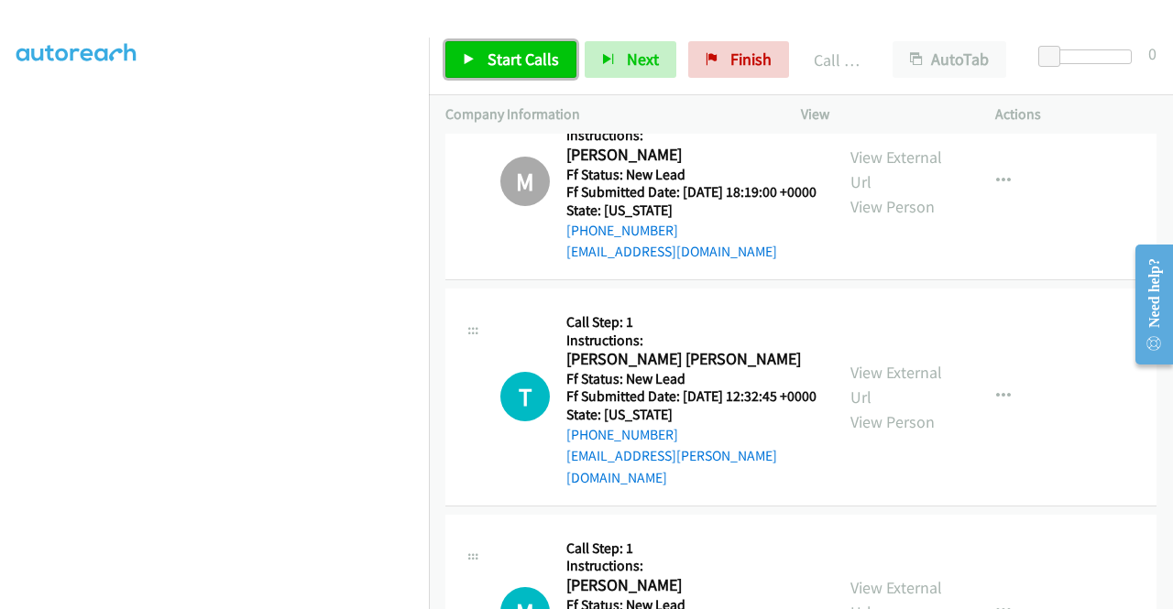
drag, startPoint x: 497, startPoint y: 56, endPoint x: 587, endPoint y: 83, distance: 93.9
click at [497, 56] on span "Start Calls" at bounding box center [522, 59] width 71 height 21
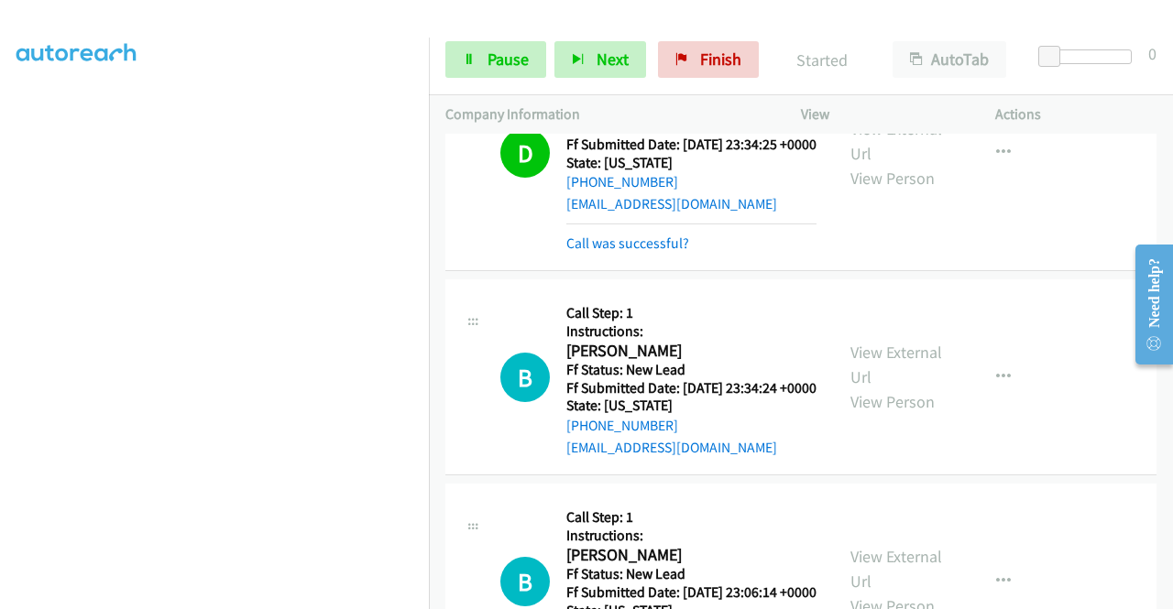
scroll to position [354, 0]
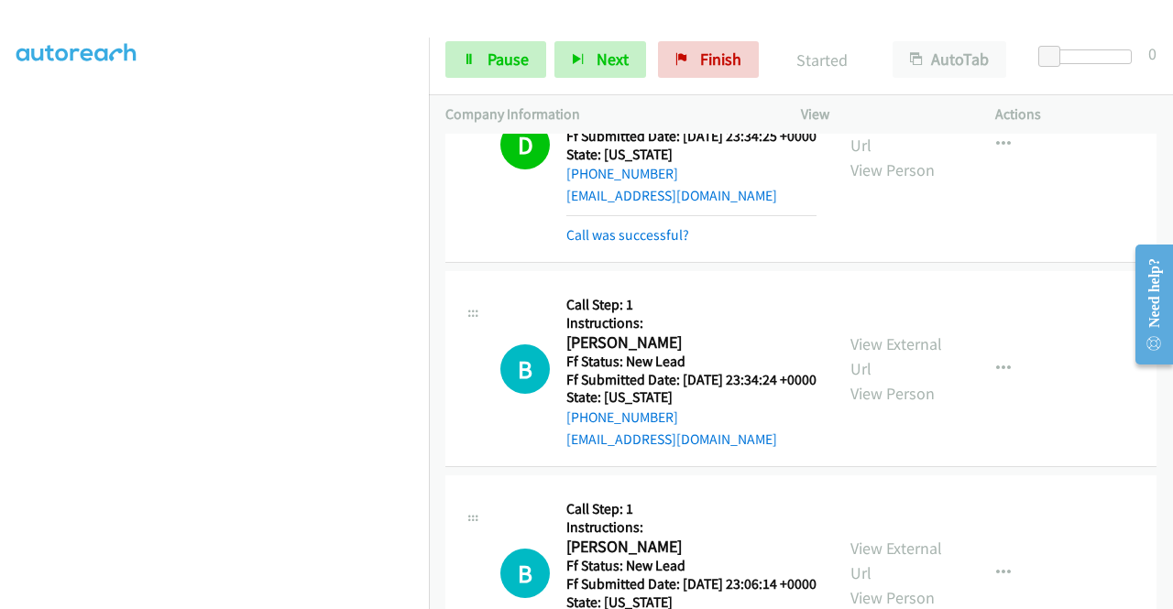
drag, startPoint x: 1164, startPoint y: 501, endPoint x: 51, endPoint y: 11, distance: 1216.2
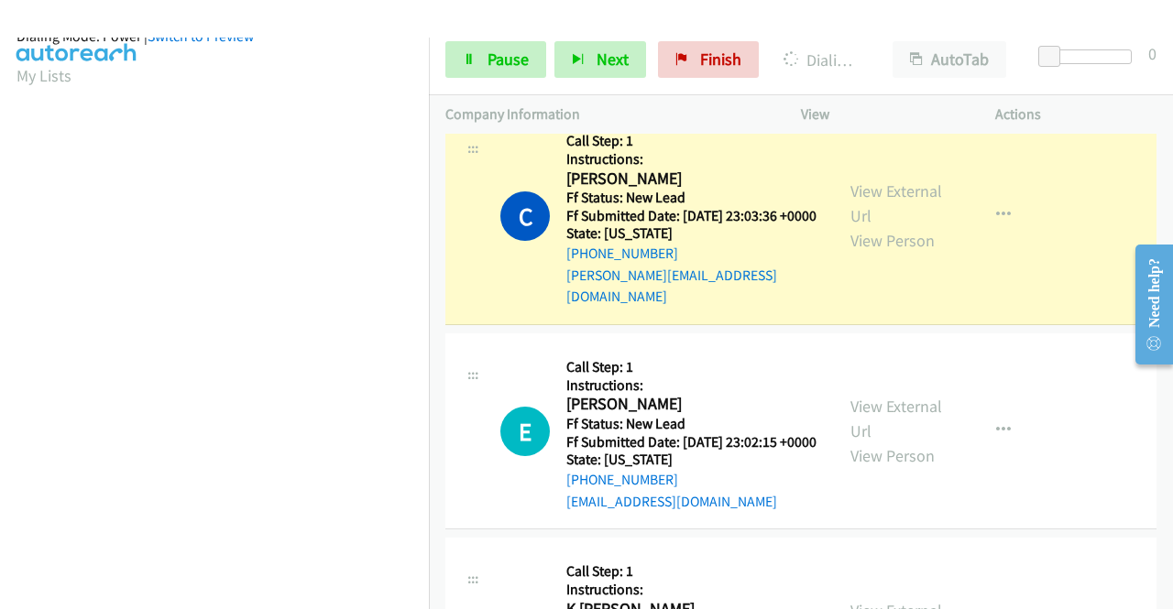
scroll to position [418, 0]
click at [460, 67] on link "Pause" at bounding box center [495, 59] width 101 height 37
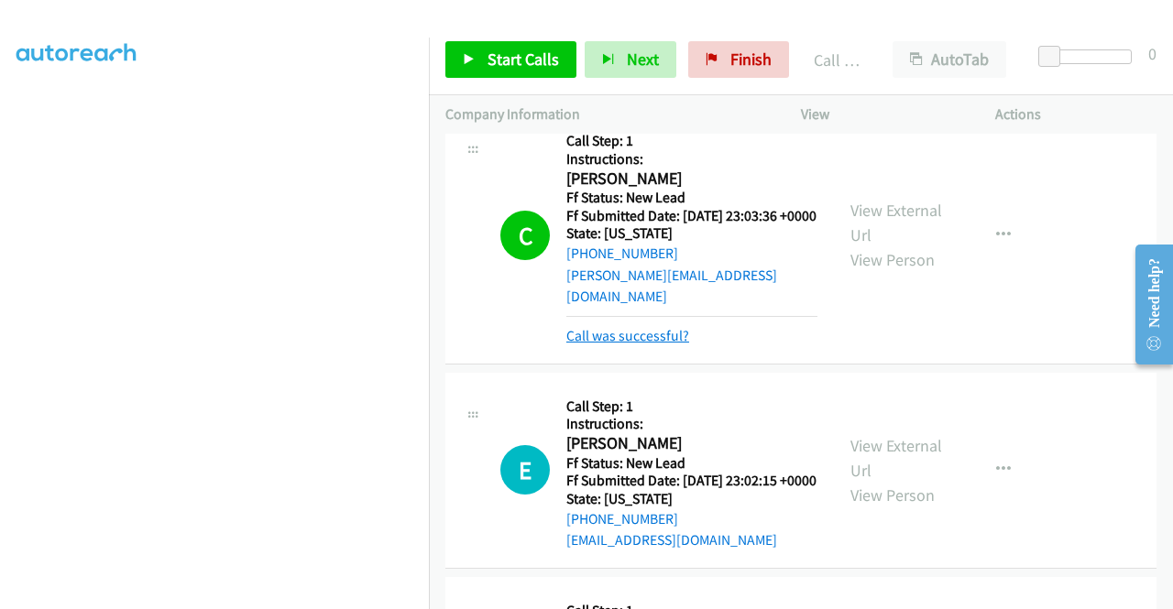
click at [629, 344] on link "Call was successful?" at bounding box center [627, 335] width 123 height 17
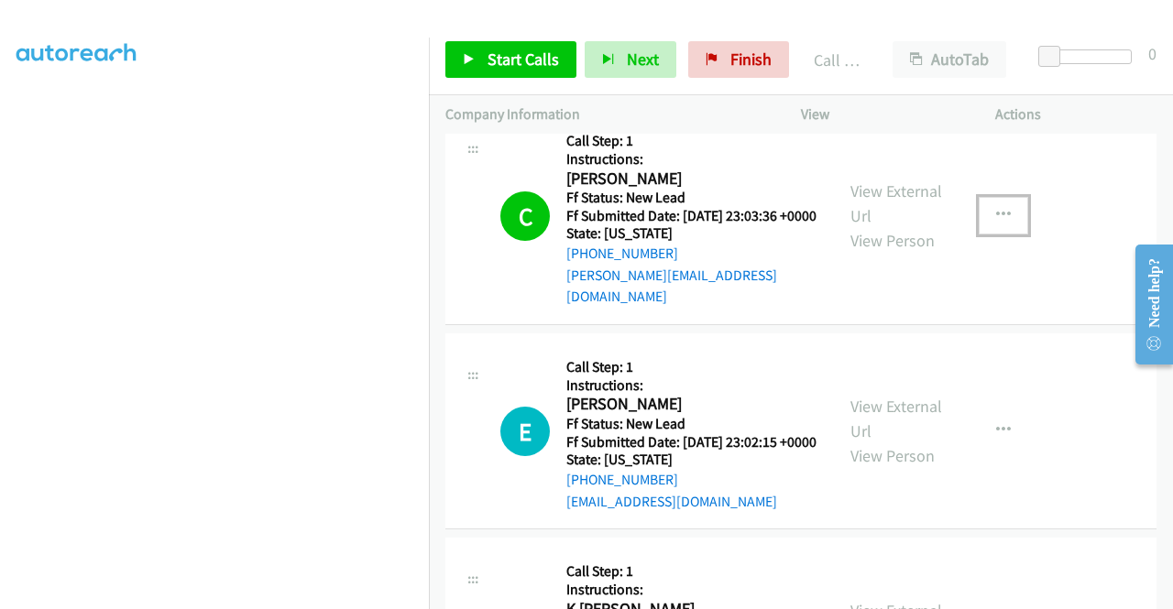
click at [996, 223] on icon "button" at bounding box center [1003, 215] width 15 height 15
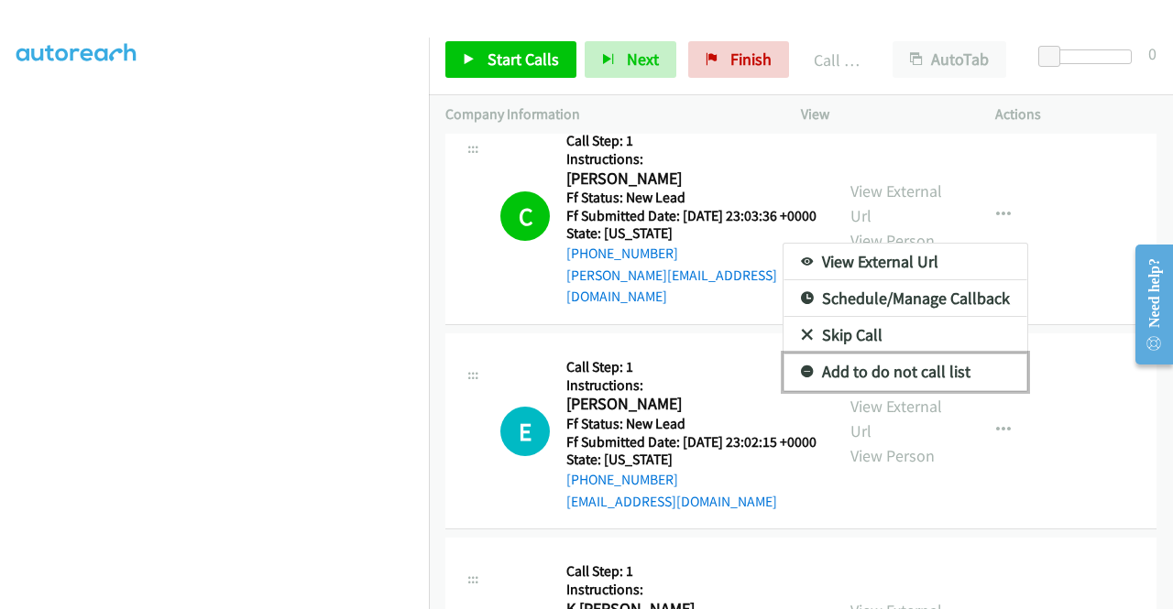
click at [905, 390] on link "Add to do not call list" at bounding box center [905, 372] width 244 height 37
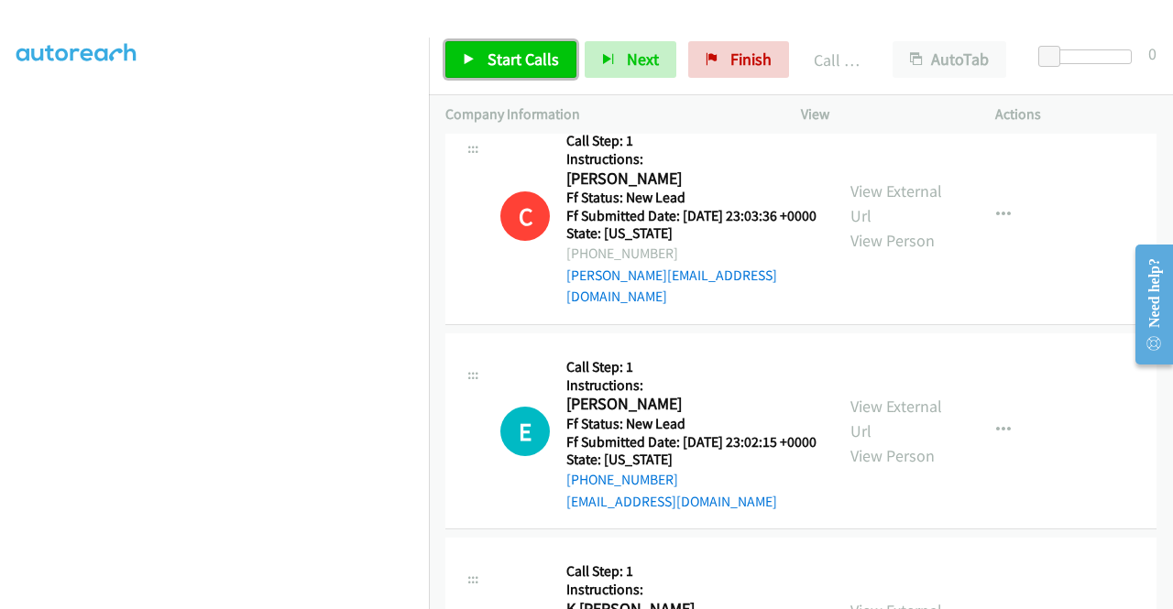
click at [520, 45] on link "Start Calls" at bounding box center [510, 59] width 131 height 37
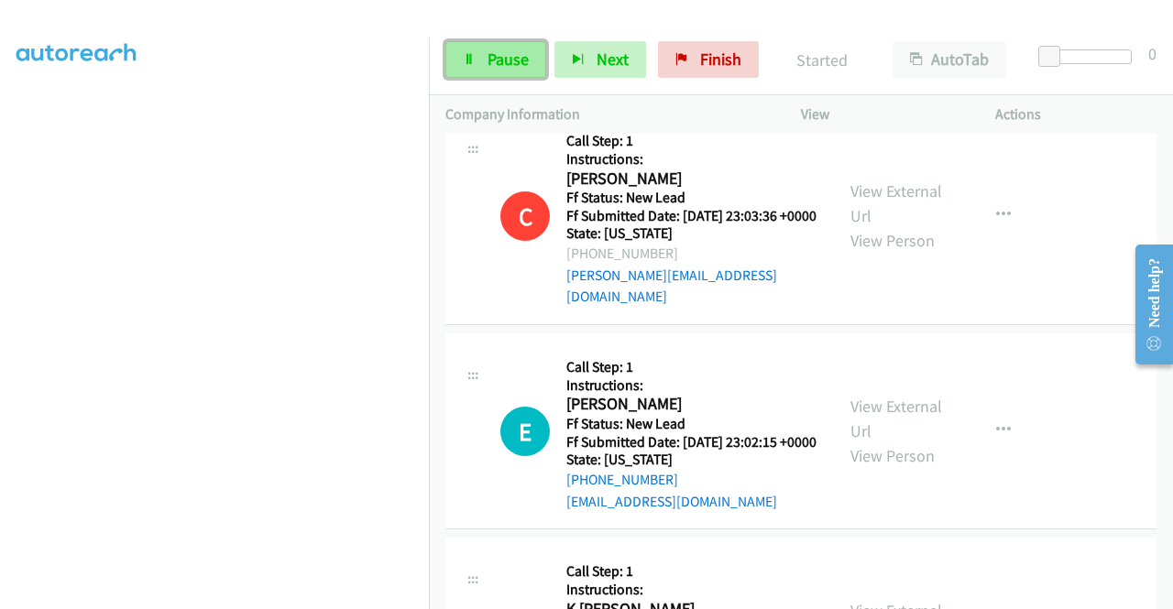
click at [491, 49] on span "Pause" at bounding box center [507, 59] width 41 height 21
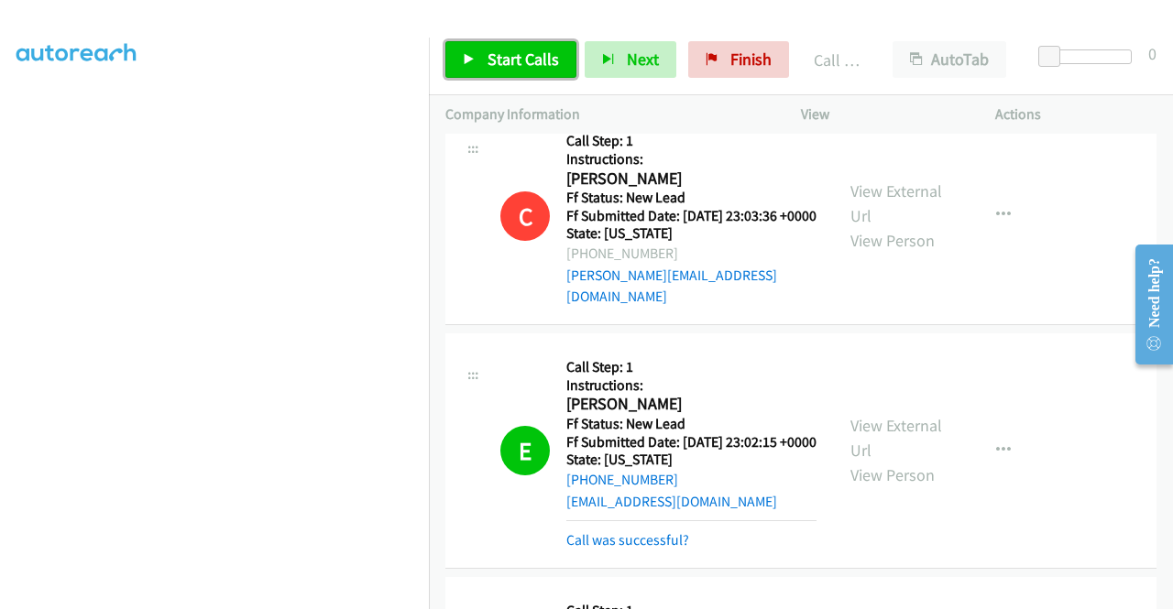
click at [532, 55] on span "Start Calls" at bounding box center [522, 59] width 71 height 21
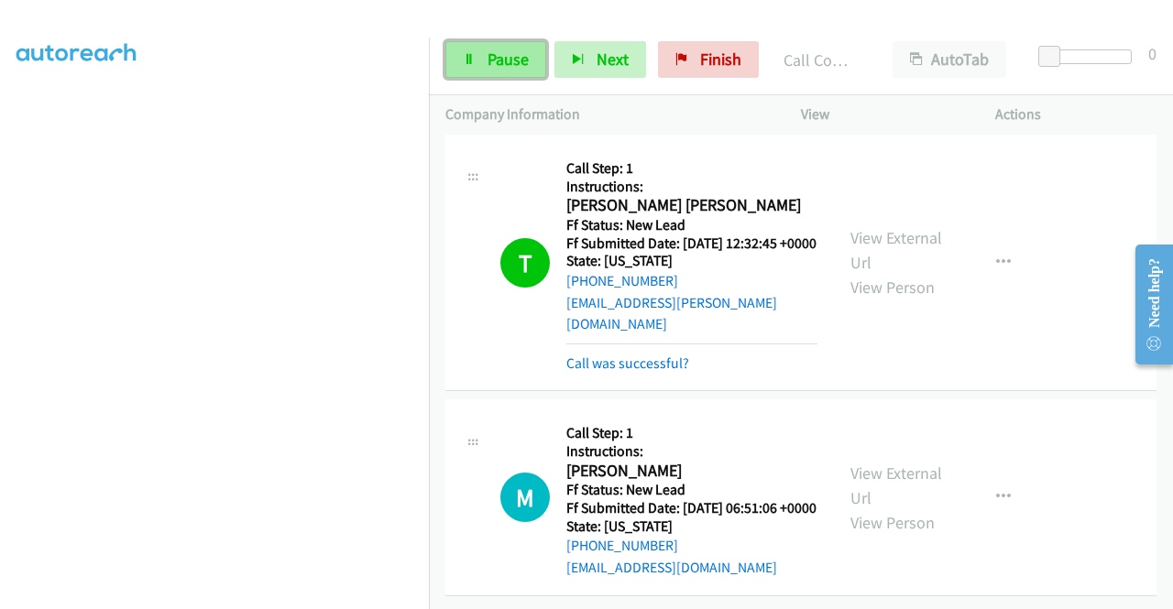
click at [497, 60] on span "Pause" at bounding box center [507, 59] width 41 height 21
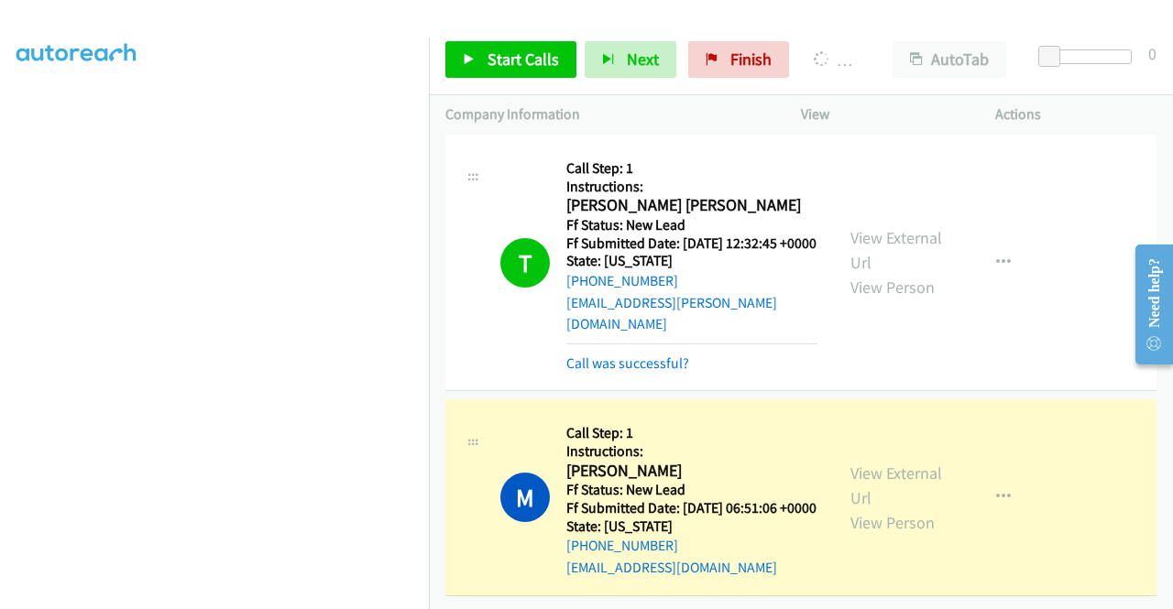
scroll to position [0, 0]
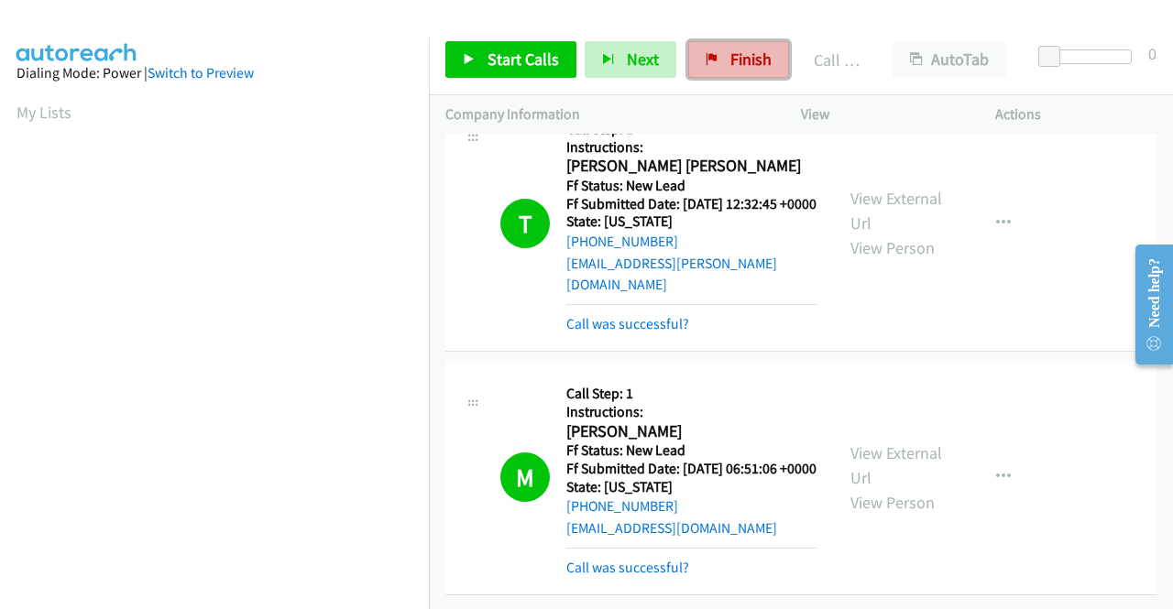
click at [755, 58] on span "Finish" at bounding box center [750, 59] width 41 height 21
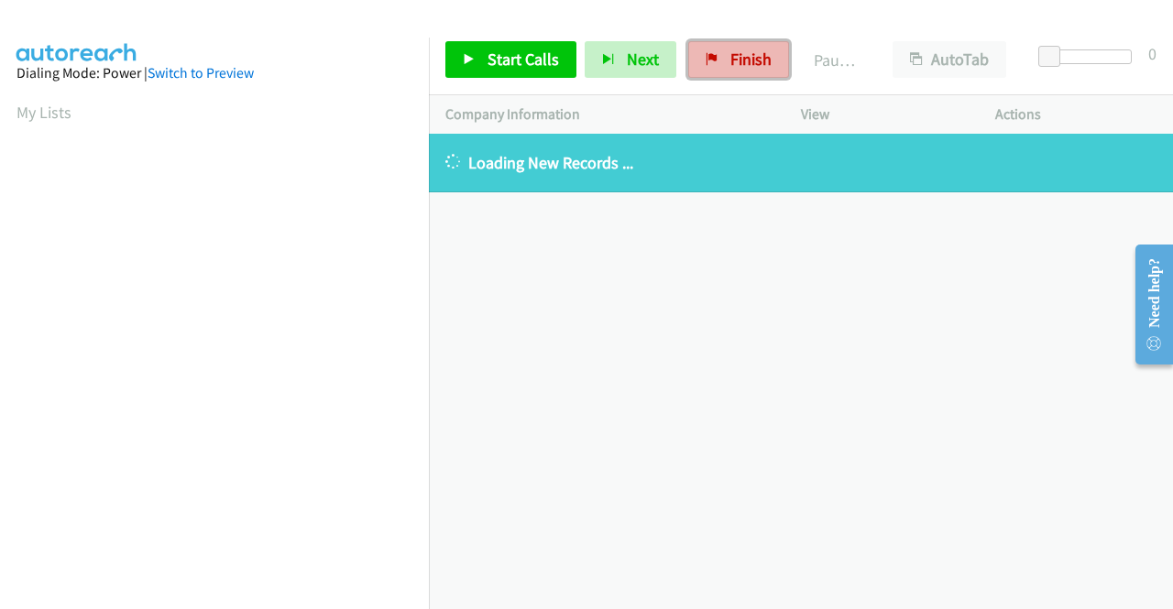
click at [705, 54] on icon at bounding box center [711, 60] width 13 height 13
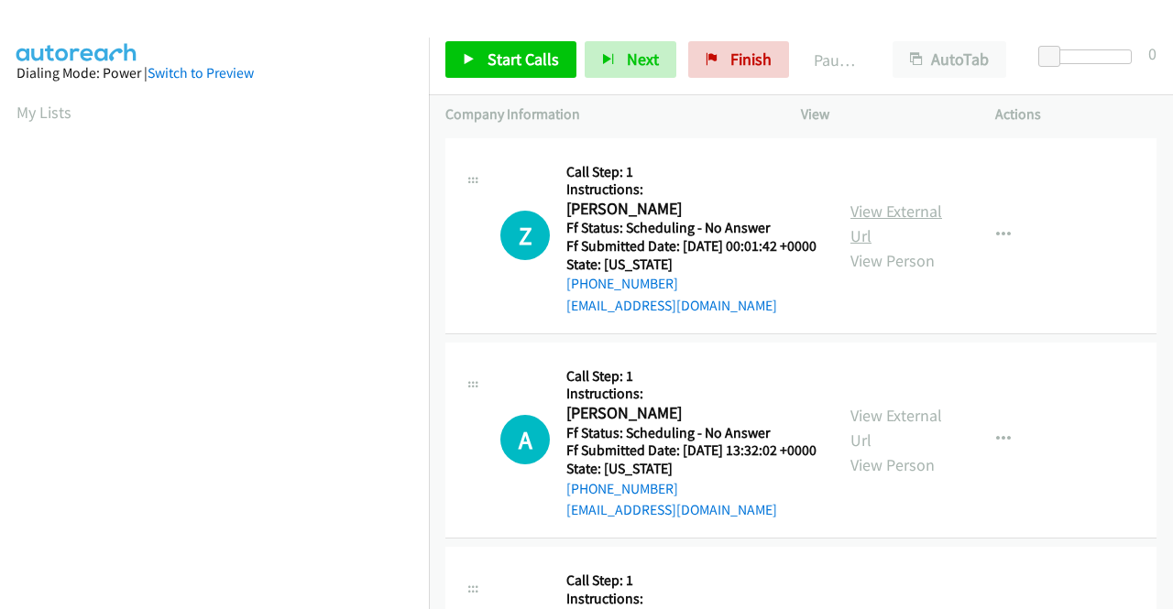
click at [894, 224] on link "View External Url" at bounding box center [896, 224] width 92 height 46
click at [905, 433] on link "View External Url" at bounding box center [896, 428] width 92 height 46
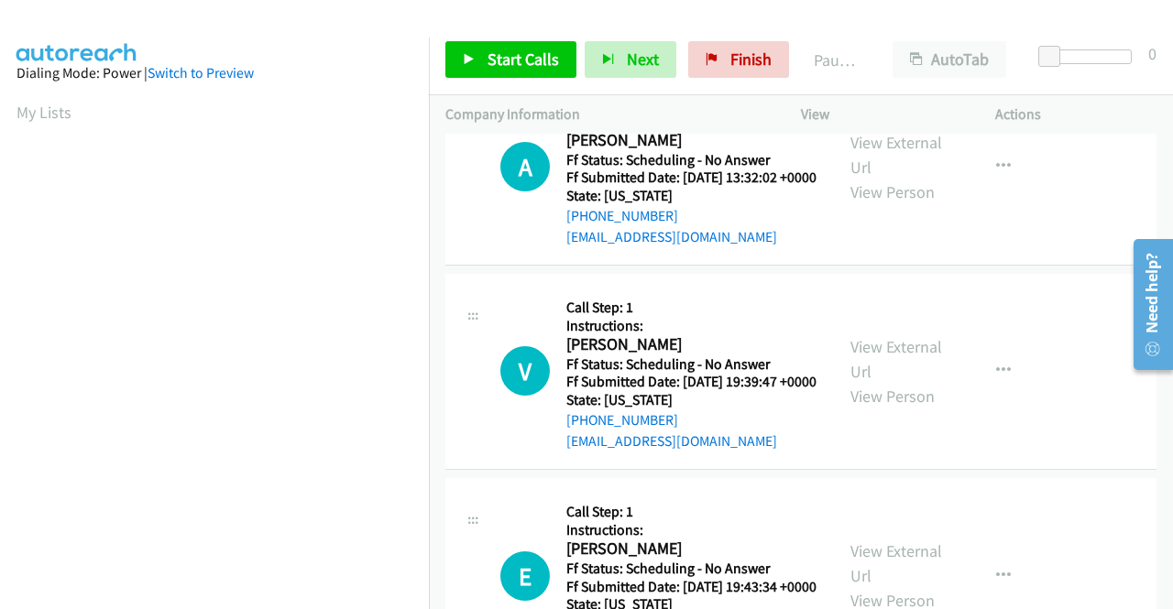
scroll to position [275, 0]
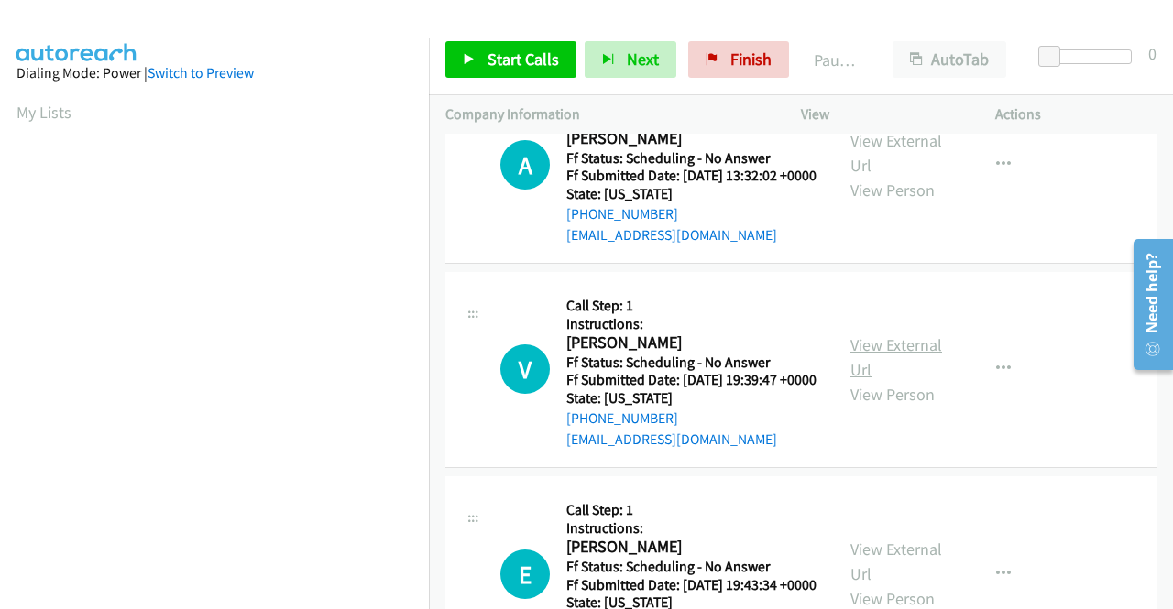
click at [903, 380] on link "View External Url" at bounding box center [896, 357] width 92 height 46
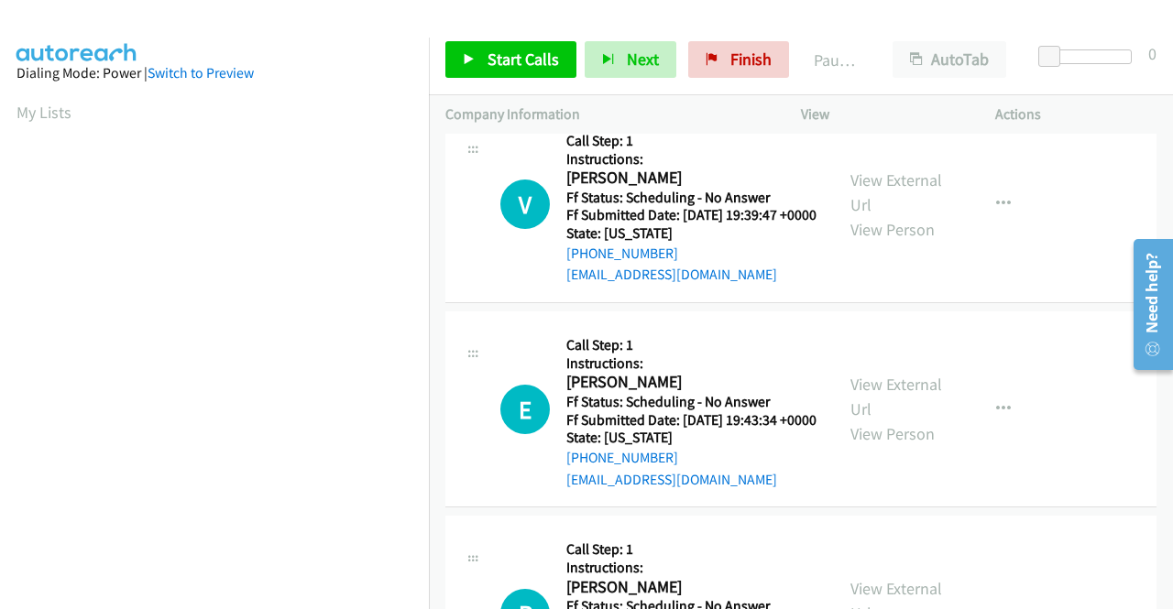
scroll to position [458, 0]
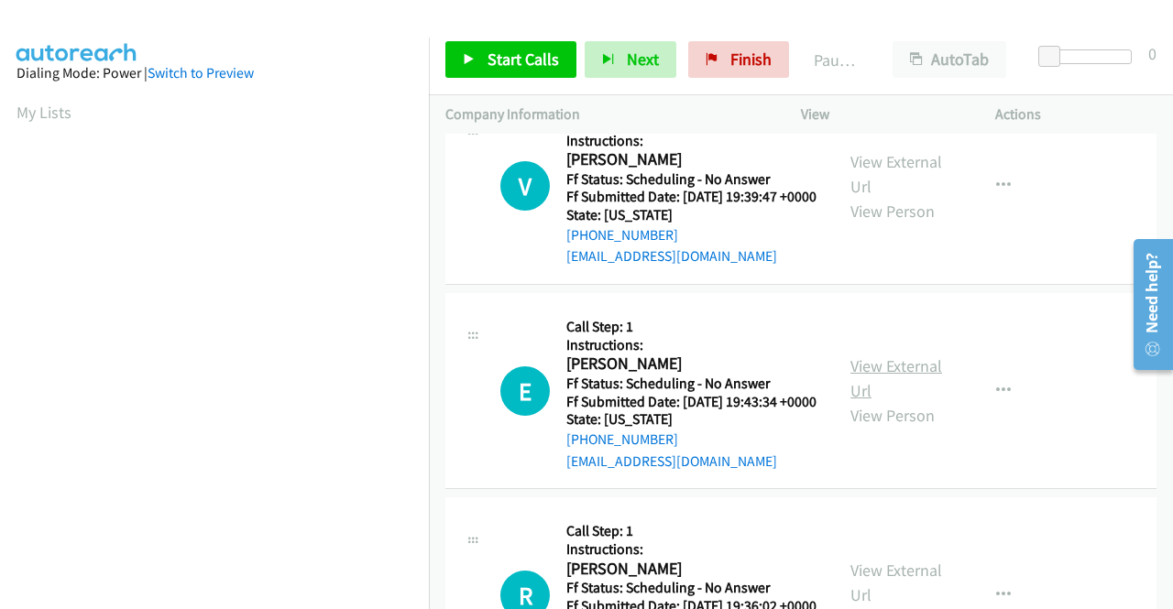
click at [918, 401] on link "View External Url" at bounding box center [896, 378] width 92 height 46
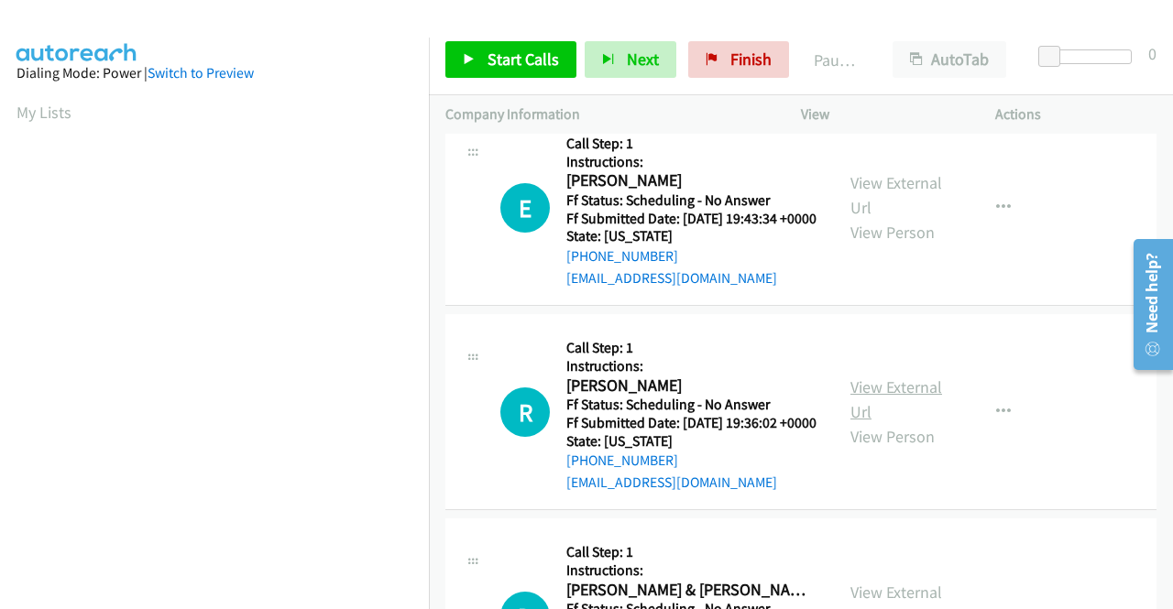
click at [903, 422] on link "View External Url" at bounding box center [896, 400] width 92 height 46
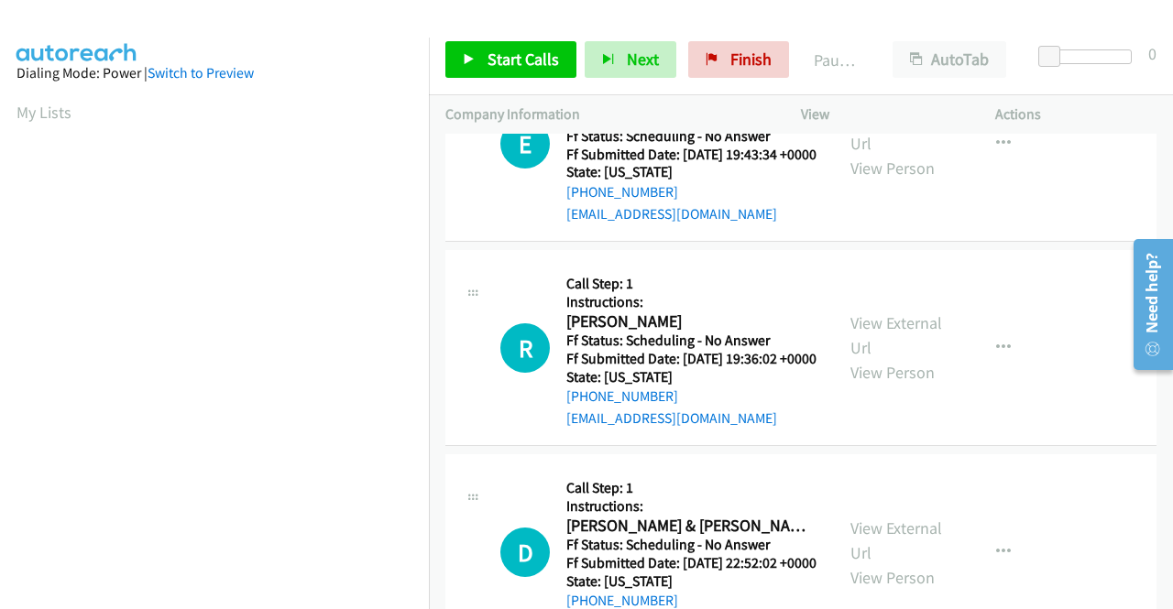
scroll to position [824, 0]
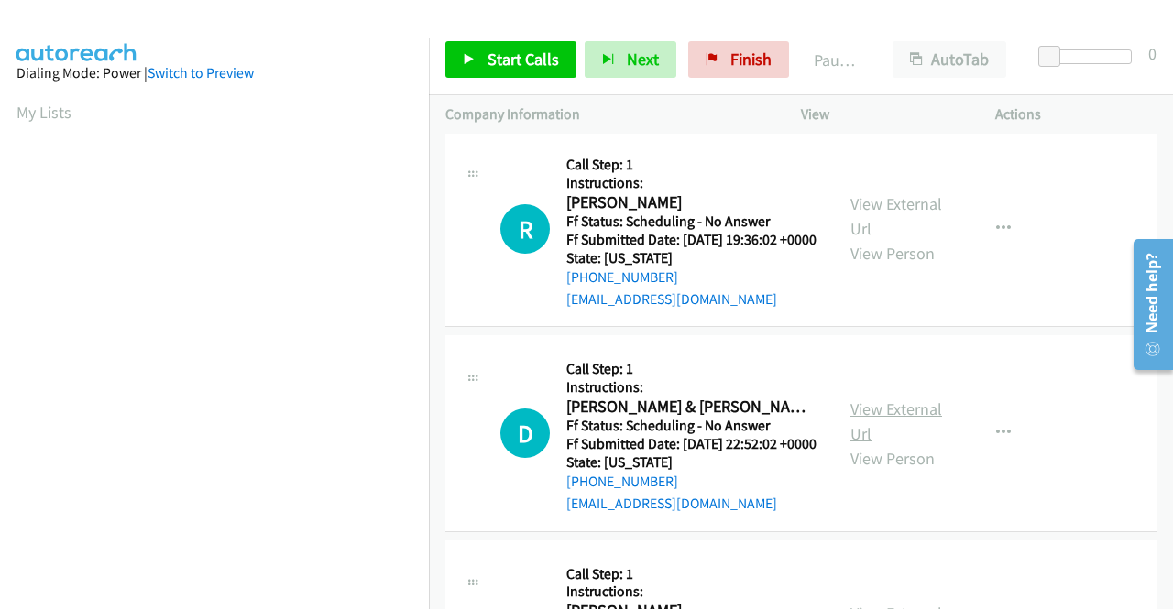
click at [863, 444] on link "View External Url" at bounding box center [896, 422] width 92 height 46
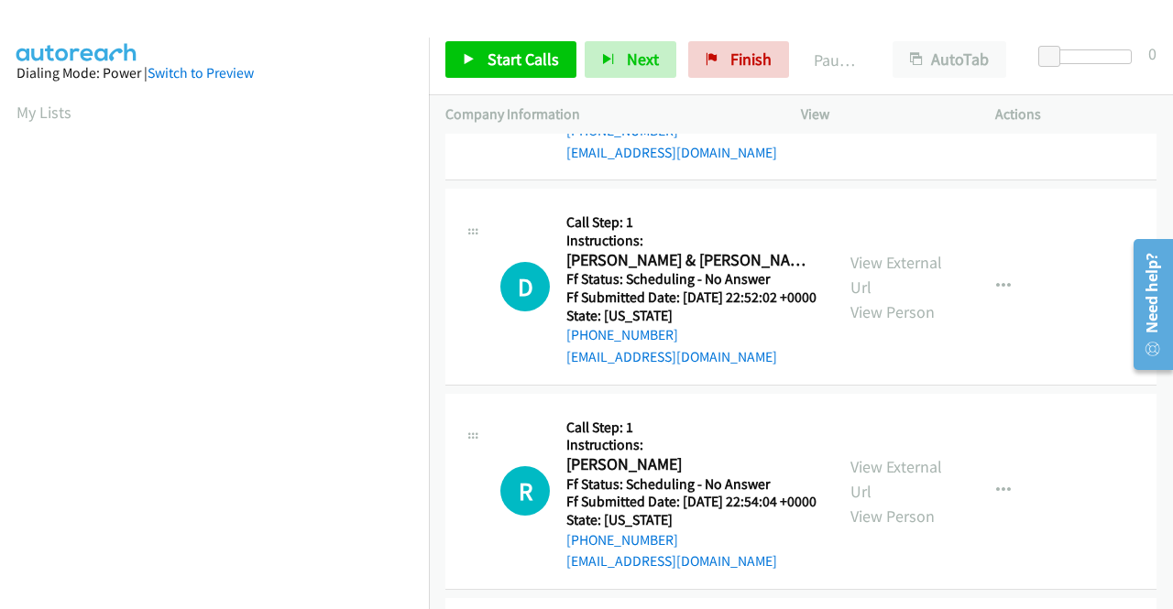
scroll to position [1099, 0]
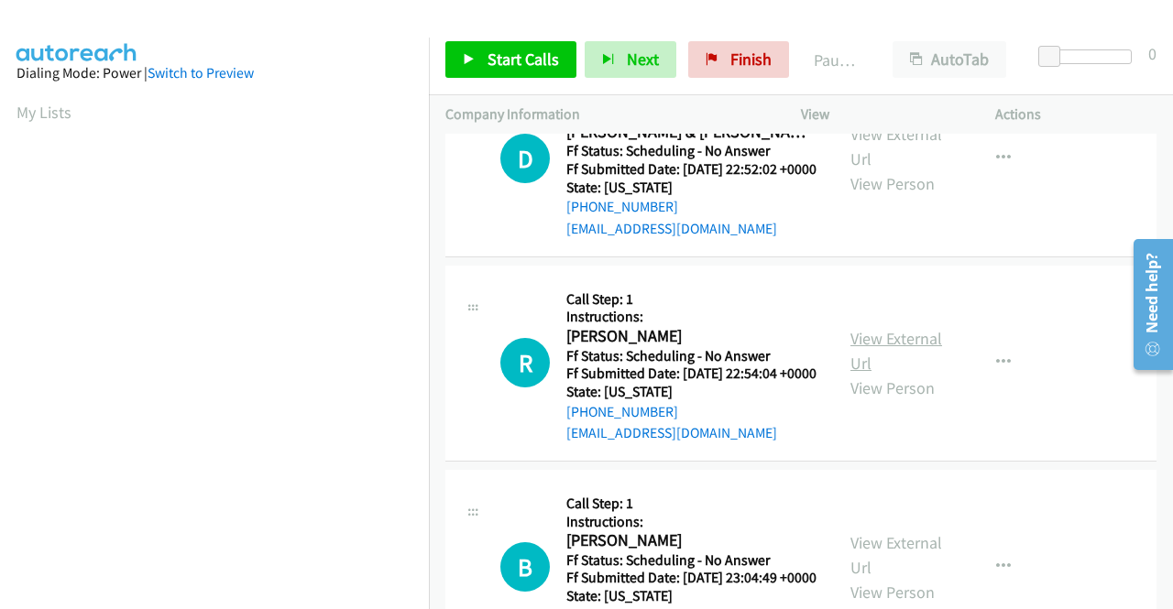
click at [933, 374] on link "View External Url" at bounding box center [896, 351] width 92 height 46
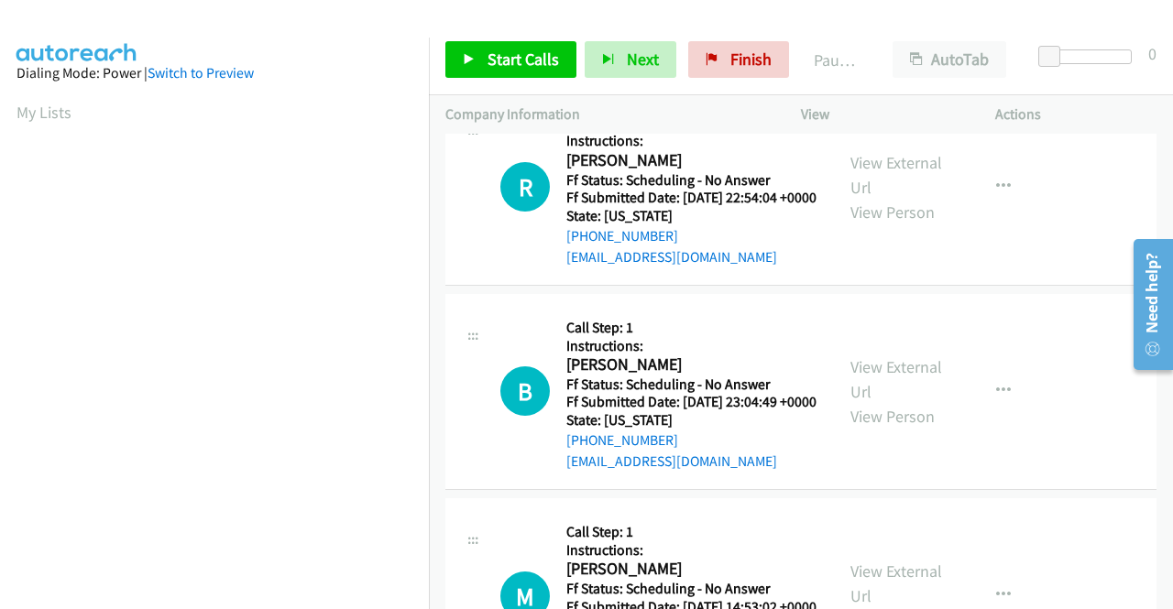
scroll to position [1283, 0]
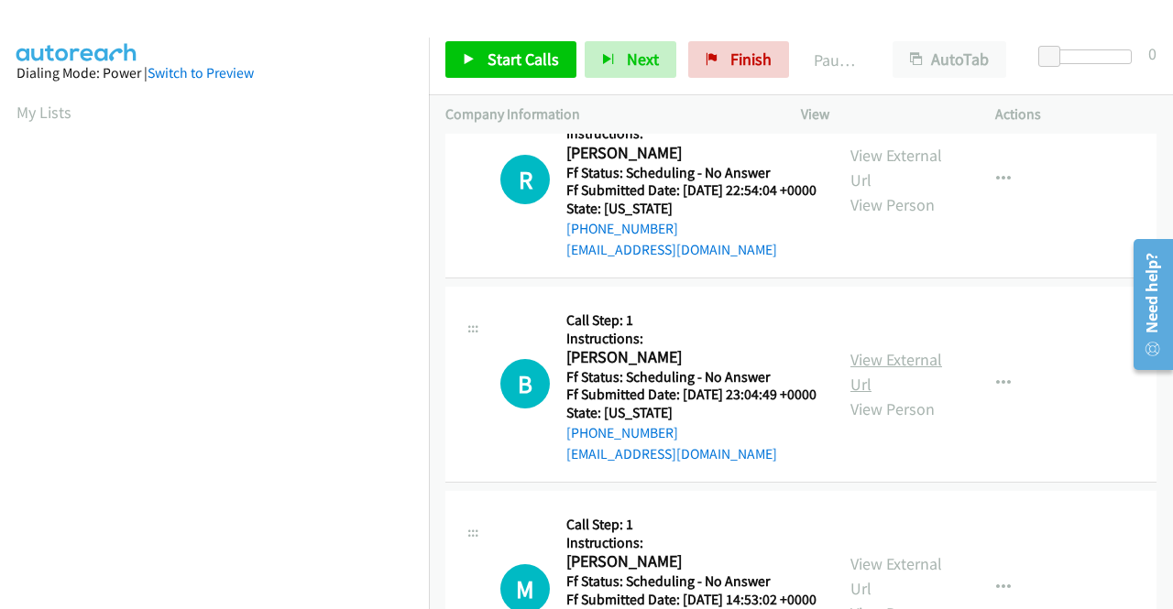
click at [879, 395] on link "View External Url" at bounding box center [896, 372] width 92 height 46
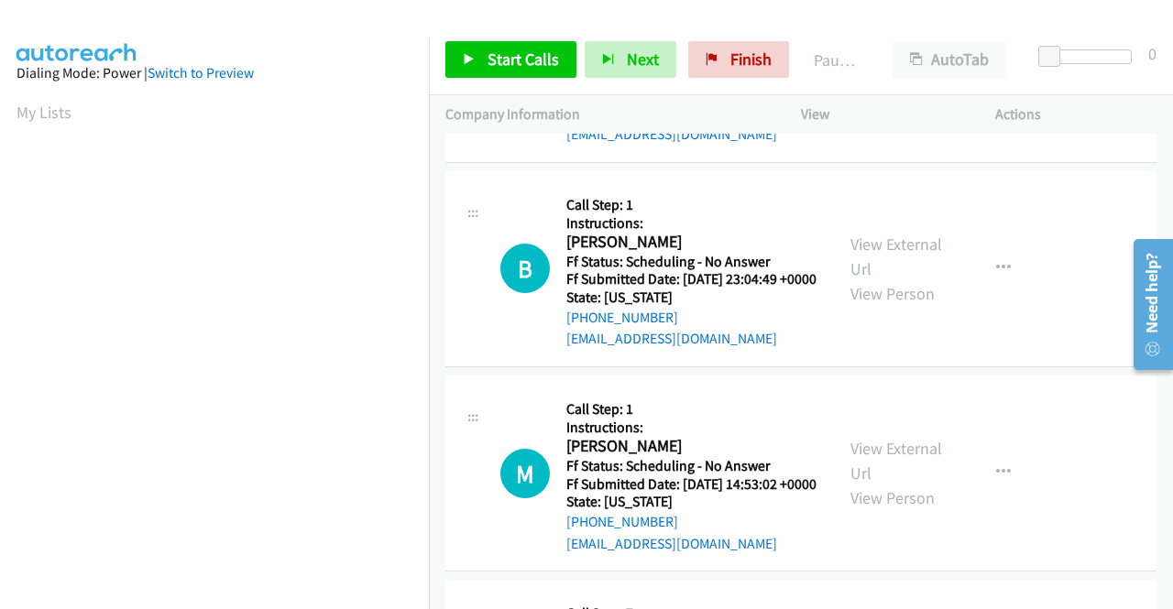
scroll to position [1466, 0]
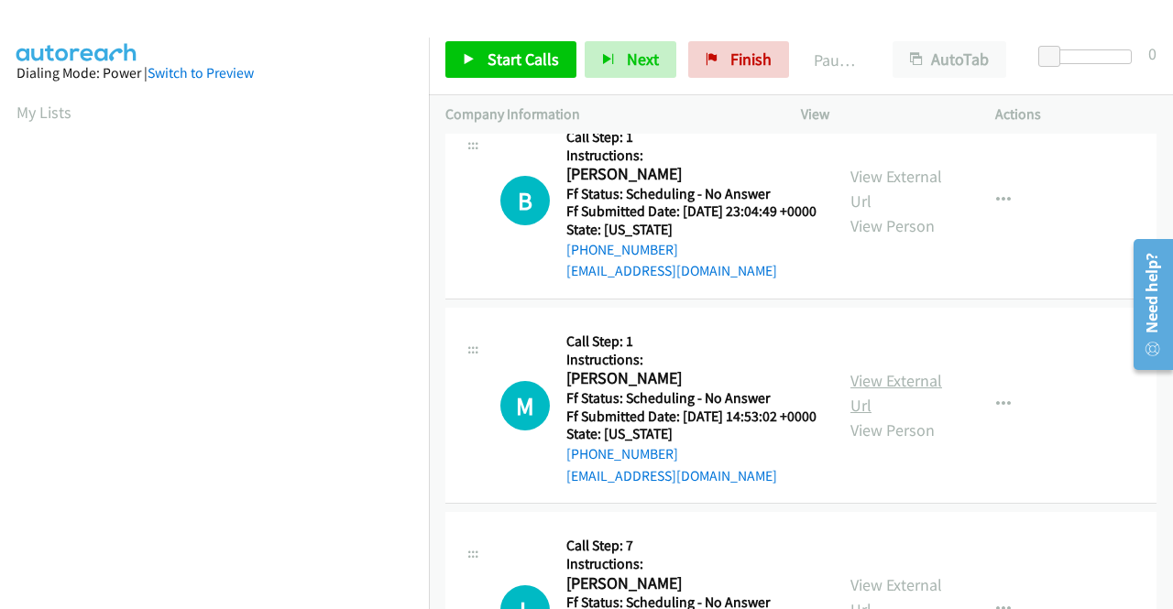
click at [927, 416] on link "View External Url" at bounding box center [896, 393] width 92 height 46
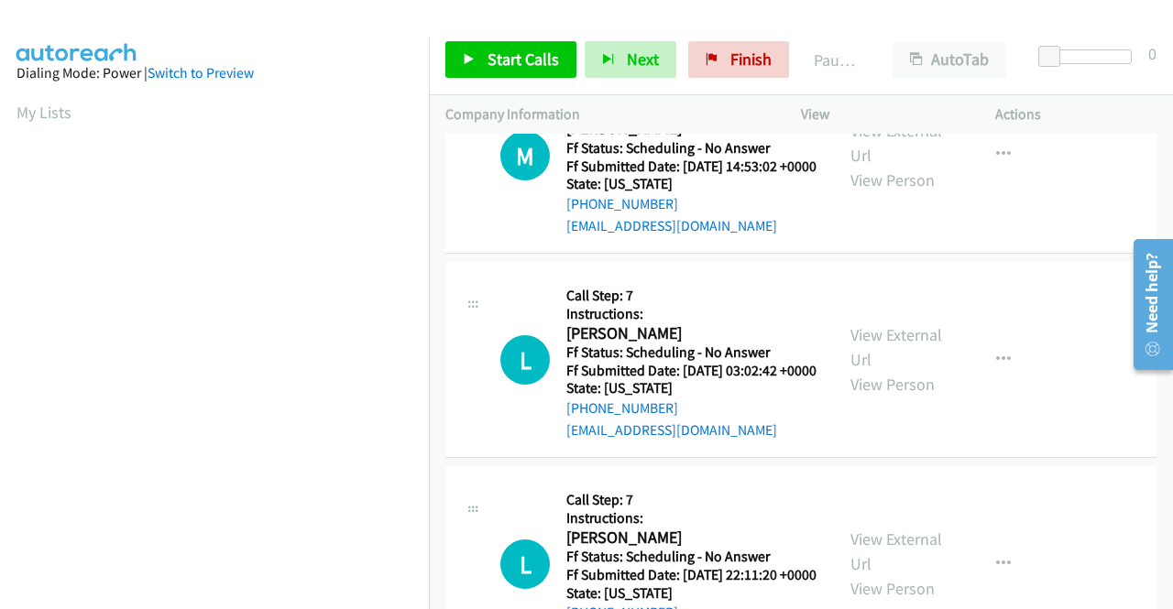
scroll to position [1741, 0]
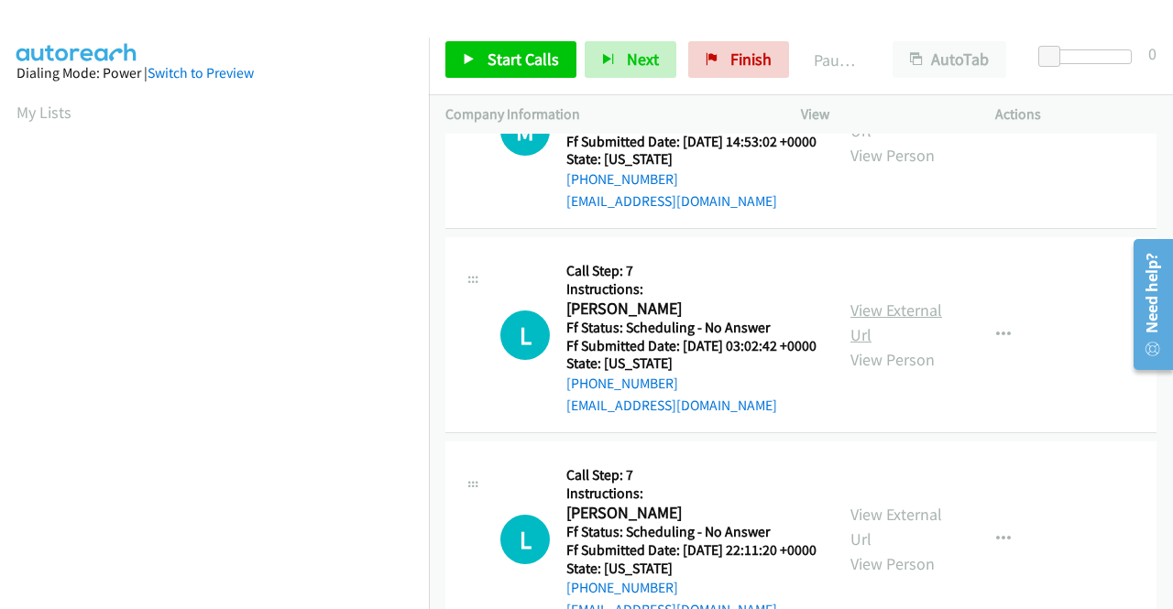
click at [868, 345] on link "View External Url" at bounding box center [896, 323] width 92 height 46
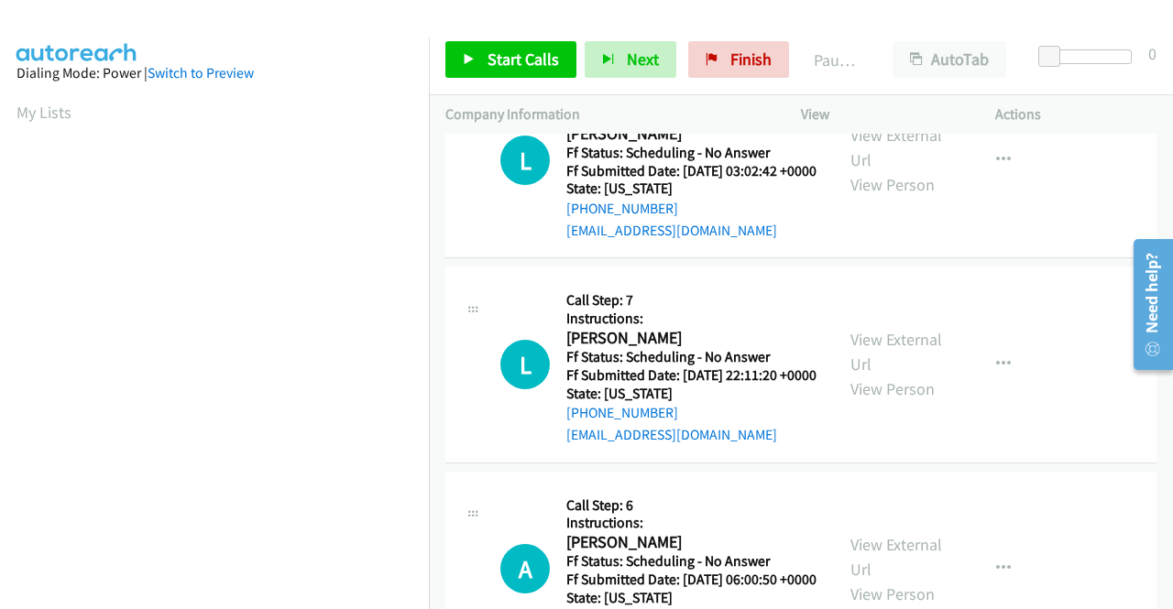
scroll to position [1924, 0]
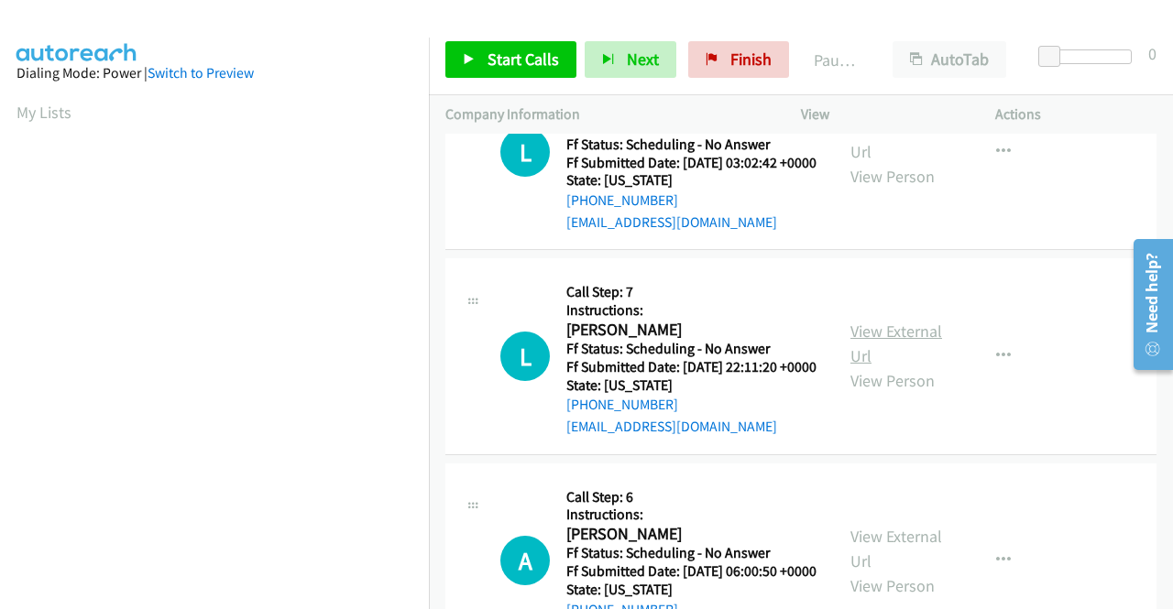
click at [896, 366] on link "View External Url" at bounding box center [896, 344] width 92 height 46
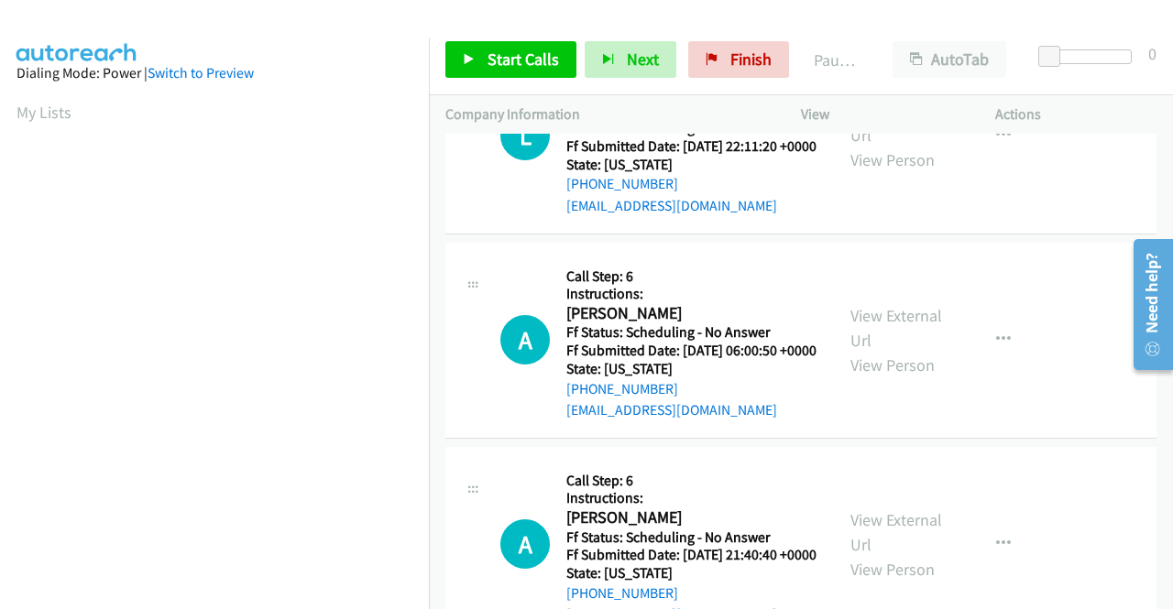
scroll to position [2199, 0]
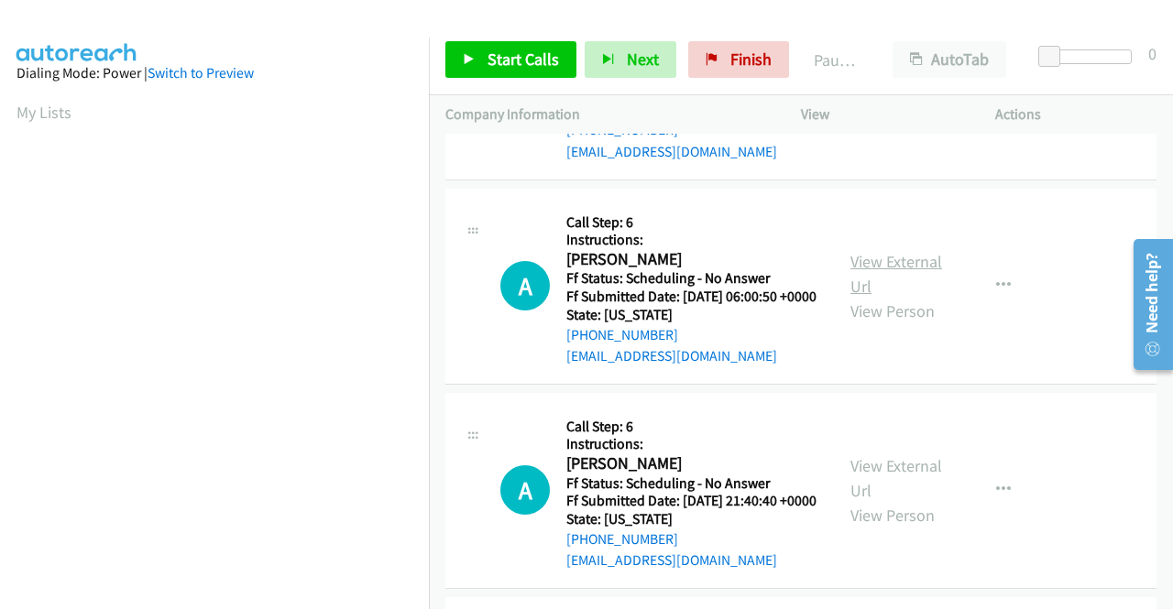
click at [890, 297] on link "View External Url" at bounding box center [896, 274] width 92 height 46
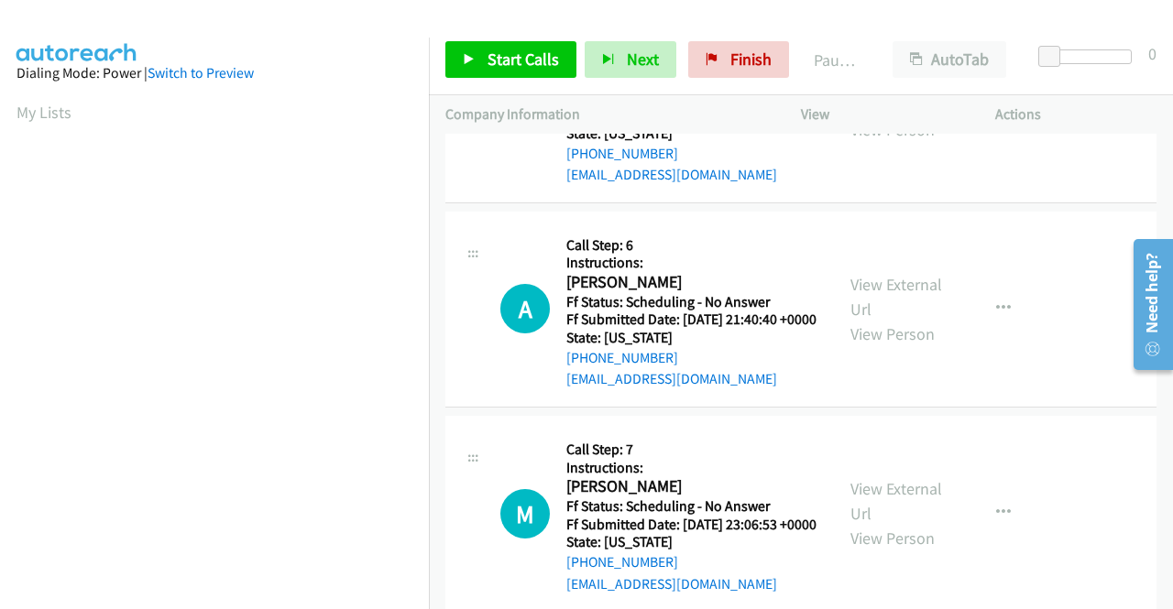
scroll to position [2382, 0]
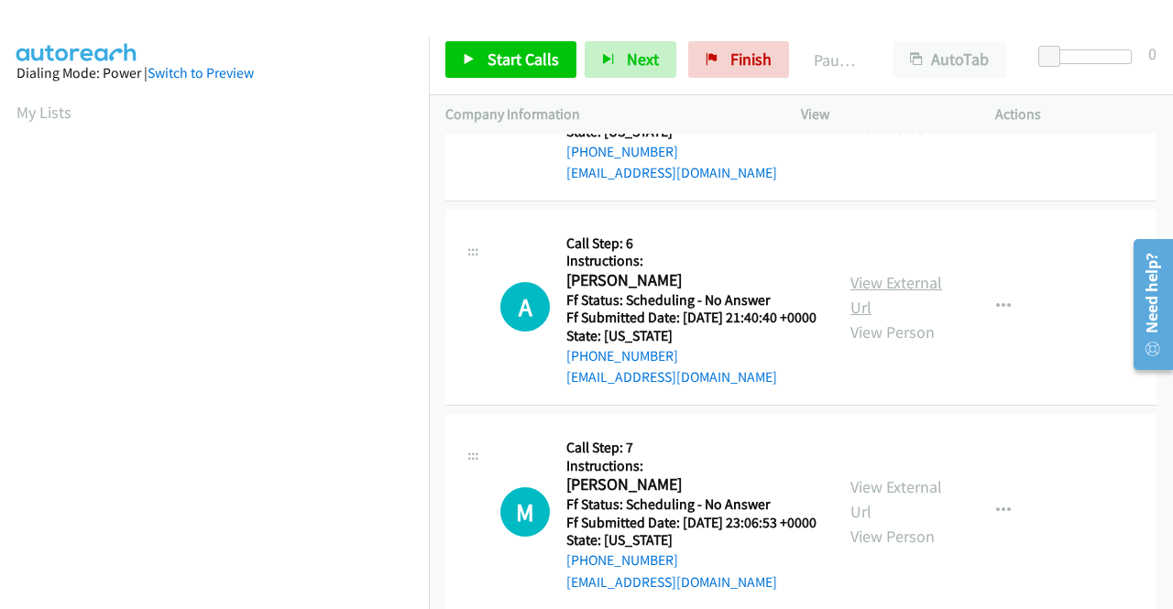
click at [876, 318] on link "View External Url" at bounding box center [896, 295] width 92 height 46
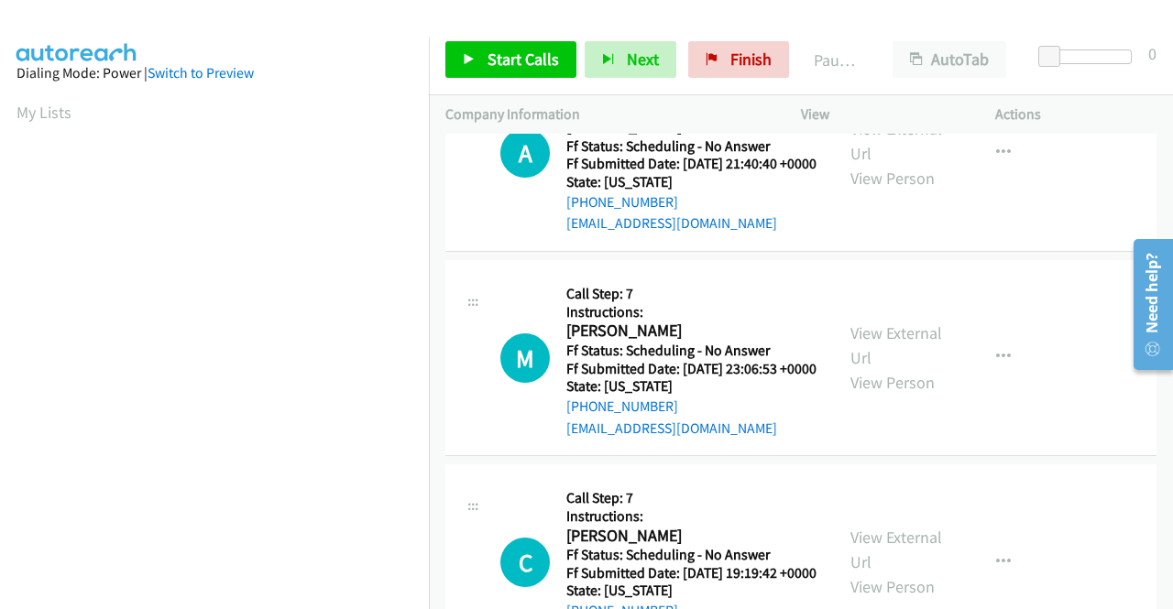
scroll to position [2565, 0]
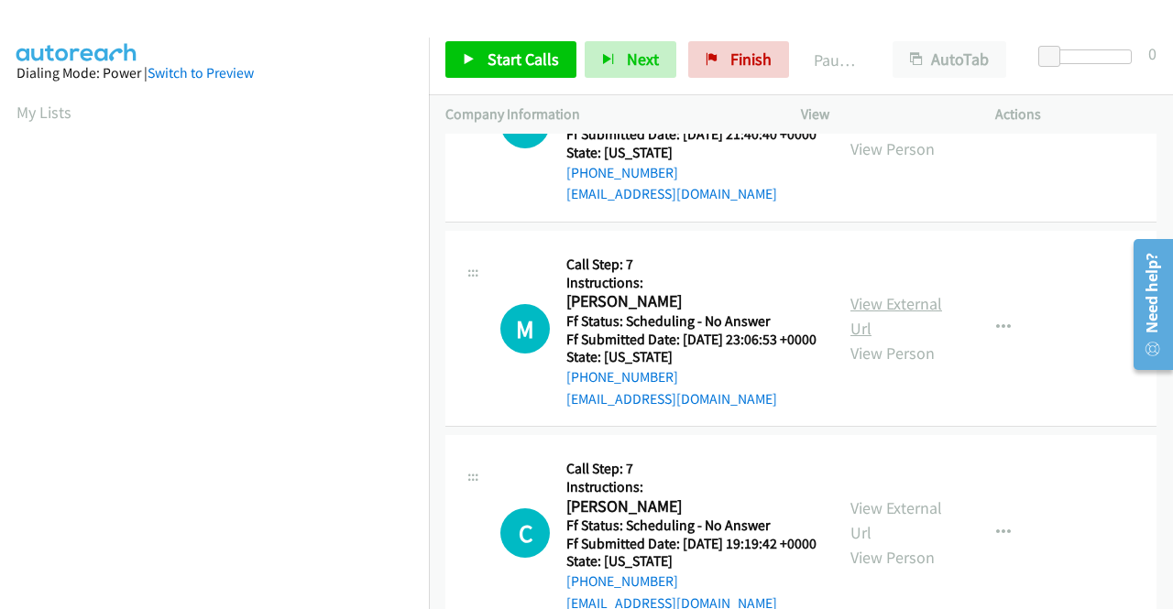
click at [883, 366] on div "View External Url View Person" at bounding box center [897, 328] width 95 height 74
click at [884, 339] on link "View External Url" at bounding box center [896, 316] width 92 height 46
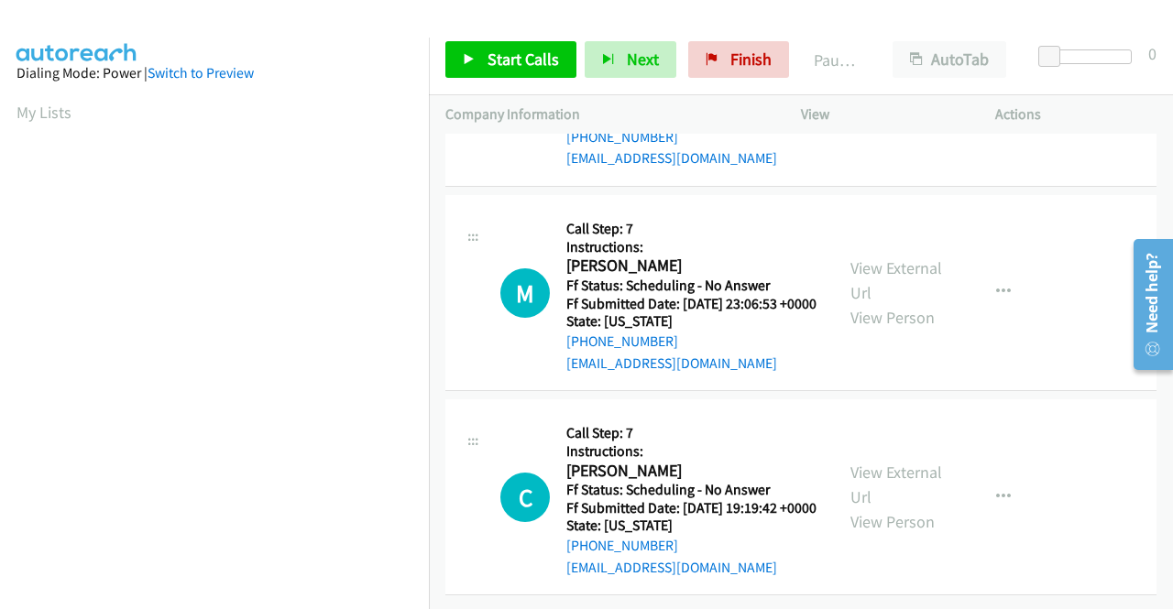
scroll to position [2880, 0]
click at [873, 462] on link "View External Url" at bounding box center [896, 485] width 92 height 46
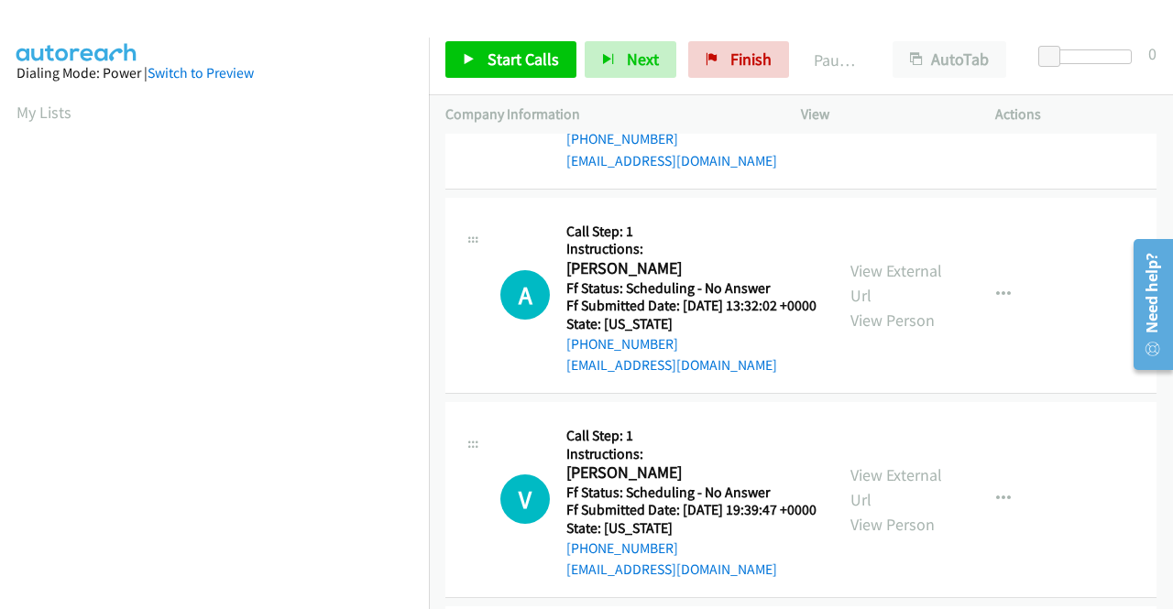
scroll to position [0, 0]
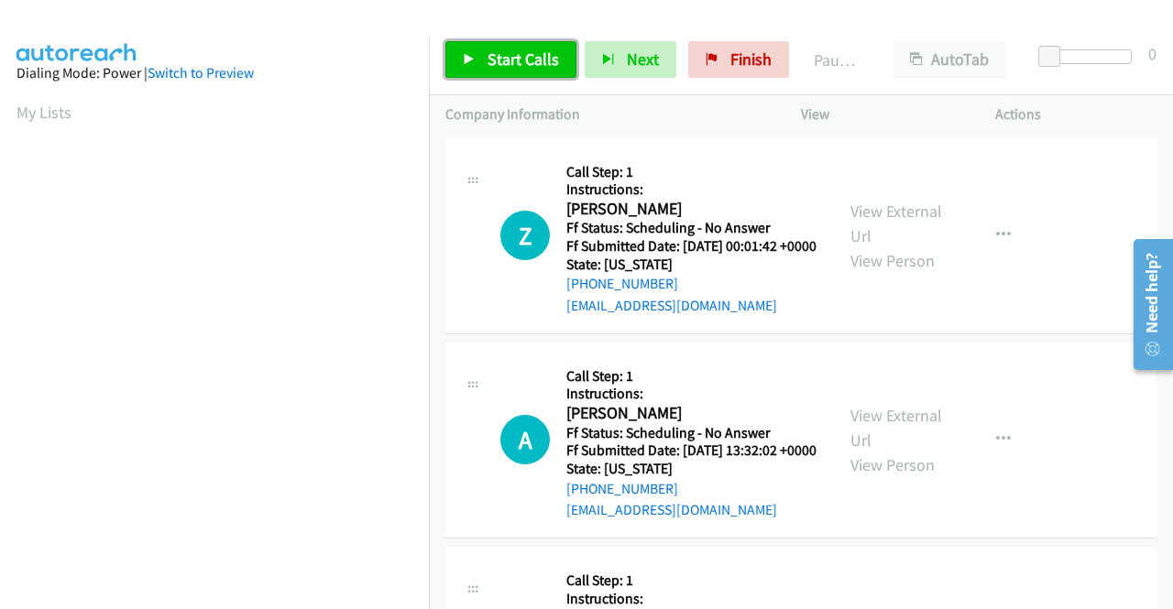
click at [490, 65] on span "Start Calls" at bounding box center [522, 59] width 71 height 21
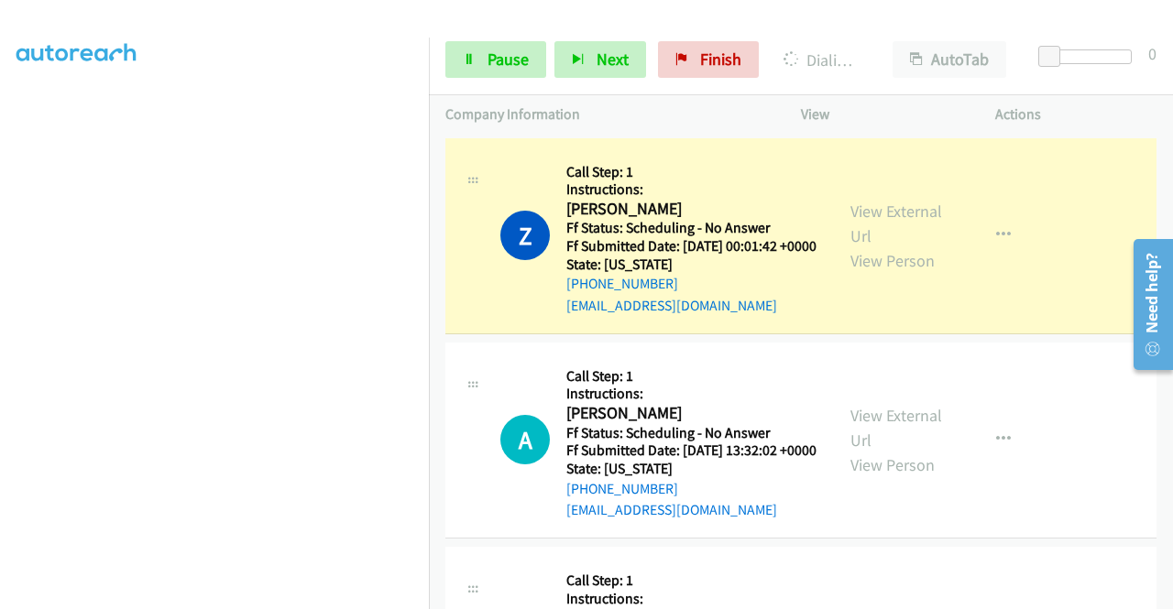
scroll to position [418, 0]
click at [486, 49] on link "Pause" at bounding box center [495, 59] width 101 height 37
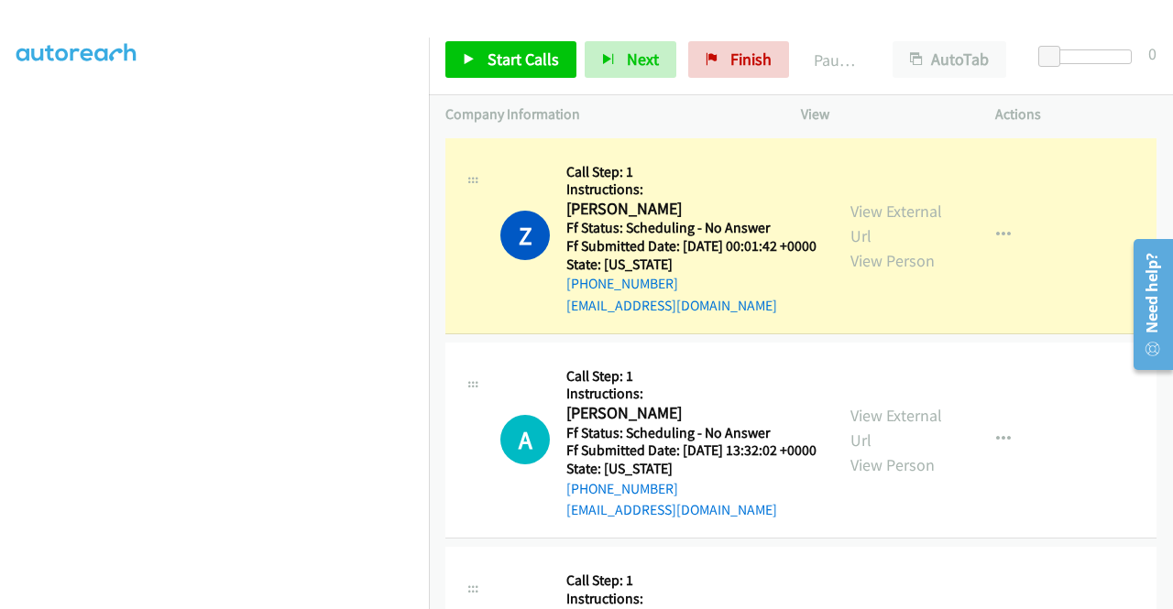
scroll to position [51, 0]
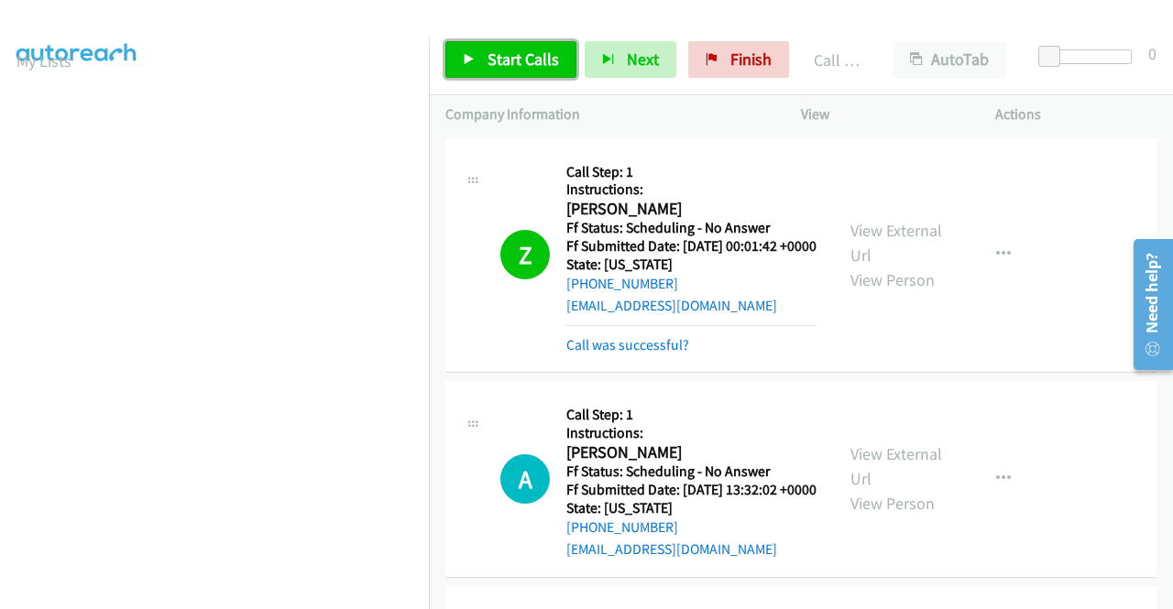
click at [535, 64] on span "Start Calls" at bounding box center [522, 59] width 71 height 21
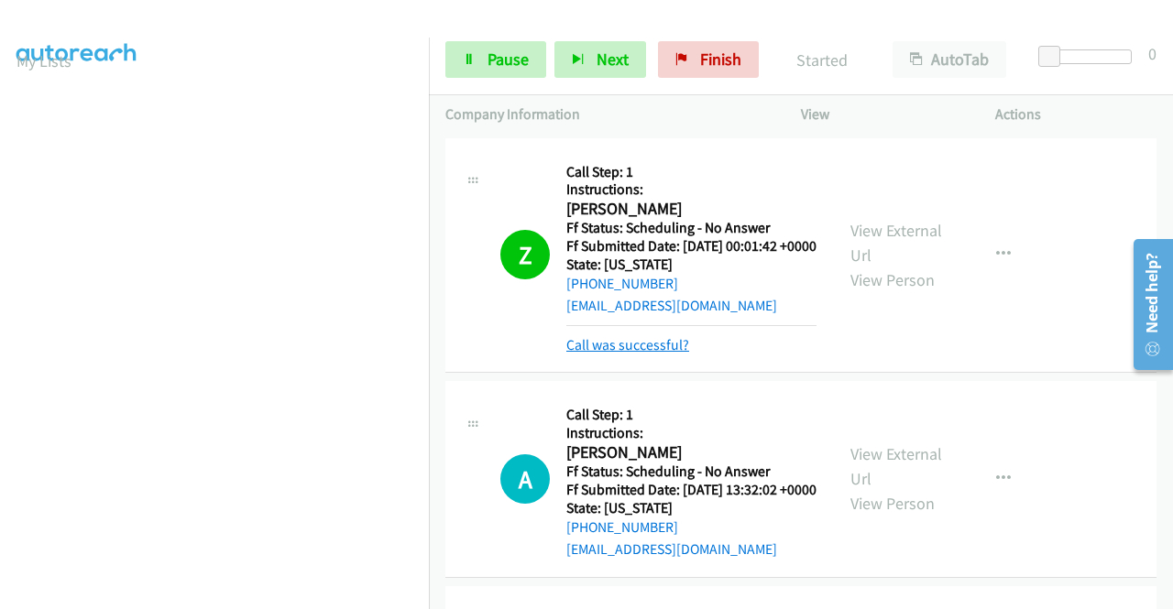
click at [639, 354] on link "Call was successful?" at bounding box center [627, 344] width 123 height 17
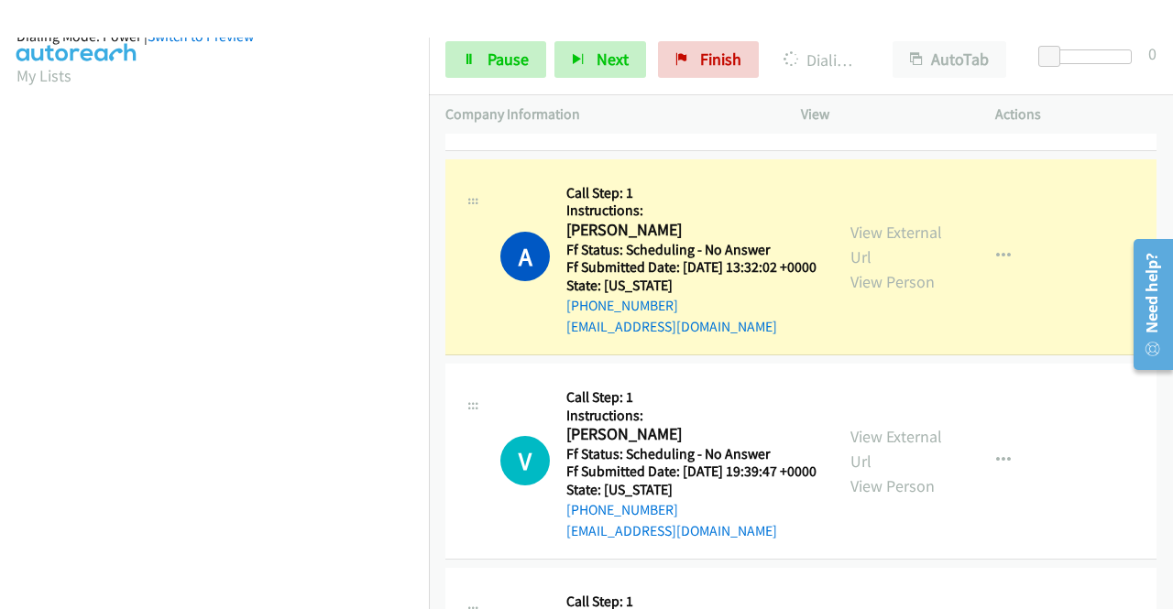
scroll to position [418, 0]
click at [515, 64] on span "Pause" at bounding box center [507, 59] width 41 height 21
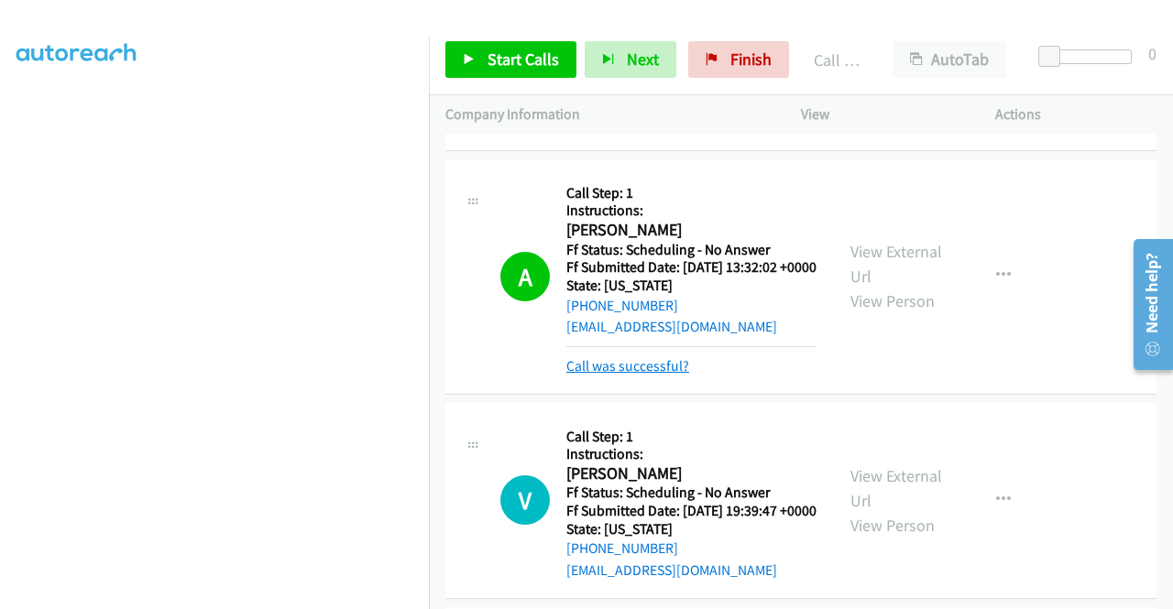
click at [683, 375] on link "Call was successful?" at bounding box center [627, 365] width 123 height 17
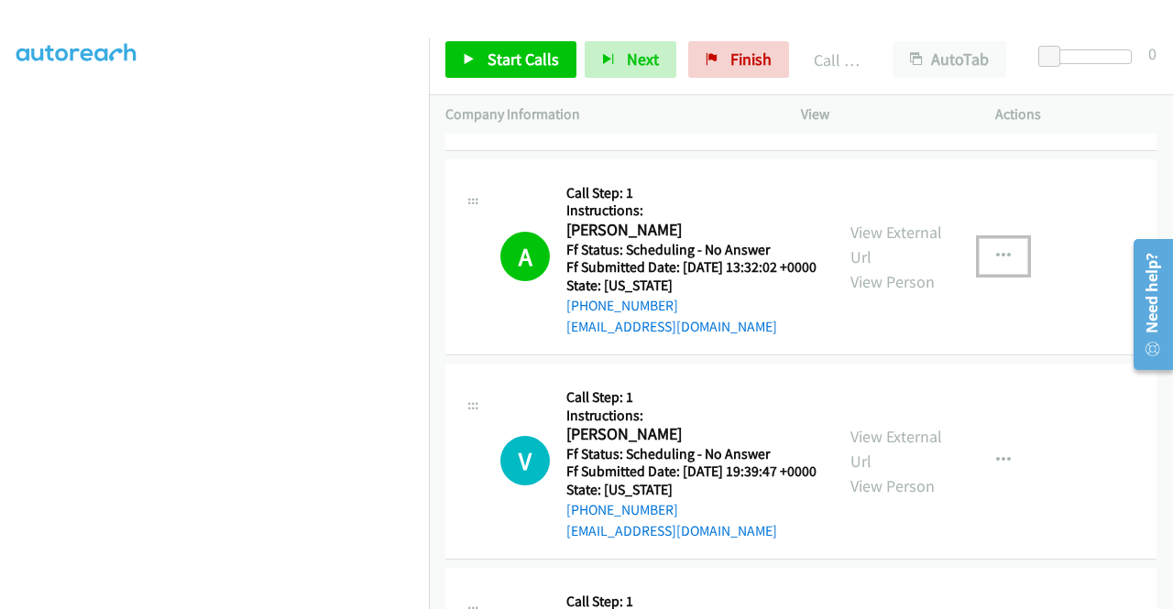
click at [988, 275] on button "button" at bounding box center [1002, 256] width 49 height 37
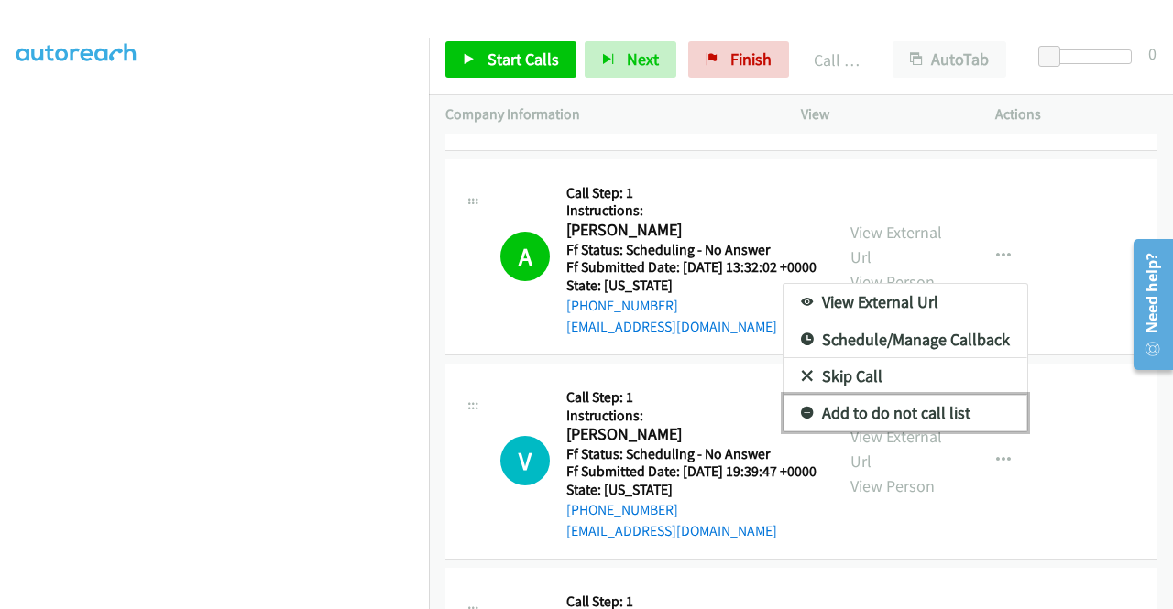
click at [901, 431] on link "Add to do not call list" at bounding box center [905, 413] width 244 height 37
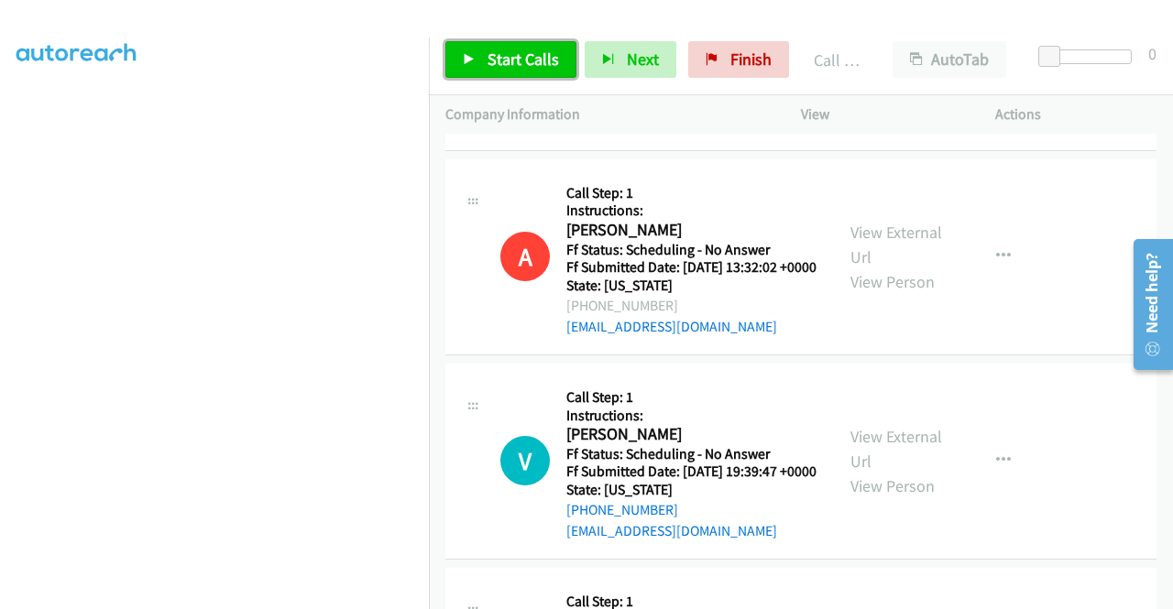
click at [485, 53] on link "Start Calls" at bounding box center [510, 59] width 131 height 37
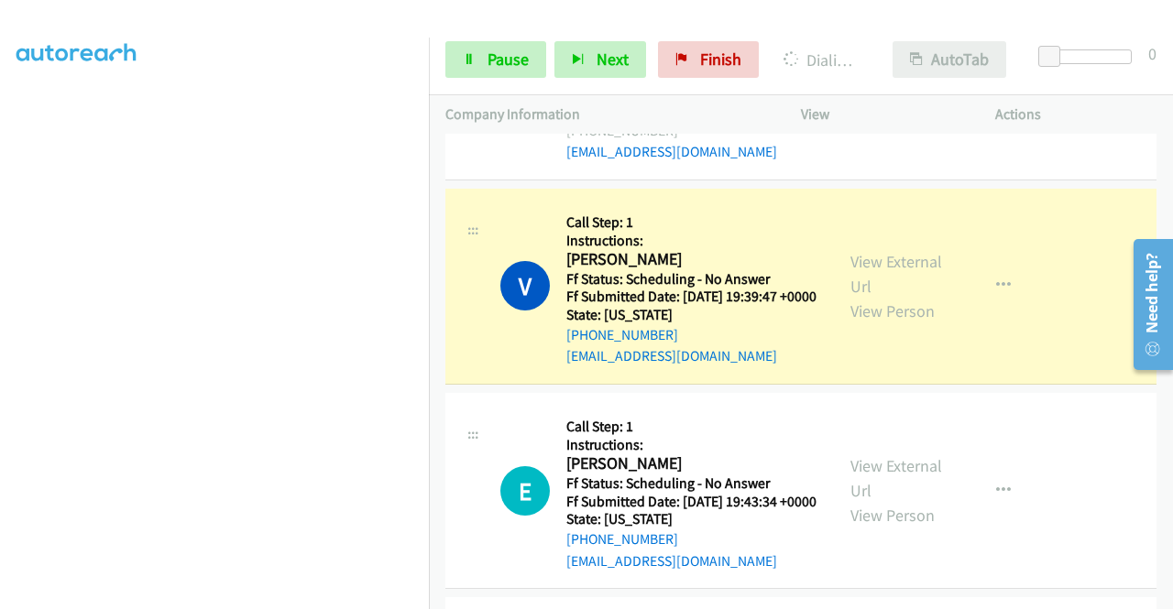
scroll to position [366, 0]
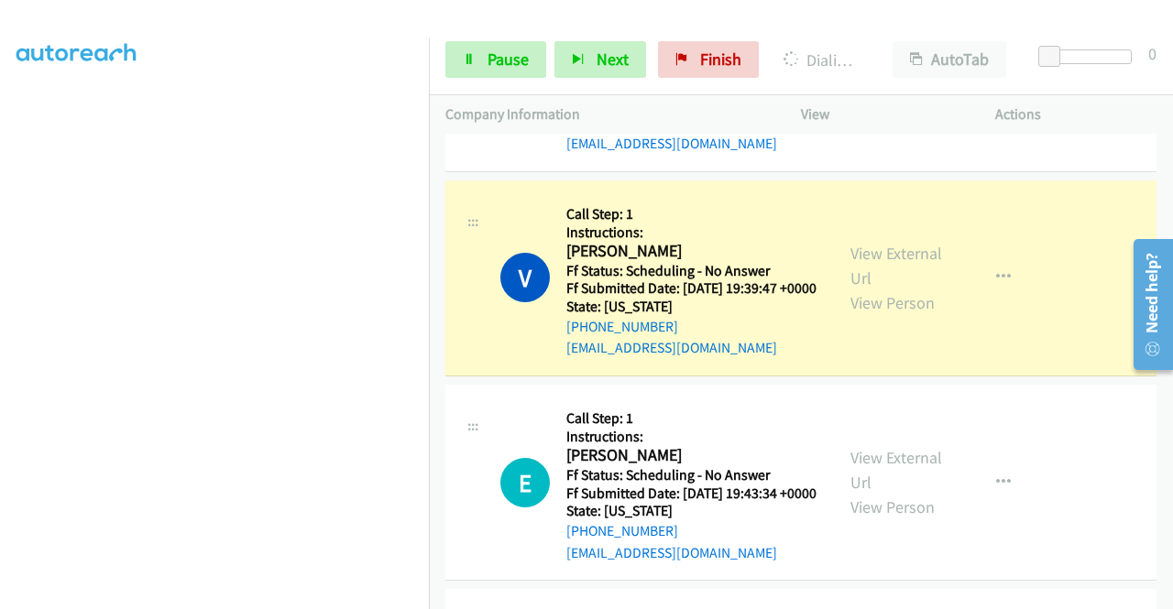
click at [757, 15] on div at bounding box center [578, 35] width 1156 height 71
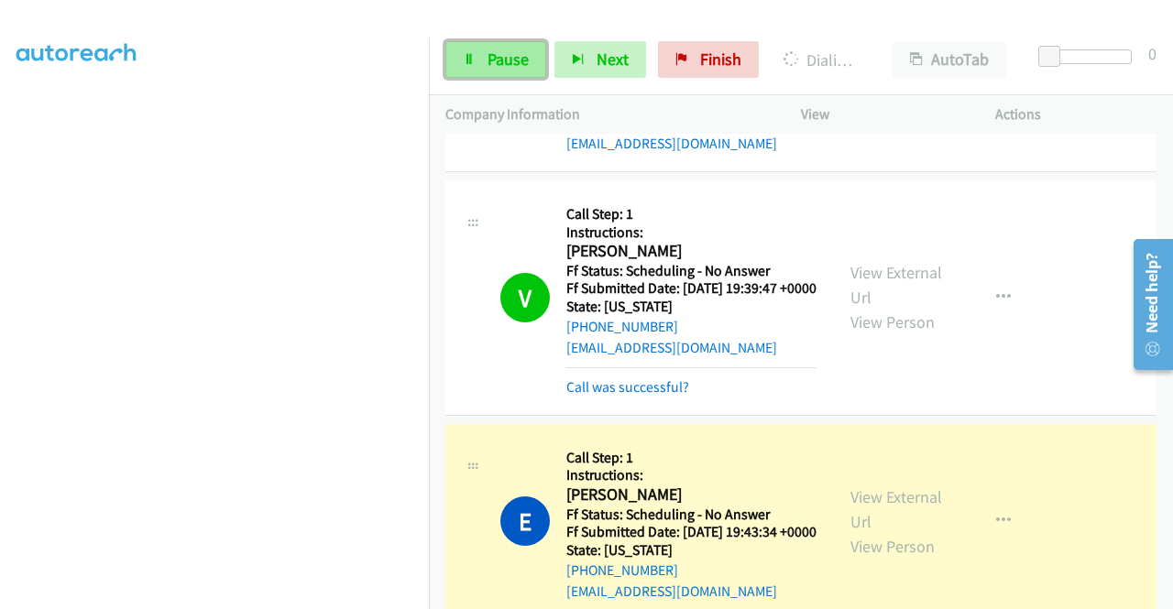
click at [493, 62] on span "Pause" at bounding box center [507, 59] width 41 height 21
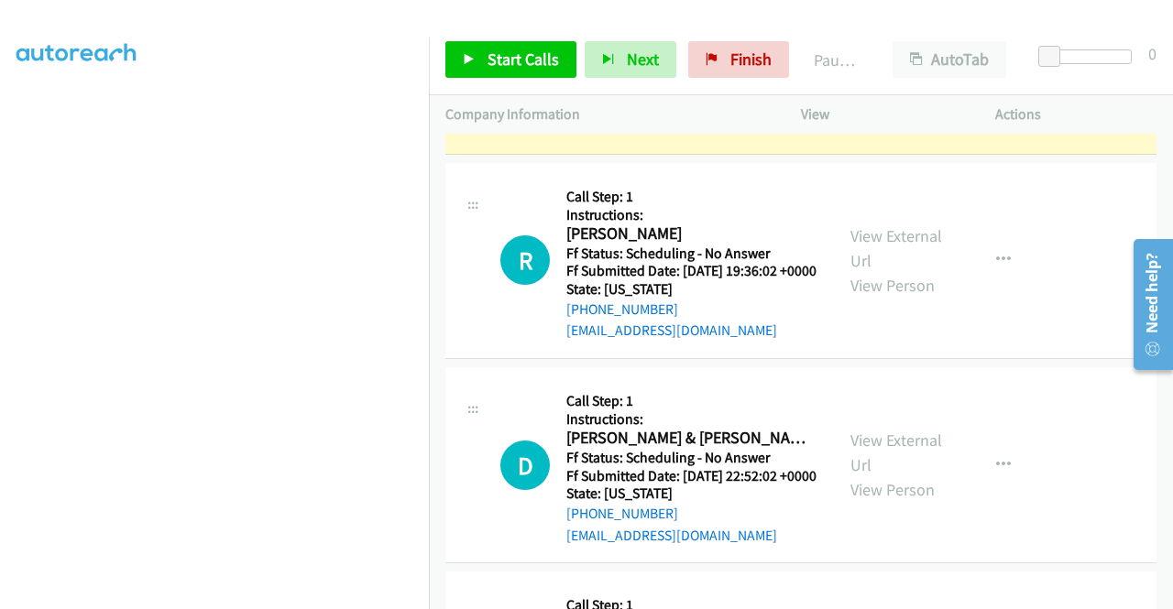
scroll to position [1008, 0]
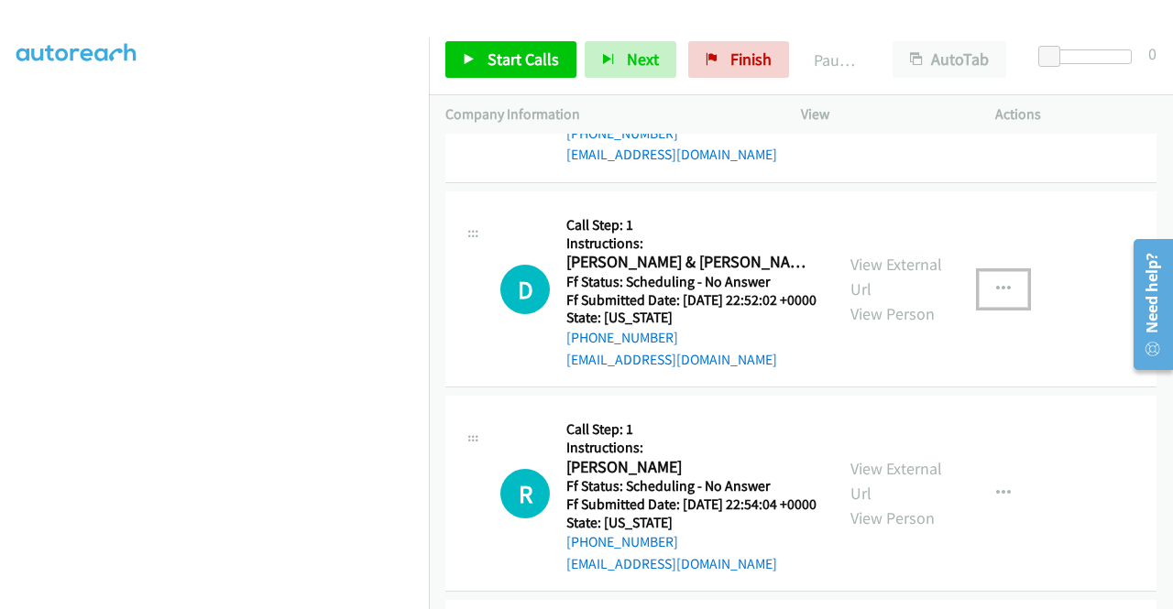
click at [994, 308] on button "button" at bounding box center [1002, 289] width 49 height 37
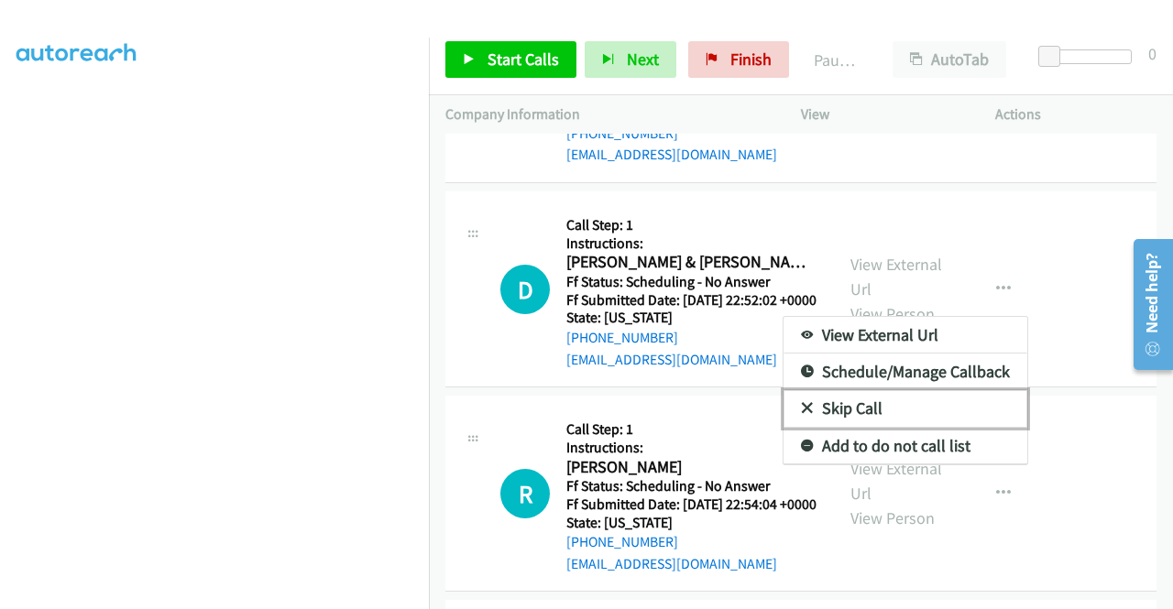
click at [914, 427] on link "Skip Call" at bounding box center [905, 408] width 244 height 37
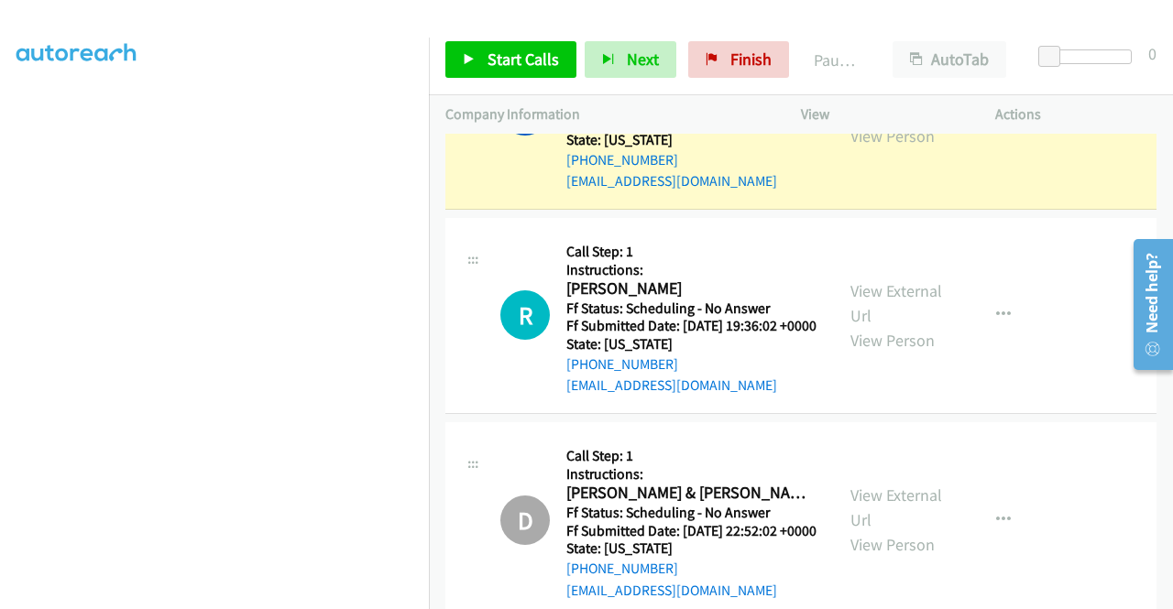
scroll to position [641, 0]
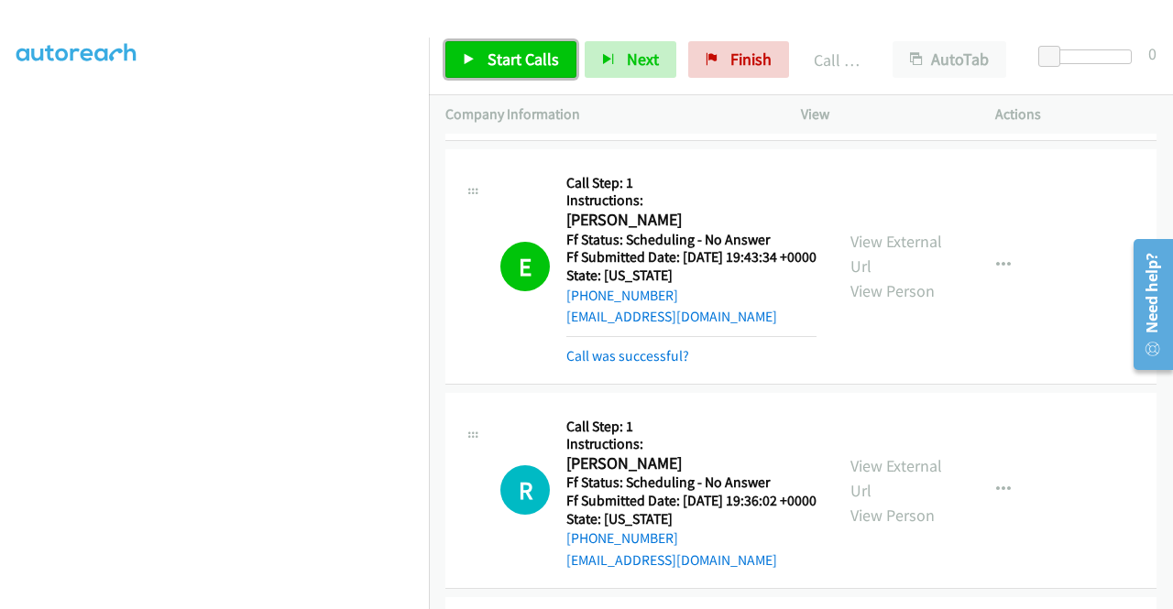
click at [513, 51] on span "Start Calls" at bounding box center [522, 59] width 71 height 21
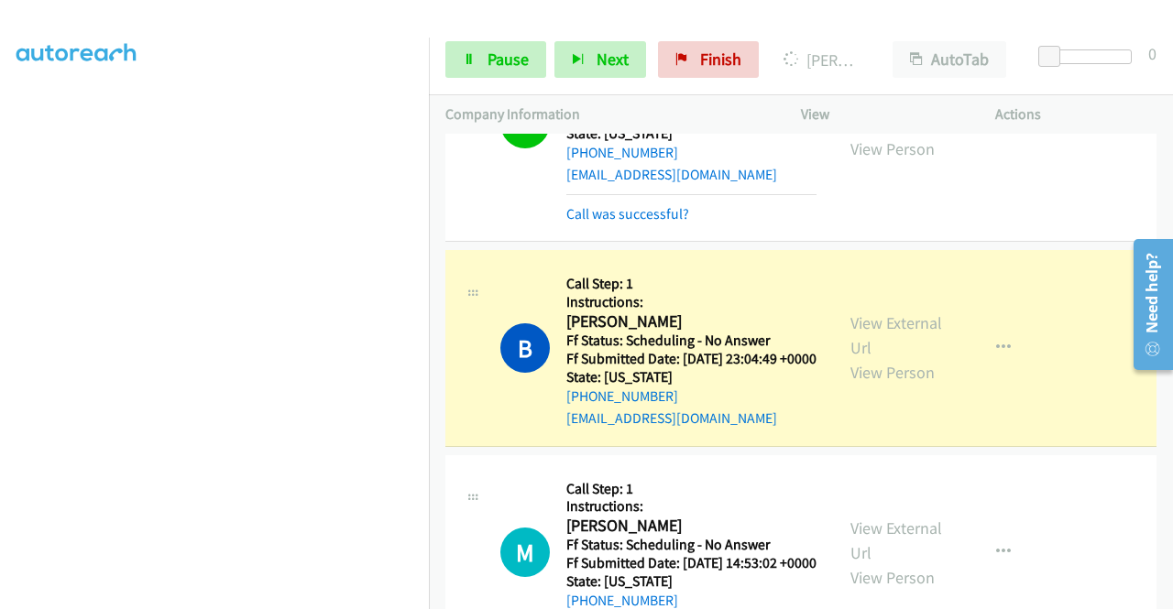
scroll to position [1557, 0]
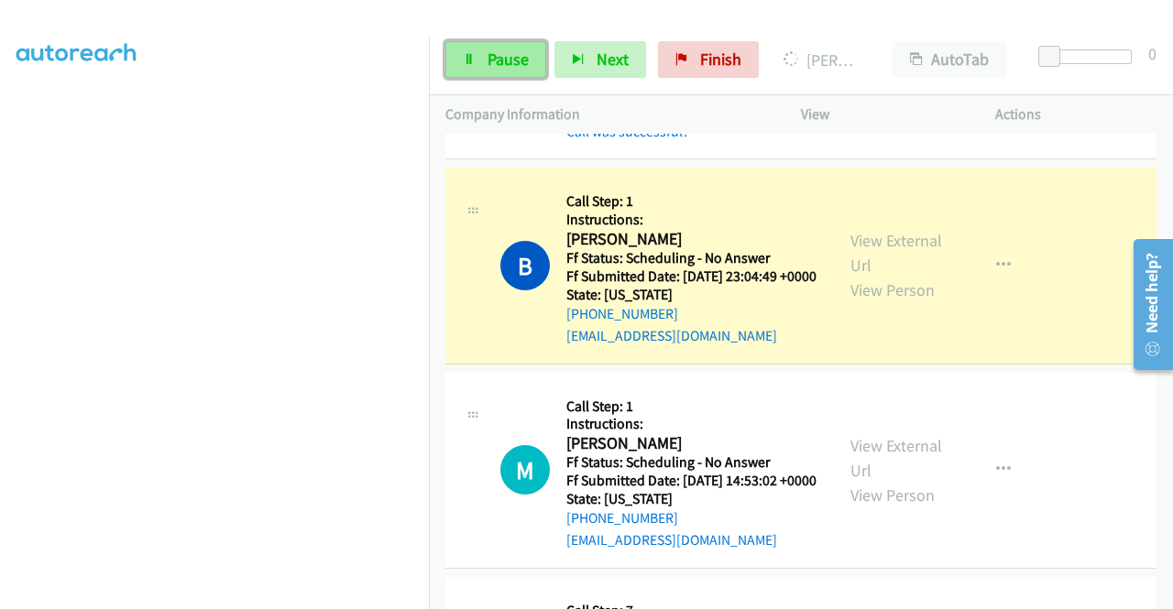
click at [515, 59] on span "Pause" at bounding box center [507, 59] width 41 height 21
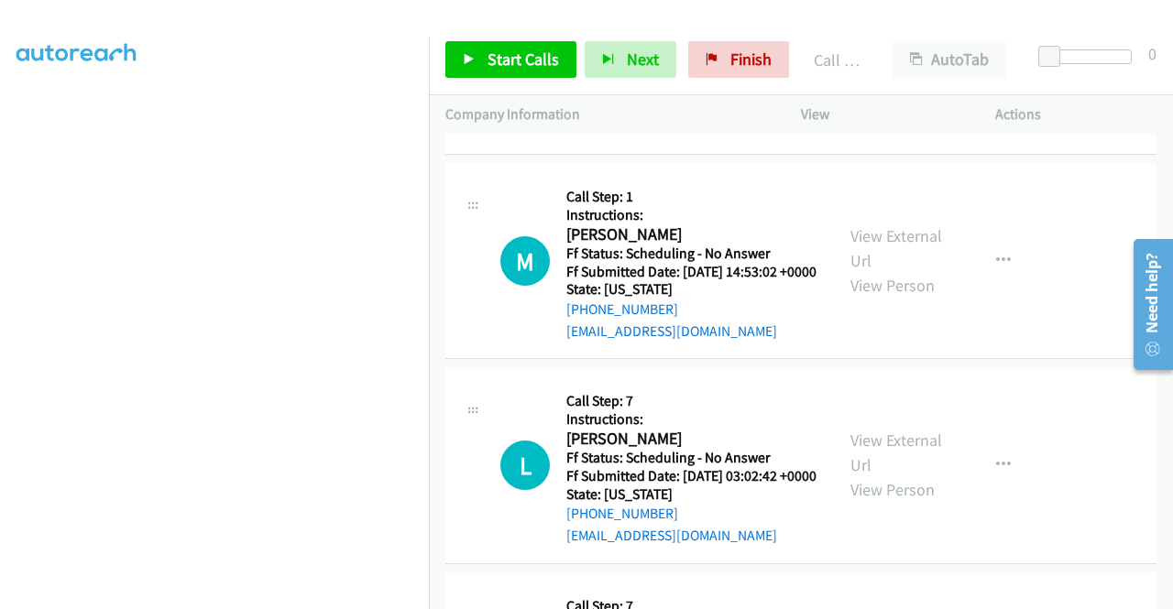
scroll to position [1832, 0]
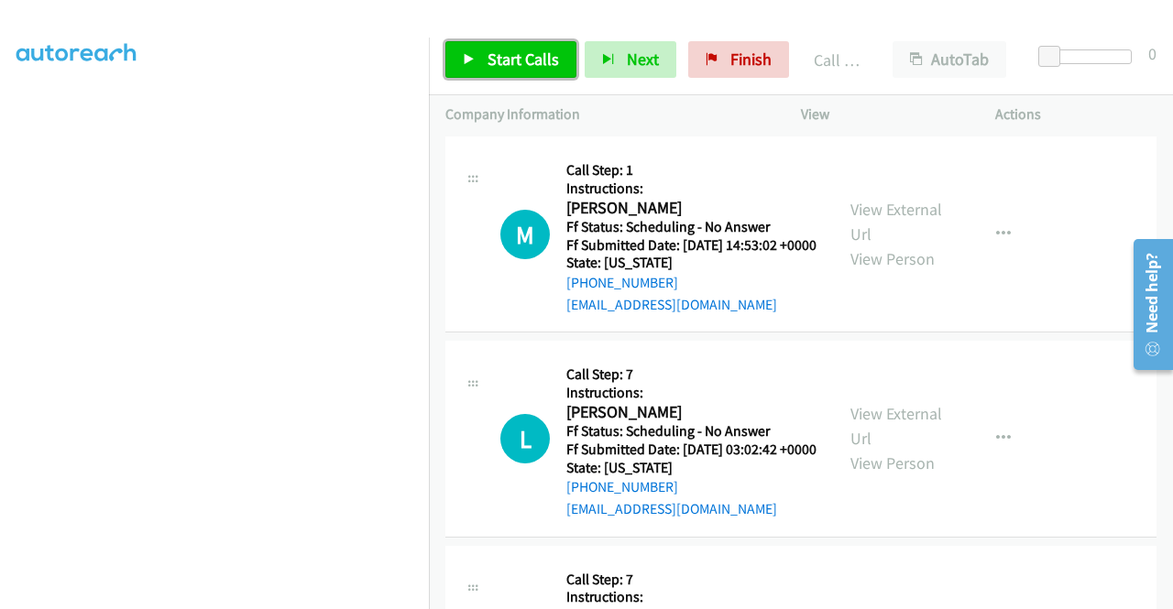
click at [539, 63] on span "Start Calls" at bounding box center [522, 59] width 71 height 21
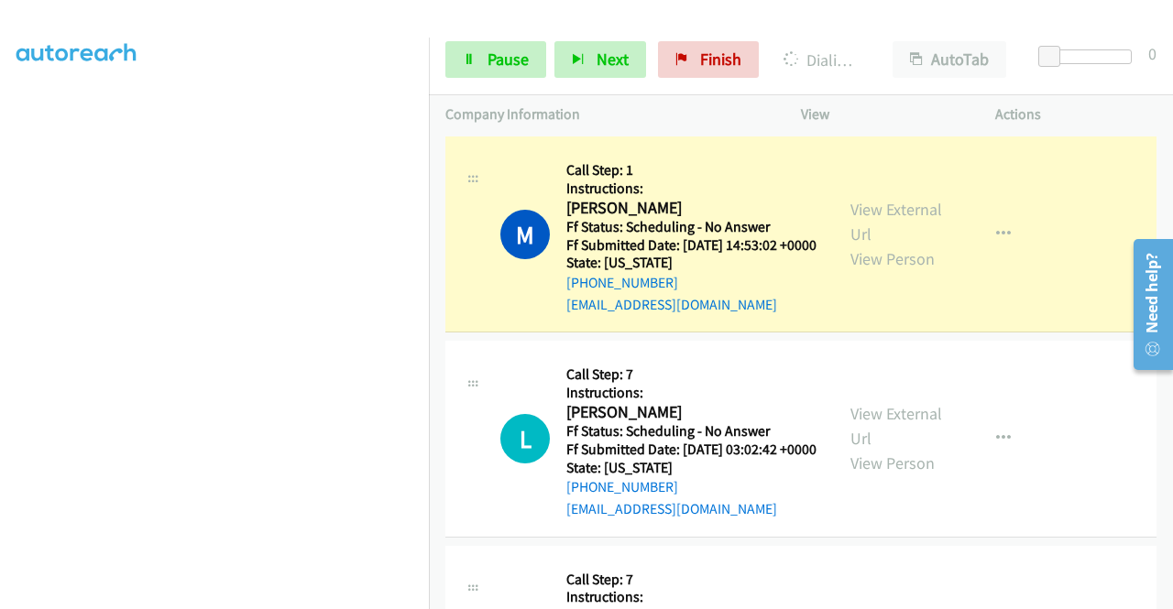
scroll to position [418, 0]
click at [478, 35] on div "Start Calls Pause Next Finish Dialing Michael Densford AutoTab AutoTab 0" at bounding box center [801, 60] width 744 height 71
click at [481, 50] on link "Pause" at bounding box center [495, 59] width 101 height 37
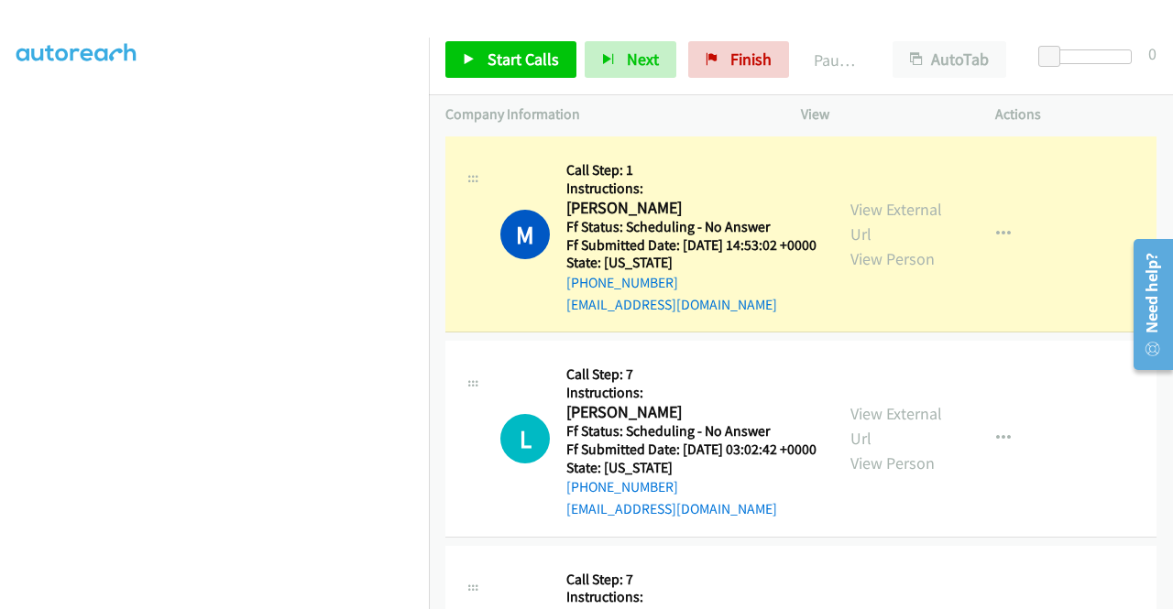
scroll to position [0, 0]
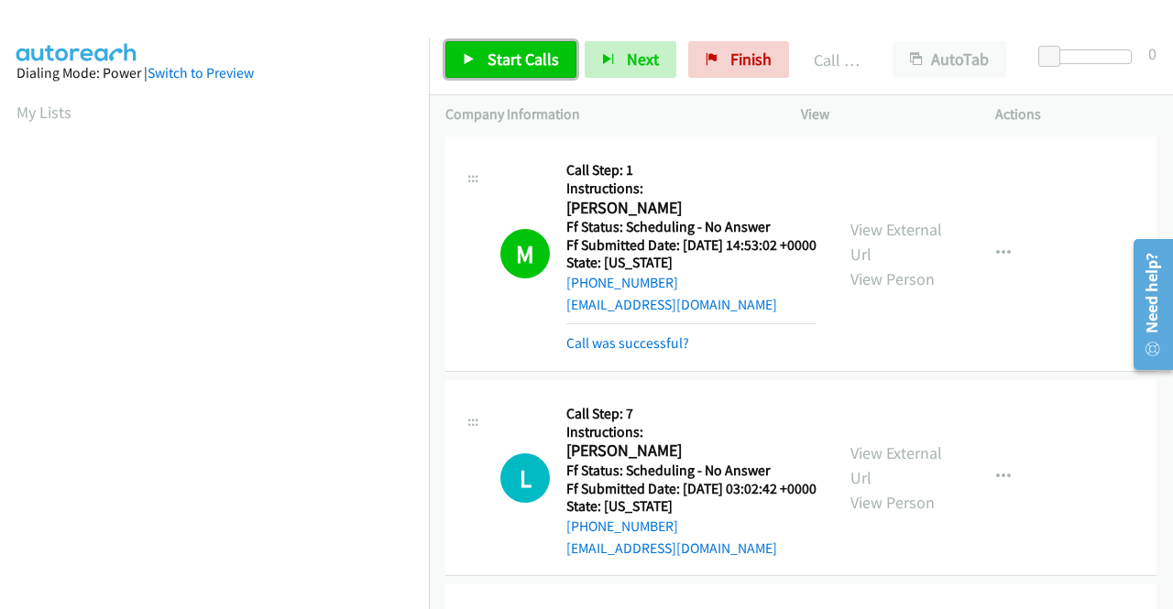
click at [491, 60] on span "Start Calls" at bounding box center [522, 59] width 71 height 21
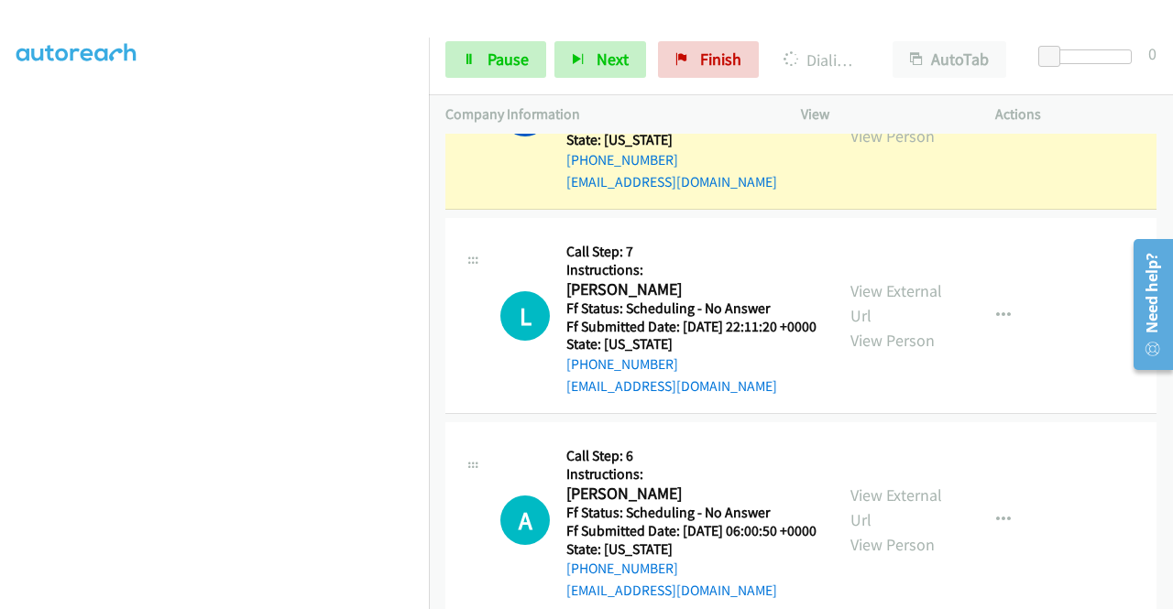
scroll to position [418, 0]
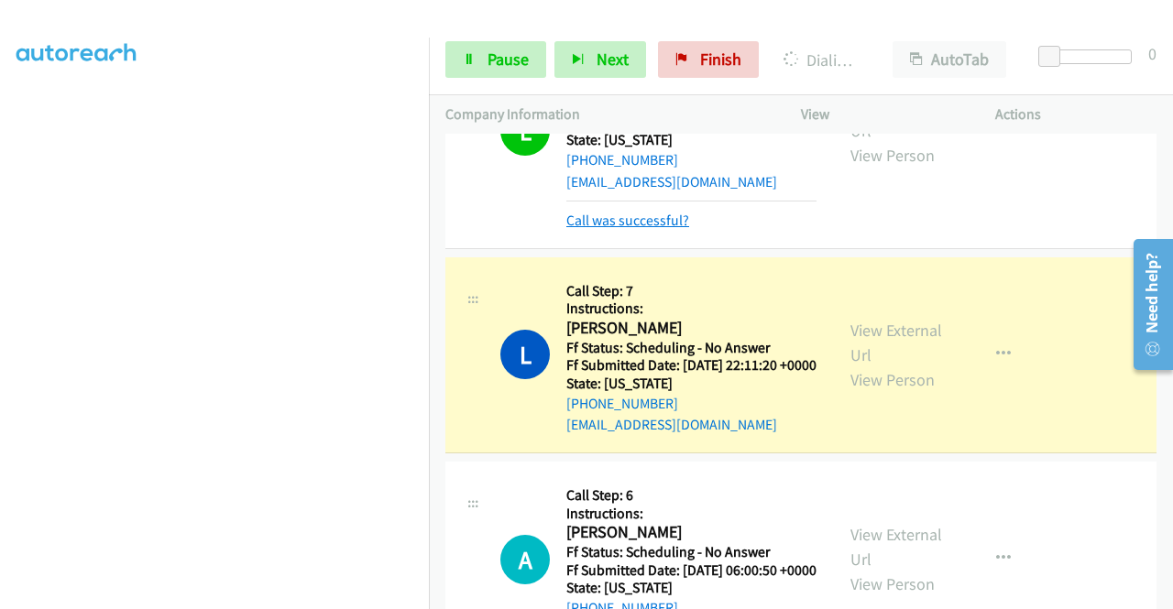
click at [629, 229] on link "Call was successful?" at bounding box center [627, 220] width 123 height 17
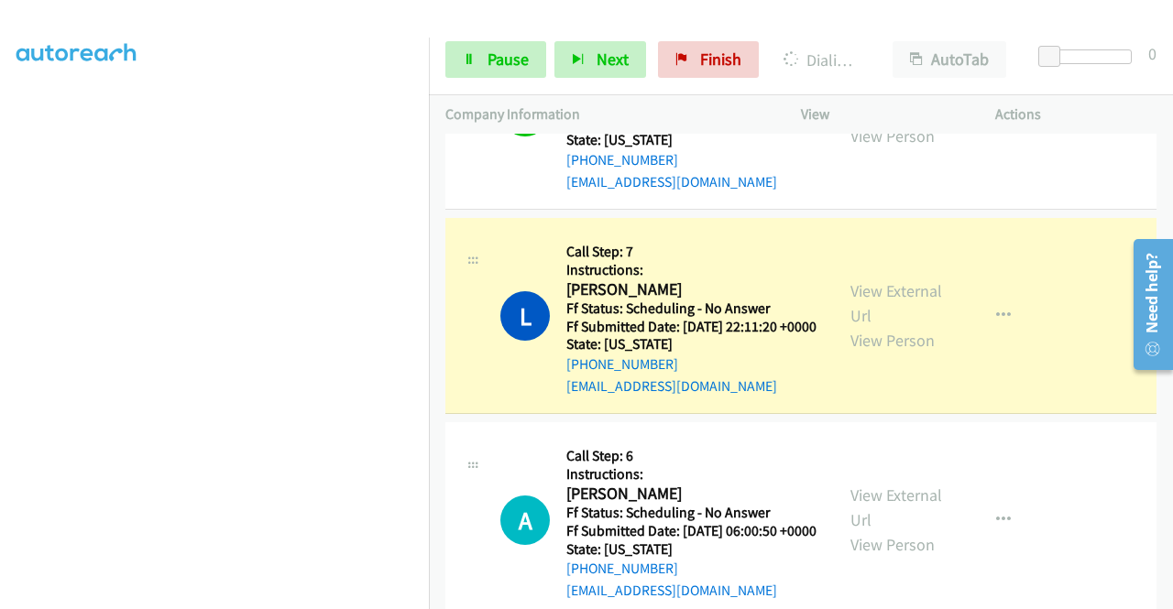
click at [1003, 129] on button "button" at bounding box center [1002, 111] width 49 height 37
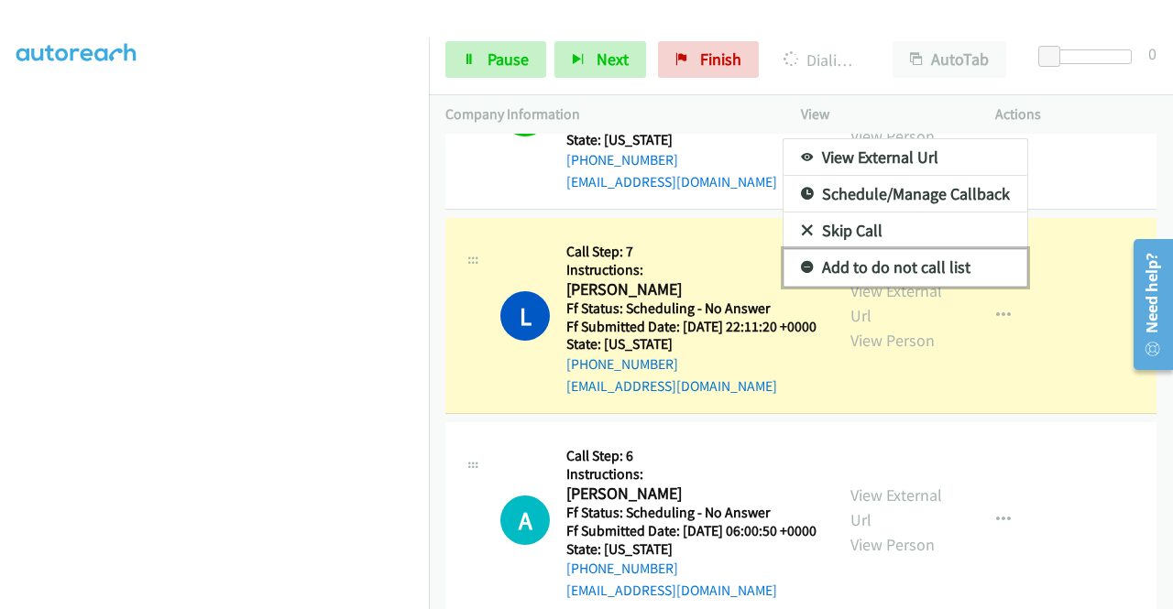
click at [920, 286] on link "Add to do not call list" at bounding box center [905, 267] width 244 height 37
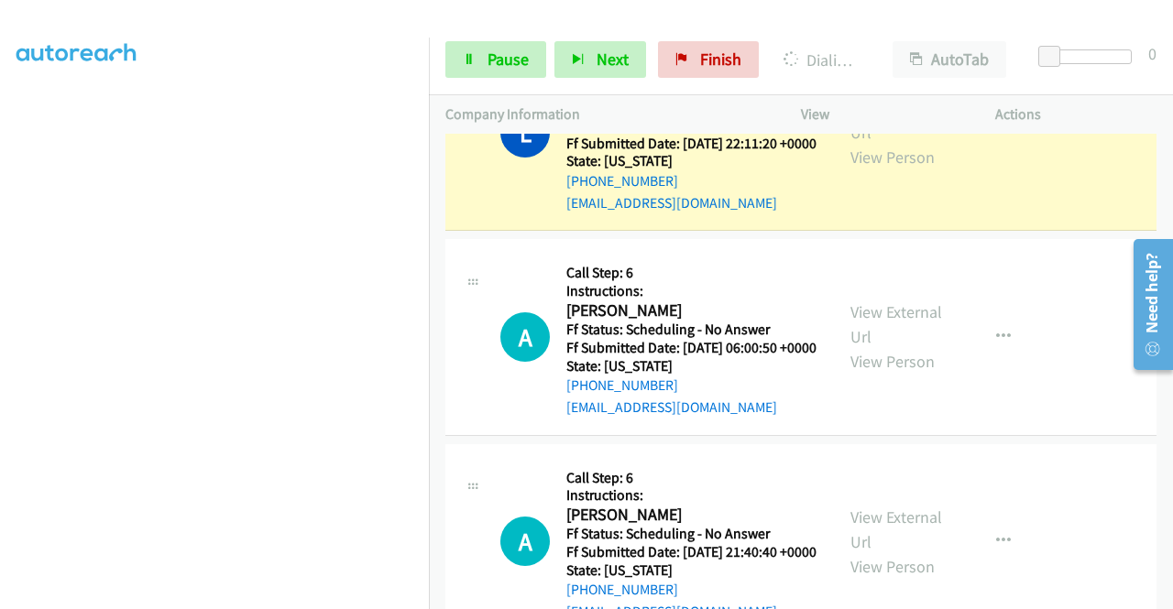
scroll to position [2473, 0]
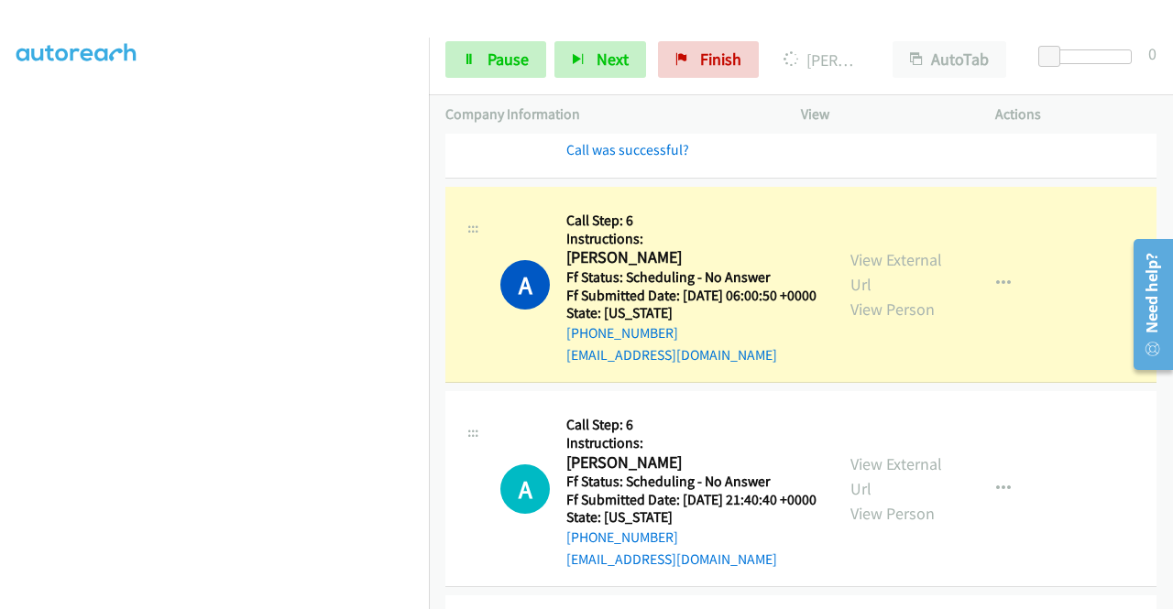
click at [996, 68] on icon "button" at bounding box center [1003, 60] width 15 height 15
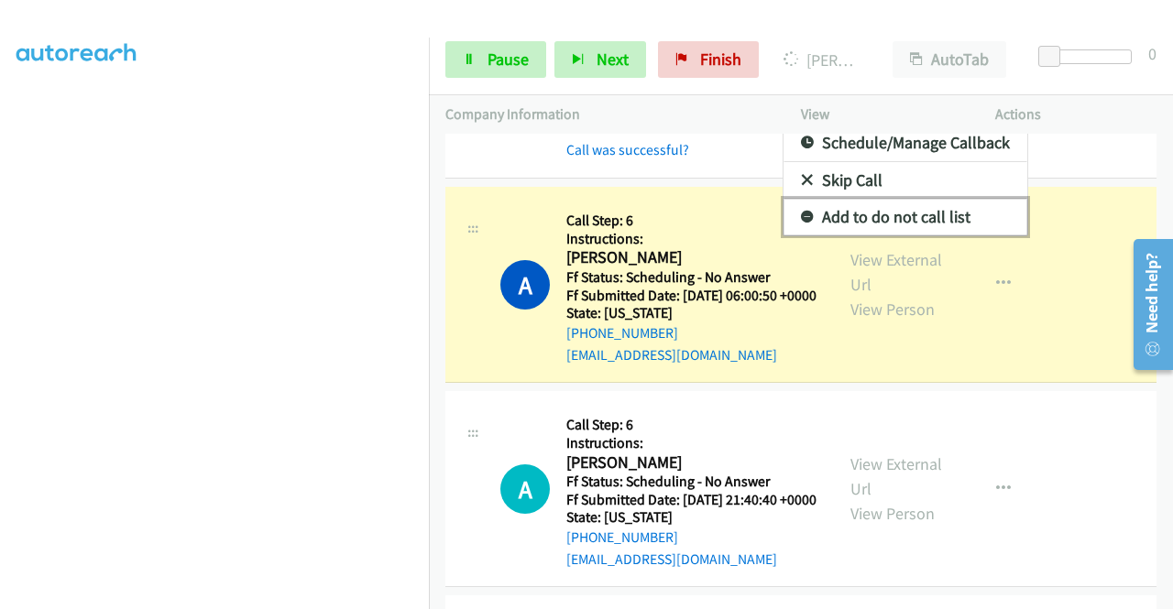
click at [922, 235] on link "Add to do not call list" at bounding box center [905, 217] width 244 height 37
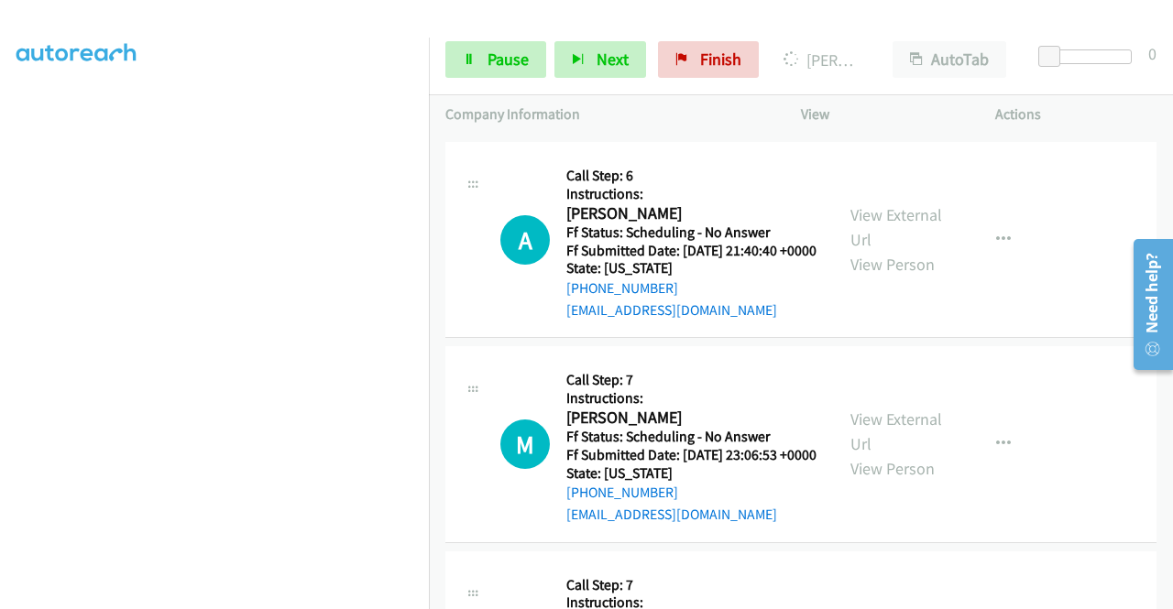
scroll to position [2748, 0]
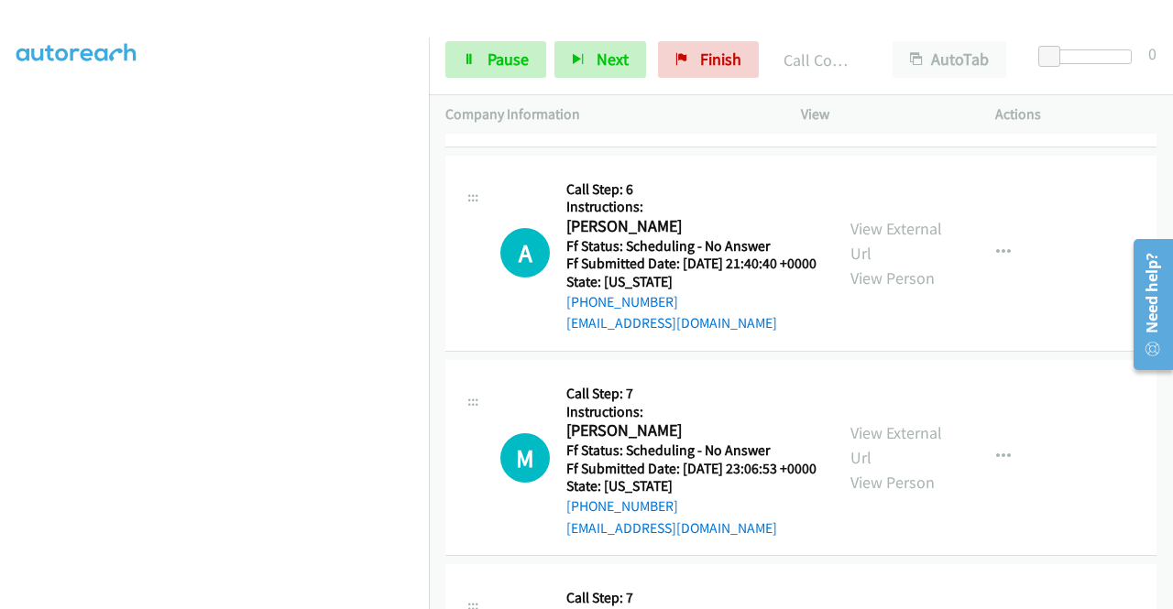
click at [682, 127] on link "Call was successful?" at bounding box center [627, 118] width 123 height 17
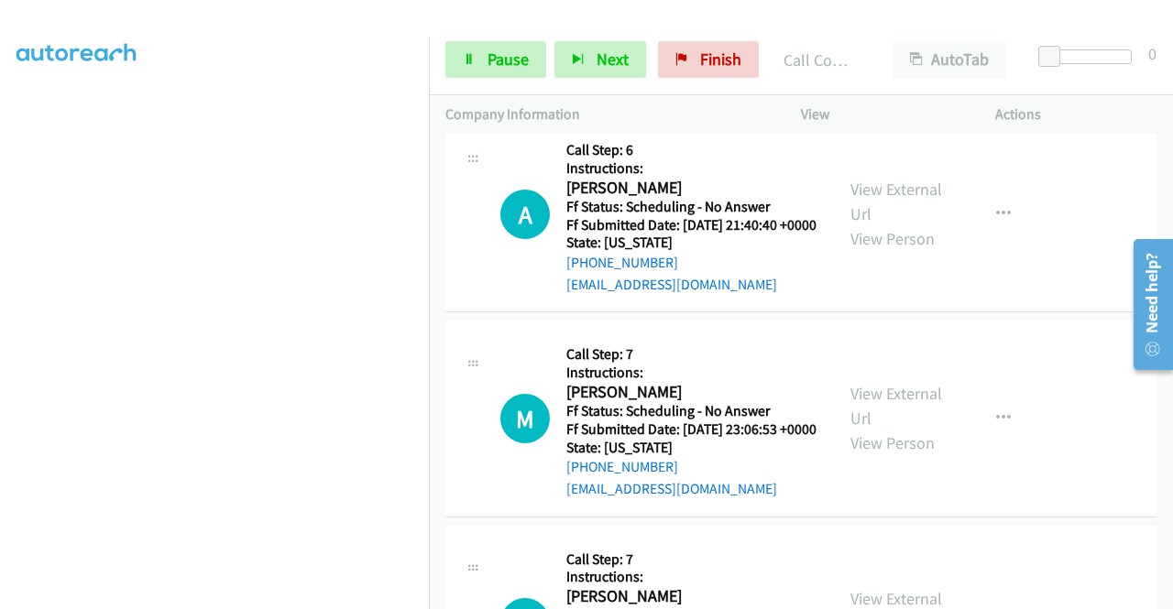
click at [1006, 27] on button "button" at bounding box center [1002, 9] width 49 height 37
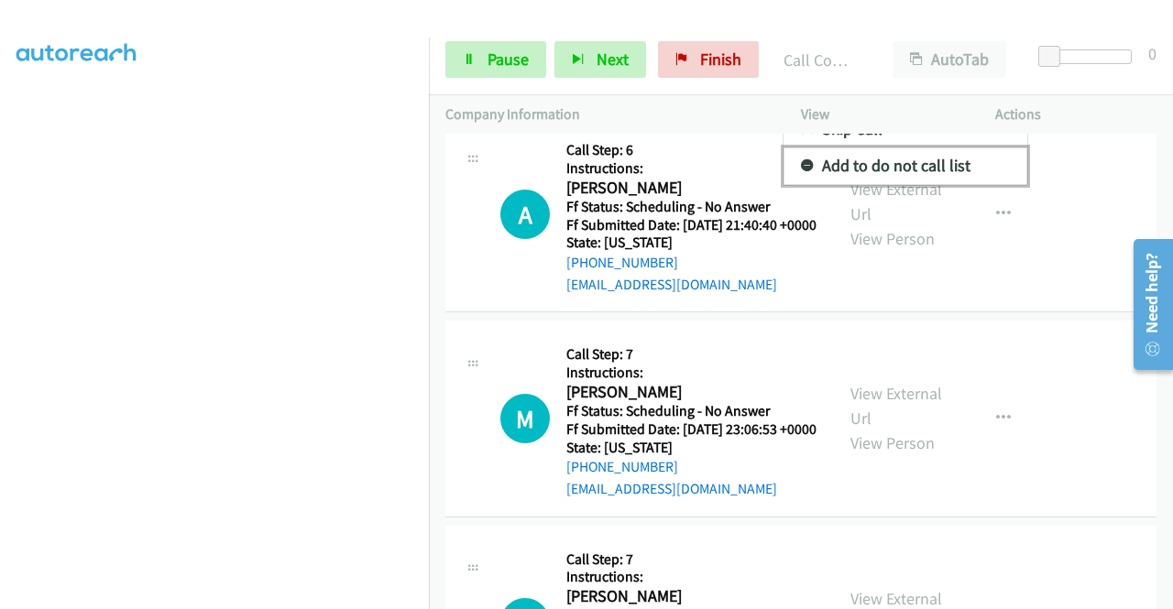
click at [920, 184] on link "Add to do not call list" at bounding box center [905, 165] width 244 height 37
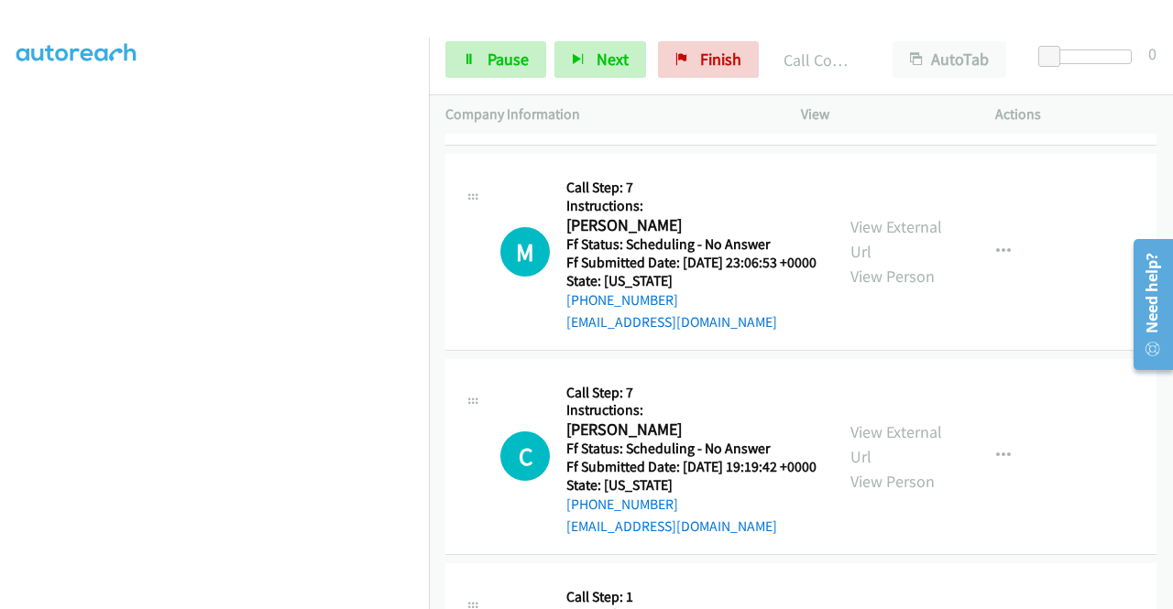
scroll to position [2932, 0]
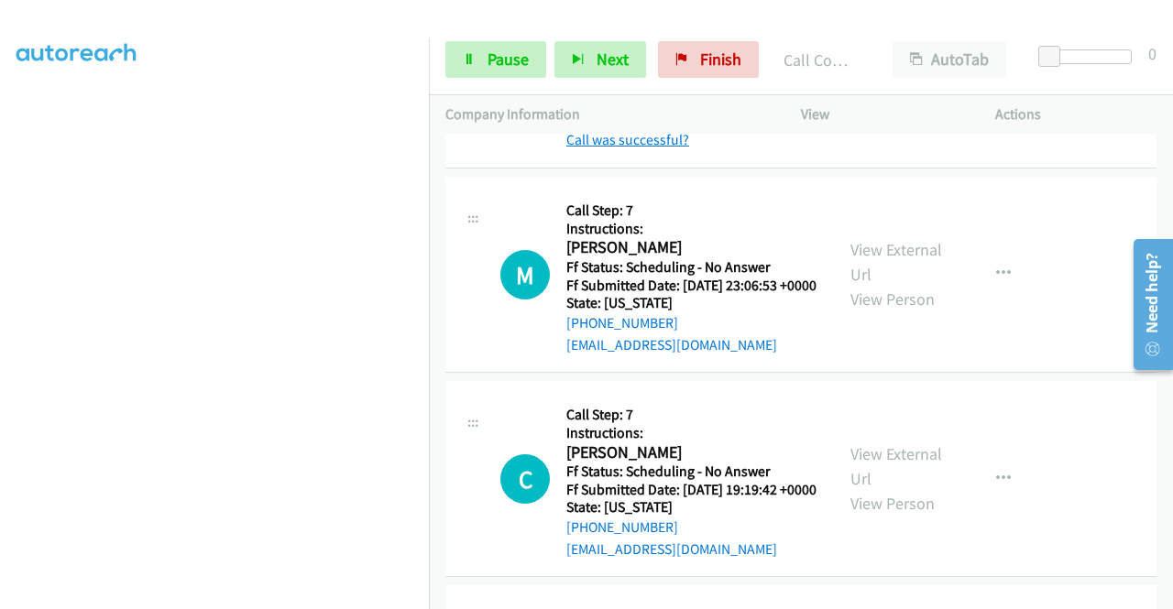
click at [634, 148] on link "Call was successful?" at bounding box center [627, 139] width 123 height 17
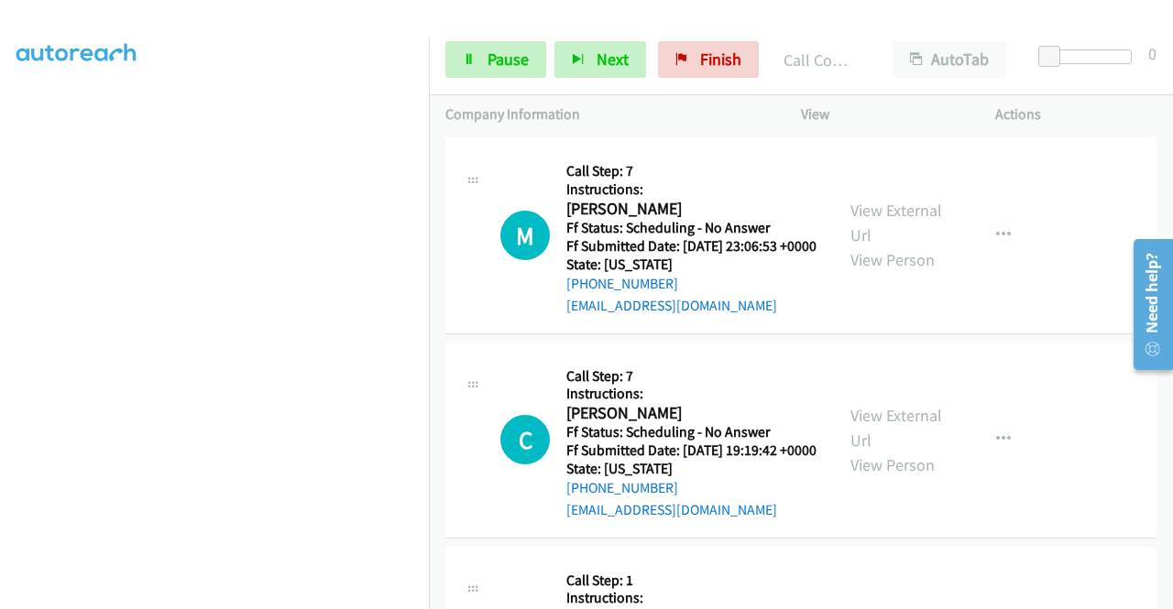
click at [1002, 49] on button "button" at bounding box center [1002, 31] width 49 height 37
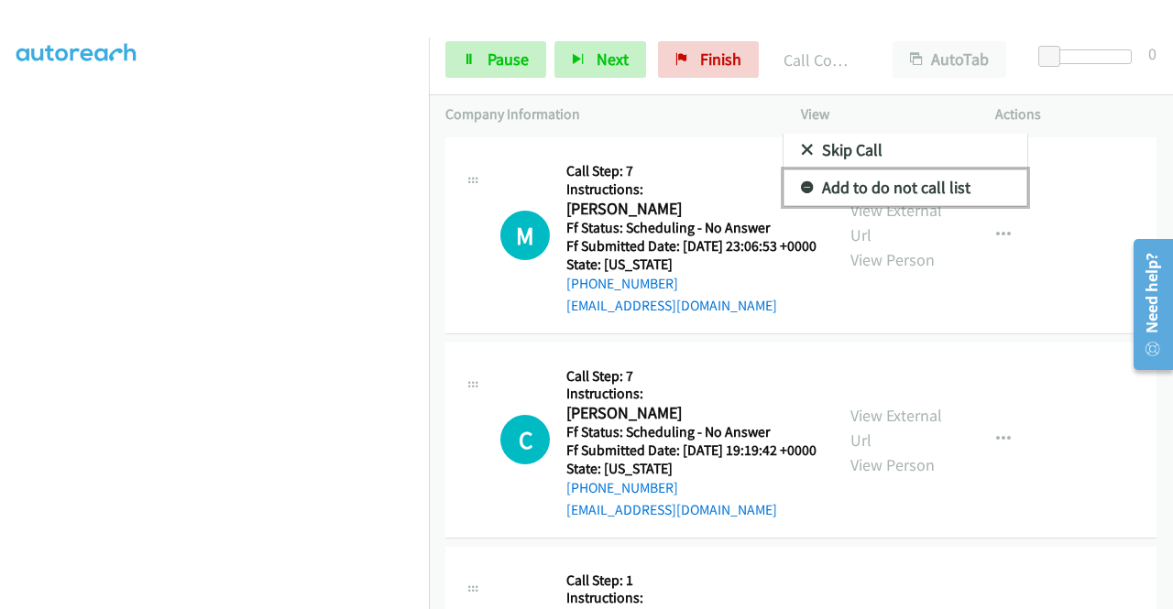
click at [868, 206] on link "Add to do not call list" at bounding box center [905, 187] width 244 height 37
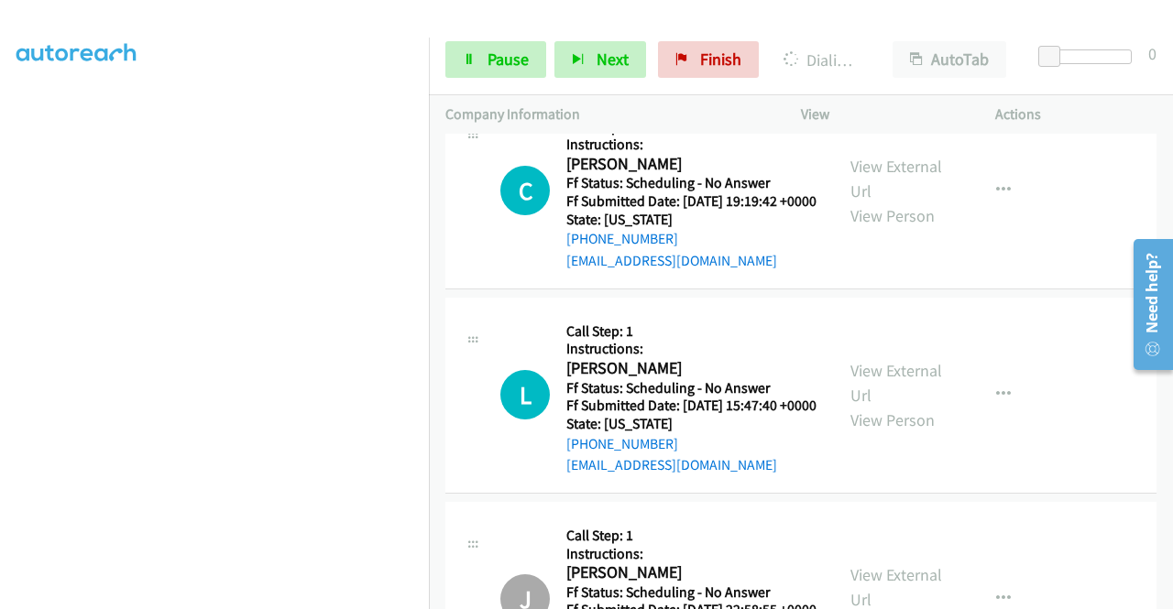
scroll to position [3206, 0]
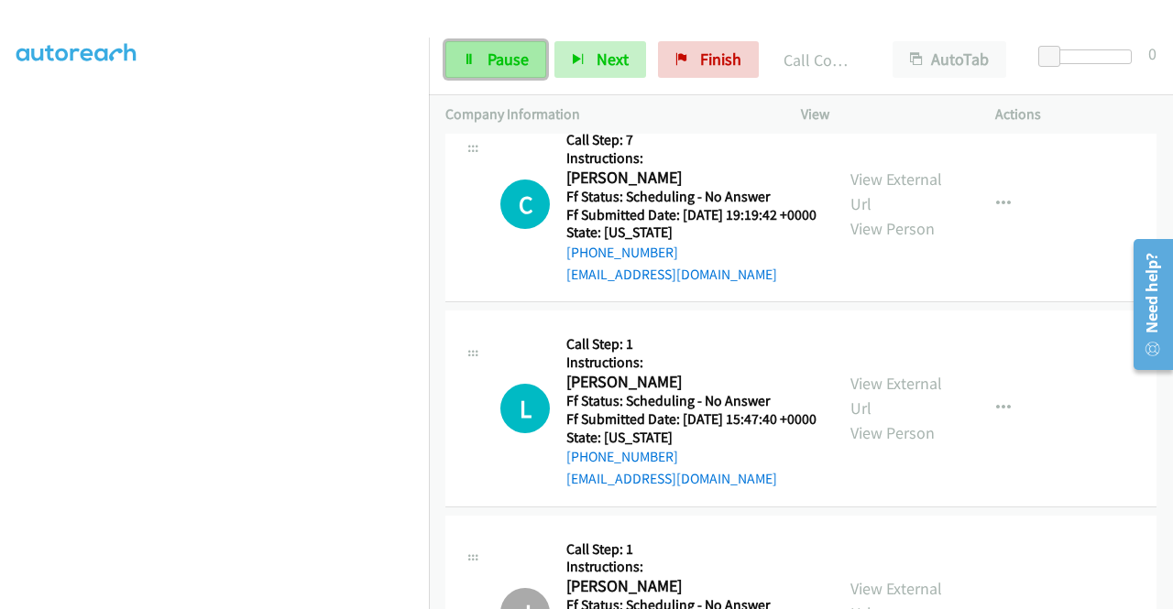
click at [493, 51] on span "Pause" at bounding box center [507, 59] width 41 height 21
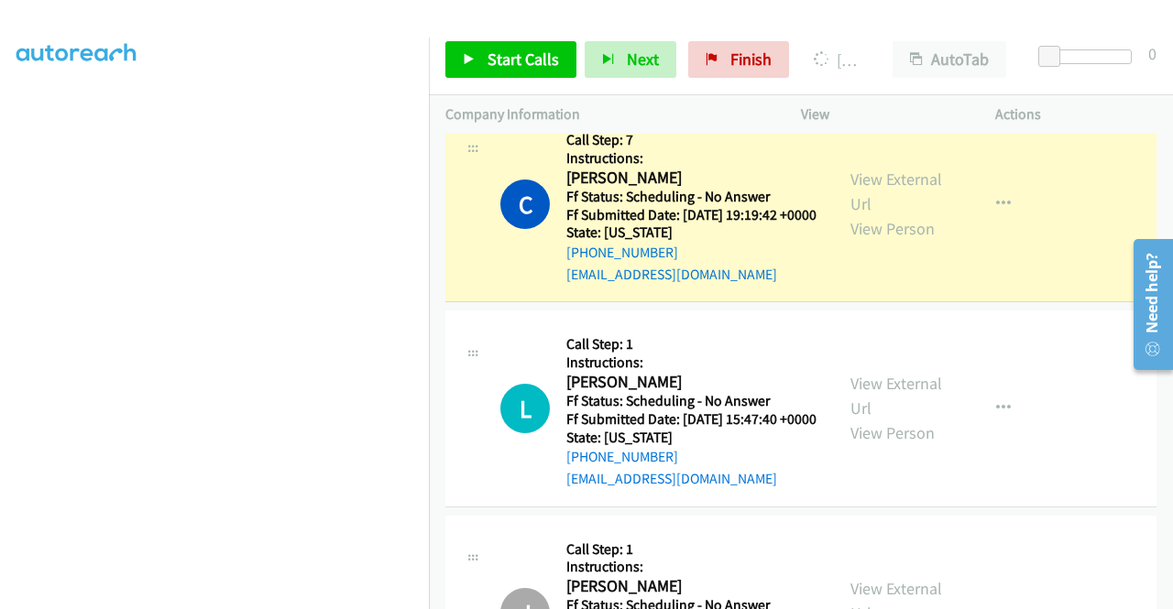
click at [623, 79] on link "Call was successful?" at bounding box center [627, 69] width 123 height 17
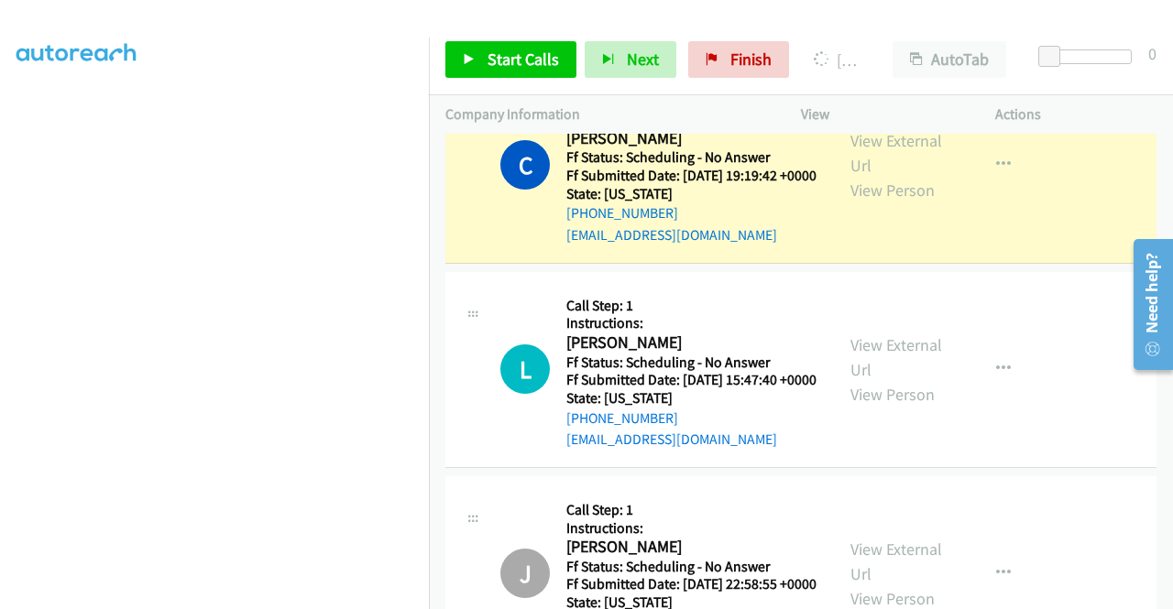
click at [887, 136] on link "Add to do not call list" at bounding box center [905, 117] width 244 height 37
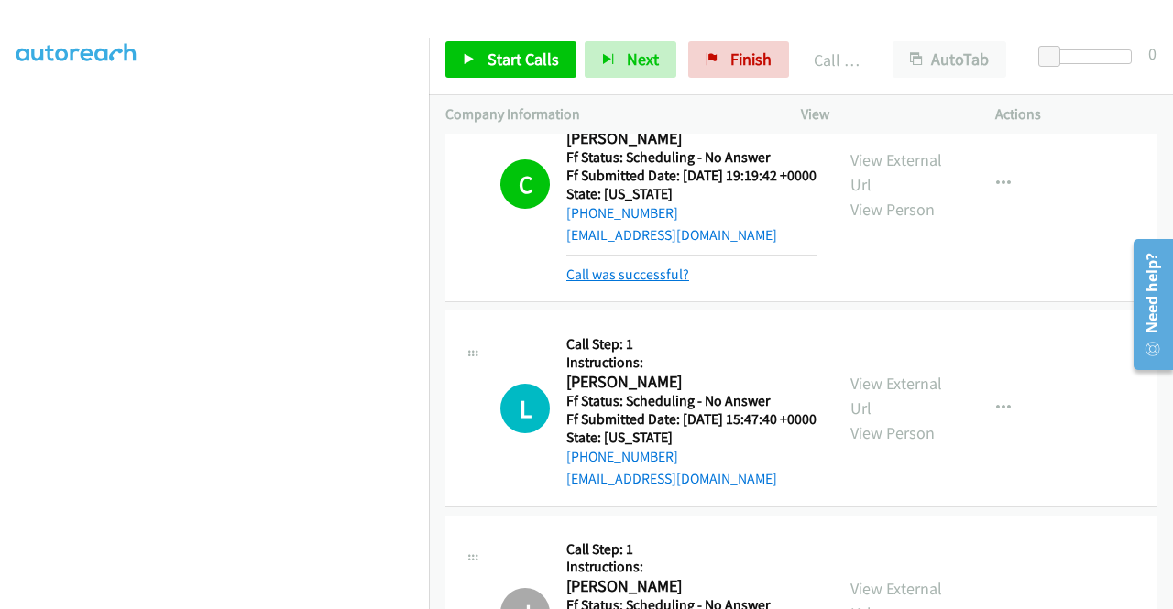
click at [643, 283] on link "Call was successful?" at bounding box center [627, 274] width 123 height 17
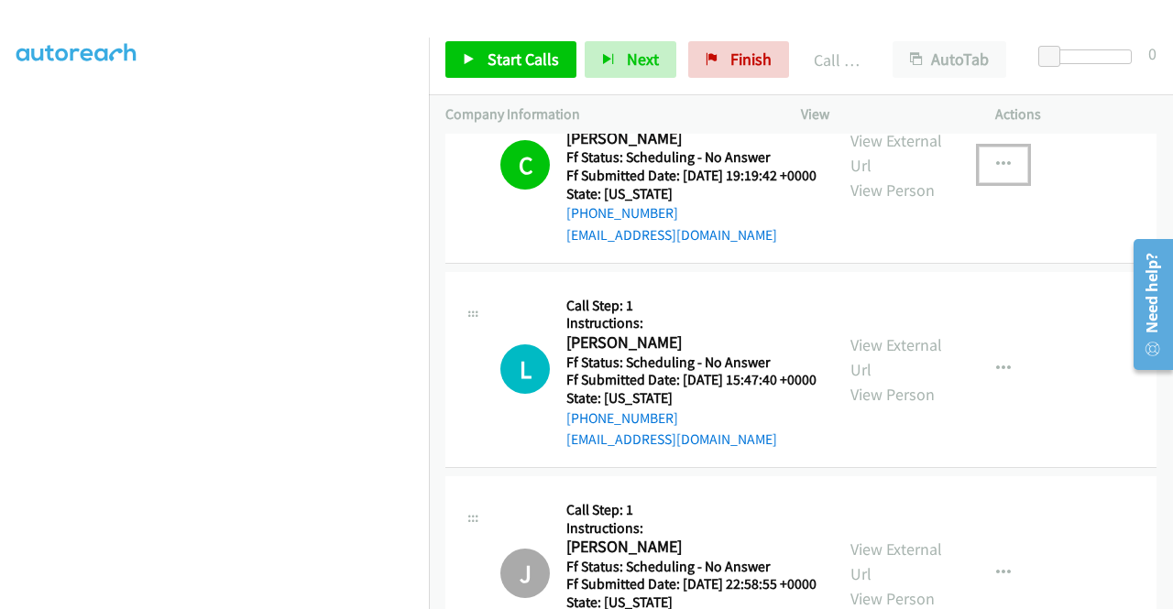
click at [998, 172] on icon "button" at bounding box center [1003, 165] width 15 height 15
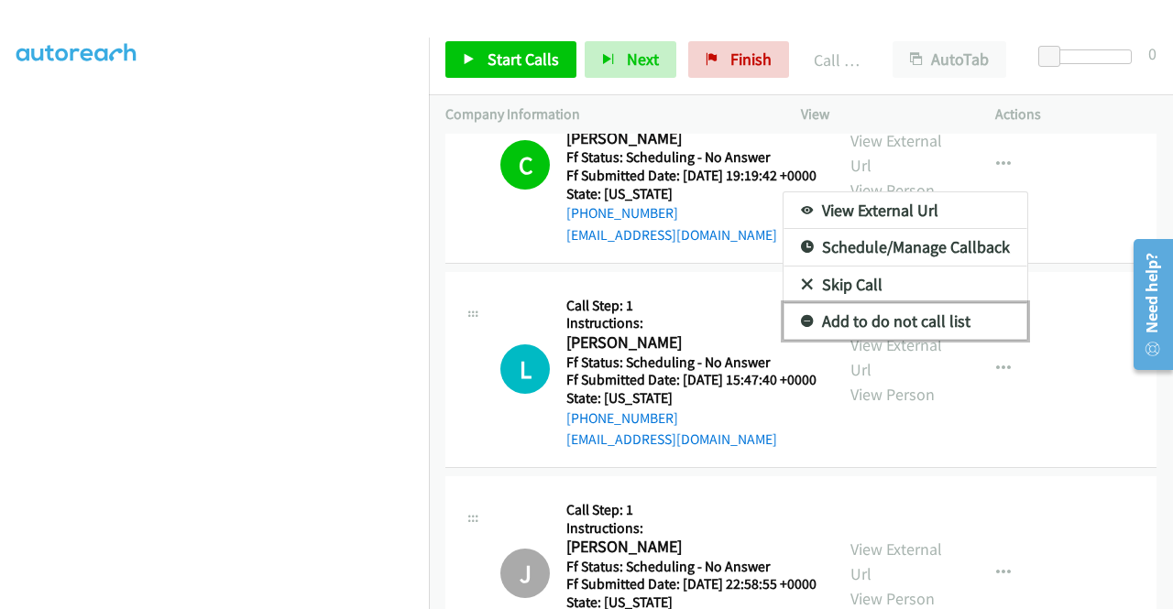
click at [883, 340] on link "Add to do not call list" at bounding box center [905, 321] width 244 height 37
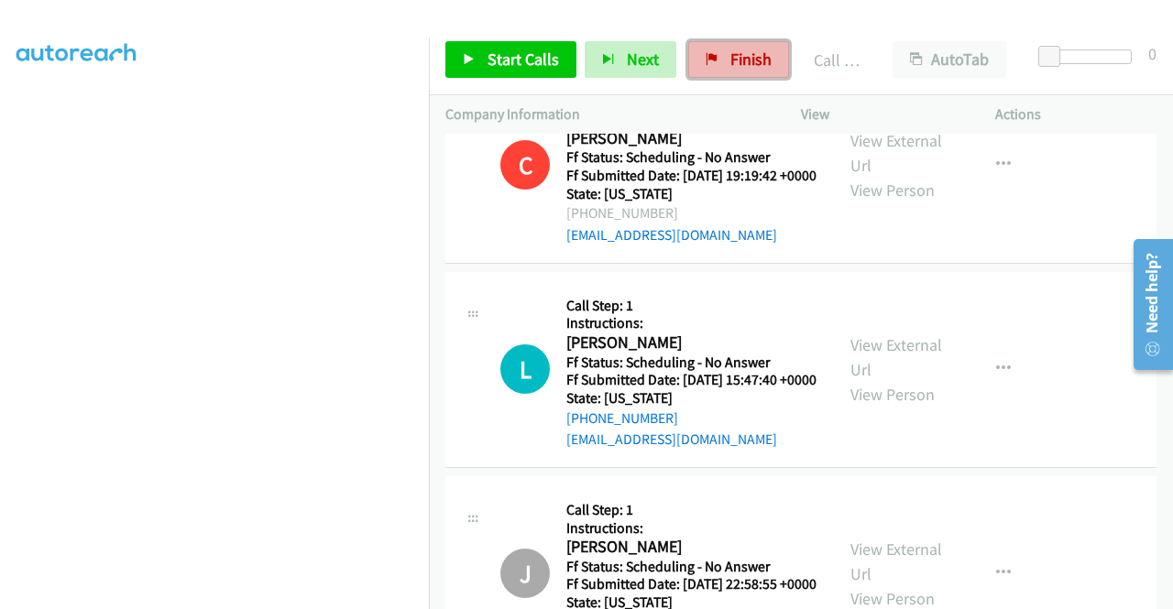
click at [705, 42] on link "Finish" at bounding box center [738, 59] width 101 height 37
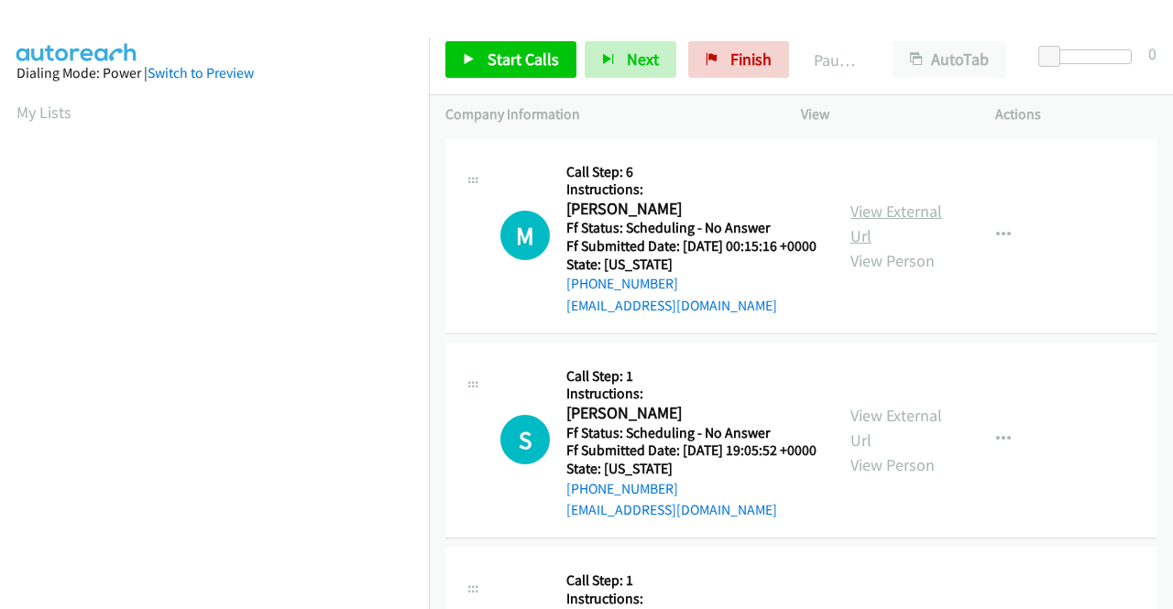
click at [886, 210] on link "View External Url" at bounding box center [896, 224] width 92 height 46
click at [895, 451] on link "View External Url" at bounding box center [896, 428] width 92 height 46
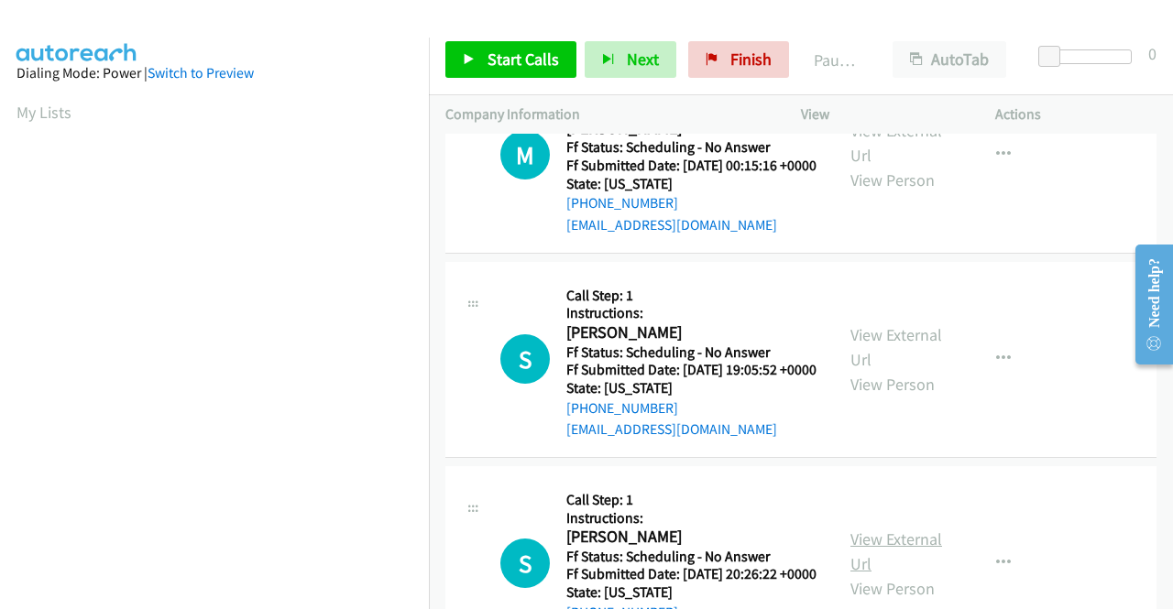
scroll to position [183, 0]
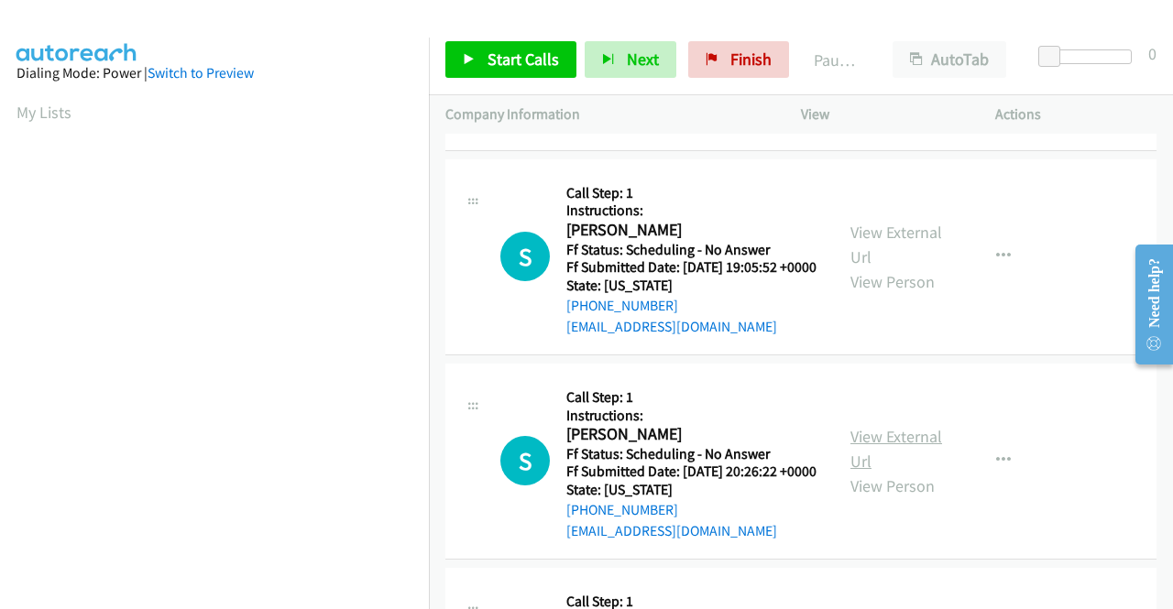
click at [893, 472] on link "View External Url" at bounding box center [896, 449] width 92 height 46
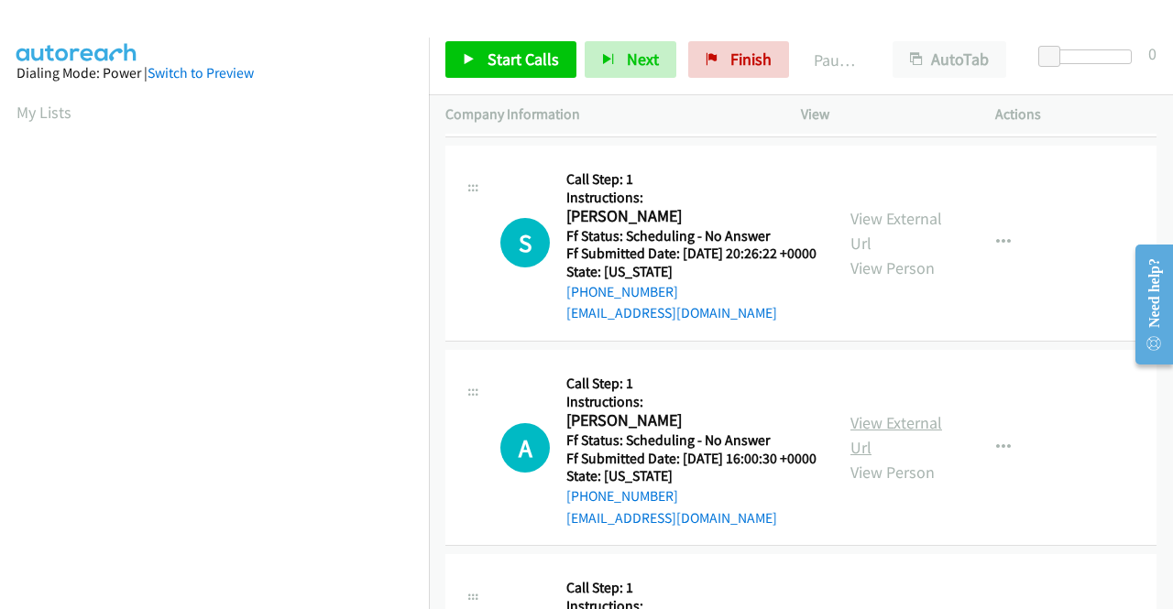
scroll to position [458, 0]
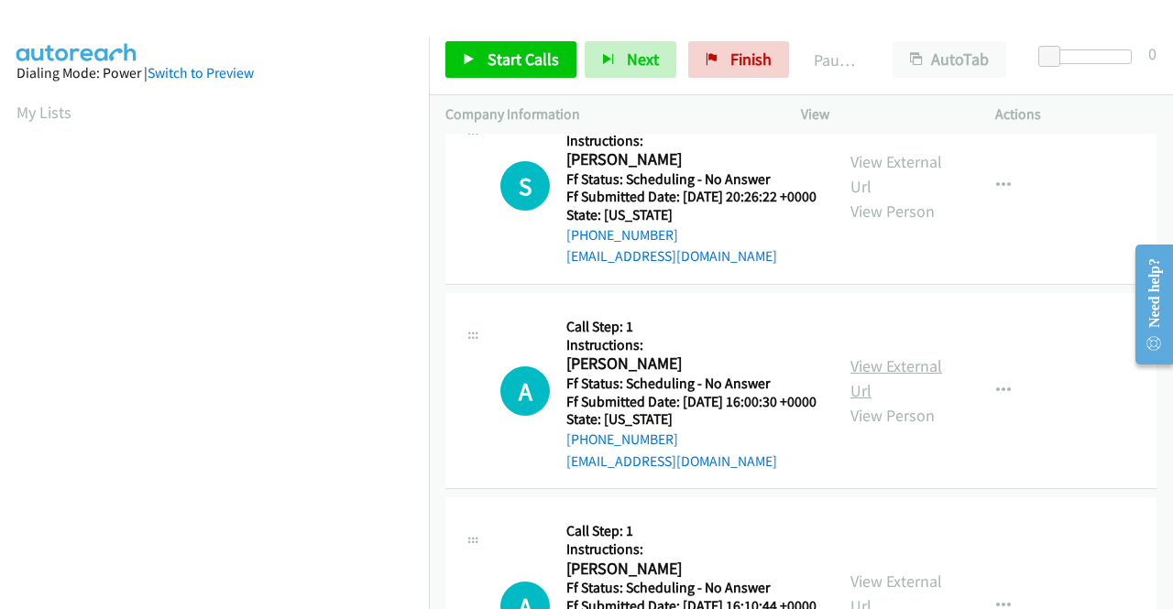
click at [902, 401] on link "View External Url" at bounding box center [896, 378] width 92 height 46
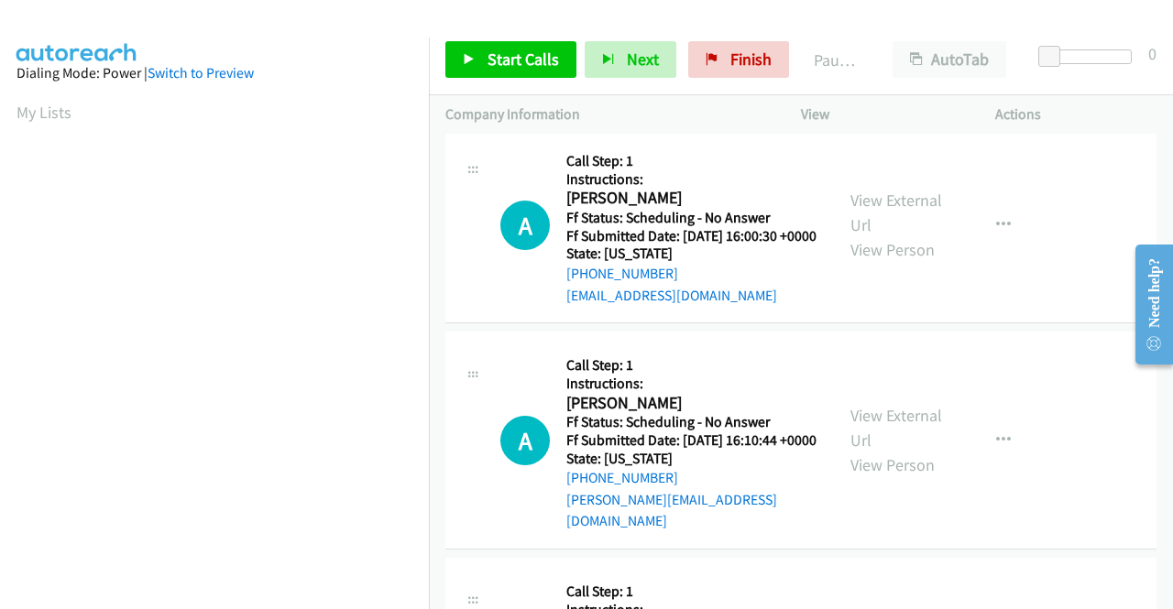
scroll to position [641, 0]
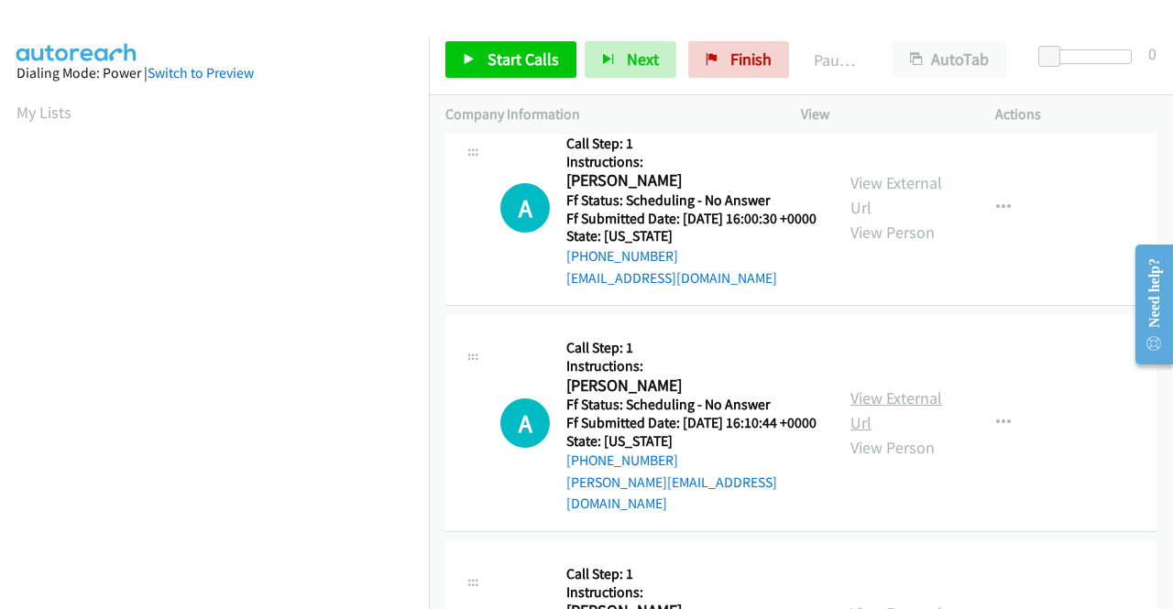
click at [903, 433] on link "View External Url" at bounding box center [896, 411] width 92 height 46
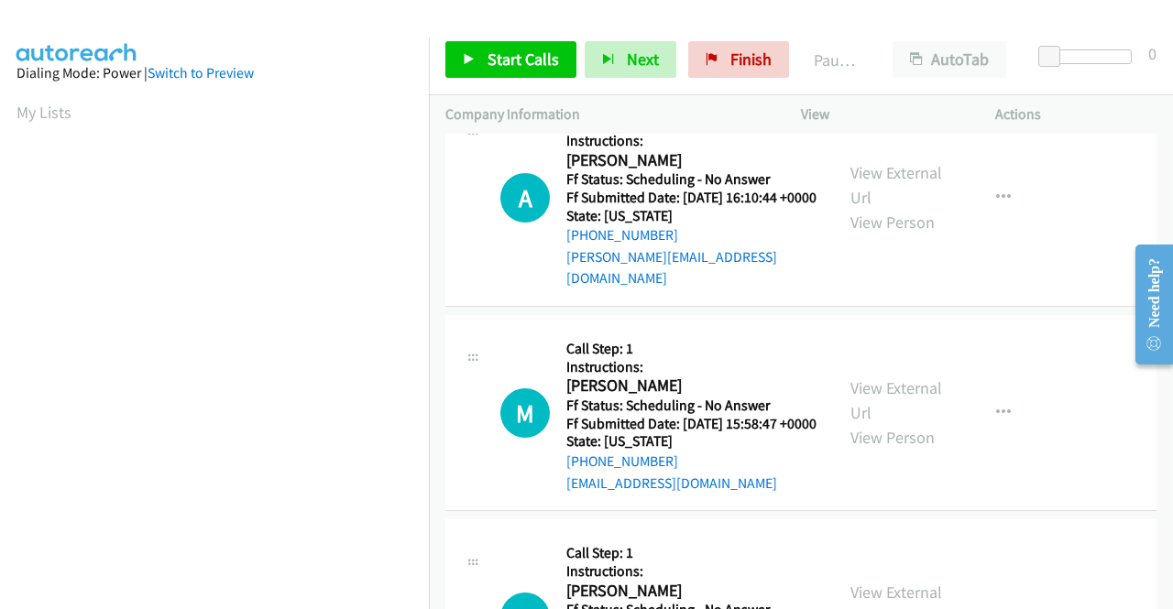
scroll to position [1008, 0]
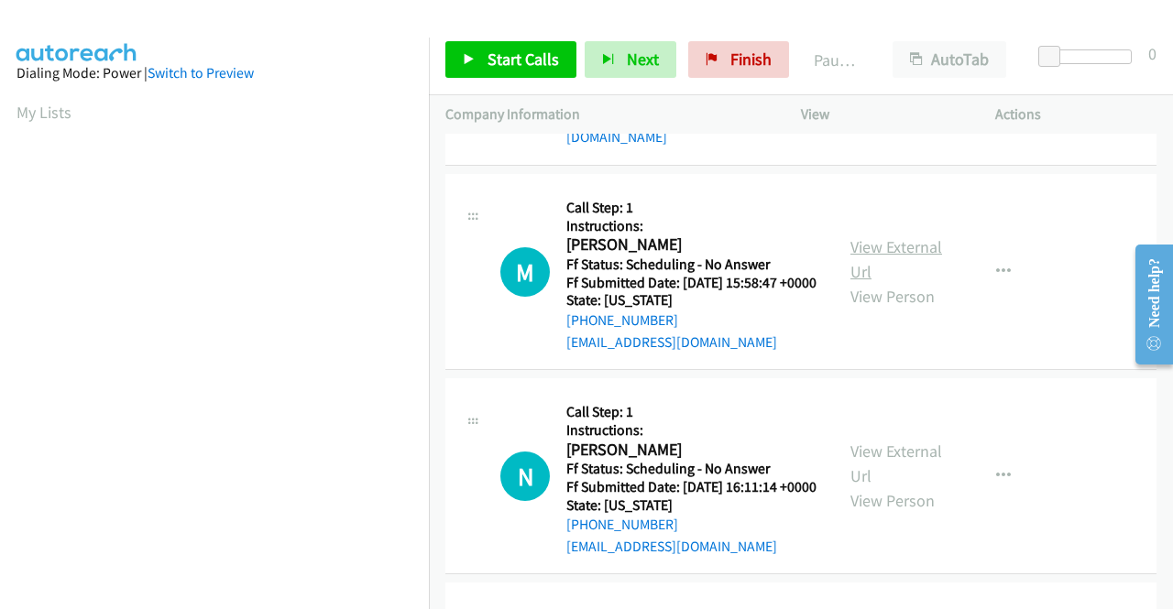
click at [883, 282] on link "View External Url" at bounding box center [896, 259] width 92 height 46
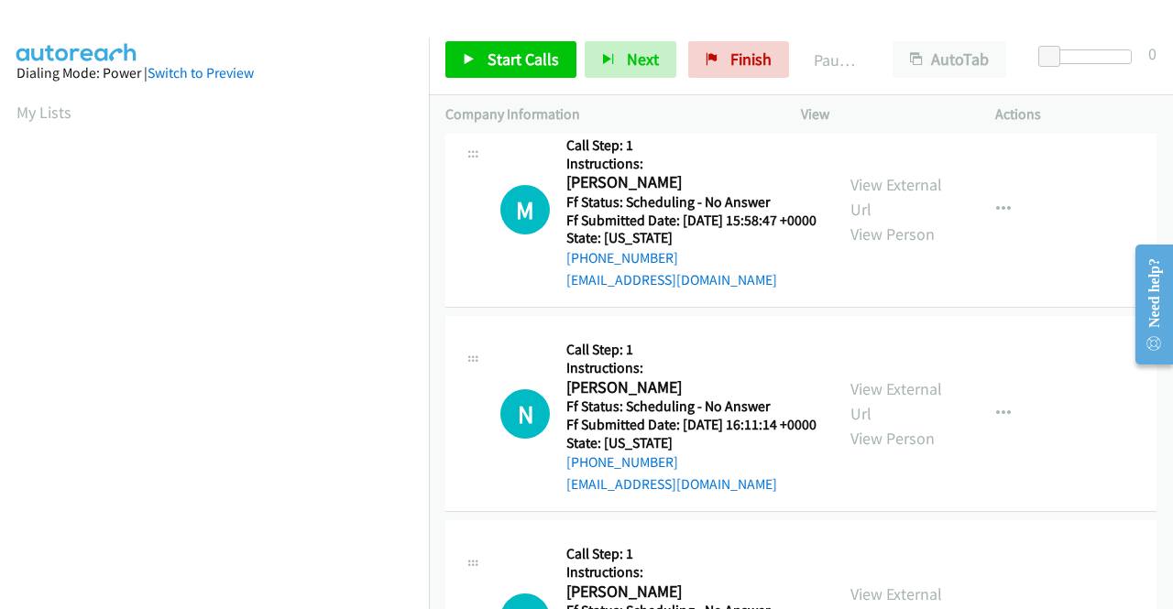
scroll to position [1099, 0]
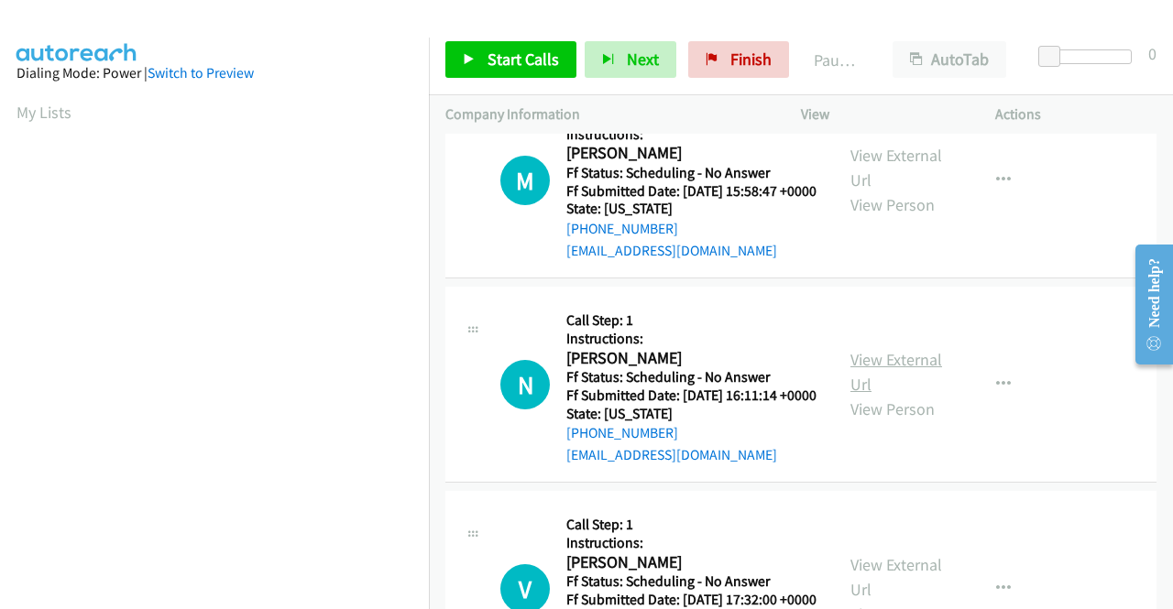
click at [919, 395] on link "View External Url" at bounding box center [896, 372] width 92 height 46
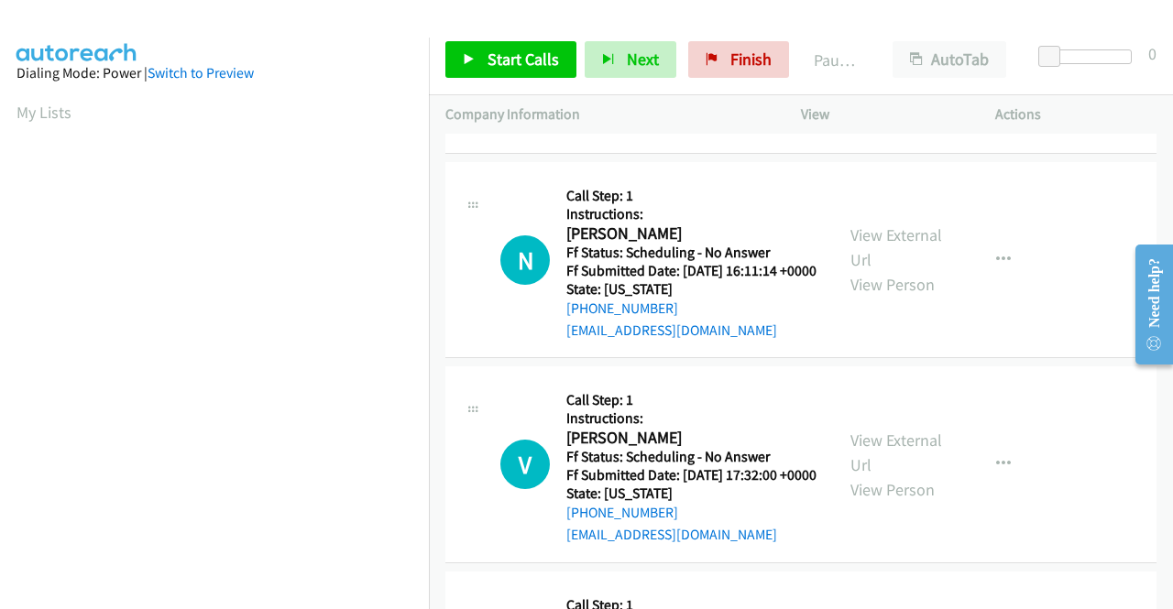
scroll to position [1283, 0]
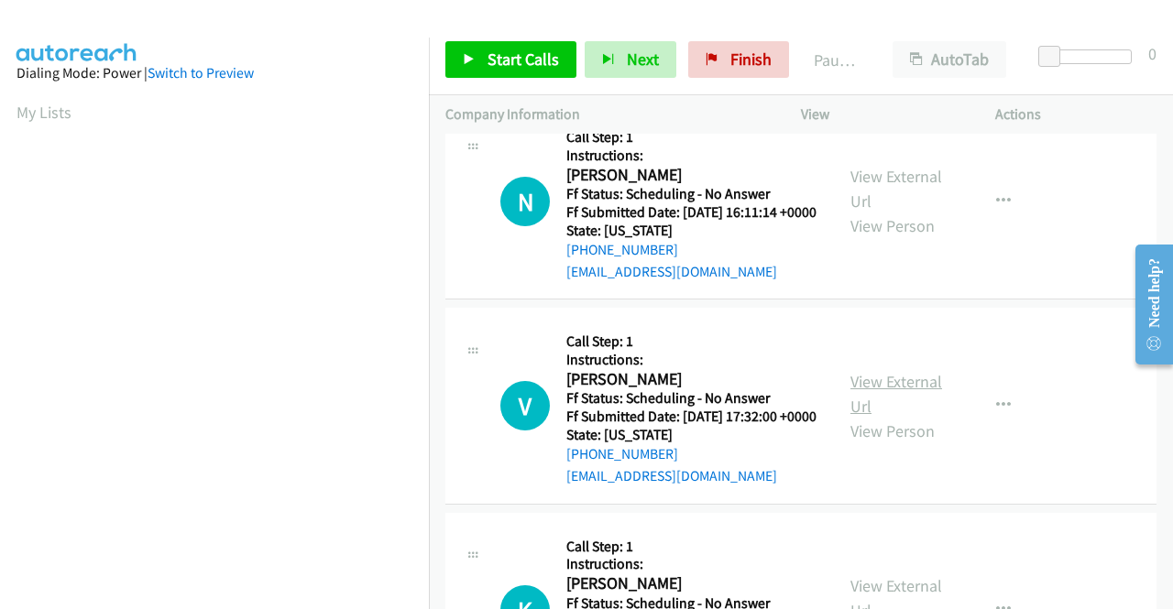
click at [885, 417] on link "View External Url" at bounding box center [896, 394] width 92 height 46
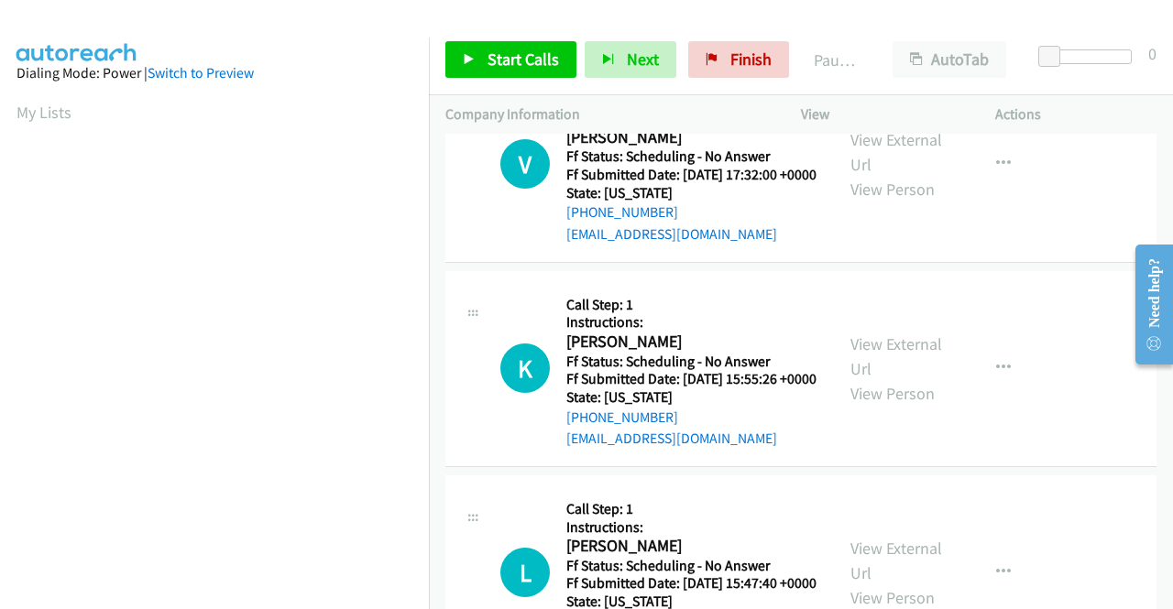
scroll to position [1557, 0]
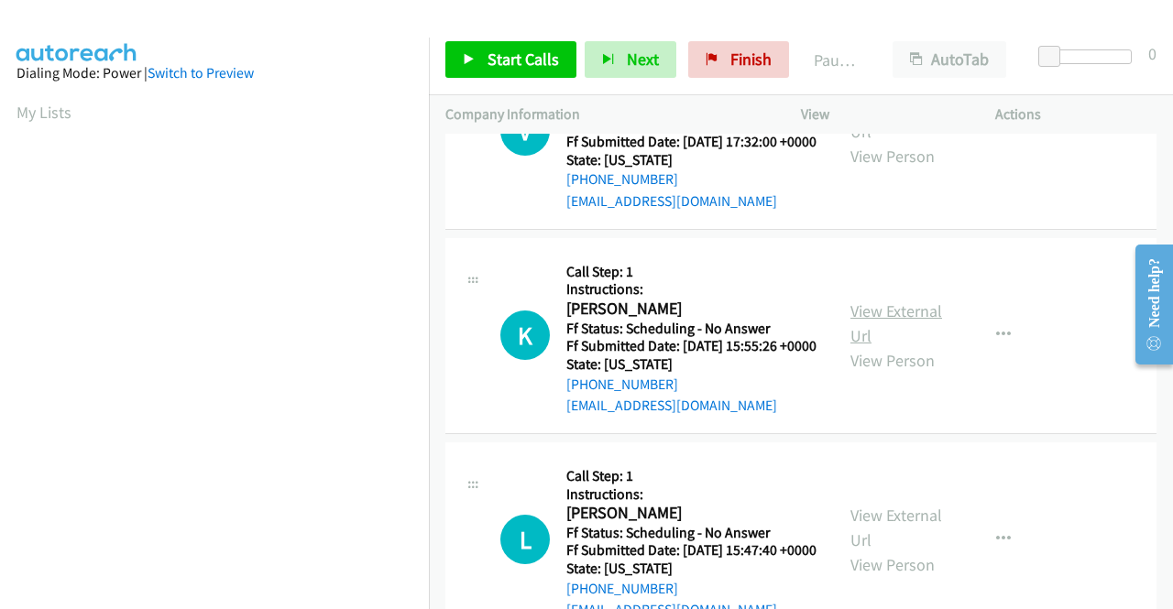
click at [907, 346] on link "View External Url" at bounding box center [896, 323] width 92 height 46
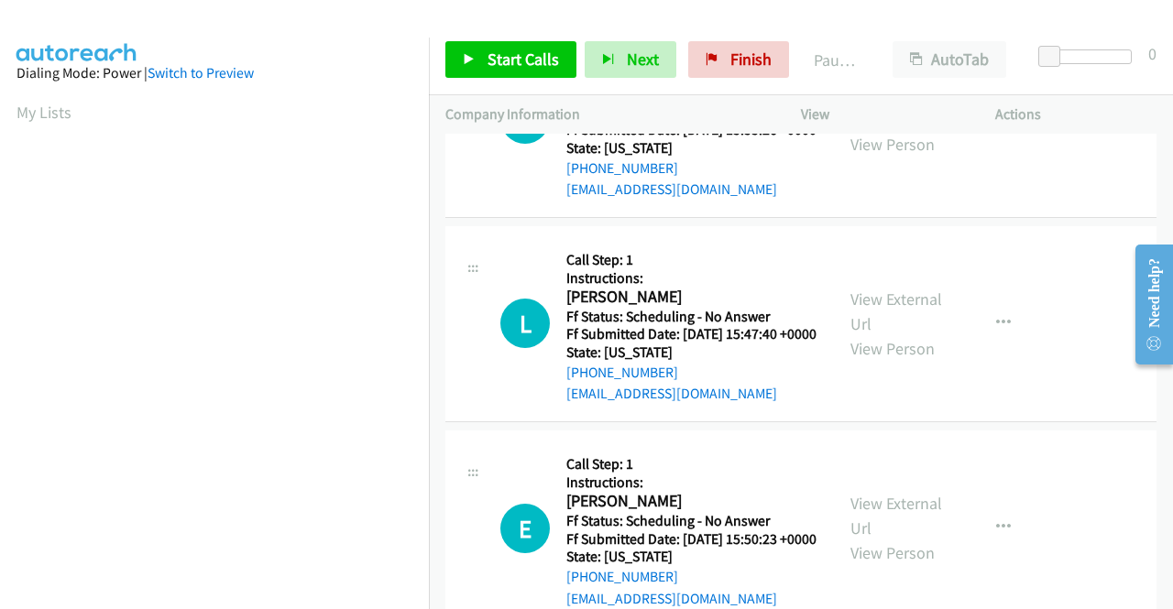
scroll to position [1832, 0]
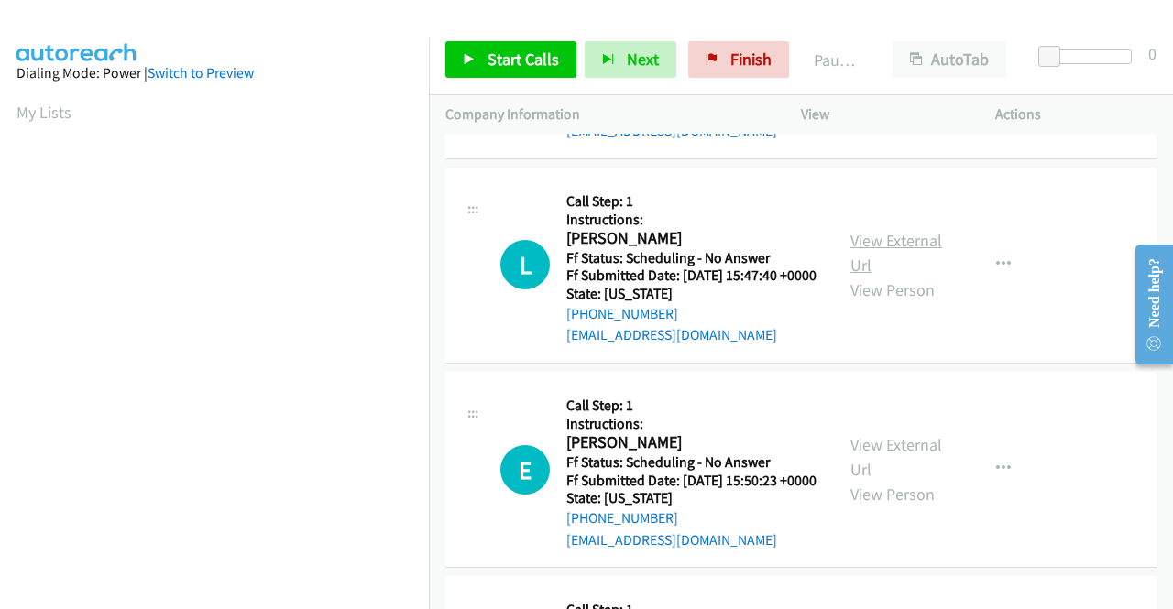
click at [858, 276] on link "View External Url" at bounding box center [896, 253] width 92 height 46
click at [500, 65] on span "Start Calls" at bounding box center [522, 59] width 71 height 21
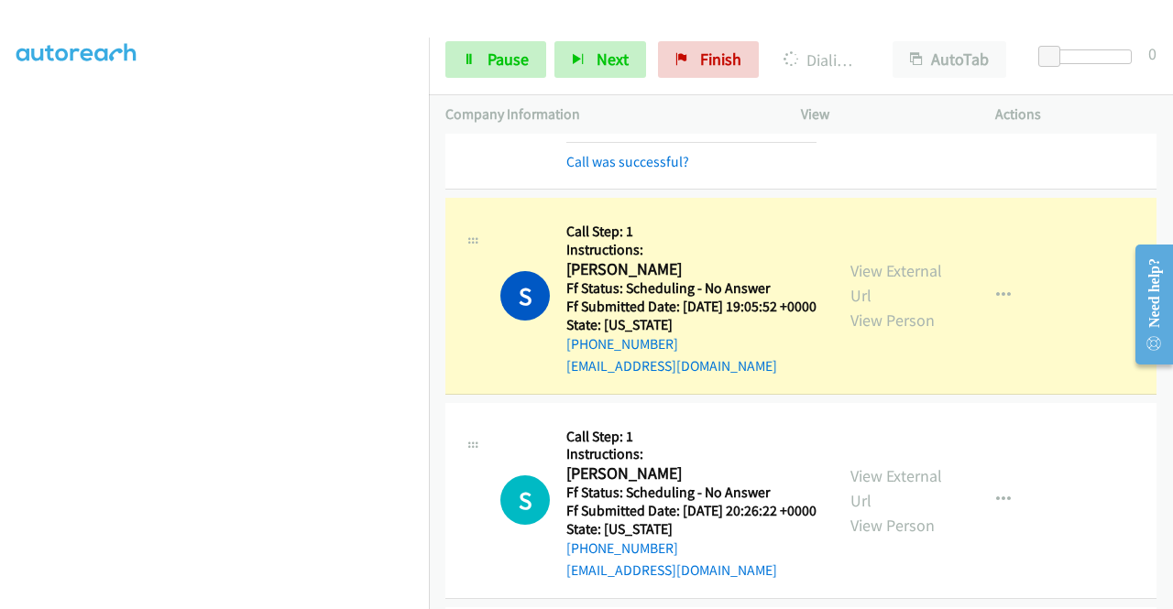
scroll to position [0, 0]
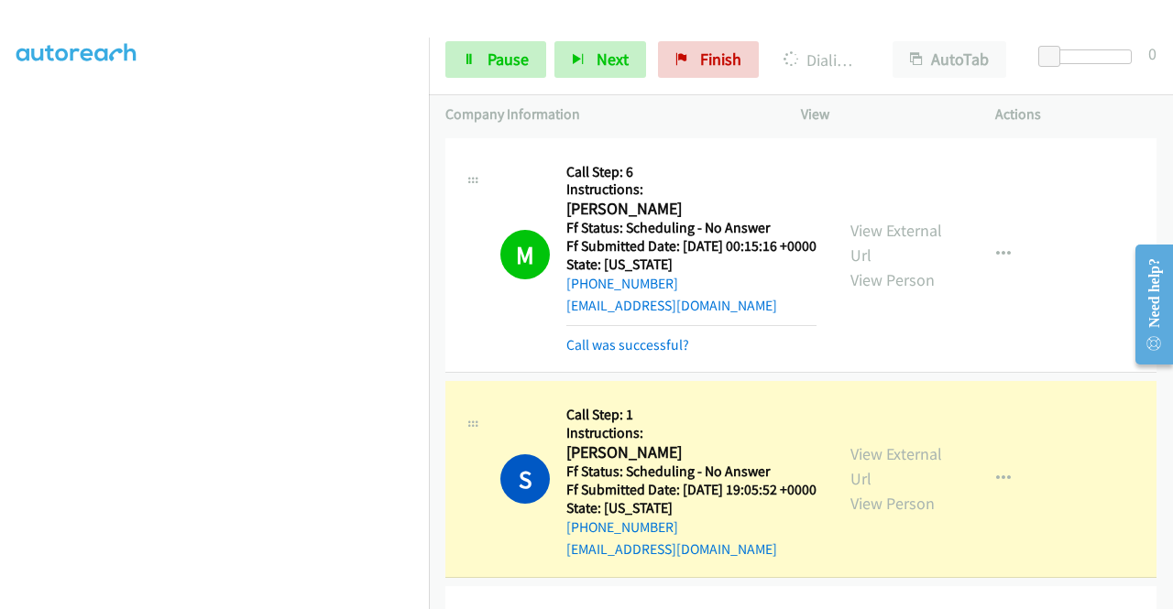
click at [647, 356] on div "Call was successful?" at bounding box center [691, 345] width 250 height 22
click at [647, 354] on link "Call was successful?" at bounding box center [627, 344] width 123 height 17
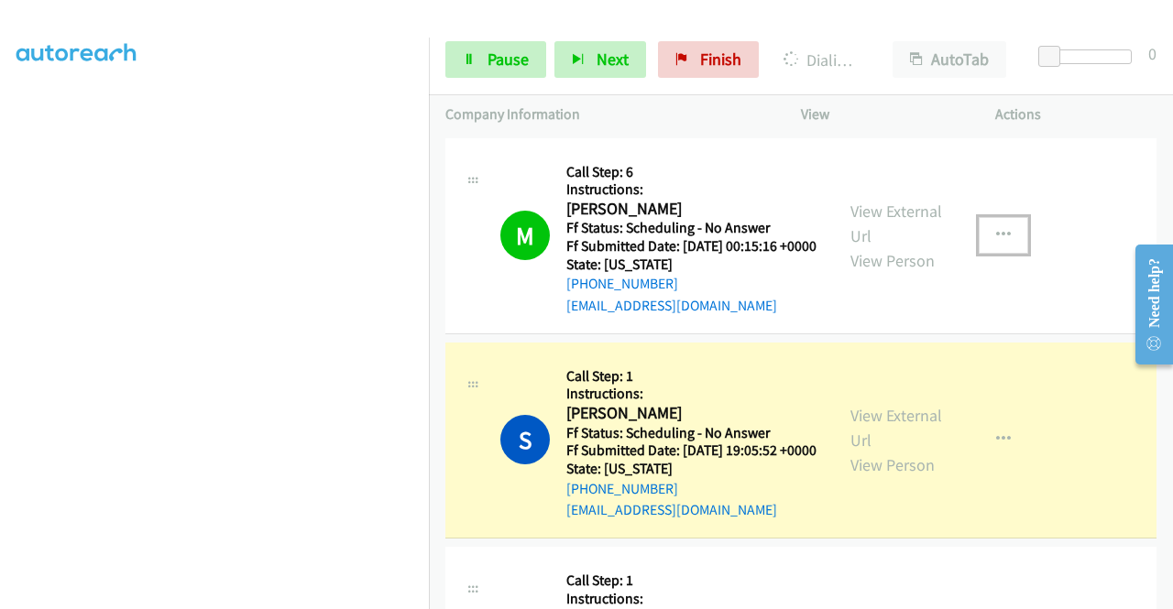
click at [996, 243] on icon "button" at bounding box center [1003, 235] width 15 height 15
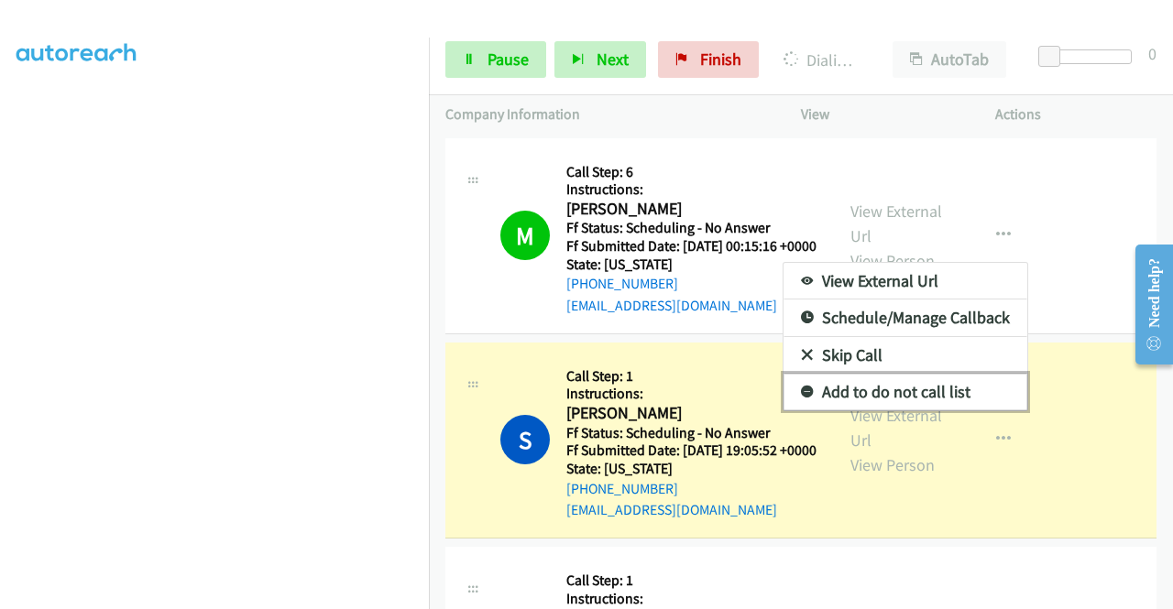
click at [923, 397] on link "Add to do not call list" at bounding box center [905, 392] width 244 height 37
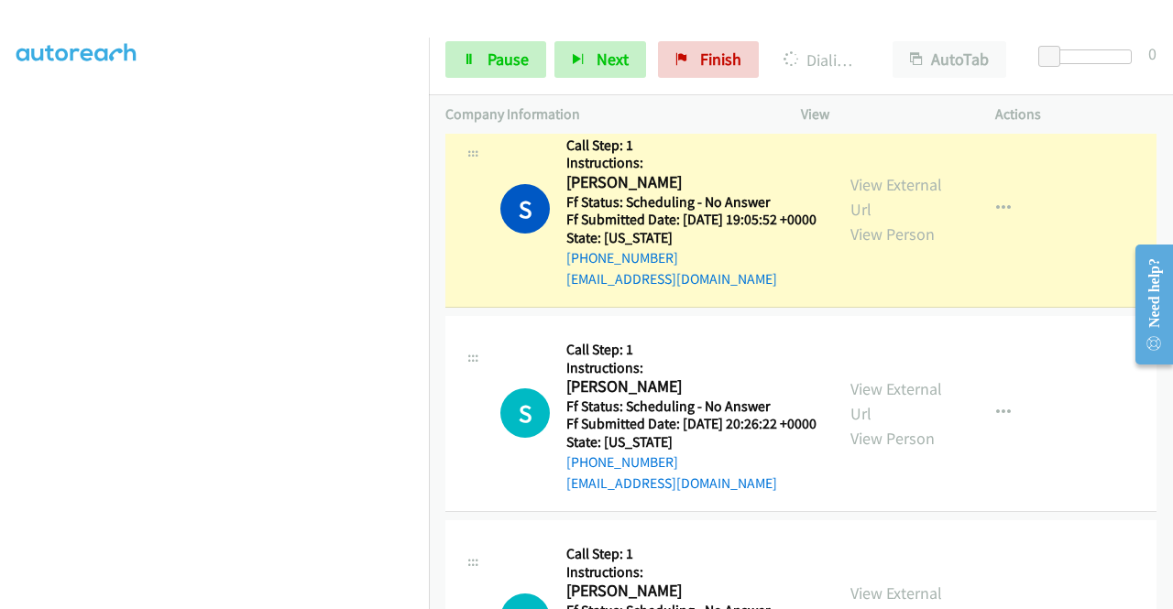
scroll to position [275, 0]
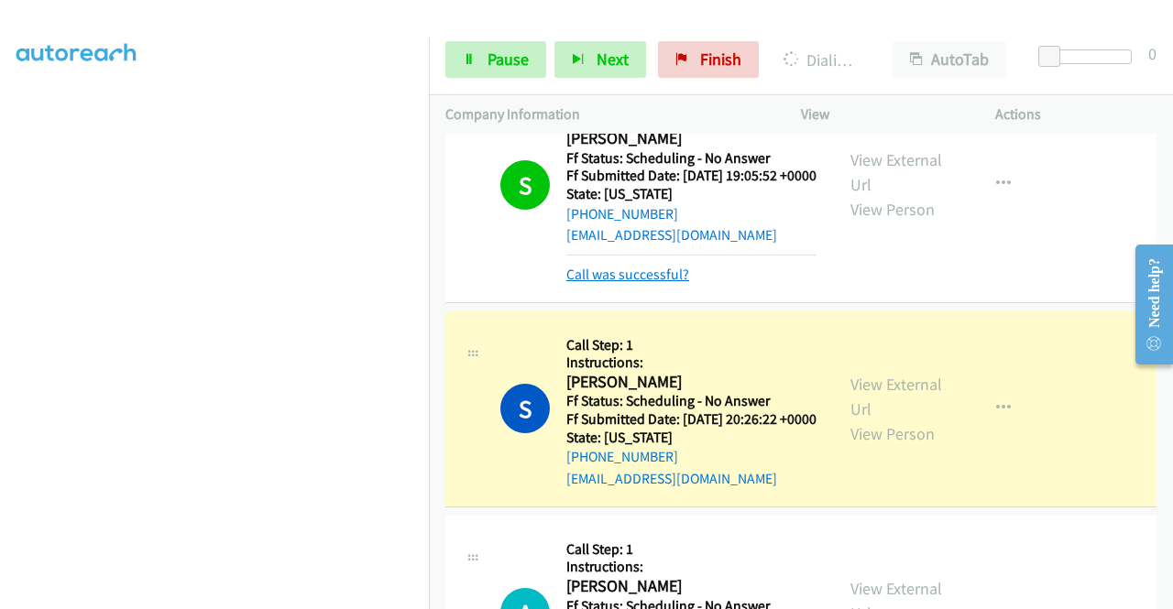
click at [680, 283] on link "Call was successful?" at bounding box center [627, 274] width 123 height 17
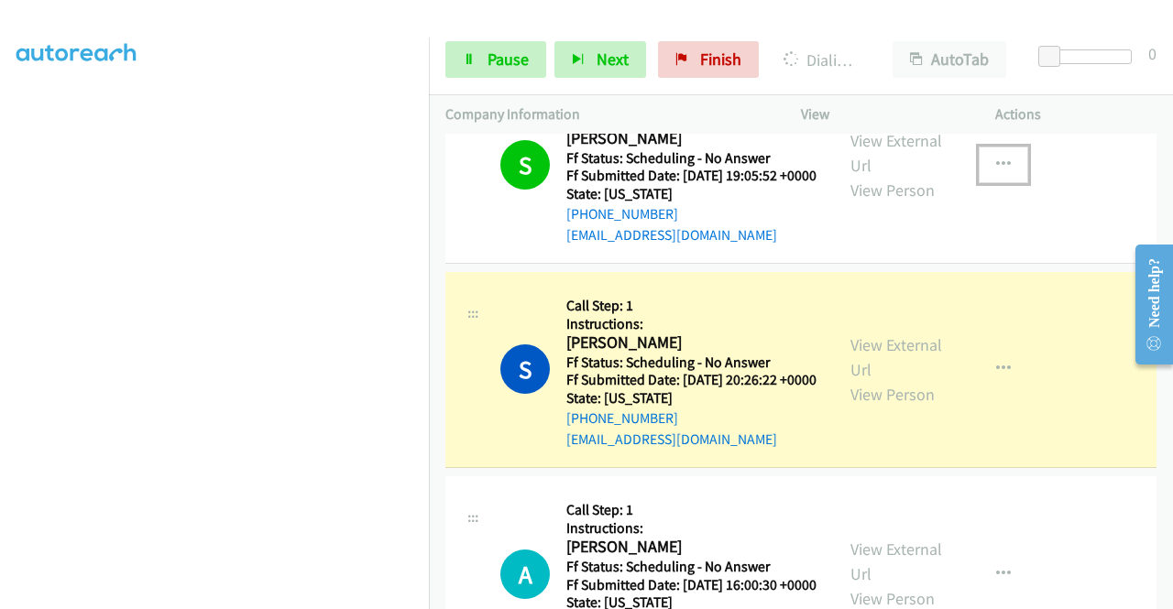
click at [996, 172] on icon "button" at bounding box center [1003, 165] width 15 height 15
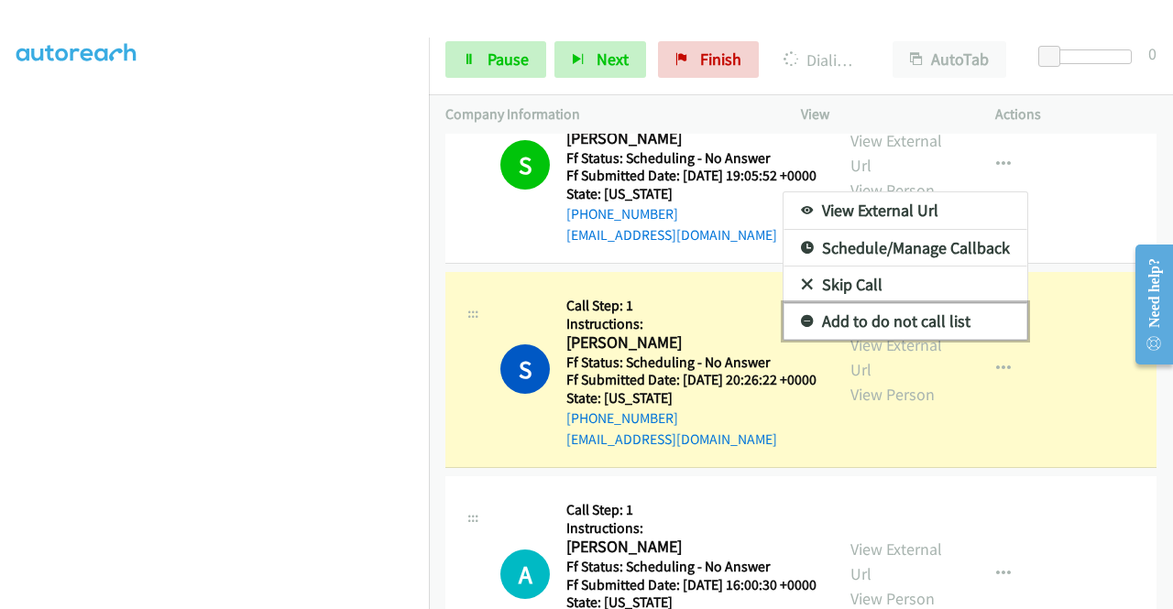
click at [896, 336] on link "Add to do not call list" at bounding box center [905, 321] width 244 height 37
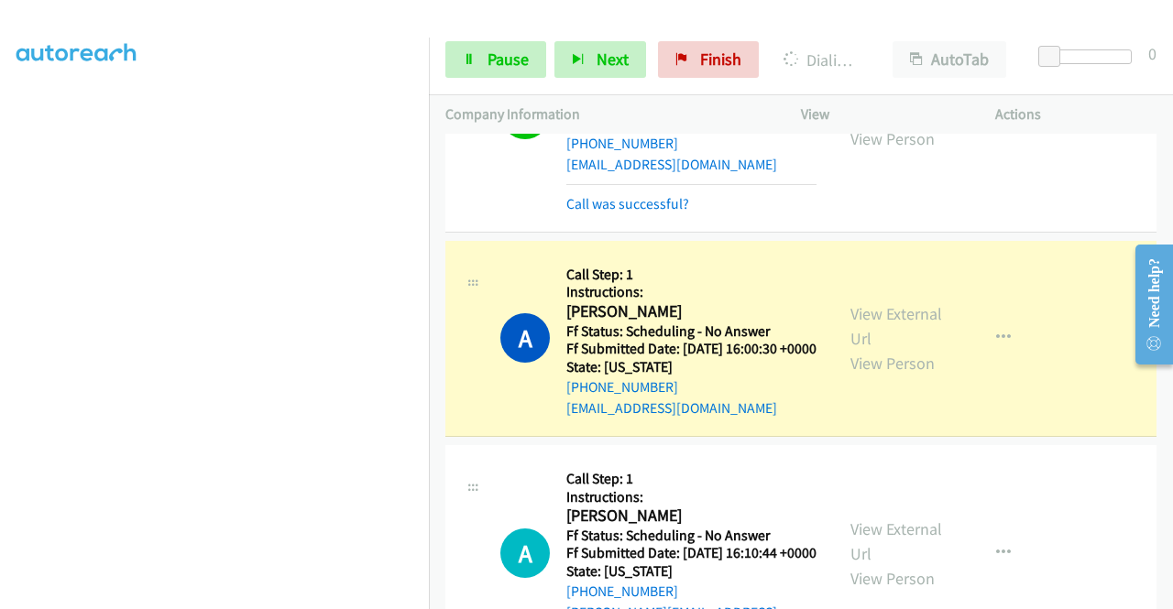
scroll to position [458, 0]
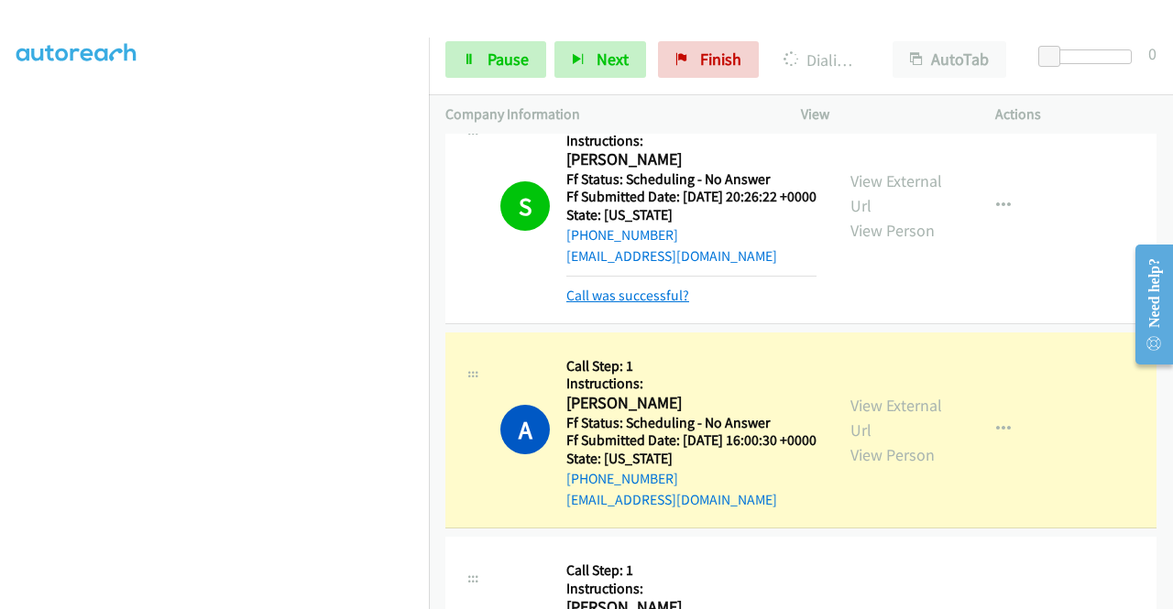
click at [659, 304] on link "Call was successful?" at bounding box center [627, 295] width 123 height 17
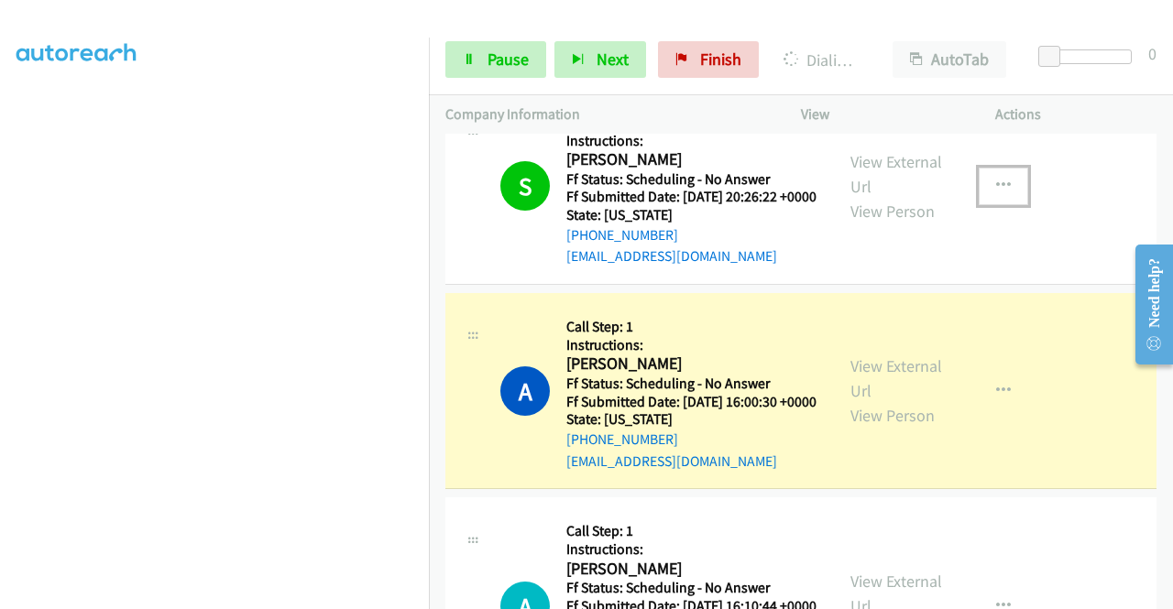
click at [978, 204] on button "button" at bounding box center [1002, 186] width 49 height 37
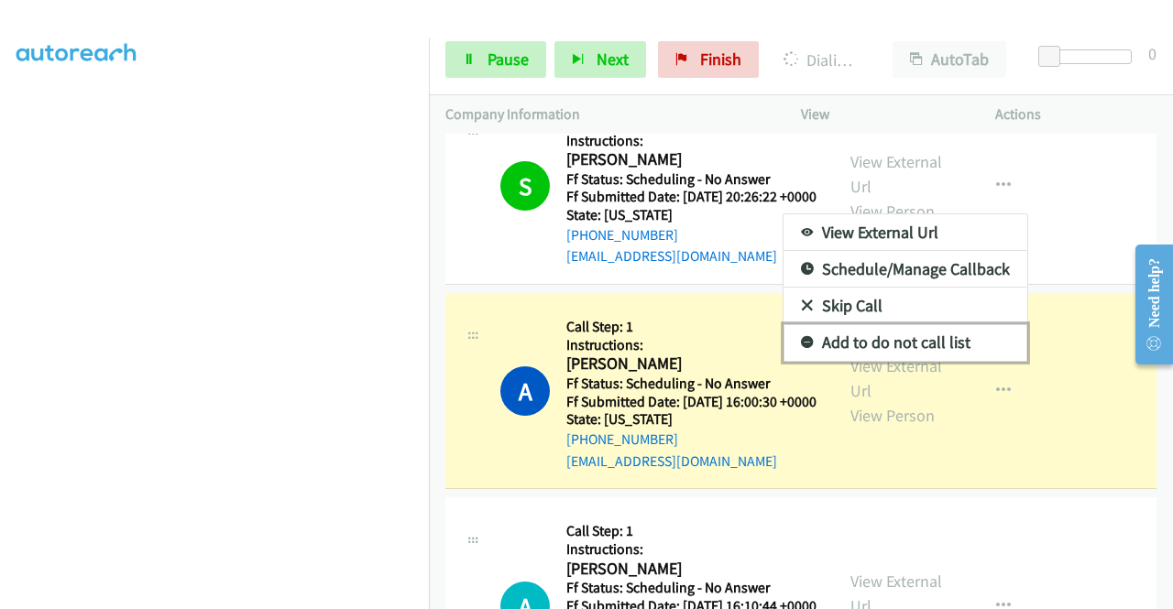
click at [908, 361] on link "Add to do not call list" at bounding box center [905, 342] width 244 height 37
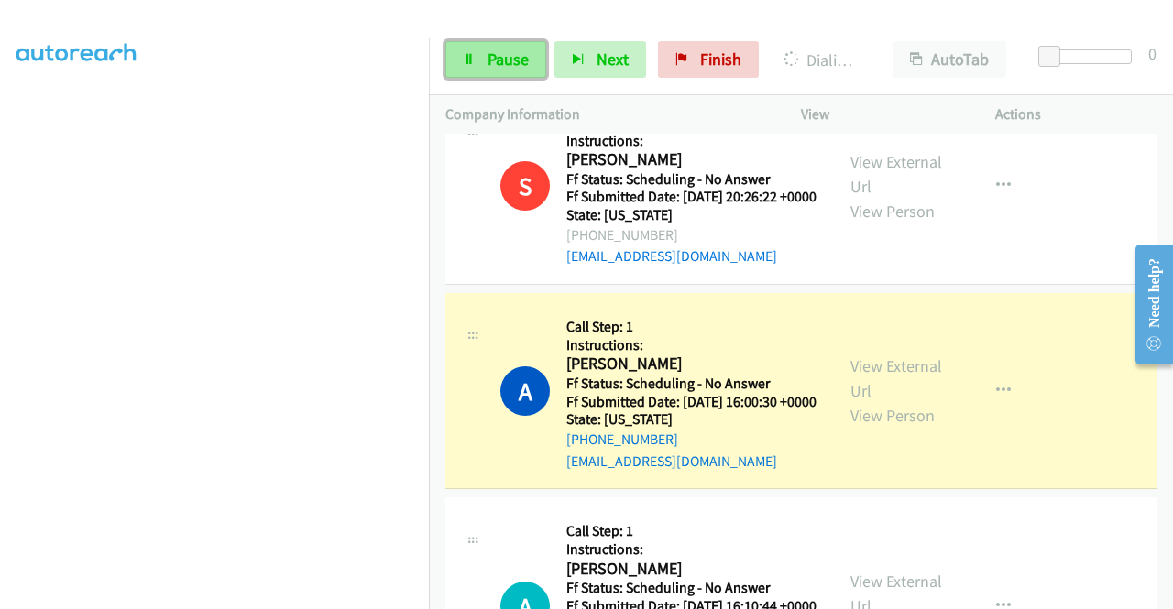
click at [489, 54] on span "Pause" at bounding box center [507, 59] width 41 height 21
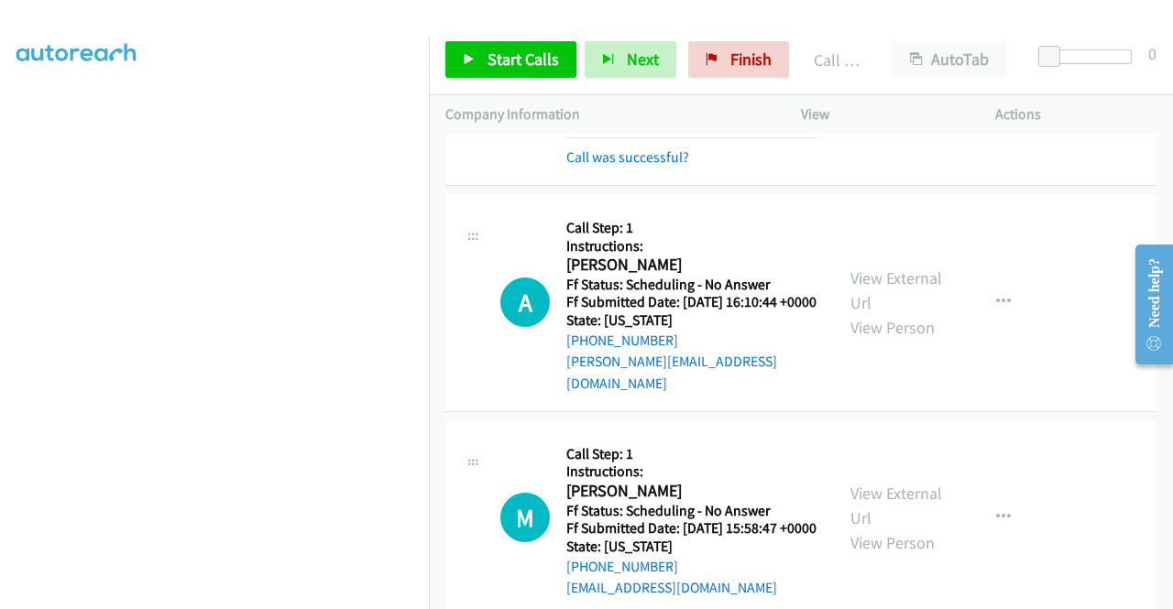
scroll to position [824, 0]
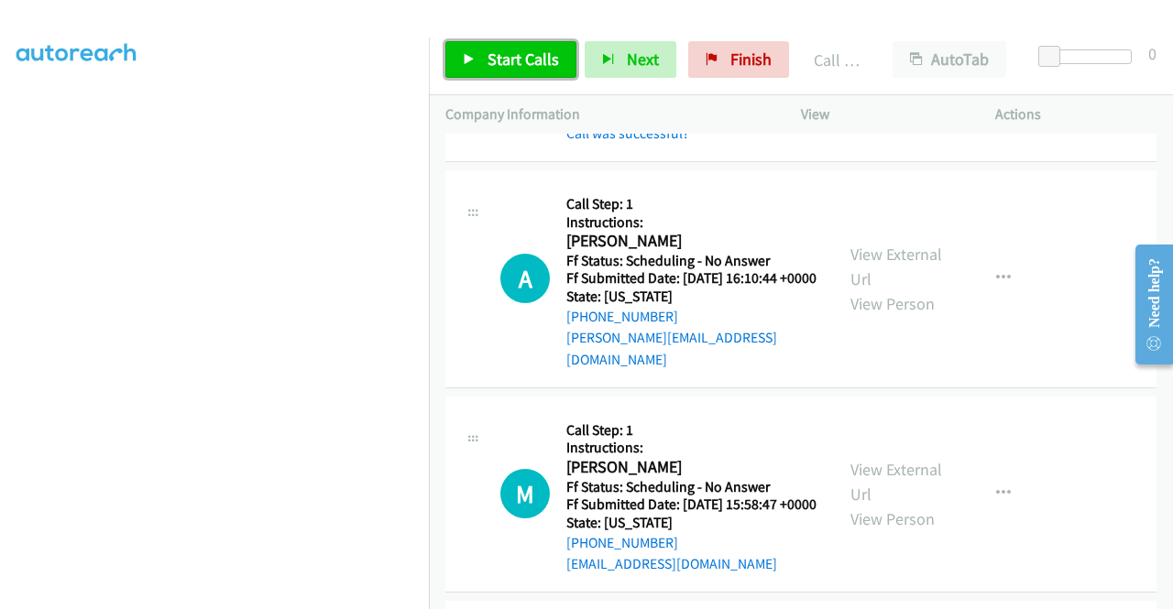
click at [544, 60] on span "Start Calls" at bounding box center [522, 59] width 71 height 21
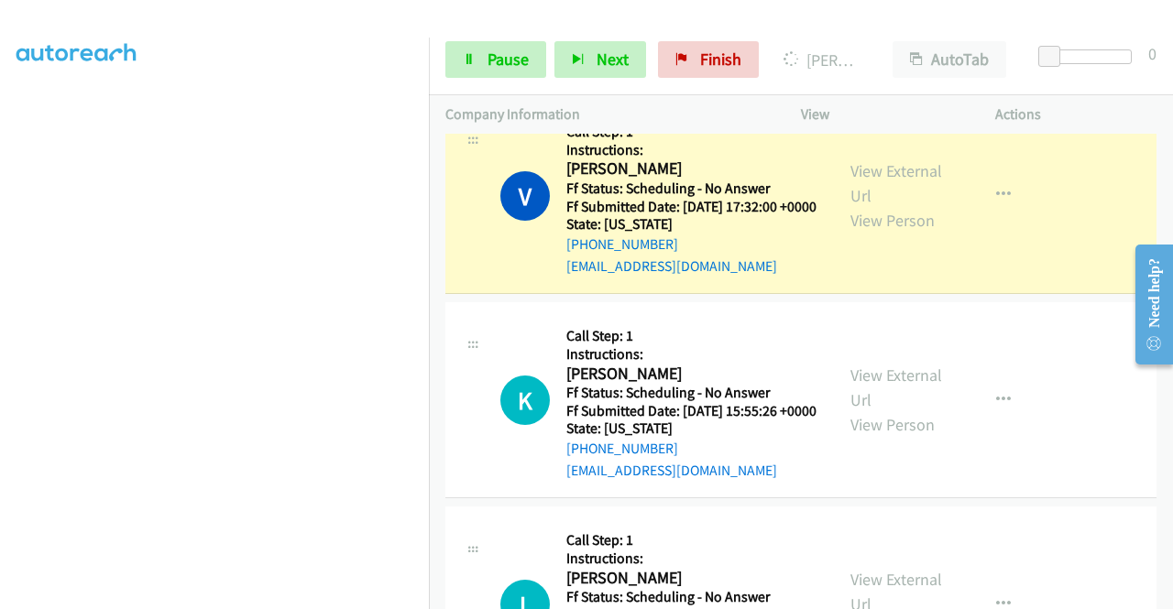
scroll to position [1741, 0]
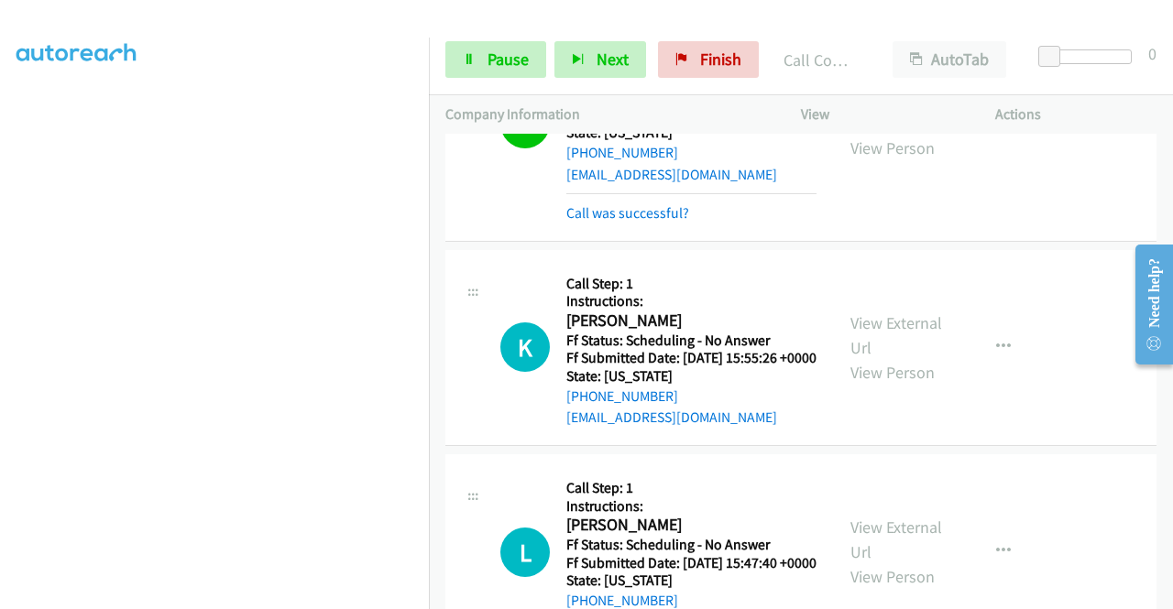
click at [660, 222] on link "Call was successful?" at bounding box center [627, 212] width 123 height 17
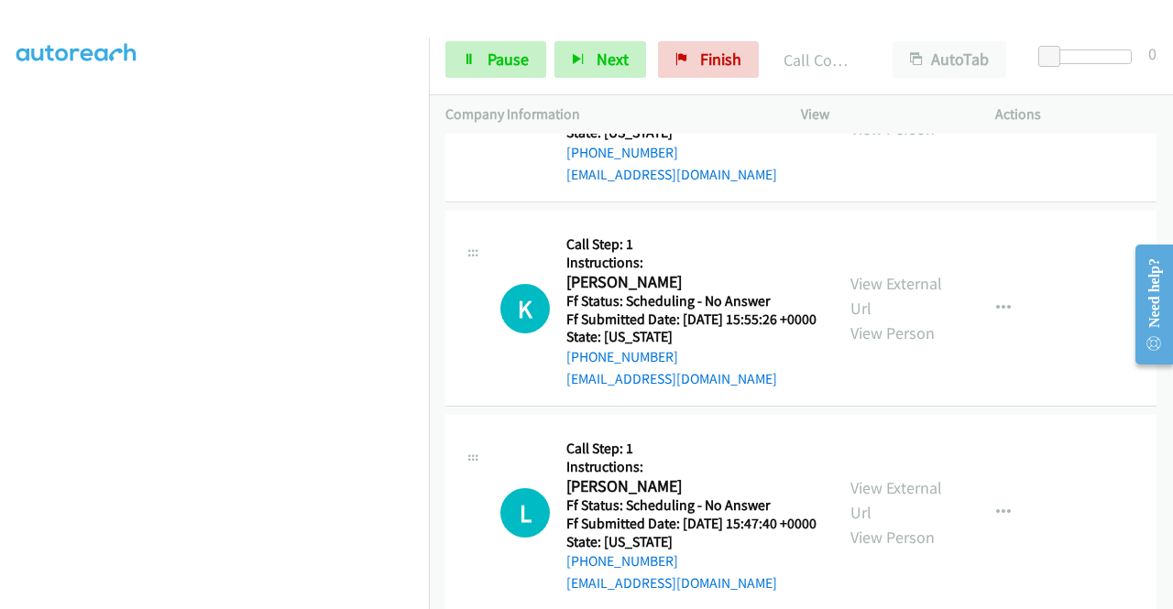
click at [996, 111] on icon "button" at bounding box center [1003, 103] width 15 height 15
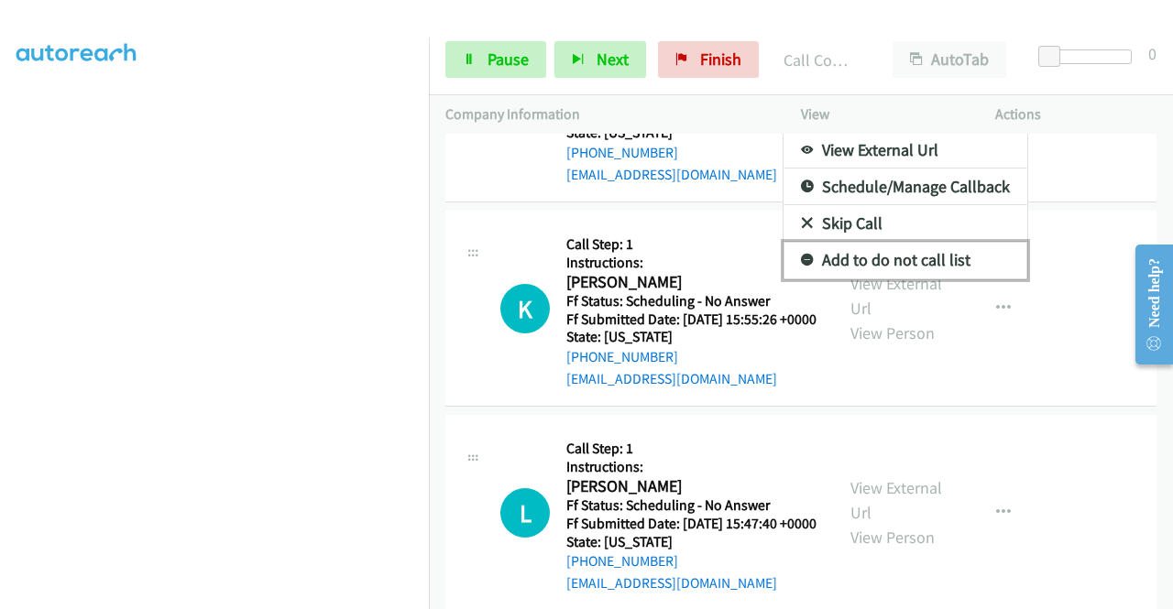
click at [916, 278] on link "Add to do not call list" at bounding box center [905, 260] width 244 height 37
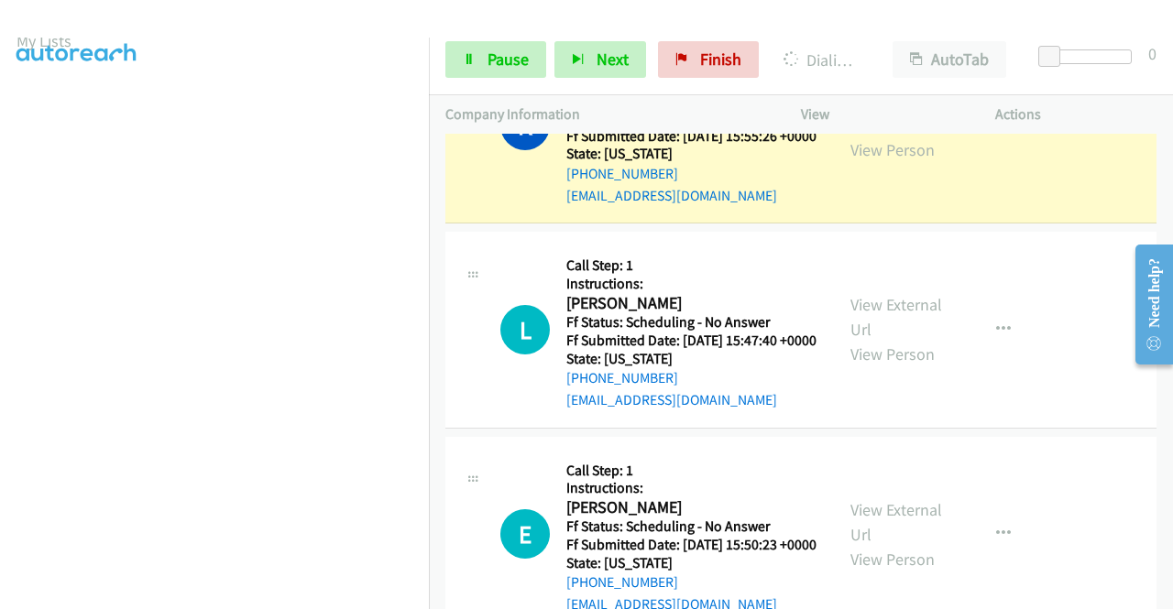
scroll to position [0, 0]
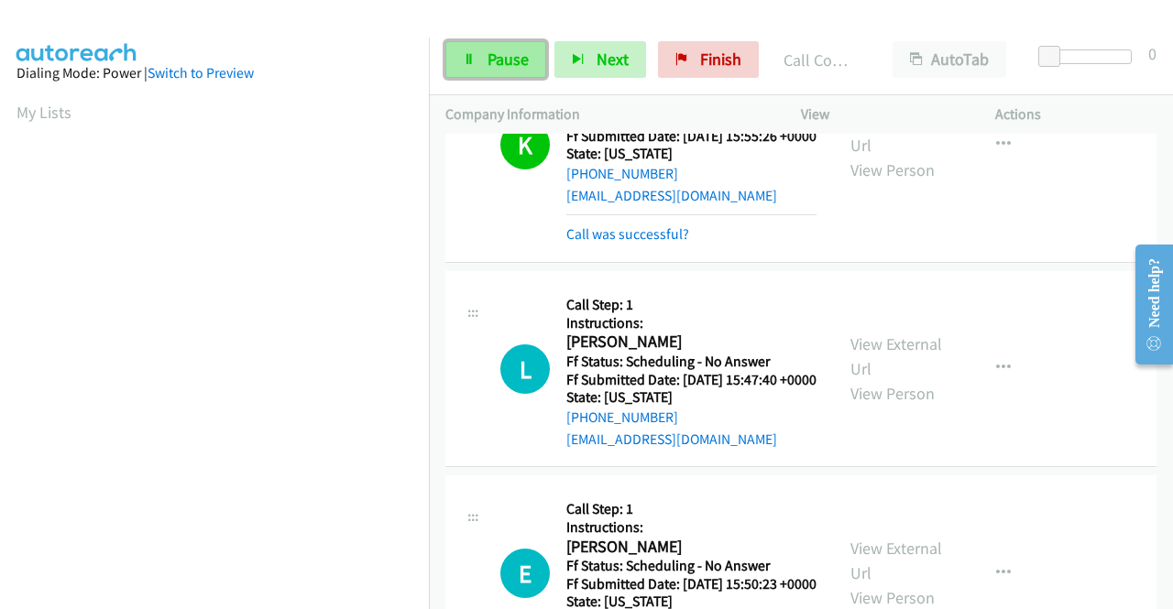
click at [498, 55] on span "Pause" at bounding box center [507, 59] width 41 height 21
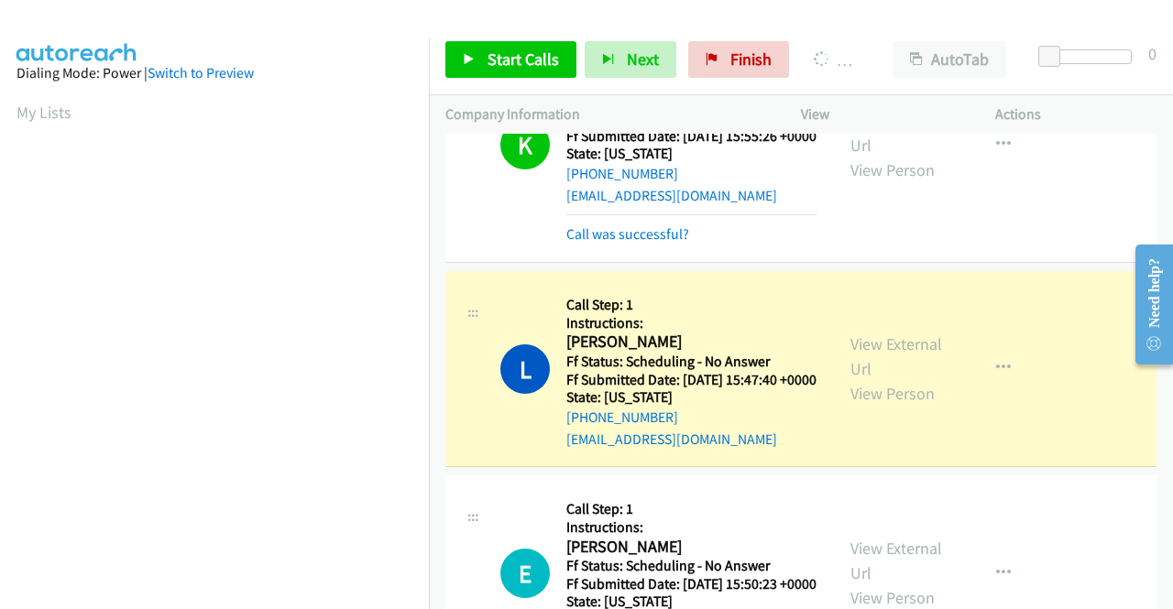
scroll to position [418, 0]
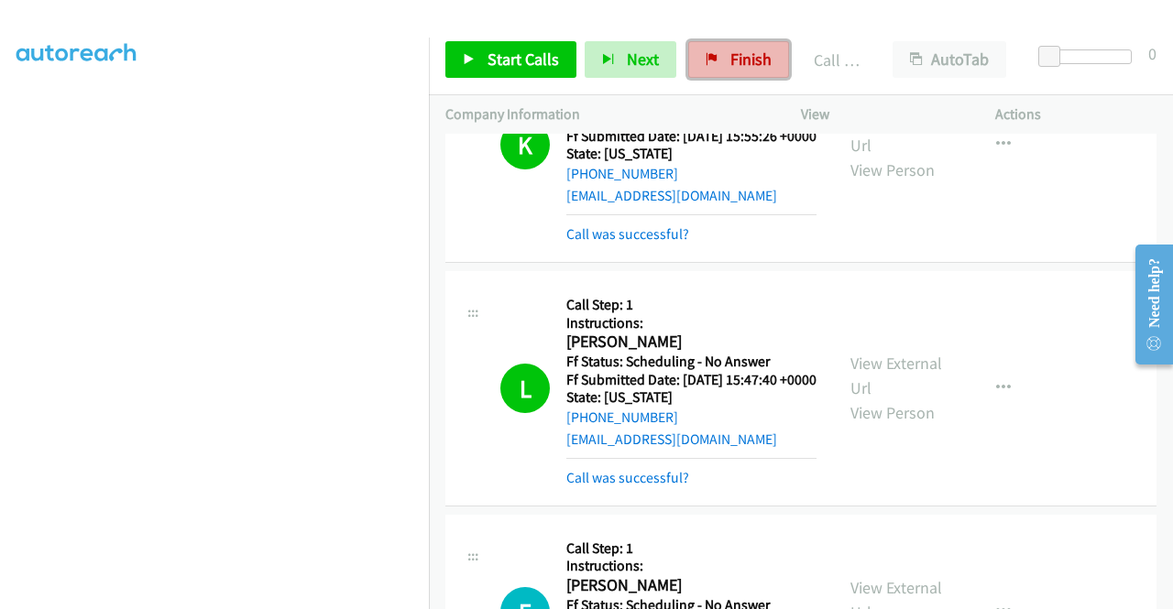
click at [757, 60] on span "Finish" at bounding box center [750, 59] width 41 height 21
